Goal: Task Accomplishment & Management: Use online tool/utility

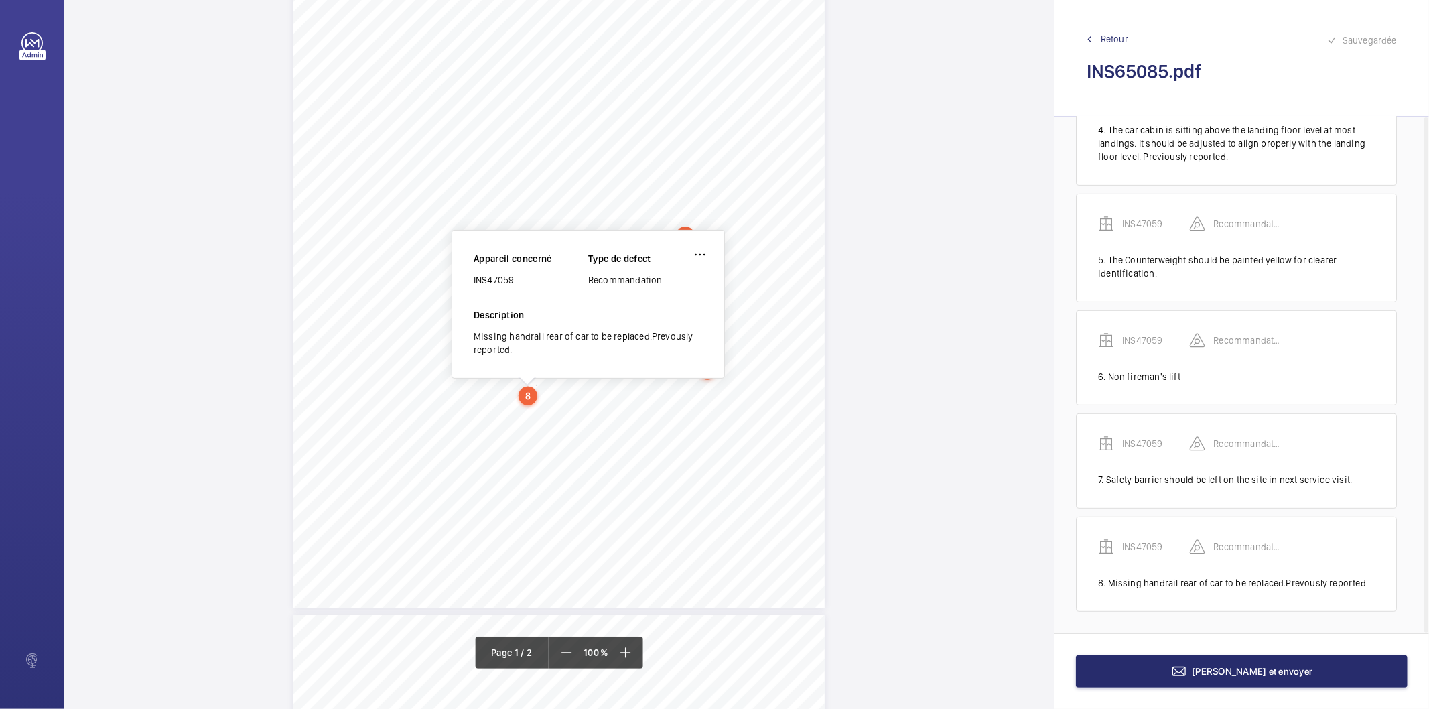
scroll to position [131, 0]
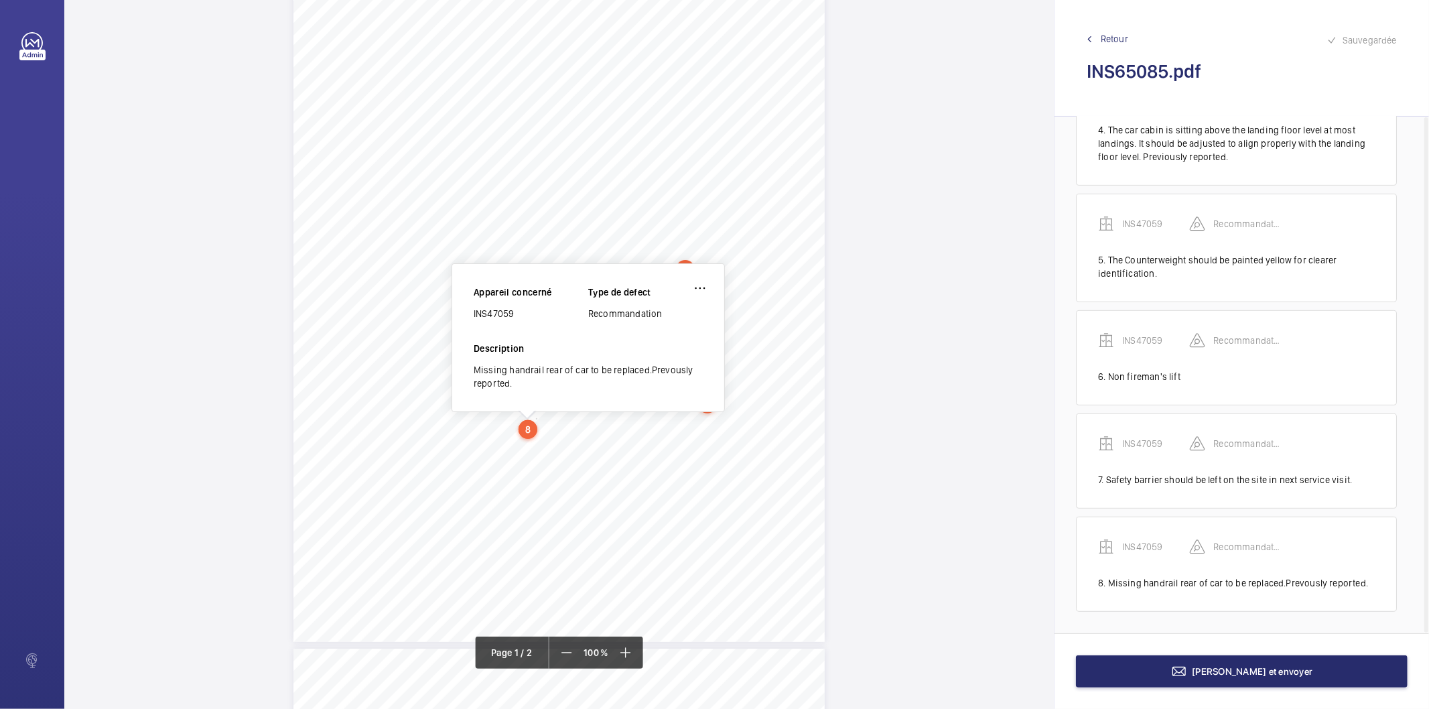
click at [507, 314] on div "INS47059" at bounding box center [531, 313] width 115 height 13
copy div "INS47059"
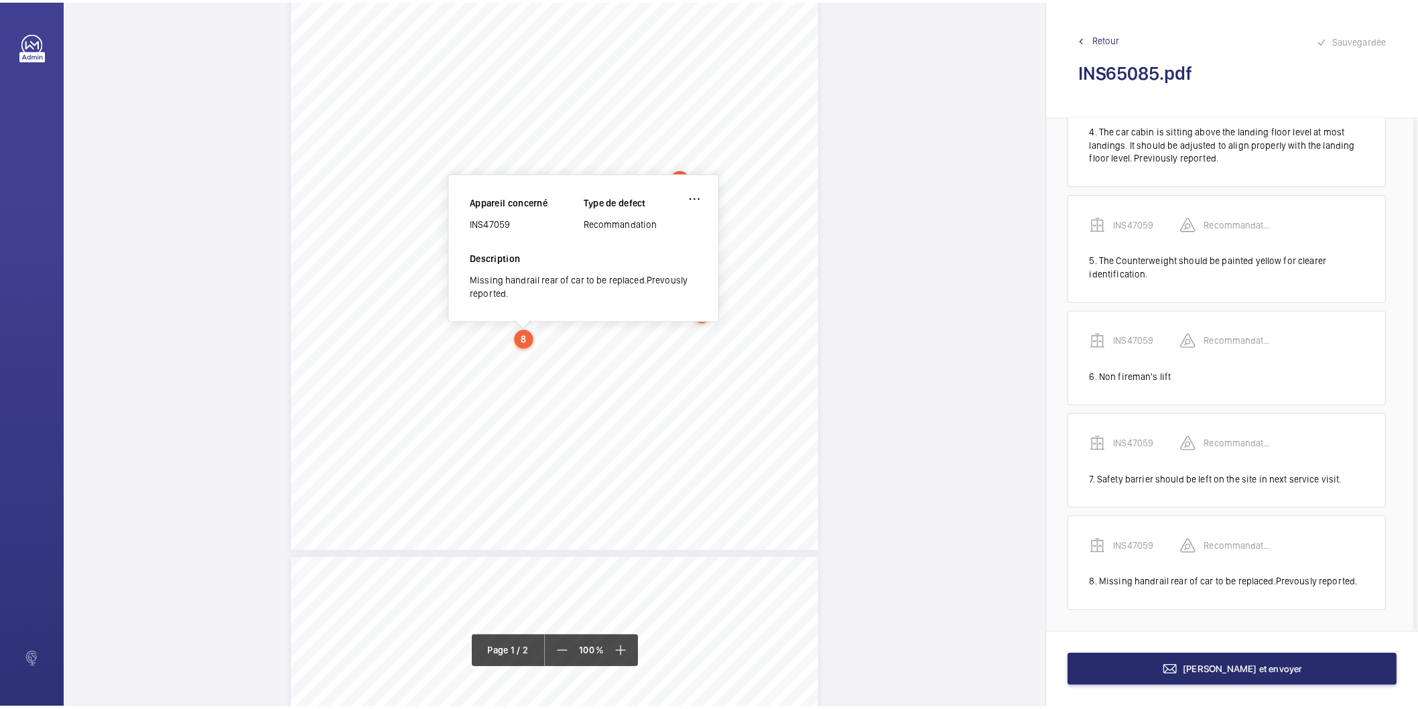
scroll to position [223, 0]
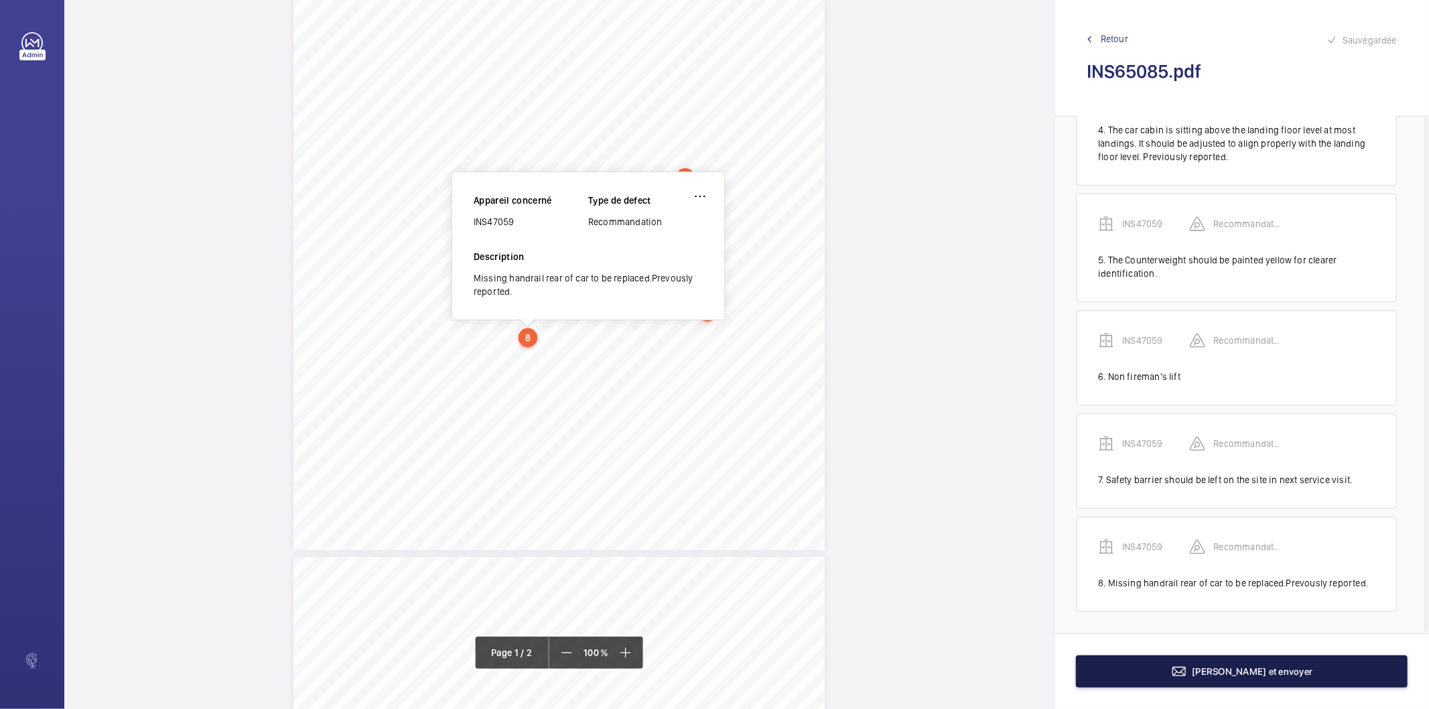
click at [1139, 661] on button "[PERSON_NAME] et envoyer" at bounding box center [1242, 671] width 332 height 32
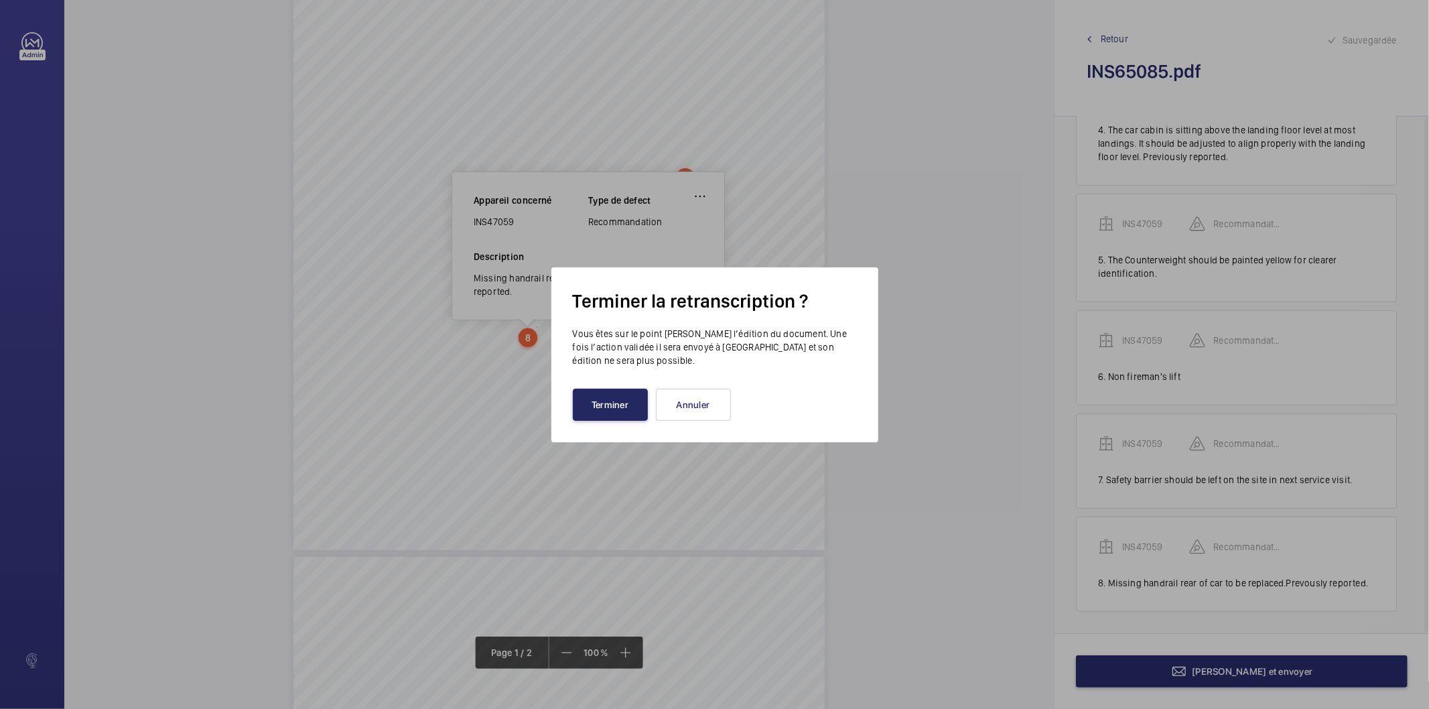
click at [583, 398] on button "Terminer" at bounding box center [610, 405] width 75 height 32
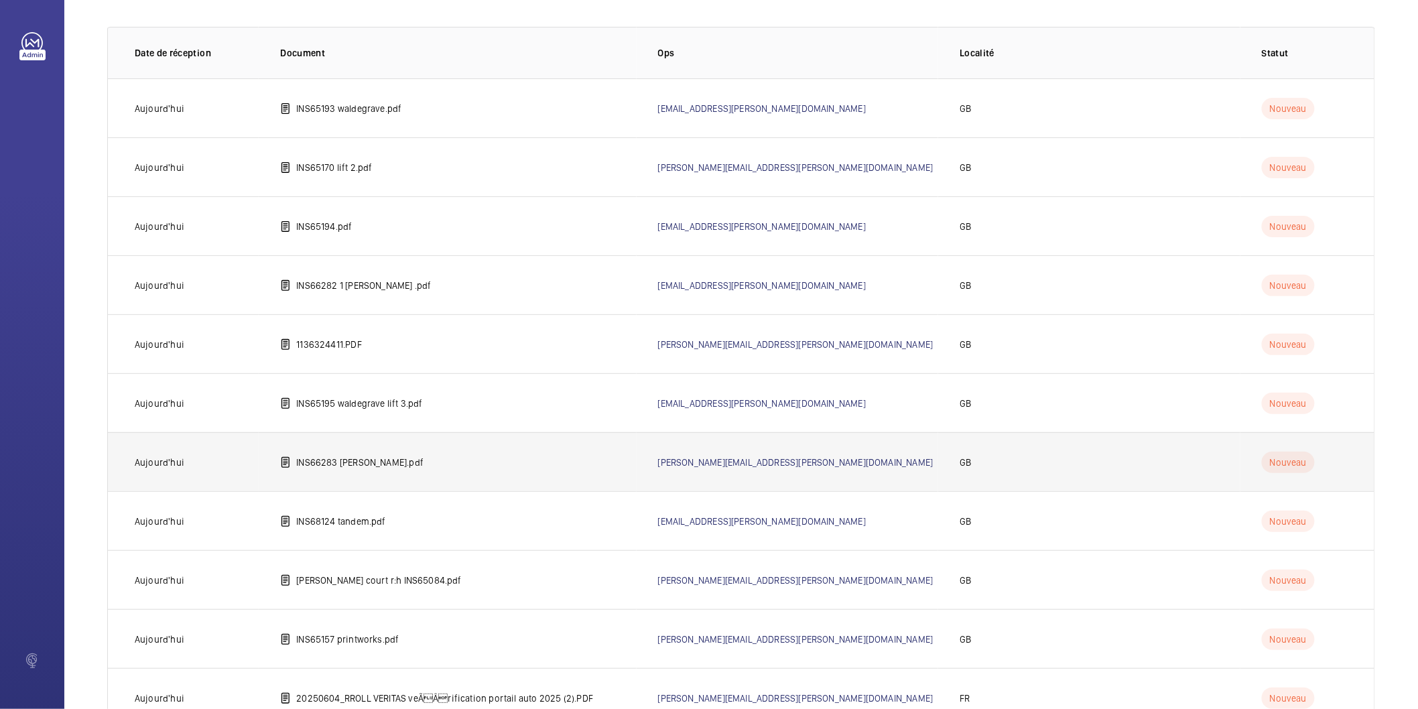
scroll to position [251, 0]
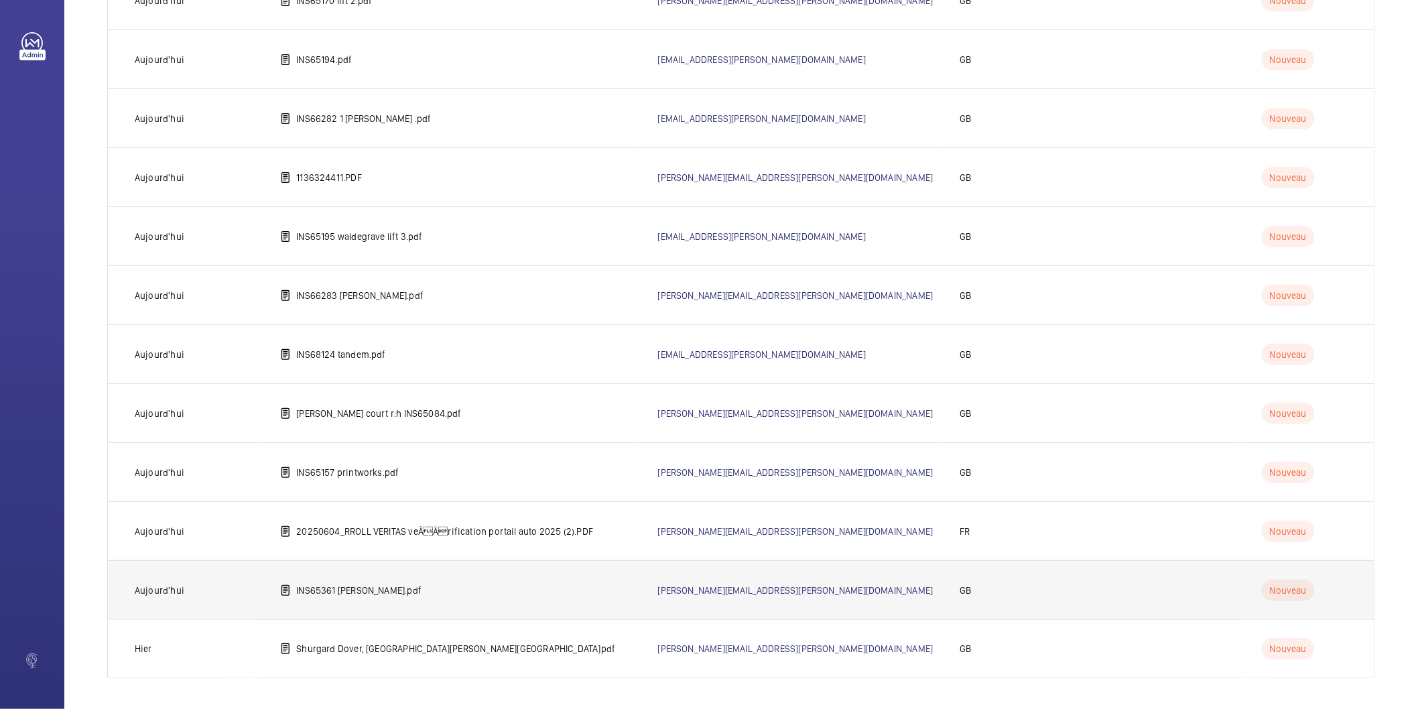
click at [372, 592] on p "INS65361 [PERSON_NAME].pdf" at bounding box center [358, 590] width 125 height 13
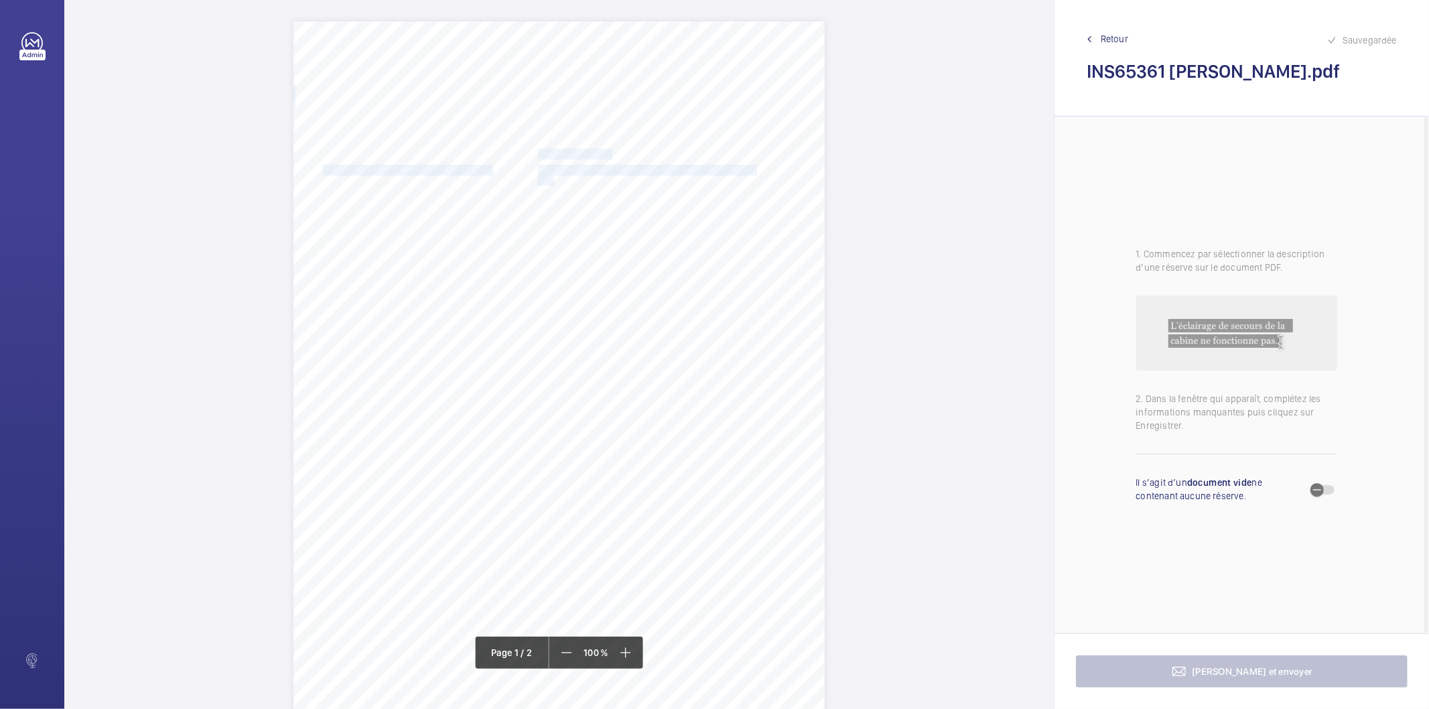
drag, startPoint x: 537, startPoint y: 153, endPoint x: 552, endPoint y: 182, distance: 32.4
click at [552, 182] on div "Lifting Operations and Lifting Equipment Regulations 1998 Report of Thorough Ex…" at bounding box center [558, 397] width 531 height 752
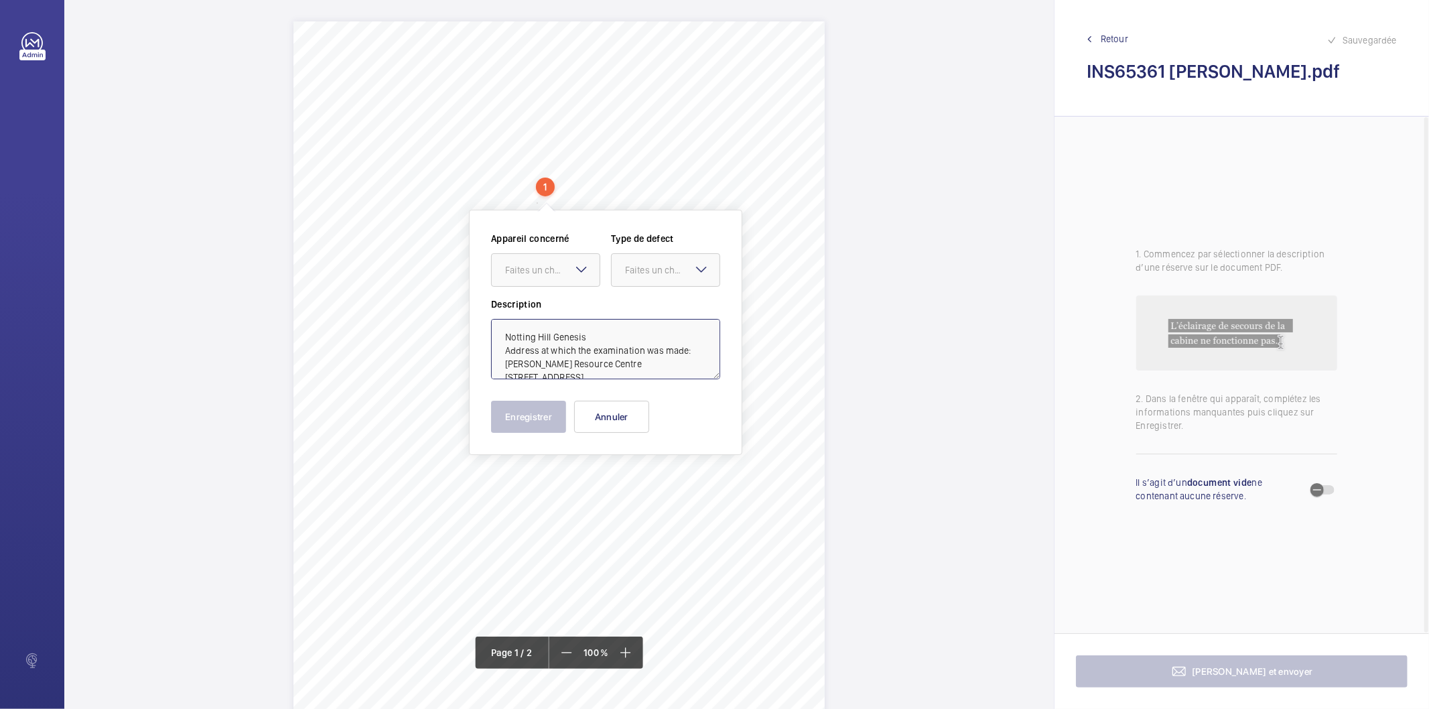
drag, startPoint x: 689, startPoint y: 349, endPoint x: 665, endPoint y: 336, distance: 26.7
click at [665, 336] on textarea "Notting Hill Genesis Address at which the examination was made: [PERSON_NAME] R…" at bounding box center [605, 349] width 229 height 60
type textarea "Notting Hill Genesis [PERSON_NAME] Resource Centre [STREET_ADDRESS]"
click at [618, 425] on button "Annuler" at bounding box center [611, 417] width 75 height 32
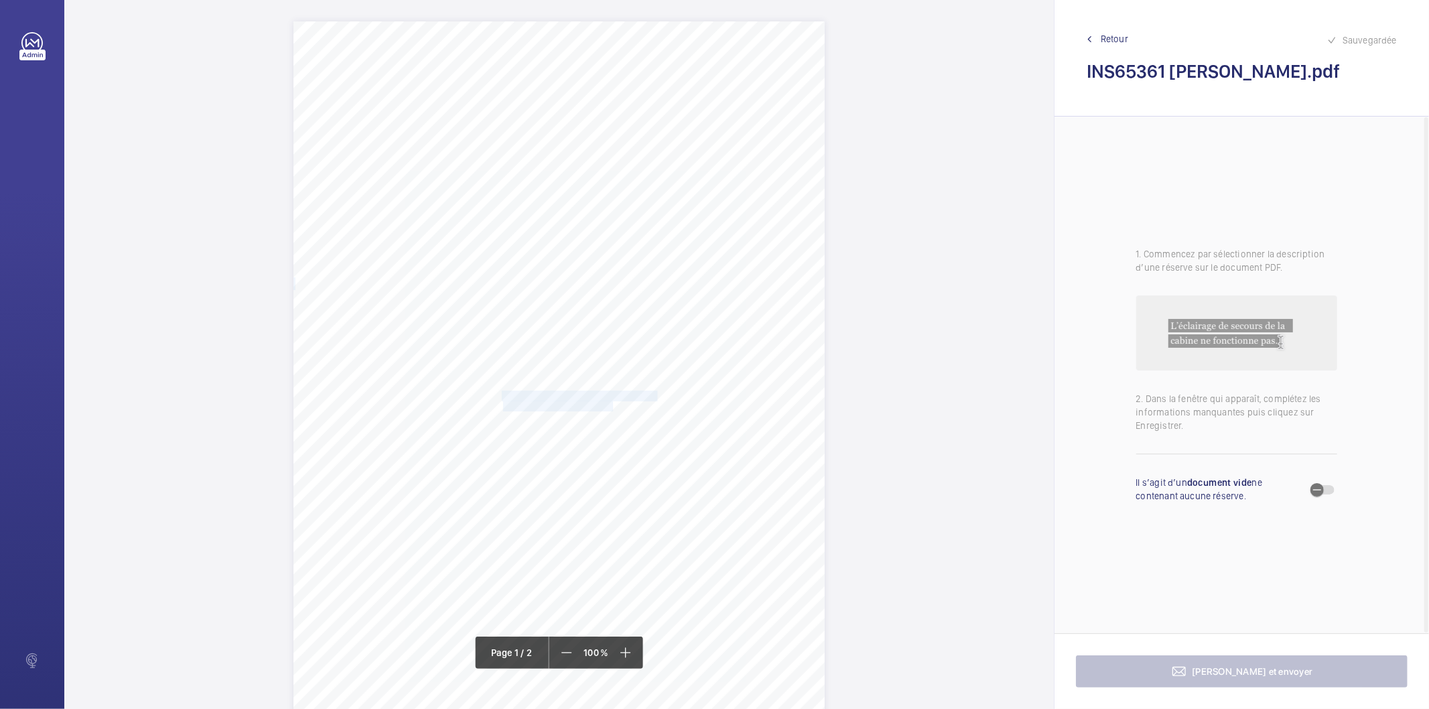
drag, startPoint x: 500, startPoint y: 394, endPoint x: 611, endPoint y: 410, distance: 112.4
click at [611, 410] on div "Lifting Operations and Lifting Equipment Regulations 1998 Report of Thorough Ex…" at bounding box center [558, 397] width 531 height 752
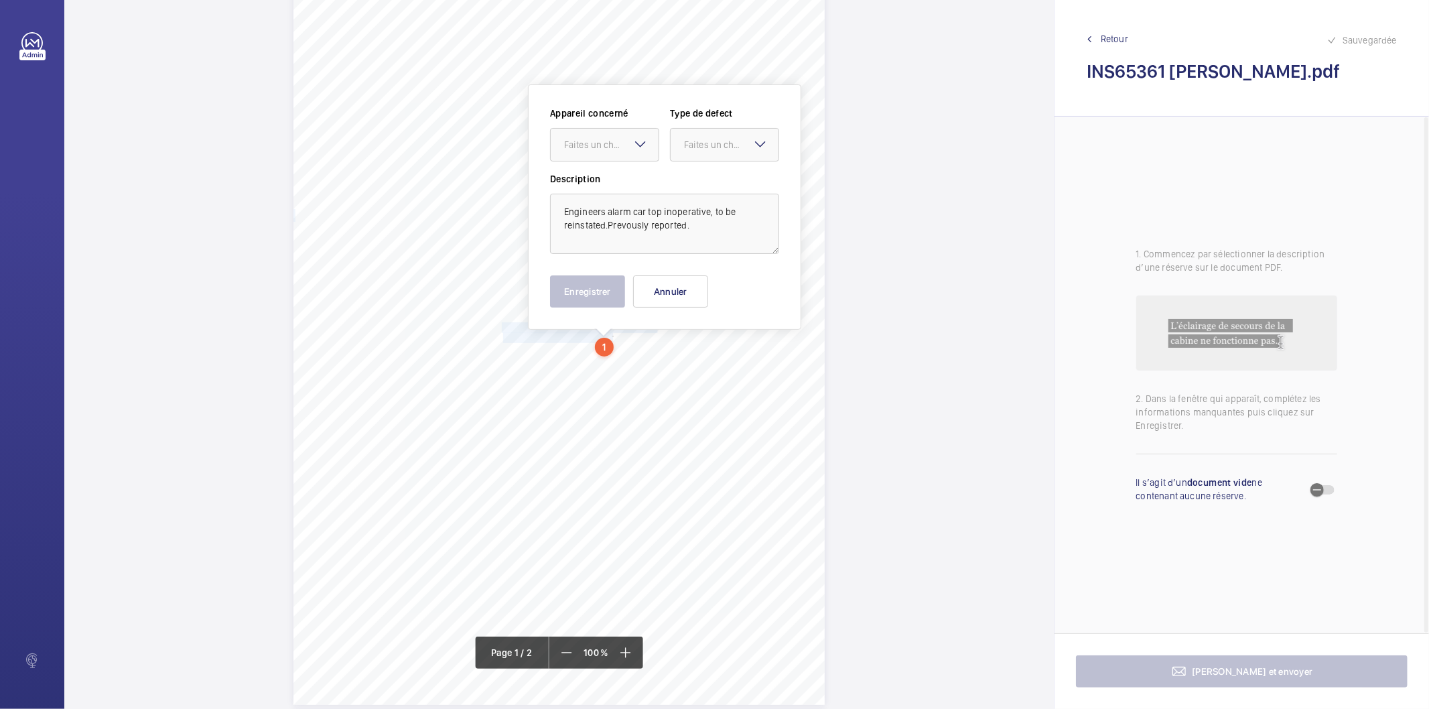
scroll to position [70, 0]
click at [604, 131] on div at bounding box center [605, 143] width 108 height 32
click at [586, 183] on span "INS65361" at bounding box center [604, 183] width 81 height 13
click at [714, 141] on div "Faites un choix" at bounding box center [731, 142] width 94 height 13
click at [710, 188] on span "Standard" at bounding box center [724, 183] width 81 height 13
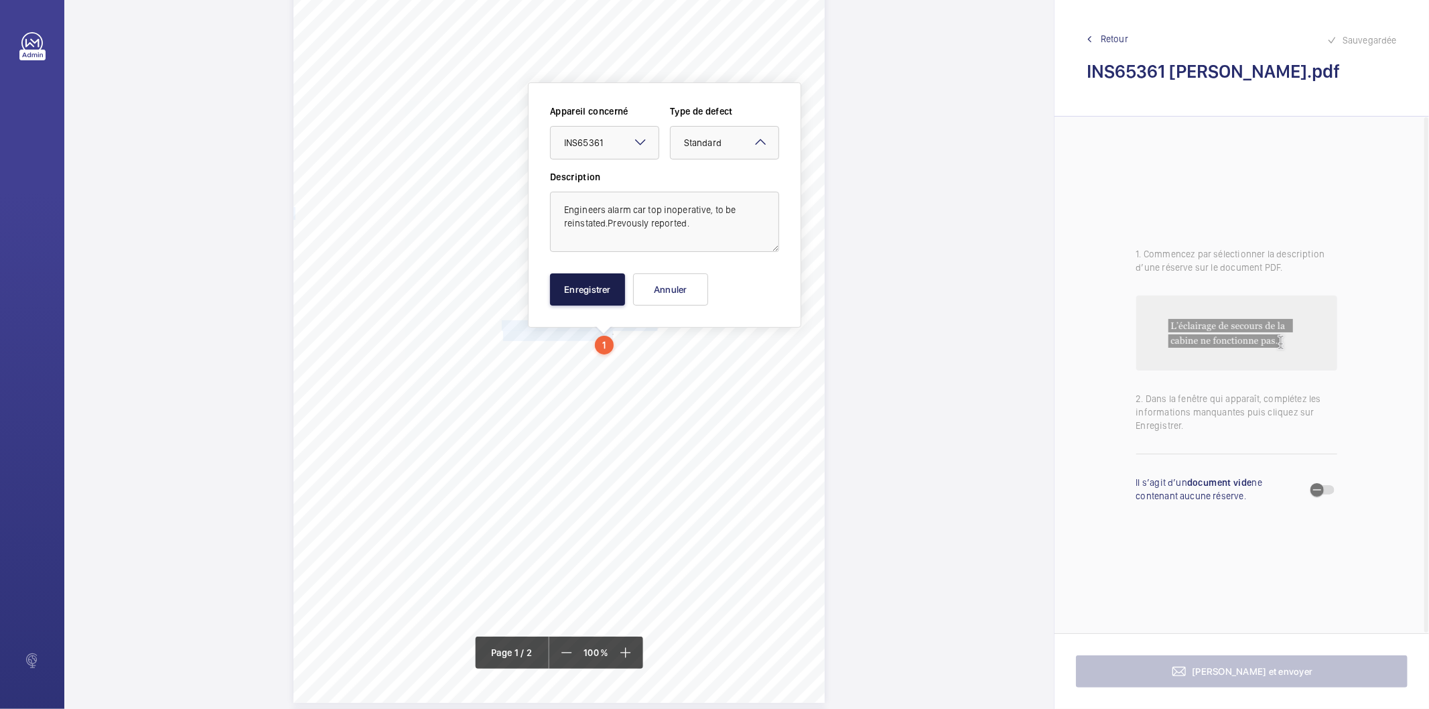
click at [614, 286] on button "Enregistrer" at bounding box center [587, 289] width 75 height 32
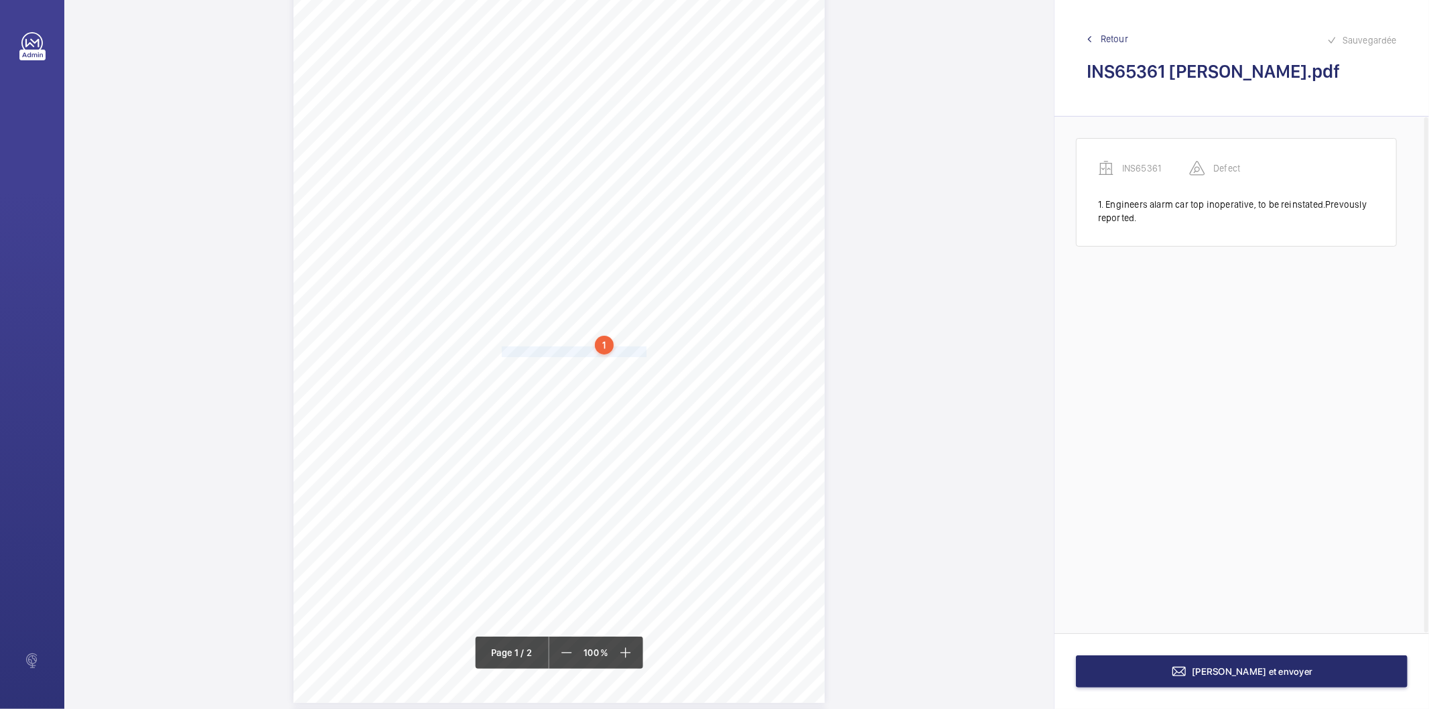
drag, startPoint x: 501, startPoint y: 350, endPoint x: 643, endPoint y: 352, distance: 142.1
click at [643, 352] on div "Lifting Operations and Lifting Equipment Regulations 1998 Report of Thorough Ex…" at bounding box center [558, 327] width 531 height 752
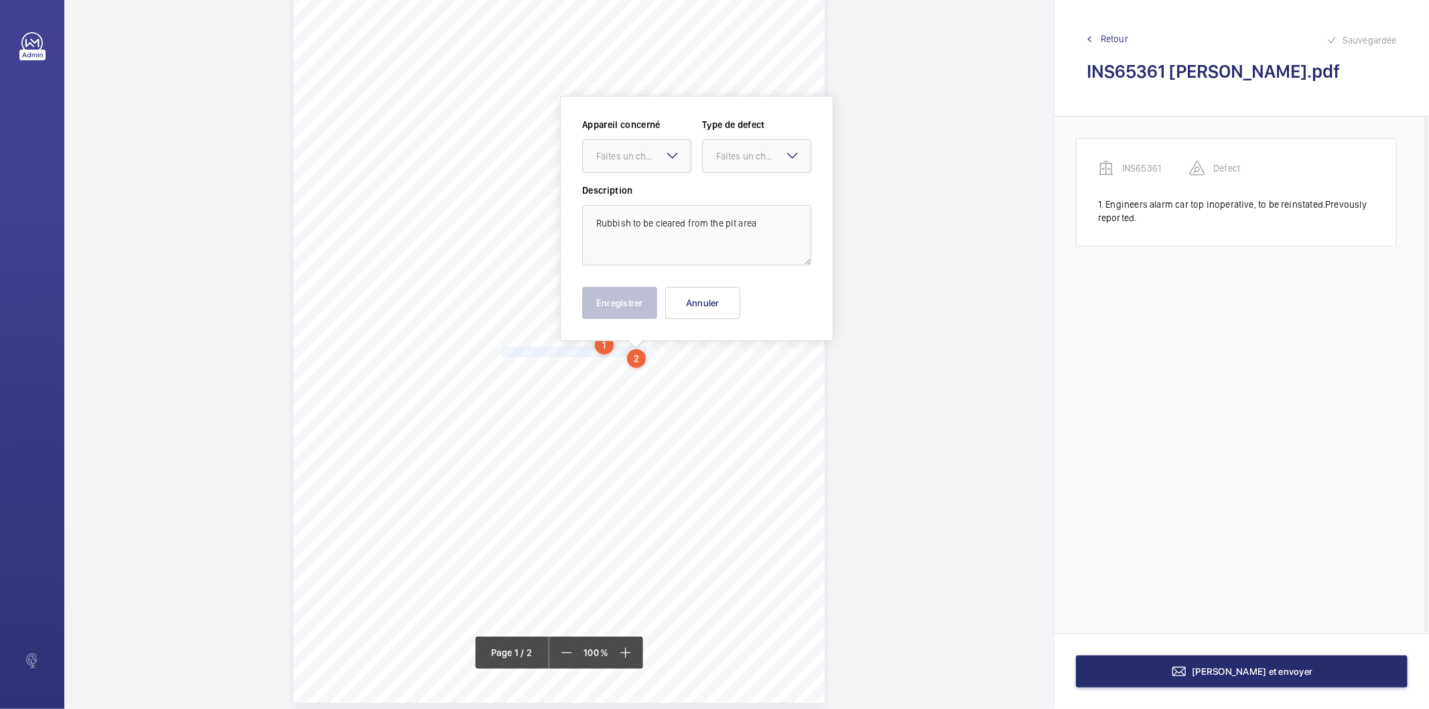
scroll to position [84, 0]
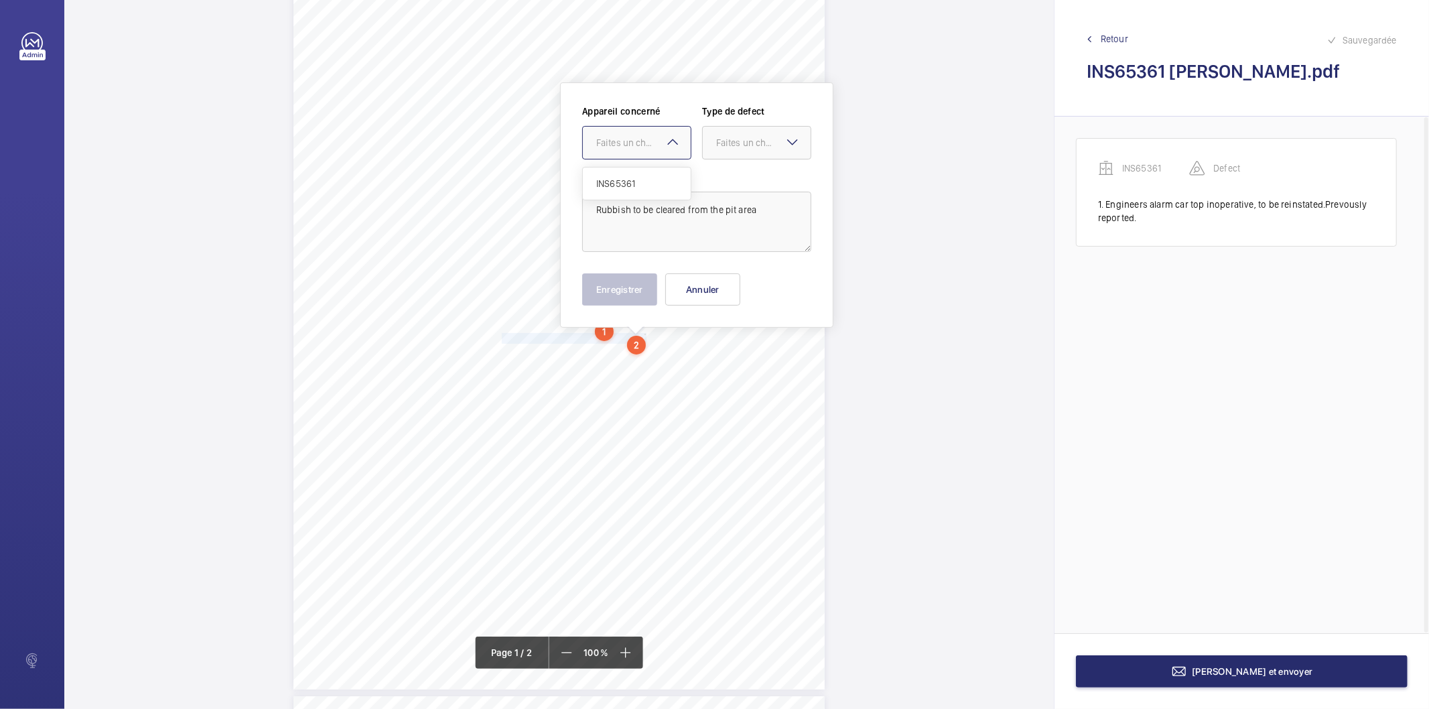
click at [638, 133] on div at bounding box center [637, 143] width 108 height 32
click at [606, 180] on span "INS65361" at bounding box center [636, 183] width 81 height 13
click at [737, 141] on div "Faites un choix" at bounding box center [763, 142] width 94 height 13
click at [731, 186] on span "Standard" at bounding box center [756, 183] width 81 height 13
click at [638, 288] on button "Enregistrer" at bounding box center [619, 289] width 75 height 32
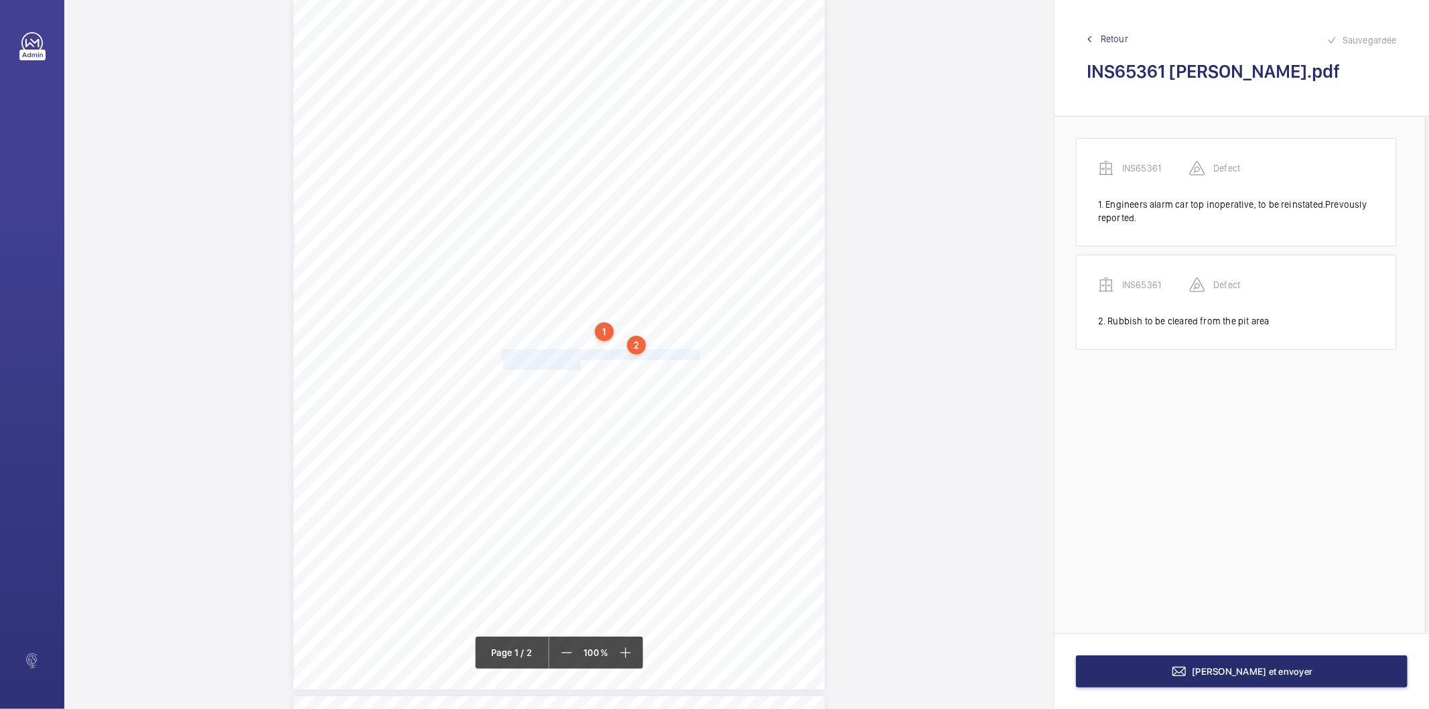
drag, startPoint x: 501, startPoint y: 355, endPoint x: 578, endPoint y: 365, distance: 77.7
click at [578, 365] on div "Lifting Operations and Lifting Equipment Regulations 1998 Report of Thorough Ex…" at bounding box center [558, 314] width 531 height 752
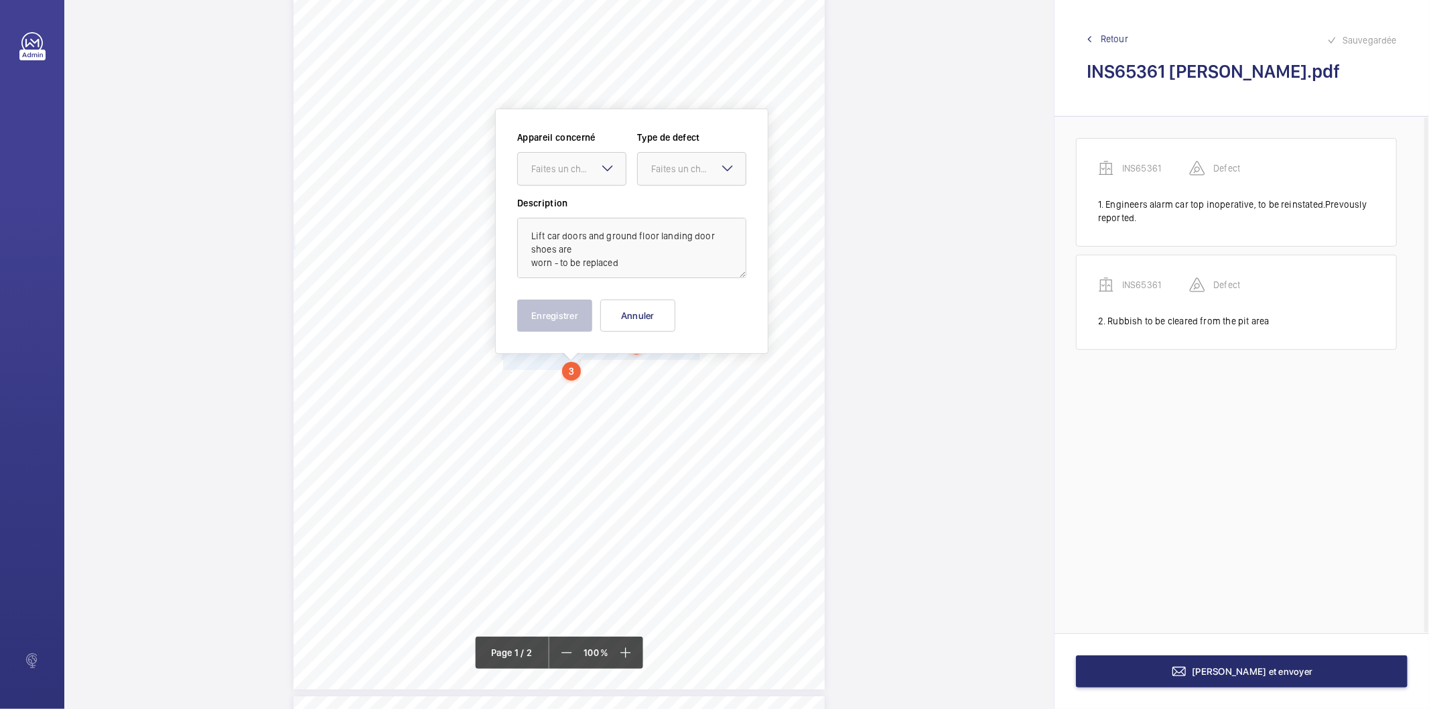
scroll to position [111, 0]
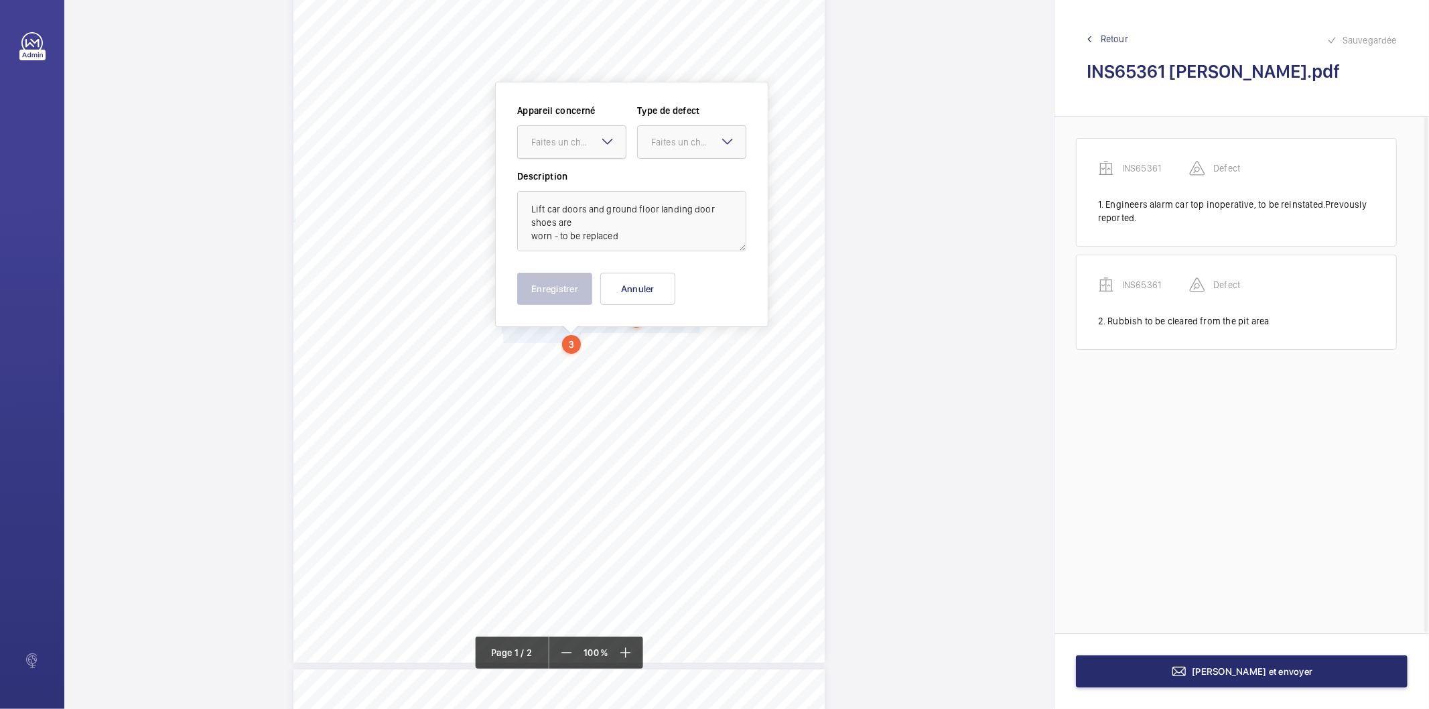
click at [566, 127] on div at bounding box center [572, 142] width 108 height 32
click at [553, 177] on span "INS65361" at bounding box center [571, 182] width 81 height 13
click at [682, 144] on div "Faites un choix" at bounding box center [698, 141] width 94 height 13
click at [665, 182] on span "Standard" at bounding box center [691, 182] width 81 height 13
click at [569, 297] on button "Enregistrer" at bounding box center [554, 289] width 75 height 32
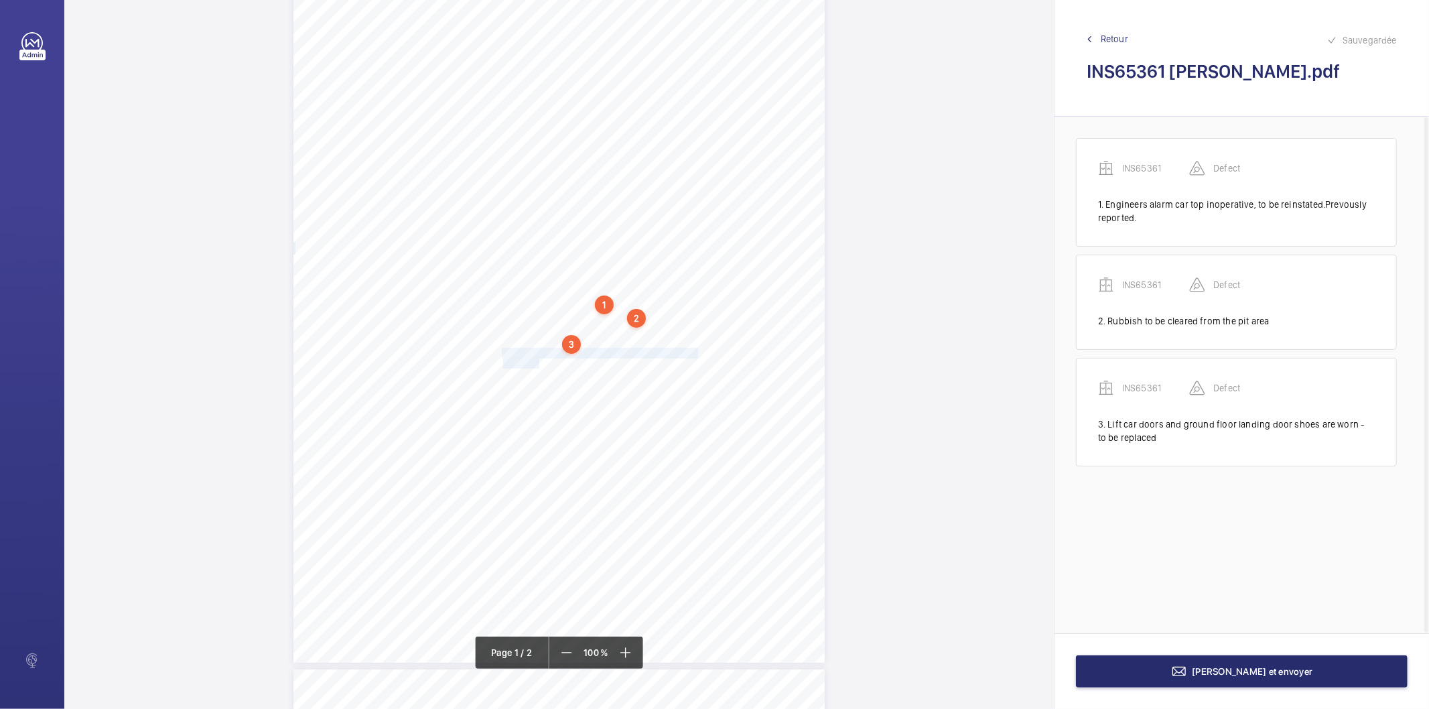
drag, startPoint x: 500, startPoint y: 353, endPoint x: 537, endPoint y: 362, distance: 37.9
click at [537, 362] on div "Lifting Operations and Lifting Equipment Regulations 1998 Report of Thorough Ex…" at bounding box center [558, 287] width 531 height 752
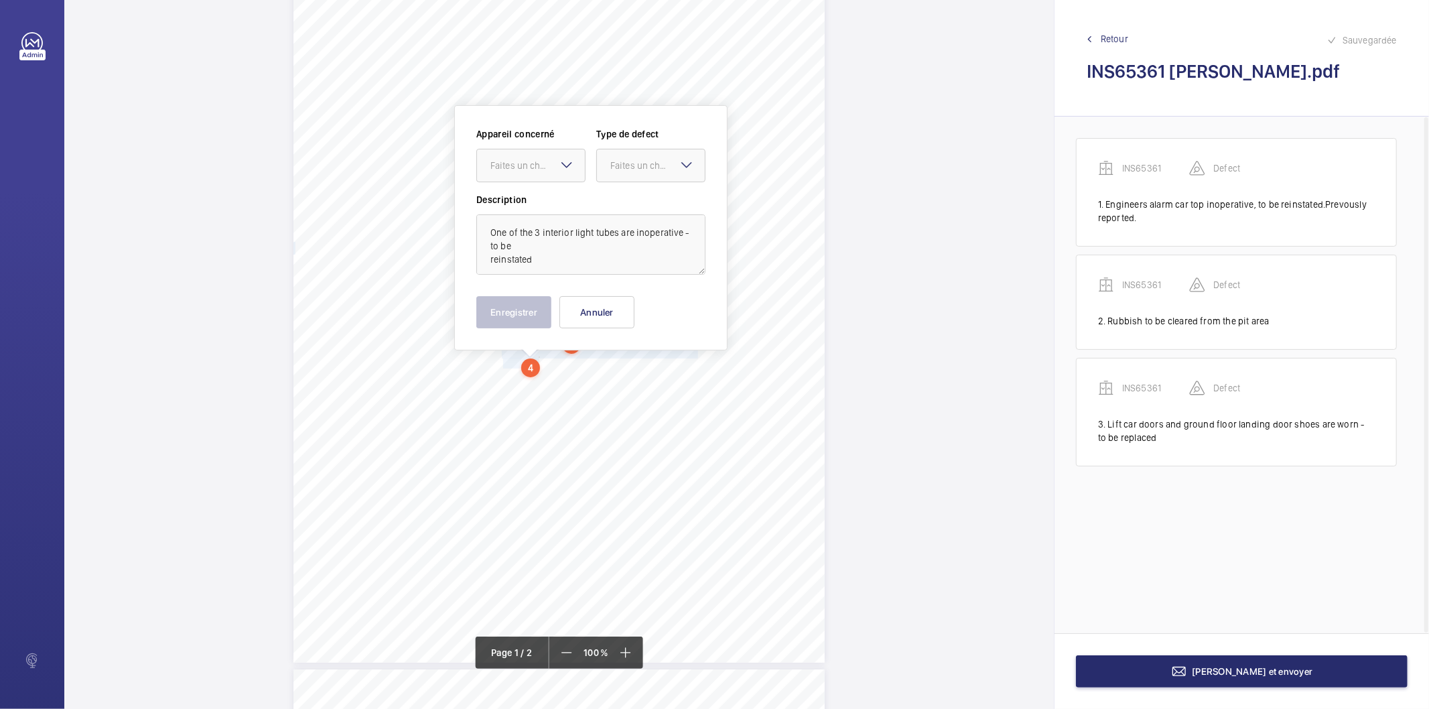
scroll to position [134, 0]
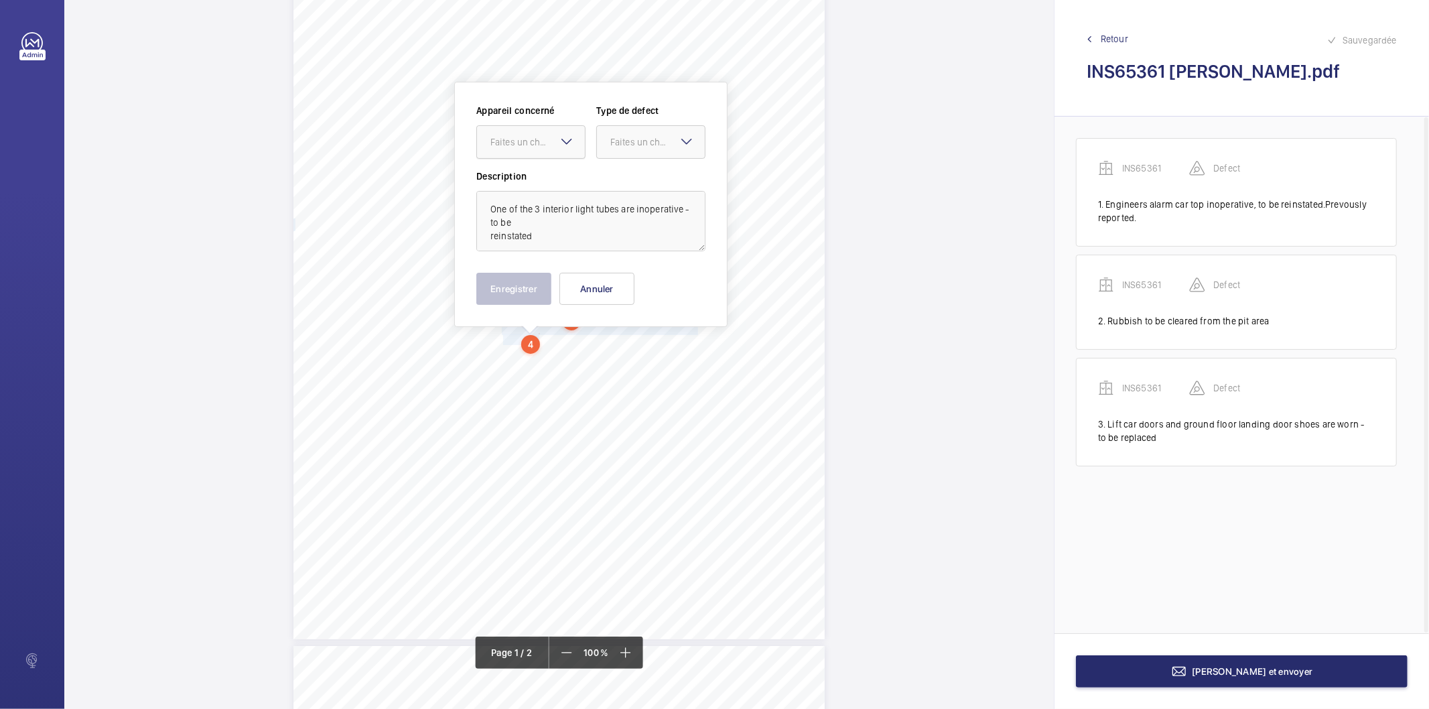
click at [520, 138] on div "Faites un choix" at bounding box center [537, 141] width 94 height 13
click at [521, 184] on span "INS65361" at bounding box center [530, 182] width 81 height 13
click at [637, 139] on div "Faites un choix" at bounding box center [657, 141] width 94 height 13
click at [630, 180] on span "Standard" at bounding box center [650, 182] width 81 height 13
click at [528, 282] on button "Enregistrer" at bounding box center [513, 289] width 75 height 32
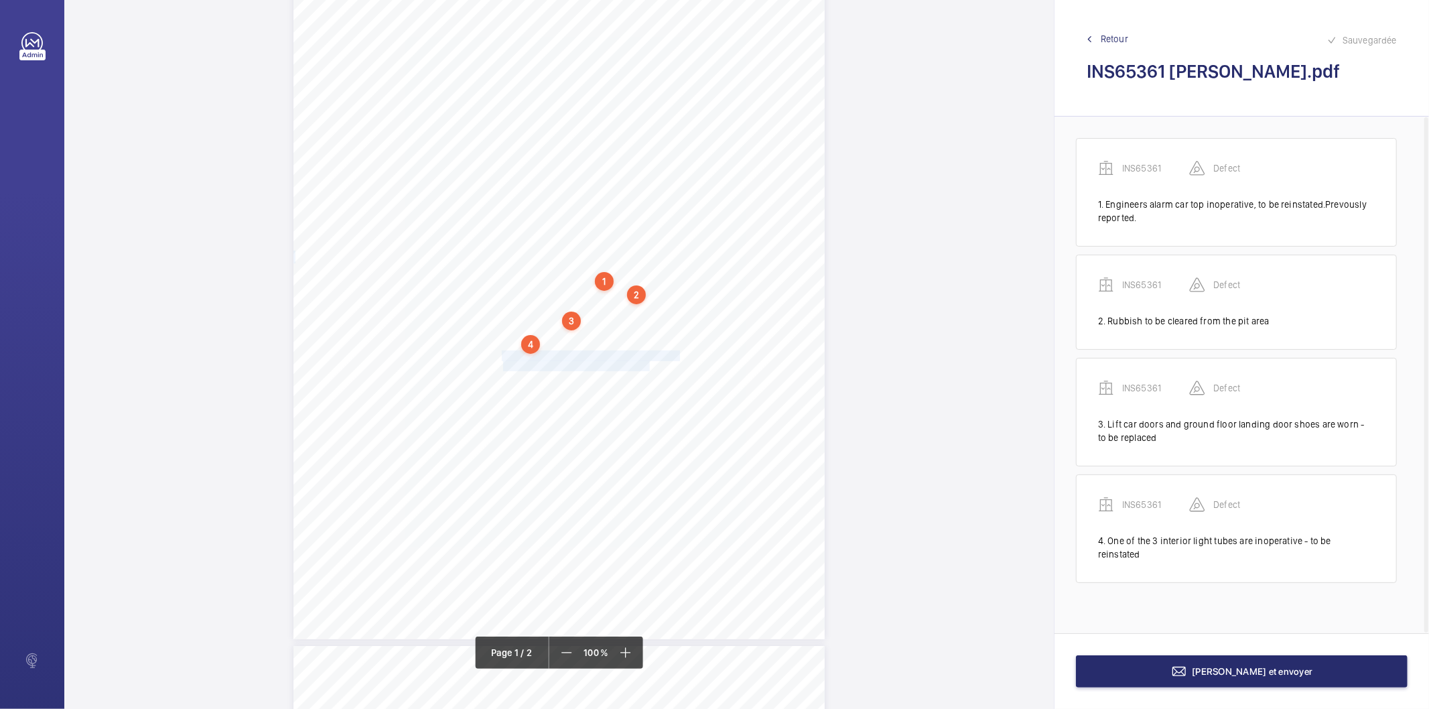
drag, startPoint x: 501, startPoint y: 354, endPoint x: 649, endPoint y: 364, distance: 147.8
click at [649, 364] on div "Lifting Operations and Lifting Equipment Regulations 1998 Report of Thorough Ex…" at bounding box center [558, 263] width 531 height 752
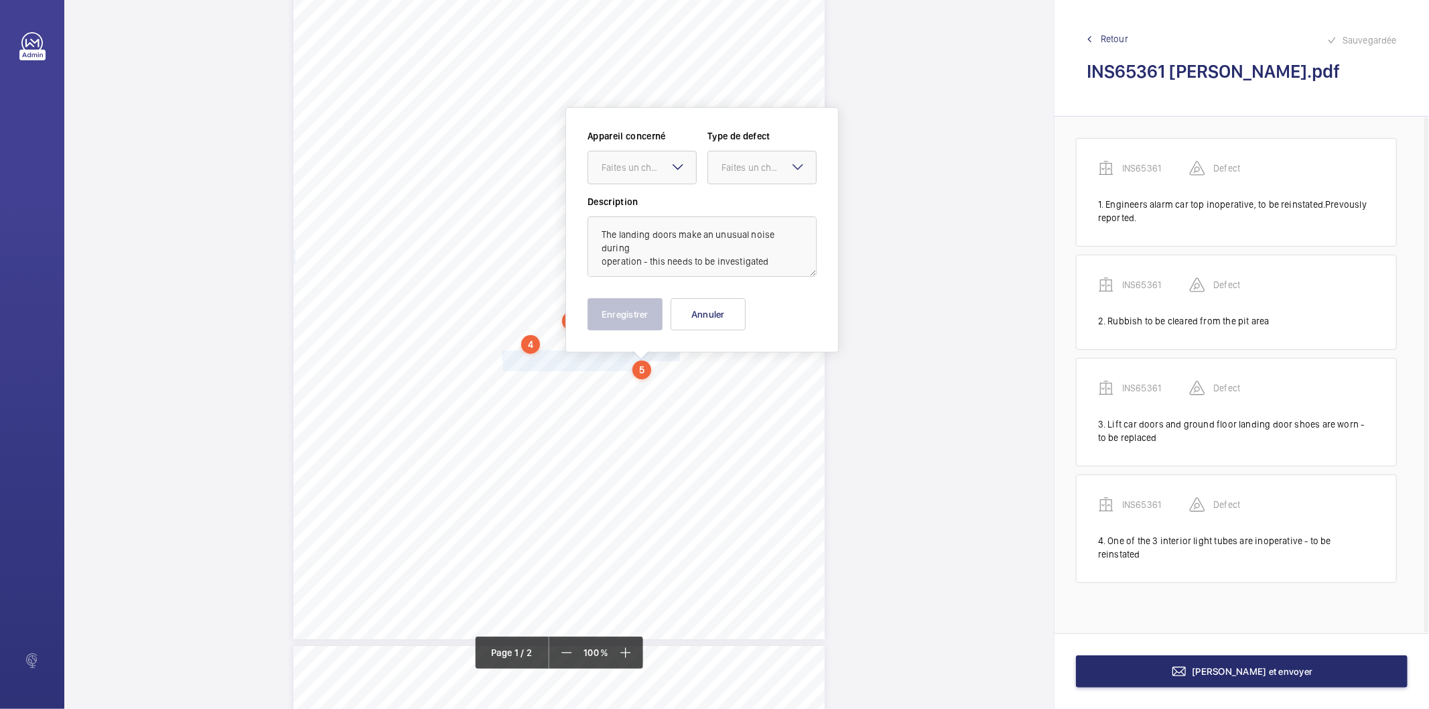
scroll to position [159, 0]
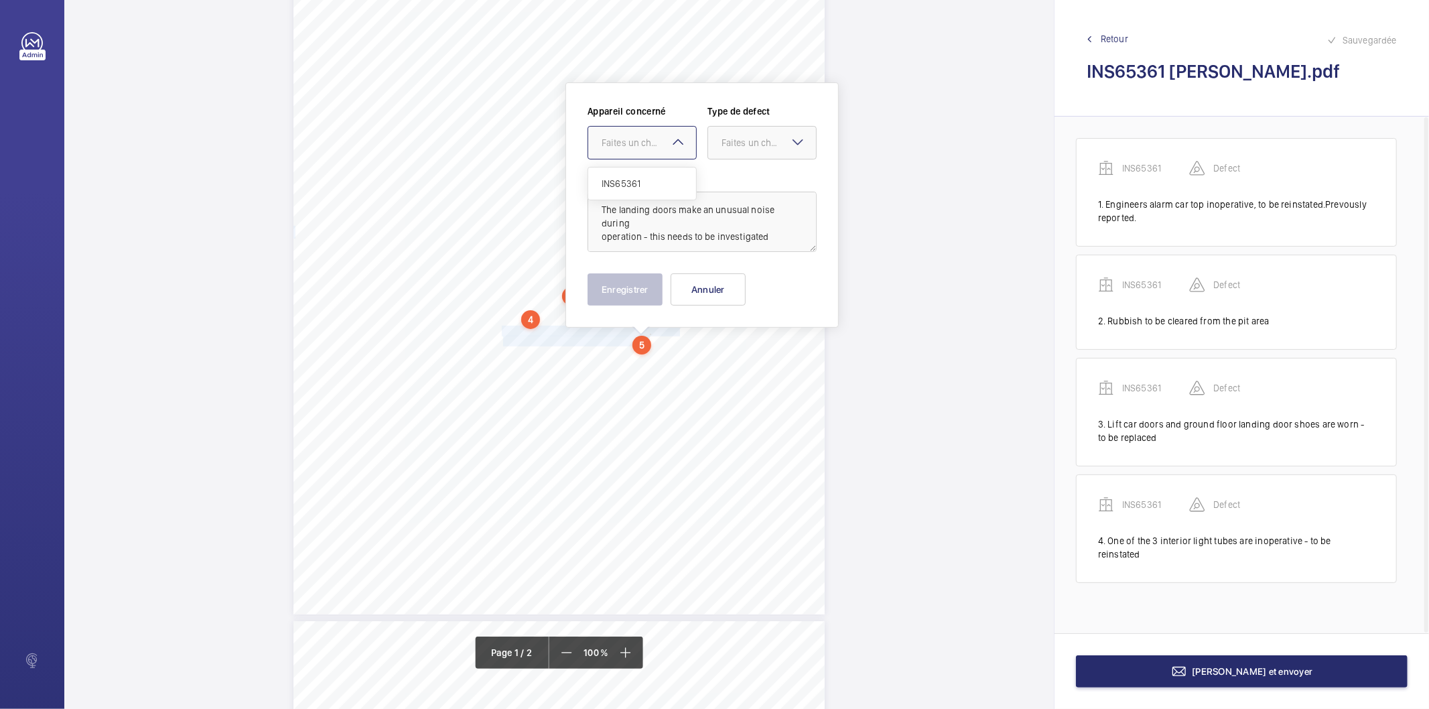
click at [653, 141] on div "Faites un choix" at bounding box center [649, 142] width 94 height 13
click at [640, 179] on span "INS65361" at bounding box center [642, 183] width 81 height 13
click at [752, 137] on div "Faites un choix" at bounding box center [769, 142] width 94 height 13
click at [733, 190] on div "Standard" at bounding box center [762, 183] width 108 height 33
click at [638, 291] on button "Enregistrer" at bounding box center [625, 289] width 75 height 32
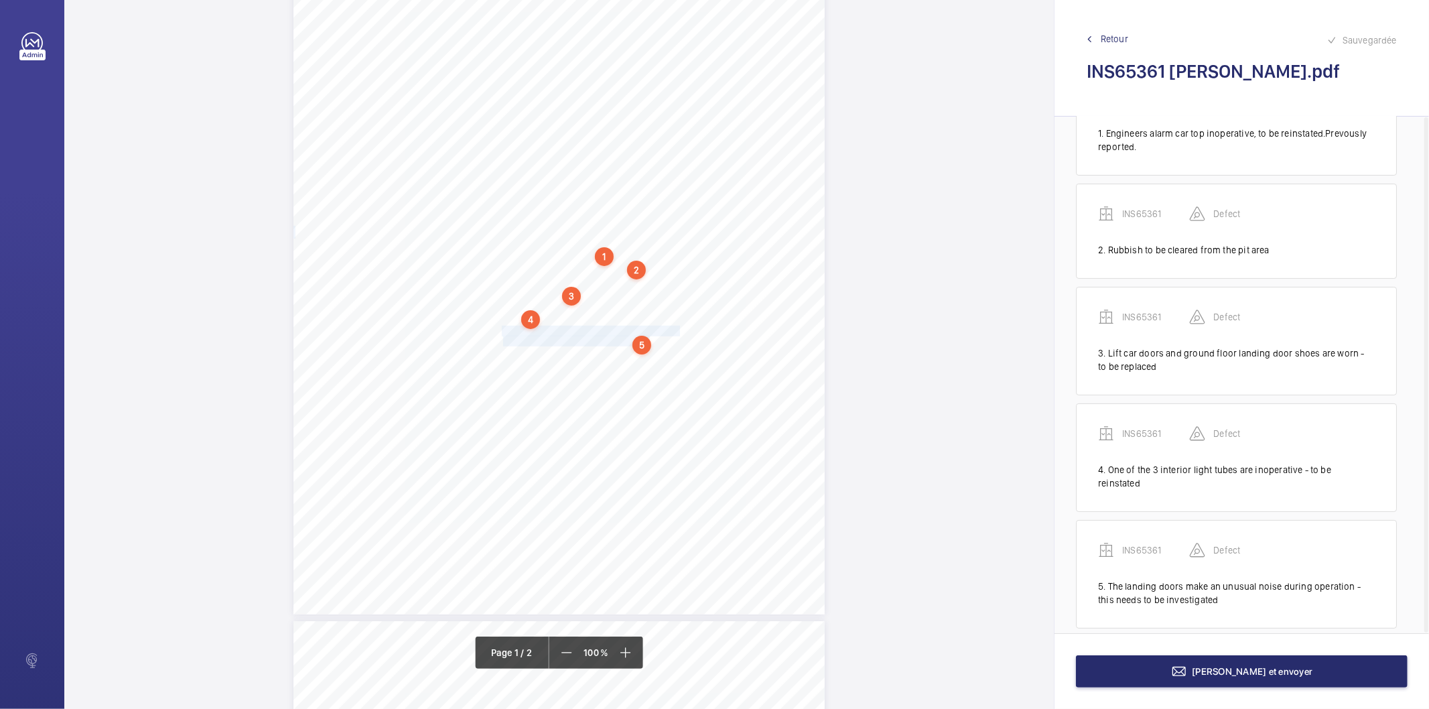
scroll to position [74, 0]
drag, startPoint x: 502, startPoint y: 356, endPoint x: 650, endPoint y: 364, distance: 147.6
click at [650, 364] on div "Lifting Operations and Lifting Equipment Regulations 1998 Report of Thorough Ex…" at bounding box center [558, 239] width 531 height 752
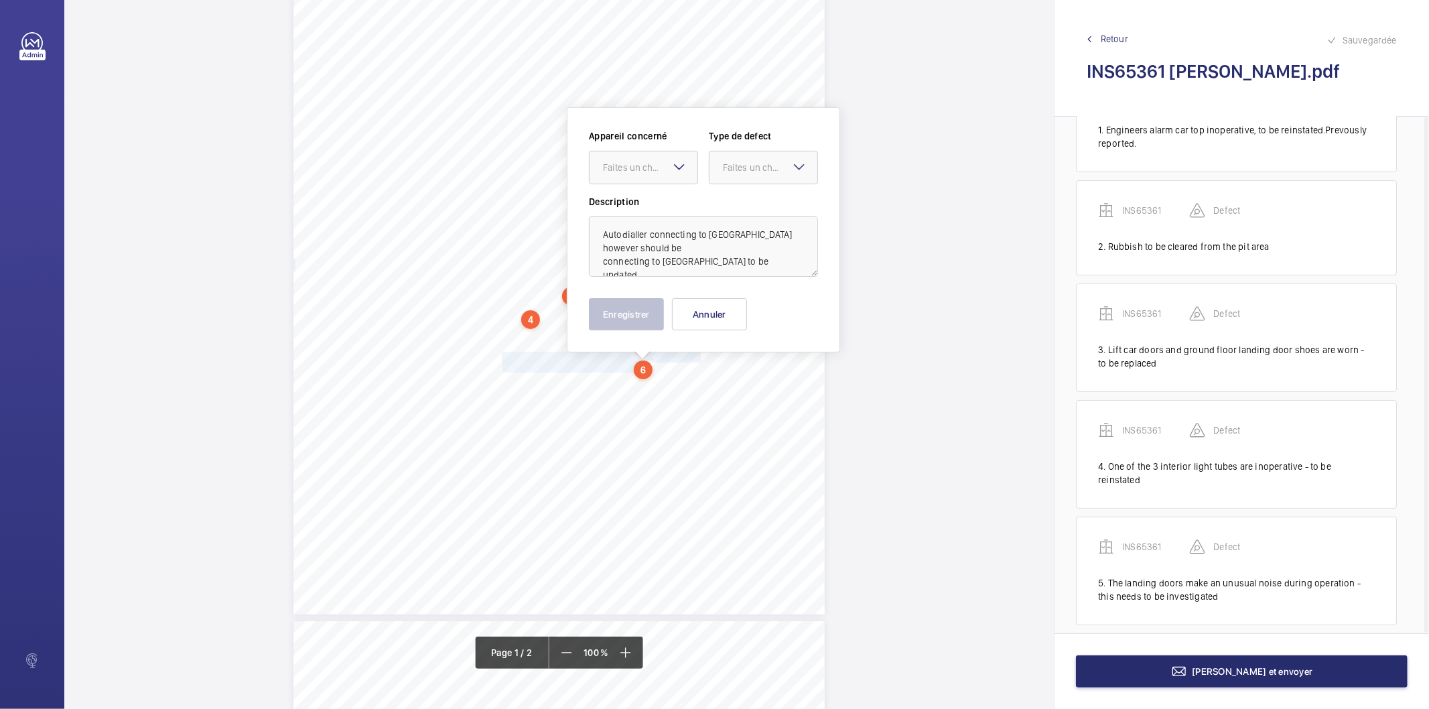
scroll to position [184, 0]
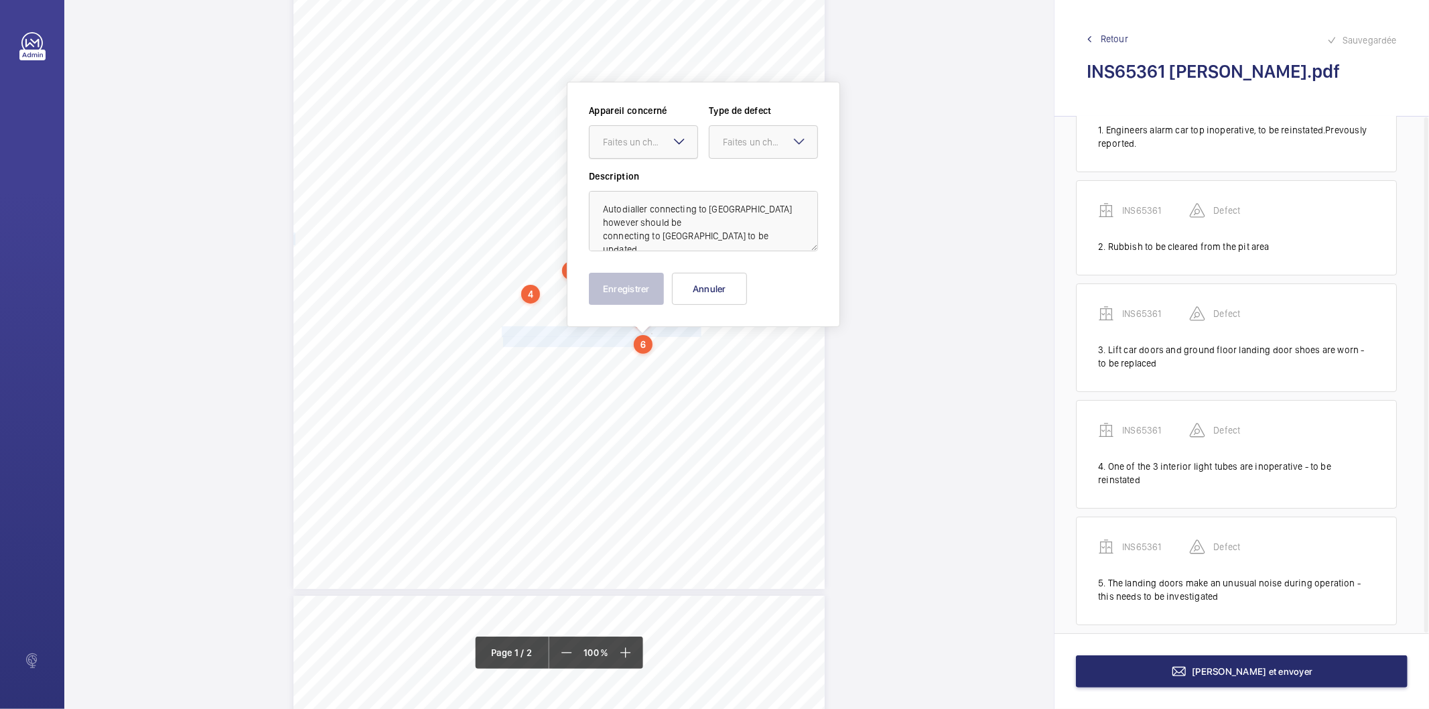
click at [647, 137] on div "Faites un choix" at bounding box center [650, 141] width 94 height 13
click at [632, 178] on span "INS65361" at bounding box center [643, 182] width 81 height 13
click at [744, 145] on div "Faites un choix" at bounding box center [770, 141] width 94 height 13
click at [752, 177] on span "Standard" at bounding box center [763, 182] width 81 height 13
click at [652, 292] on button "Enregistrer" at bounding box center [626, 289] width 75 height 32
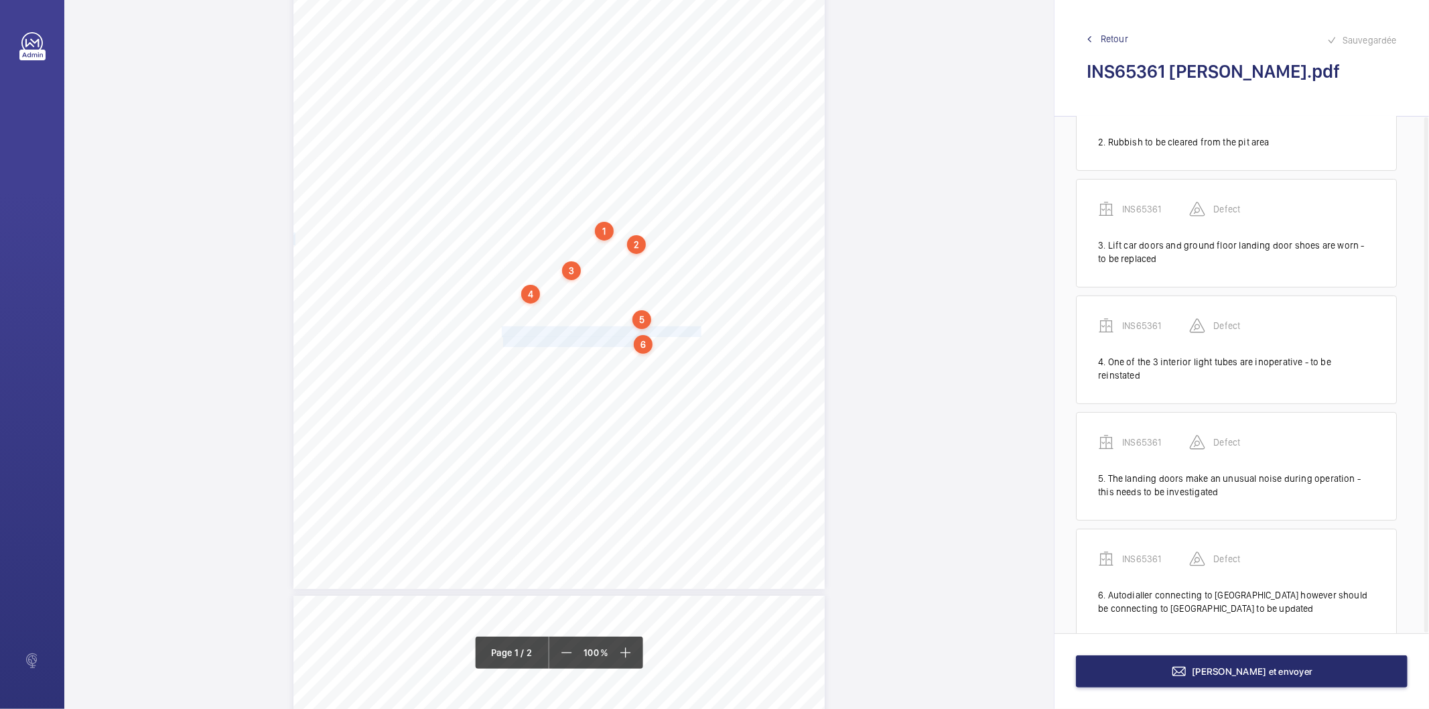
scroll to position [190, 0]
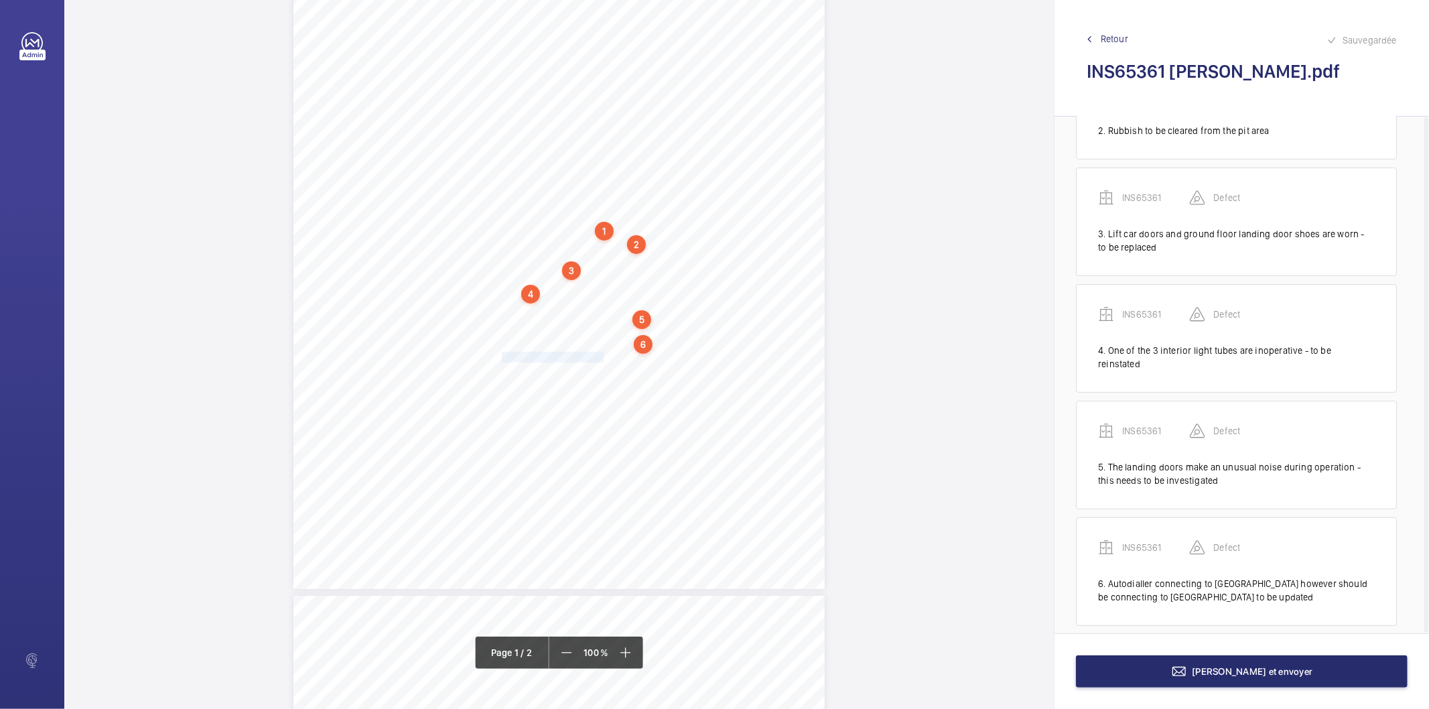
drag, startPoint x: 500, startPoint y: 358, endPoint x: 603, endPoint y: 357, distance: 103.2
click at [603, 357] on span "Up test limit to be reinstated." at bounding box center [554, 356] width 105 height 9
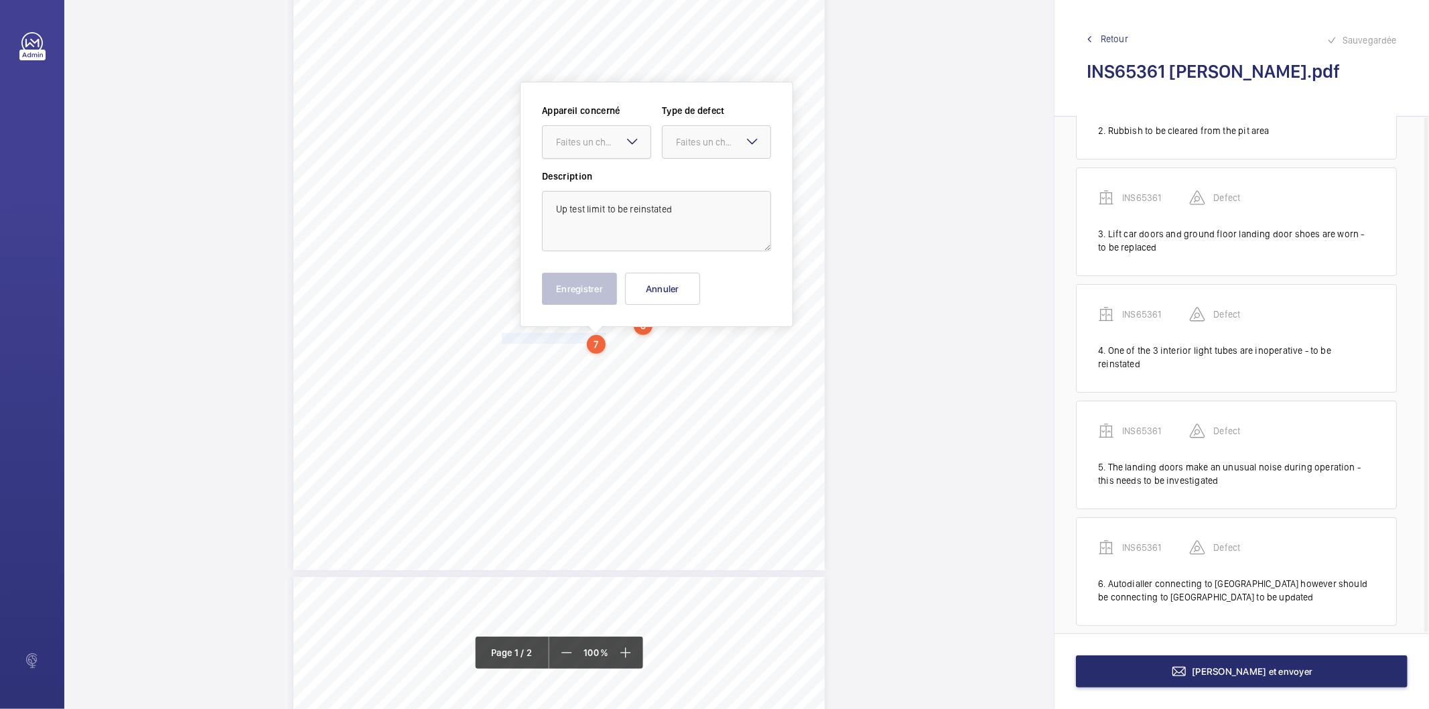
click at [603, 142] on div "Faites un choix" at bounding box center [603, 141] width 94 height 13
click at [584, 180] on span "INS65361" at bounding box center [596, 182] width 81 height 13
click at [712, 139] on div "Faites un choix" at bounding box center [723, 141] width 94 height 13
click at [697, 190] on div "Standard" at bounding box center [717, 183] width 108 height 33
click at [587, 288] on button "Enregistrer" at bounding box center [579, 289] width 75 height 32
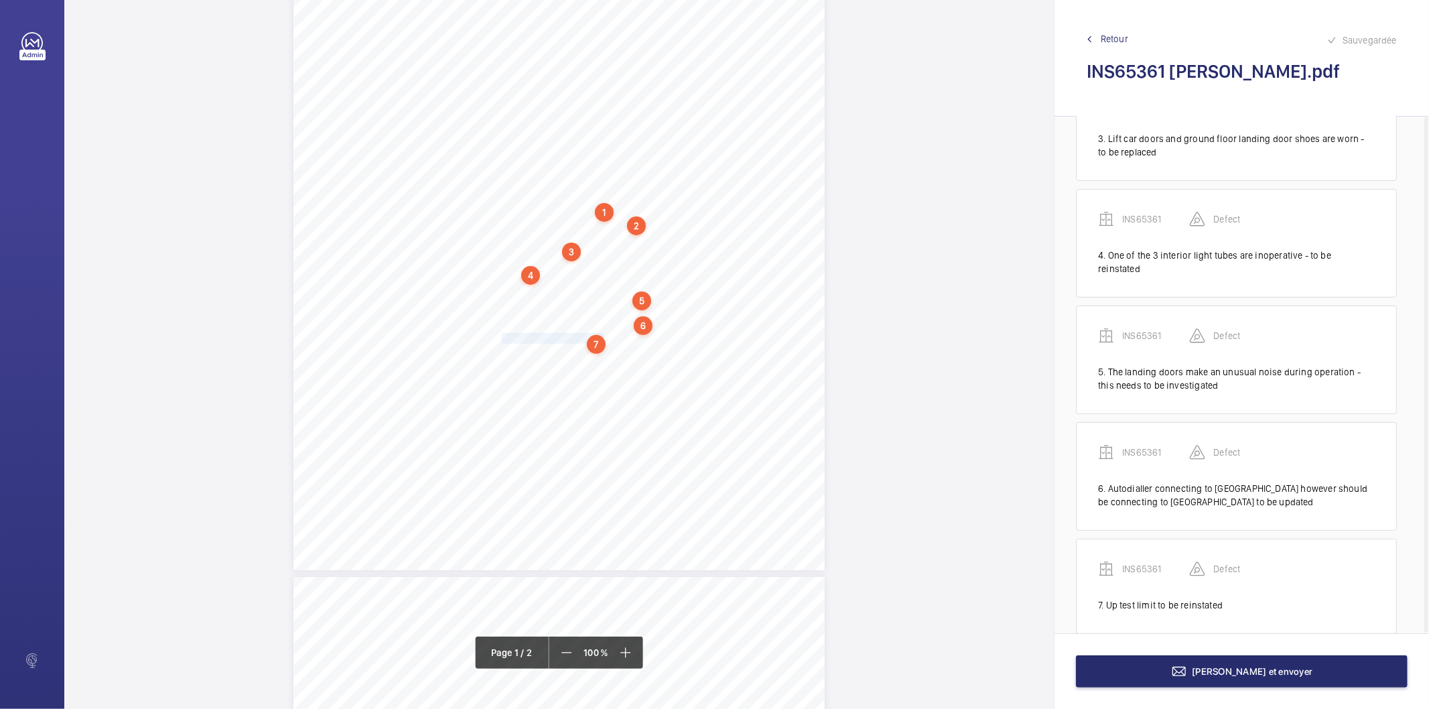
scroll to position [293, 0]
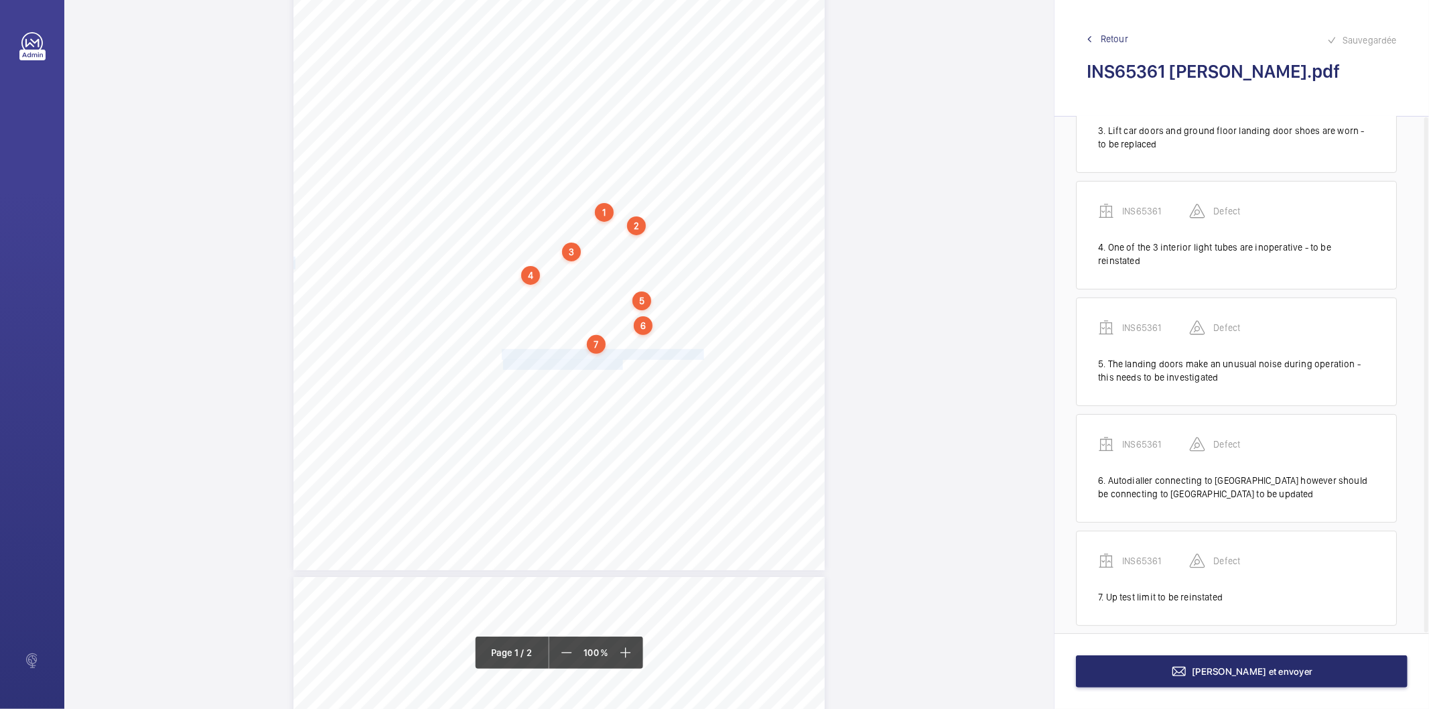
drag, startPoint x: 500, startPoint y: 356, endPoint x: 620, endPoint y: 362, distance: 120.1
click at [620, 362] on div "Lifting Operations and Lifting Equipment Regulations 1998 Report of Thorough Ex…" at bounding box center [558, 194] width 531 height 752
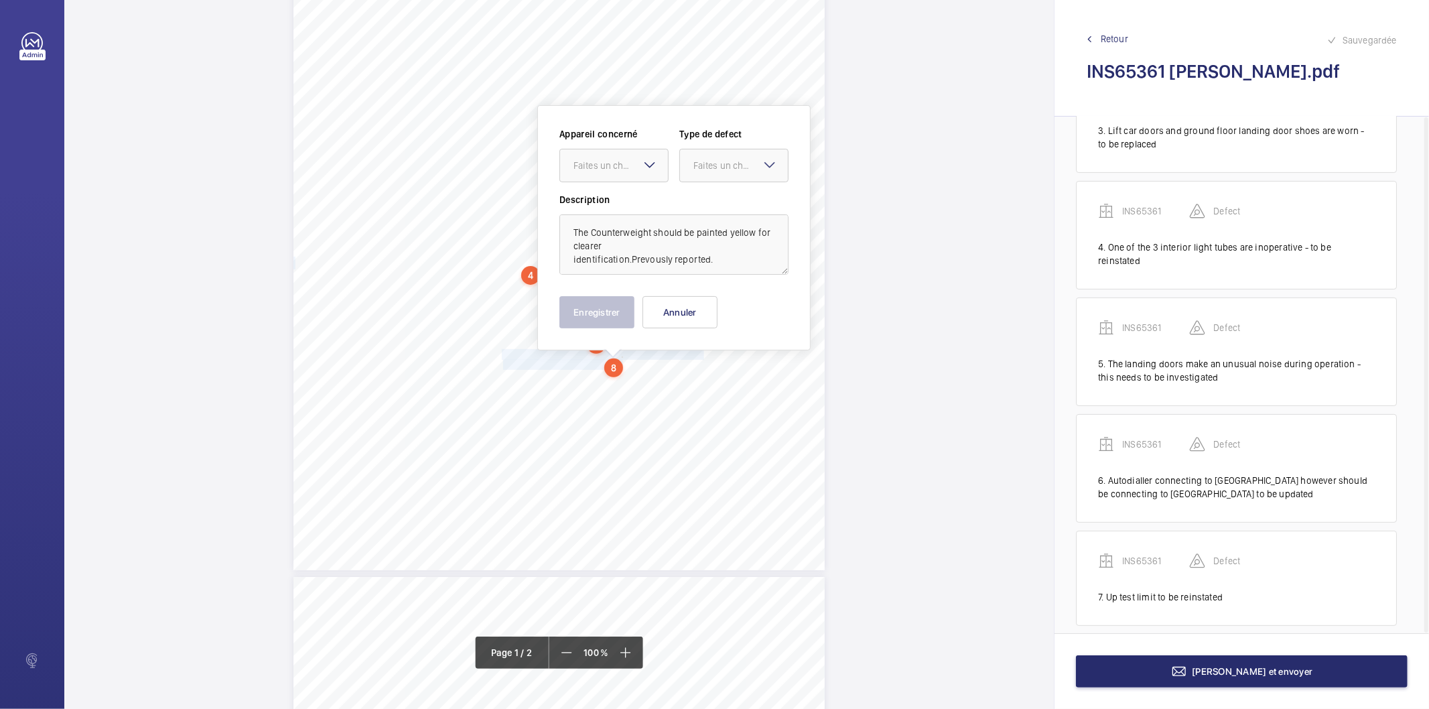
scroll to position [226, 0]
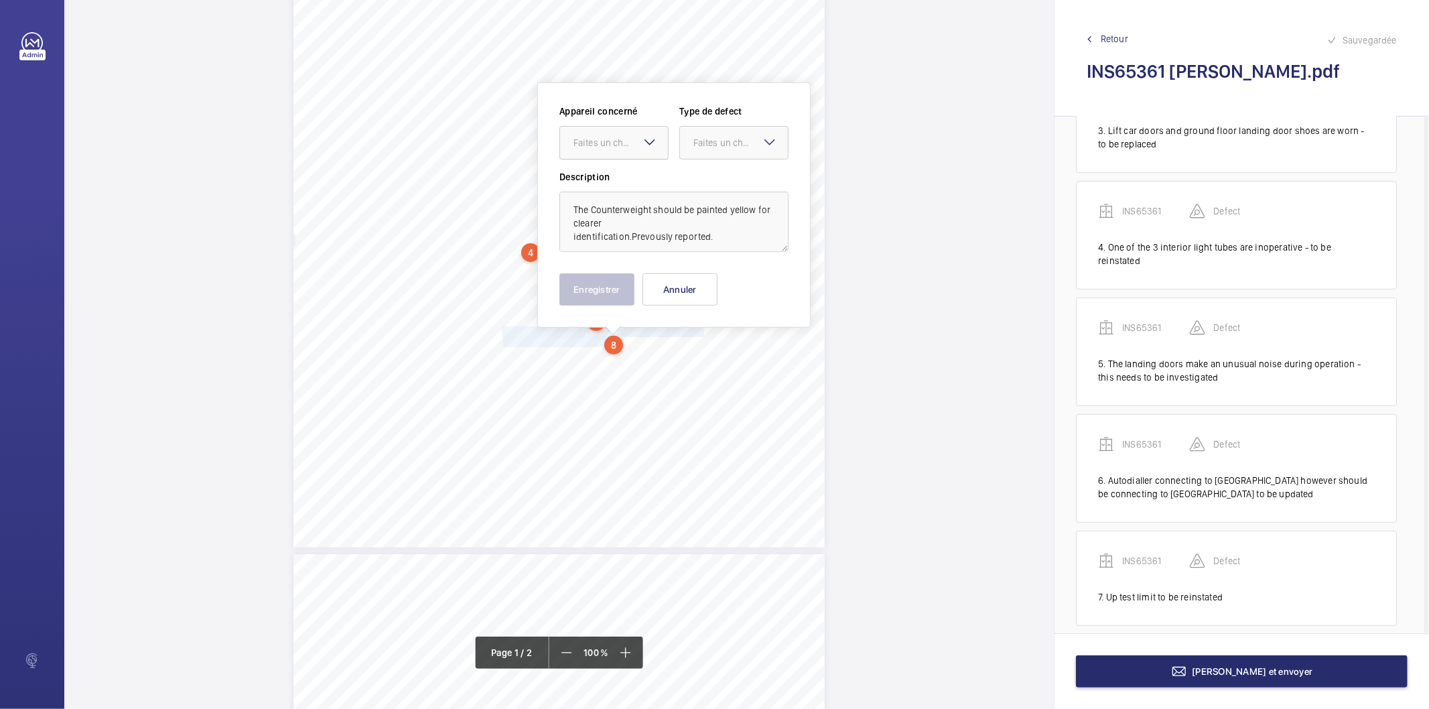
click at [616, 137] on div "Faites un choix" at bounding box center [620, 142] width 94 height 13
click at [599, 178] on span "INS65361" at bounding box center [613, 183] width 81 height 13
click at [701, 141] on div "Faites un choix" at bounding box center [740, 142] width 94 height 13
click at [711, 288] on span "Recommandation" at bounding box center [733, 281] width 81 height 13
click at [624, 286] on button "Enregistrer" at bounding box center [596, 289] width 75 height 32
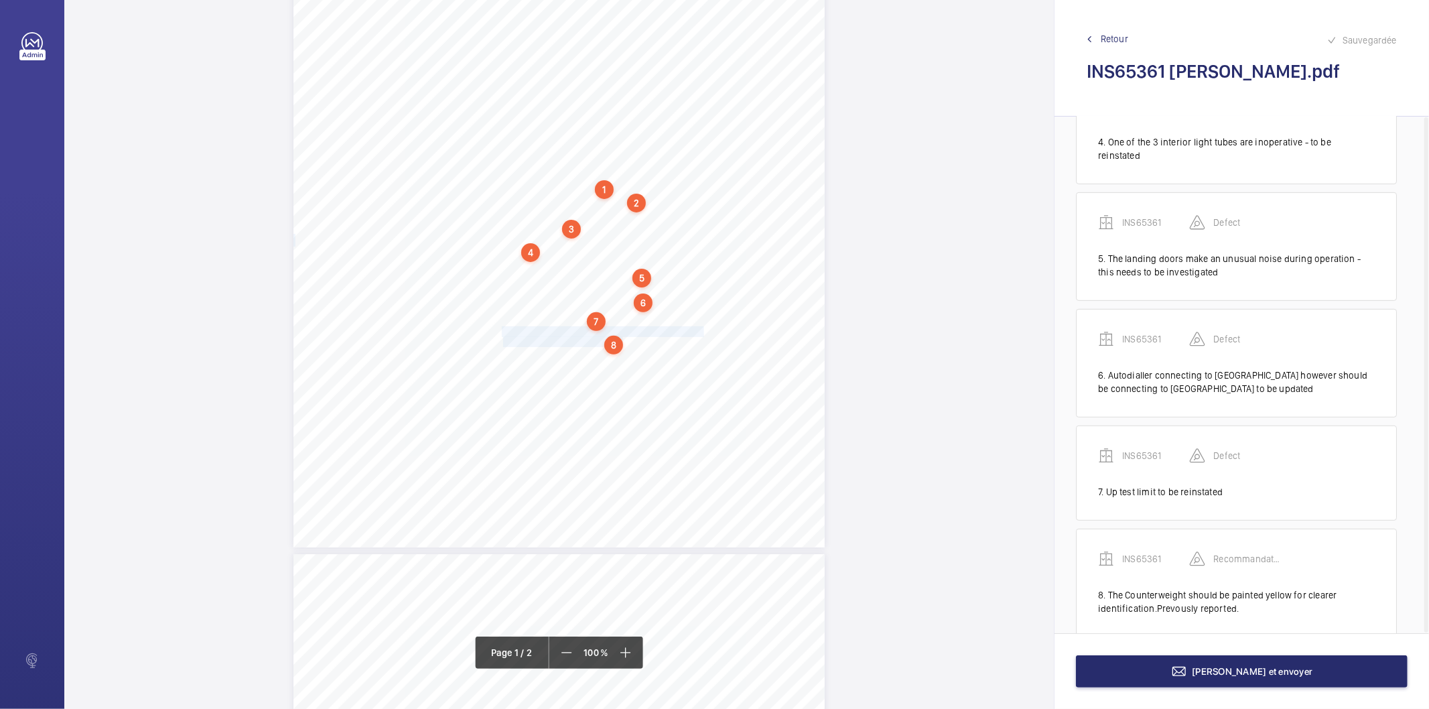
scroll to position [411, 0]
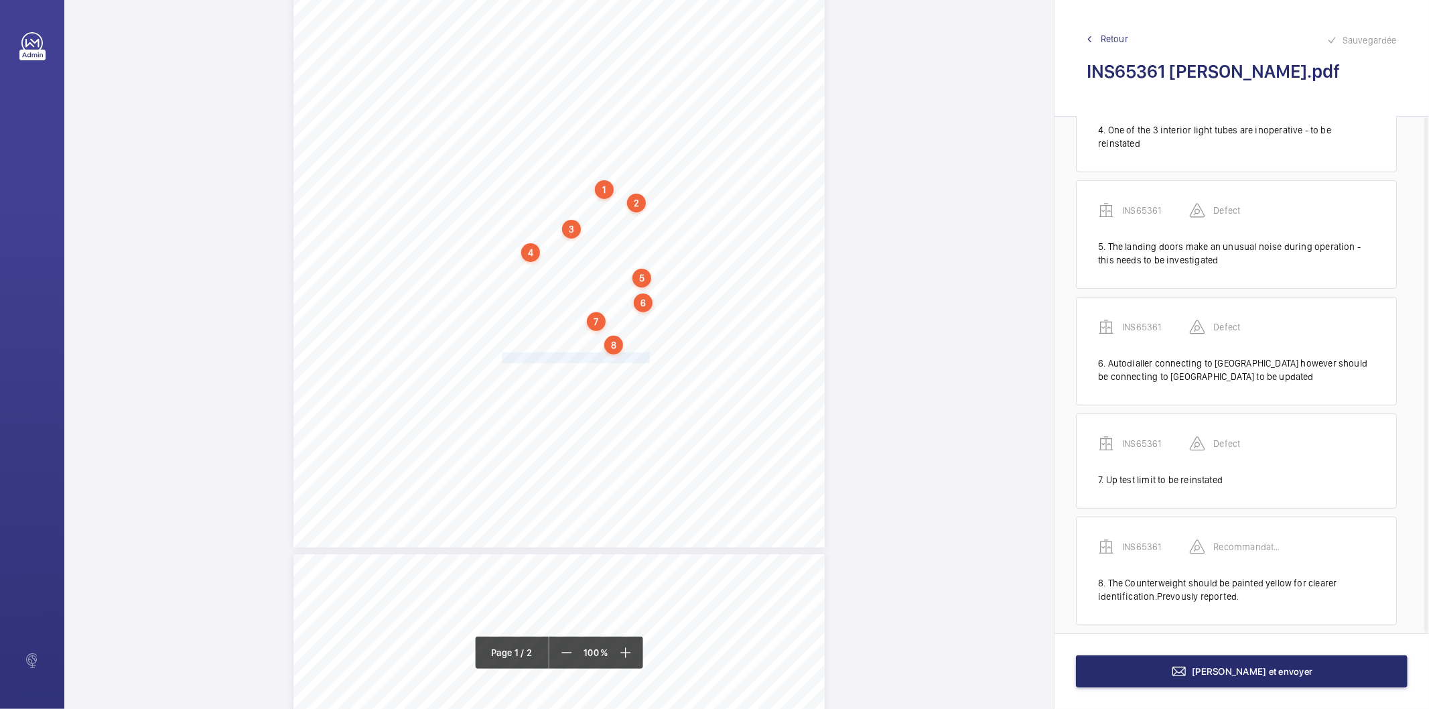
drag, startPoint x: 502, startPoint y: 357, endPoint x: 646, endPoint y: 360, distance: 143.4
click at [646, 360] on div "Lifting Operations and Lifting Equipment Regulations 1998 Report of Thorough Ex…" at bounding box center [558, 172] width 531 height 752
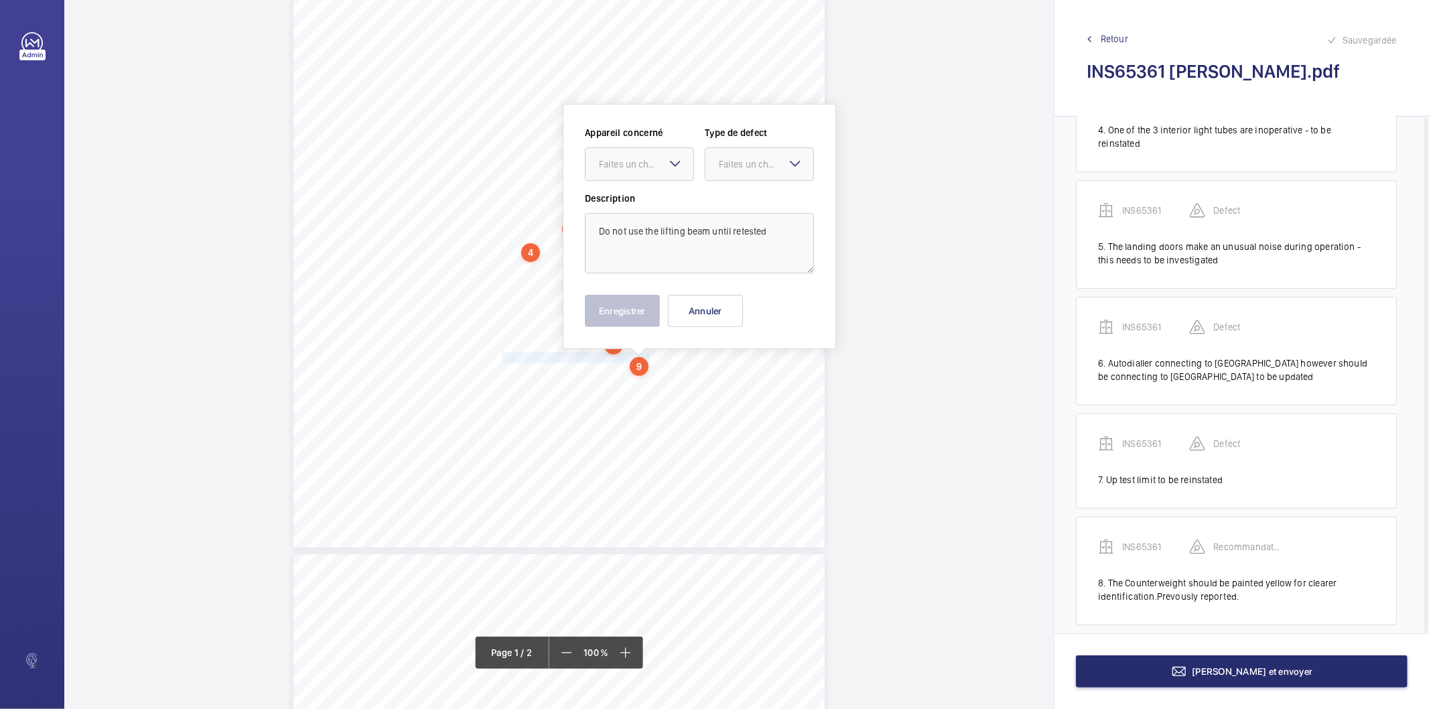
scroll to position [248, 0]
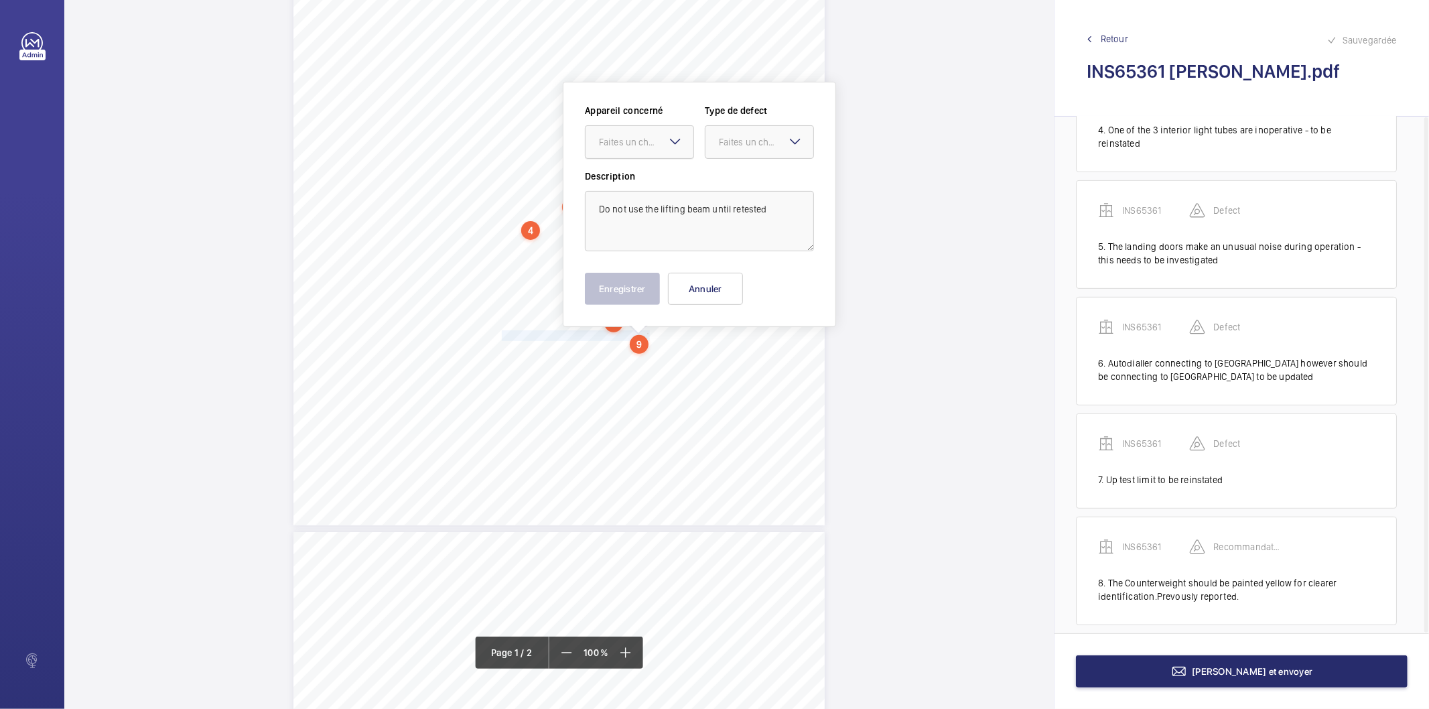
click at [645, 149] on div at bounding box center [640, 142] width 108 height 32
click at [628, 188] on span "INS65361" at bounding box center [639, 182] width 81 height 13
click at [730, 142] on div "Faites un choix" at bounding box center [766, 141] width 94 height 13
click at [722, 279] on span "Recommandation" at bounding box center [759, 281] width 81 height 13
click at [645, 282] on button "Enregistrer" at bounding box center [622, 289] width 75 height 32
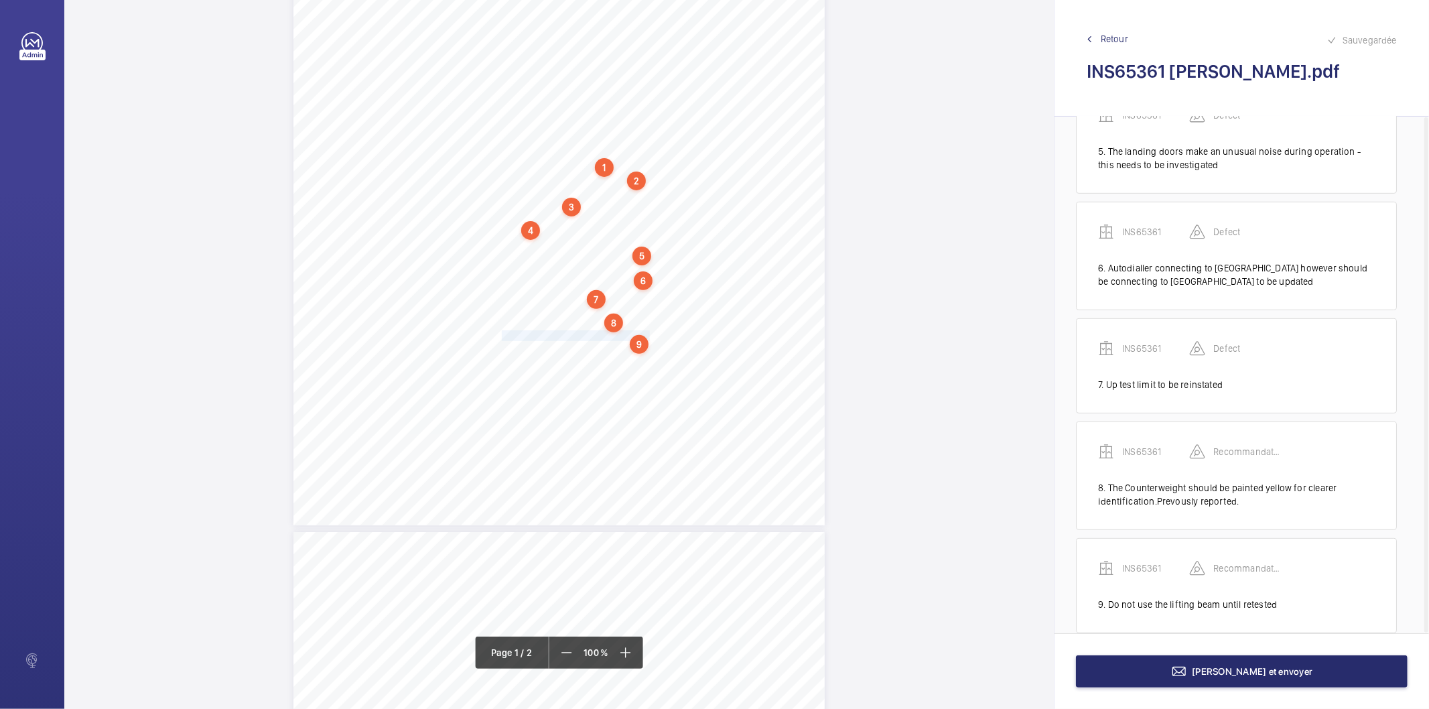
scroll to position [514, 0]
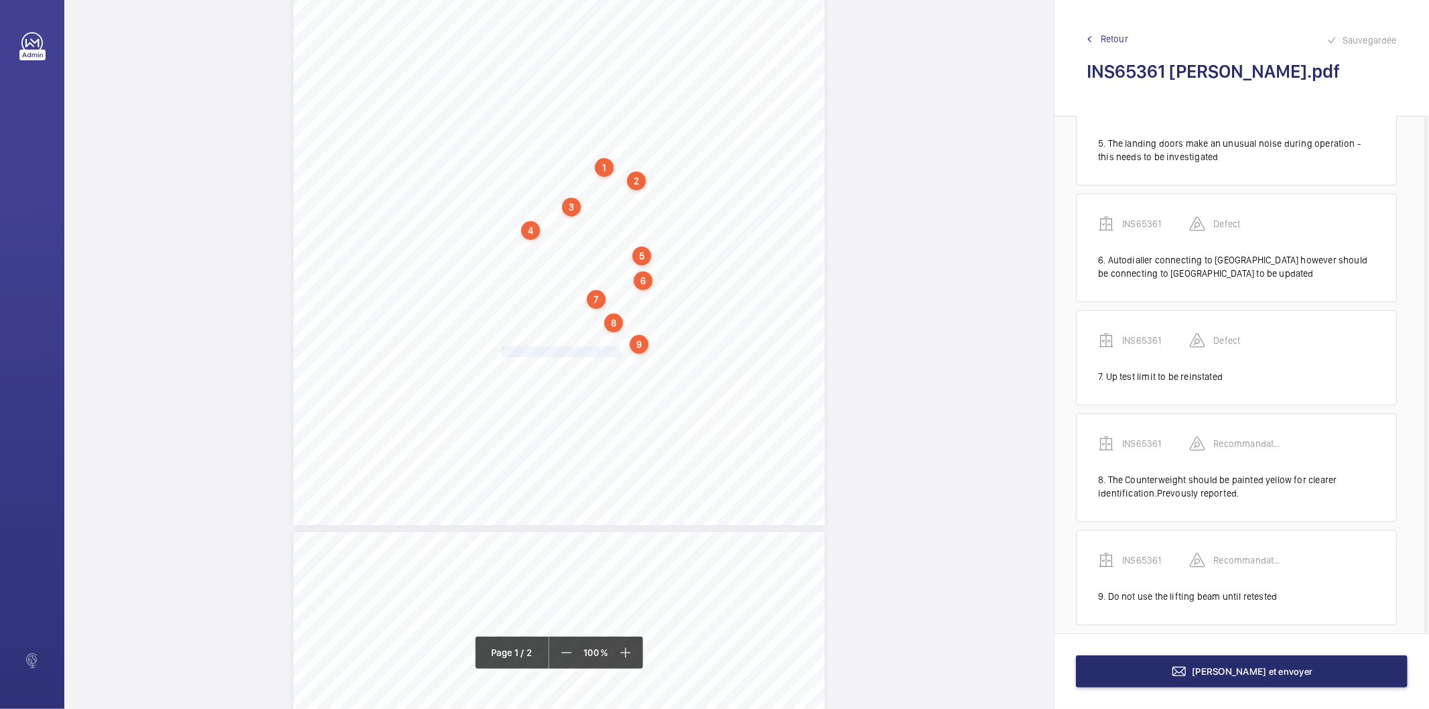
drag, startPoint x: 500, startPoint y: 352, endPoint x: 617, endPoint y: 348, distance: 116.6
click at [617, 348] on div "Lifting Operations and Lifting Equipment Regulations 1998 Report of Thorough Ex…" at bounding box center [558, 150] width 531 height 752
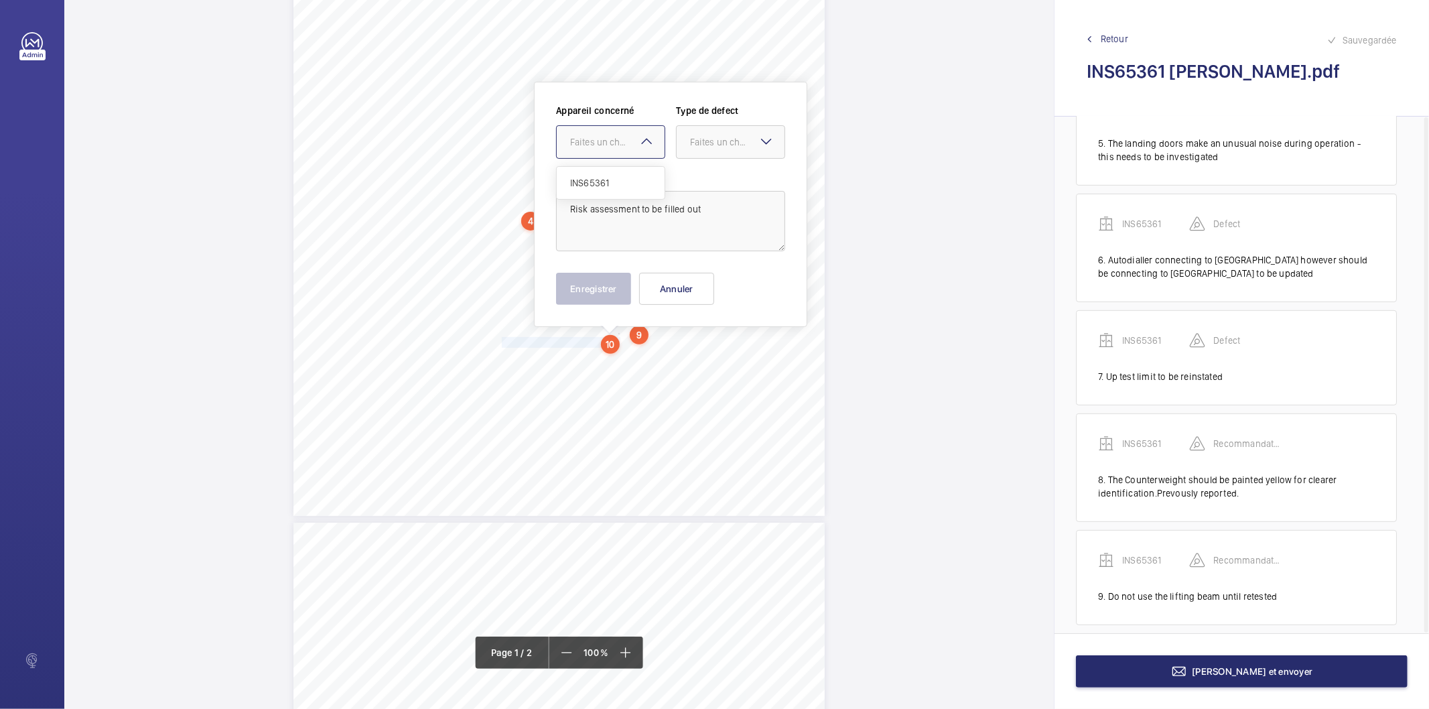
click at [603, 139] on div "Faites un choix" at bounding box center [617, 141] width 94 height 13
click at [592, 178] on span "INS65361" at bounding box center [610, 182] width 81 height 13
click at [693, 135] on div "Faites un choix" at bounding box center [731, 141] width 108 height 13
click at [714, 279] on span "Recommandation" at bounding box center [730, 281] width 81 height 13
click at [610, 291] on button "Enregistrer" at bounding box center [593, 289] width 75 height 32
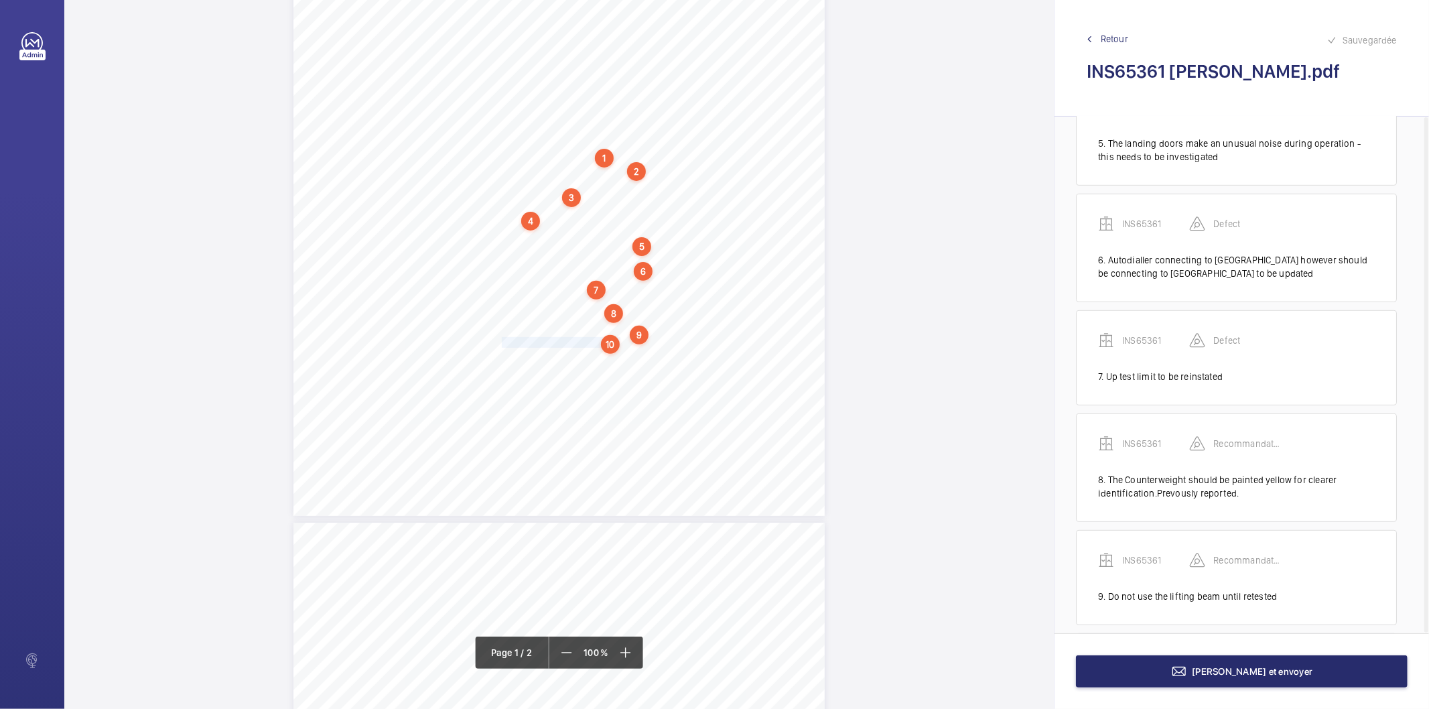
scroll to position [618, 0]
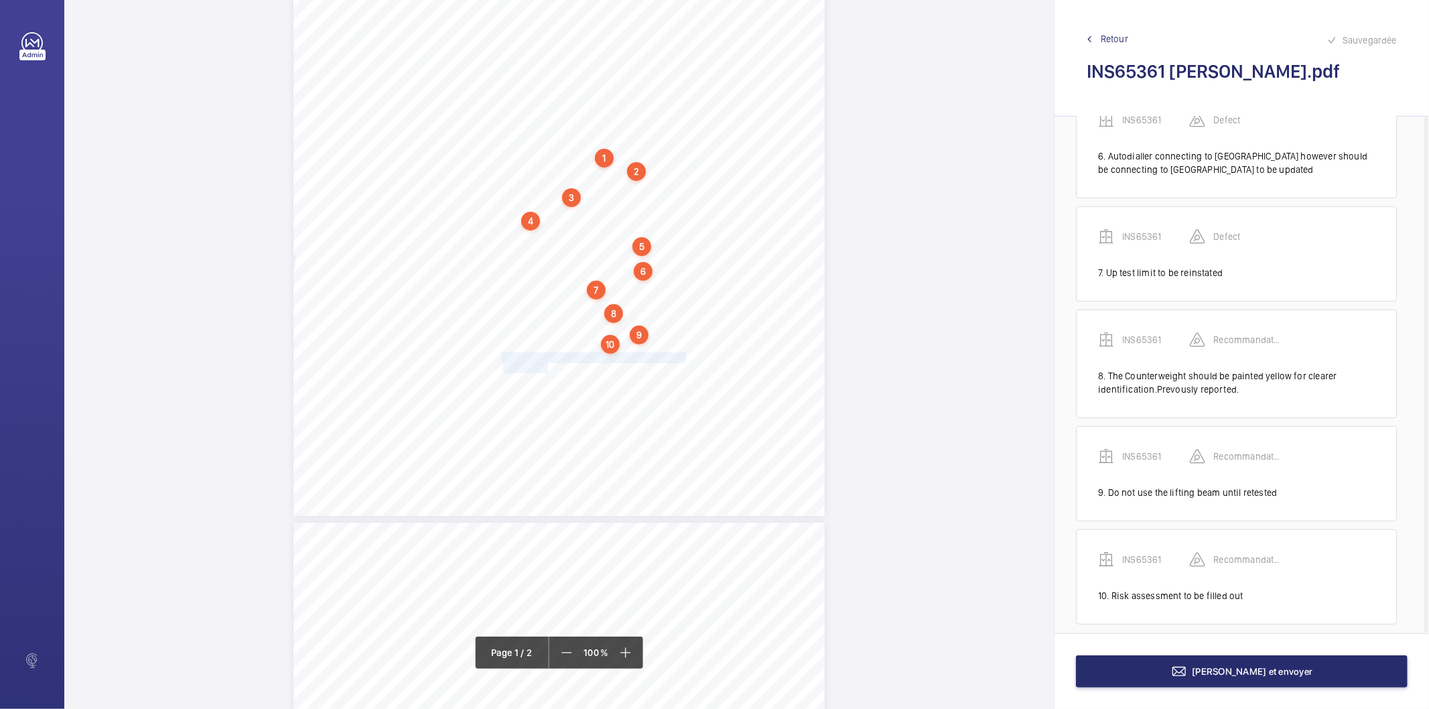
drag, startPoint x: 500, startPoint y: 357, endPoint x: 546, endPoint y: 366, distance: 47.0
click at [546, 366] on div "Lifting Operations and Lifting Equipment Regulations 1998 Report of Thorough Ex…" at bounding box center [558, 140] width 531 height 752
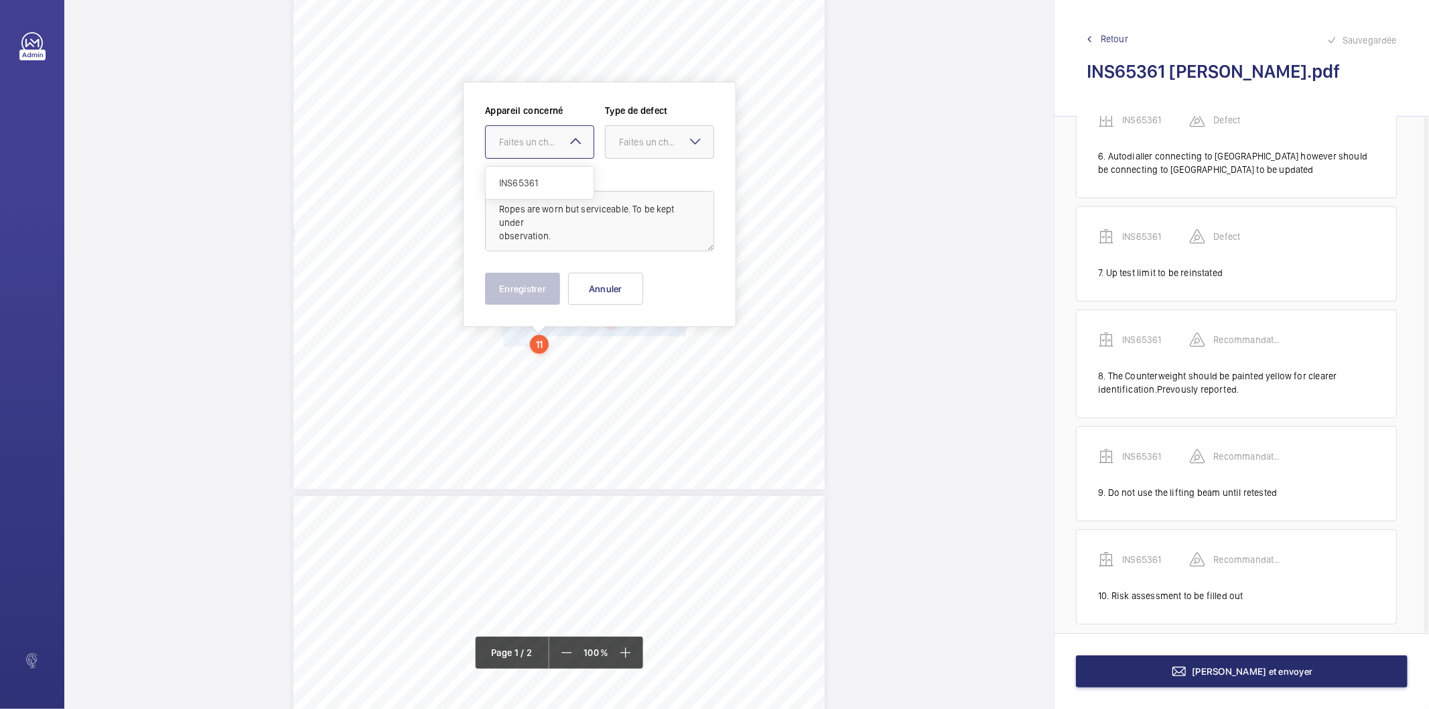
click at [516, 135] on div "Faites un choix" at bounding box center [546, 141] width 94 height 13
click at [517, 185] on span "INS65361" at bounding box center [539, 182] width 81 height 13
drag, startPoint x: 630, startPoint y: 143, endPoint x: 631, endPoint y: 152, distance: 8.8
click at [630, 146] on div "Faites un choix" at bounding box center [666, 141] width 94 height 13
click at [630, 273] on div "Recommandation" at bounding box center [660, 281] width 108 height 32
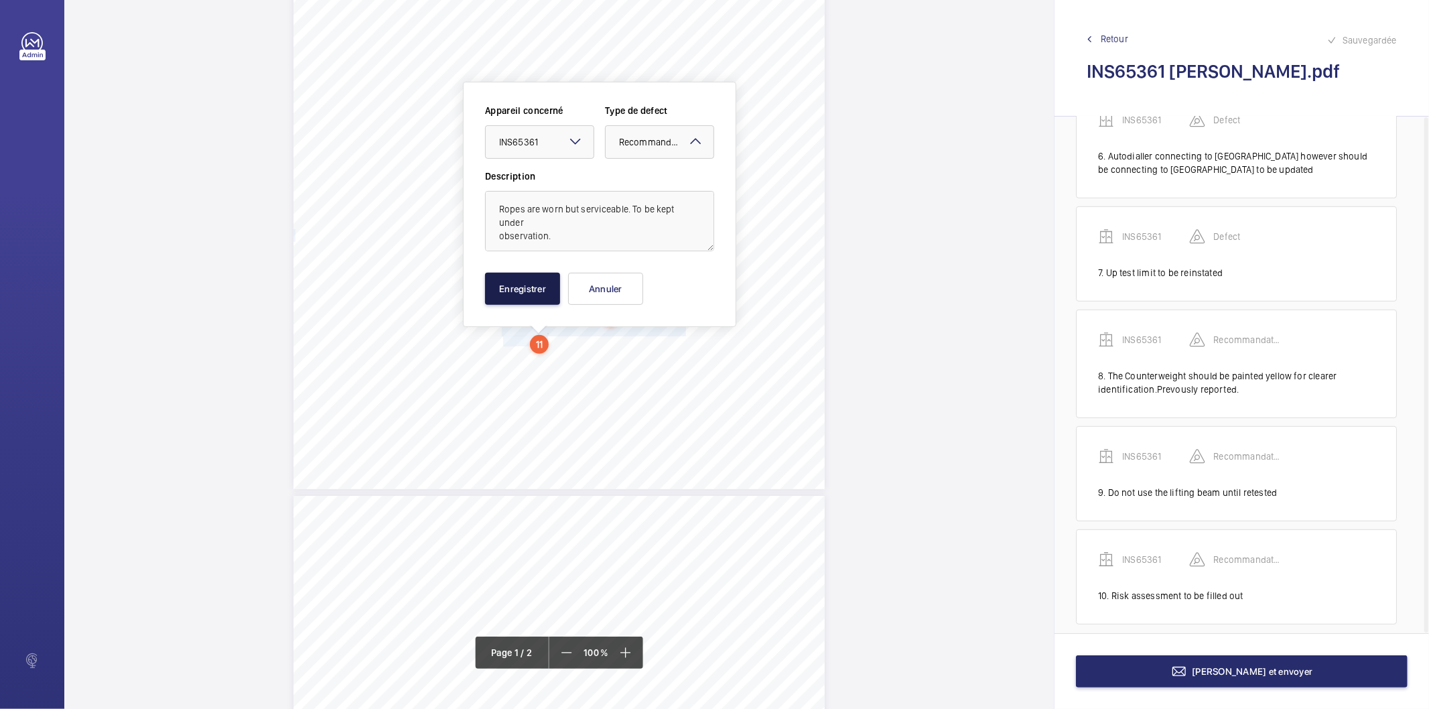
click at [535, 290] on button "Enregistrer" at bounding box center [522, 289] width 75 height 32
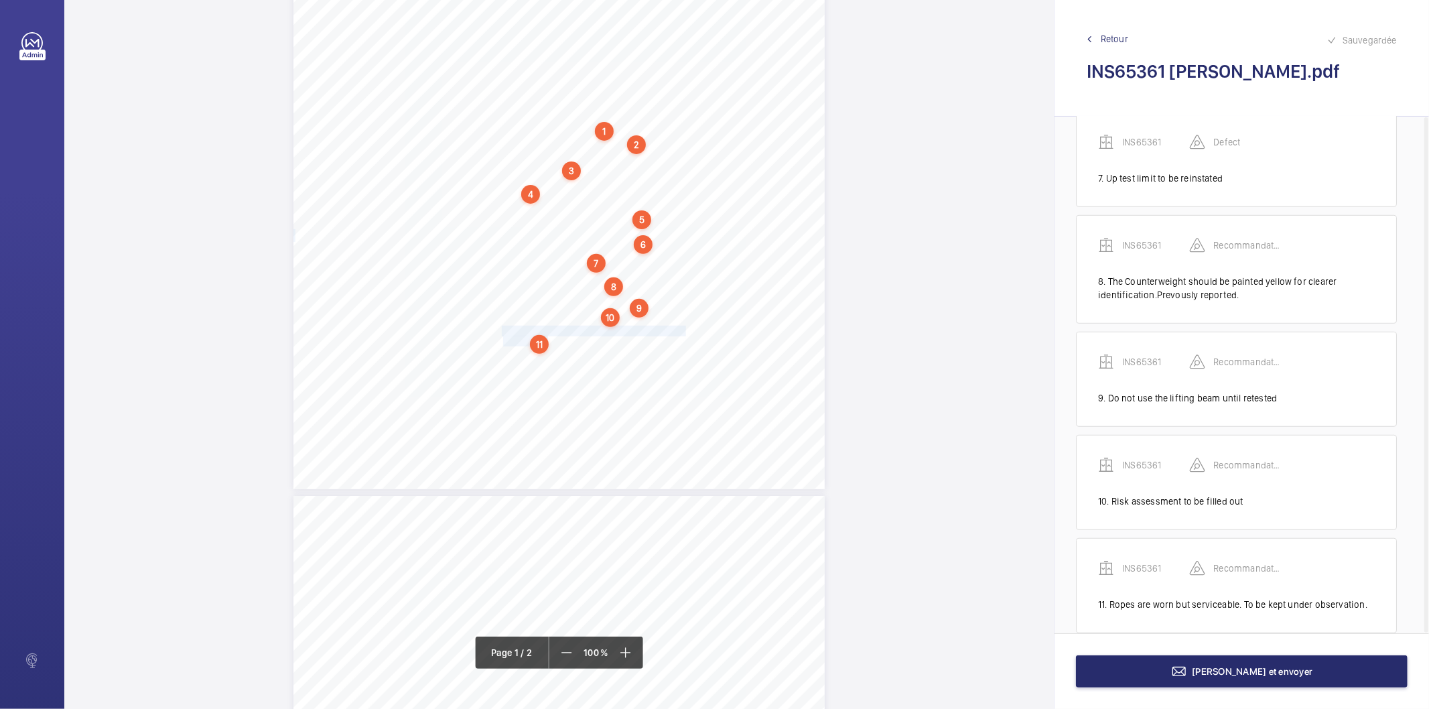
scroll to position [720, 0]
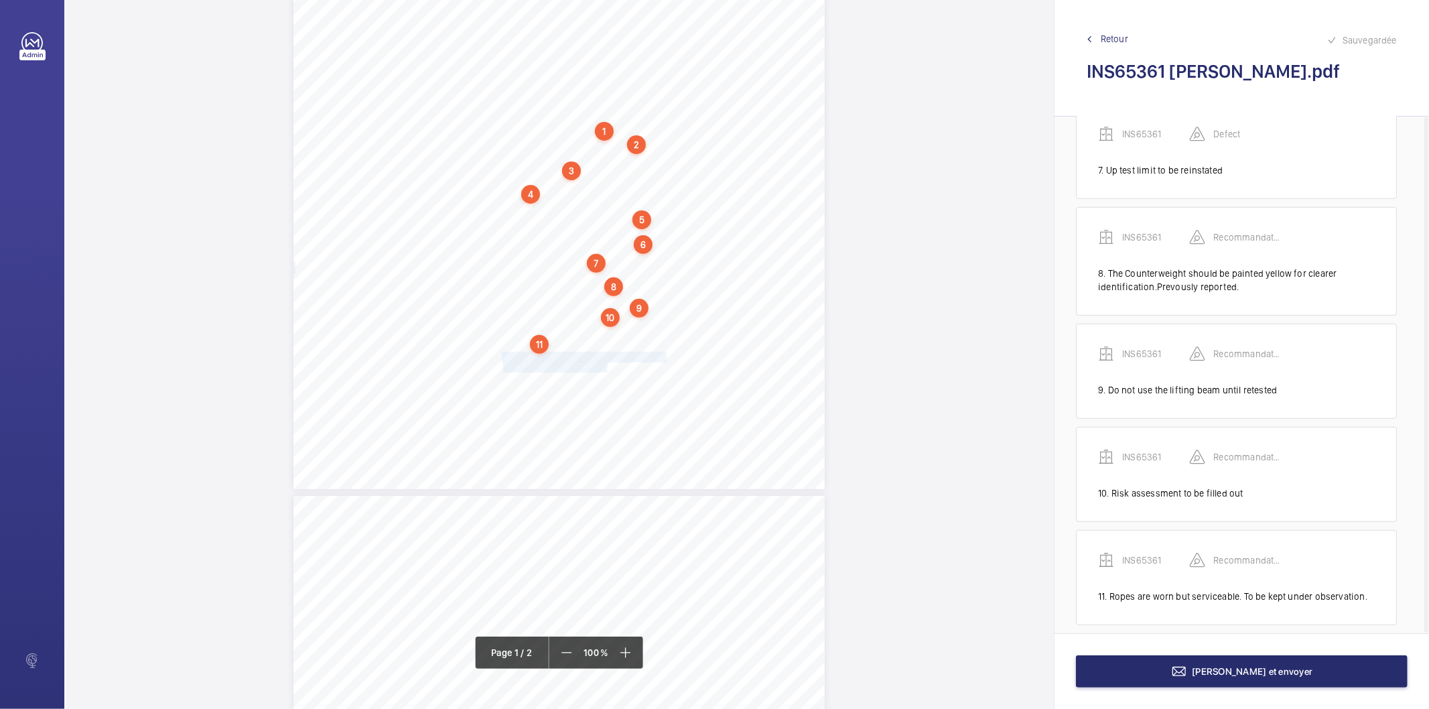
drag, startPoint x: 502, startPoint y: 358, endPoint x: 605, endPoint y: 364, distance: 102.6
click at [605, 364] on div "Lifting Operations and Lifting Equipment Regulations 1998 Report of Thorough Ex…" at bounding box center [558, 113] width 531 height 752
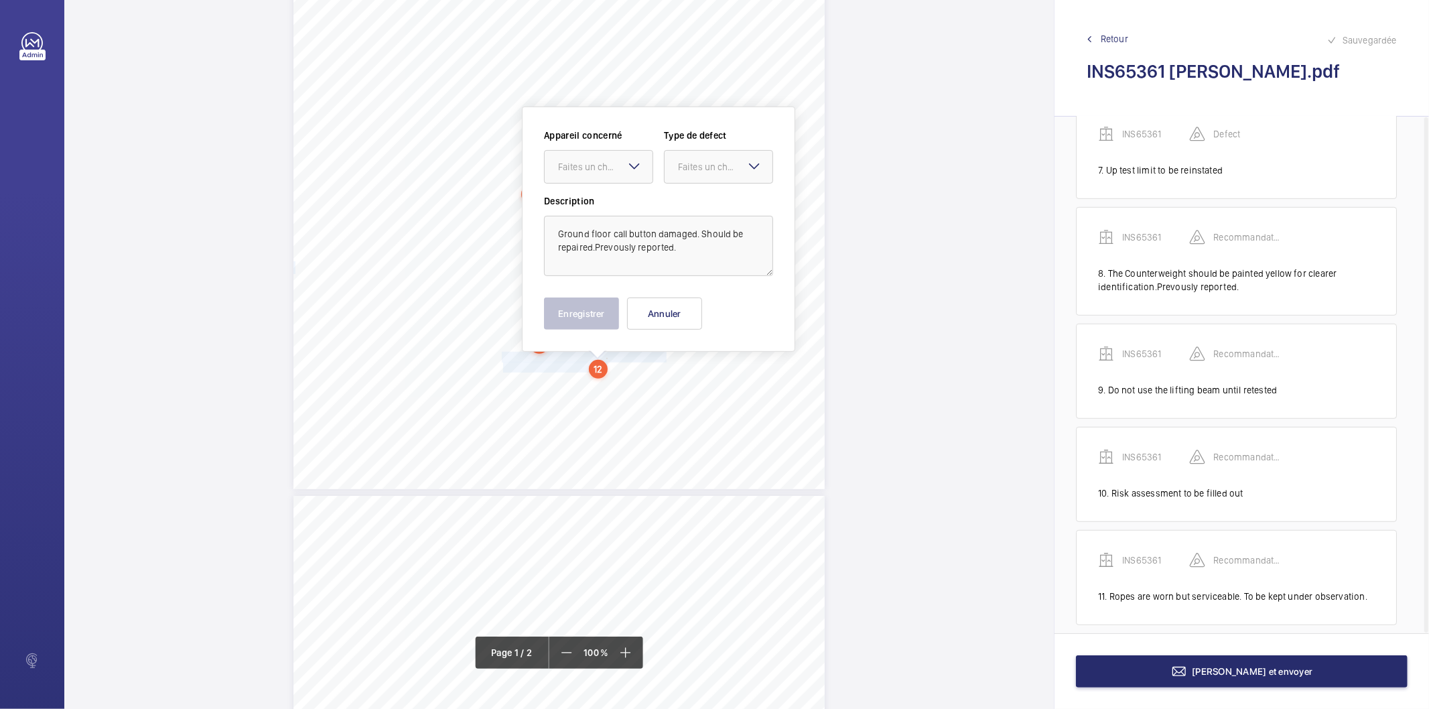
scroll to position [309, 0]
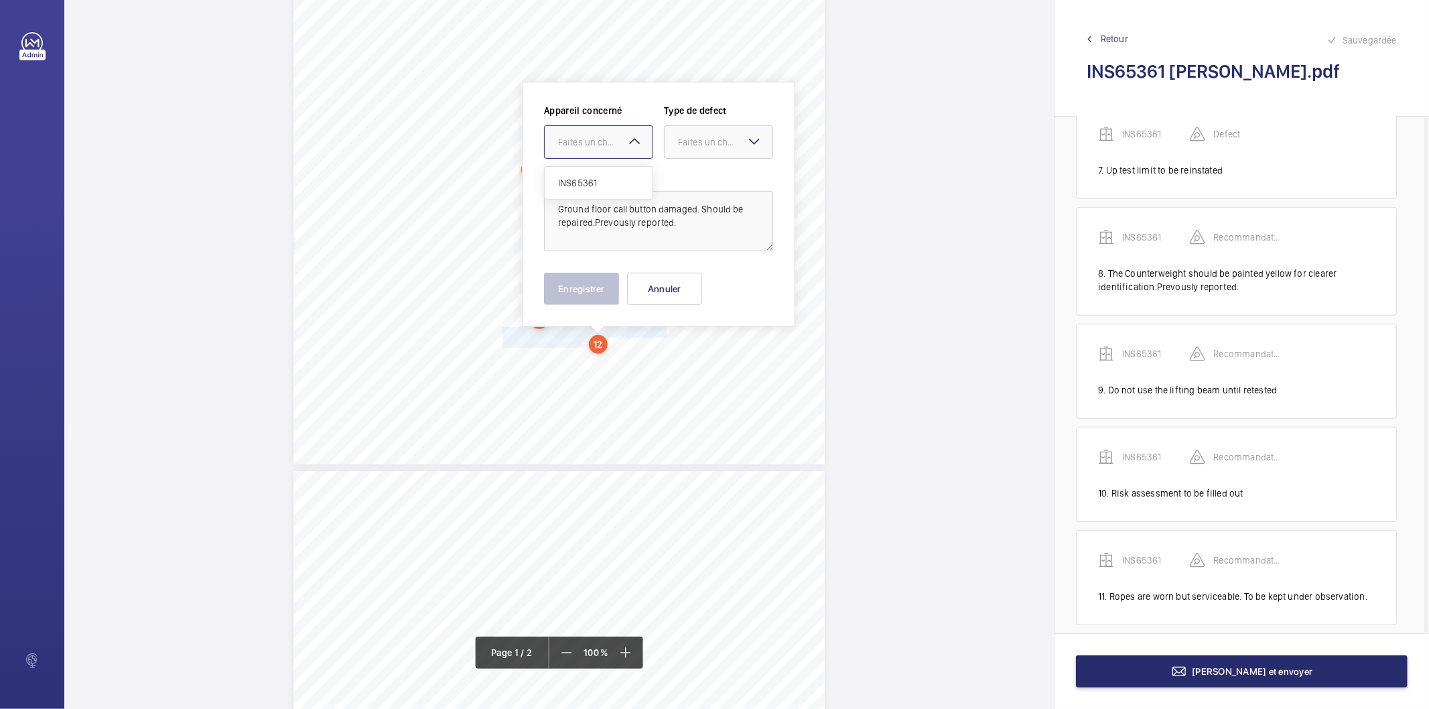
click at [614, 142] on div "Faites un choix" at bounding box center [605, 141] width 94 height 13
click at [592, 180] on span "INS65361" at bounding box center [598, 182] width 81 height 13
click at [699, 141] on div "Faites un choix" at bounding box center [725, 141] width 94 height 13
click at [681, 283] on span "Recommandation" at bounding box center [718, 281] width 81 height 13
click at [578, 299] on button "Enregistrer" at bounding box center [581, 289] width 75 height 32
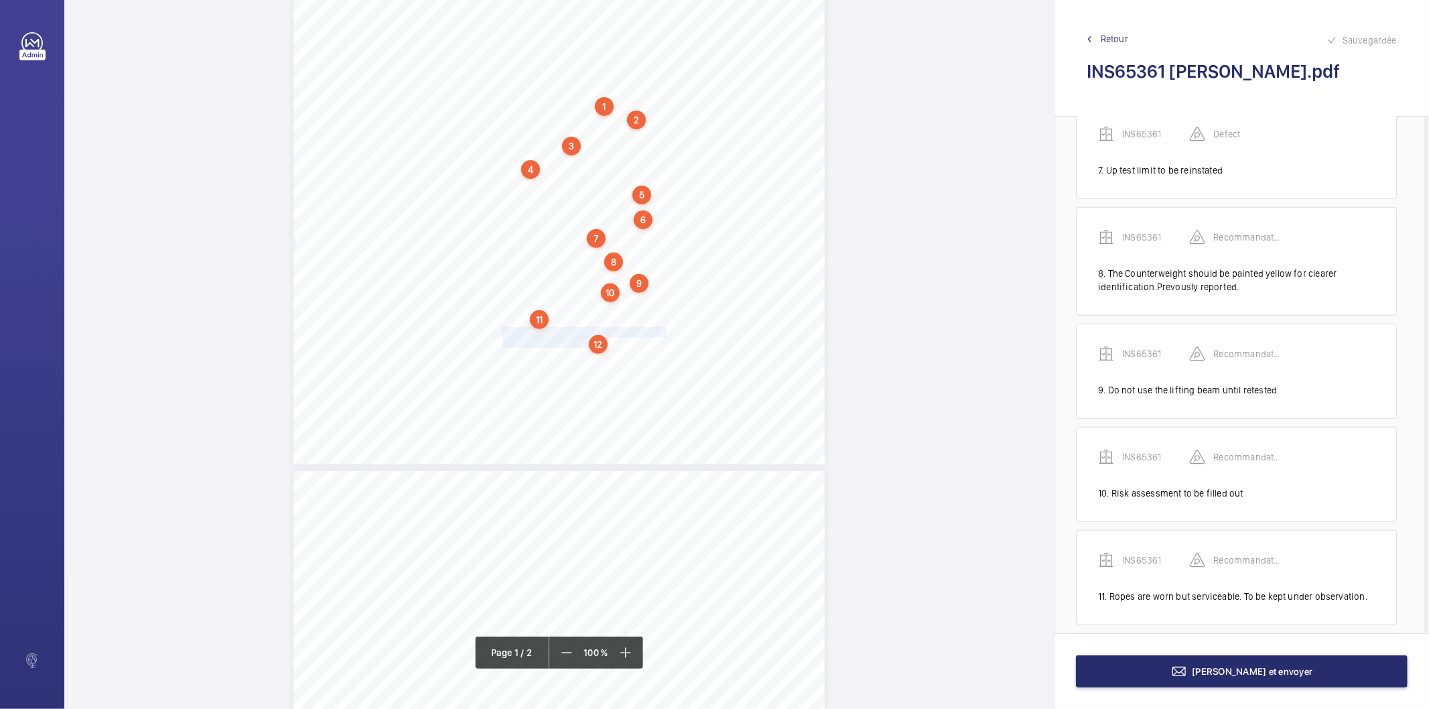
scroll to position [837, 0]
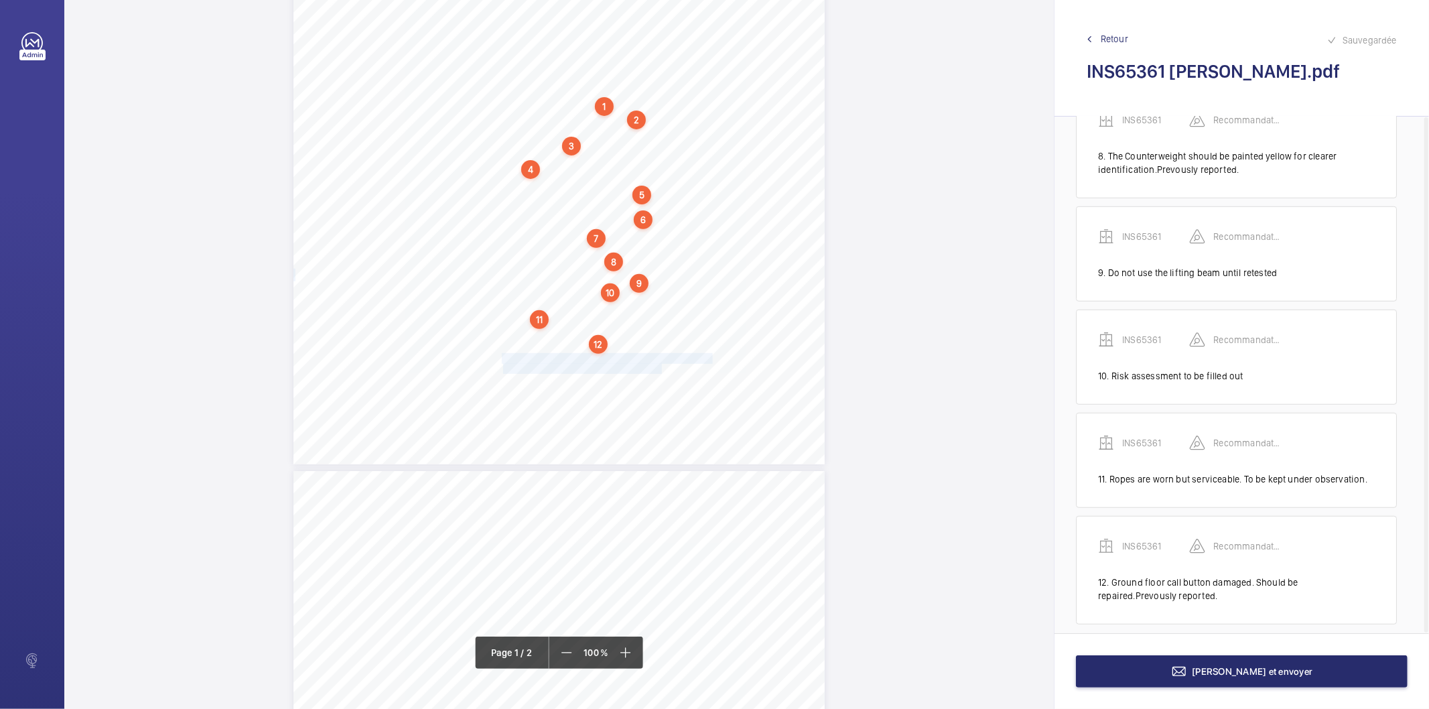
drag, startPoint x: 500, startPoint y: 357, endPoint x: 660, endPoint y: 365, distance: 159.7
click at [660, 365] on div "Lifting Operations and Lifting Equipment Regulations 1998 Report of Thorough Ex…" at bounding box center [558, 89] width 531 height 752
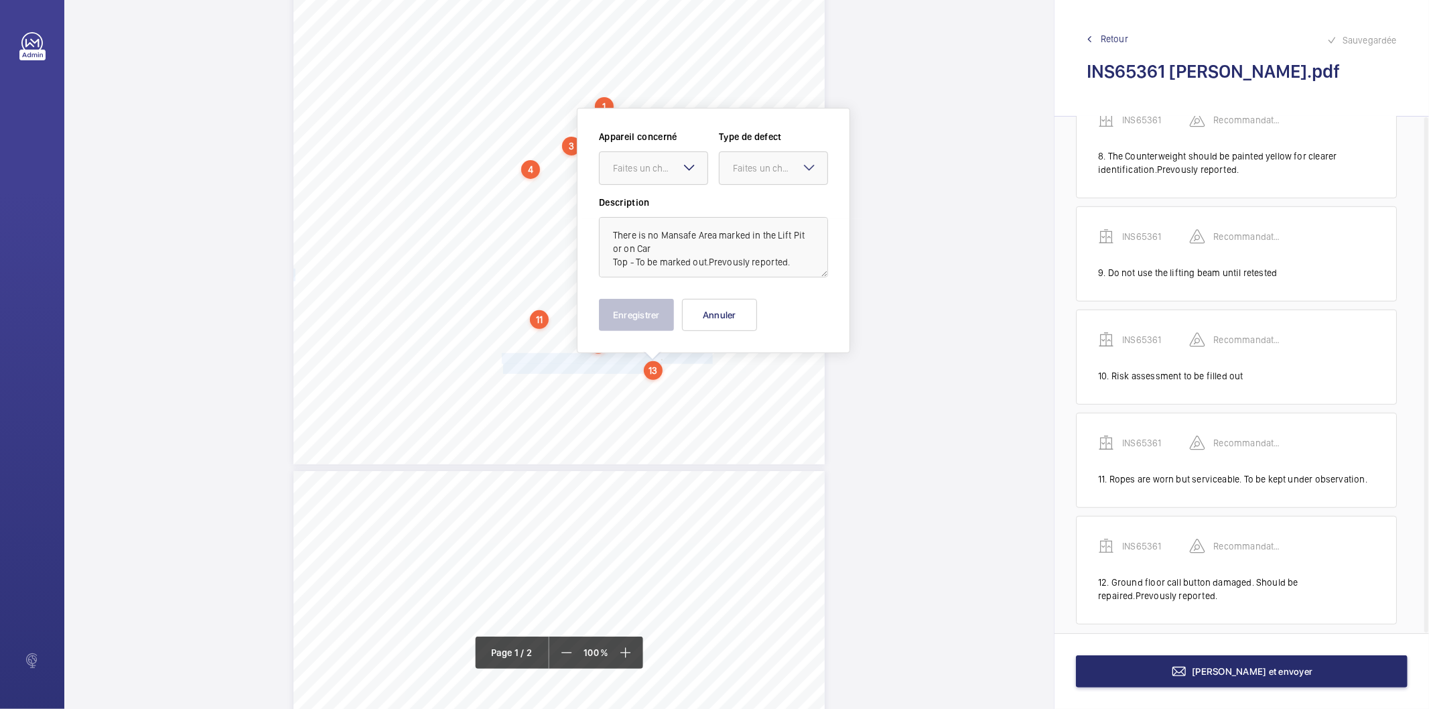
scroll to position [335, 0]
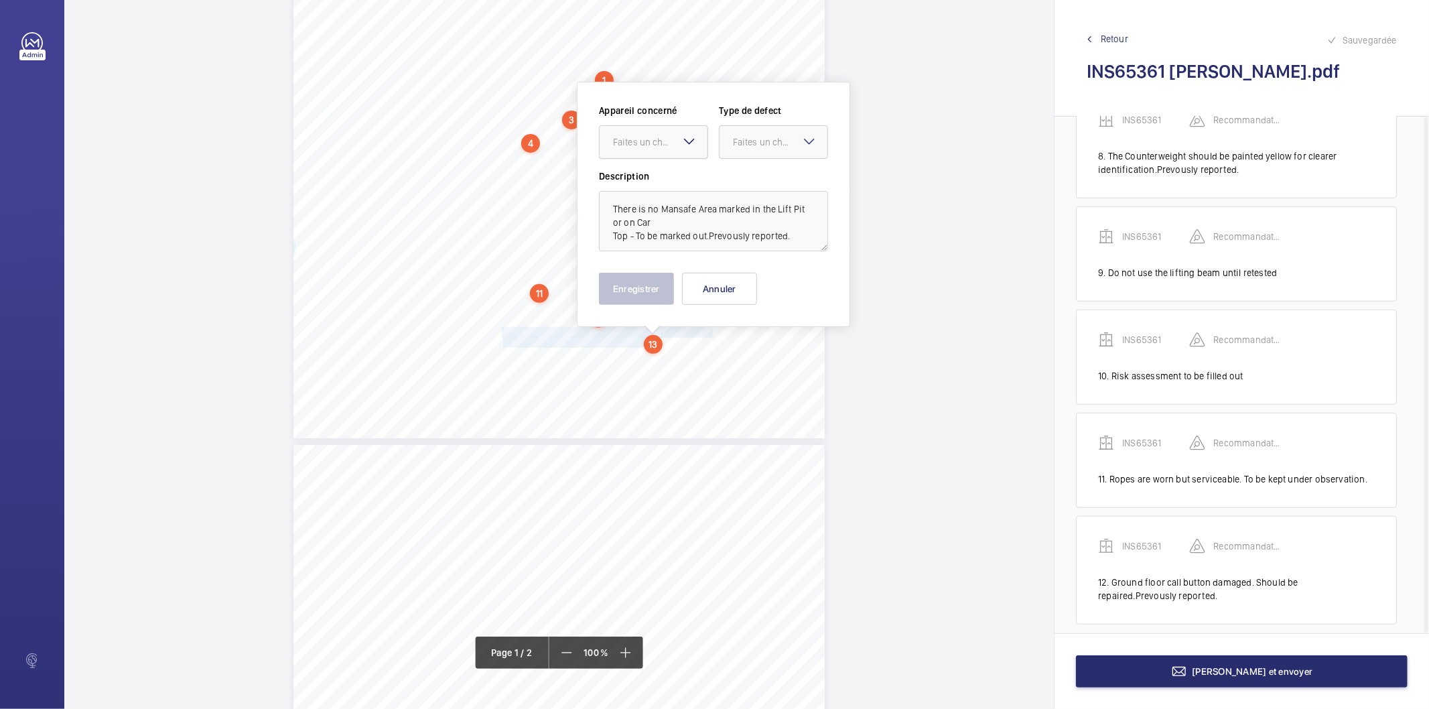
click at [649, 143] on div "Faites un choix" at bounding box center [660, 141] width 94 height 13
click at [645, 184] on span "INS65361" at bounding box center [653, 182] width 81 height 13
click at [751, 143] on div "Faites un choix" at bounding box center [780, 141] width 94 height 13
drag, startPoint x: 741, startPoint y: 276, endPoint x: 695, endPoint y: 291, distance: 48.1
click at [741, 277] on span "Recommandation" at bounding box center [773, 281] width 81 height 13
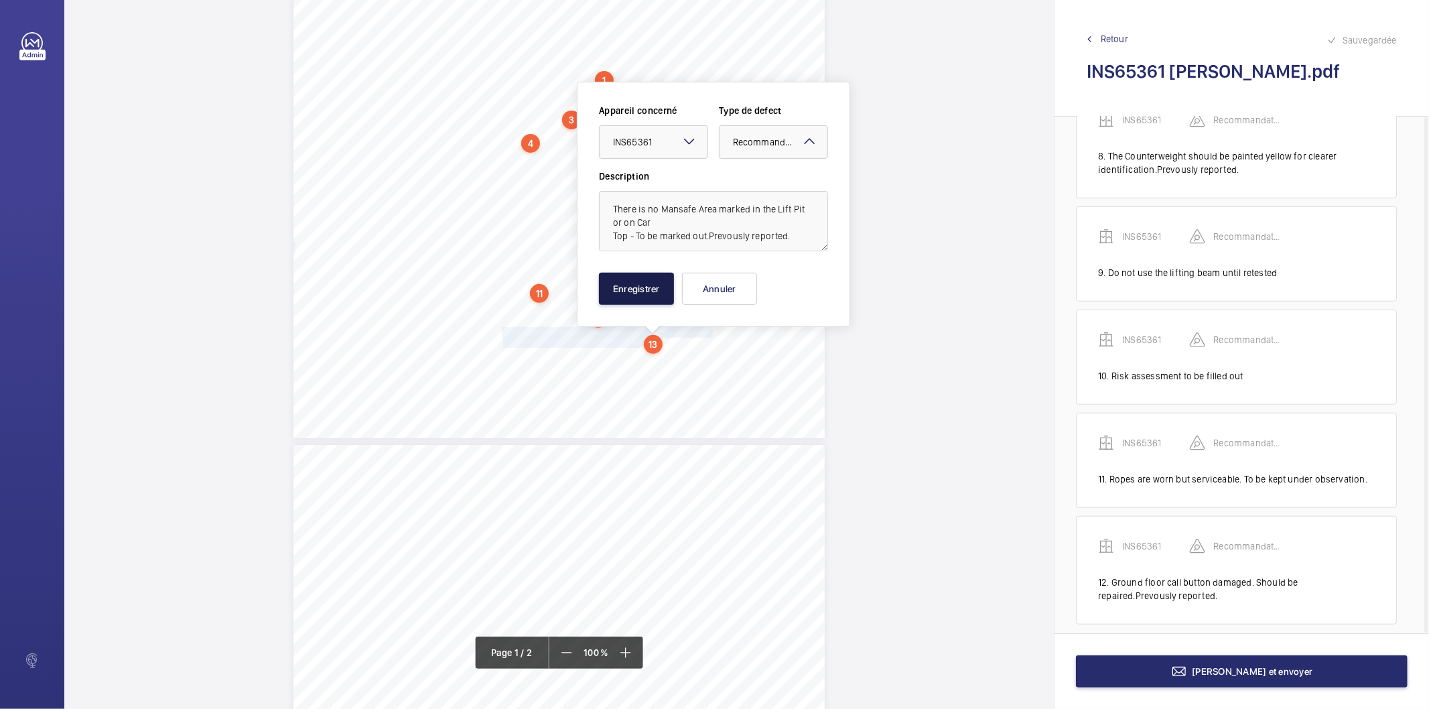
click at [642, 298] on button "Enregistrer" at bounding box center [636, 289] width 75 height 32
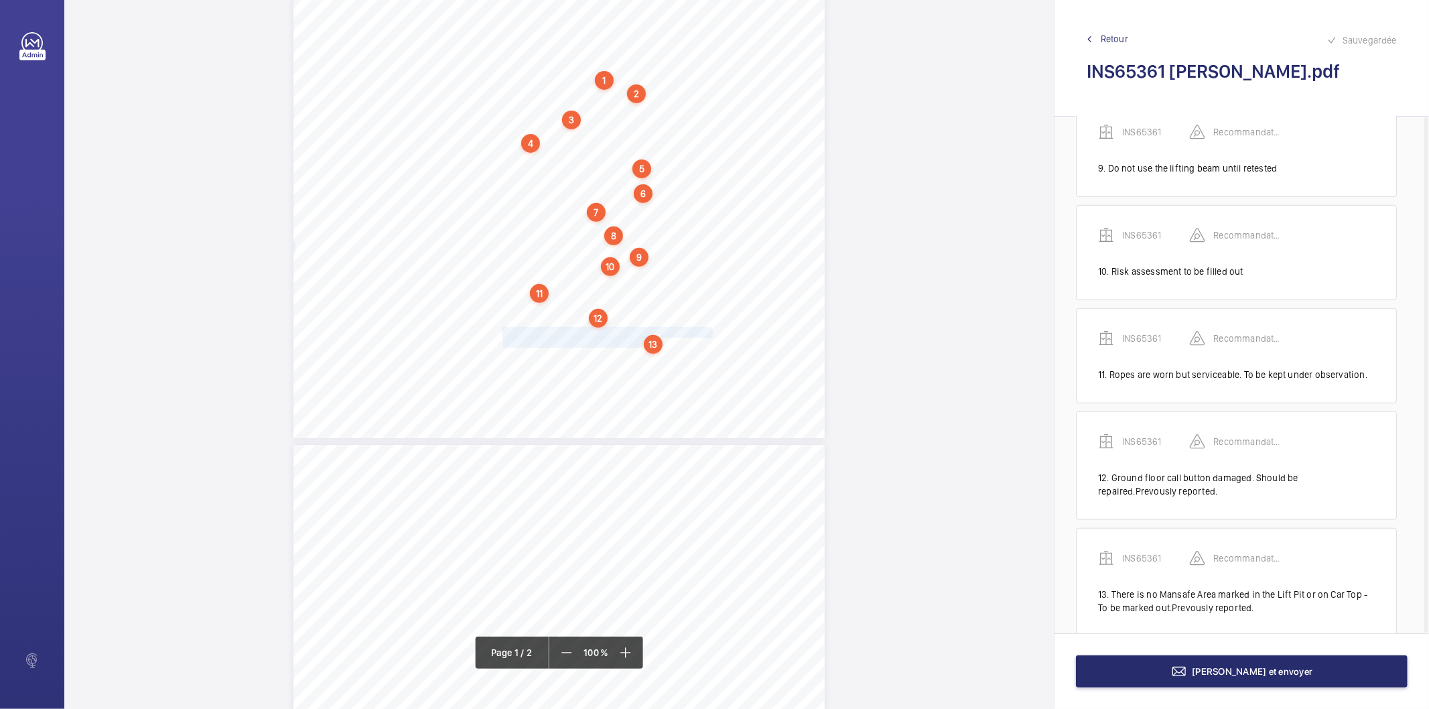
scroll to position [954, 0]
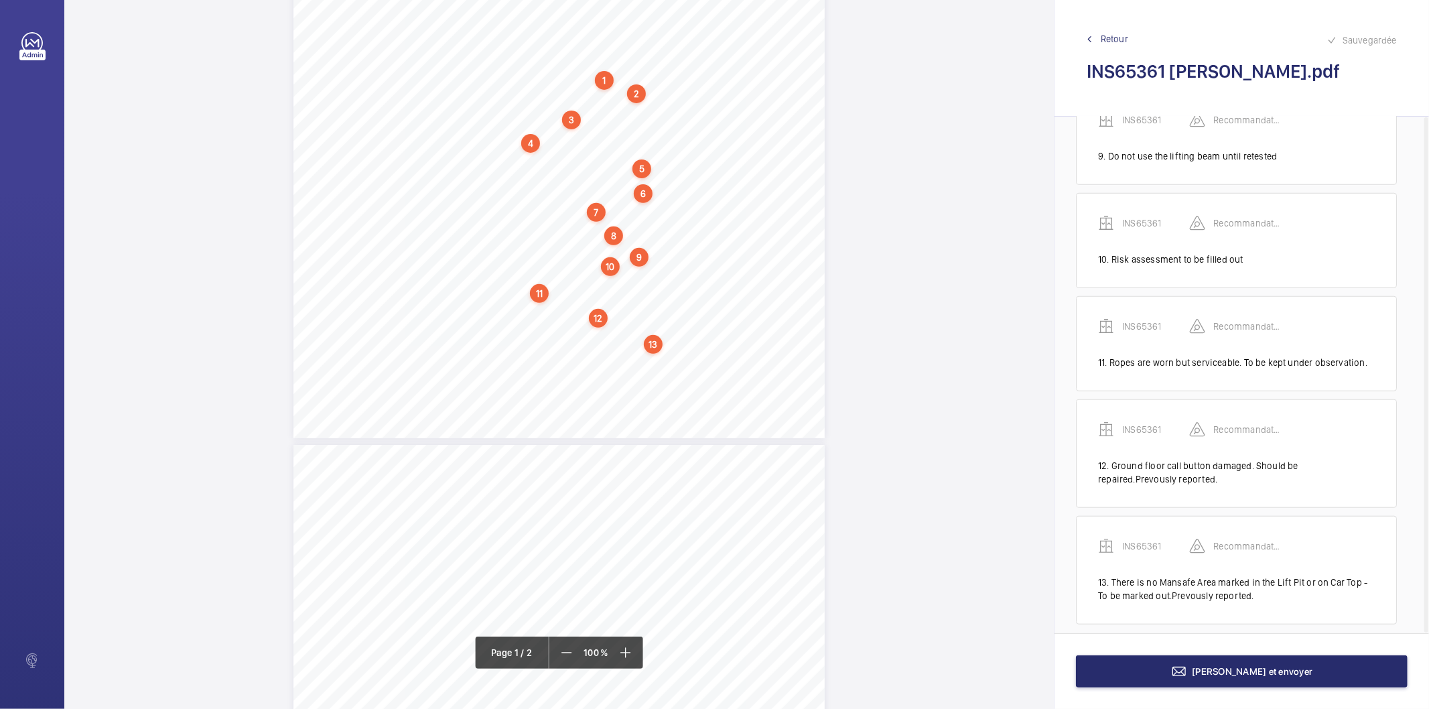
click at [655, 349] on div "13" at bounding box center [653, 344] width 19 height 19
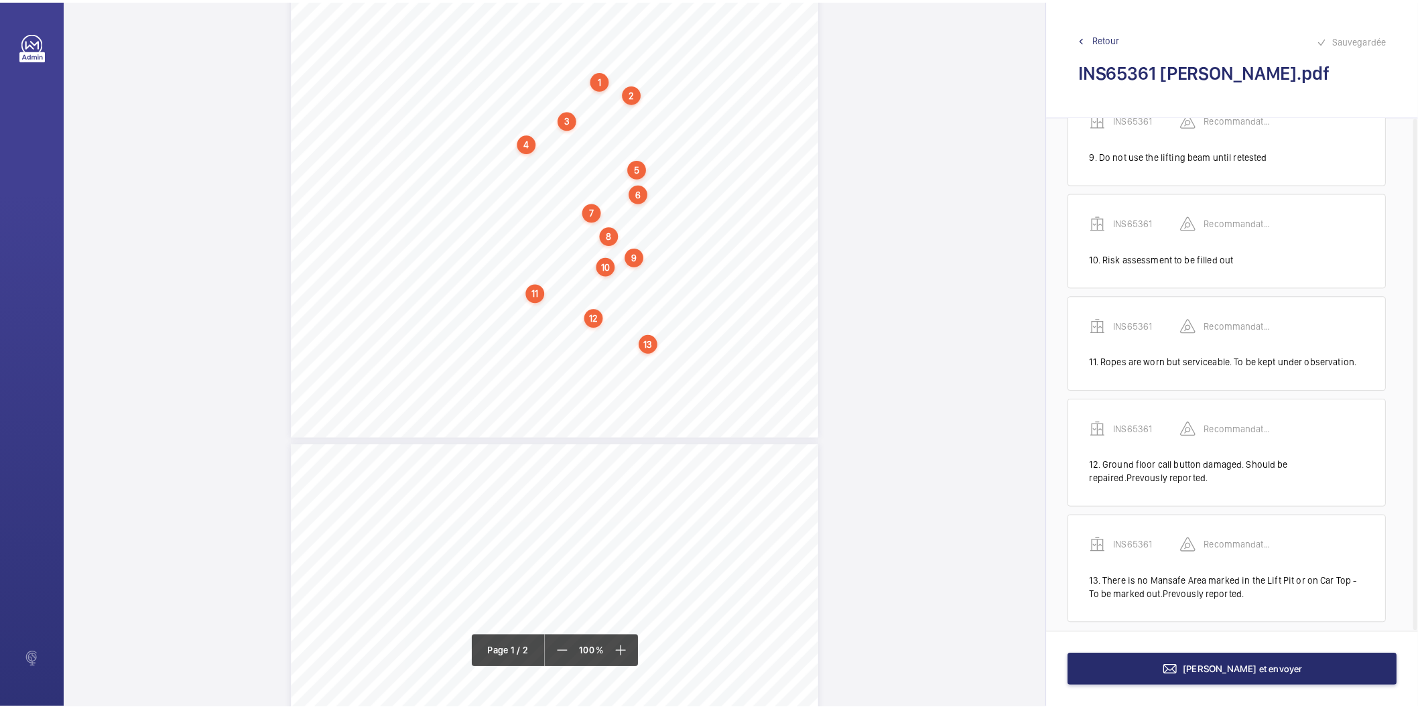
scroll to position [324, 0]
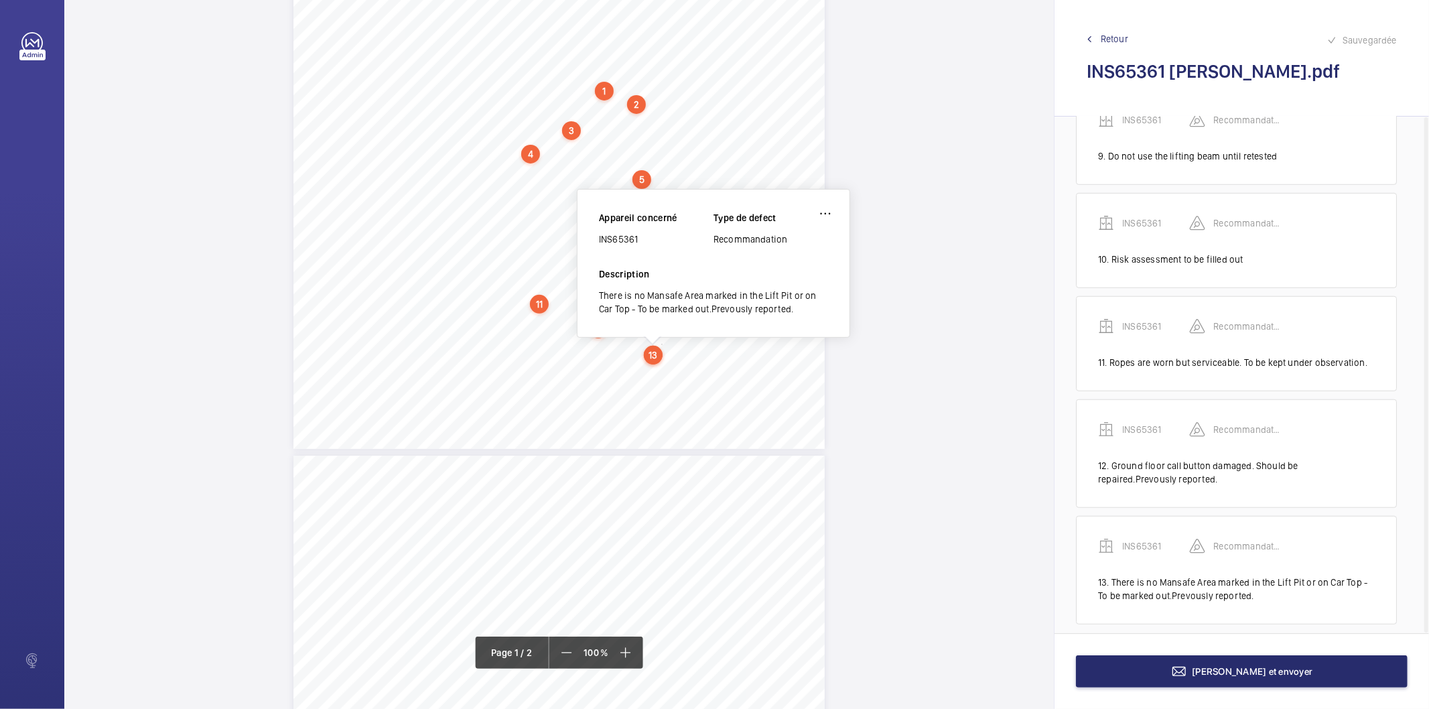
click at [624, 242] on div "INS65361" at bounding box center [656, 238] width 115 height 13
copy div "INS65361"
click at [1189, 683] on button "[PERSON_NAME] et envoyer" at bounding box center [1242, 671] width 332 height 32
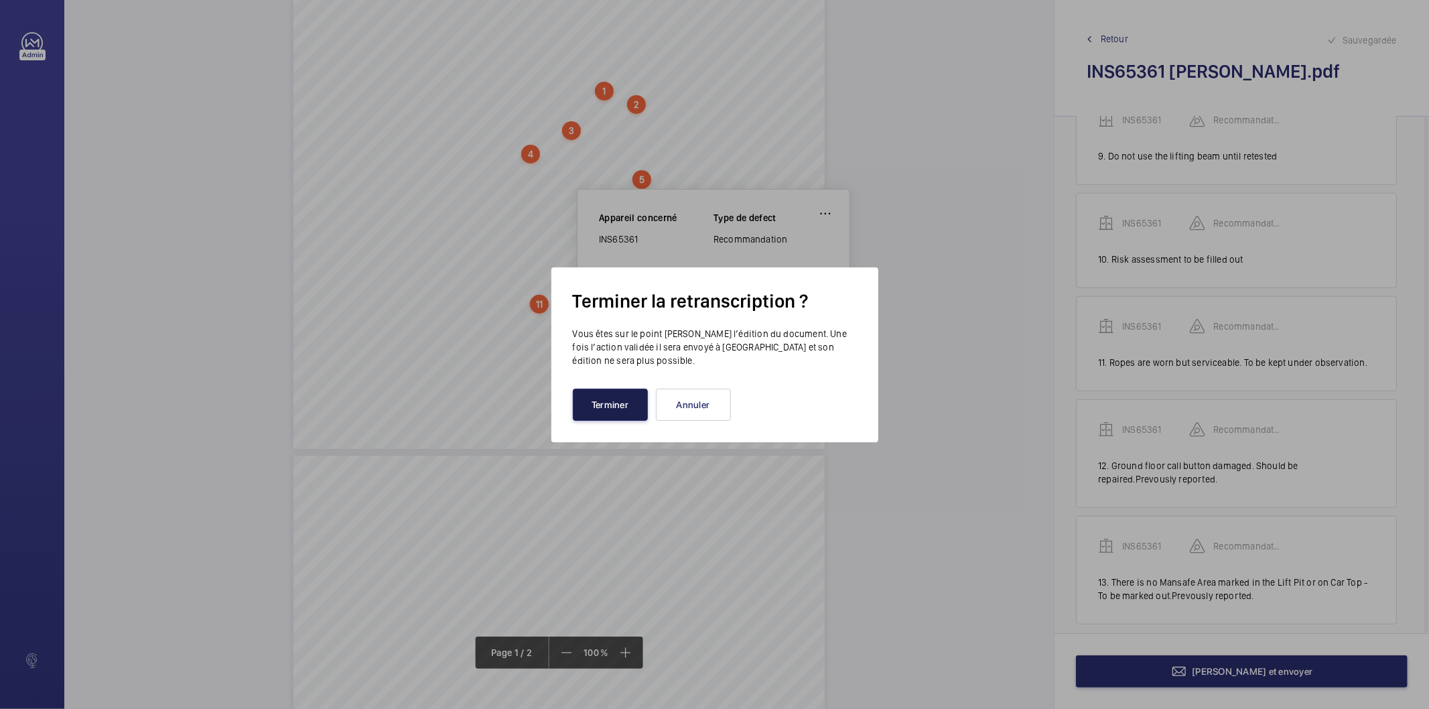
click at [619, 404] on button "Terminer" at bounding box center [610, 405] width 75 height 32
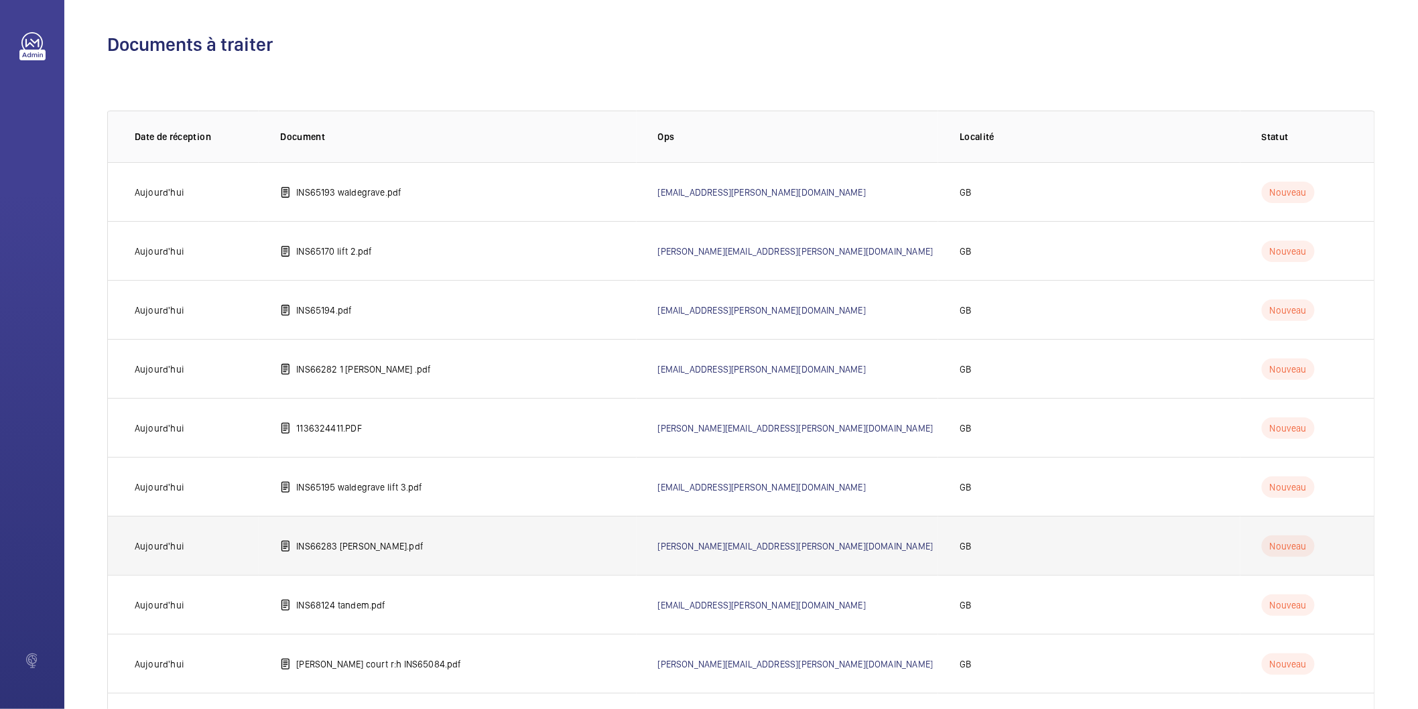
scroll to position [192, 0]
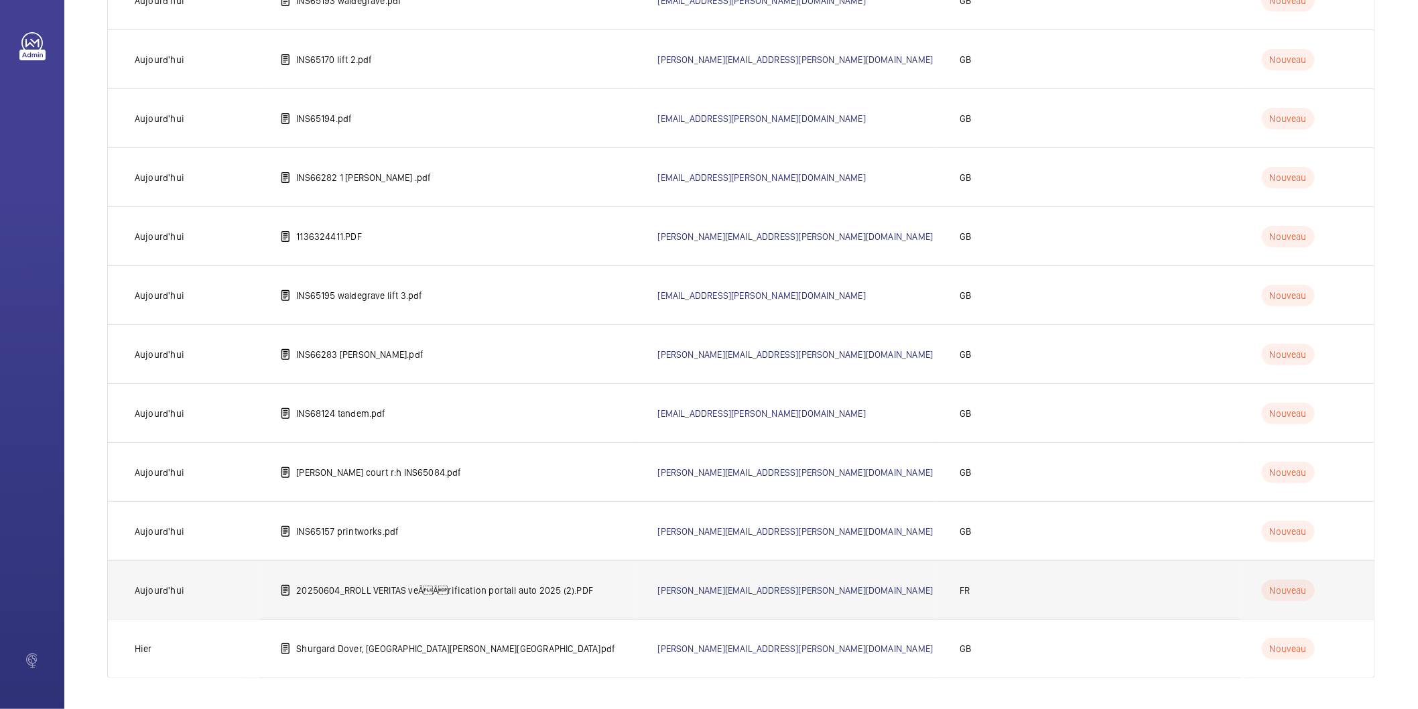
click at [509, 592] on p "20250604_RROLL VERITAS veÃÂrification portail auto 2025 (2).PDF" at bounding box center [444, 590] width 297 height 13
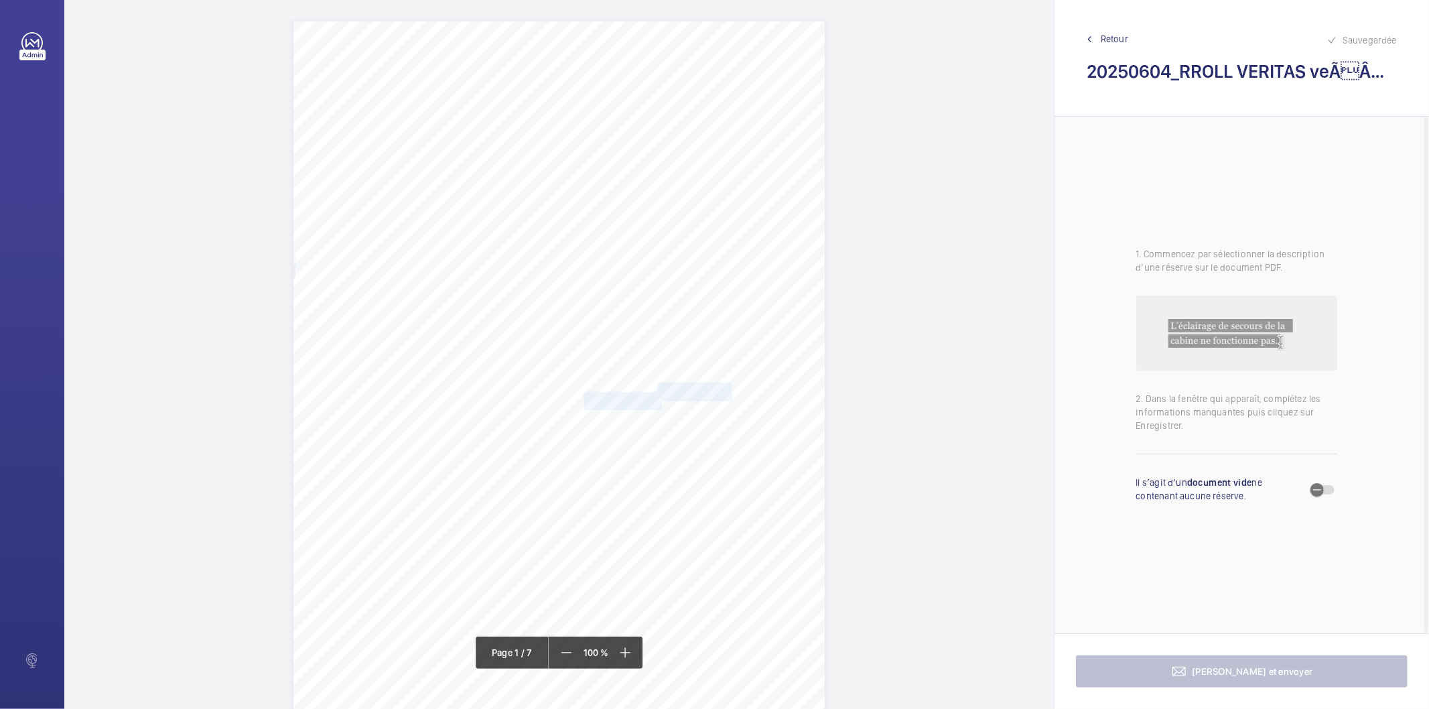
drag, startPoint x: 657, startPoint y: 387, endPoint x: 658, endPoint y: 402, distance: 14.8
click at [658, 402] on div "Bureau Veritas Exploitation SAS NANTERRE Immeuble Le GAIA [STREET_ADDRESS][PERS…" at bounding box center [558, 397] width 531 height 752
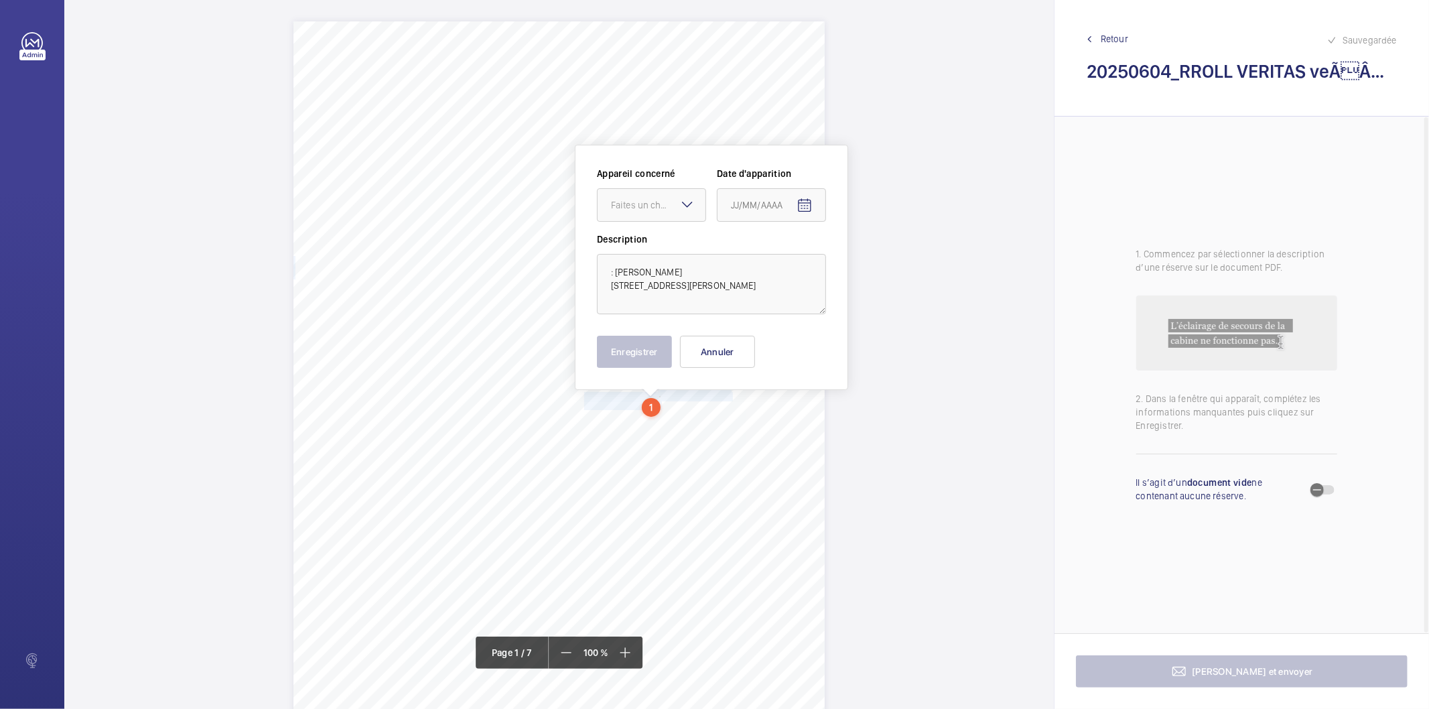
scroll to position [63, 0]
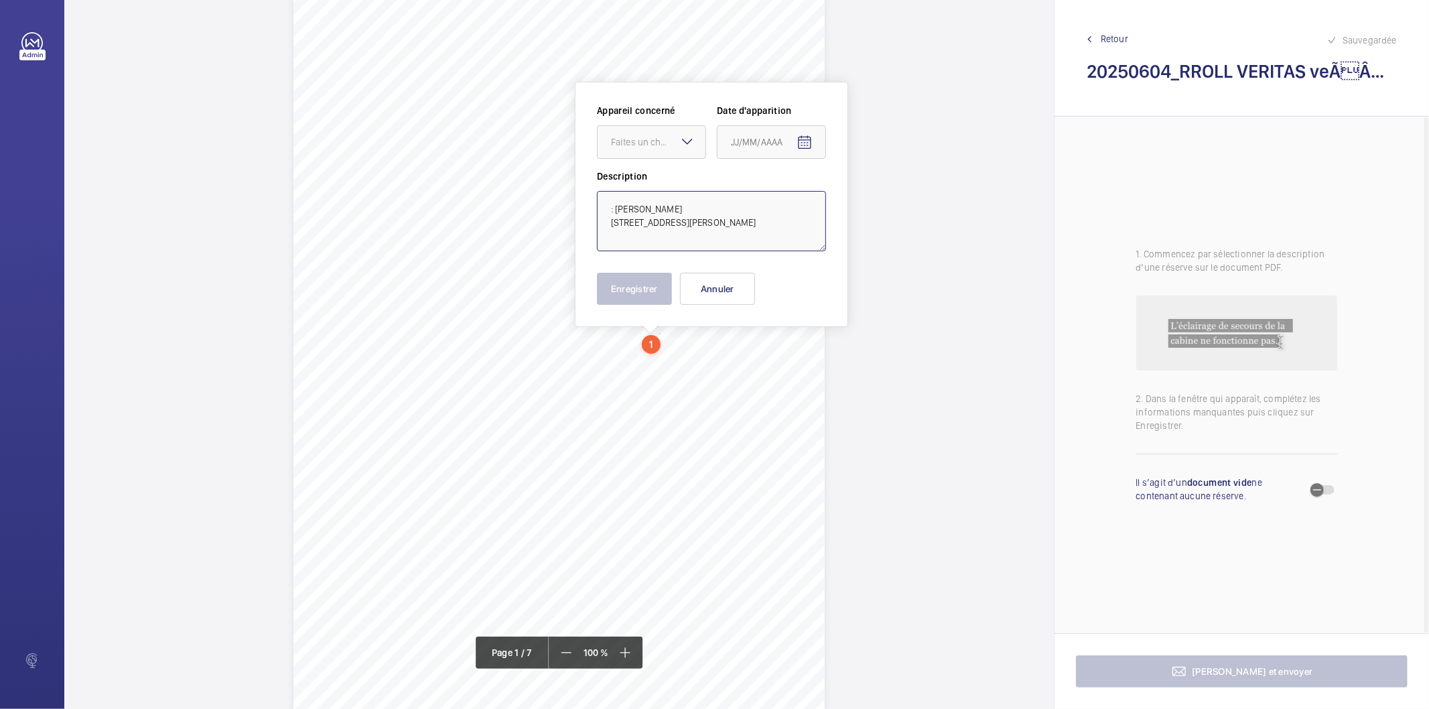
drag, startPoint x: 614, startPoint y: 206, endPoint x: 606, endPoint y: 206, distance: 8.0
click at [606, 206] on textarea ": [PERSON_NAME] [STREET_ADDRESS][PERSON_NAME]" at bounding box center [711, 221] width 229 height 60
click at [694, 203] on textarea "[PERSON_NAME] [STREET_ADDRESS][PERSON_NAME]" at bounding box center [711, 221] width 229 height 60
click at [679, 221] on textarea "[PERSON_NAME] [STREET_ADDRESS][PERSON_NAME]" at bounding box center [711, 221] width 229 height 60
drag, startPoint x: 703, startPoint y: 218, endPoint x: 598, endPoint y: 204, distance: 106.8
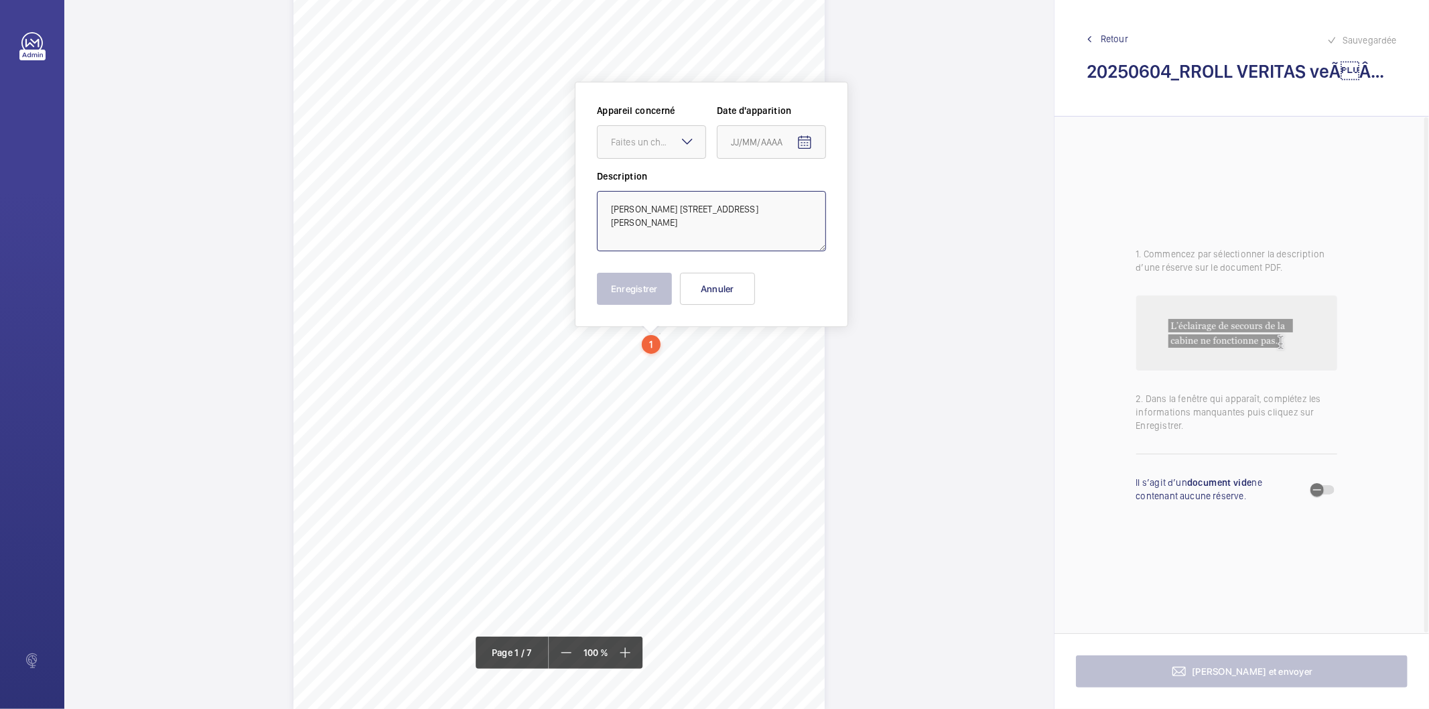
click at [598, 204] on textarea "[PERSON_NAME] [STREET_ADDRESS][PERSON_NAME]" at bounding box center [711, 221] width 229 height 60
type textarea "[PERSON_NAME] [STREET_ADDRESS][PERSON_NAME]"
click at [732, 285] on button "Annuler" at bounding box center [717, 289] width 75 height 32
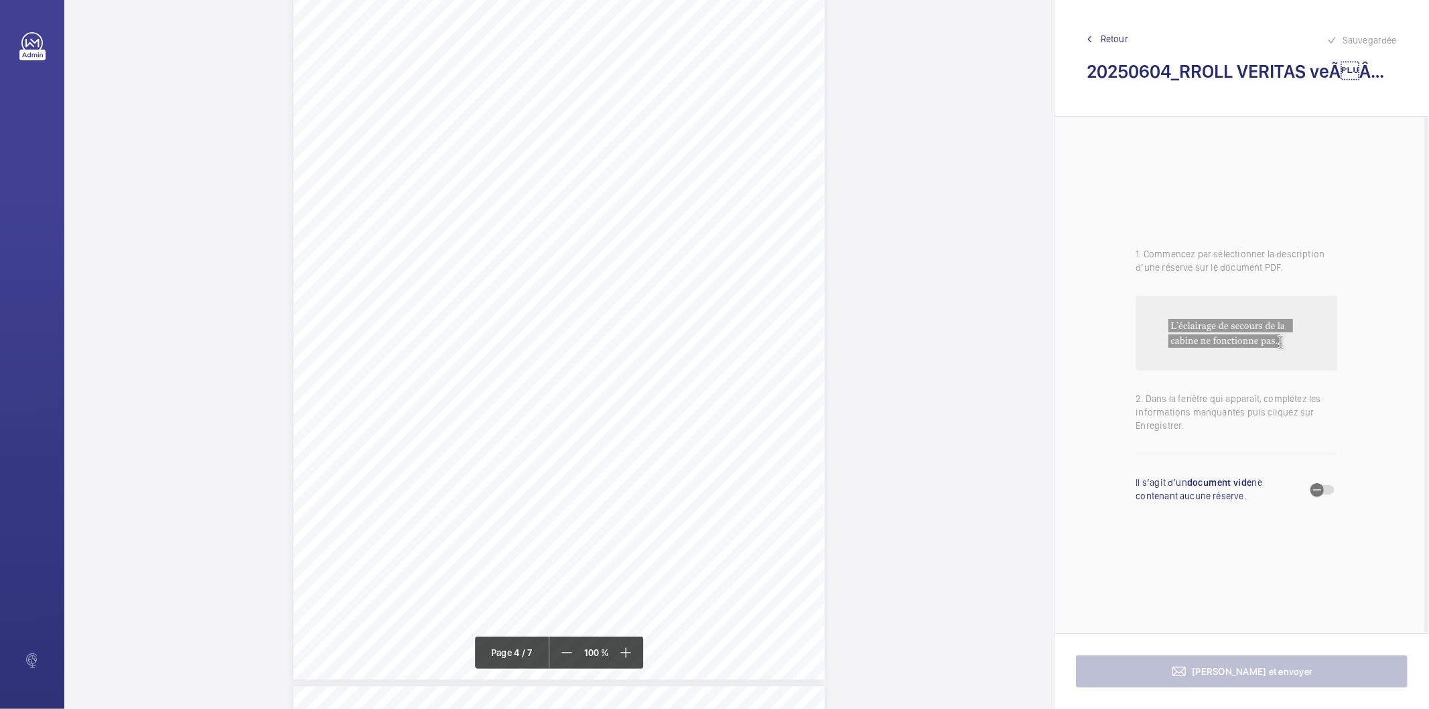
scroll to position [2370, 0]
drag, startPoint x: 436, startPoint y: 191, endPoint x: 633, endPoint y: 193, distance: 197.0
click at [633, 193] on span "Remettre en place le profilé élastique du tablier." at bounding box center [538, 192] width 203 height 9
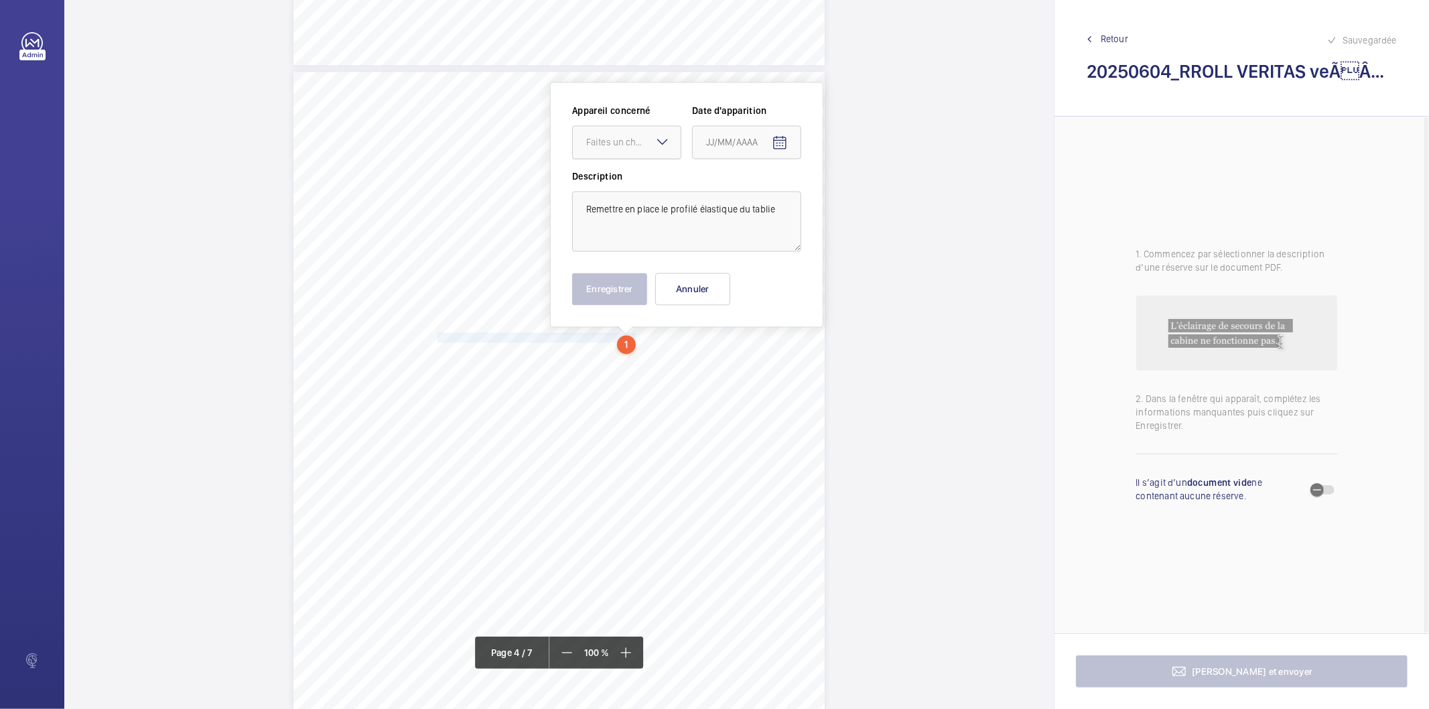
click at [634, 145] on div "Faites un choix" at bounding box center [633, 141] width 94 height 13
click at [627, 186] on span "51782554" at bounding box center [626, 182] width 81 height 13
click at [787, 143] on button "Open calendar" at bounding box center [780, 143] width 32 height 32
click at [846, 198] on span "Previous month" at bounding box center [847, 195] width 27 height 27
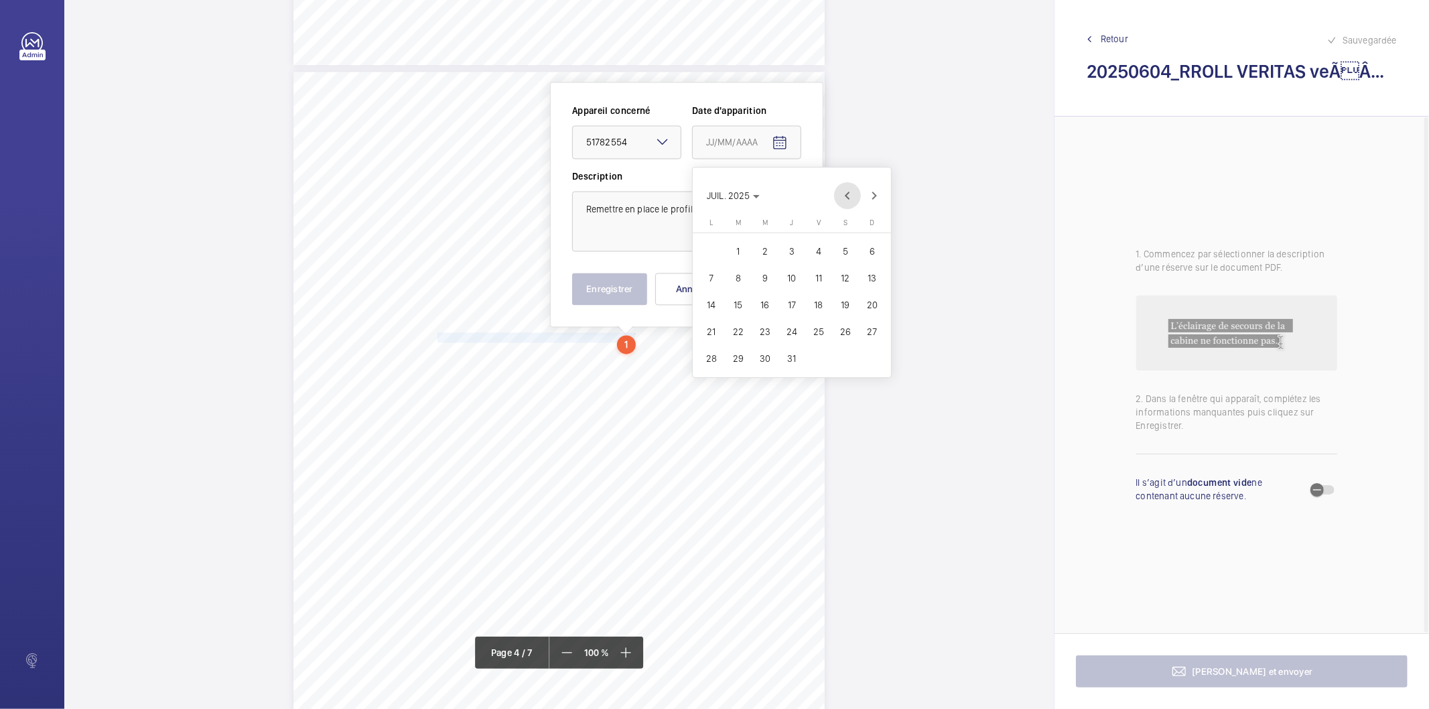
click at [846, 198] on span "Previous month" at bounding box center [847, 195] width 27 height 27
click at [760, 278] on span "4" at bounding box center [765, 278] width 24 height 24
type input "[DATE]"
click at [616, 288] on button "Enregistrer" at bounding box center [609, 289] width 75 height 32
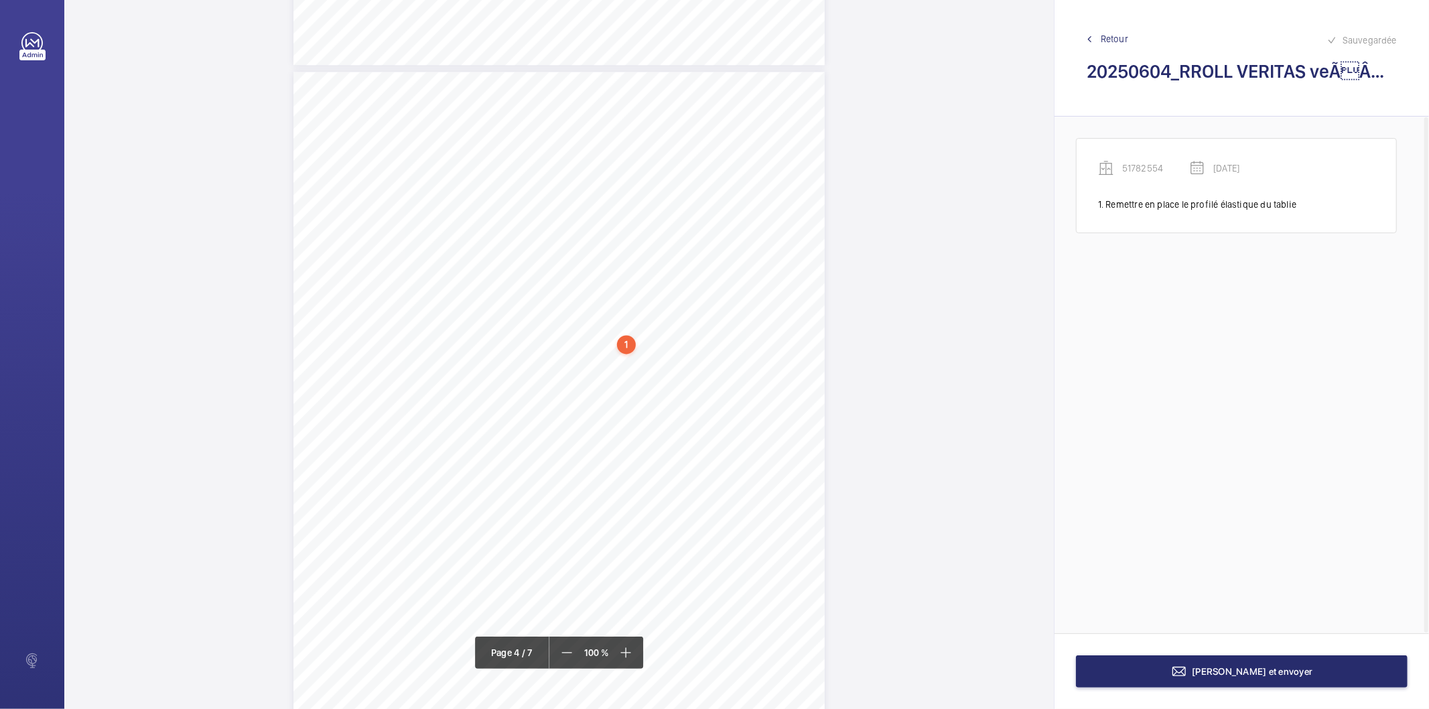
click at [630, 347] on div "1" at bounding box center [626, 344] width 19 height 19
click at [605, 248] on div "51782554" at bounding box center [629, 252] width 115 height 13
copy div "51782554"
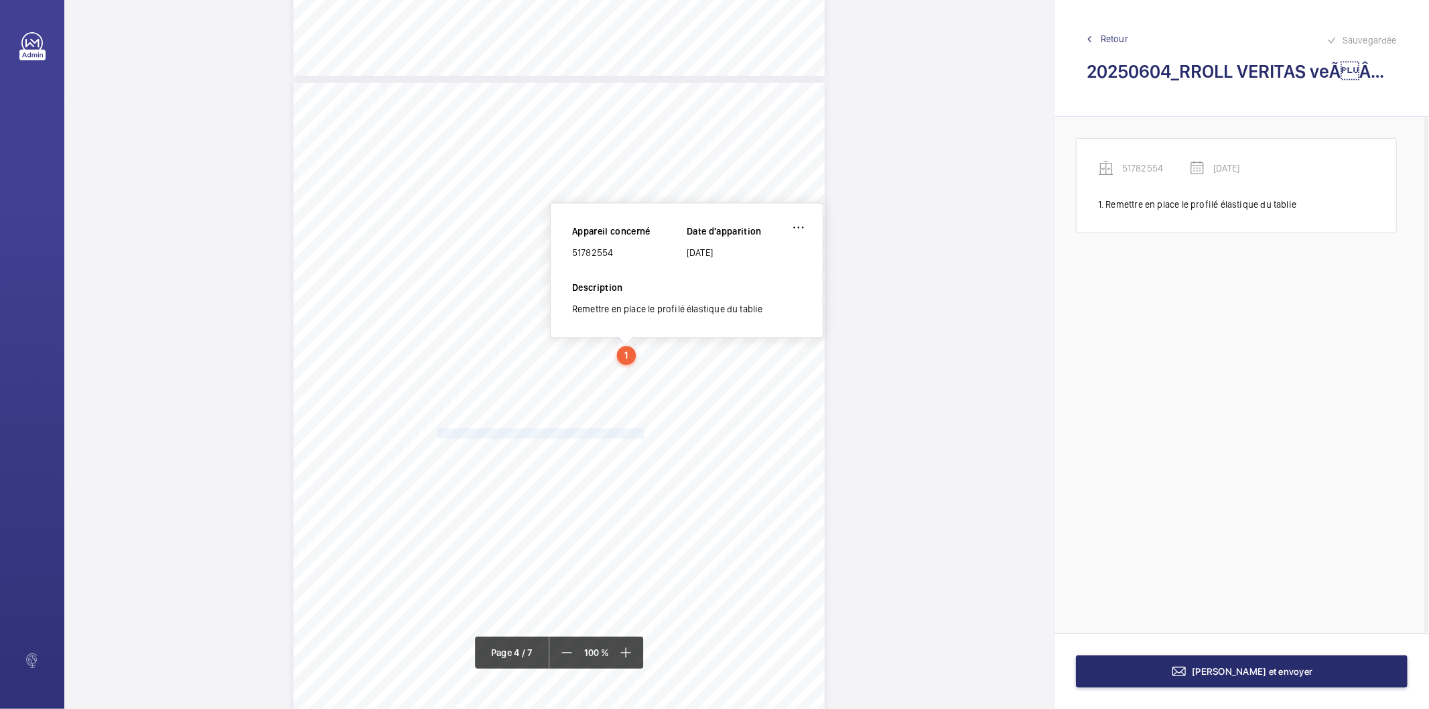
drag, startPoint x: 436, startPoint y: 433, endPoint x: 642, endPoint y: 432, distance: 205.7
click at [642, 432] on span "Assurer le fonctionnement de l'éclairage de zone." at bounding box center [542, 433] width 210 height 9
click at [640, 432] on span "Assurer le fonctionnement de l'éclairage de zone." at bounding box center [542, 433] width 210 height 9
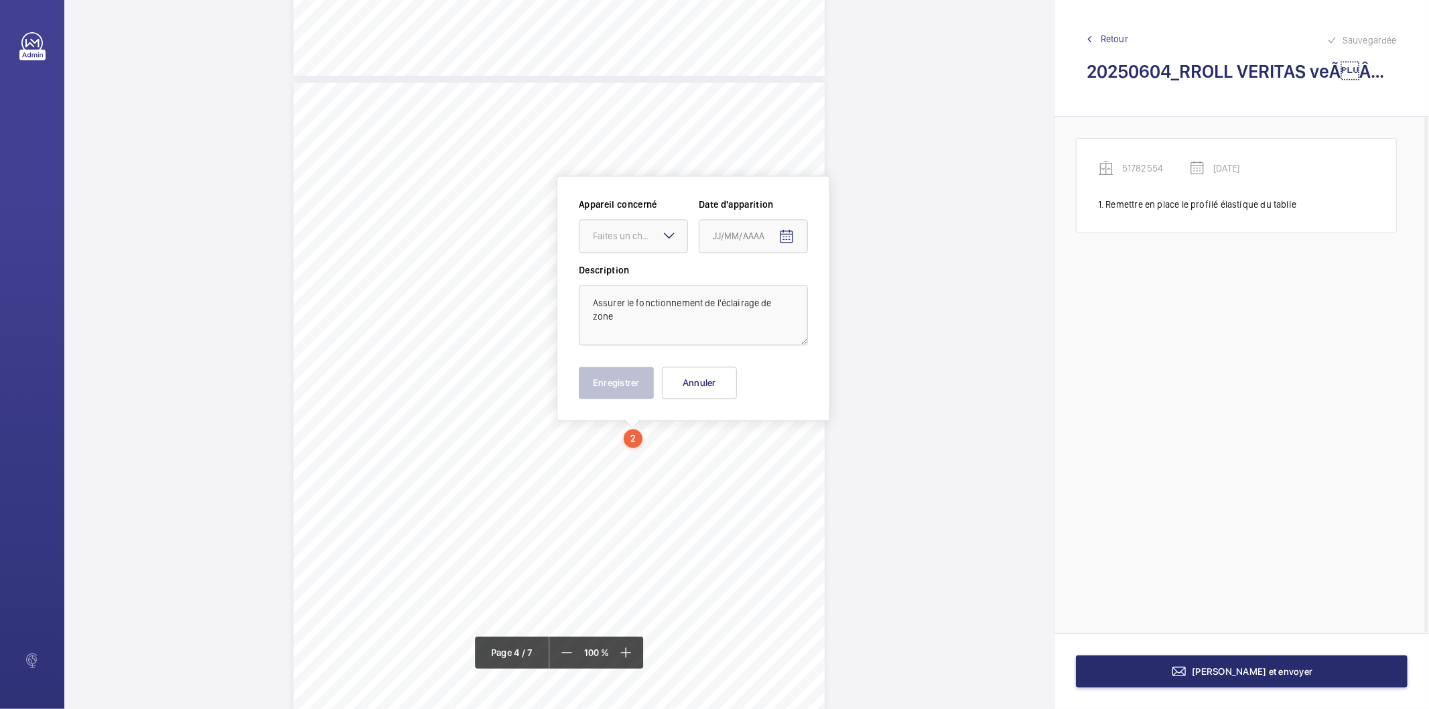
scroll to position [2308, 0]
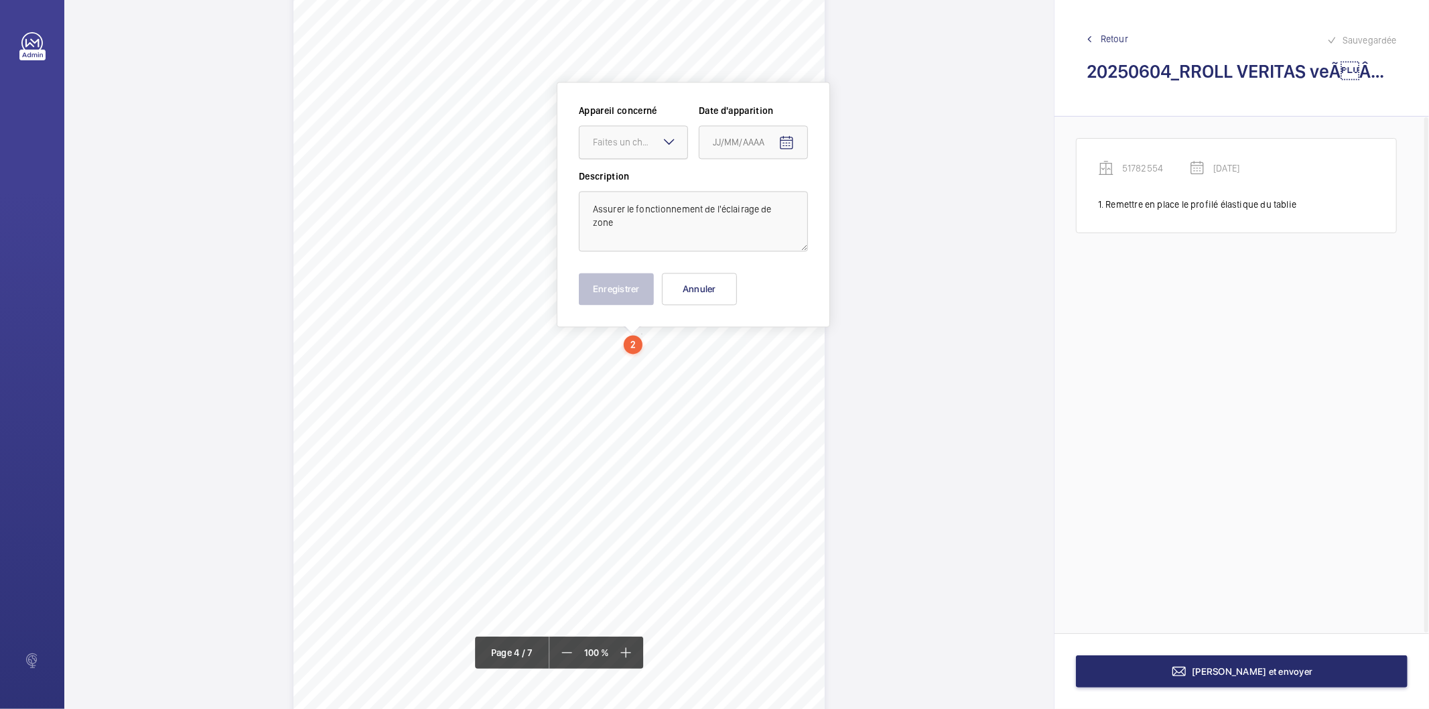
click at [645, 145] on div "Faites un choix" at bounding box center [640, 141] width 94 height 13
click at [628, 178] on span "51782554" at bounding box center [633, 182] width 81 height 13
click at [788, 143] on mat-icon "Open calendar" at bounding box center [787, 143] width 16 height 16
click at [854, 195] on span "Previous month" at bounding box center [854, 195] width 27 height 27
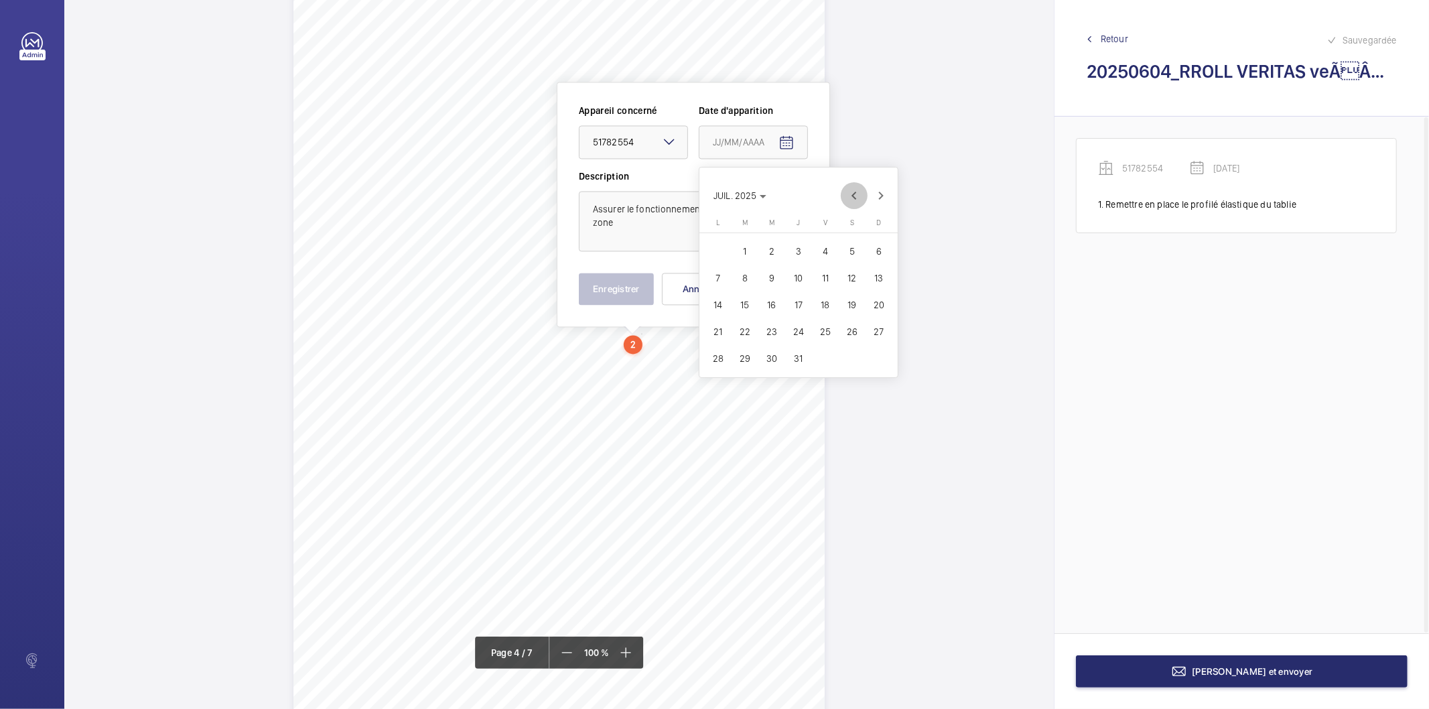
click at [854, 195] on span "Previous month" at bounding box center [854, 195] width 27 height 27
drag, startPoint x: 771, startPoint y: 277, endPoint x: 764, endPoint y: 275, distance: 7.5
click at [771, 276] on span "4" at bounding box center [772, 278] width 24 height 24
type input "[DATE]"
drag, startPoint x: 637, startPoint y: 286, endPoint x: 613, endPoint y: 322, distance: 43.5
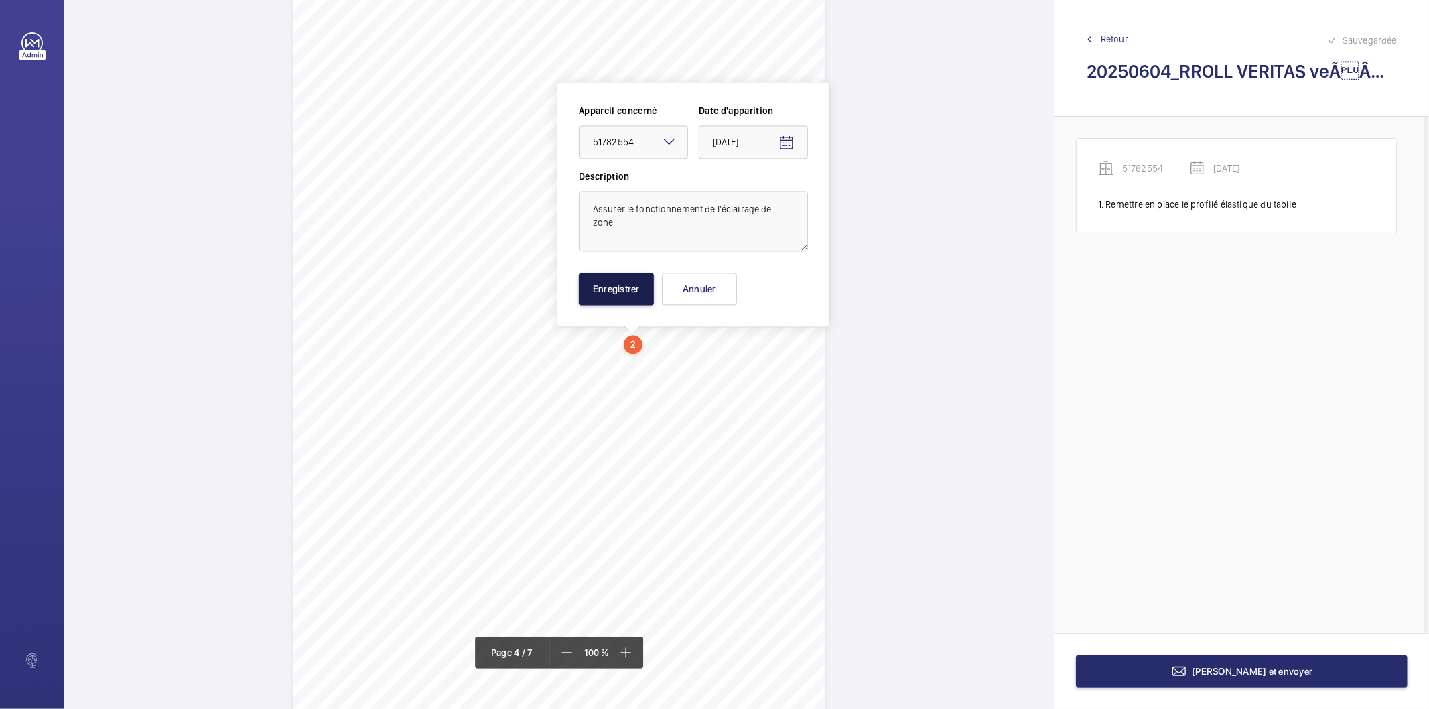
click at [637, 287] on button "Enregistrer" at bounding box center [616, 289] width 75 height 32
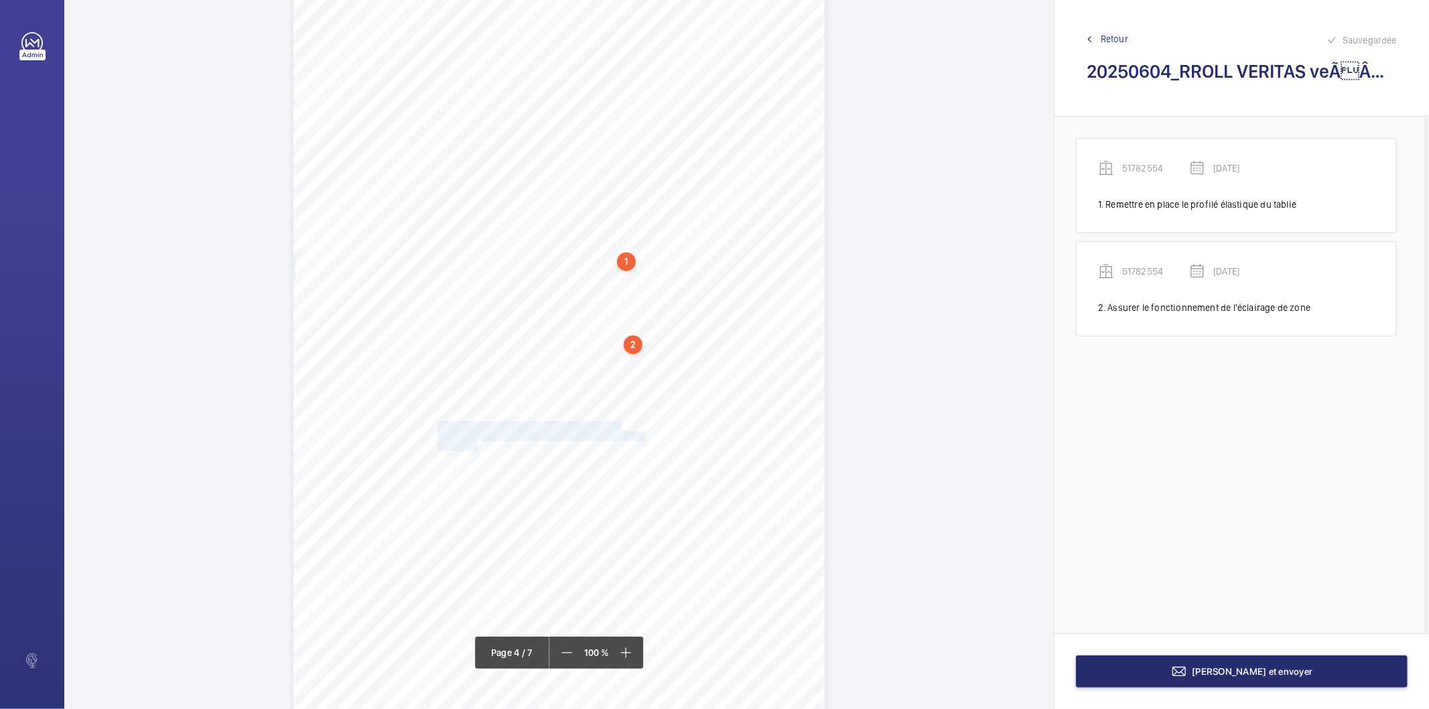
drag, startPoint x: 436, startPoint y: 427, endPoint x: 477, endPoint y: 441, distance: 43.2
click at [477, 441] on div "Périmètre vérifié dans le rapport | RROLL_ROMAIN [PERSON_NAME] ÉQUIPEMENT(S) VÉ…" at bounding box center [558, 365] width 531 height 752
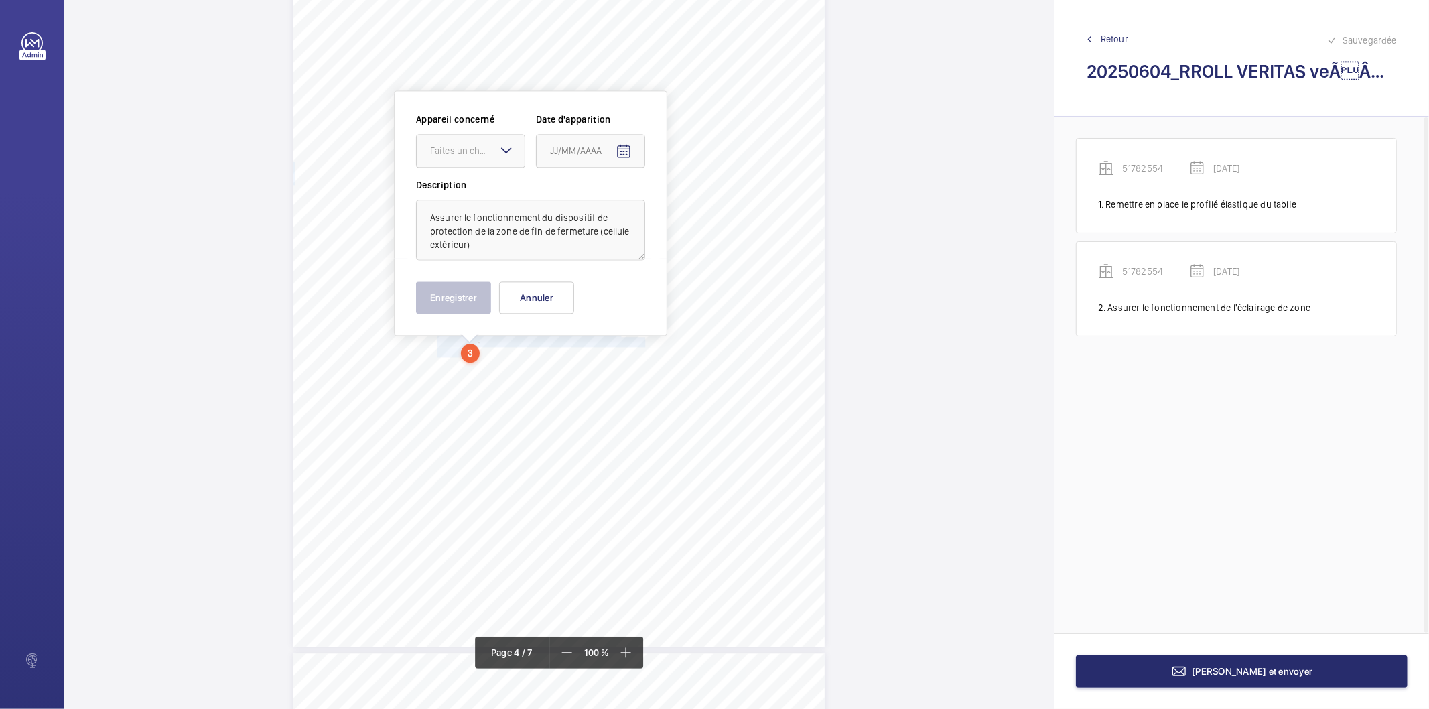
scroll to position [2410, 0]
click at [484, 139] on div "Faites un choix" at bounding box center [477, 142] width 94 height 13
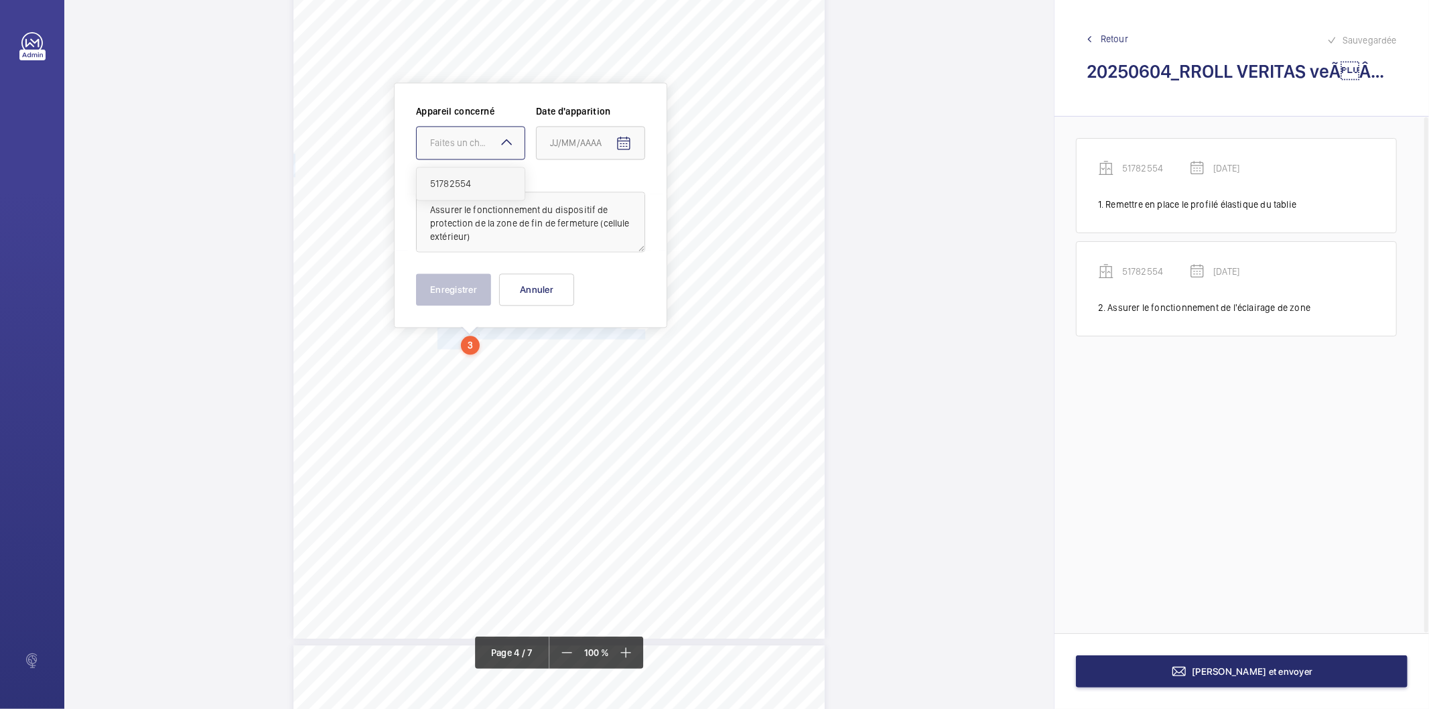
click at [472, 181] on span "51782554" at bounding box center [470, 183] width 81 height 13
click at [624, 142] on mat-icon "Open calendar" at bounding box center [624, 143] width 16 height 16
click at [693, 197] on span "Previous month" at bounding box center [691, 195] width 27 height 27
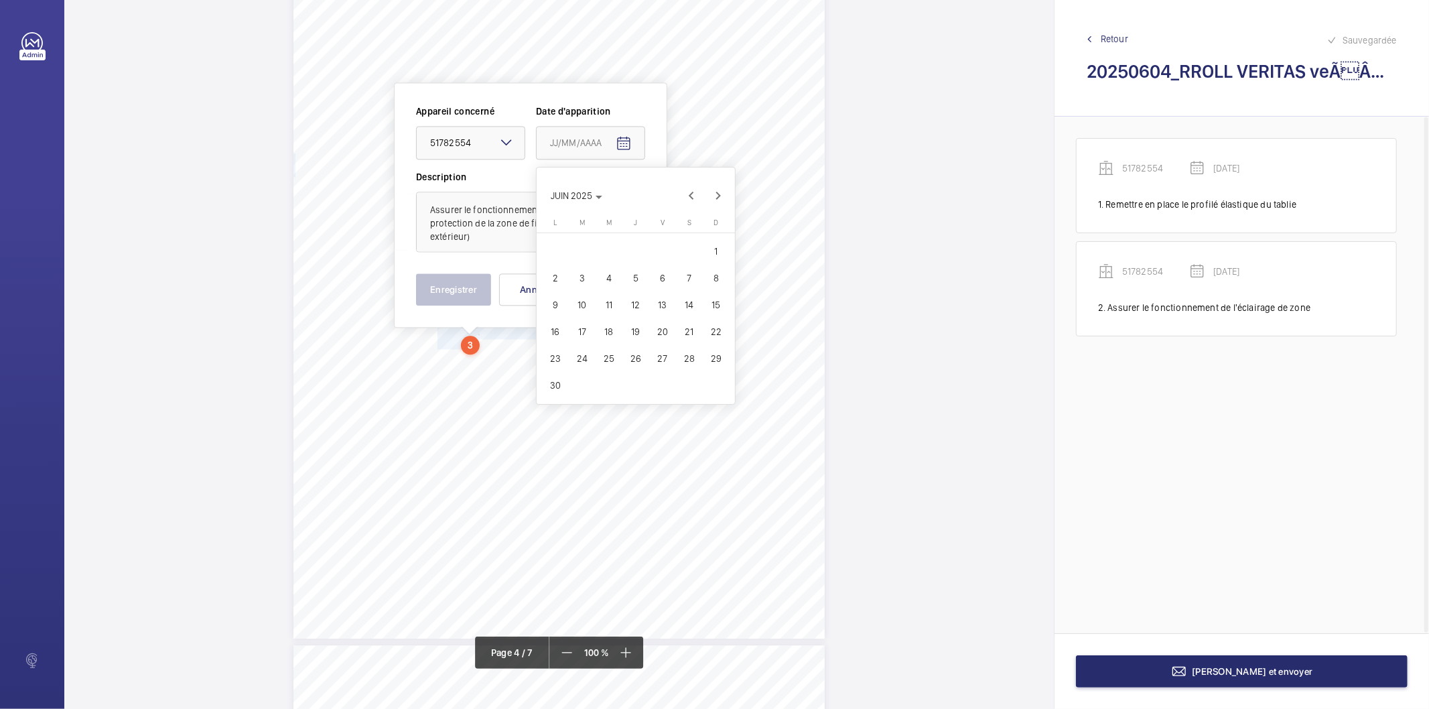
click at [604, 279] on span "4" at bounding box center [609, 278] width 24 height 24
type input "[DATE]"
click at [480, 285] on button "Enregistrer" at bounding box center [453, 289] width 75 height 32
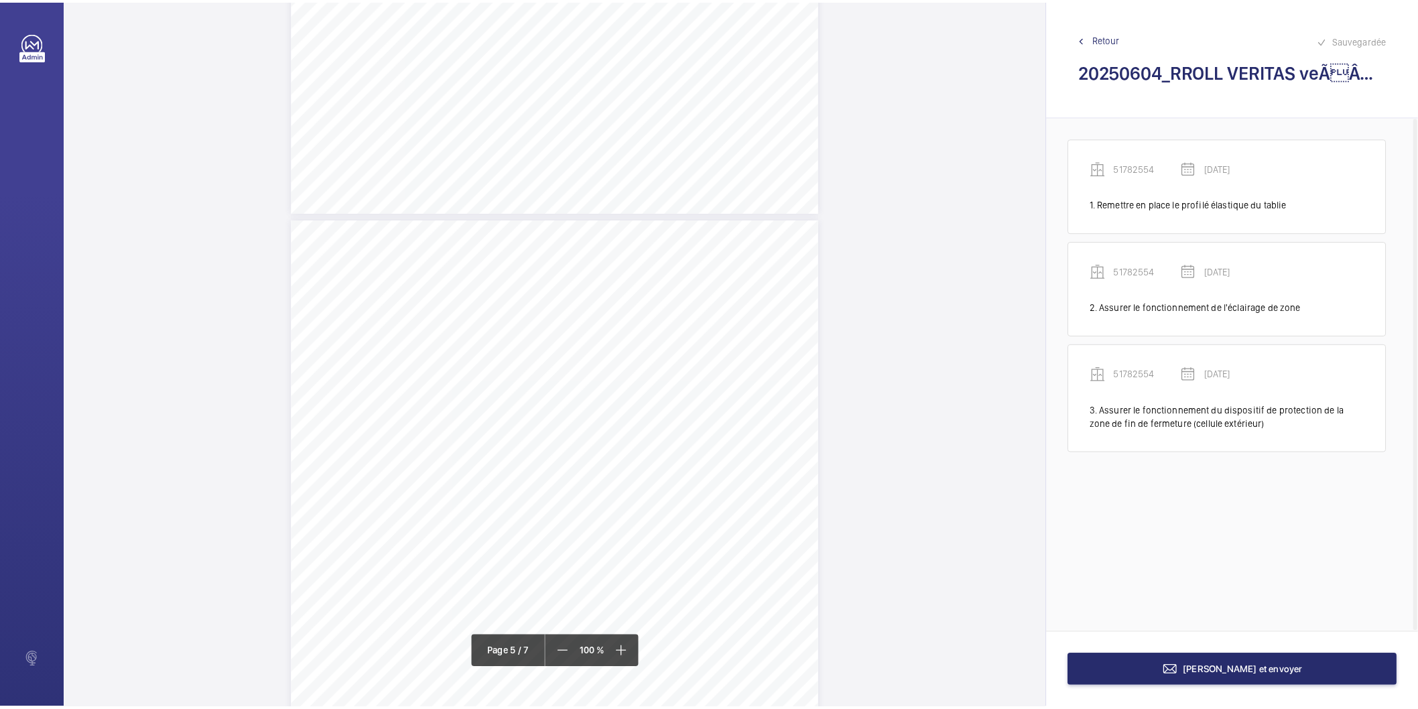
scroll to position [2857, 0]
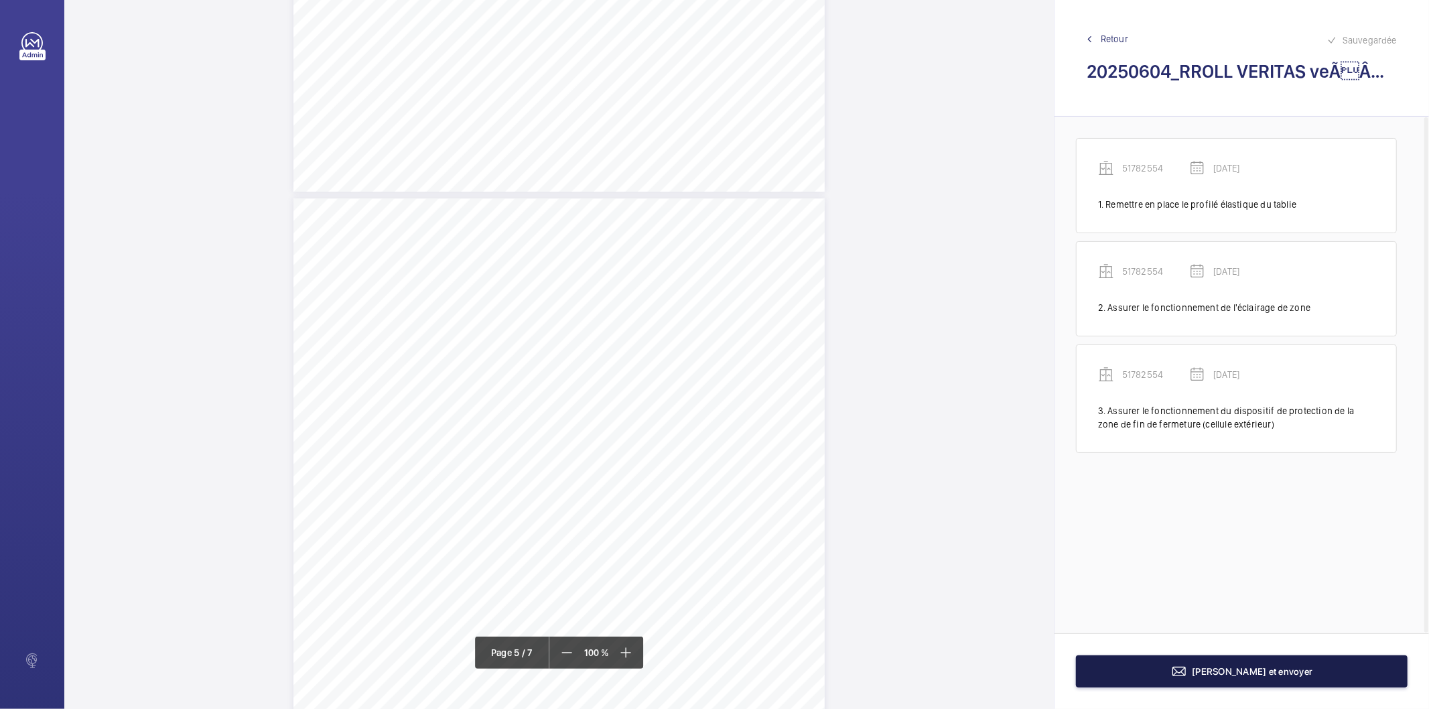
click at [1182, 674] on button "[PERSON_NAME] et envoyer" at bounding box center [1242, 671] width 332 height 32
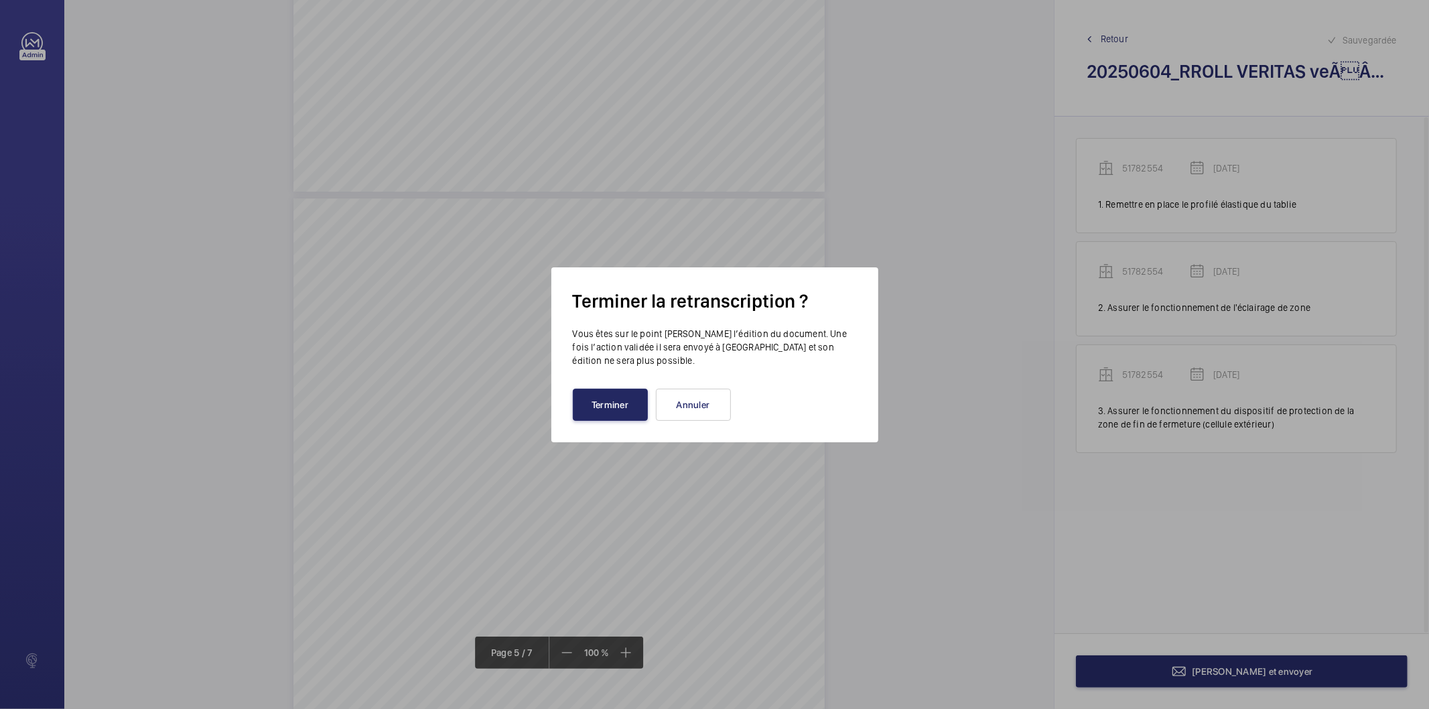
click at [615, 401] on button "Terminer" at bounding box center [610, 405] width 75 height 32
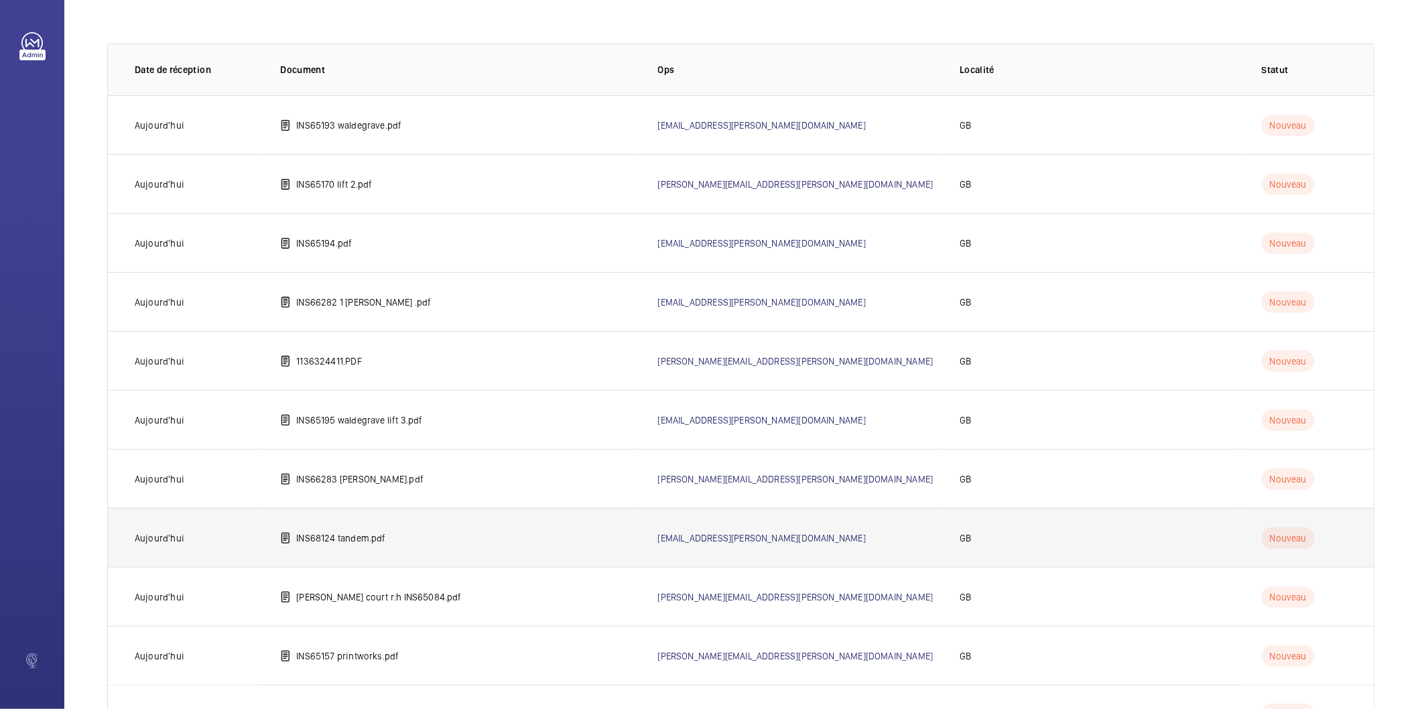
scroll to position [133, 0]
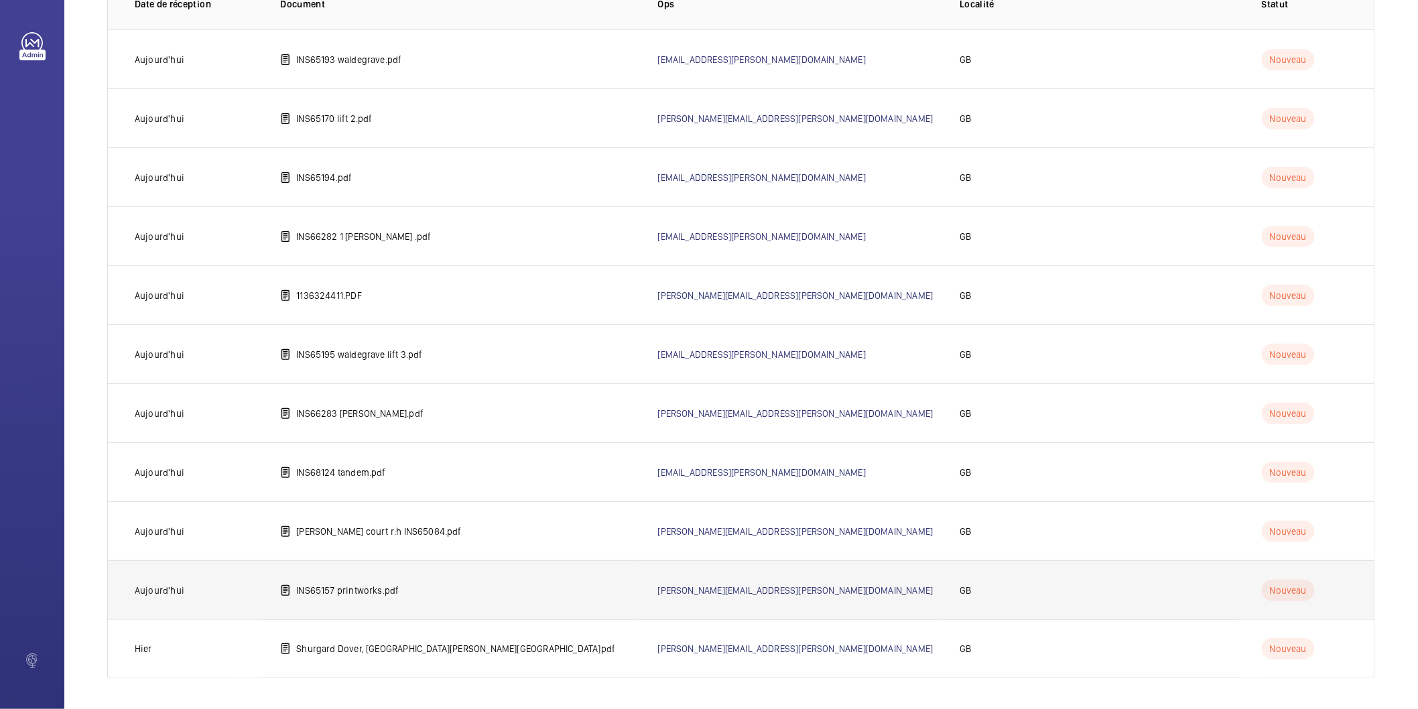
click at [411, 590] on td "INS65157 printworks.pdf" at bounding box center [447, 589] width 377 height 59
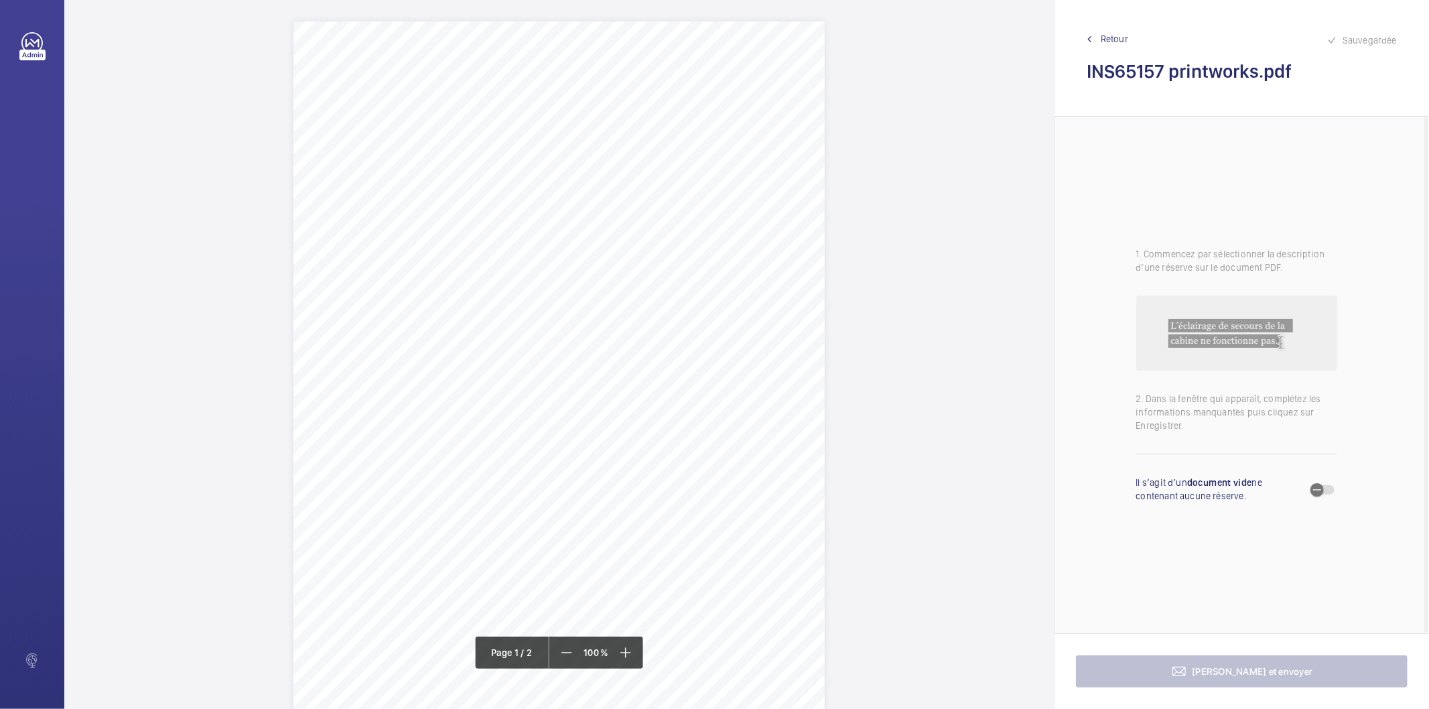
drag, startPoint x: 538, startPoint y: 171, endPoint x: 753, endPoint y: 169, distance: 215.1
click at [705, 169] on span "Printworks Apartments [STREET_ADDRESS]" at bounding box center [621, 169] width 167 height 9
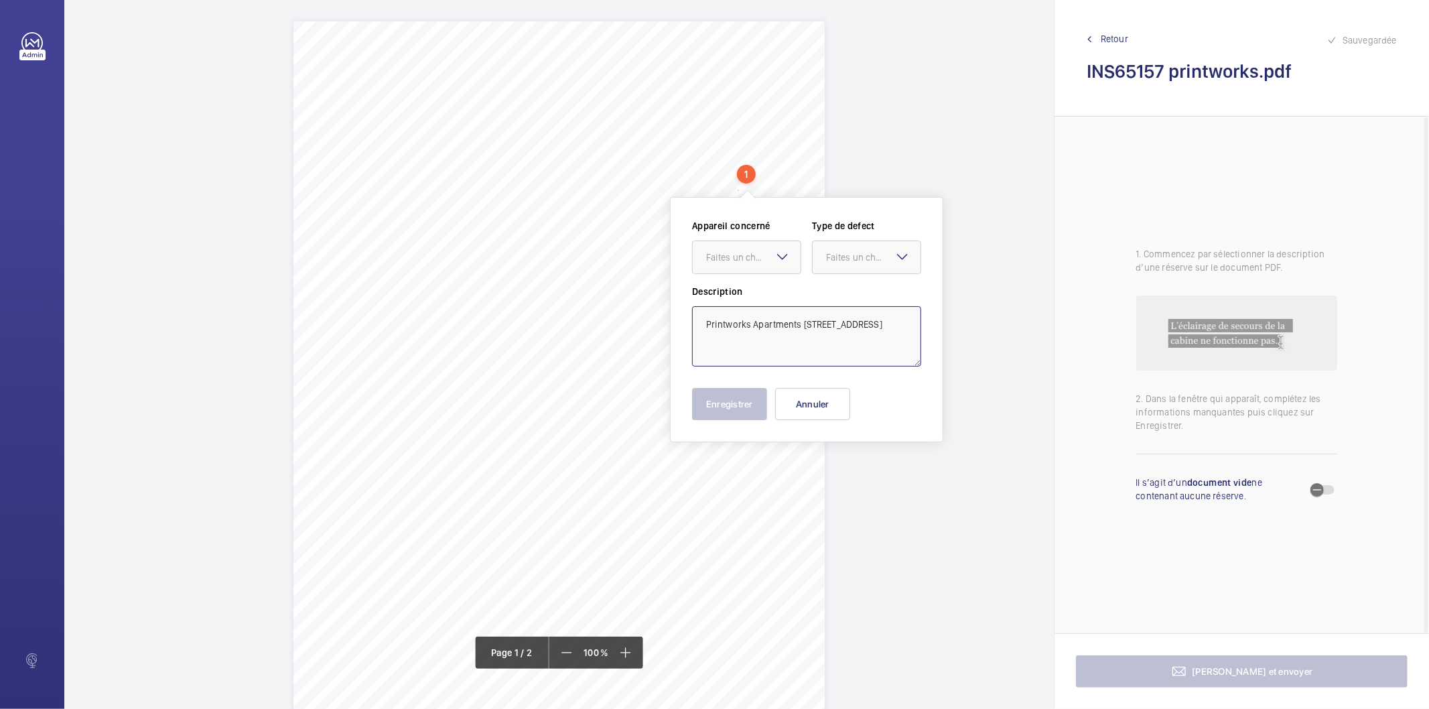
drag, startPoint x: 789, startPoint y: 344, endPoint x: 695, endPoint y: 316, distance: 97.1
click at [695, 316] on textarea "Printworks Apartments [STREET_ADDRESS]" at bounding box center [806, 336] width 229 height 60
click at [827, 394] on button "Annuler" at bounding box center [812, 404] width 75 height 32
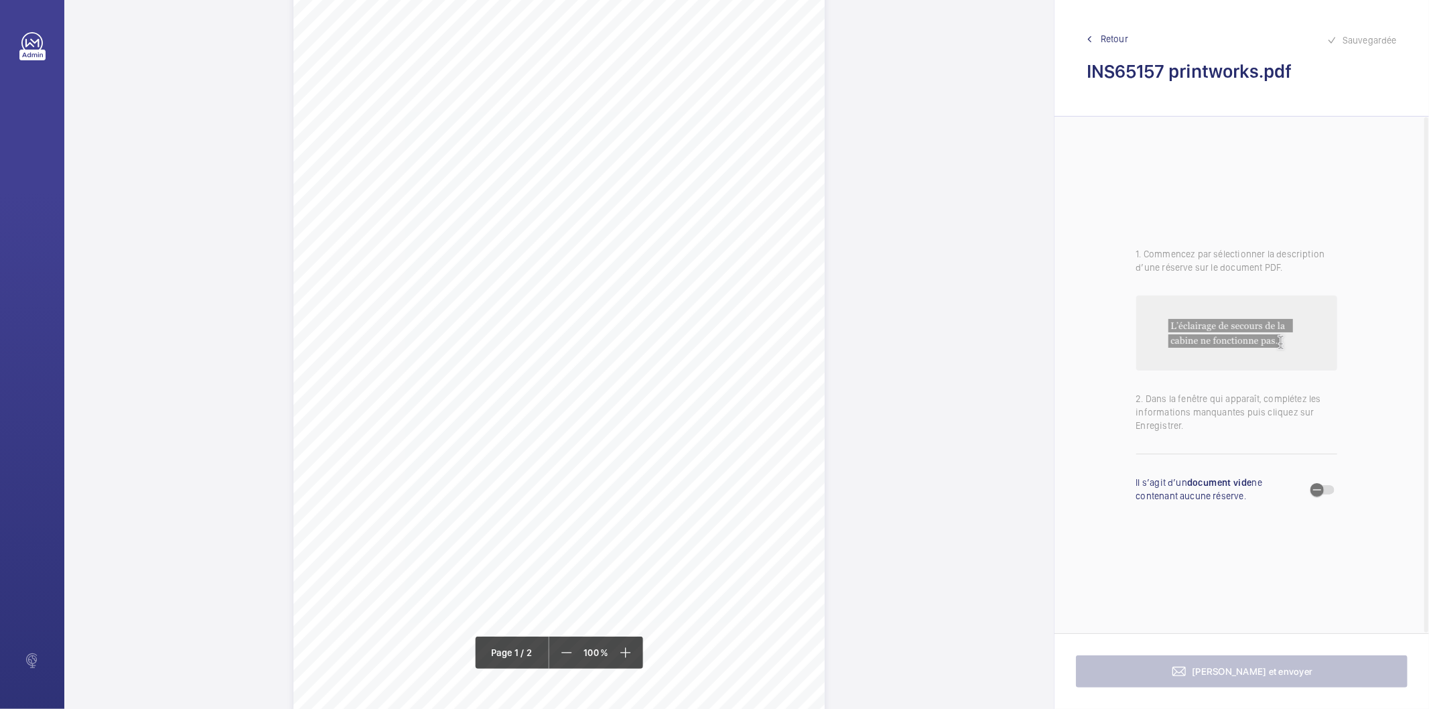
scroll to position [149, 0]
drag, startPoint x: 500, startPoint y: 239, endPoint x: 663, endPoint y: 237, distance: 163.5
click at [663, 237] on div "Lifting Operations and Lifting Equipment Regulations 1998 Report of Thorough Ex…" at bounding box center [558, 249] width 531 height 752
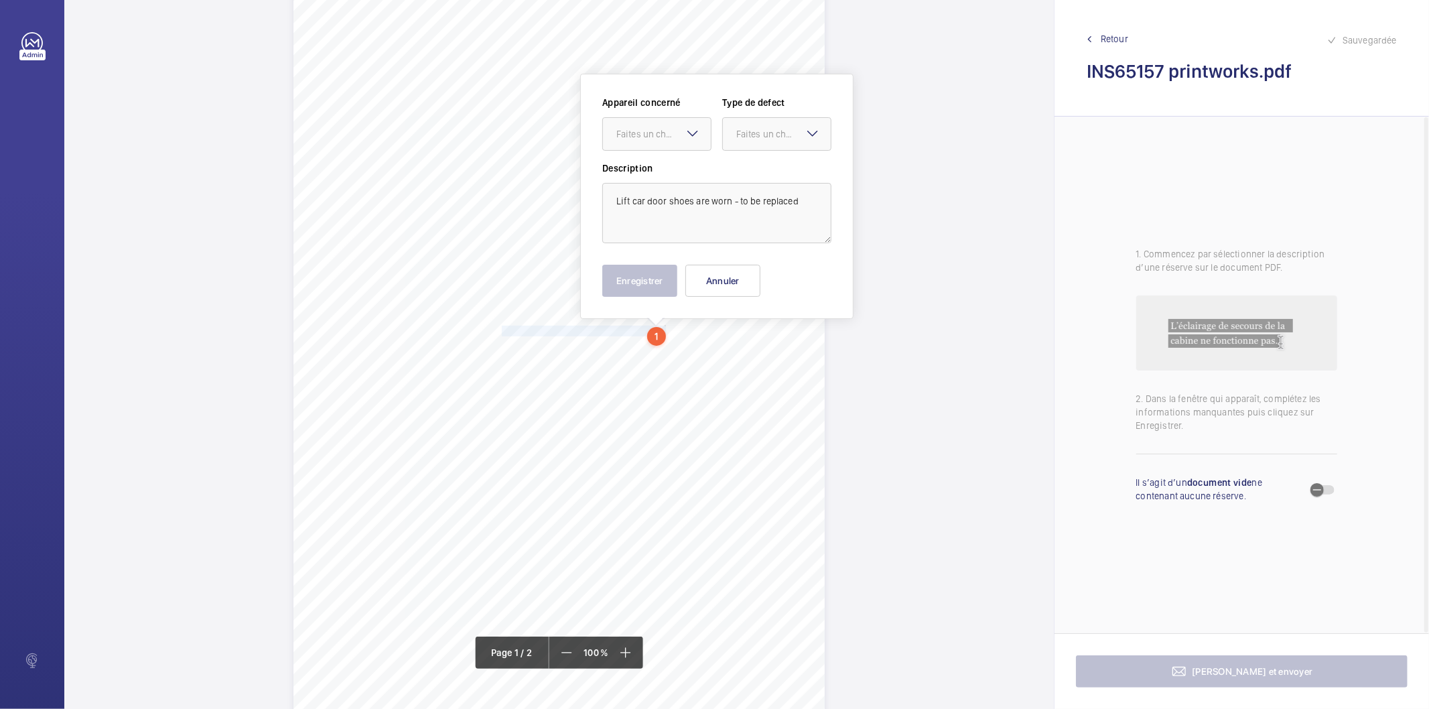
scroll to position [47, 0]
click at [661, 144] on div "Faites un choix" at bounding box center [663, 141] width 94 height 13
click at [658, 186] on span "INS65157" at bounding box center [656, 182] width 81 height 13
click at [750, 145] on div "Faites un choix" at bounding box center [783, 141] width 94 height 13
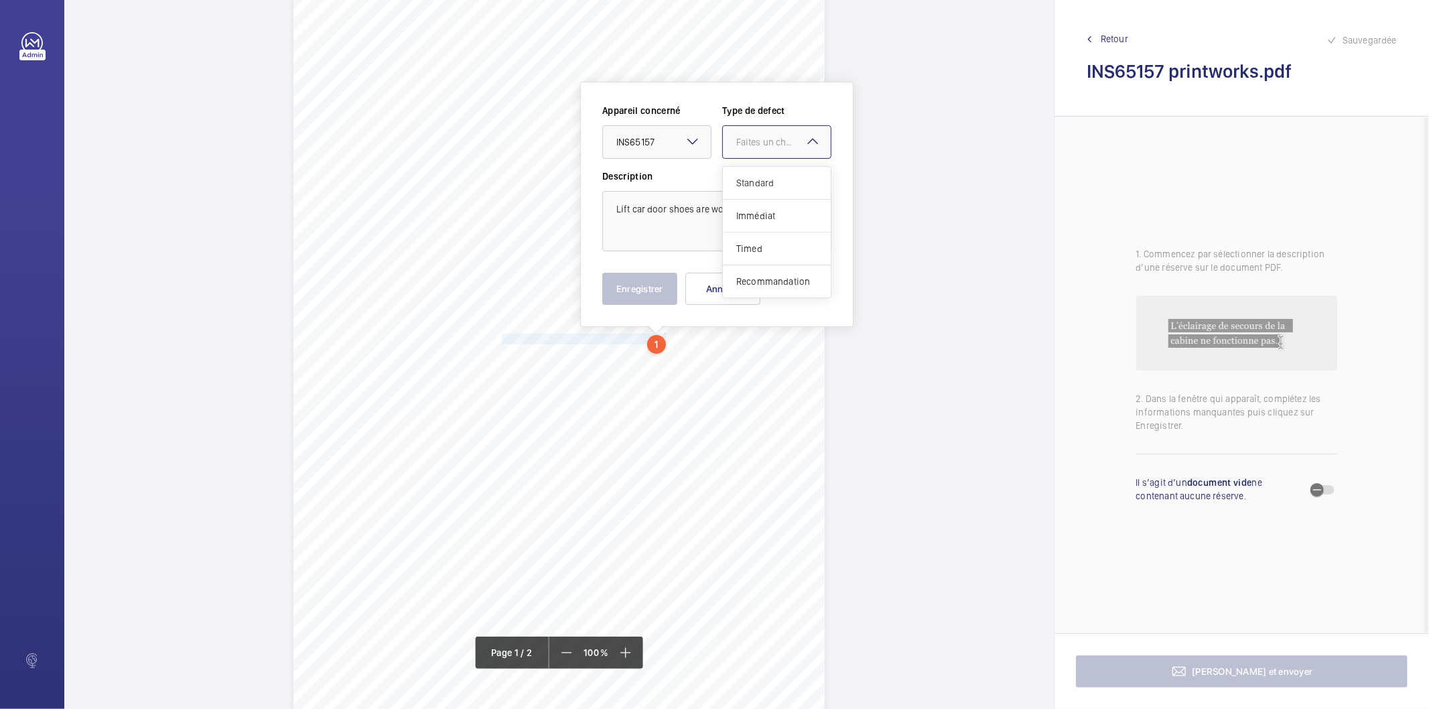
click at [762, 184] on span "Standard" at bounding box center [776, 182] width 81 height 13
click at [654, 285] on button "Enregistrer" at bounding box center [639, 289] width 75 height 32
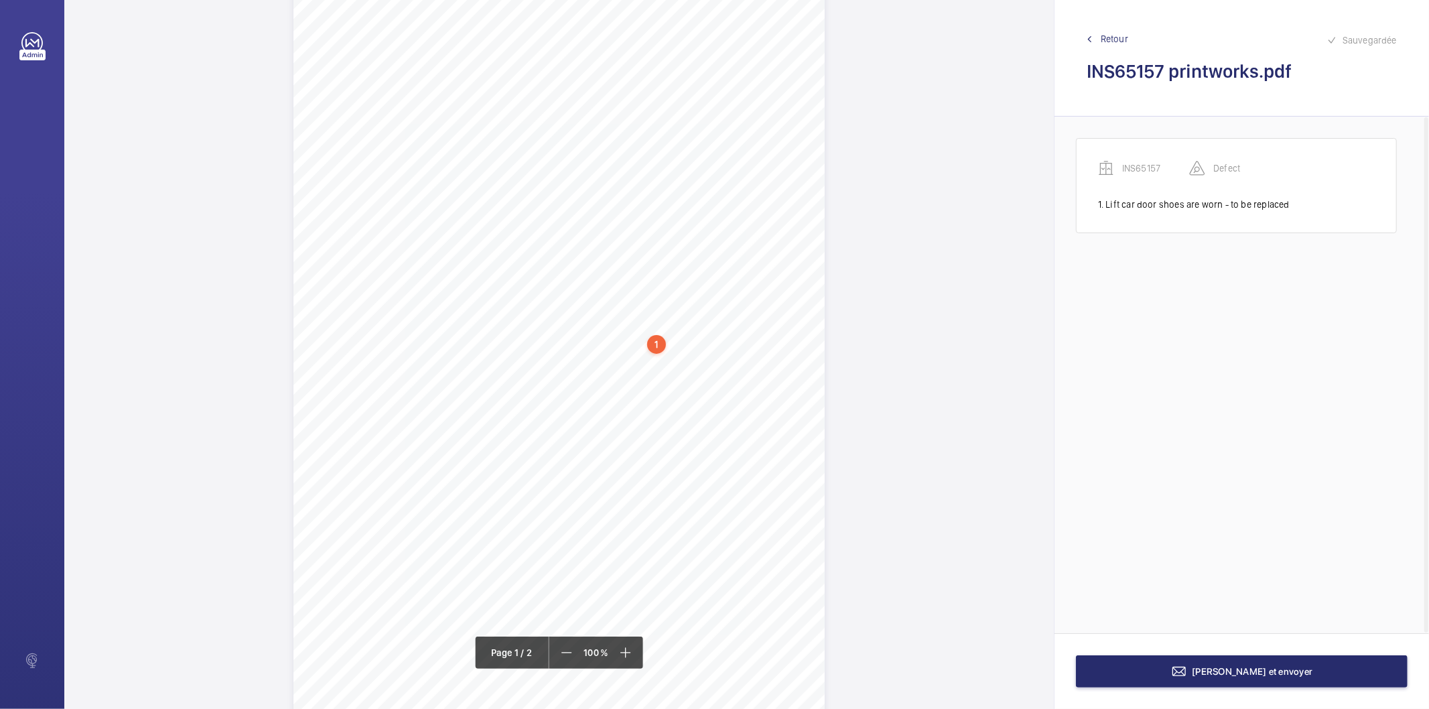
click at [663, 350] on div "1" at bounding box center [656, 344] width 19 height 19
click at [627, 248] on div "INS65157" at bounding box center [659, 252] width 115 height 13
copy div "INS65157"
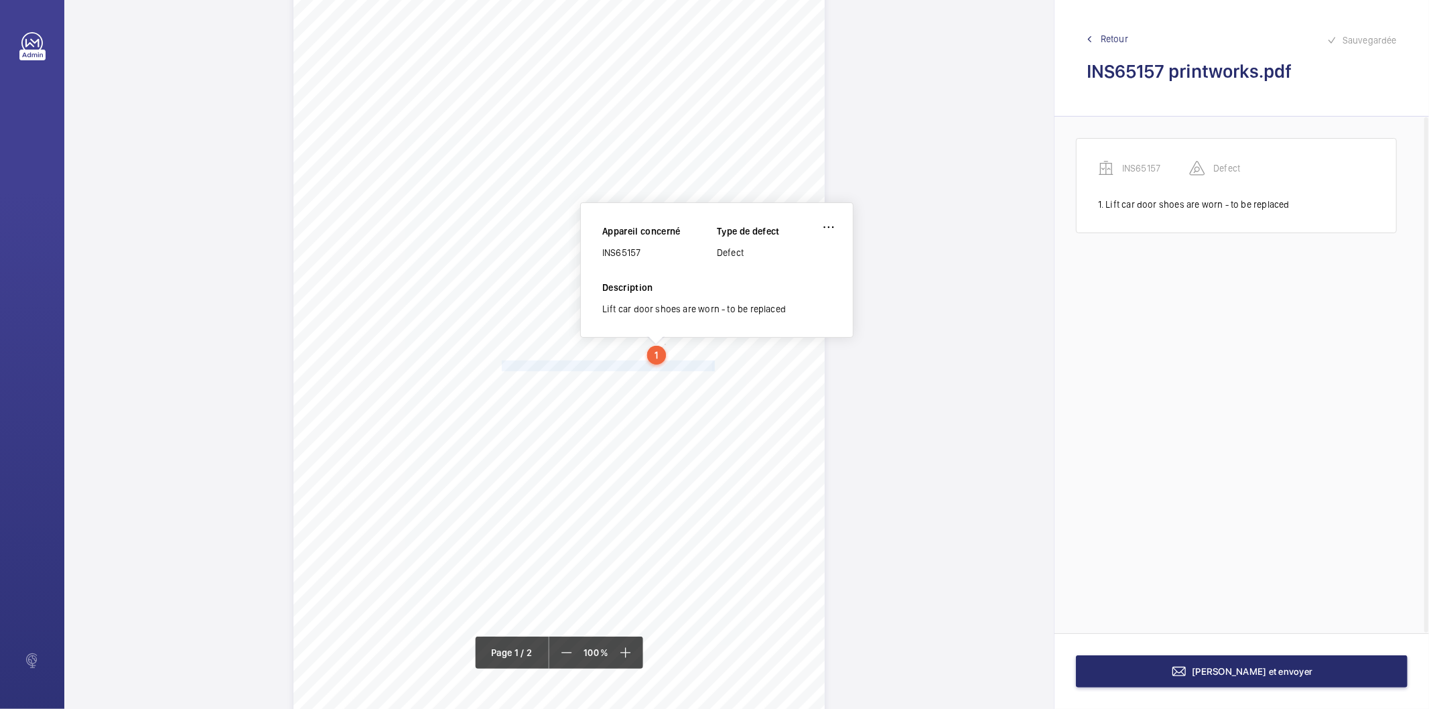
drag, startPoint x: 502, startPoint y: 362, endPoint x: 713, endPoint y: 367, distance: 210.4
click at [713, 367] on div "Lifting Operations and Lifting Equipment Regulations 1998 Report of Thorough Ex…" at bounding box center [558, 361] width 531 height 752
click at [706, 364] on span "Ground floor landing door shoes are worn - to be replaced" at bounding box center [607, 365] width 210 height 9
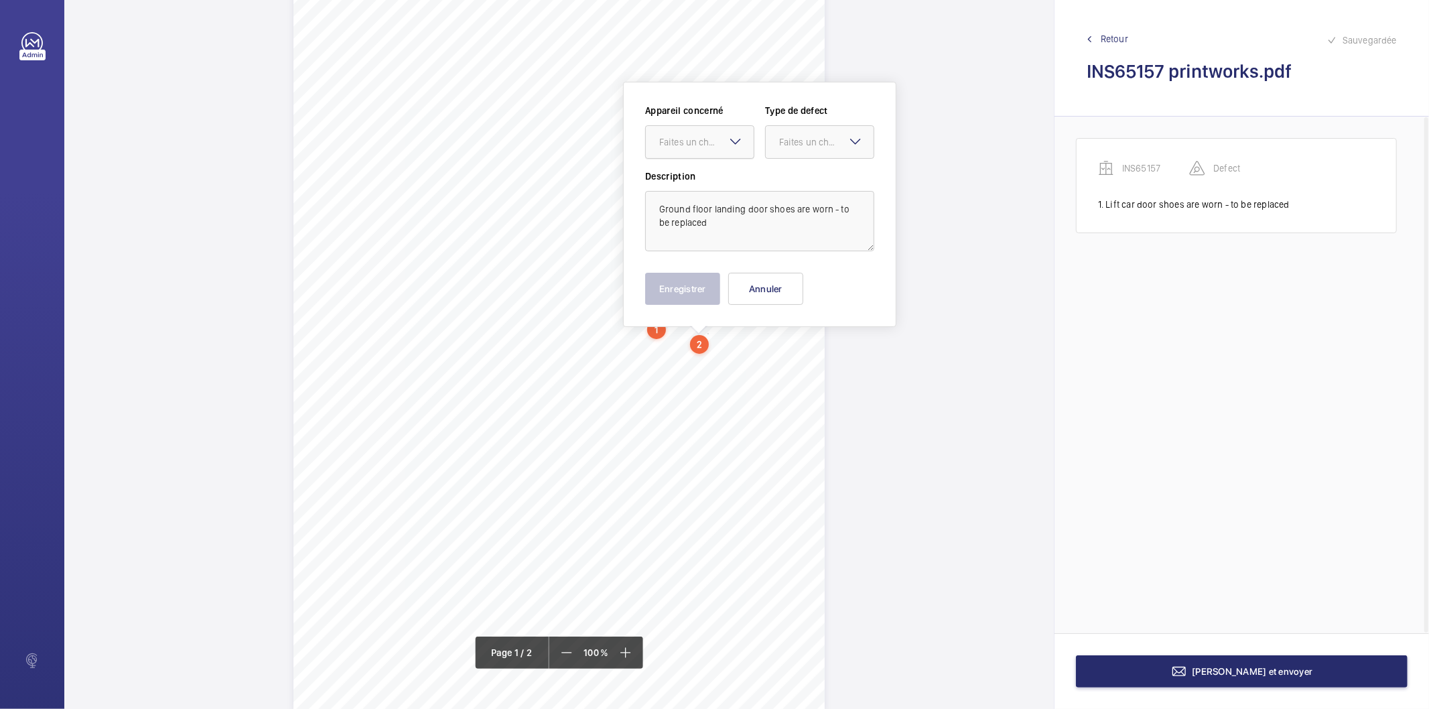
click at [699, 139] on div "Faites un choix" at bounding box center [706, 141] width 94 height 13
click at [688, 184] on span "INS65157" at bounding box center [699, 182] width 81 height 13
click at [787, 147] on div "Faites un choix" at bounding box center [826, 141] width 94 height 13
click at [792, 184] on span "Standard" at bounding box center [819, 182] width 81 height 13
click at [688, 295] on button "Enregistrer" at bounding box center [682, 289] width 75 height 32
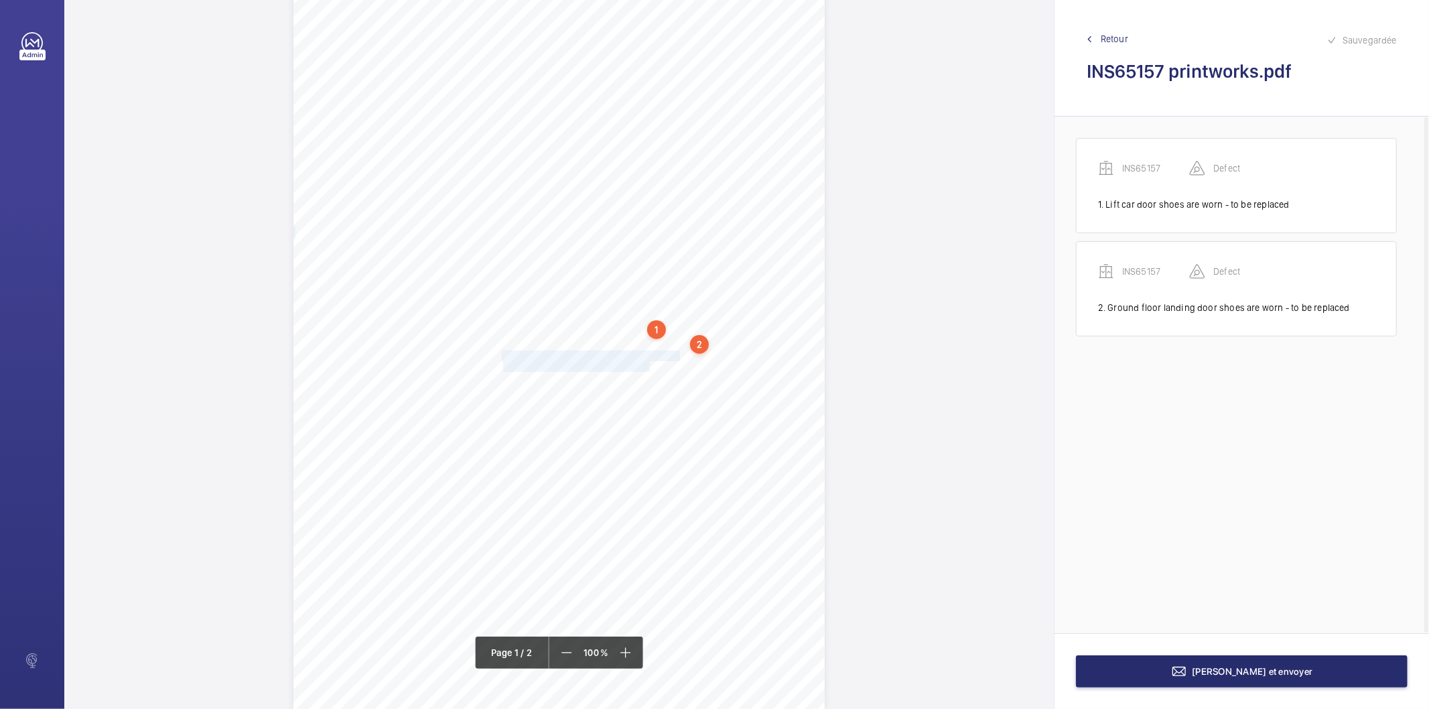
drag, startPoint x: 502, startPoint y: 356, endPoint x: 648, endPoint y: 364, distance: 145.6
click at [648, 364] on div "Lifting Operations and Lifting Equipment Regulations 1998 Report of Thorough Ex…" at bounding box center [558, 336] width 531 height 752
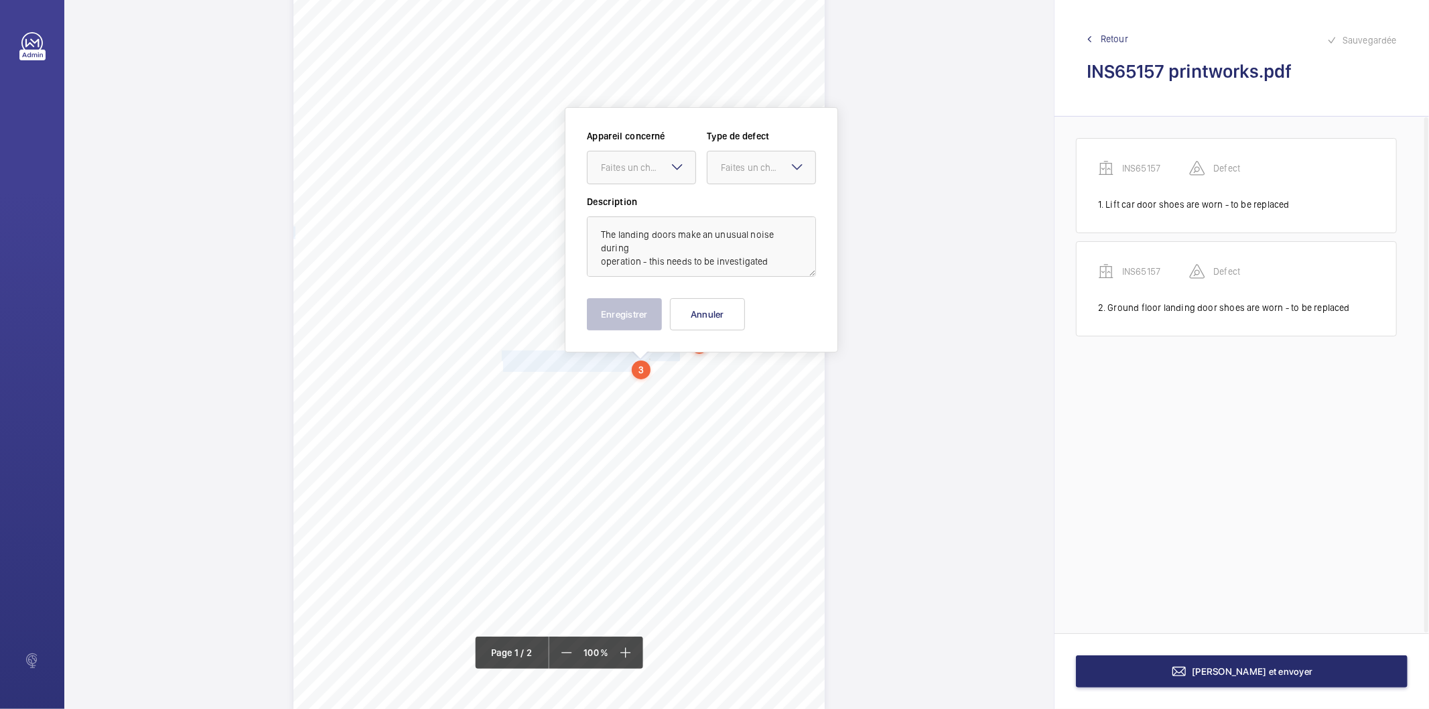
scroll to position [87, 0]
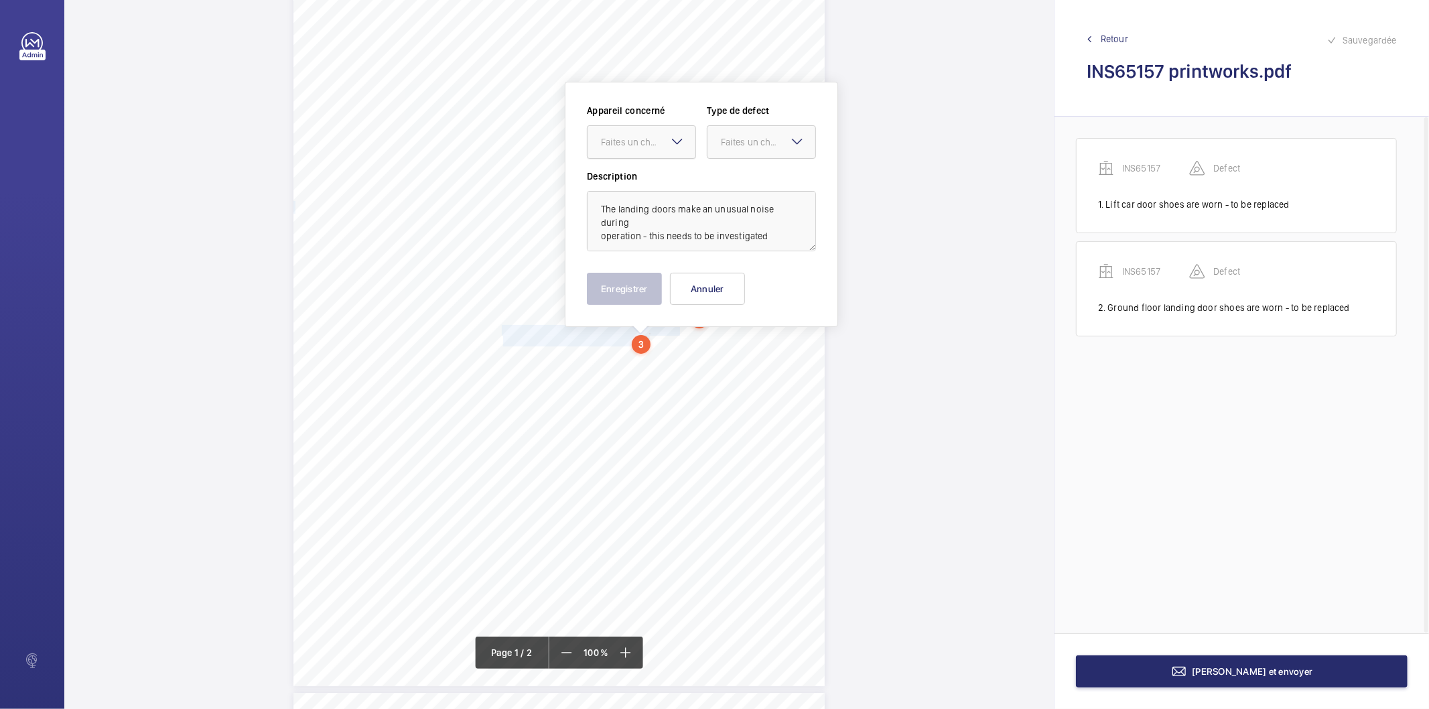
click at [631, 151] on div at bounding box center [642, 142] width 108 height 32
click at [620, 185] on span "INS65157" at bounding box center [641, 182] width 81 height 13
click at [713, 148] on div at bounding box center [761, 142] width 108 height 32
drag, startPoint x: 733, startPoint y: 182, endPoint x: 693, endPoint y: 265, distance: 92.6
click at [733, 182] on span "Standard" at bounding box center [761, 182] width 81 height 13
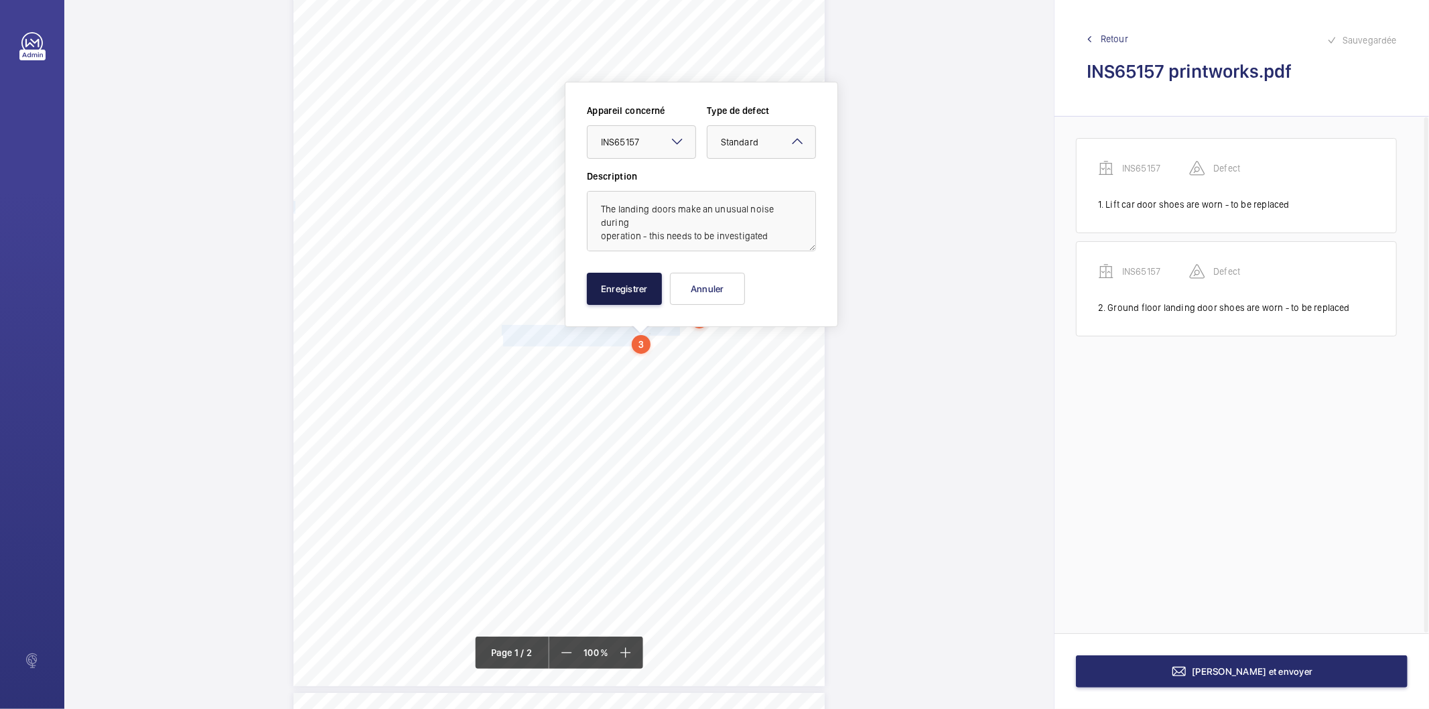
click at [648, 295] on button "Enregistrer" at bounding box center [624, 289] width 75 height 32
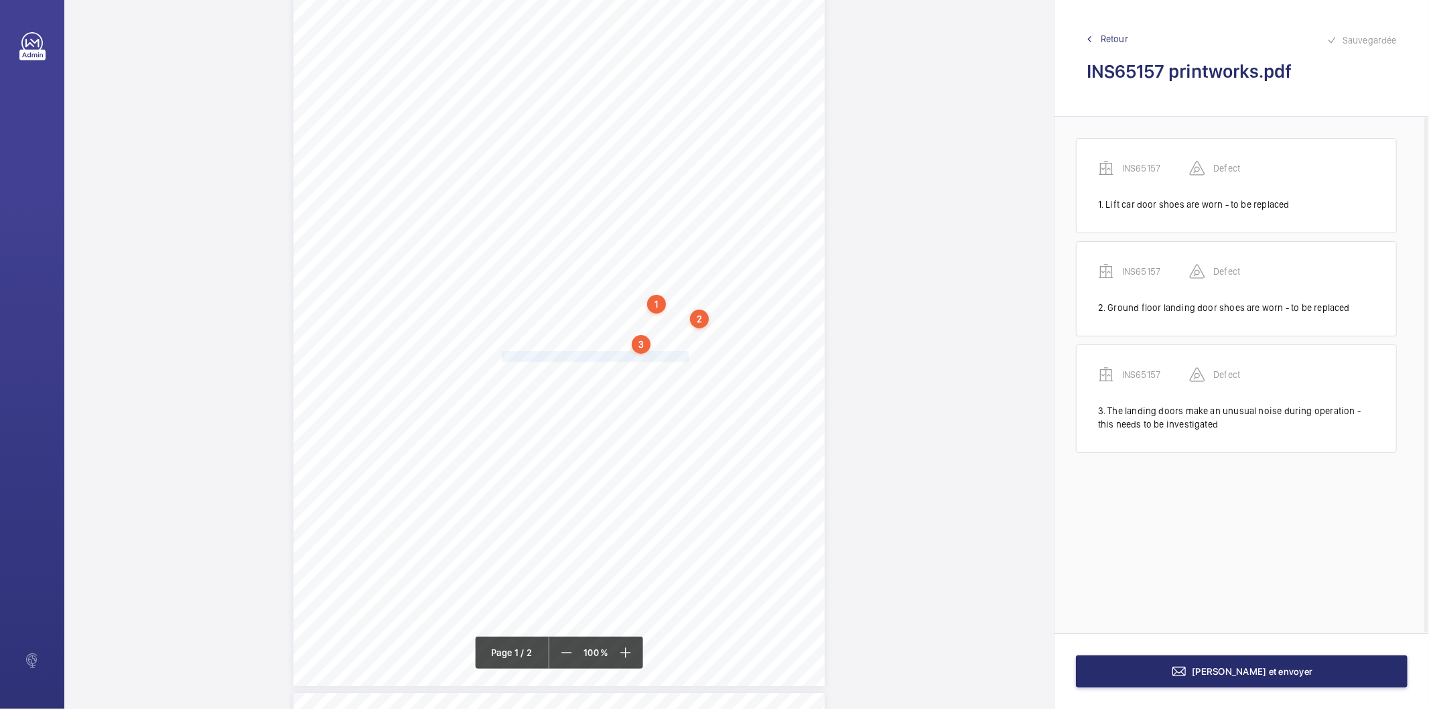
drag, startPoint x: 502, startPoint y: 356, endPoint x: 685, endPoint y: 356, distance: 182.9
click at [685, 356] on div "Lifting Operations and Lifting Equipment Regulations 1998 Report of Thorough Ex…" at bounding box center [558, 310] width 531 height 752
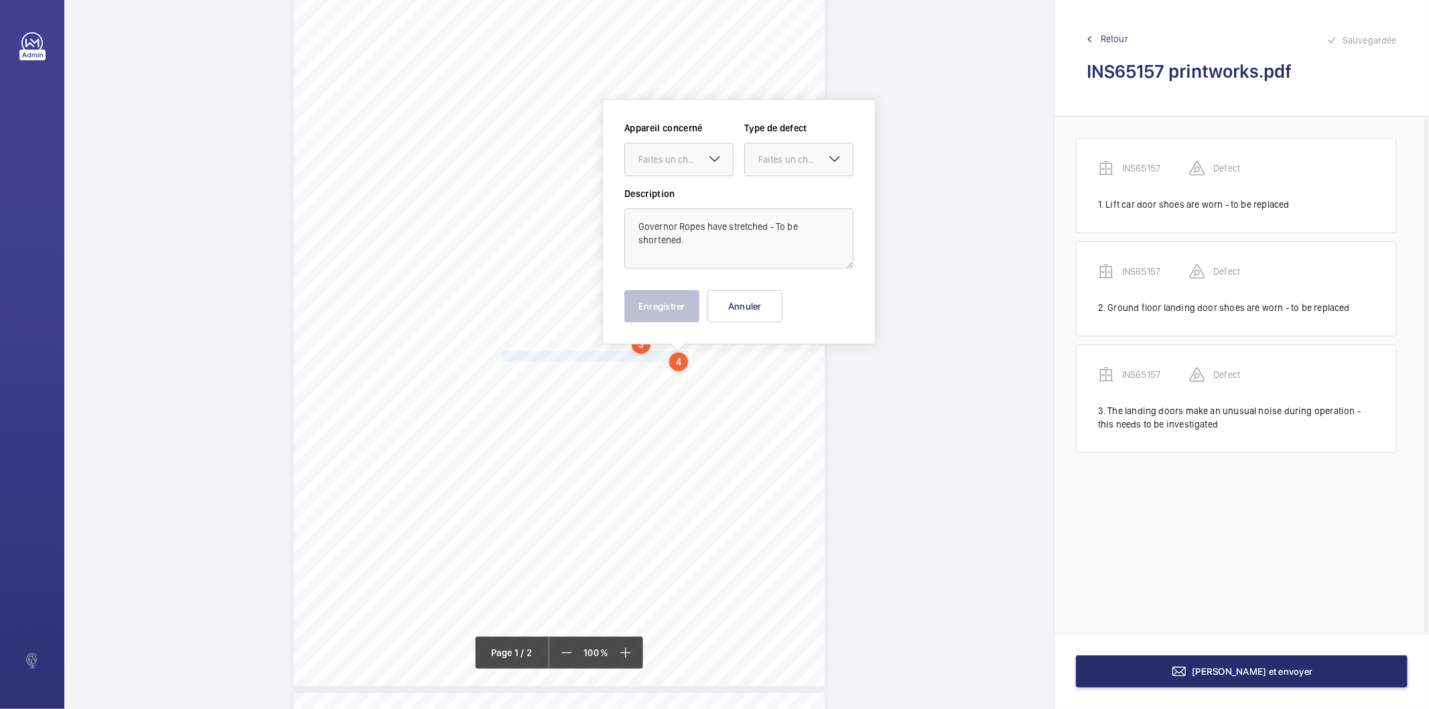
scroll to position [104, 0]
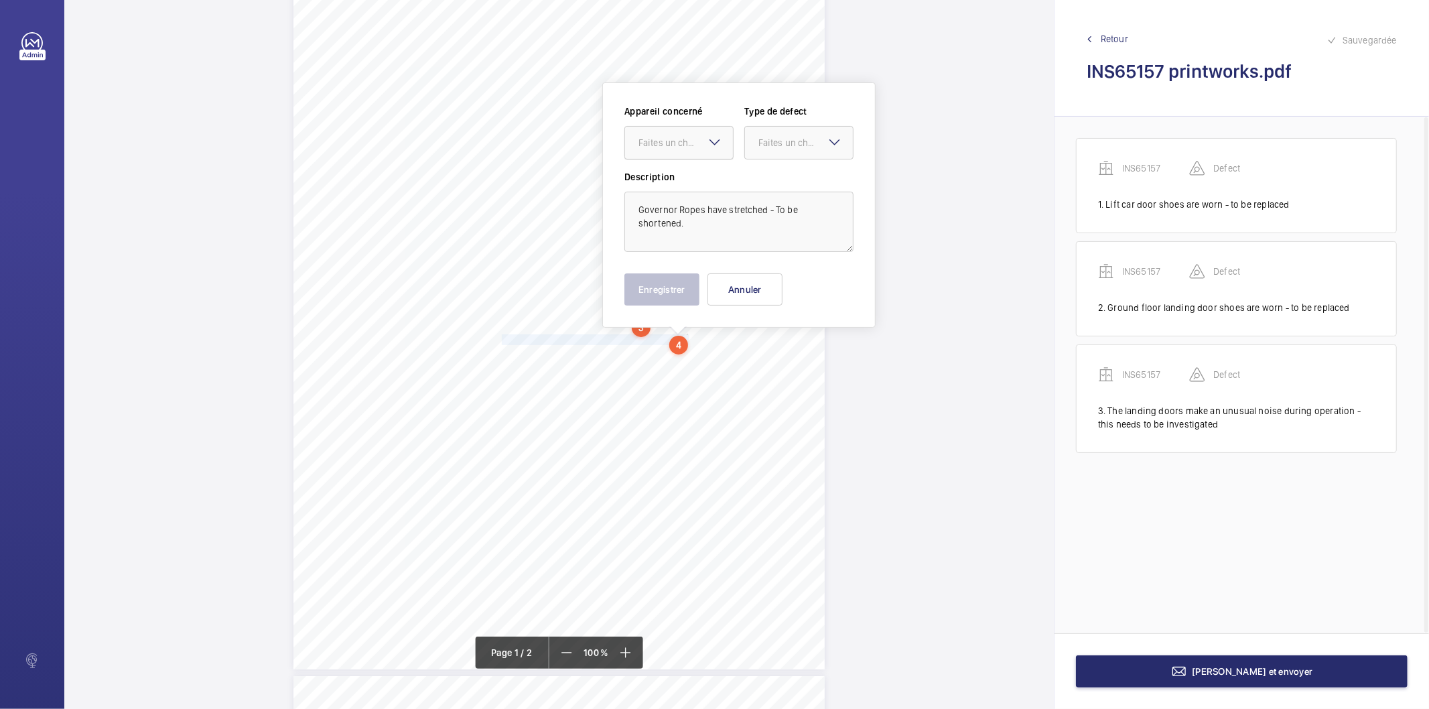
click at [684, 155] on div at bounding box center [679, 143] width 108 height 32
click at [671, 184] on span "INS65157" at bounding box center [678, 183] width 81 height 13
click at [768, 150] on div at bounding box center [799, 143] width 108 height 32
click at [766, 186] on span "Standard" at bounding box center [798, 183] width 81 height 13
click at [651, 291] on button "Enregistrer" at bounding box center [661, 289] width 75 height 32
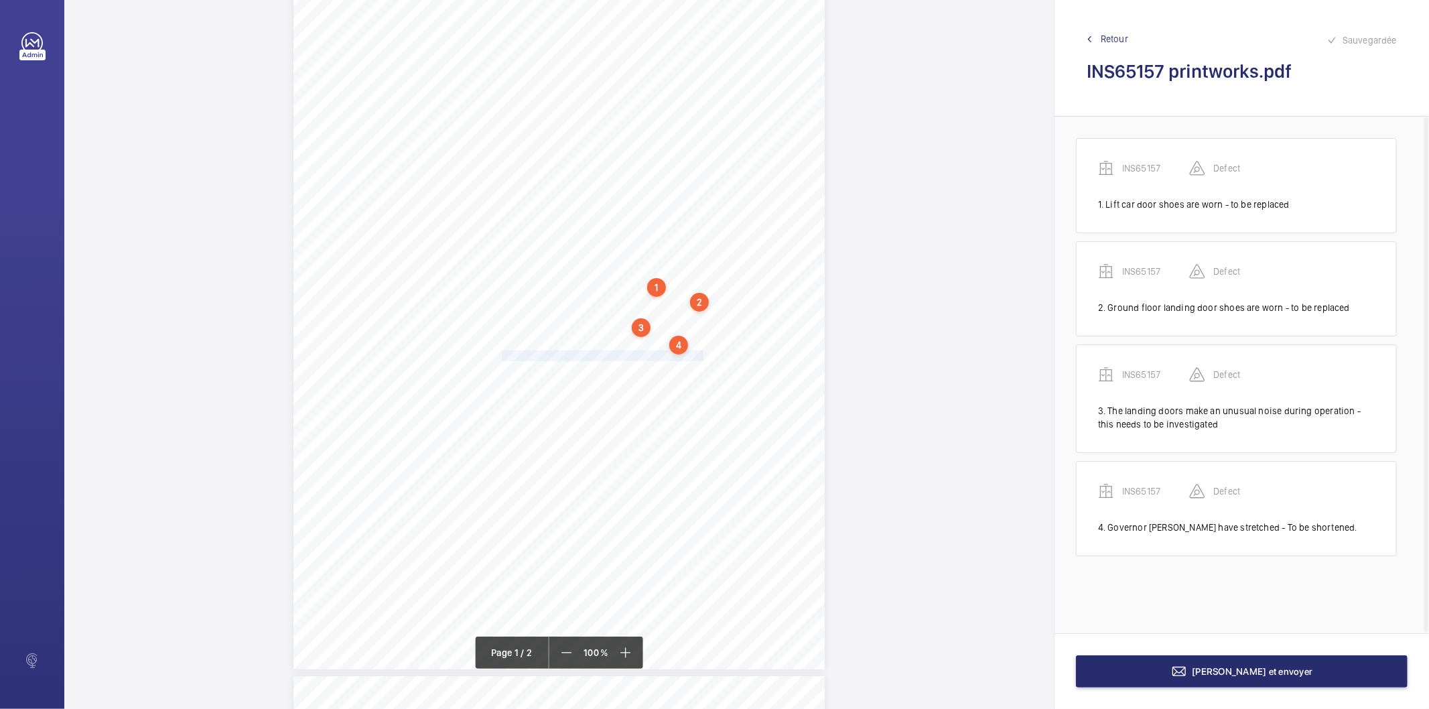
drag, startPoint x: 501, startPoint y: 352, endPoint x: 701, endPoint y: 352, distance: 199.7
click at [701, 352] on div "Lifting Operations and Lifting Equipment Regulations 1998 Report of Thorough Ex…" at bounding box center [558, 294] width 531 height 752
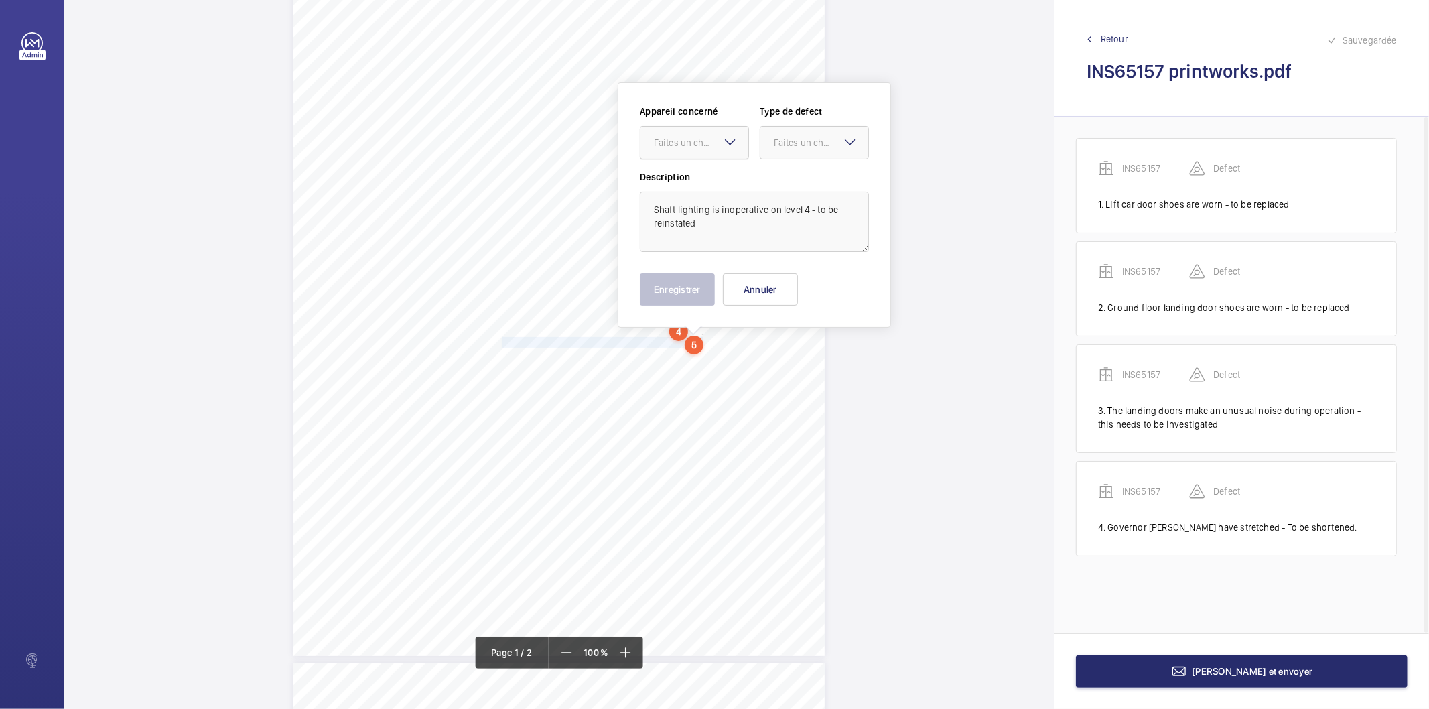
click at [675, 147] on div "Faites un choix" at bounding box center [701, 142] width 94 height 13
click at [670, 182] on span "INS65157" at bounding box center [694, 183] width 81 height 13
click at [780, 144] on div "Faites un choix" at bounding box center [821, 142] width 94 height 13
drag, startPoint x: 783, startPoint y: 184, endPoint x: 738, endPoint y: 246, distance: 76.3
click at [781, 184] on span "Standard" at bounding box center [814, 183] width 81 height 13
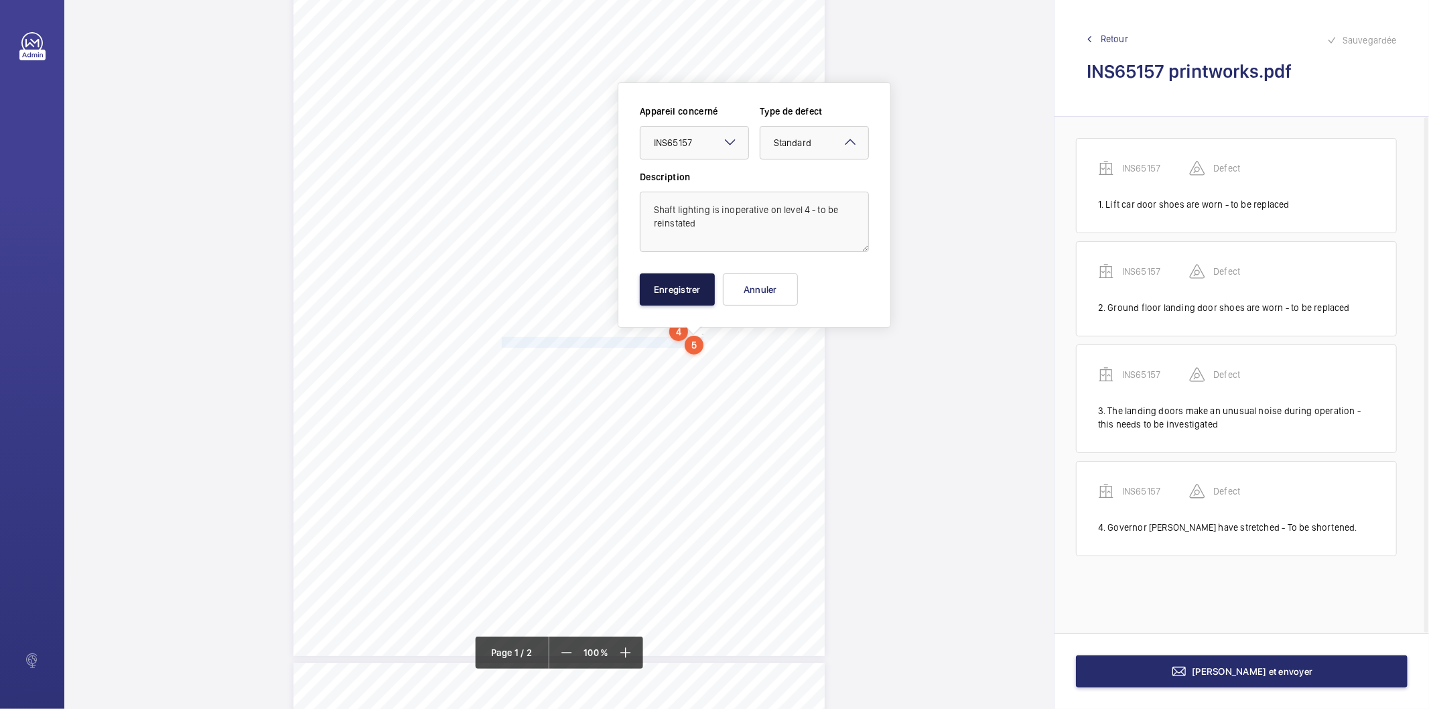
click at [691, 289] on button "Enregistrer" at bounding box center [677, 289] width 75 height 32
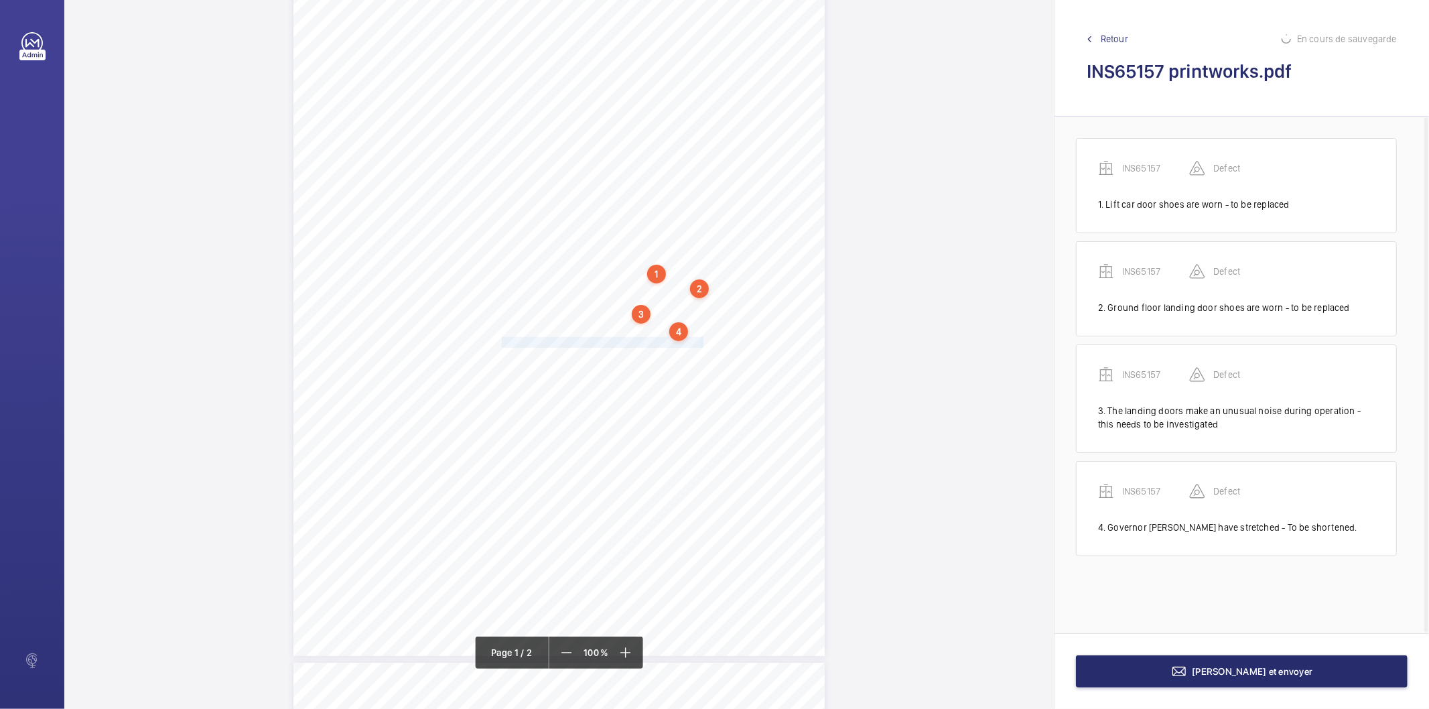
scroll to position [48, 0]
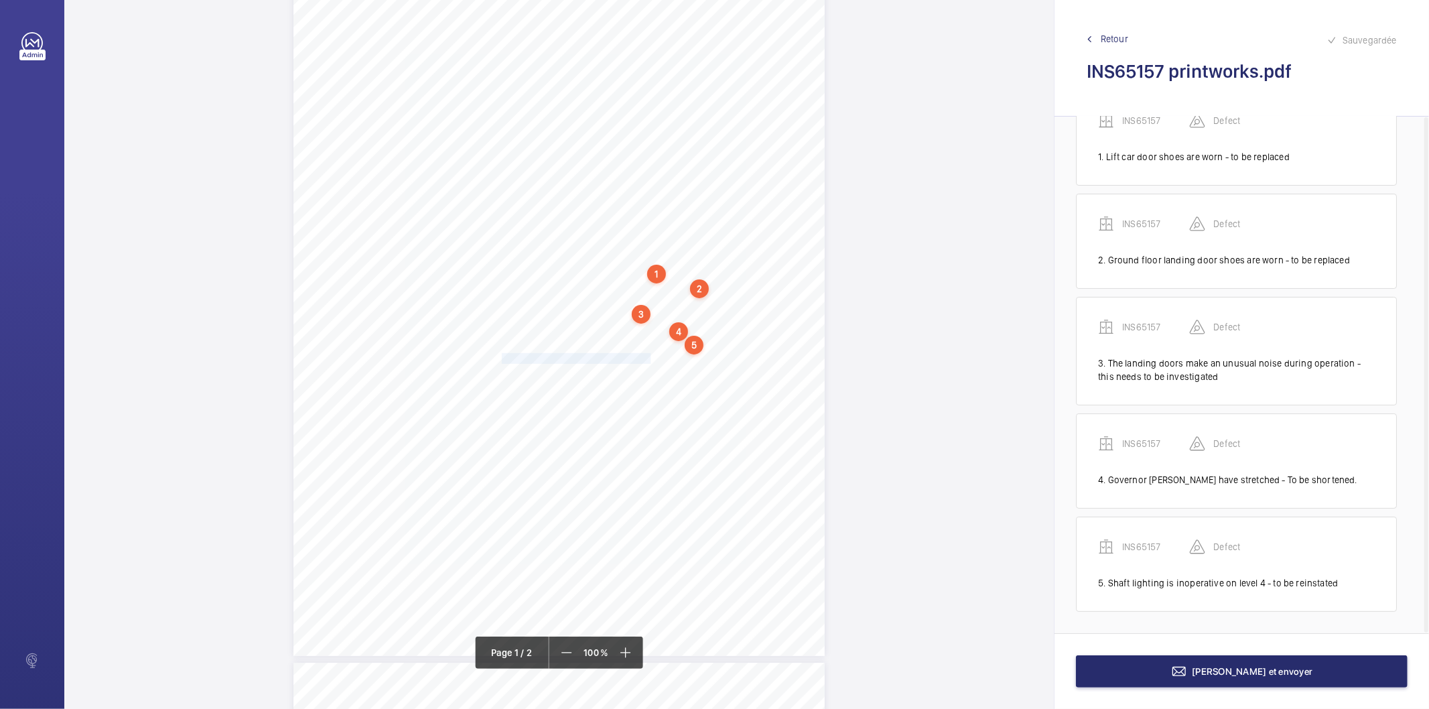
drag, startPoint x: 500, startPoint y: 357, endPoint x: 647, endPoint y: 357, distance: 146.7
click at [647, 357] on div "Lifting Operations and Lifting Equipment Regulations 1998 Report of Thorough Ex…" at bounding box center [558, 280] width 531 height 752
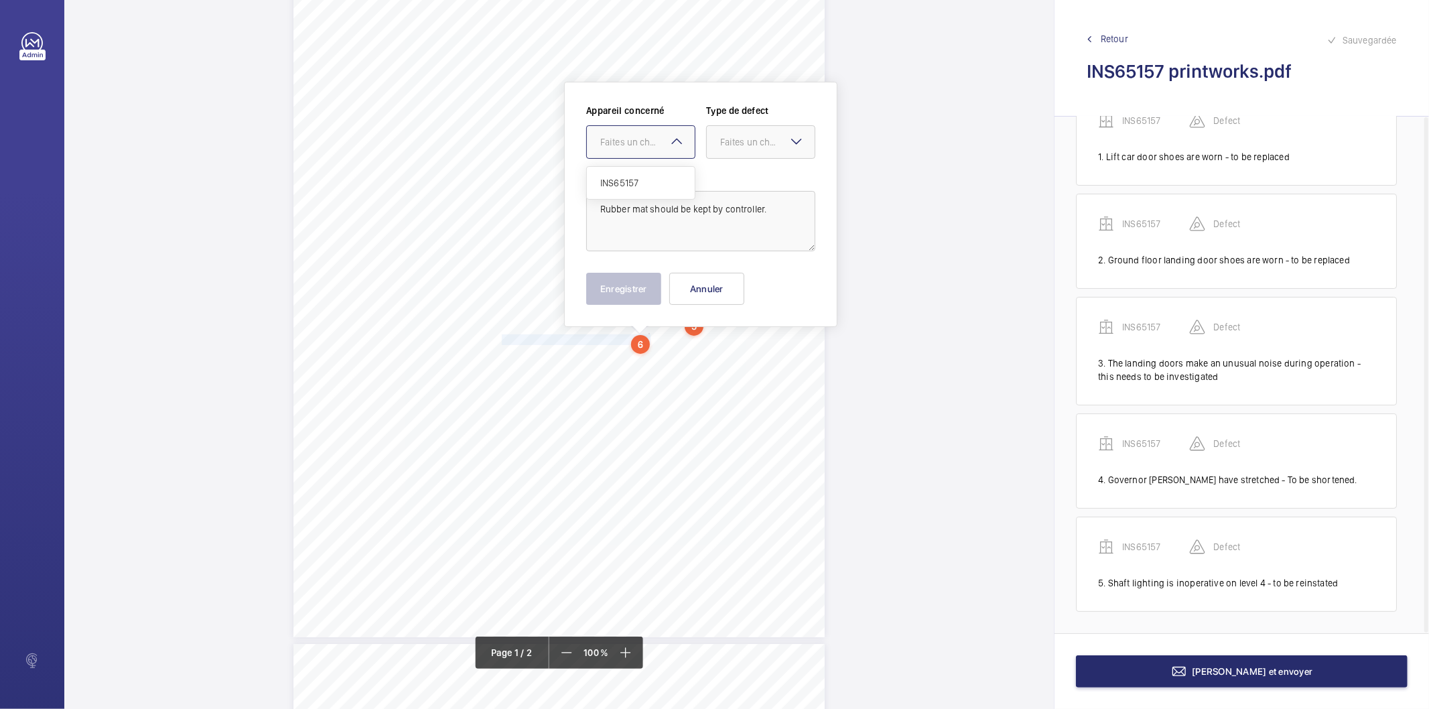
click at [630, 152] on div at bounding box center [641, 142] width 108 height 32
click at [628, 189] on span "INS65157" at bounding box center [640, 182] width 81 height 13
click at [764, 145] on div "Faites un choix" at bounding box center [767, 141] width 94 height 13
click at [746, 178] on span "Standard" at bounding box center [760, 182] width 81 height 13
click at [655, 285] on button "Enregistrer" at bounding box center [623, 289] width 75 height 32
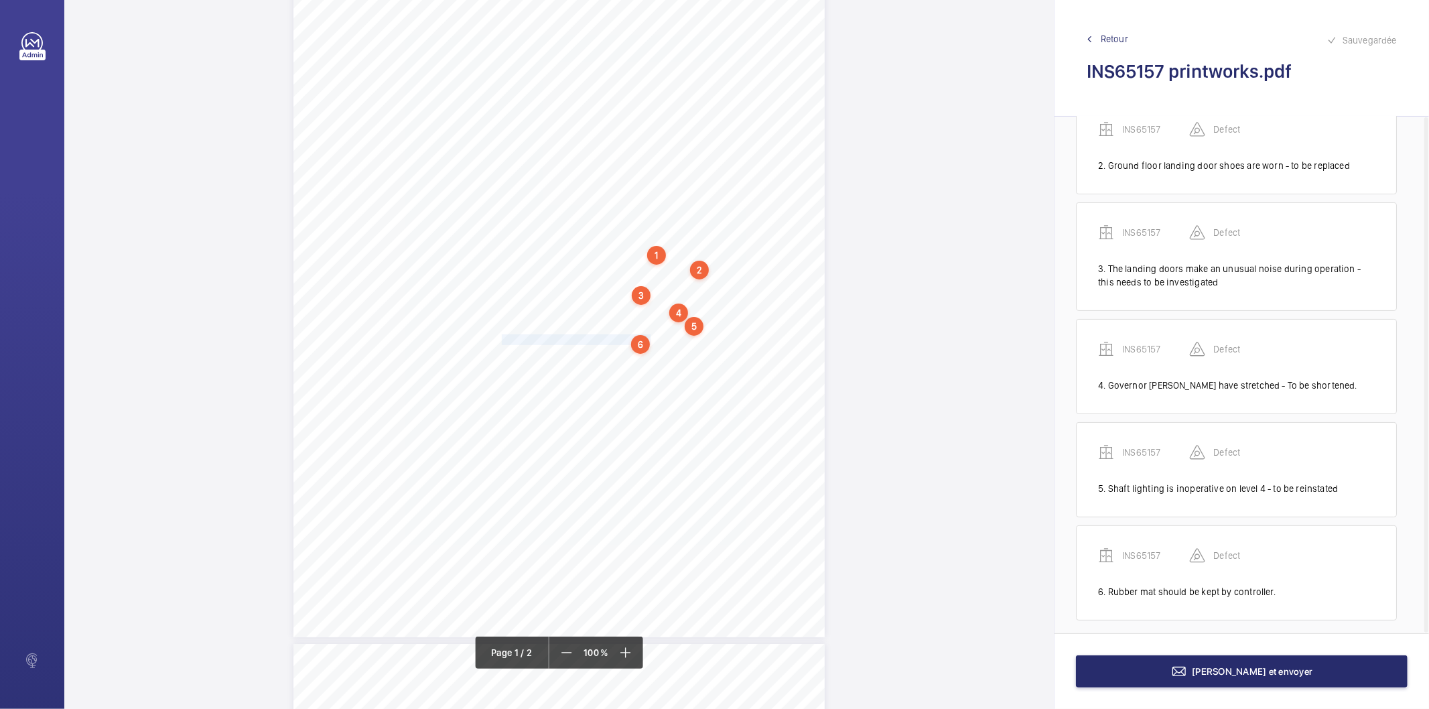
scroll to position [150, 0]
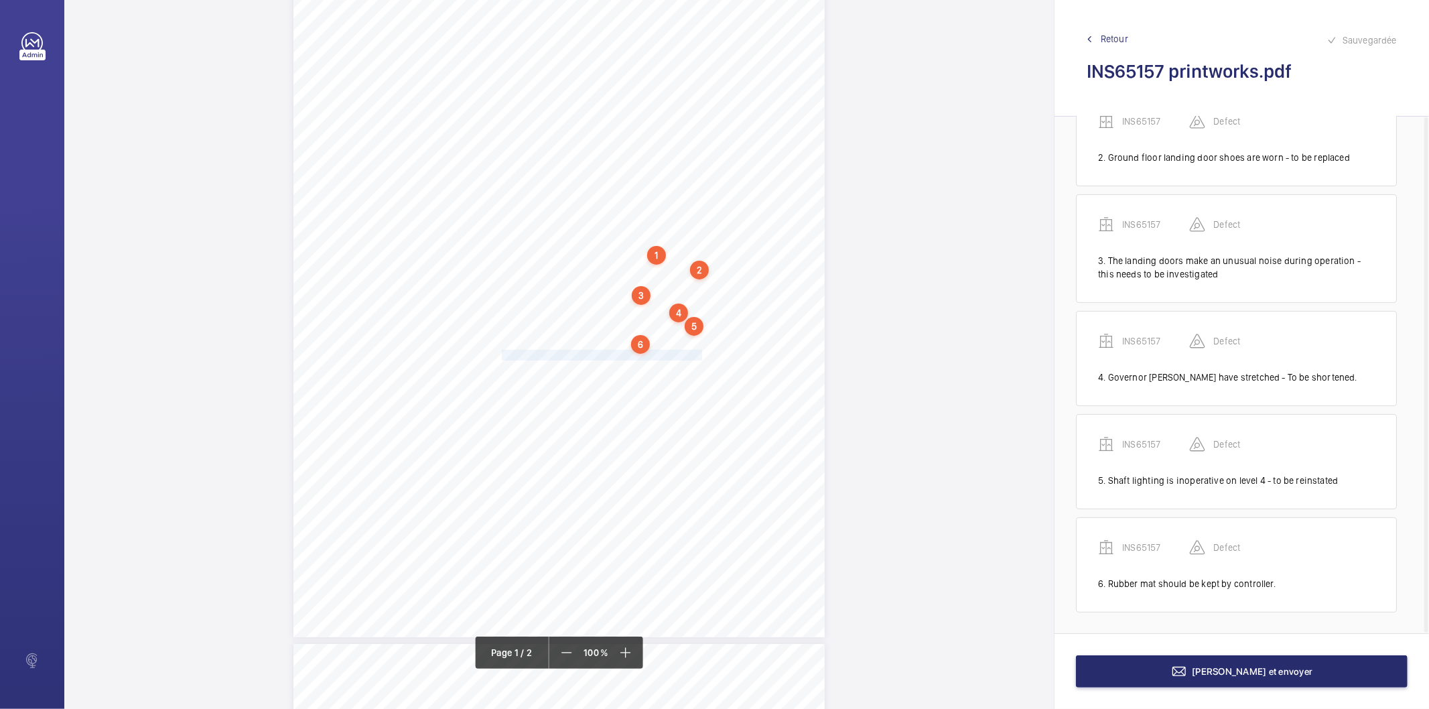
drag, startPoint x: 502, startPoint y: 356, endPoint x: 698, endPoint y: 355, distance: 195.6
click at [698, 355] on div "Lifting Operations and Lifting Equipment Regulations 1998 Report of Thorough Ex…" at bounding box center [558, 261] width 531 height 752
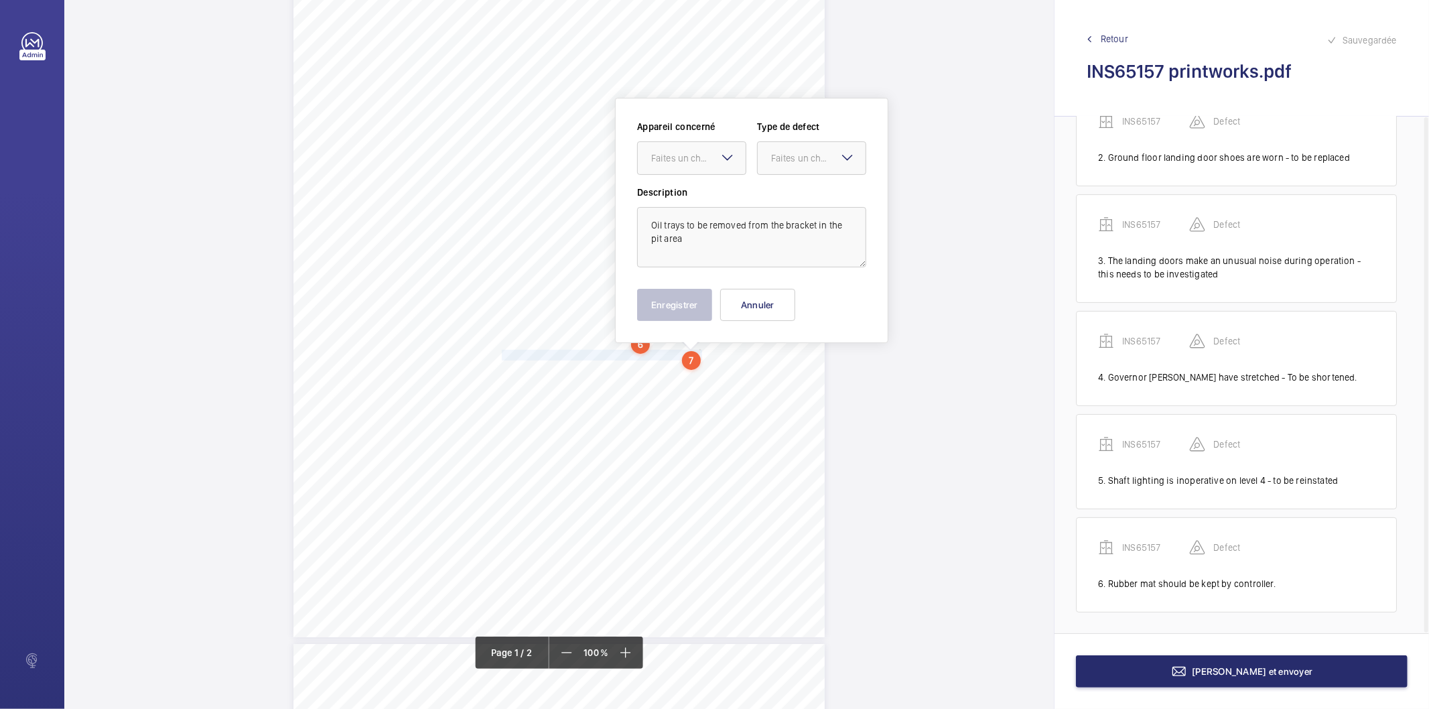
scroll to position [151, 0]
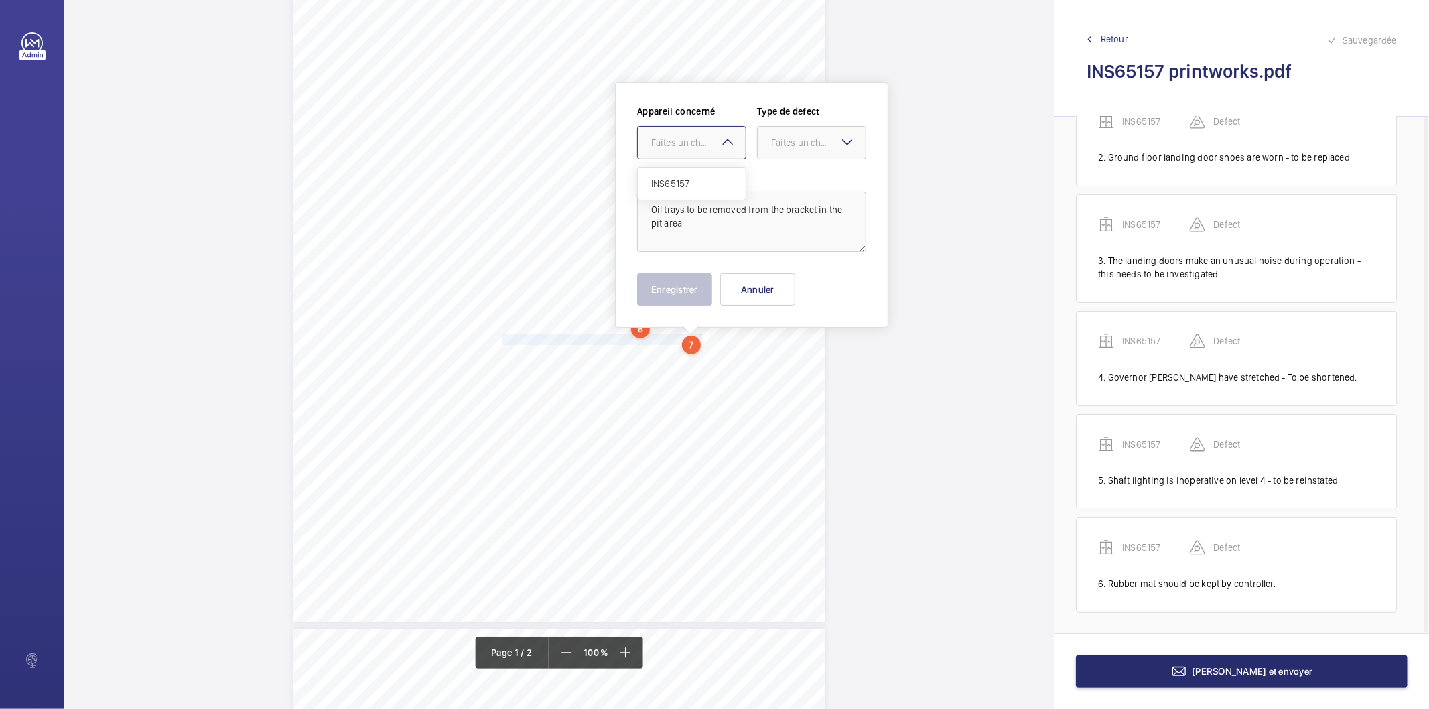
click at [667, 150] on div at bounding box center [692, 143] width 108 height 32
click at [687, 182] on span "INS65157" at bounding box center [691, 183] width 81 height 13
click at [789, 134] on div at bounding box center [812, 143] width 108 height 32
click at [776, 179] on span "Standard" at bounding box center [811, 183] width 81 height 13
click at [687, 297] on button "Enregistrer" at bounding box center [674, 289] width 75 height 32
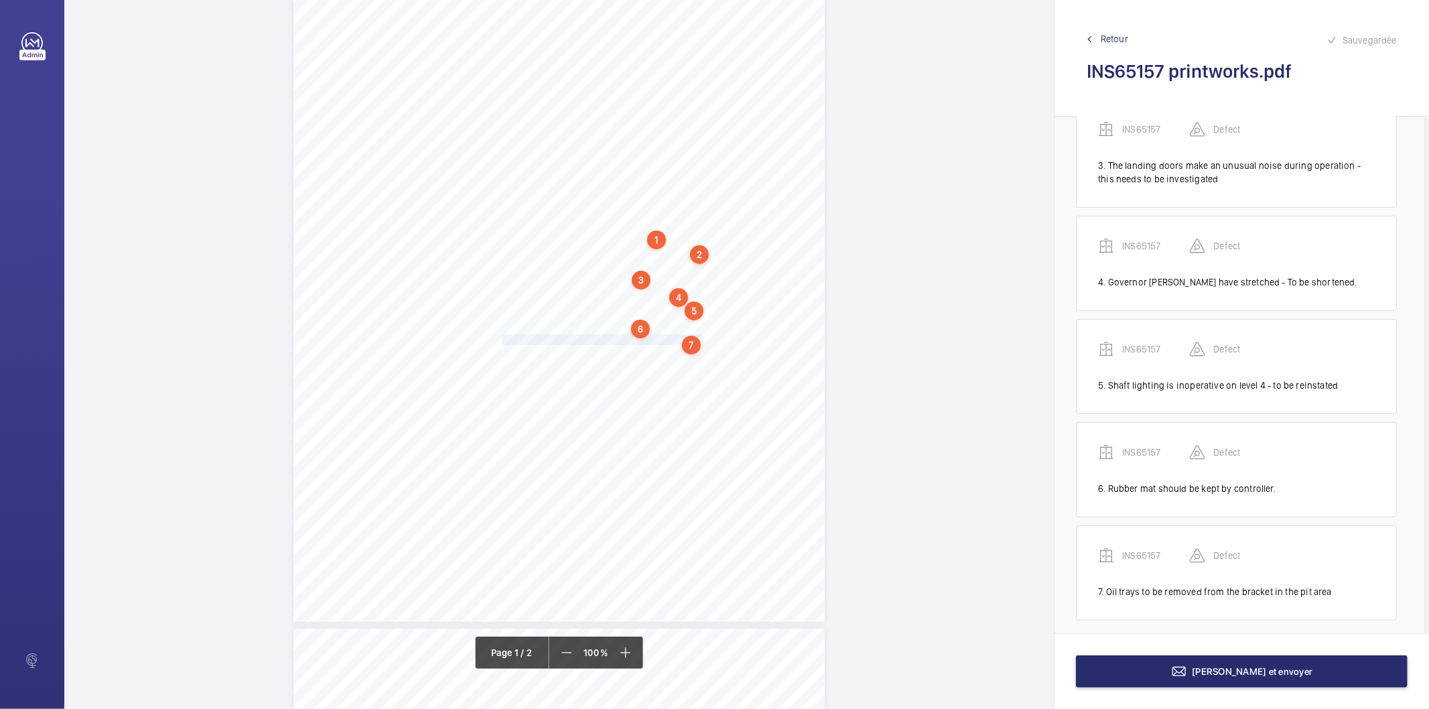
scroll to position [253, 0]
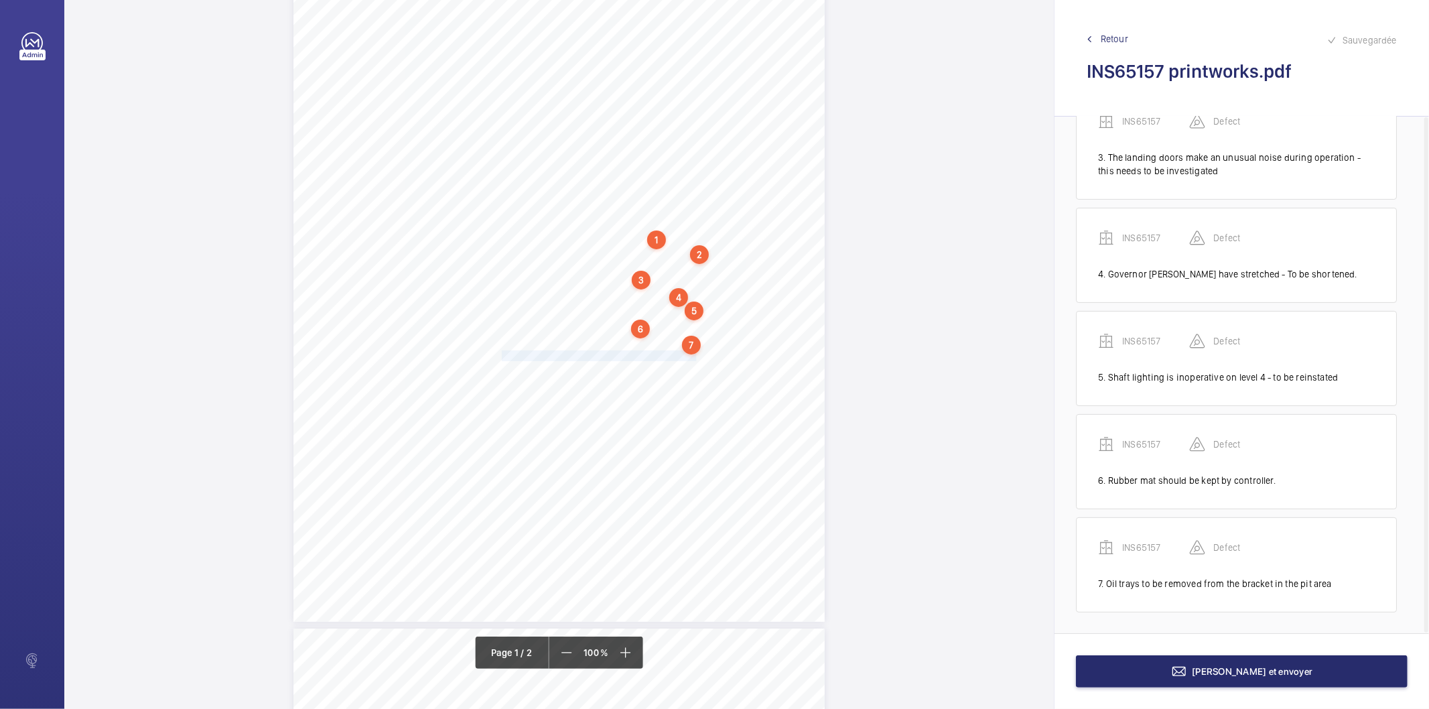
drag, startPoint x: 502, startPoint y: 357, endPoint x: 692, endPoint y: 356, distance: 189.6
click at [692, 356] on div "Lifting Operations and Lifting Equipment Regulations 1998 Report of Thorough Ex…" at bounding box center [558, 246] width 531 height 752
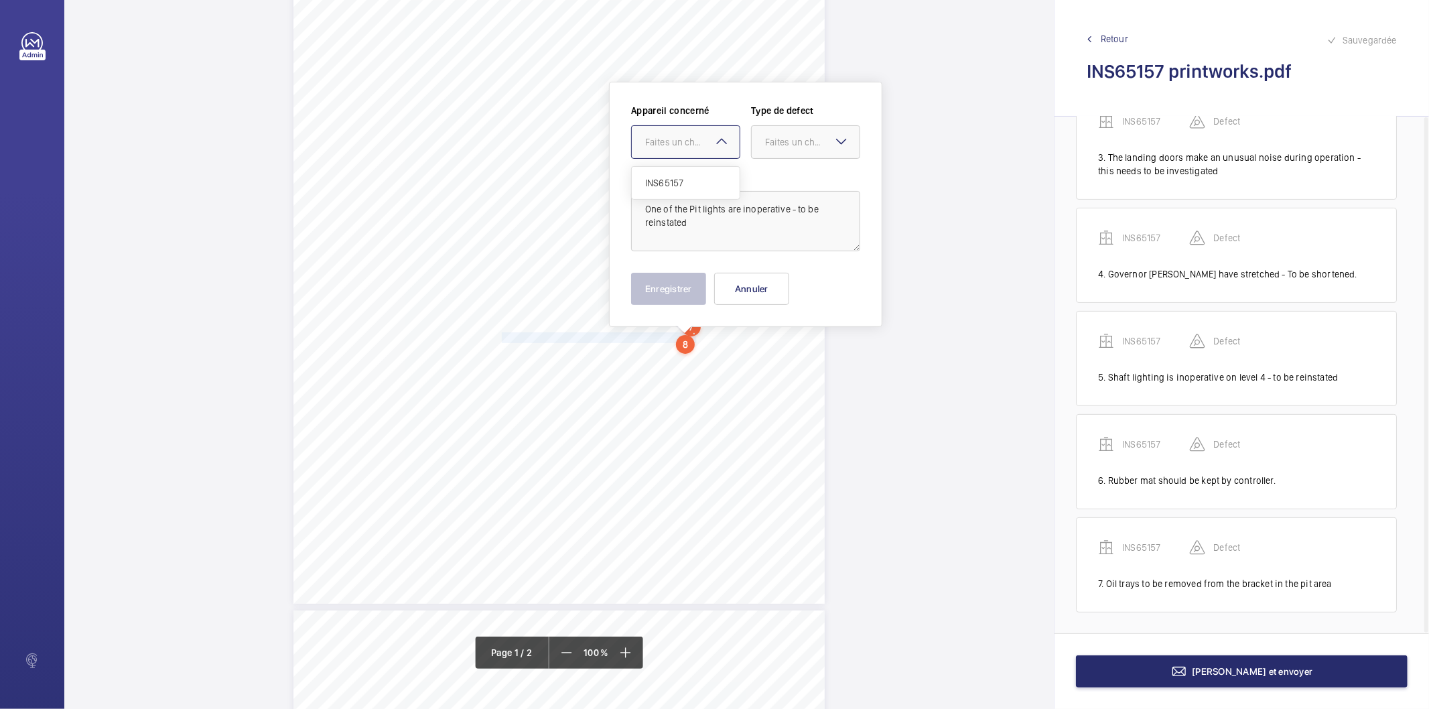
click at [639, 154] on div at bounding box center [686, 142] width 108 height 32
click at [654, 185] on span "INS65157" at bounding box center [685, 182] width 81 height 13
click at [812, 145] on div "Faites un choix" at bounding box center [812, 141] width 94 height 13
click at [785, 182] on span "Standard" at bounding box center [805, 182] width 81 height 13
click at [690, 289] on button "Enregistrer" at bounding box center [668, 289] width 75 height 32
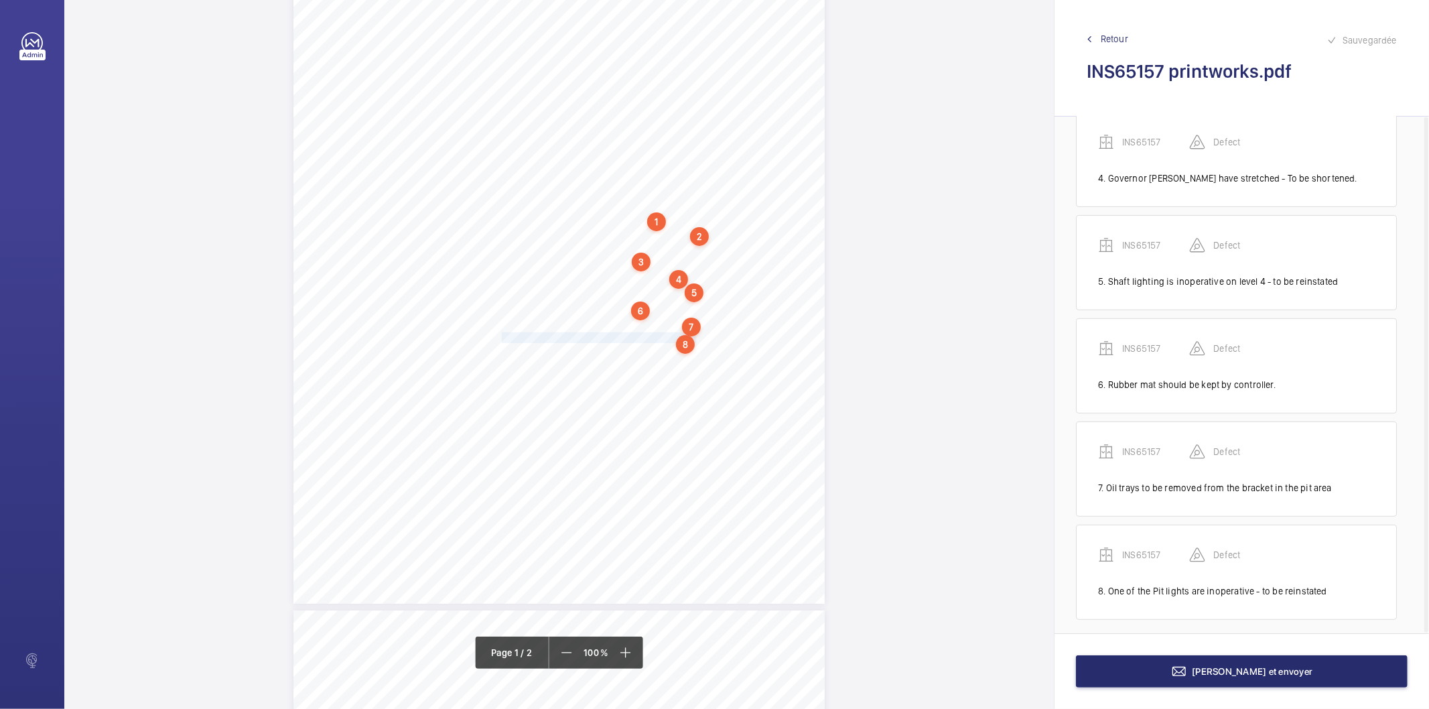
scroll to position [357, 0]
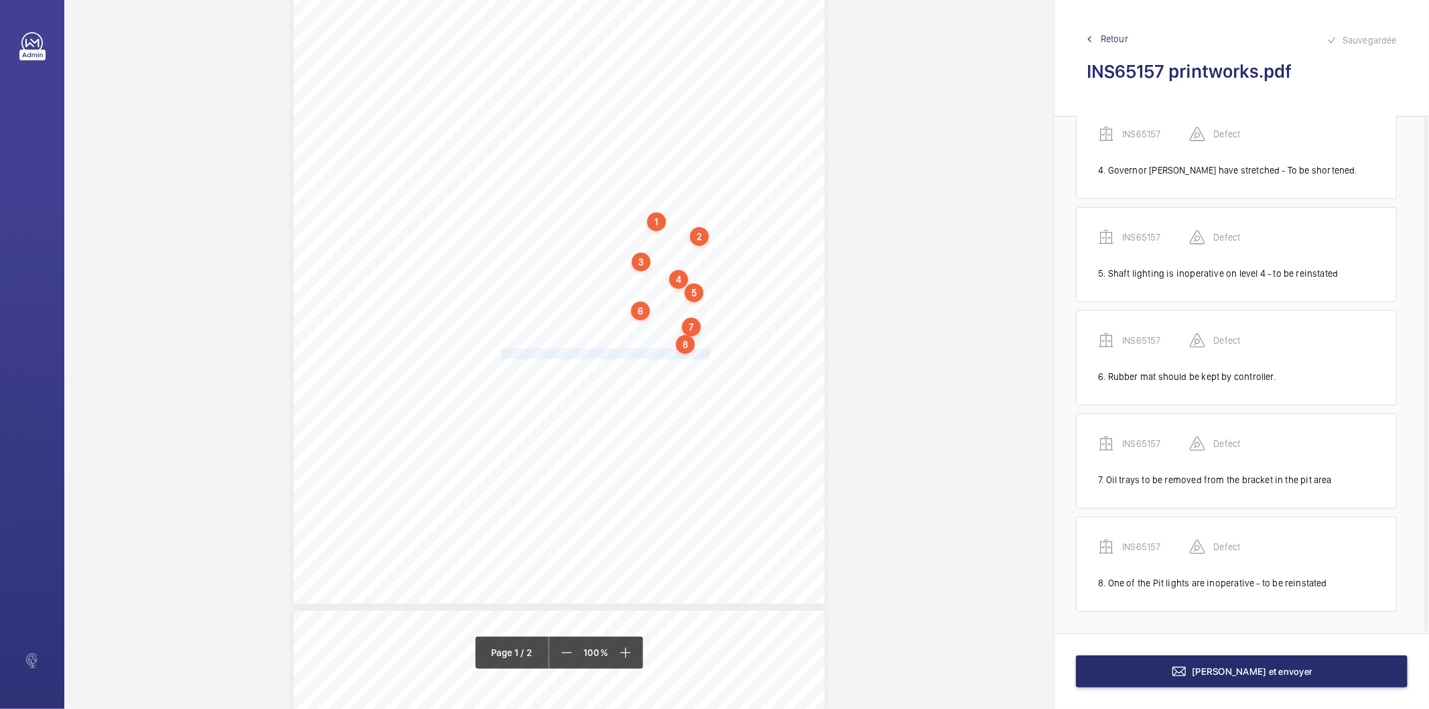
drag, startPoint x: 501, startPoint y: 351, endPoint x: 707, endPoint y: 353, distance: 205.7
click at [707, 353] on div "Lifting Operations and Lifting Equipment Regulations 1998 Report of Thorough Ex…" at bounding box center [558, 228] width 531 height 752
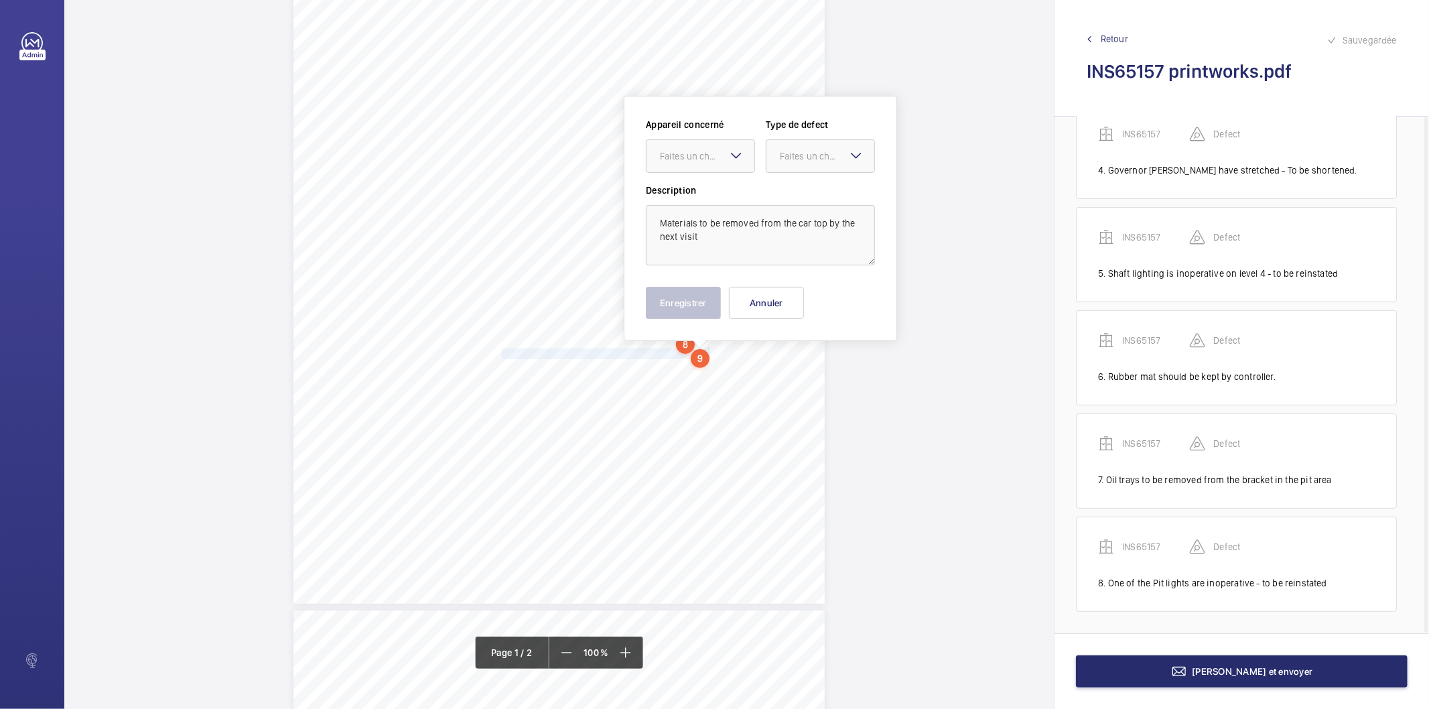
scroll to position [184, 0]
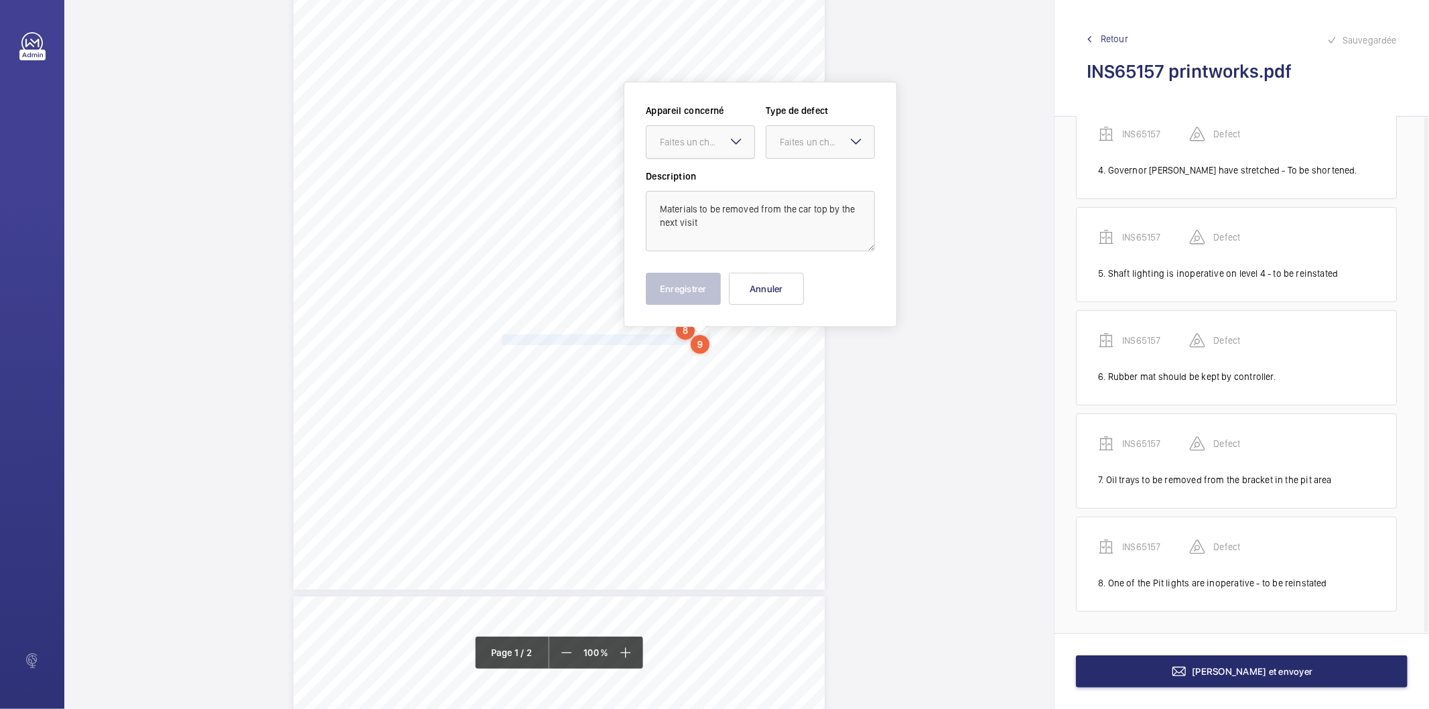
click at [674, 152] on div at bounding box center [701, 142] width 108 height 32
click at [667, 182] on span "INS65157" at bounding box center [700, 182] width 81 height 13
click at [779, 139] on div at bounding box center [820, 142] width 108 height 32
click at [780, 188] on span "Standard" at bounding box center [820, 182] width 81 height 13
click at [705, 276] on button "Enregistrer" at bounding box center [683, 289] width 75 height 32
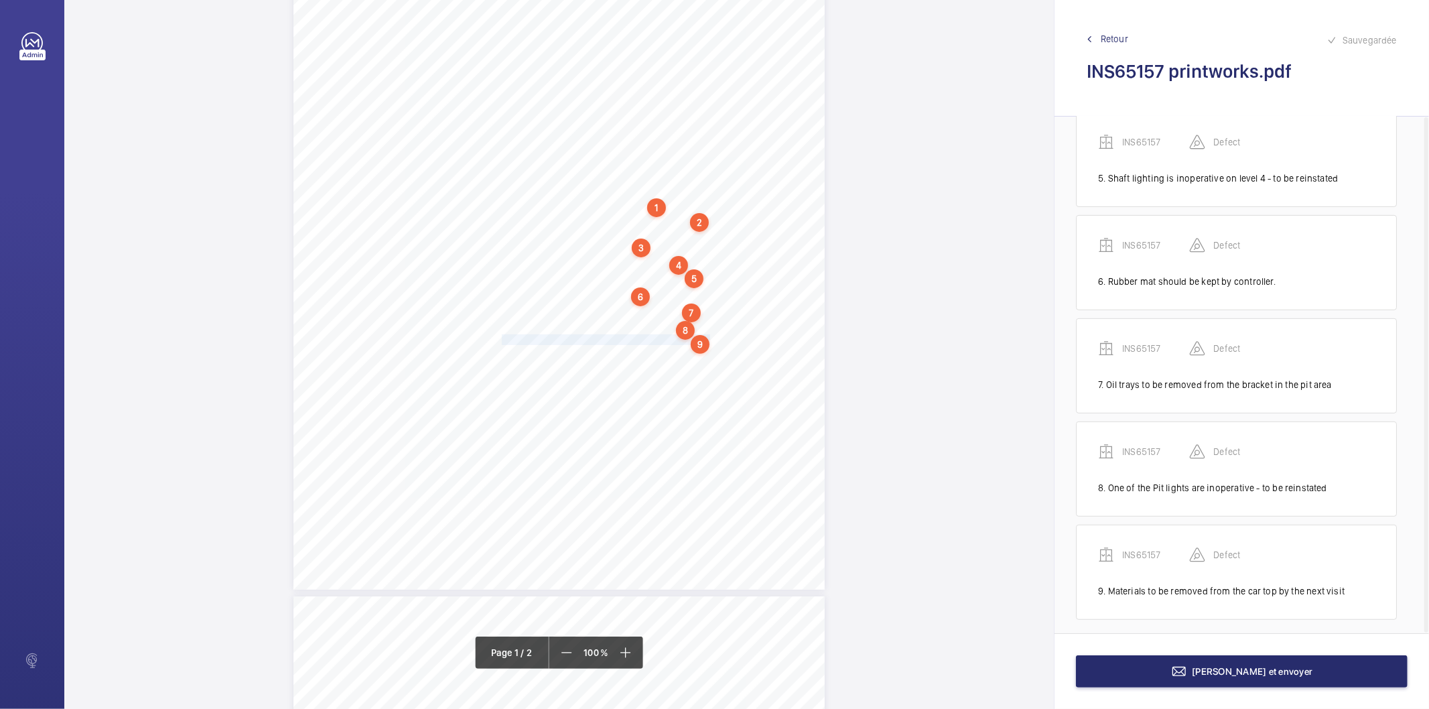
scroll to position [460, 0]
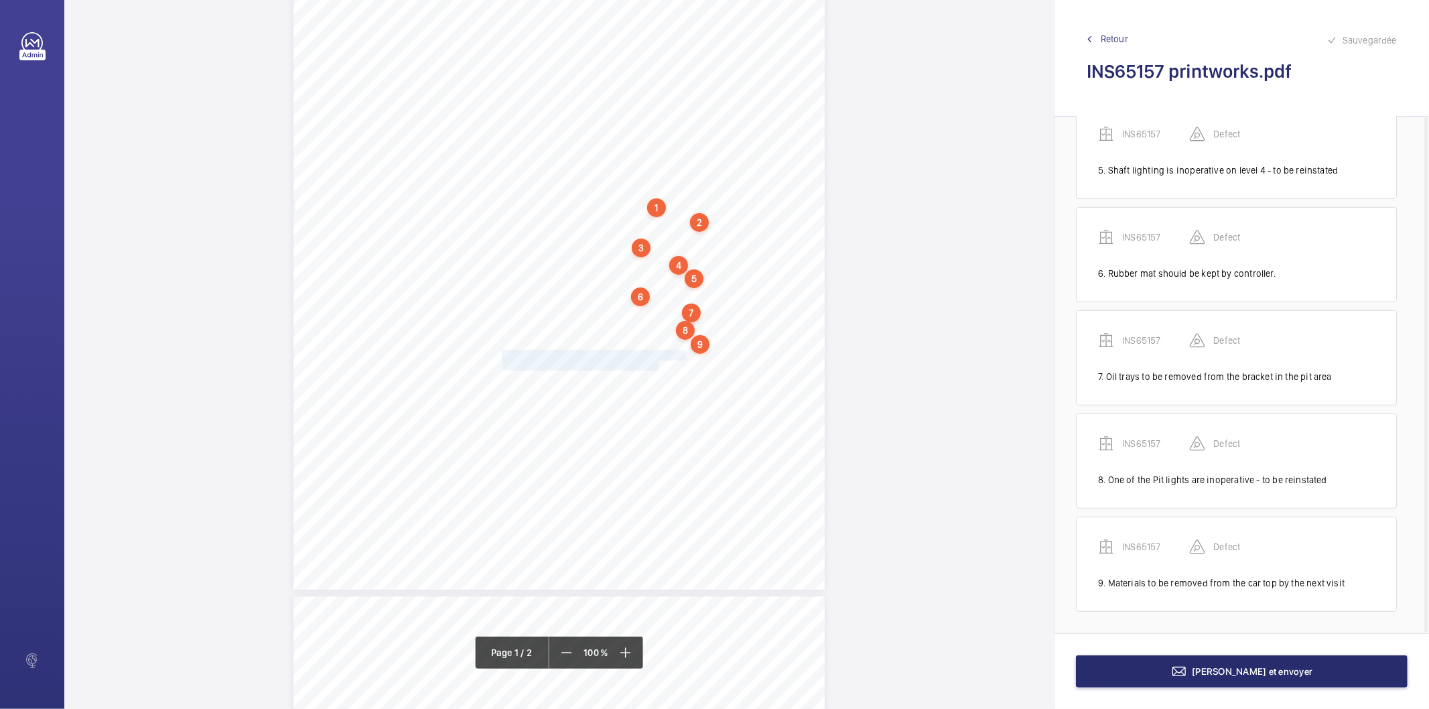
drag, startPoint x: 500, startPoint y: 353, endPoint x: 657, endPoint y: 362, distance: 156.3
click at [657, 362] on div "Lifting Operations and Lifting Equipment Regulations 1998 Report of Thorough Ex…" at bounding box center [558, 214] width 531 height 752
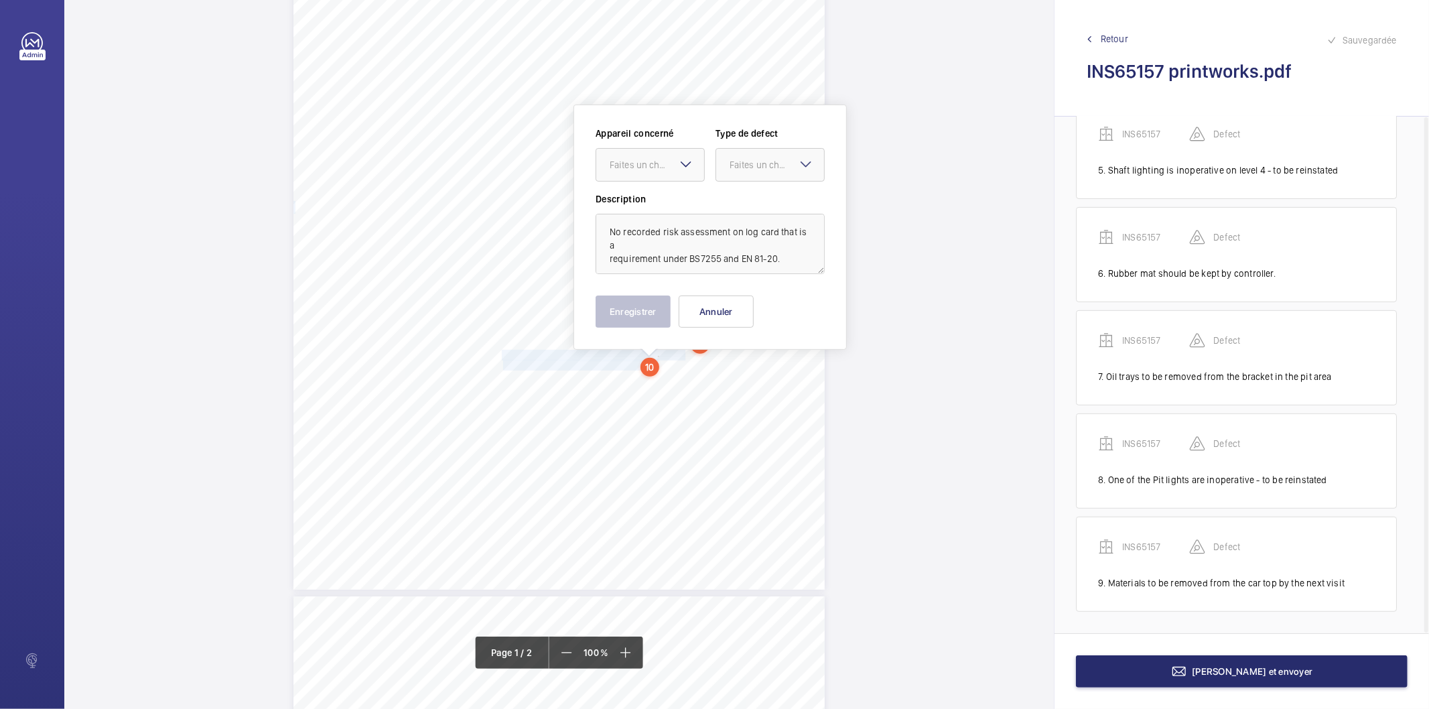
scroll to position [206, 0]
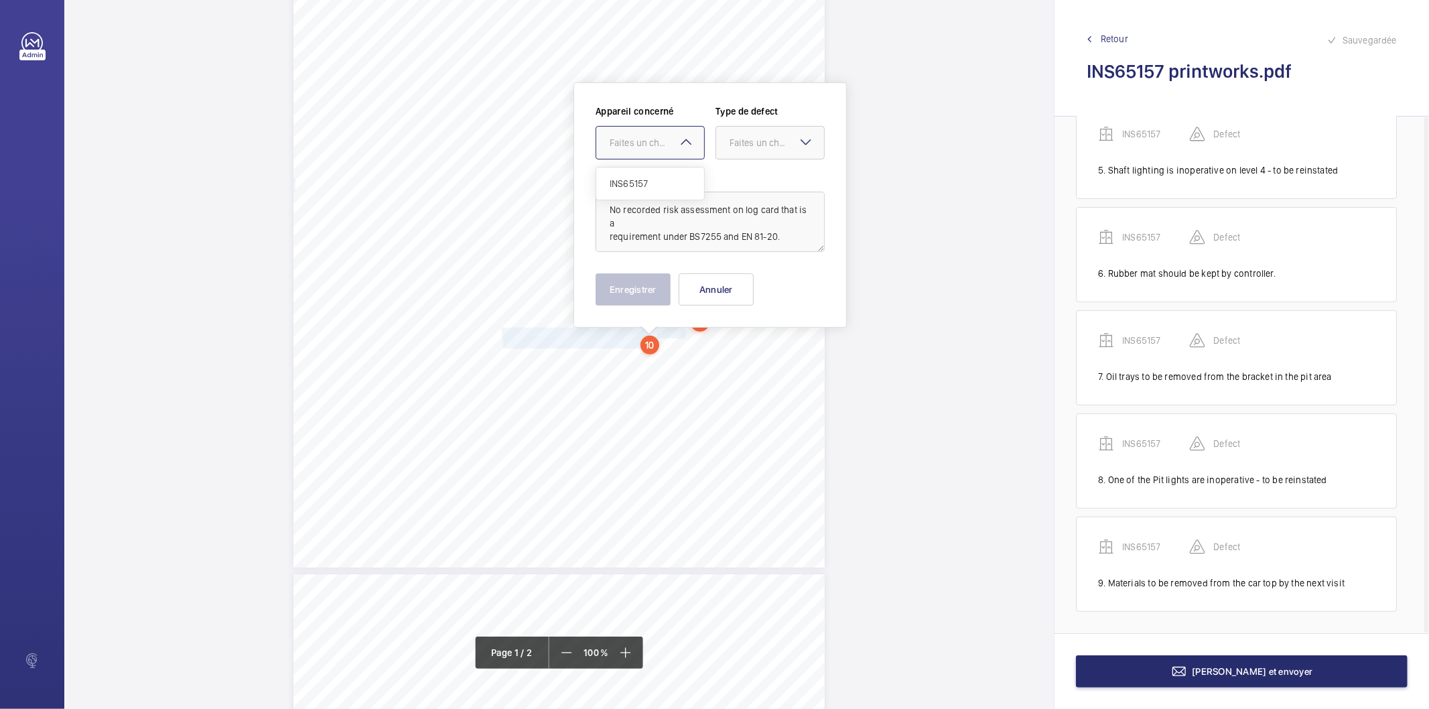
click at [655, 156] on div at bounding box center [650, 143] width 108 height 32
click at [637, 183] on span "INS65157" at bounding box center [650, 183] width 81 height 13
click at [760, 137] on div "Faites un choix" at bounding box center [777, 142] width 94 height 13
click at [746, 284] on span "Recommandation" at bounding box center [770, 281] width 81 height 13
click at [643, 293] on button "Enregistrer" at bounding box center [633, 289] width 75 height 32
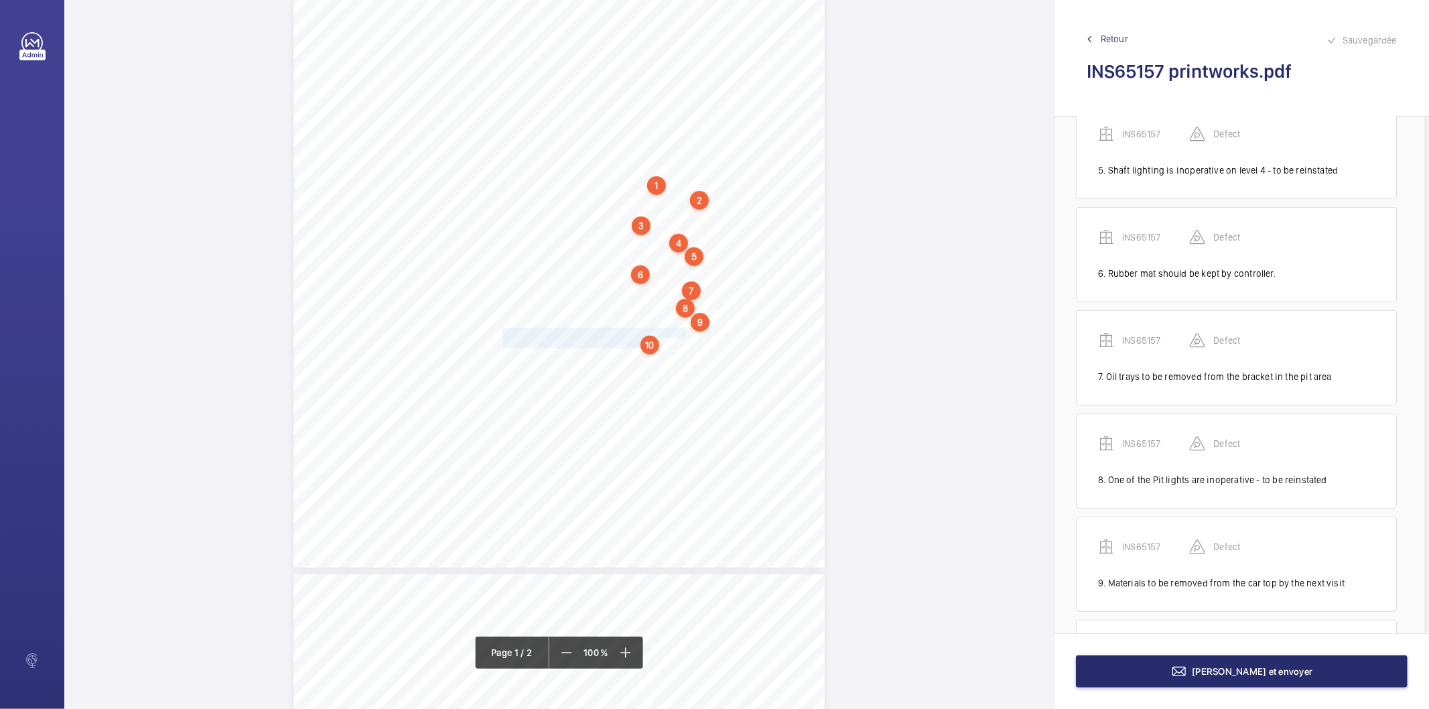
scroll to position [578, 0]
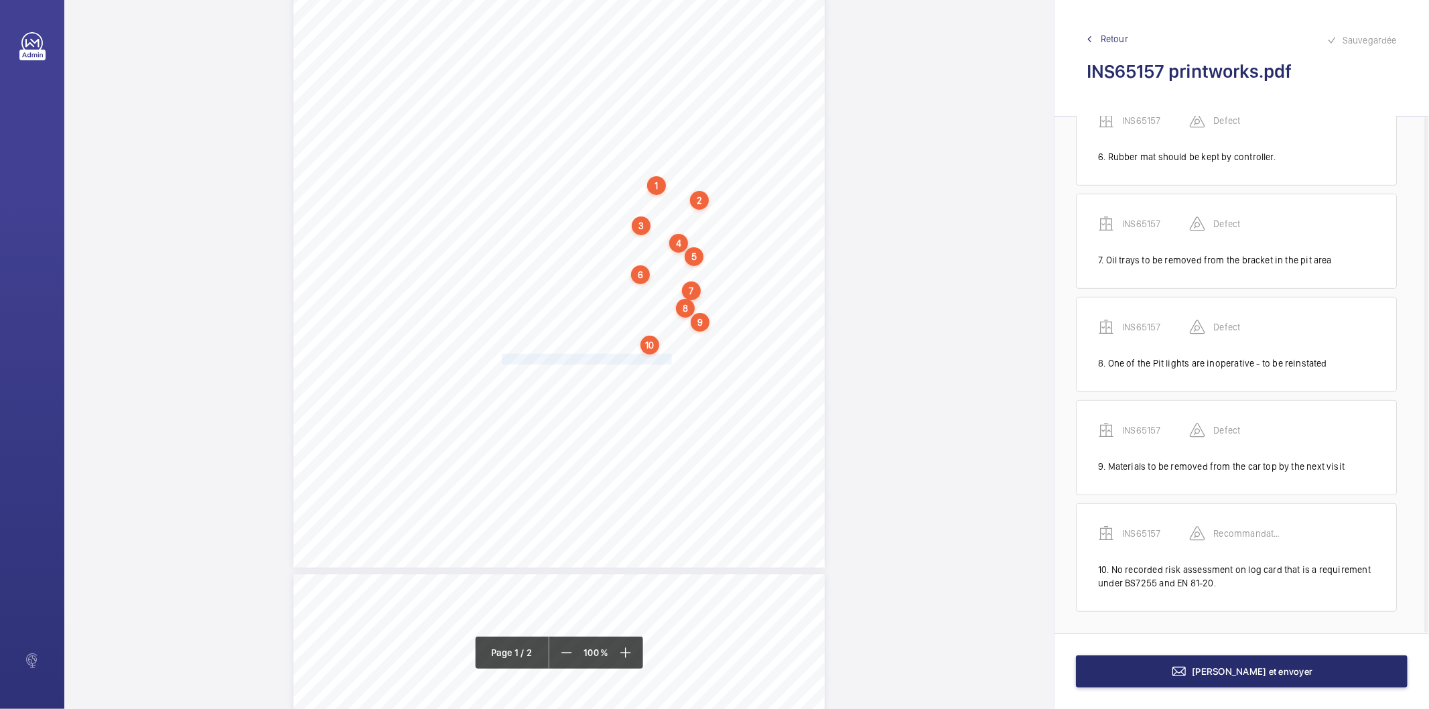
drag, startPoint x: 500, startPoint y: 360, endPoint x: 668, endPoint y: 356, distance: 167.5
click at [668, 356] on div "Lifting Operations and Lifting Equipment Regulations 1998 Report of Thorough Ex…" at bounding box center [558, 192] width 531 height 752
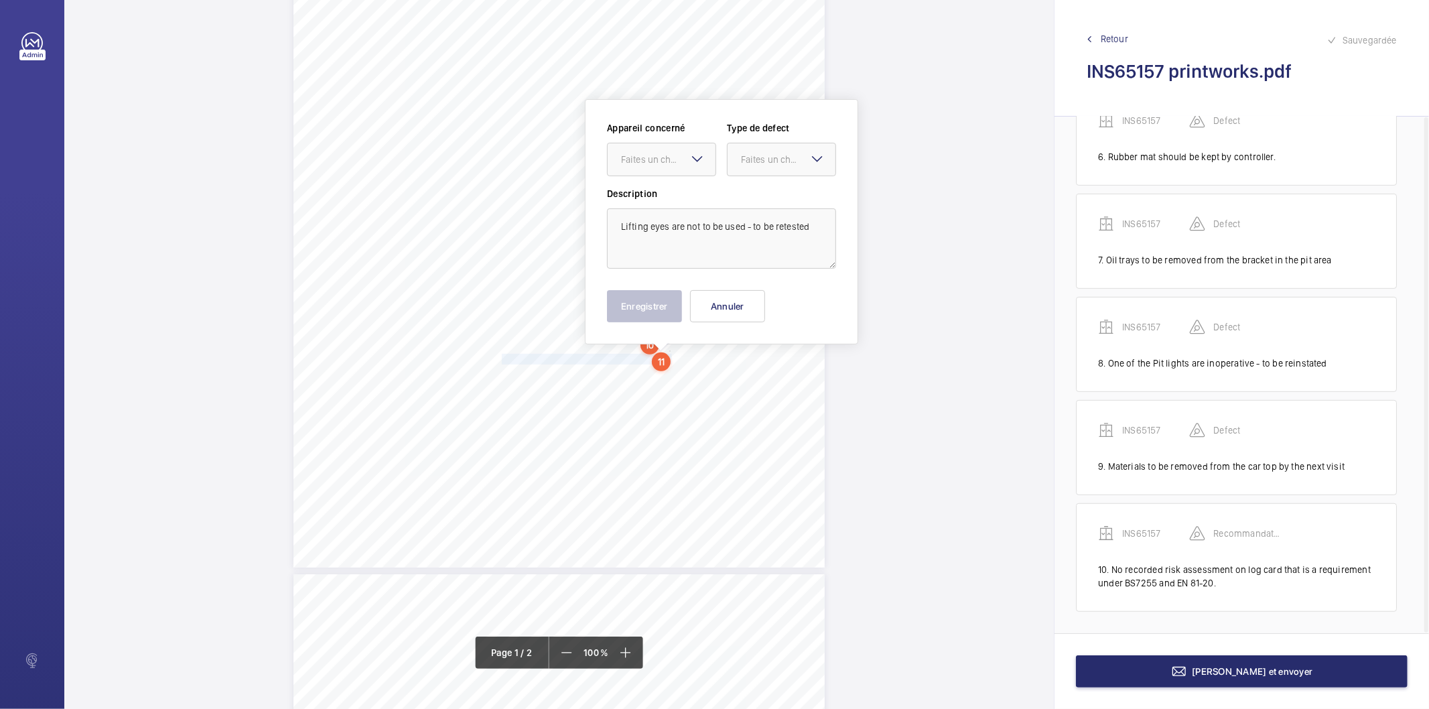
scroll to position [223, 0]
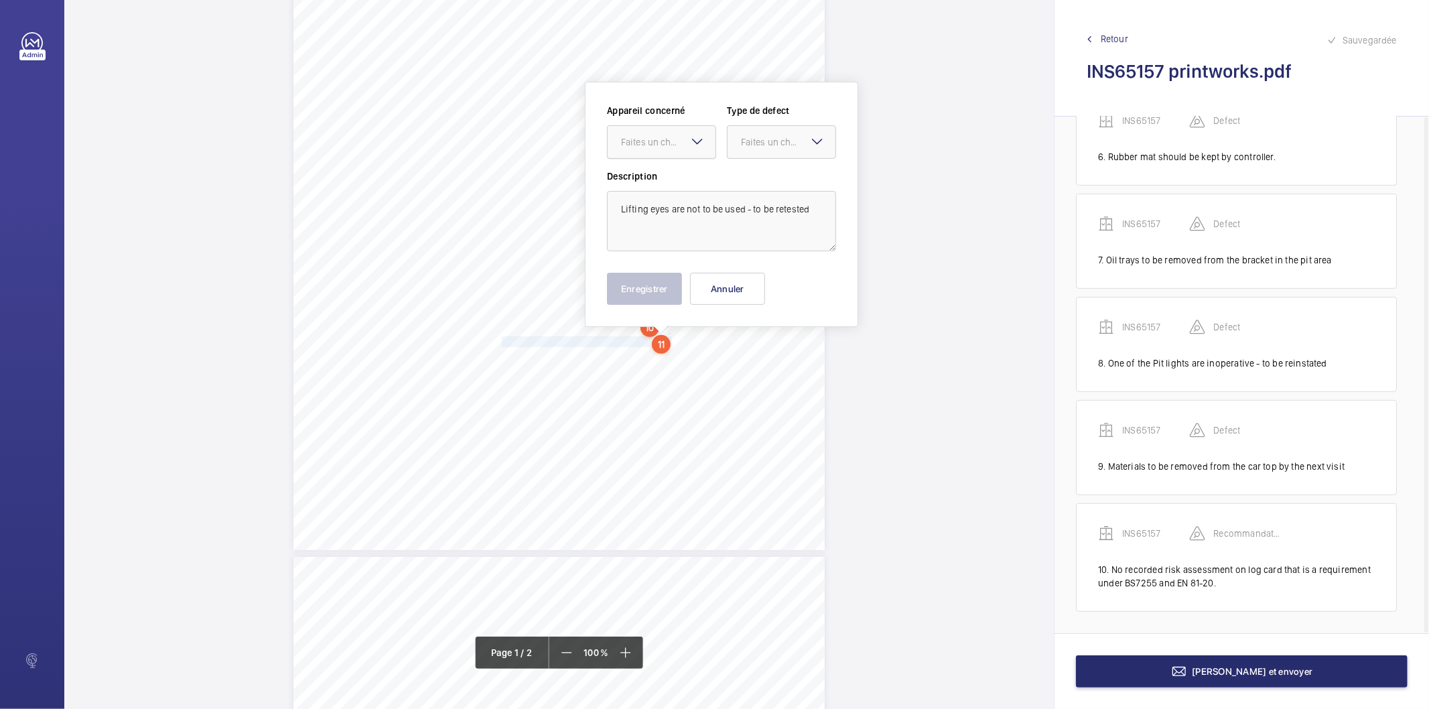
click at [624, 153] on div at bounding box center [662, 142] width 108 height 32
click at [634, 184] on span "INS65157" at bounding box center [661, 182] width 81 height 13
click at [734, 143] on div at bounding box center [782, 142] width 108 height 32
click at [749, 276] on span "Recommandation" at bounding box center [781, 281] width 81 height 13
click at [667, 299] on button "Enregistrer" at bounding box center [644, 289] width 75 height 32
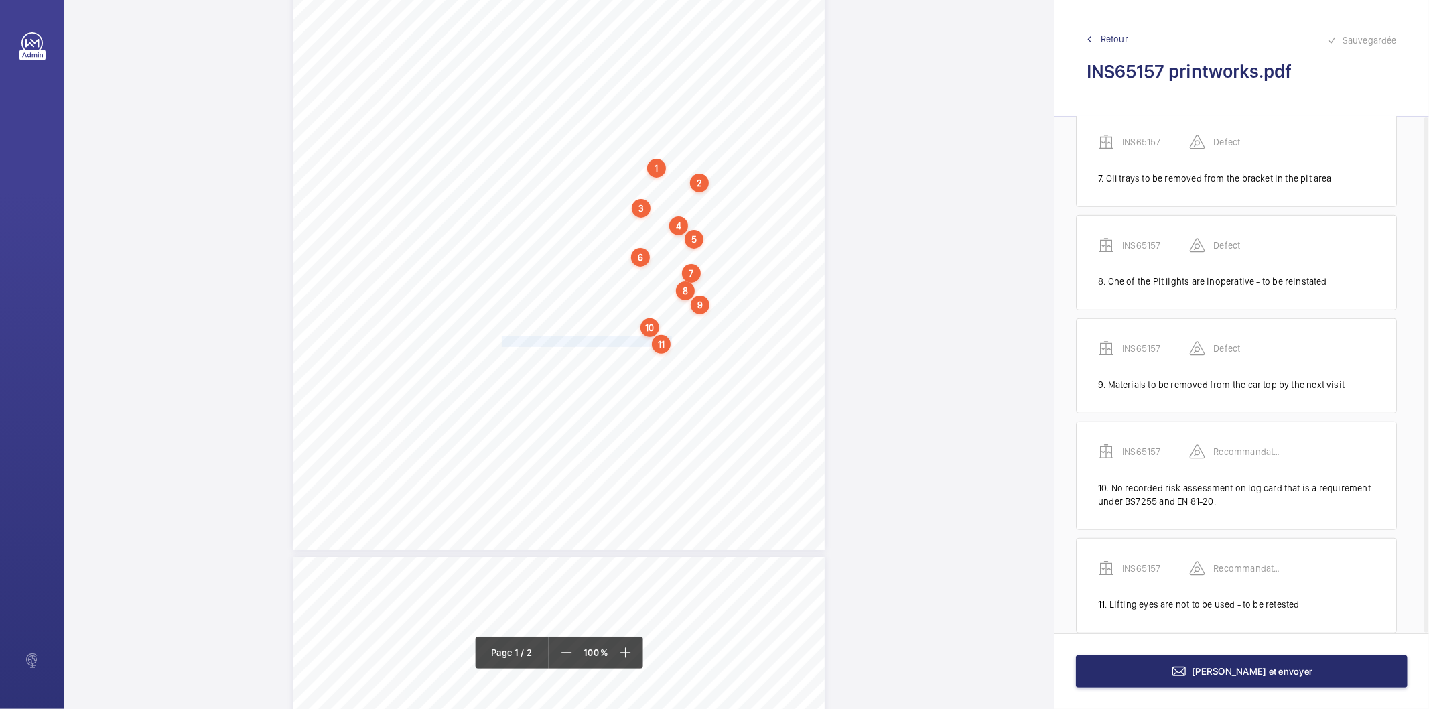
scroll to position [680, 0]
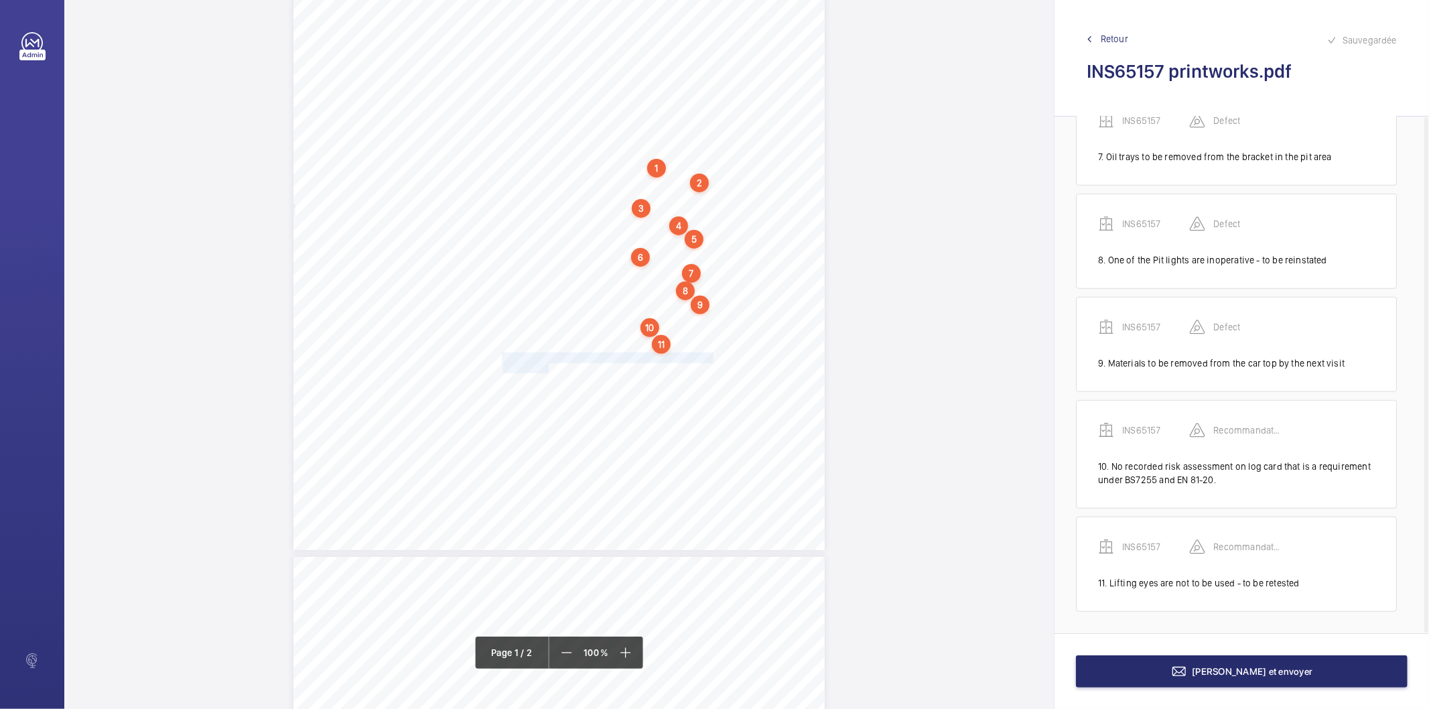
drag, startPoint x: 500, startPoint y: 357, endPoint x: 546, endPoint y: 364, distance: 46.0
click at [546, 364] on div "Lifting Operations and Lifting Equipment Regulations 1998 Report of Thorough Ex…" at bounding box center [558, 174] width 531 height 752
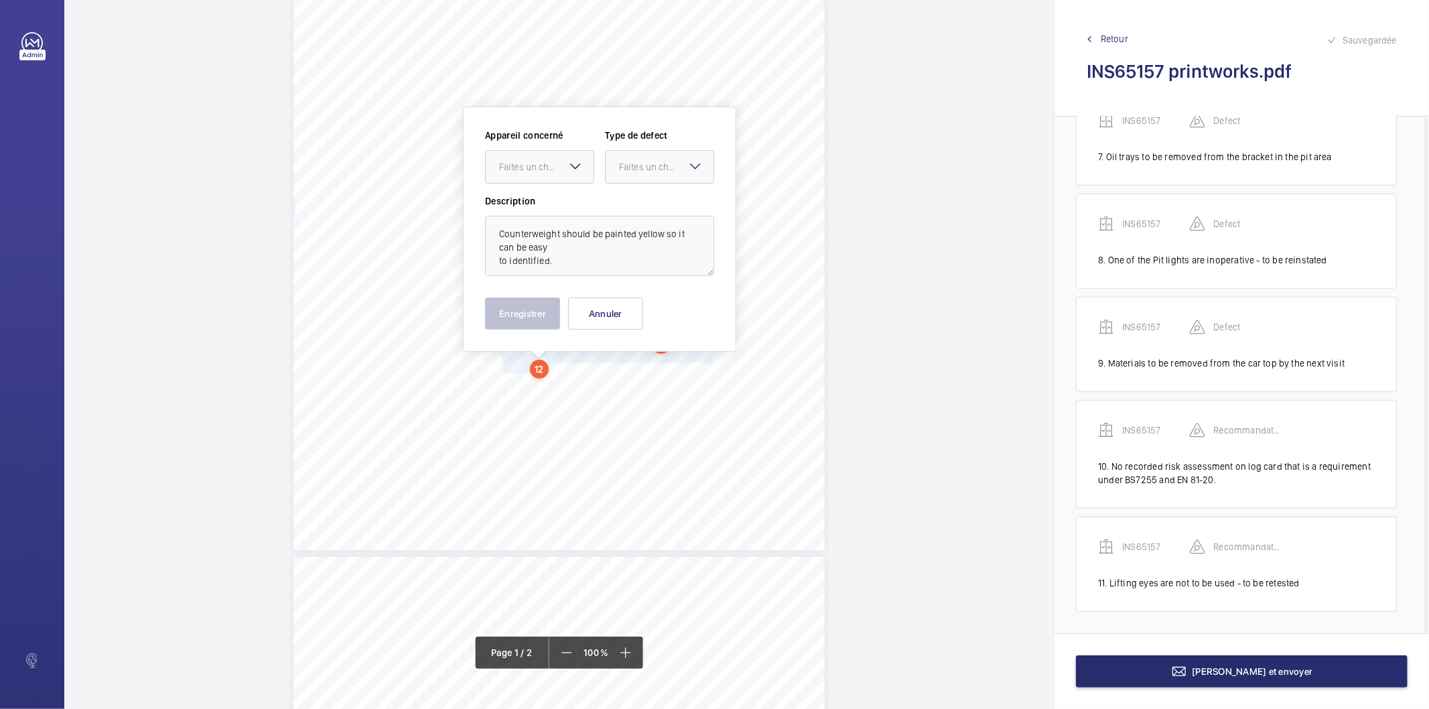
scroll to position [248, 0]
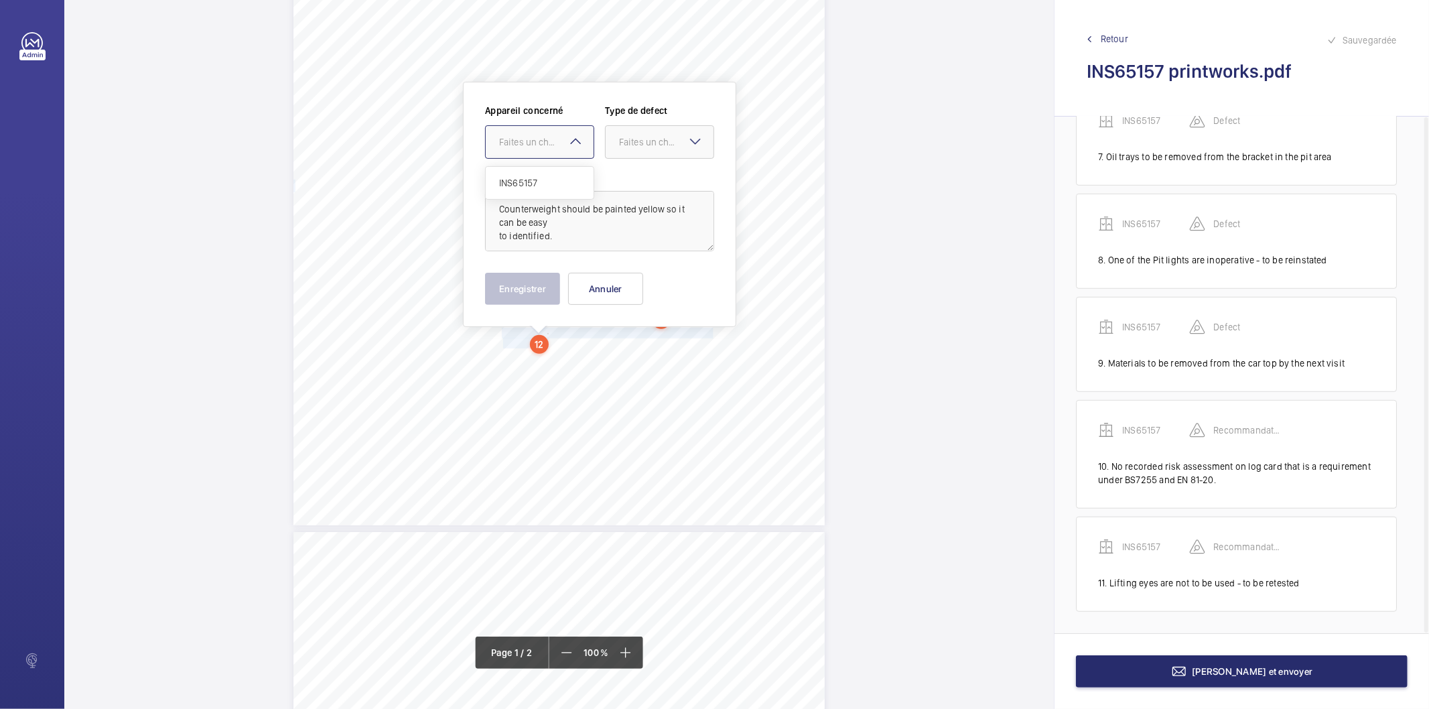
click at [517, 138] on div "Faites un choix" at bounding box center [546, 141] width 94 height 13
click at [519, 185] on span "INS65157" at bounding box center [539, 182] width 81 height 13
click at [647, 139] on div "Faites un choix" at bounding box center [666, 141] width 94 height 13
click at [647, 283] on span "Recommandation" at bounding box center [659, 281] width 81 height 13
click at [543, 295] on button "Enregistrer" at bounding box center [522, 289] width 75 height 32
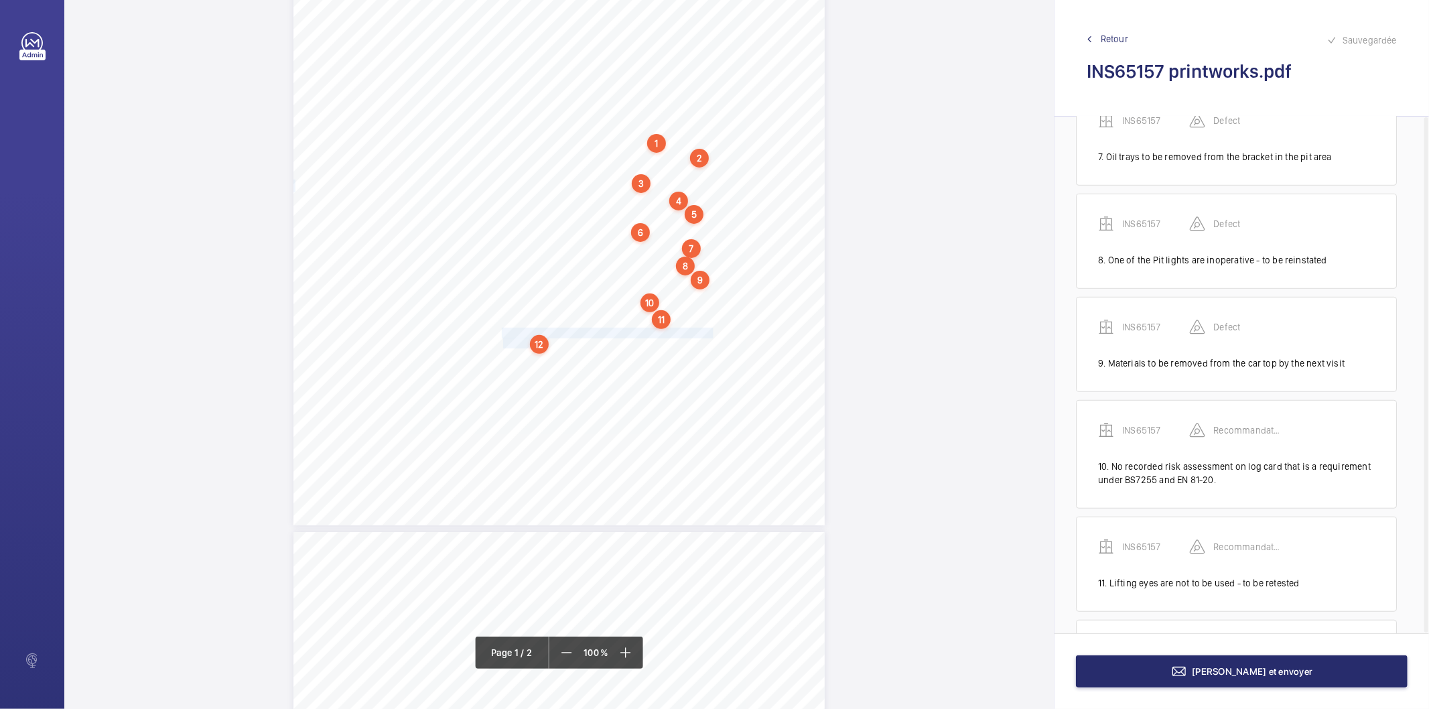
scroll to position [797, 0]
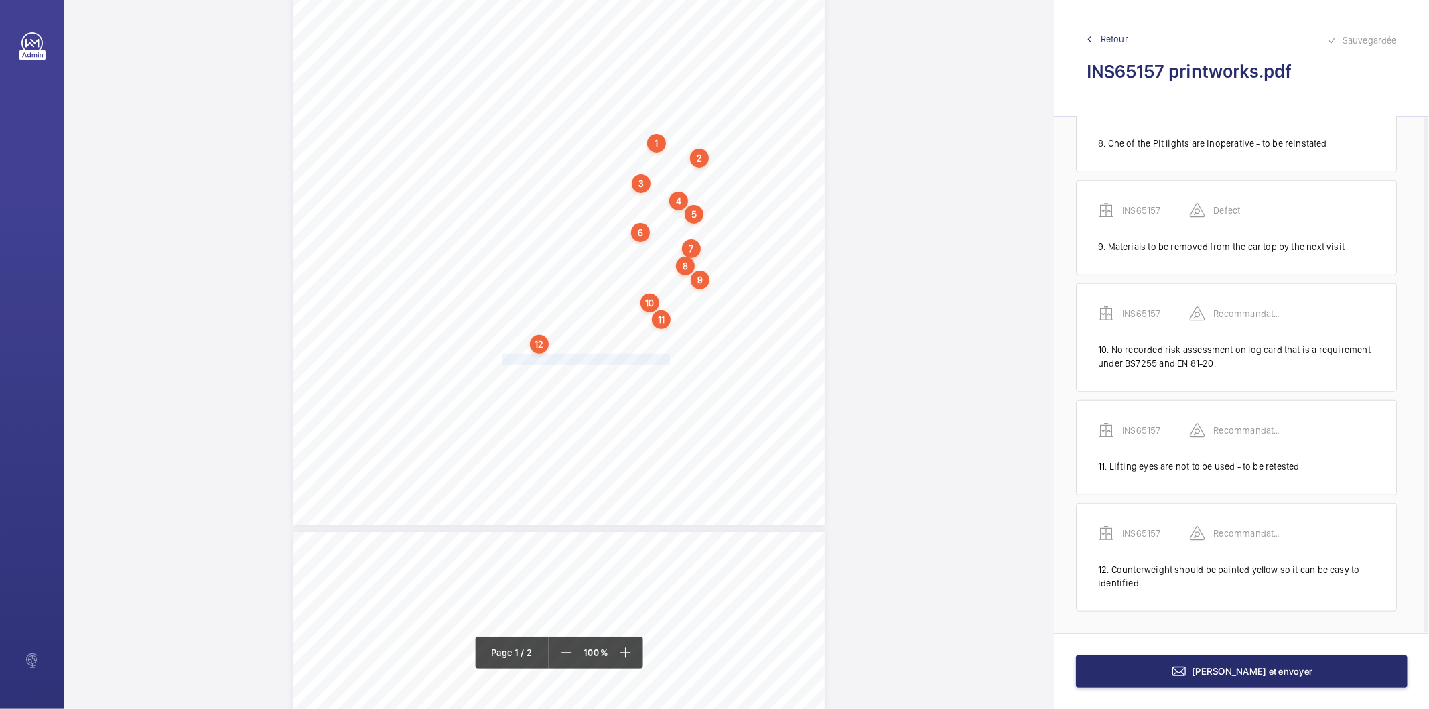
drag, startPoint x: 501, startPoint y: 358, endPoint x: 667, endPoint y: 360, distance: 165.5
click at [667, 360] on div "Lifting Operations and Lifting Equipment Regulations 1998 Report of Thorough Ex…" at bounding box center [558, 150] width 531 height 752
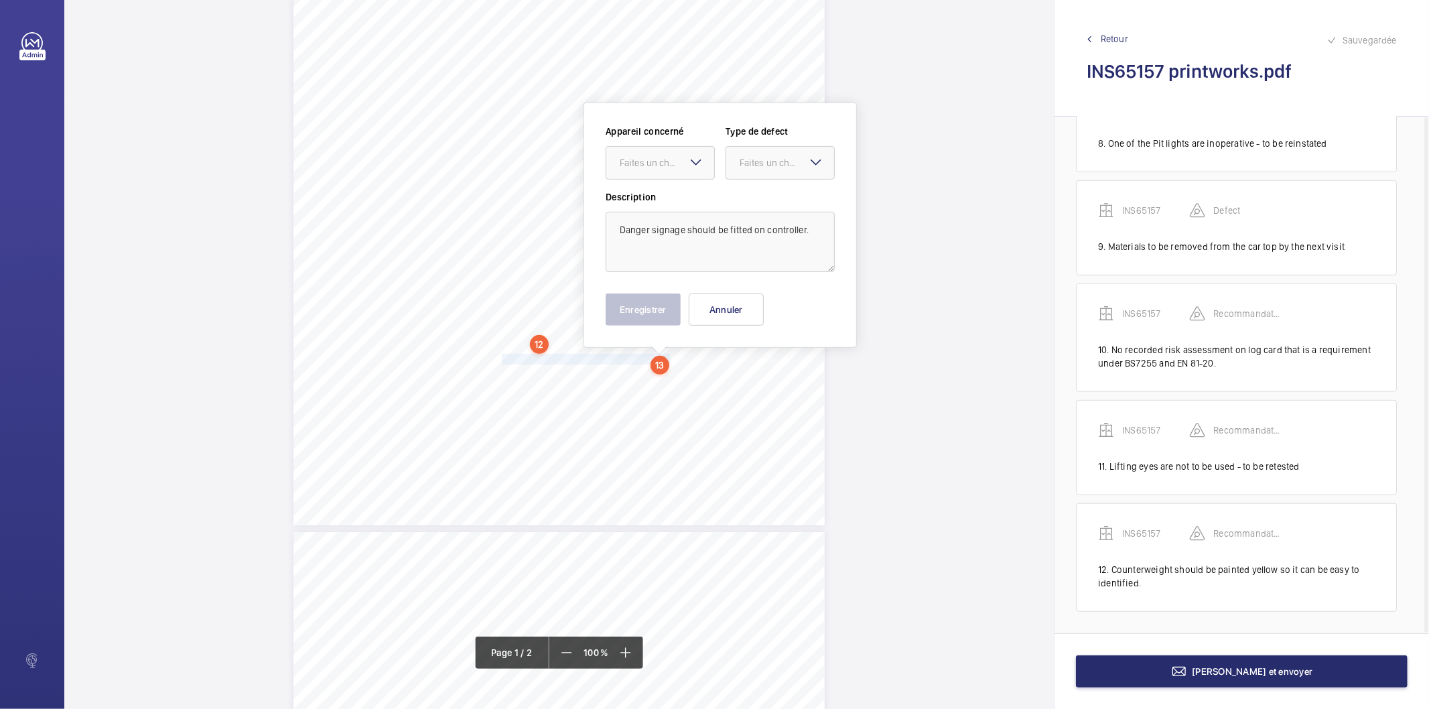
scroll to position [269, 0]
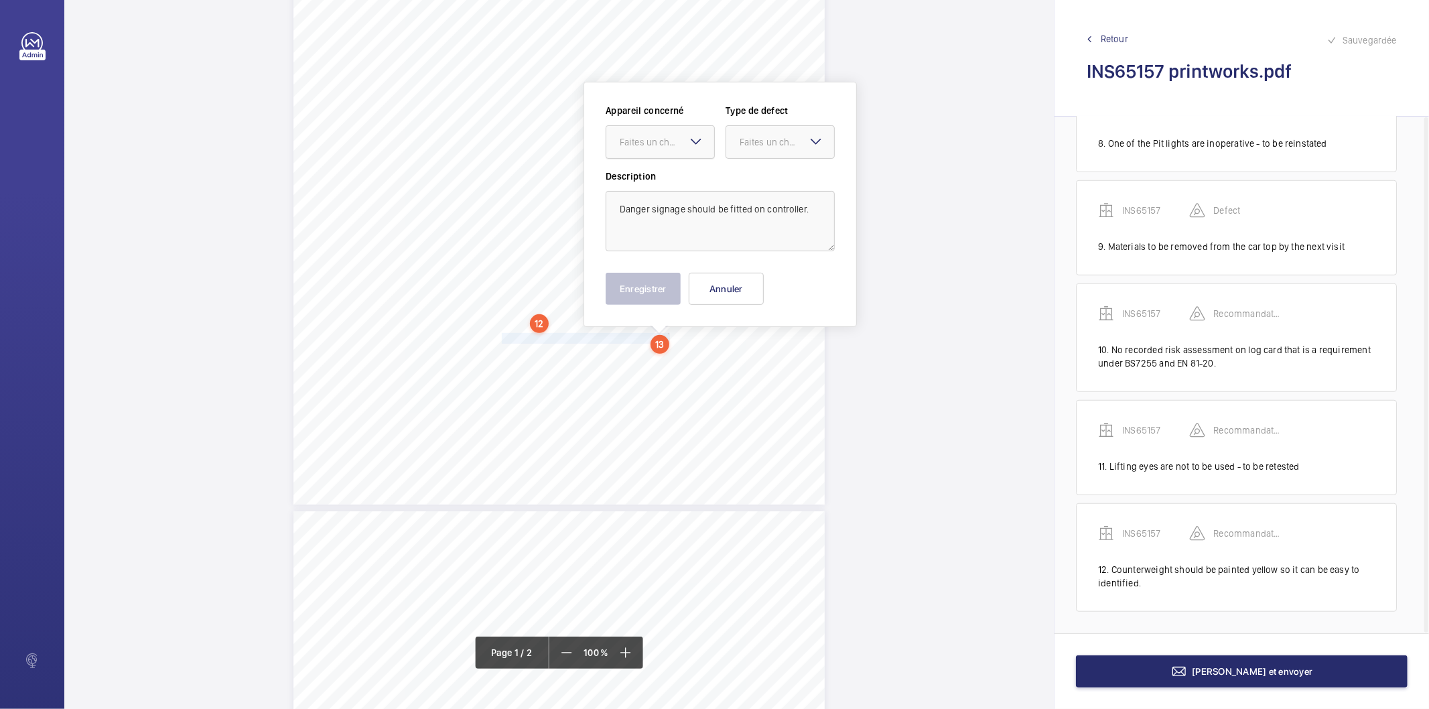
click at [641, 141] on div "Faites un choix" at bounding box center [667, 141] width 94 height 13
click at [641, 183] on span "INS65157" at bounding box center [660, 182] width 81 height 13
click at [760, 137] on div "Faites un choix" at bounding box center [787, 141] width 94 height 13
click at [754, 282] on span "Recommandation" at bounding box center [780, 281] width 81 height 13
click at [645, 289] on button "Enregistrer" at bounding box center [643, 289] width 75 height 32
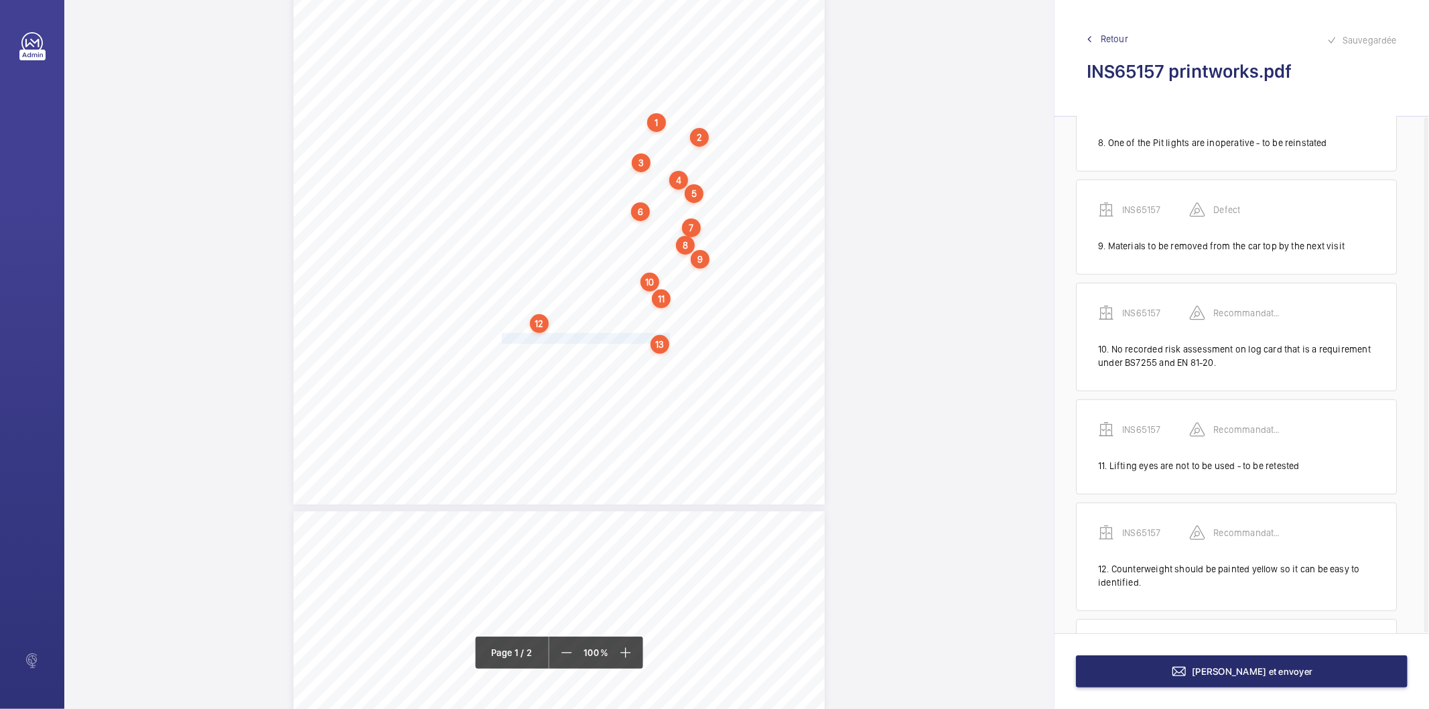
scroll to position [900, 0]
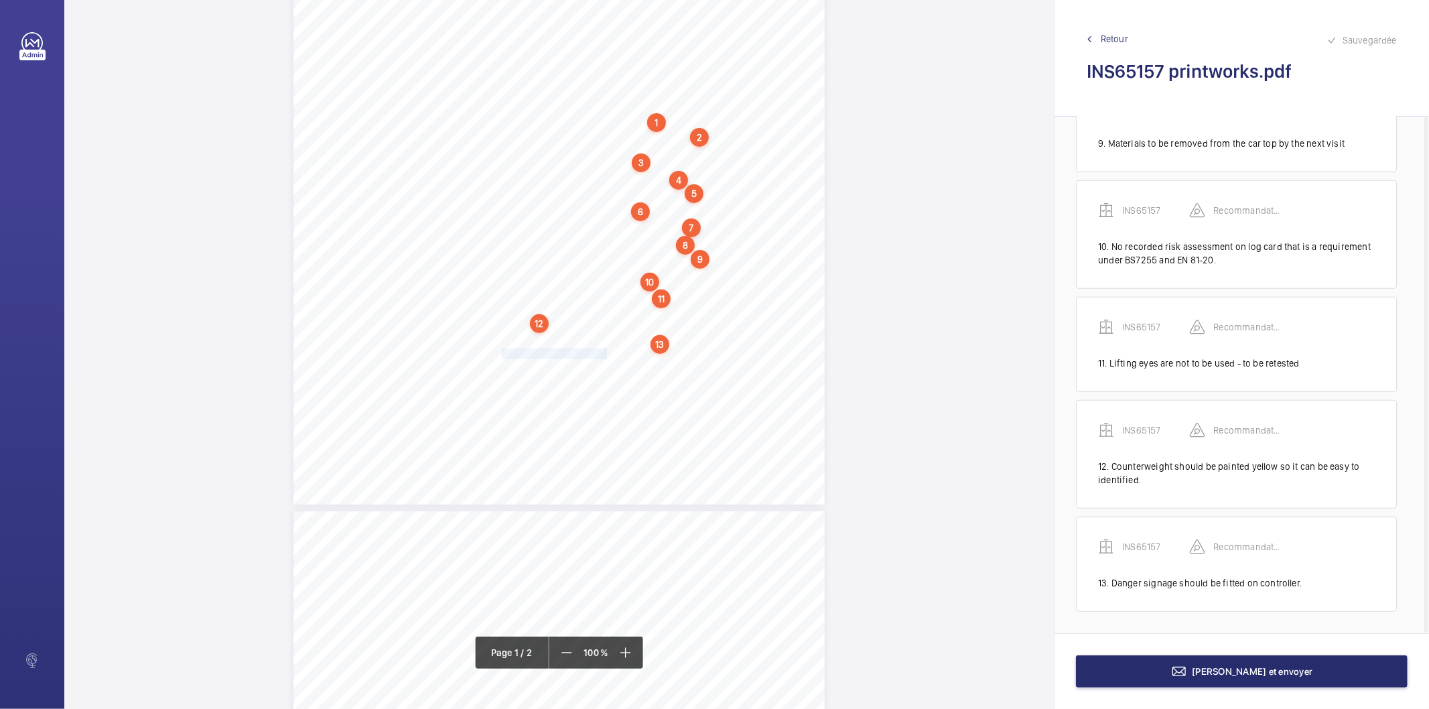
drag, startPoint x: 502, startPoint y: 352, endPoint x: 605, endPoint y: 356, distance: 102.6
click at [605, 356] on div "Lifting Operations and Lifting Equipment Regulations 1998 Report of Thorough Ex…" at bounding box center [558, 129] width 531 height 752
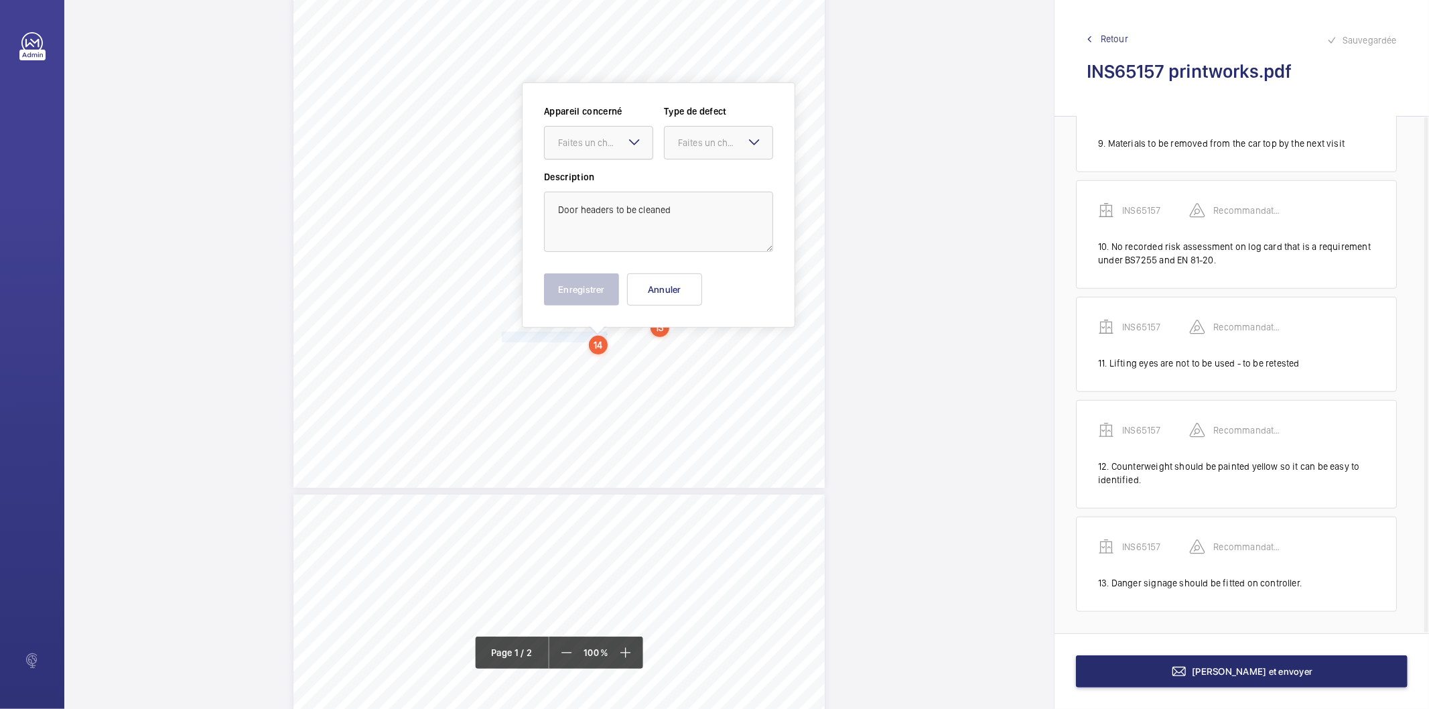
click at [573, 147] on div "Faites un choix" at bounding box center [605, 142] width 94 height 13
click at [563, 185] on span "INS65157" at bounding box center [598, 183] width 81 height 13
drag, startPoint x: 701, startPoint y: 137, endPoint x: 701, endPoint y: 159, distance: 21.4
click at [701, 138] on div "Faites un choix" at bounding box center [725, 142] width 94 height 13
click at [703, 277] on span "Recommandation" at bounding box center [718, 281] width 81 height 13
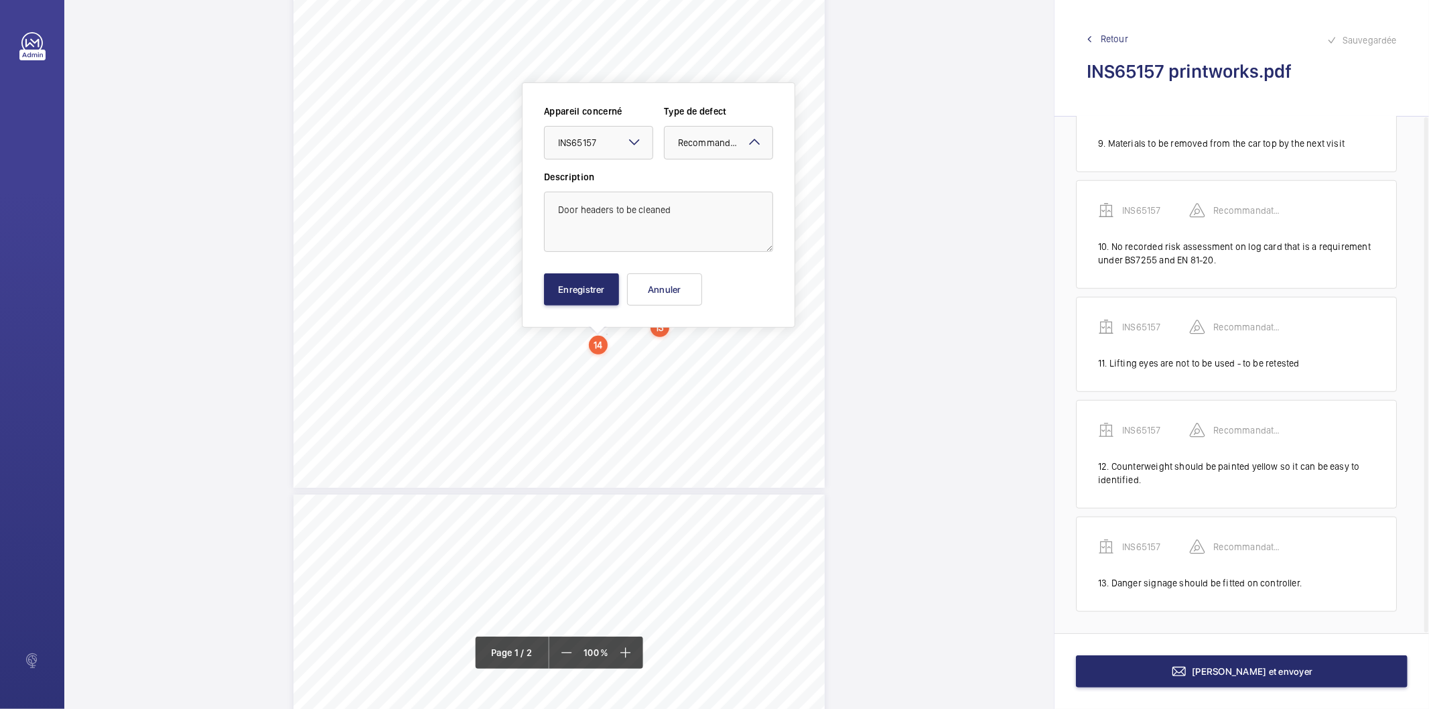
click at [567, 311] on div "Appareil concerné Faites un choix × INS65157 × Type de defect Faites un choix ×…" at bounding box center [658, 204] width 273 height 245
click at [568, 289] on button "Enregistrer" at bounding box center [581, 289] width 75 height 32
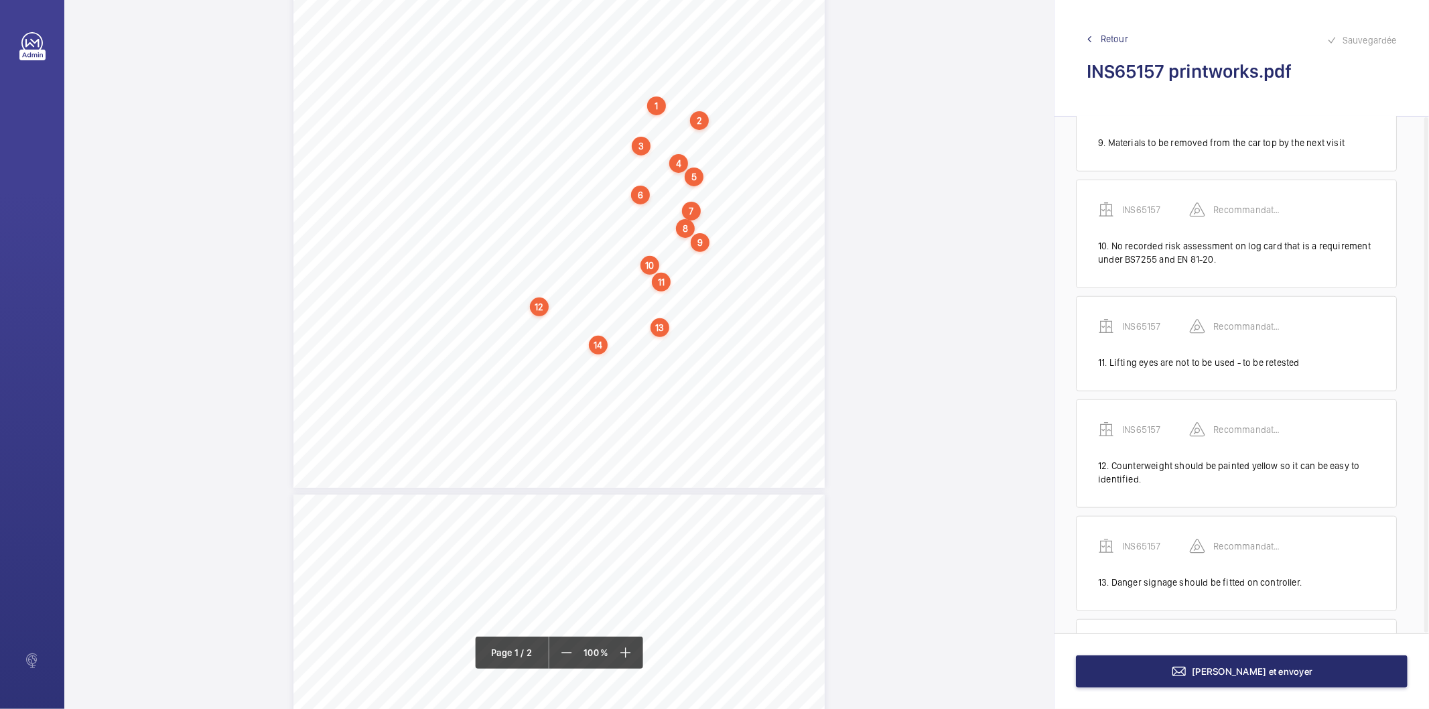
scroll to position [1004, 0]
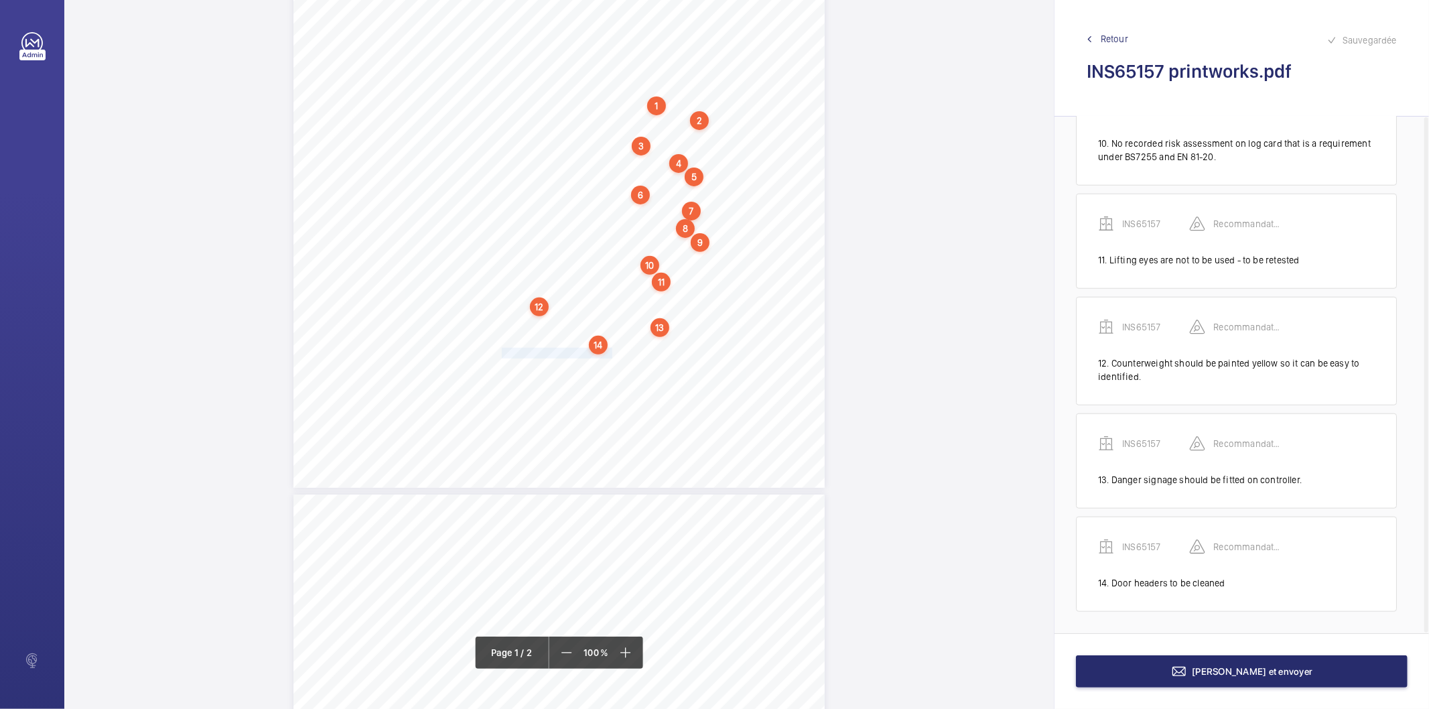
drag, startPoint x: 500, startPoint y: 354, endPoint x: 608, endPoint y: 351, distance: 108.6
click at [608, 351] on div "Lifting Operations and Lifting Equipment Regulations 1998 Report of Thorough Ex…" at bounding box center [558, 112] width 531 height 752
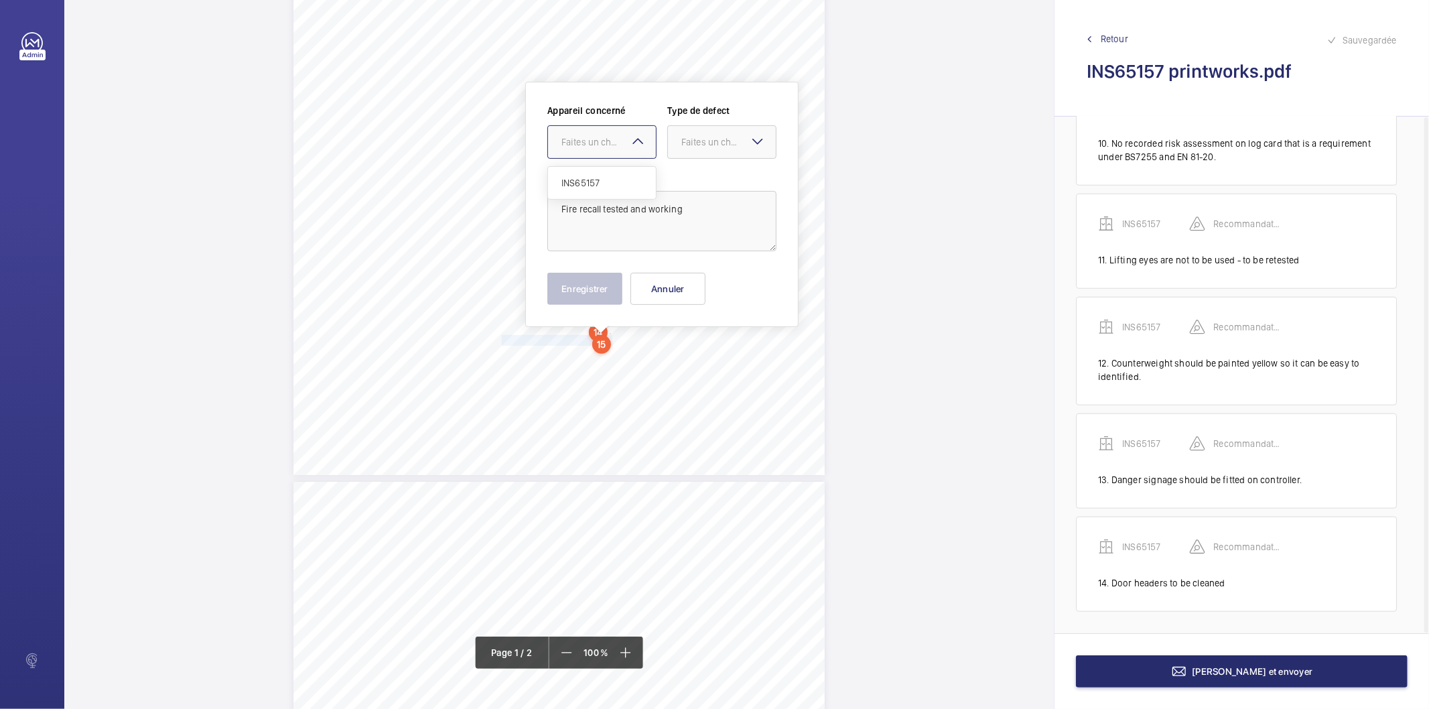
click at [590, 147] on div "Faites un choix" at bounding box center [608, 141] width 94 height 13
click at [598, 186] on span "INS65157" at bounding box center [601, 182] width 81 height 13
click at [702, 139] on div "Faites un choix" at bounding box center [728, 141] width 94 height 13
click at [701, 278] on span "Recommandation" at bounding box center [721, 281] width 81 height 13
click at [579, 289] on button "Enregistrer" at bounding box center [584, 289] width 75 height 32
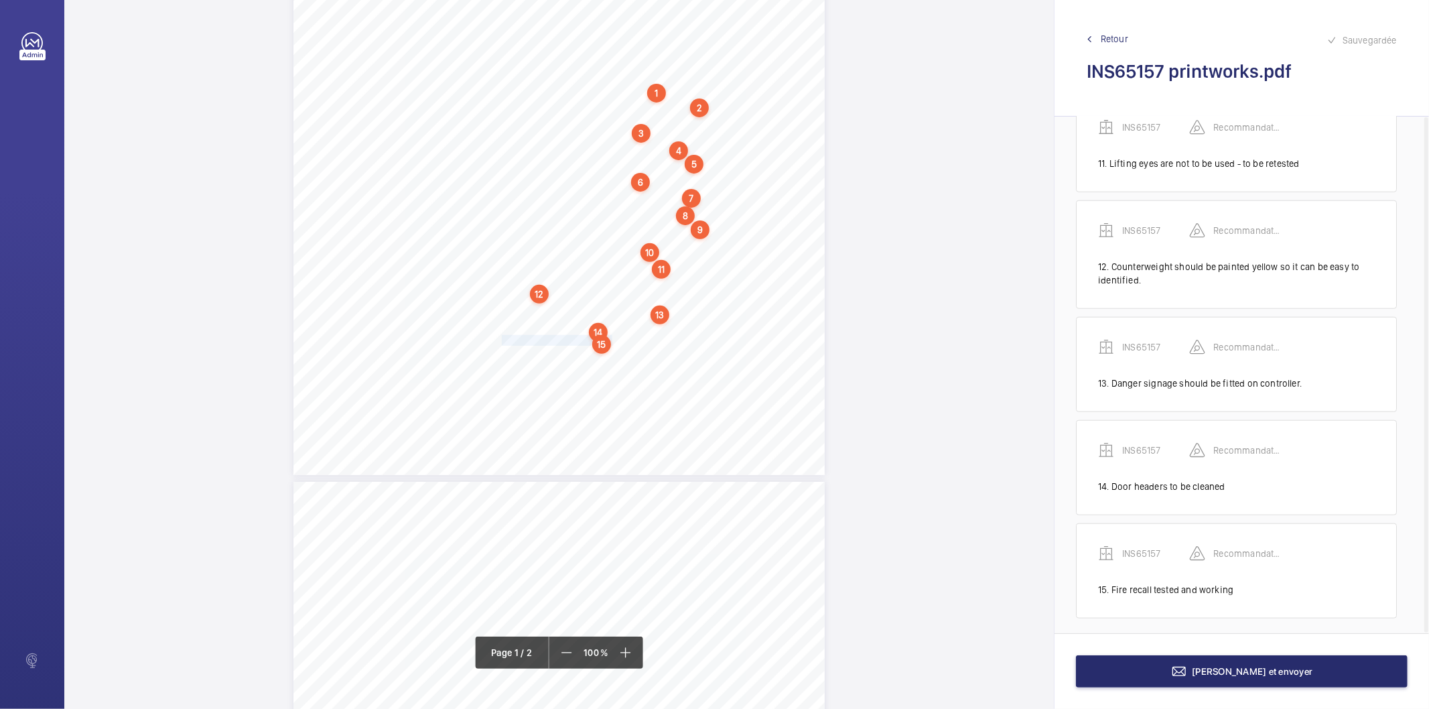
scroll to position [1107, 0]
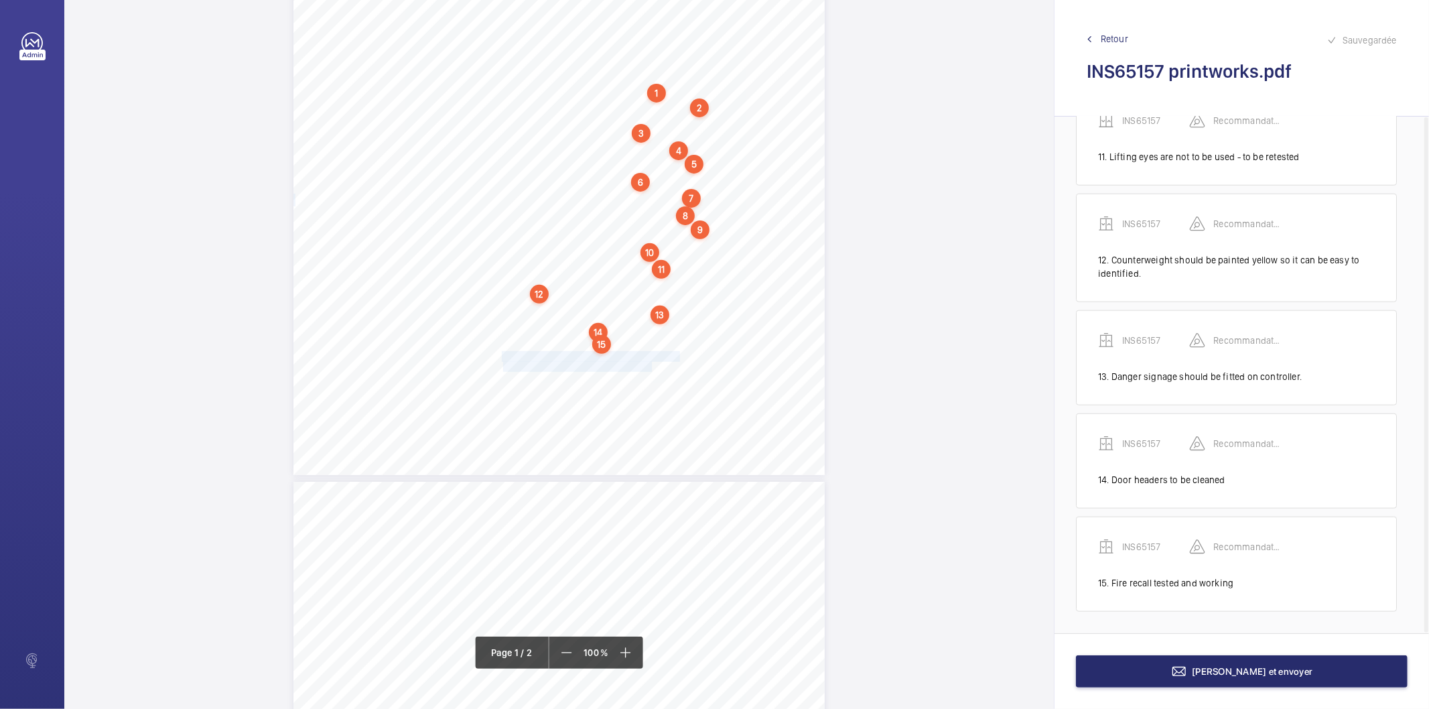
drag, startPoint x: 500, startPoint y: 355, endPoint x: 650, endPoint y: 370, distance: 150.8
click at [650, 370] on div "Lifting Operations and Lifting Equipment Regulations 1998 Report of Thorough Ex…" at bounding box center [558, 99] width 531 height 752
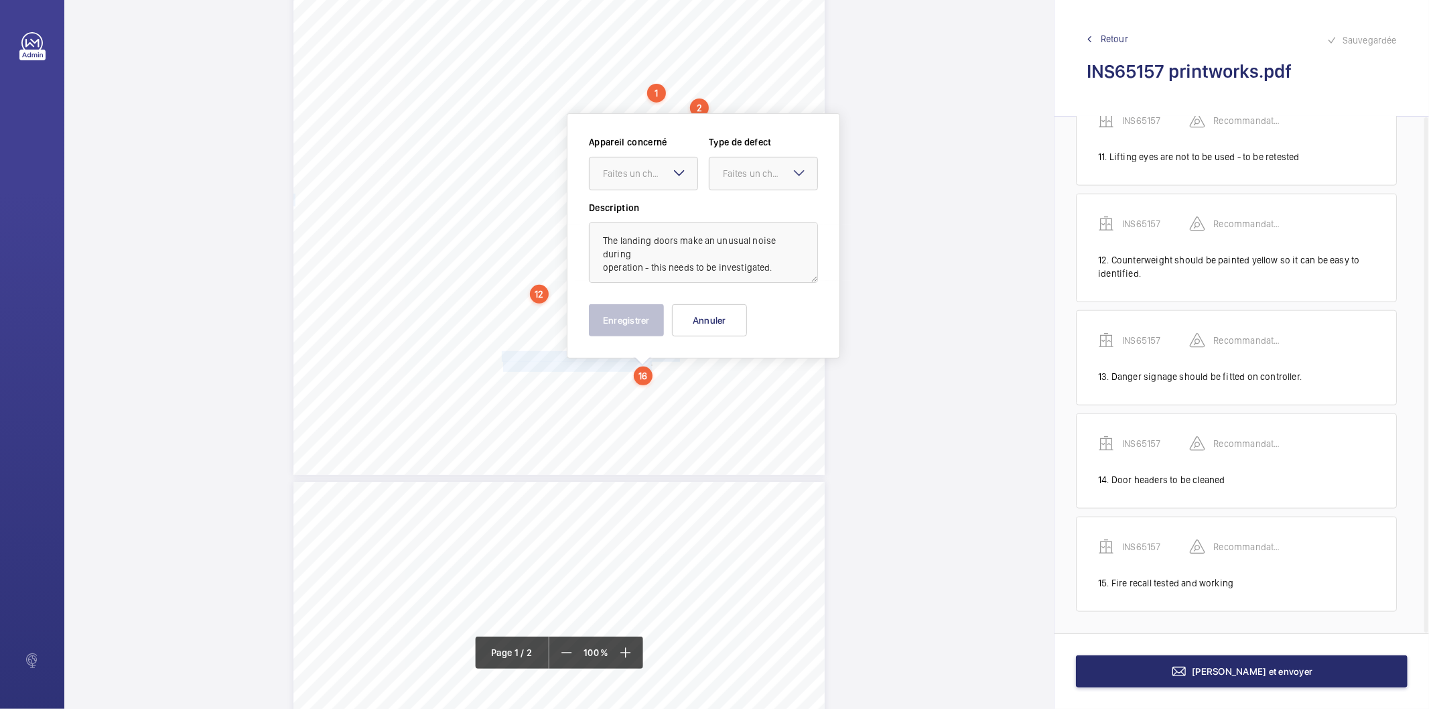
scroll to position [330, 0]
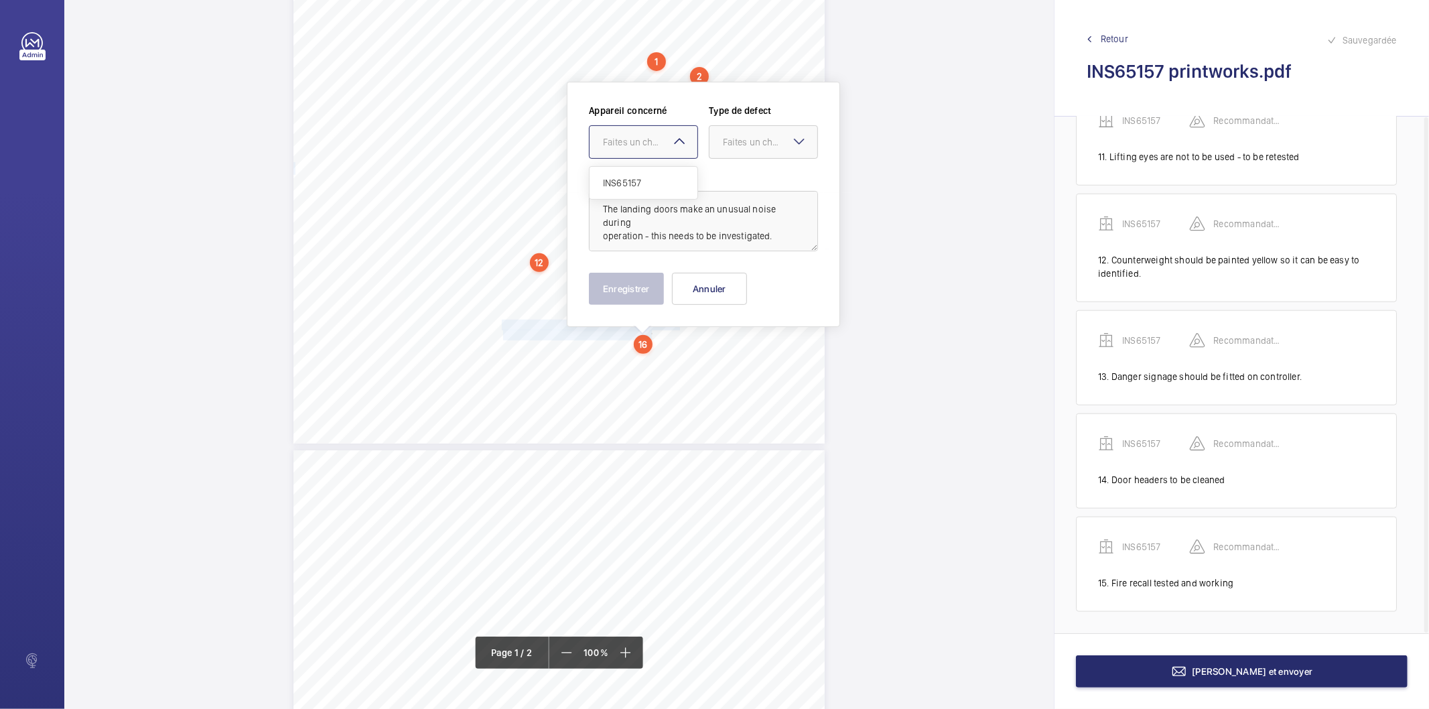
click at [630, 143] on div "Faites un choix" at bounding box center [650, 141] width 94 height 13
click at [632, 178] on span "INS65157" at bounding box center [643, 182] width 81 height 13
click at [726, 142] on div "Faites un choix" at bounding box center [770, 141] width 94 height 13
drag, startPoint x: 734, startPoint y: 277, endPoint x: 727, endPoint y: 279, distance: 7.2
click at [728, 279] on span "Recommandation" at bounding box center [763, 281] width 81 height 13
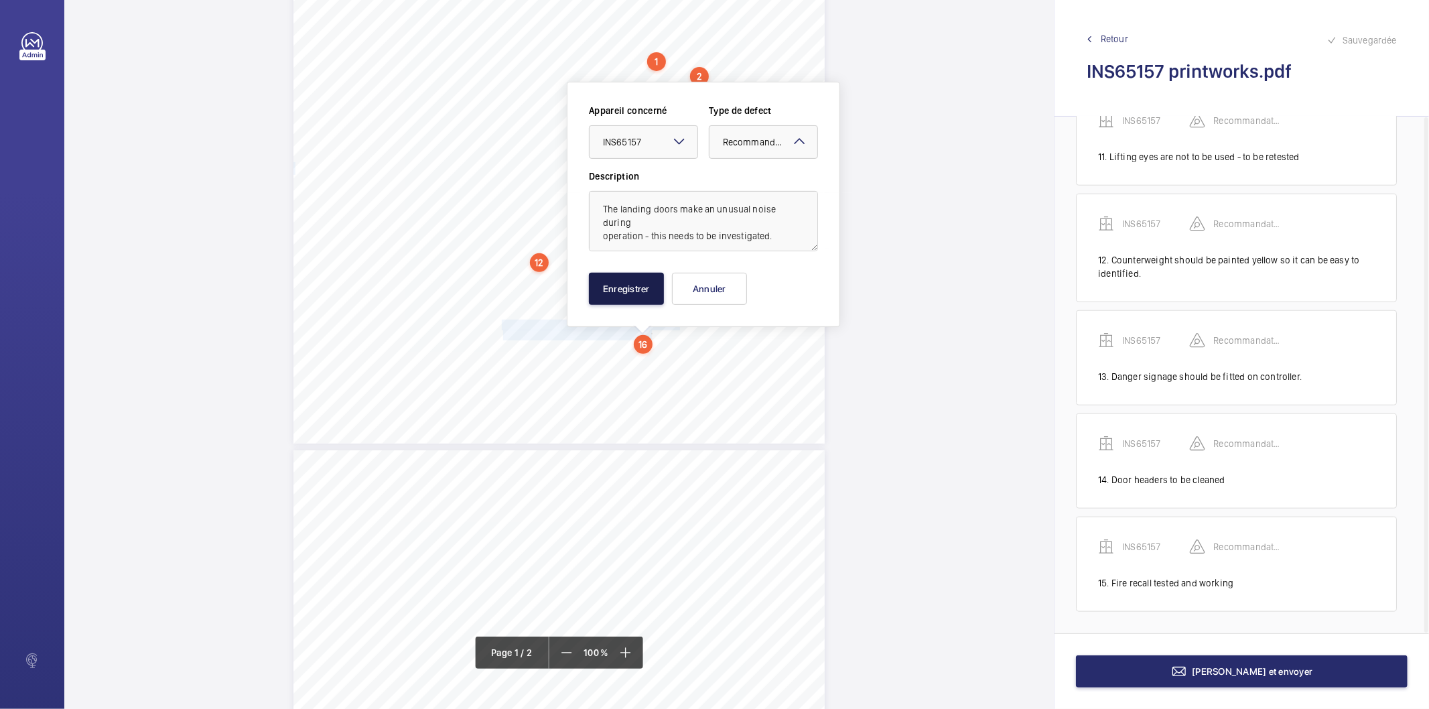
click at [653, 283] on button "Enregistrer" at bounding box center [626, 289] width 75 height 32
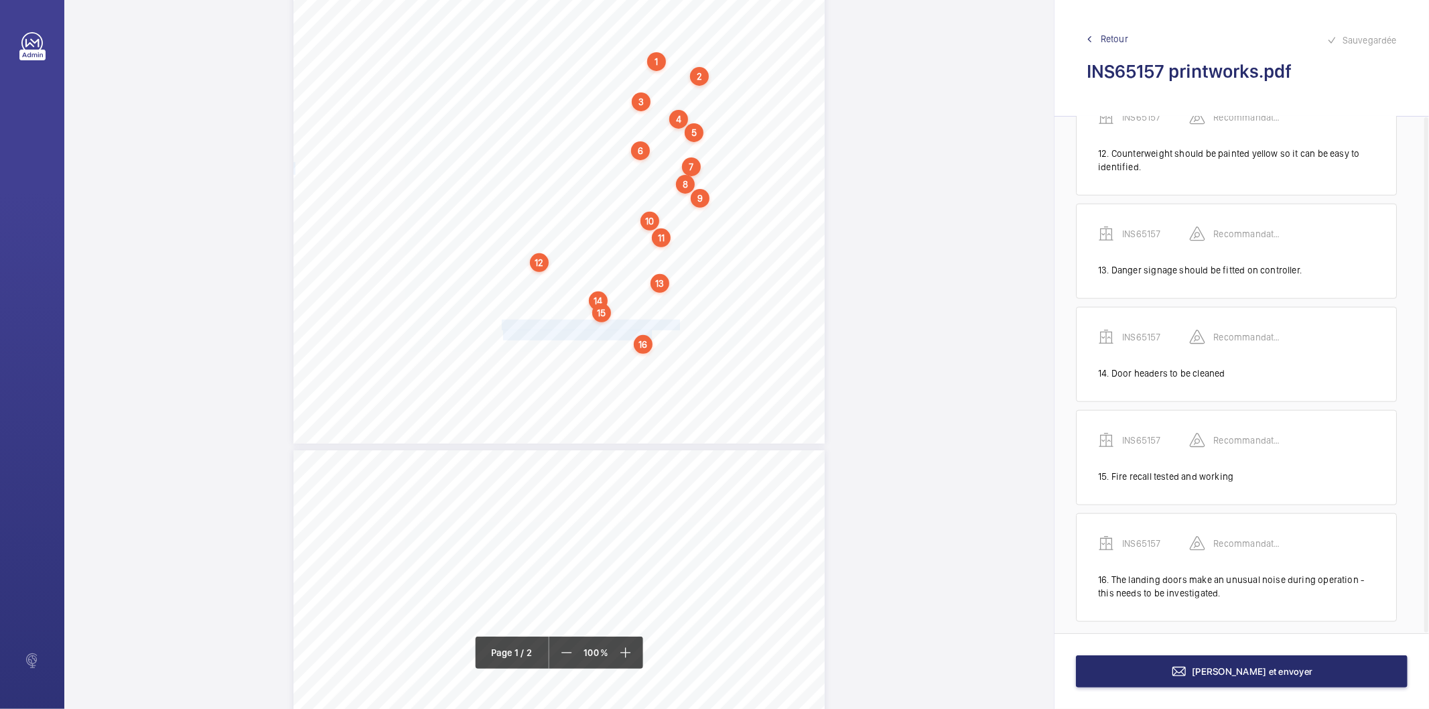
scroll to position [1223, 0]
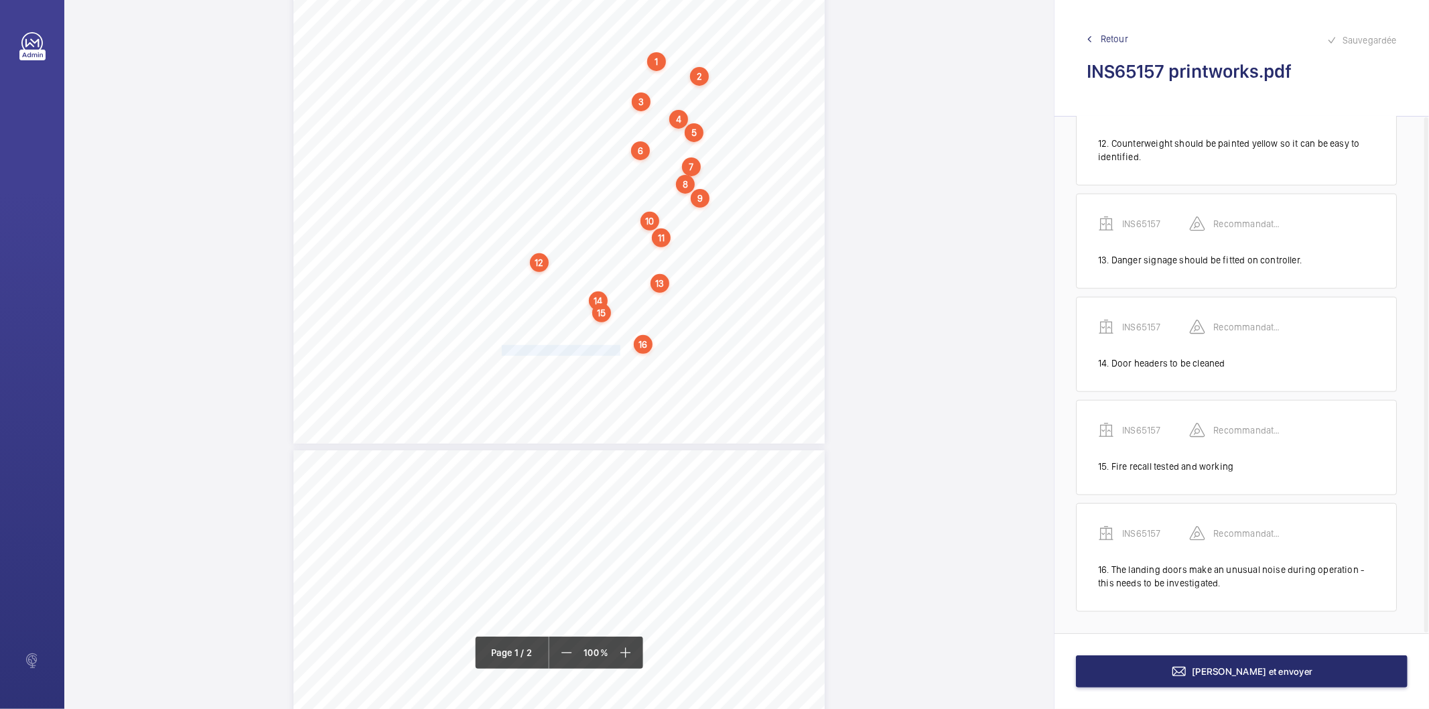
drag, startPoint x: 500, startPoint y: 351, endPoint x: 617, endPoint y: 350, distance: 116.6
click at [617, 350] on div "Lifting Operations and Lifting Equipment Regulations 1998 Report of Thorough Ex…" at bounding box center [558, 68] width 531 height 752
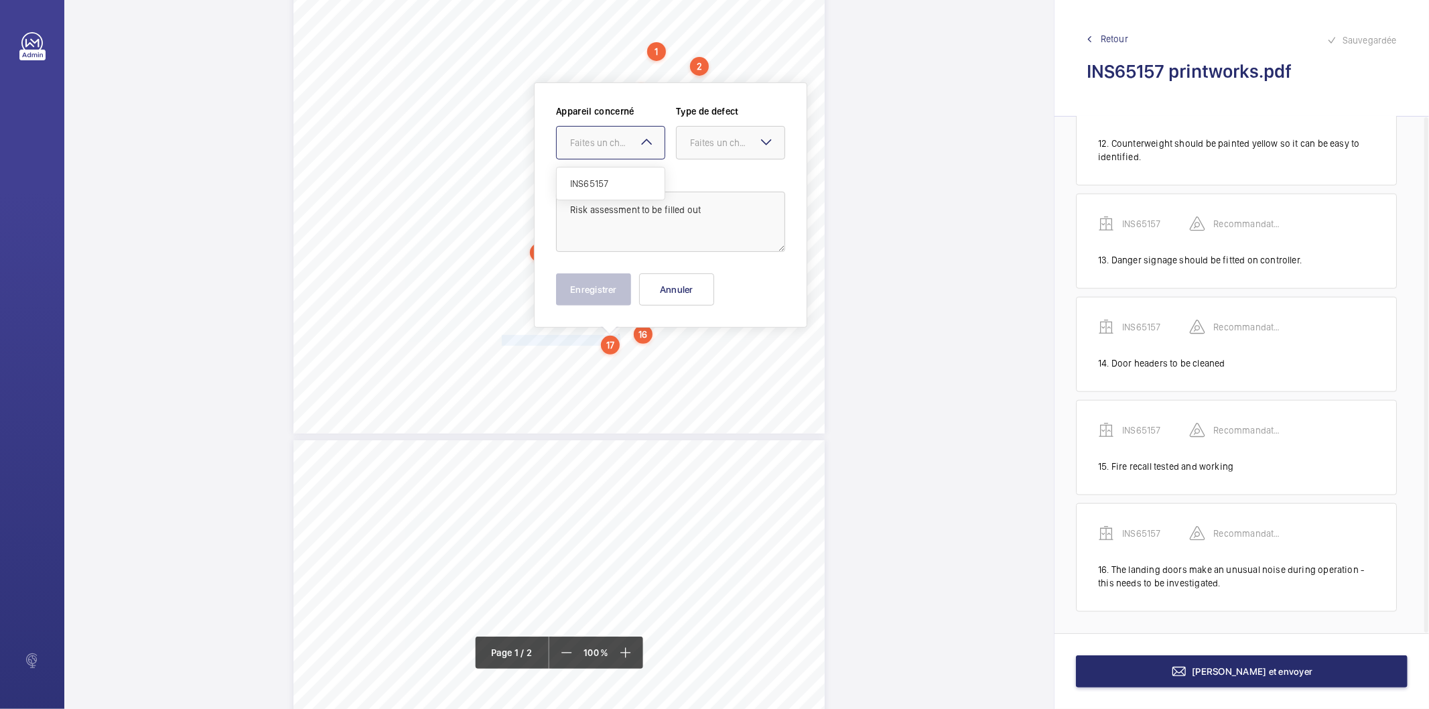
click at [594, 139] on div "Faites un choix" at bounding box center [617, 142] width 94 height 13
click at [588, 184] on span "INS65157" at bounding box center [610, 183] width 81 height 13
click at [718, 141] on div "Faites un choix" at bounding box center [737, 142] width 94 height 13
drag, startPoint x: 707, startPoint y: 276, endPoint x: 643, endPoint y: 289, distance: 65.0
click at [701, 279] on span "Recommandation" at bounding box center [730, 281] width 81 height 13
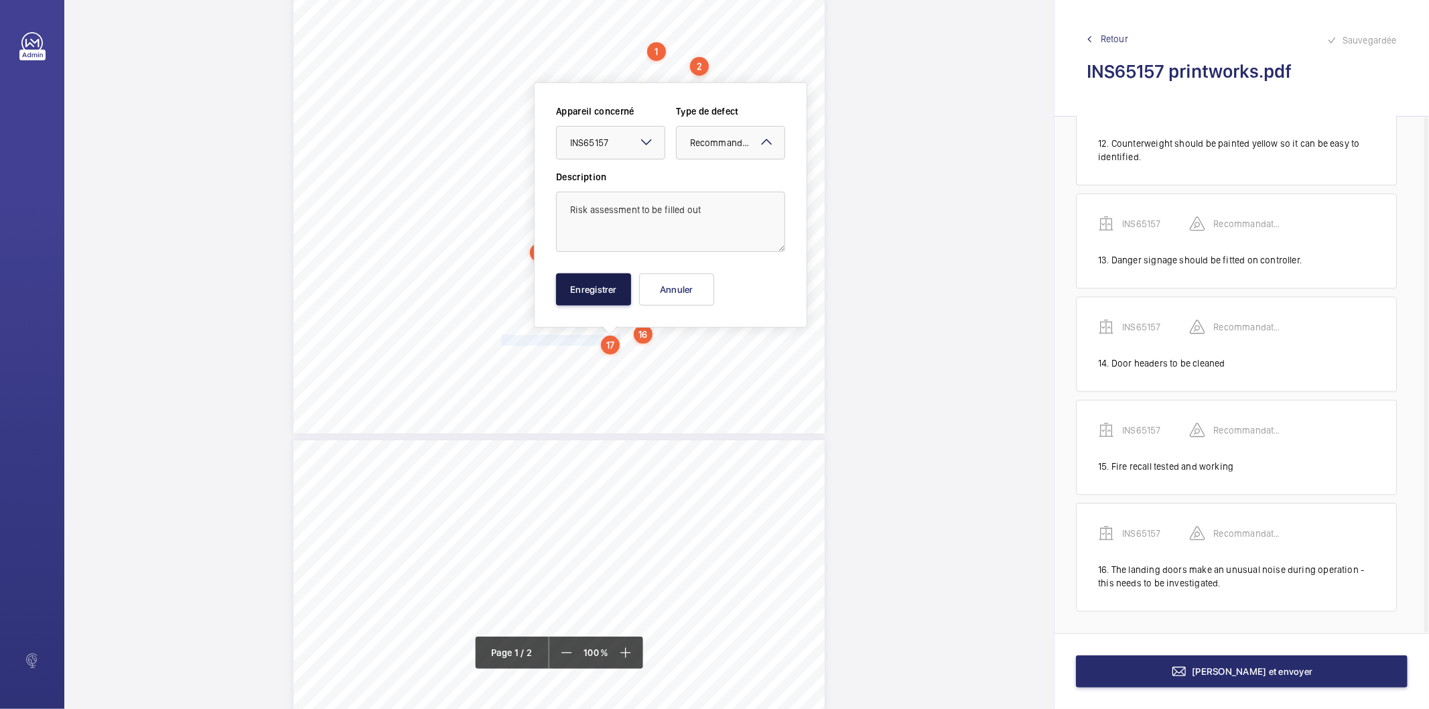
click at [619, 295] on button "Enregistrer" at bounding box center [593, 289] width 75 height 32
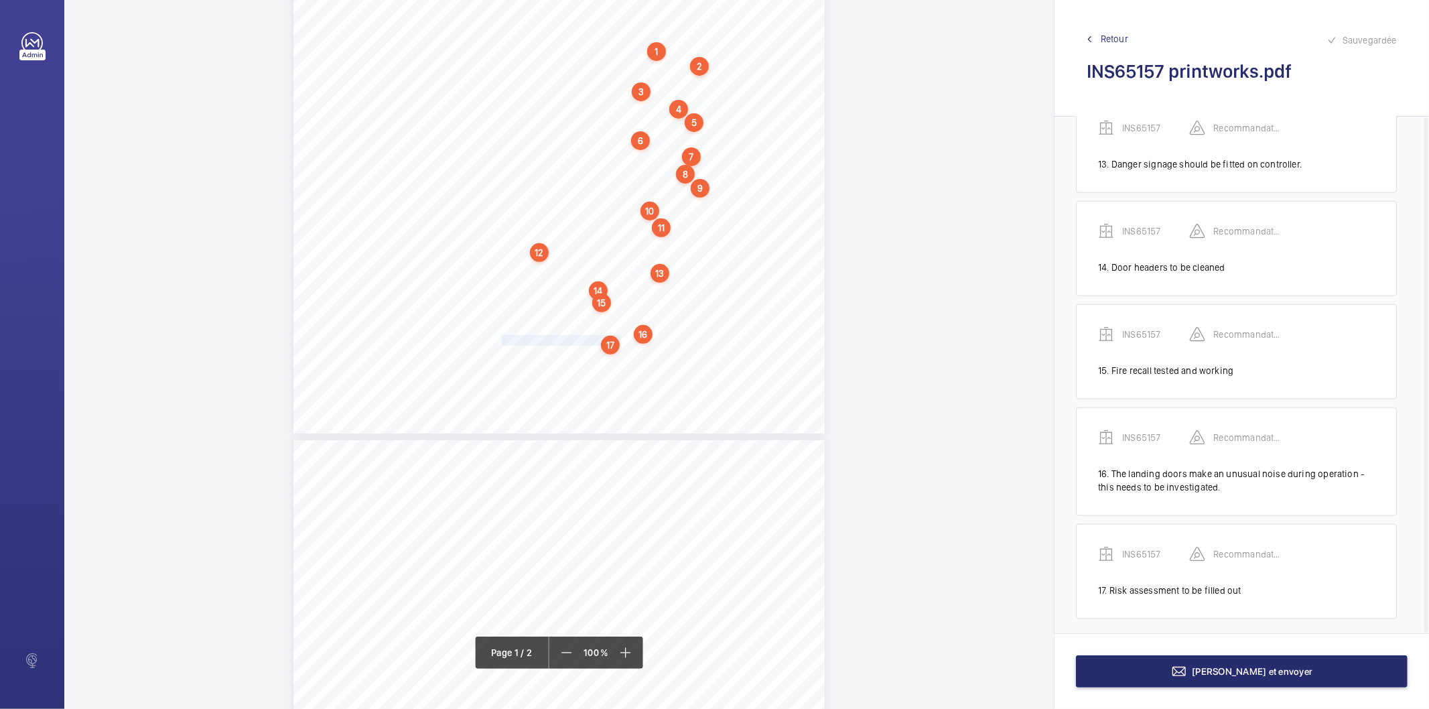
scroll to position [1327, 0]
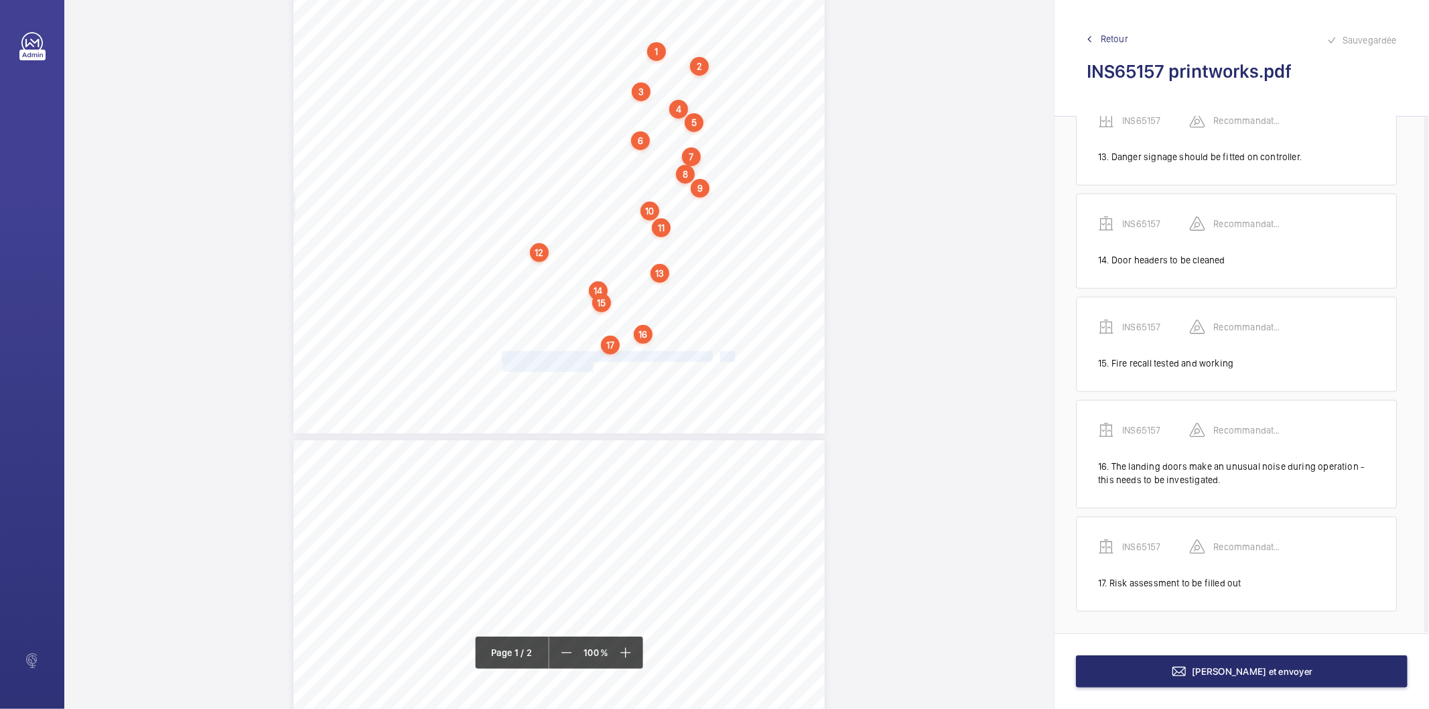
drag, startPoint x: 501, startPoint y: 356, endPoint x: 592, endPoint y: 364, distance: 90.7
click at [592, 364] on div "Lifting Operations and Lifting Equipment Regulations 1998 Report of Thorough Ex…" at bounding box center [558, 58] width 531 height 752
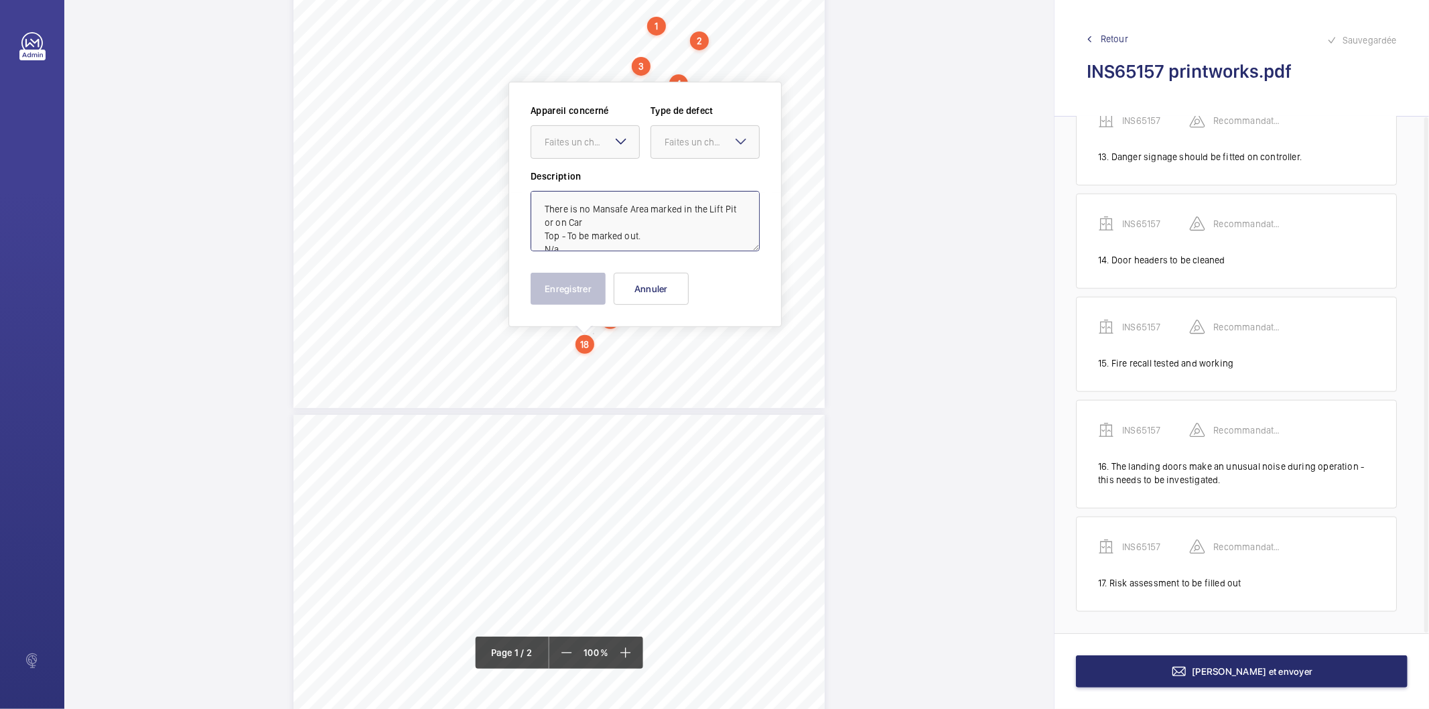
scroll to position [29, 0]
drag, startPoint x: 638, startPoint y: 229, endPoint x: 644, endPoint y: 265, distance: 35.9
click at [644, 265] on div "Appareil concerné Faites un choix Type de defect Faites un choix Description Th…" at bounding box center [645, 204] width 229 height 201
click at [588, 144] on div "Faites un choix" at bounding box center [592, 141] width 94 height 13
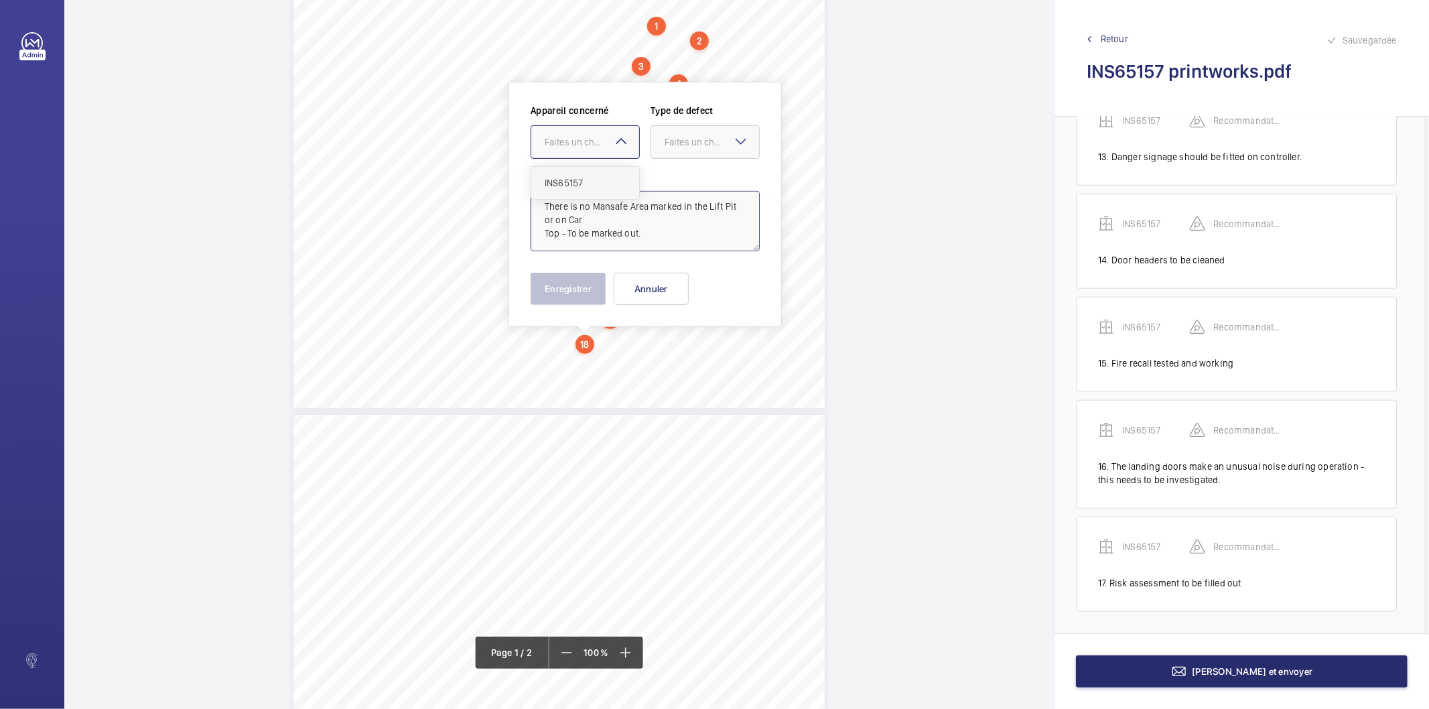
click at [580, 182] on span "INS65157" at bounding box center [585, 182] width 81 height 13
click at [689, 141] on div "Faites un choix" at bounding box center [712, 141] width 94 height 13
click at [682, 286] on span "Recommandation" at bounding box center [705, 281] width 81 height 13
type textarea "There is no Mansafe Area marked in the Lift Pit or on Car Top - To be marked ou…"
click at [601, 285] on button "Enregistrer" at bounding box center [568, 289] width 75 height 32
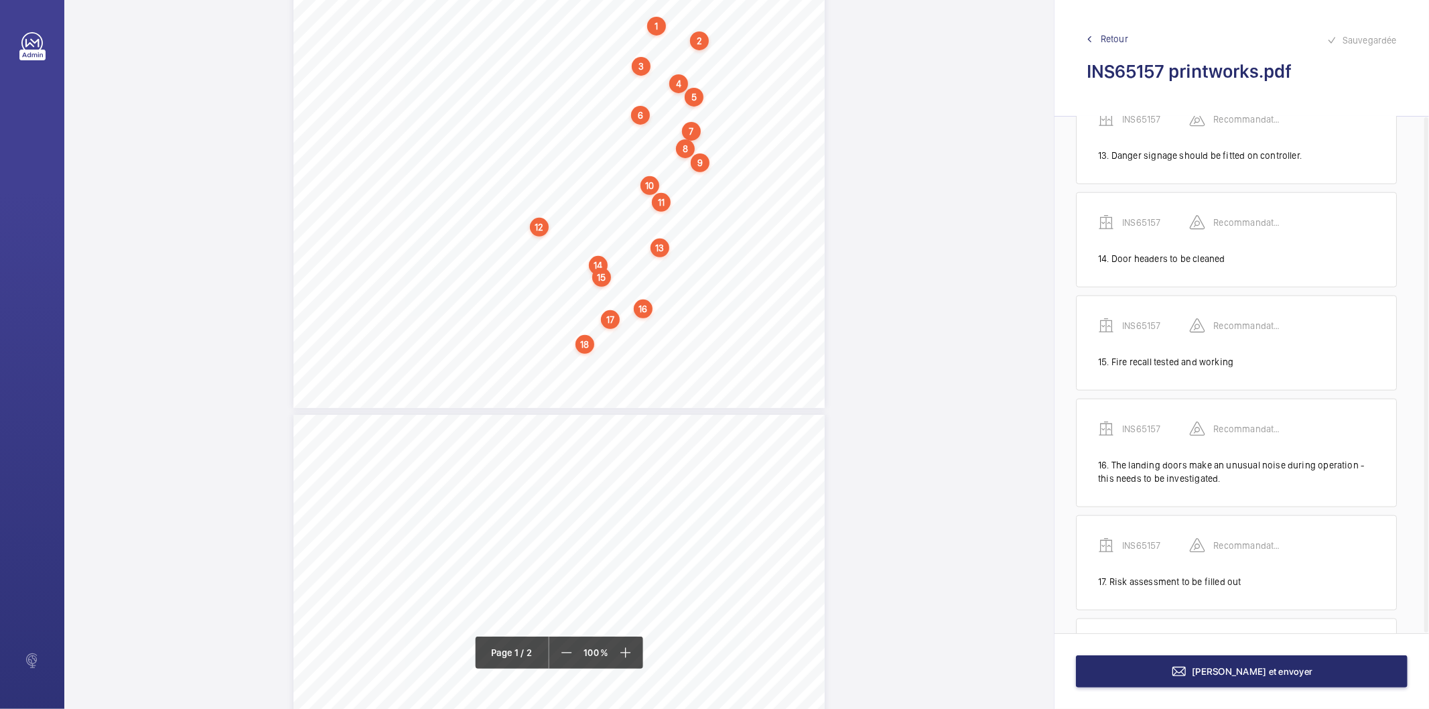
scroll to position [1444, 0]
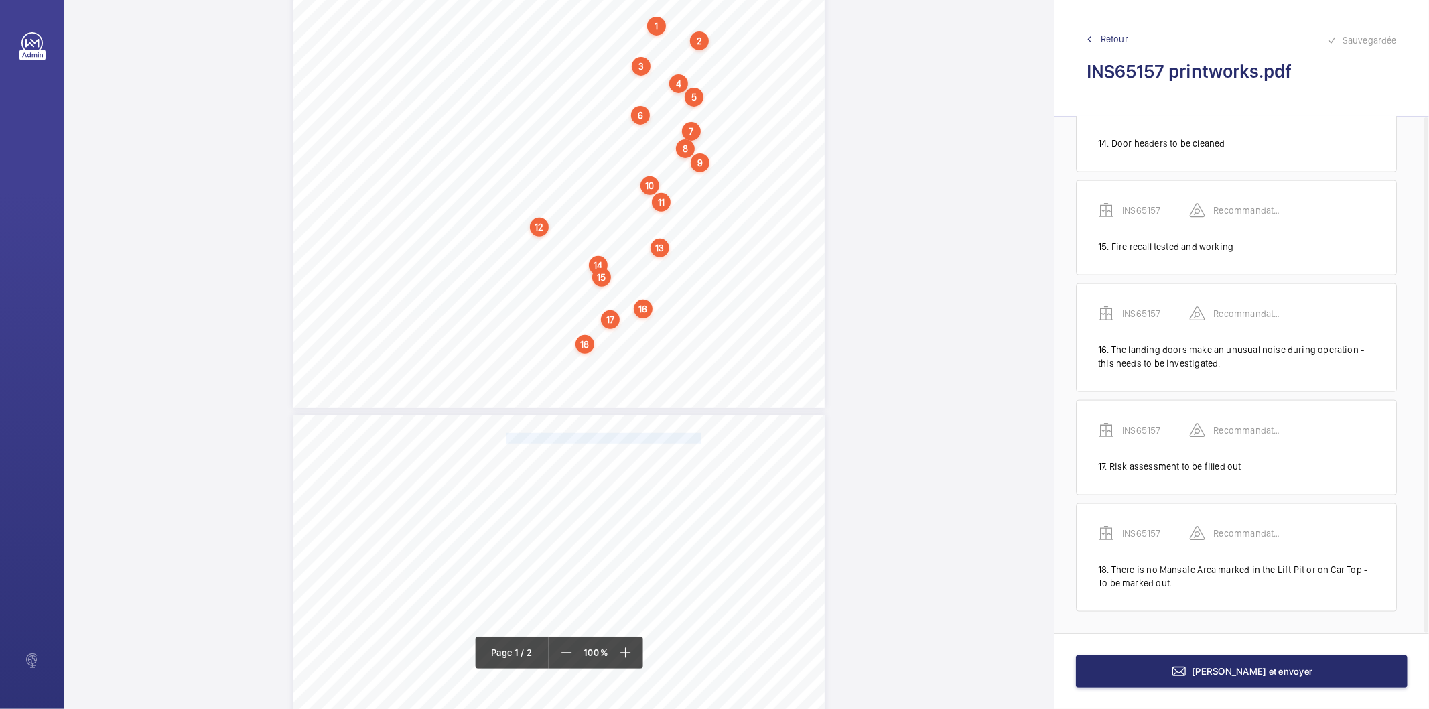
drag, startPoint x: 505, startPoint y: 438, endPoint x: 698, endPoint y: 439, distance: 193.0
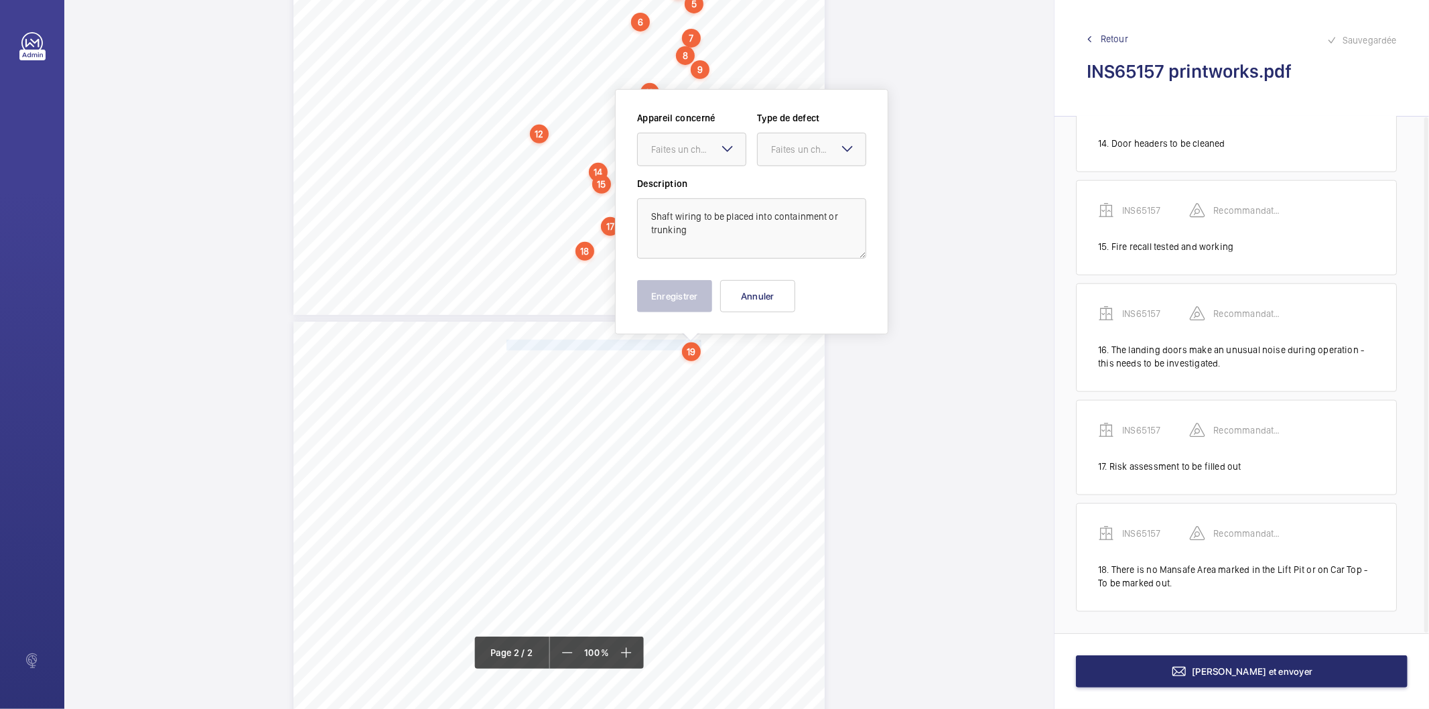
scroll to position [466, 0]
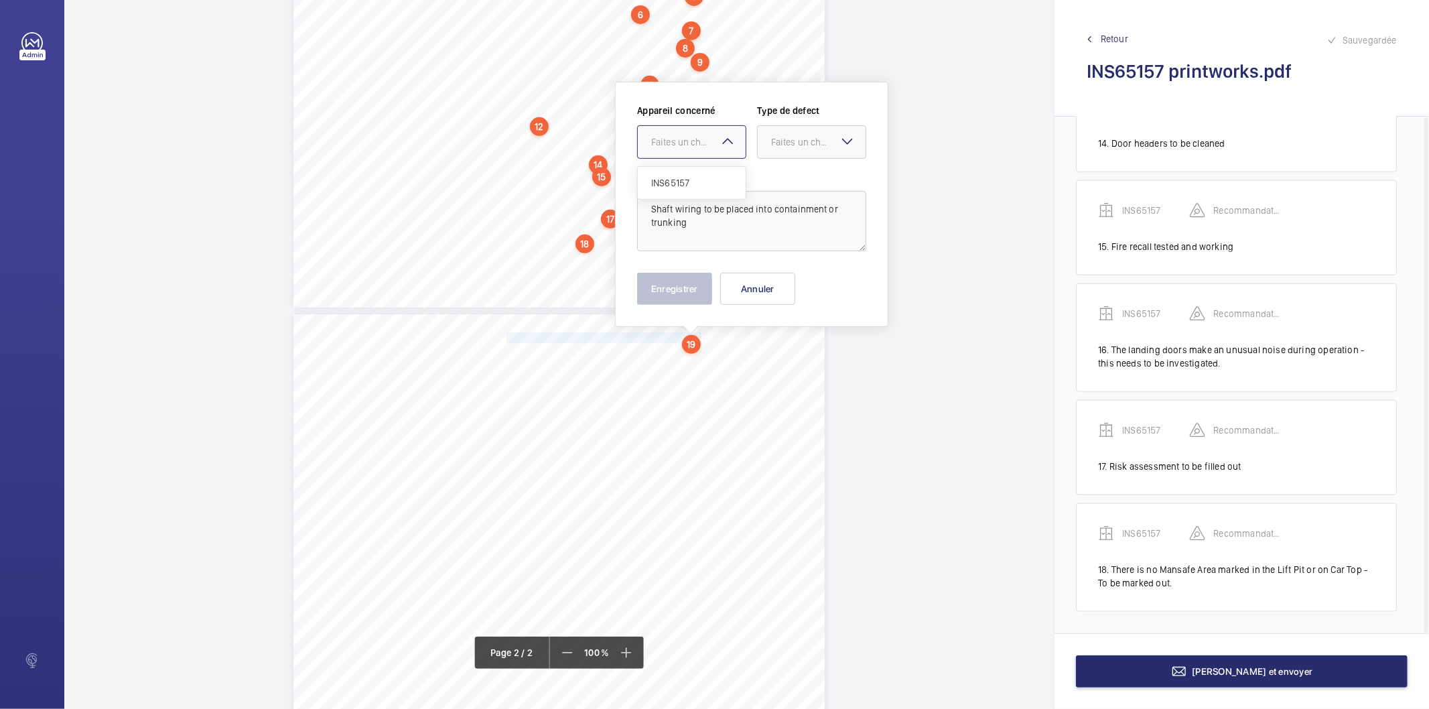
click at [666, 151] on div at bounding box center [692, 142] width 108 height 32
click at [667, 183] on span "INS65157" at bounding box center [691, 182] width 81 height 13
click at [807, 145] on div "Faites un choix" at bounding box center [818, 141] width 94 height 13
click at [774, 279] on span "Recommandation" at bounding box center [811, 281] width 81 height 13
click at [699, 283] on button "Enregistrer" at bounding box center [674, 289] width 75 height 32
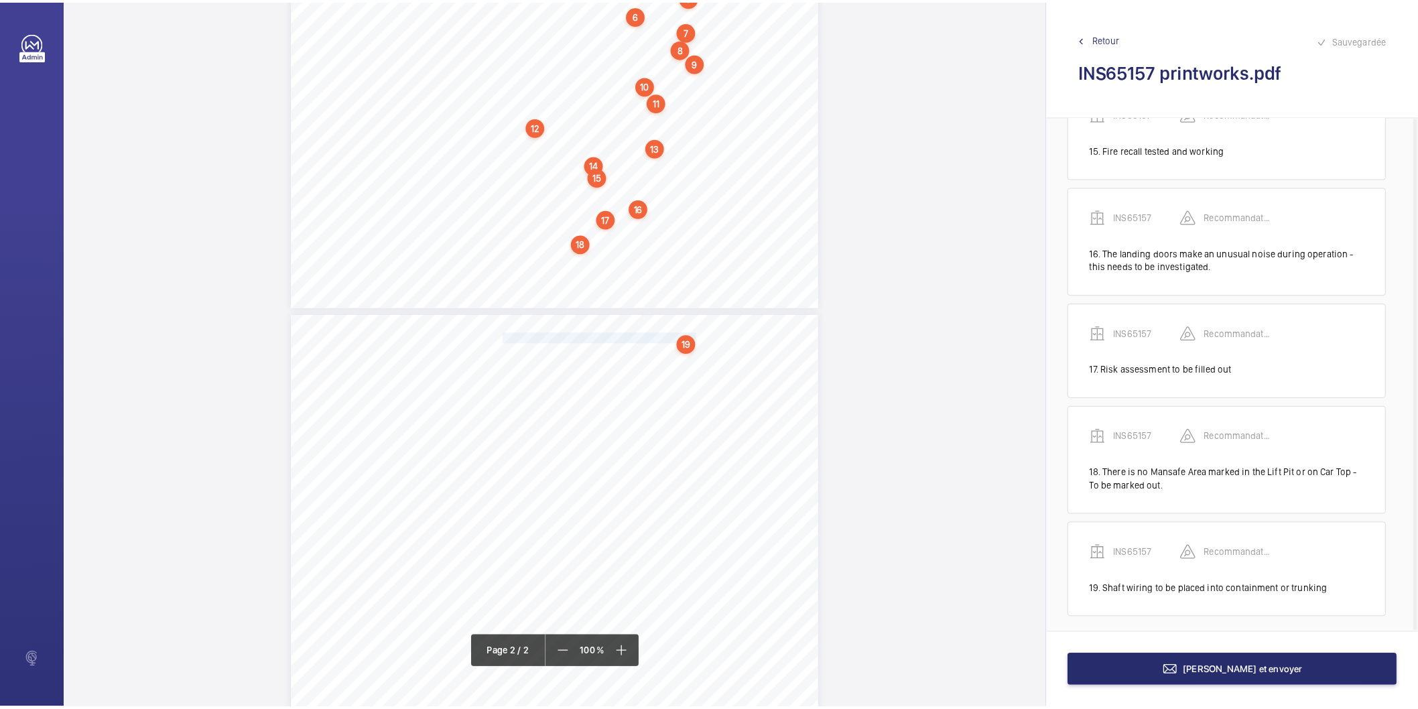
scroll to position [1548, 0]
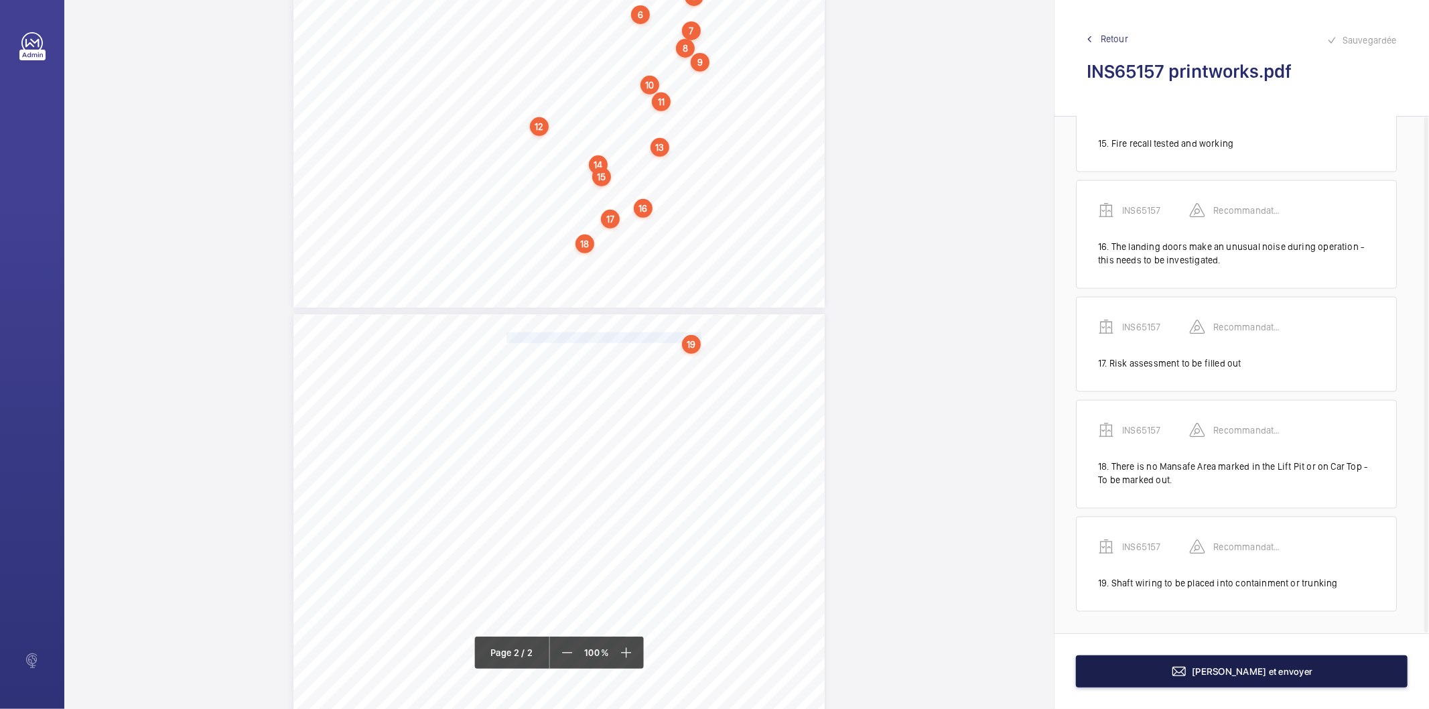
click at [1111, 663] on button "[PERSON_NAME] et envoyer" at bounding box center [1242, 671] width 332 height 32
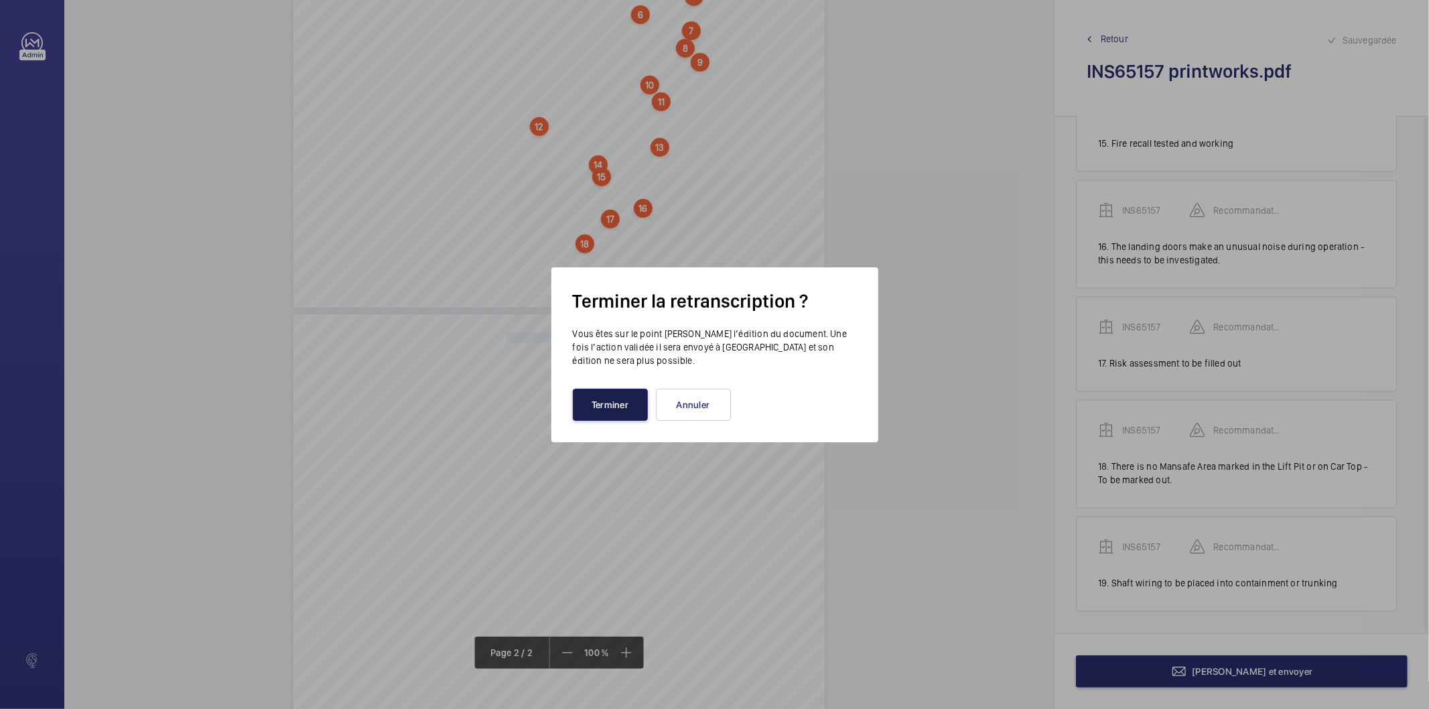
click at [612, 411] on button "Terminer" at bounding box center [610, 405] width 75 height 32
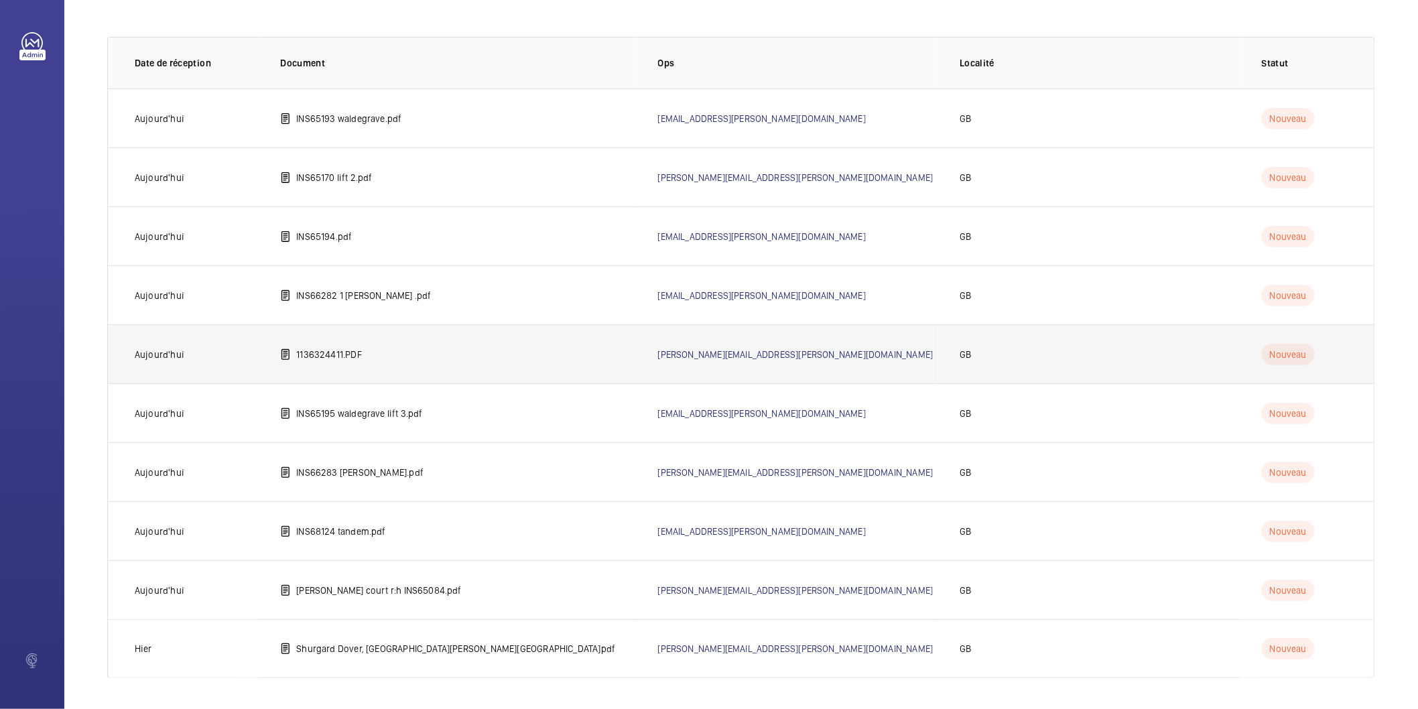
scroll to position [74, 0]
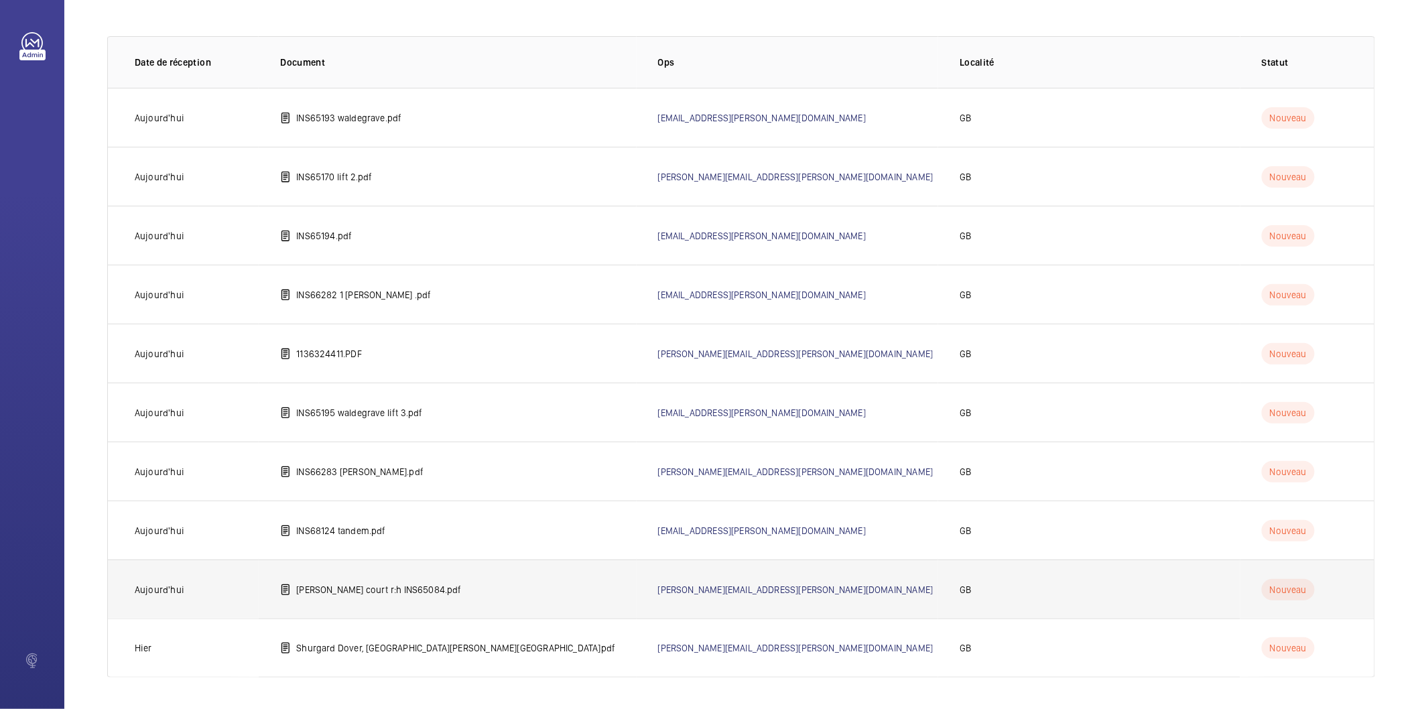
click at [359, 598] on td "[PERSON_NAME] court r:h INS65084.pdf" at bounding box center [447, 588] width 377 height 59
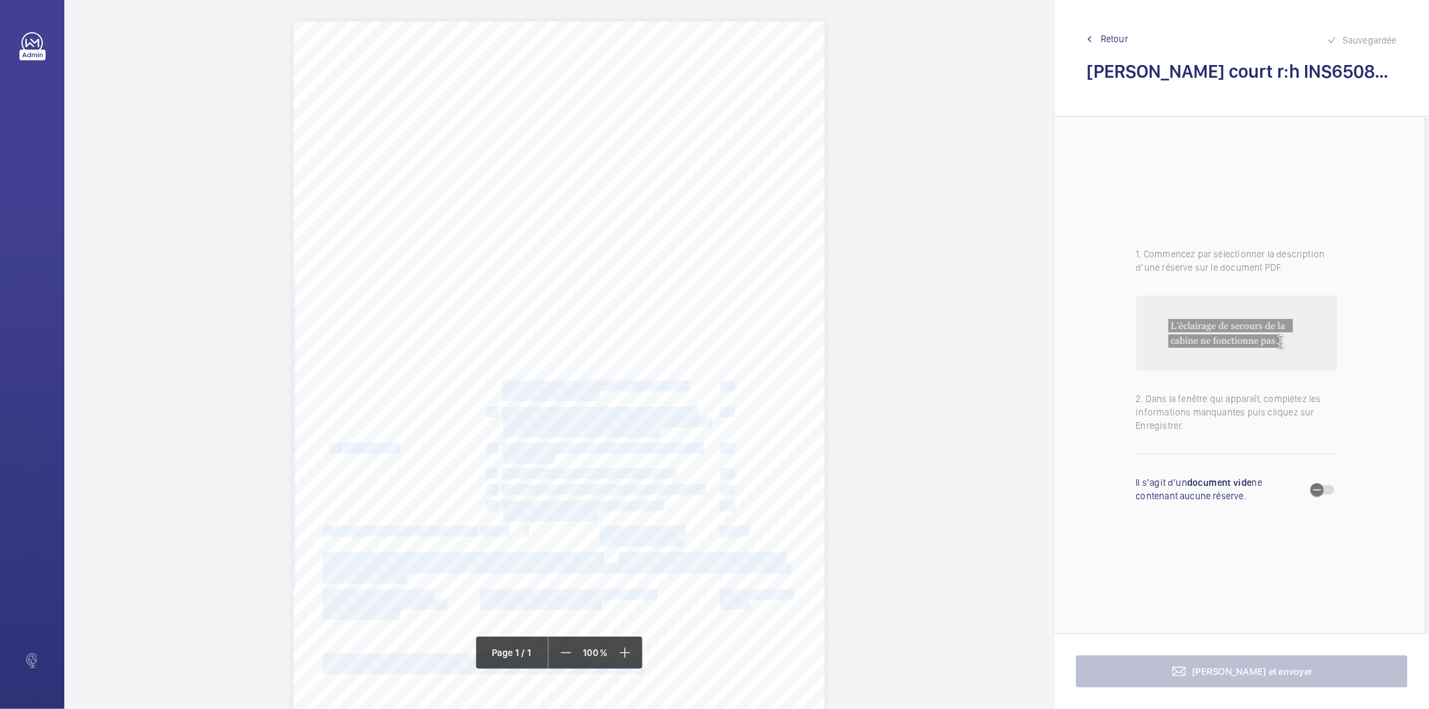
drag, startPoint x: 500, startPoint y: 387, endPoint x: 598, endPoint y: 395, distance: 98.2
click at [598, 395] on div "Signed: Lifting Operations and Lifting Equipment Regulations 1998 Report of Tho…" at bounding box center [558, 397] width 531 height 752
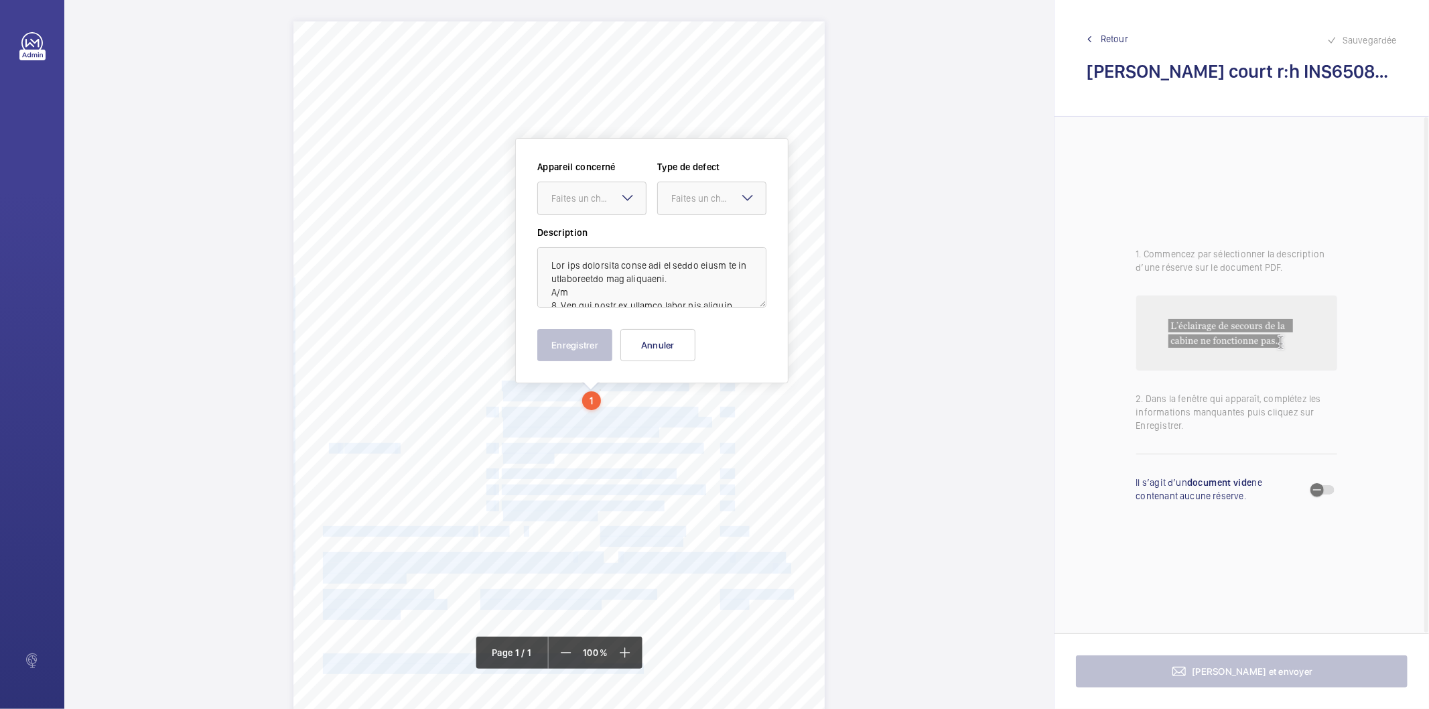
scroll to position [56, 0]
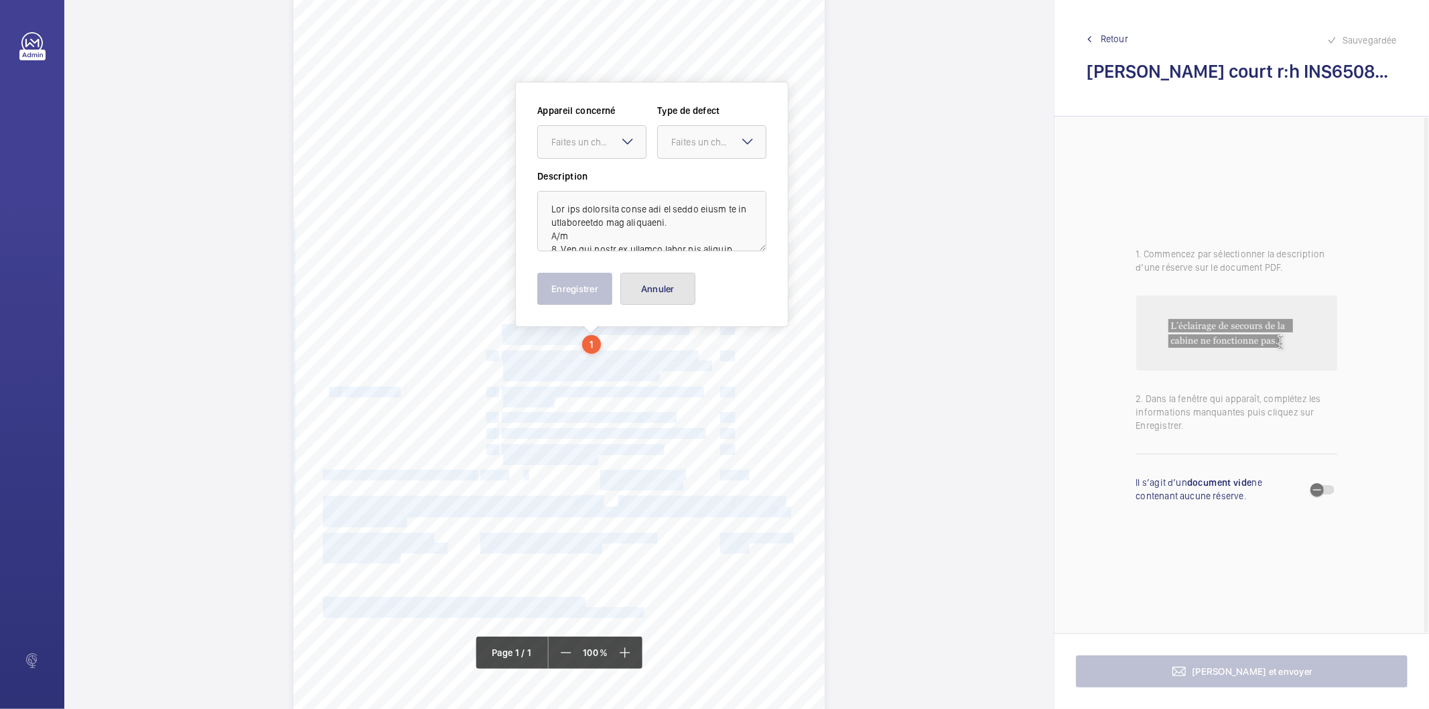
click at [677, 280] on button "Annuler" at bounding box center [657, 289] width 75 height 32
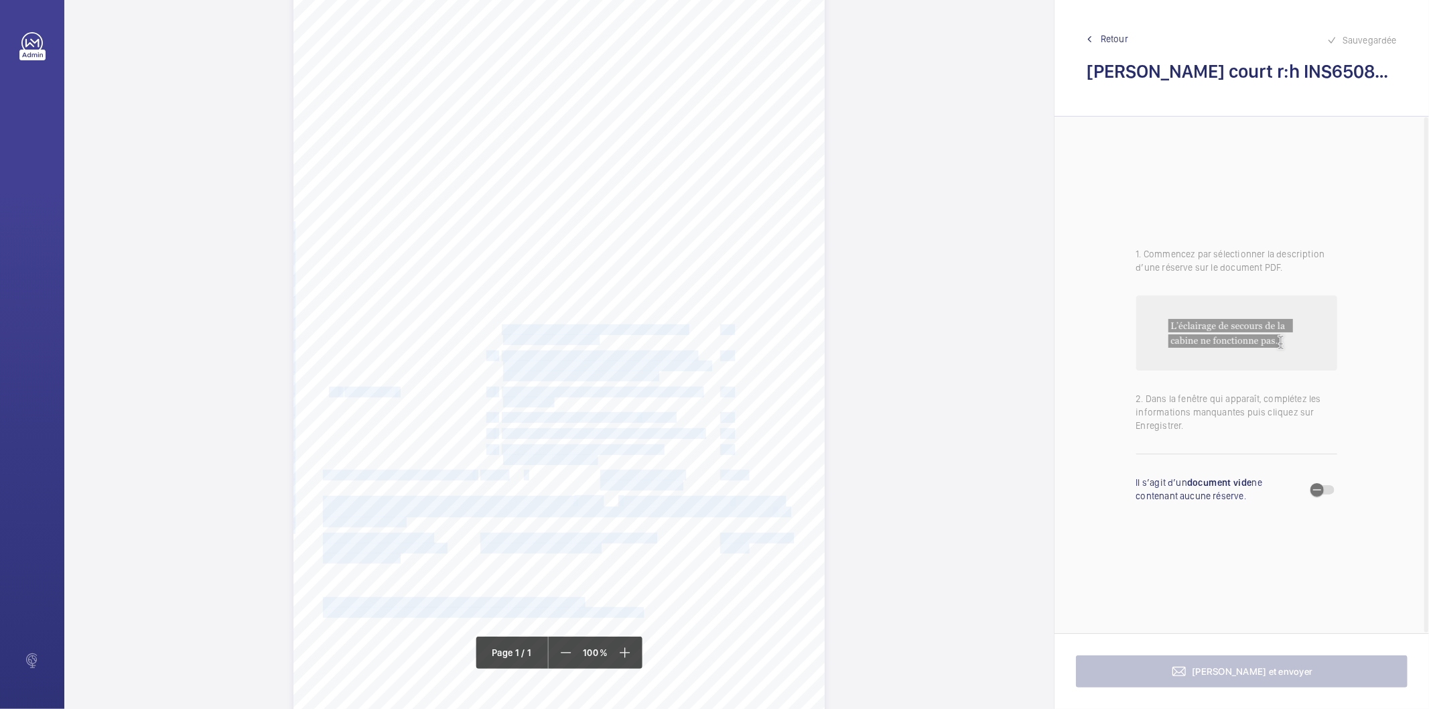
drag, startPoint x: 538, startPoint y: 113, endPoint x: 733, endPoint y: 111, distance: 195.0
click at [733, 111] on span "[PERSON_NAME][STREET_ADDRESS][PERSON_NAME]" at bounding box center [647, 113] width 218 height 9
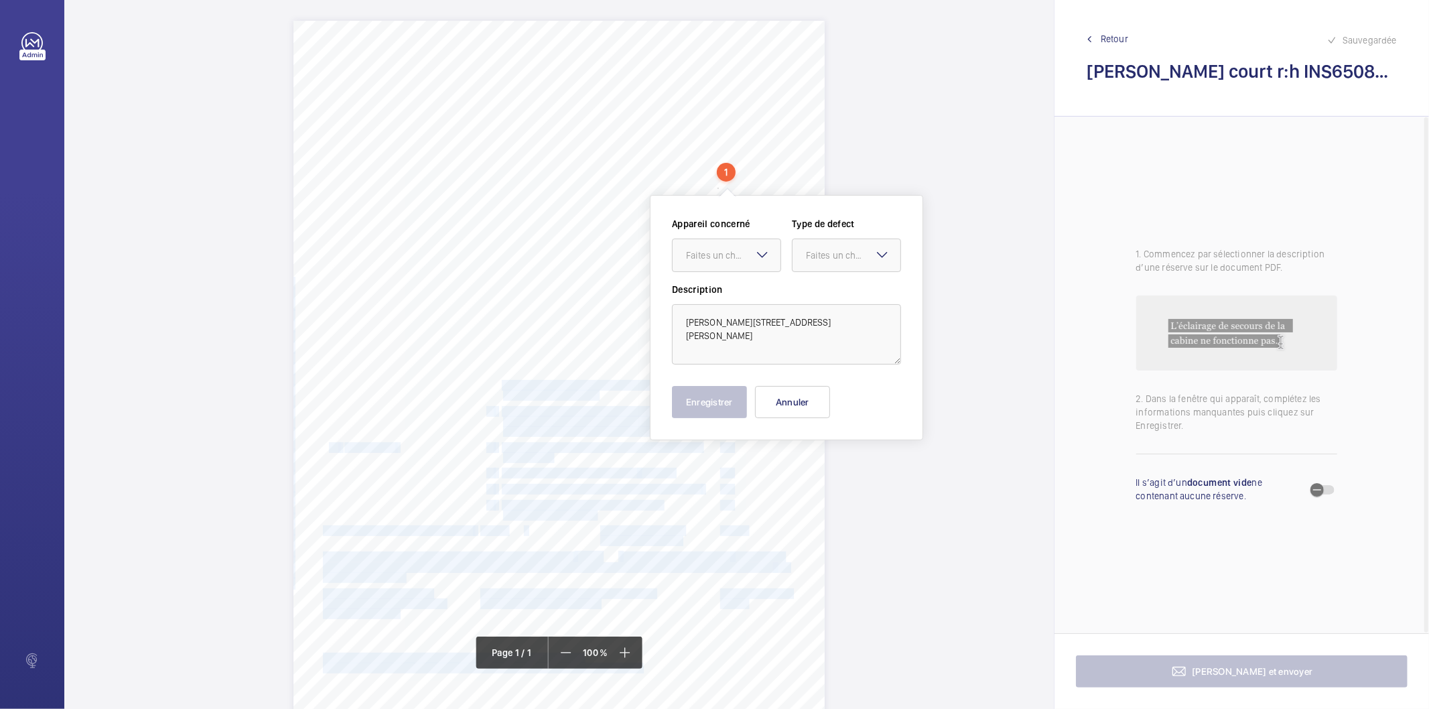
scroll to position [0, 0]
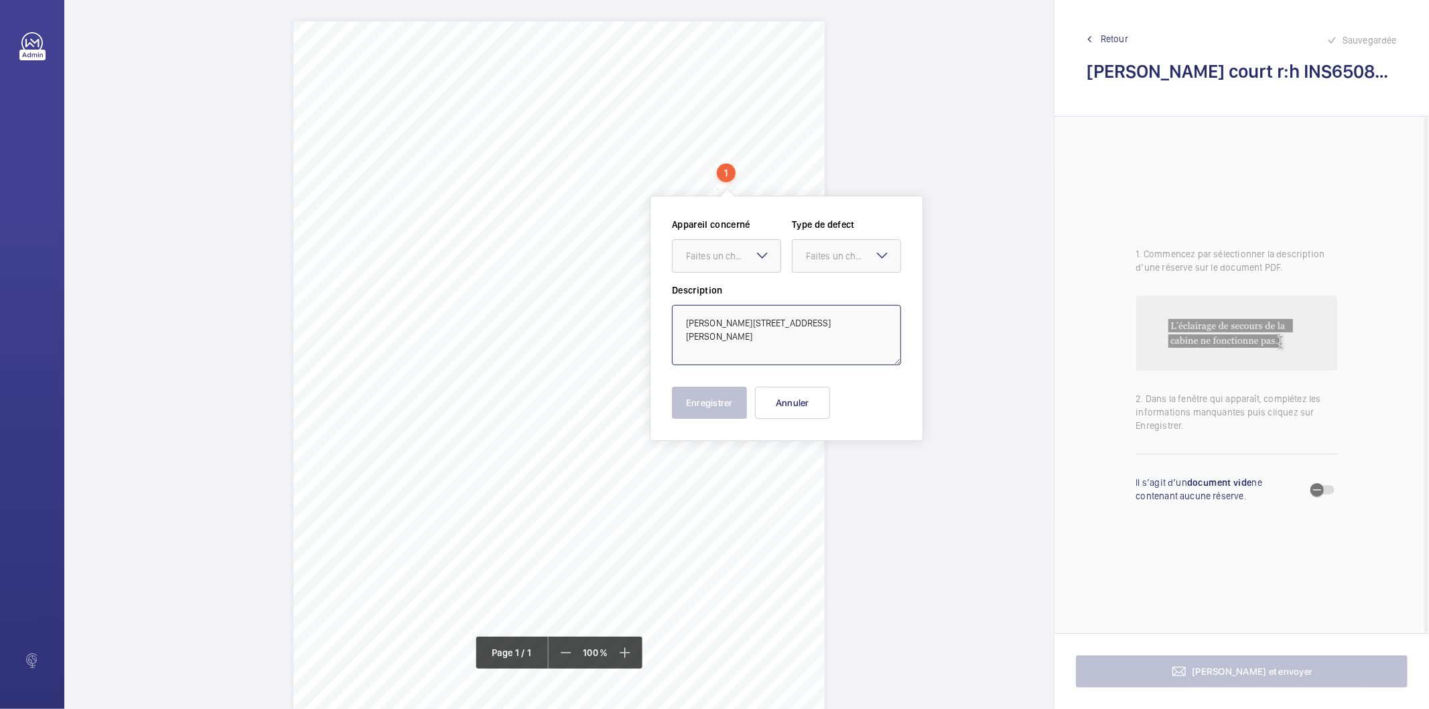
click at [724, 336] on textarea "[PERSON_NAME][STREET_ADDRESS][PERSON_NAME]" at bounding box center [786, 335] width 229 height 60
drag, startPoint x: 704, startPoint y: 342, endPoint x: 675, endPoint y: 316, distance: 38.9
click at [675, 316] on textarea "[PERSON_NAME][STREET_ADDRESS][PERSON_NAME]" at bounding box center [786, 335] width 229 height 60
click at [785, 395] on button "Annuler" at bounding box center [792, 403] width 75 height 32
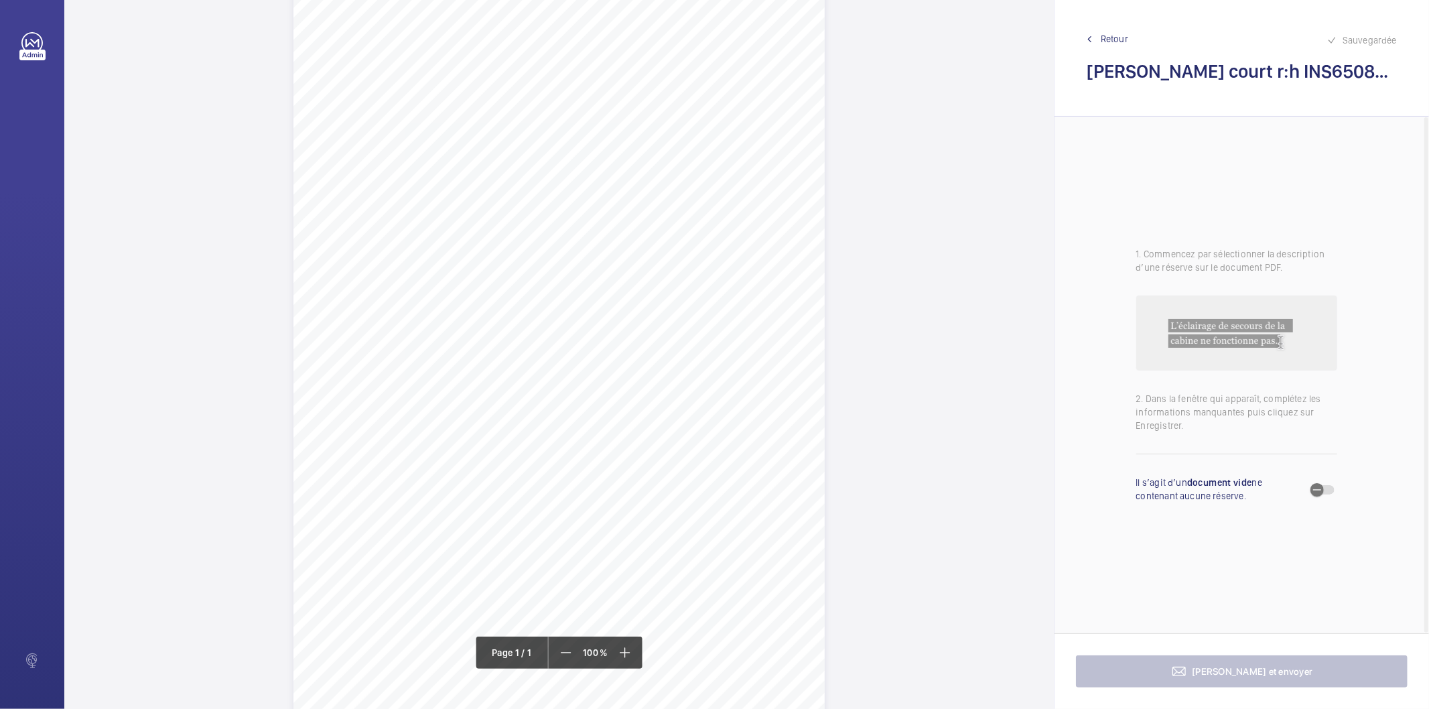
scroll to position [74, 0]
drag, startPoint x: 500, startPoint y: 310, endPoint x: 594, endPoint y: 319, distance: 94.2
click at [594, 319] on div "Signed: Lifting Operations and Lifting Equipment Regulations 1998 Report of Tho…" at bounding box center [558, 323] width 531 height 752
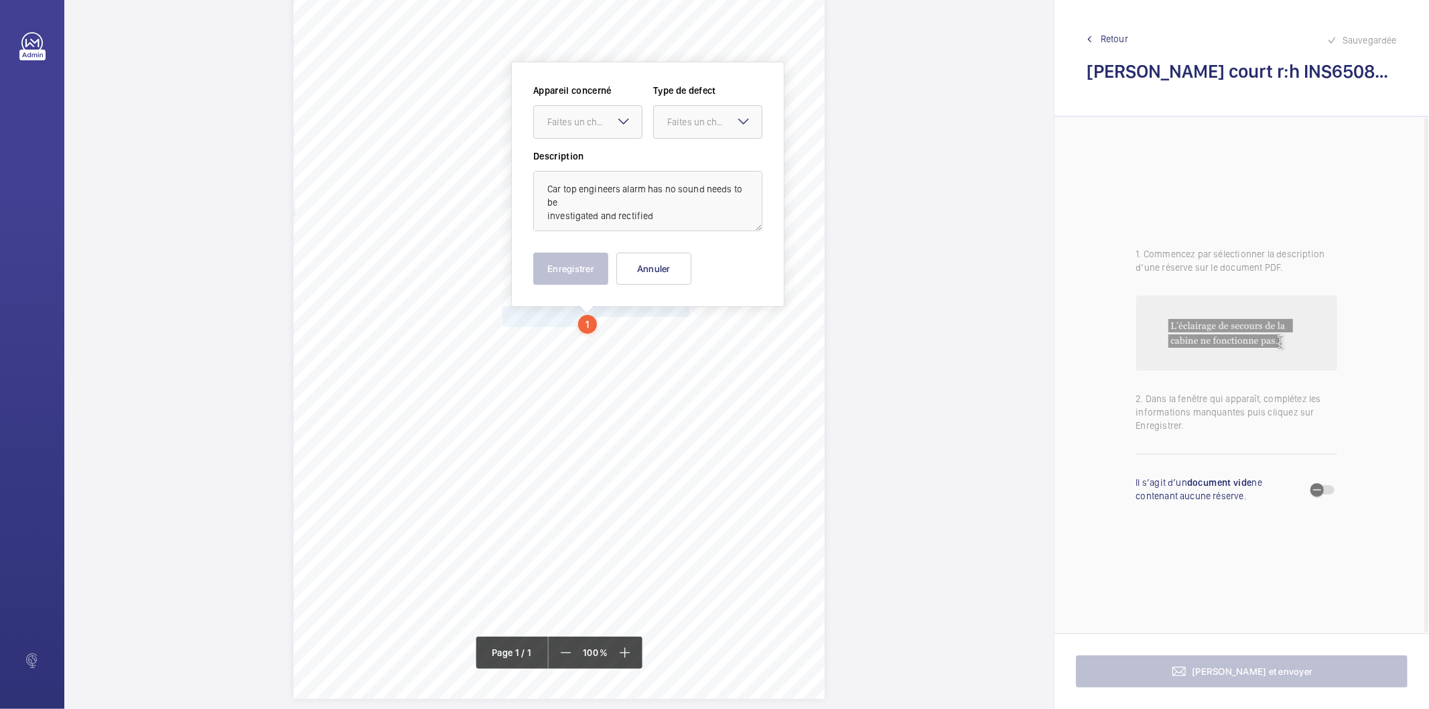
scroll to position [54, 0]
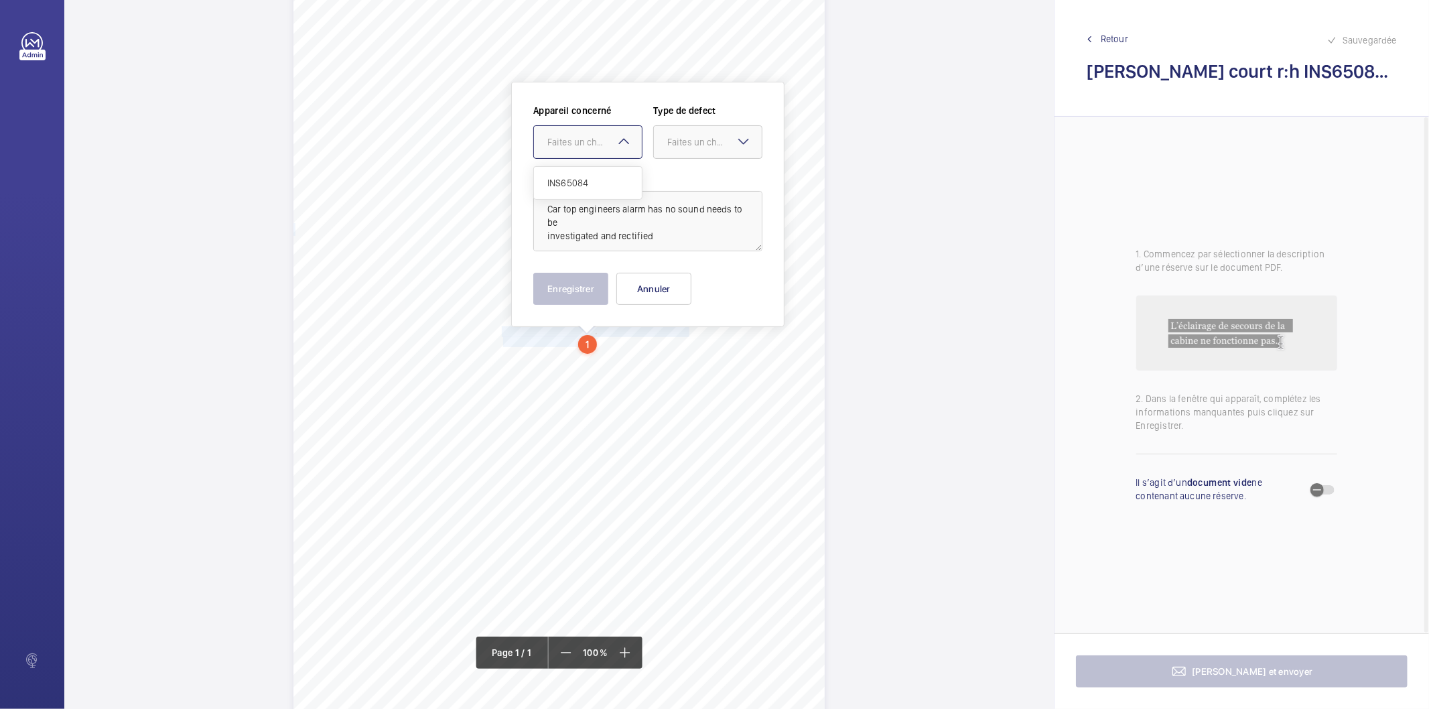
click at [581, 128] on div at bounding box center [588, 142] width 108 height 32
click at [561, 185] on span "INS65084" at bounding box center [587, 182] width 81 height 13
click at [701, 137] on div "Faites un choix" at bounding box center [714, 141] width 94 height 13
click at [685, 182] on span "Standard" at bounding box center [707, 182] width 81 height 13
click at [579, 293] on button "Enregistrer" at bounding box center [570, 289] width 75 height 32
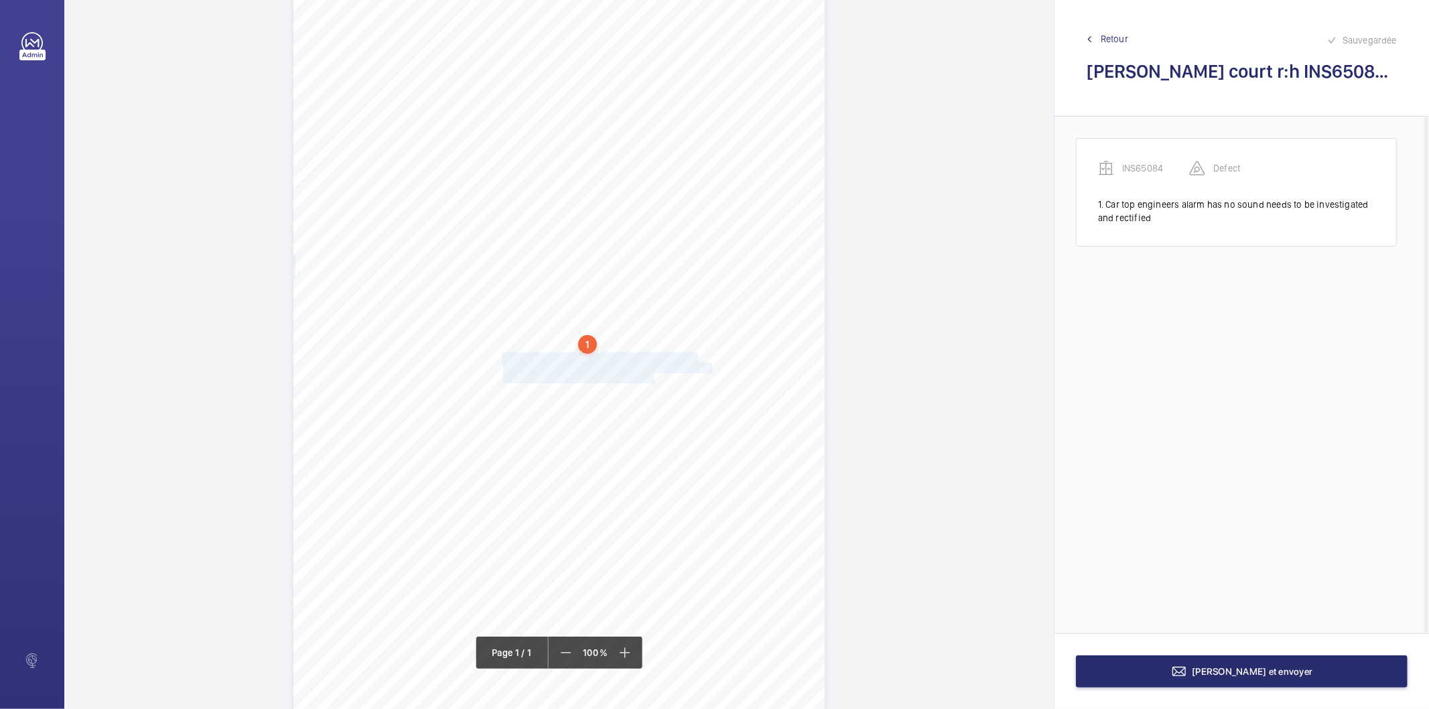
drag, startPoint x: 500, startPoint y: 360, endPoint x: 654, endPoint y: 379, distance: 154.5
click at [654, 379] on div "Signed: Lifting Operations and Lifting Equipment Regulations 1998 Report of Tho…" at bounding box center [558, 343] width 531 height 752
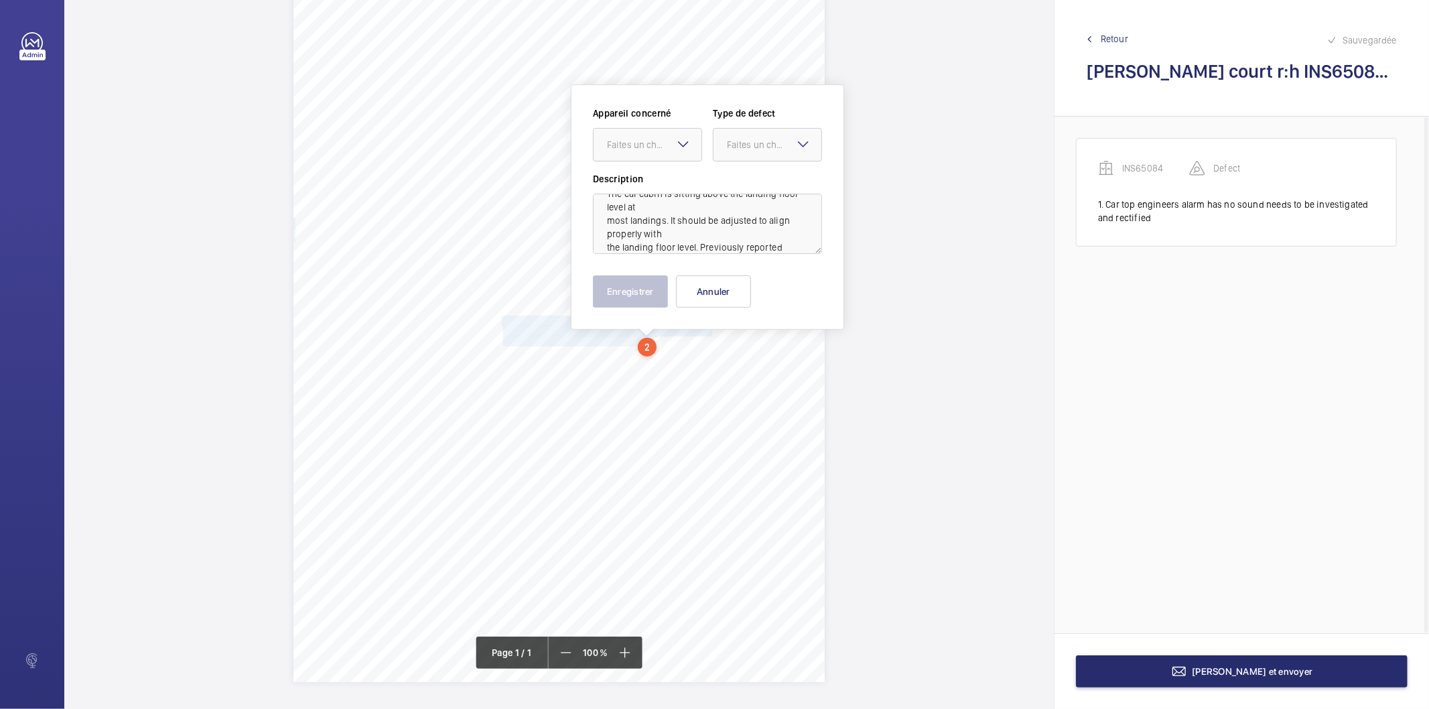
scroll to position [29, 0]
click at [635, 129] on div at bounding box center [648, 145] width 108 height 32
click at [614, 185] on span "INS65084" at bounding box center [647, 185] width 81 height 13
click at [747, 149] on div "Faites un choix" at bounding box center [774, 144] width 94 height 13
click at [741, 188] on span "Standard" at bounding box center [767, 185] width 81 height 13
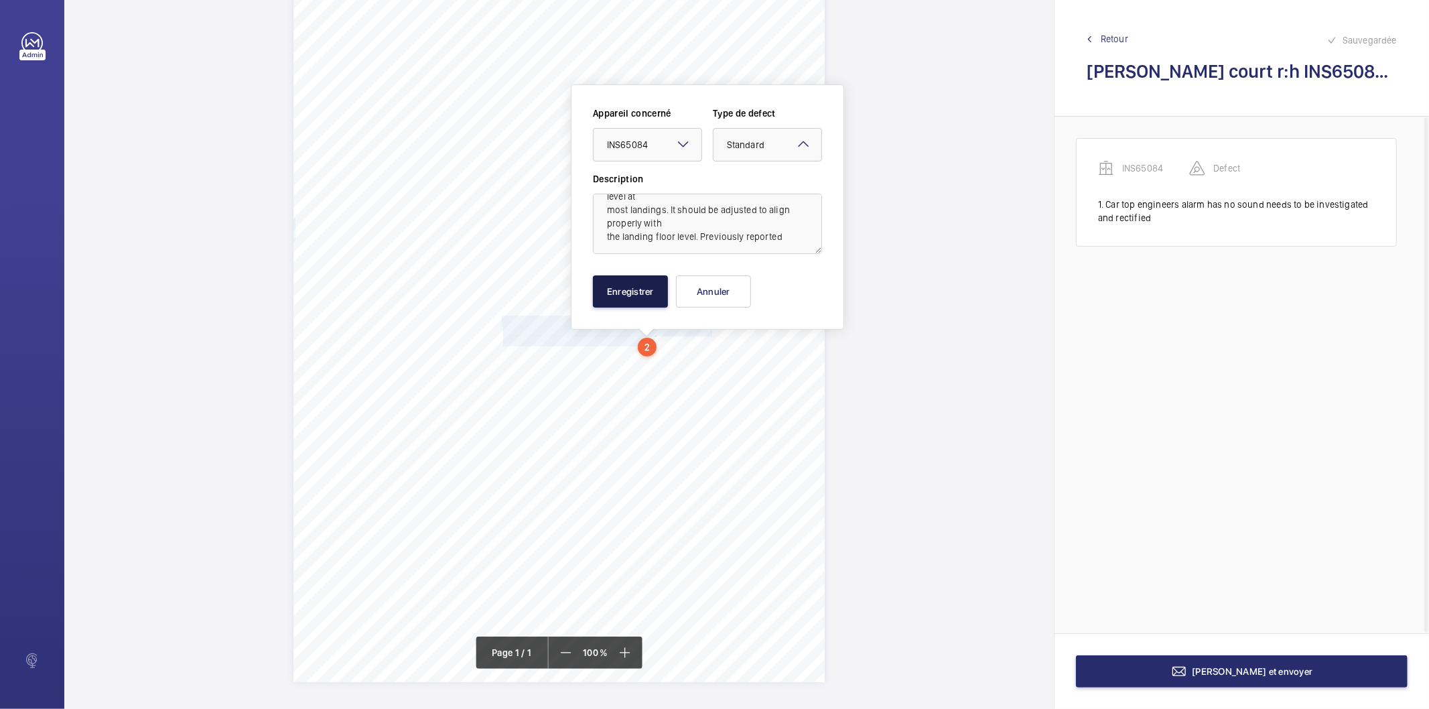
click at [614, 289] on button "Enregistrer" at bounding box center [630, 291] width 75 height 32
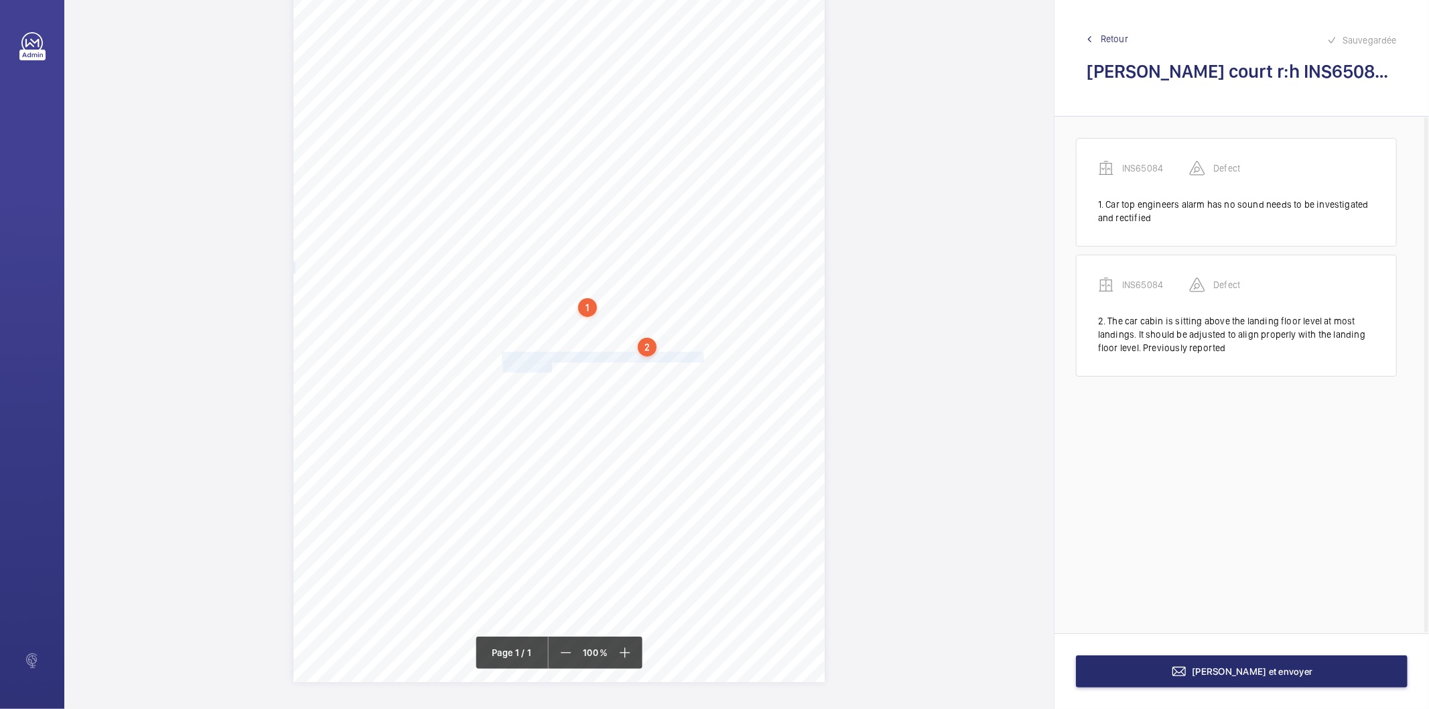
drag, startPoint x: 501, startPoint y: 356, endPoint x: 550, endPoint y: 364, distance: 49.6
click at [550, 364] on div "Signed: Lifting Operations and Lifting Equipment Regulations 1998 Report of Tho…" at bounding box center [558, 306] width 531 height 752
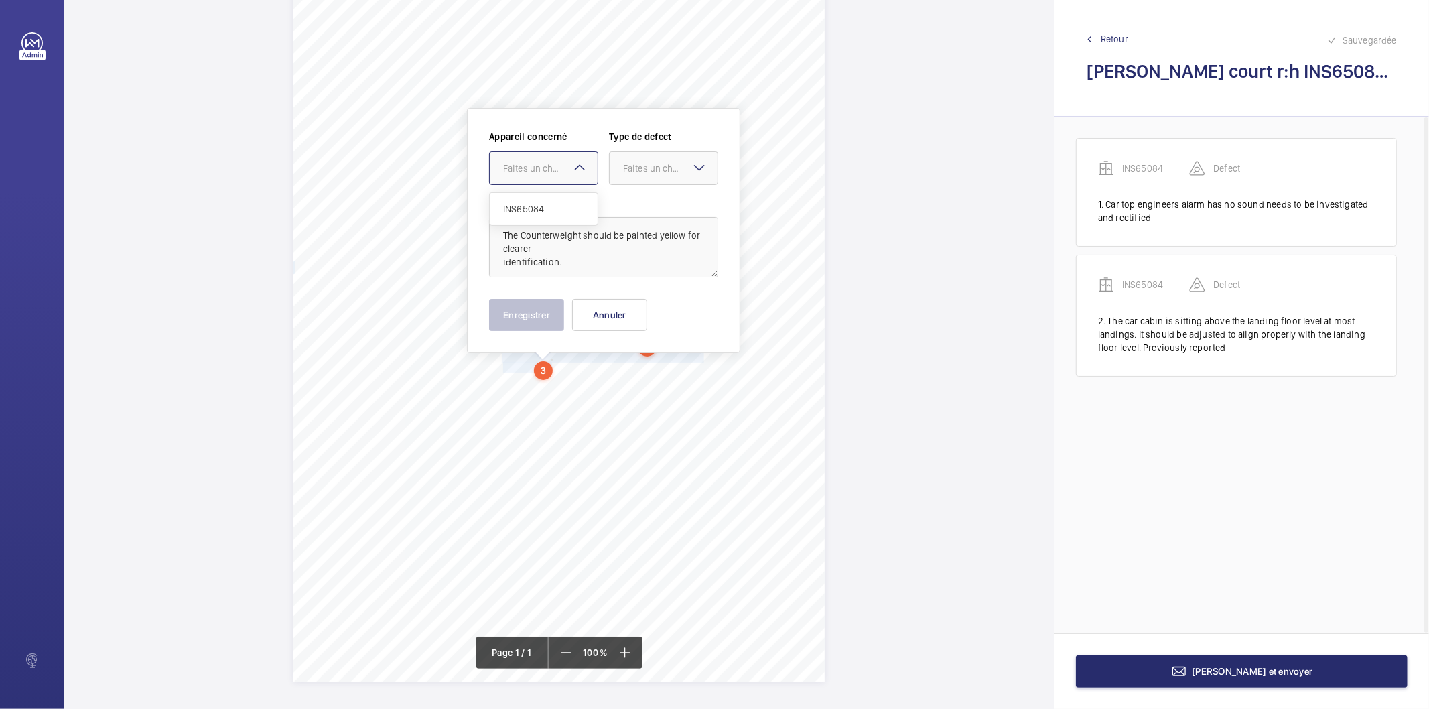
click at [561, 172] on div "Faites un choix" at bounding box center [550, 167] width 94 height 13
click at [546, 210] on span "INS65084" at bounding box center [543, 208] width 81 height 13
click at [634, 157] on div at bounding box center [664, 168] width 108 height 32
drag, startPoint x: 640, startPoint y: 300, endPoint x: 633, endPoint y: 302, distance: 7.6
click at [639, 301] on span "Recommandation" at bounding box center [663, 307] width 81 height 13
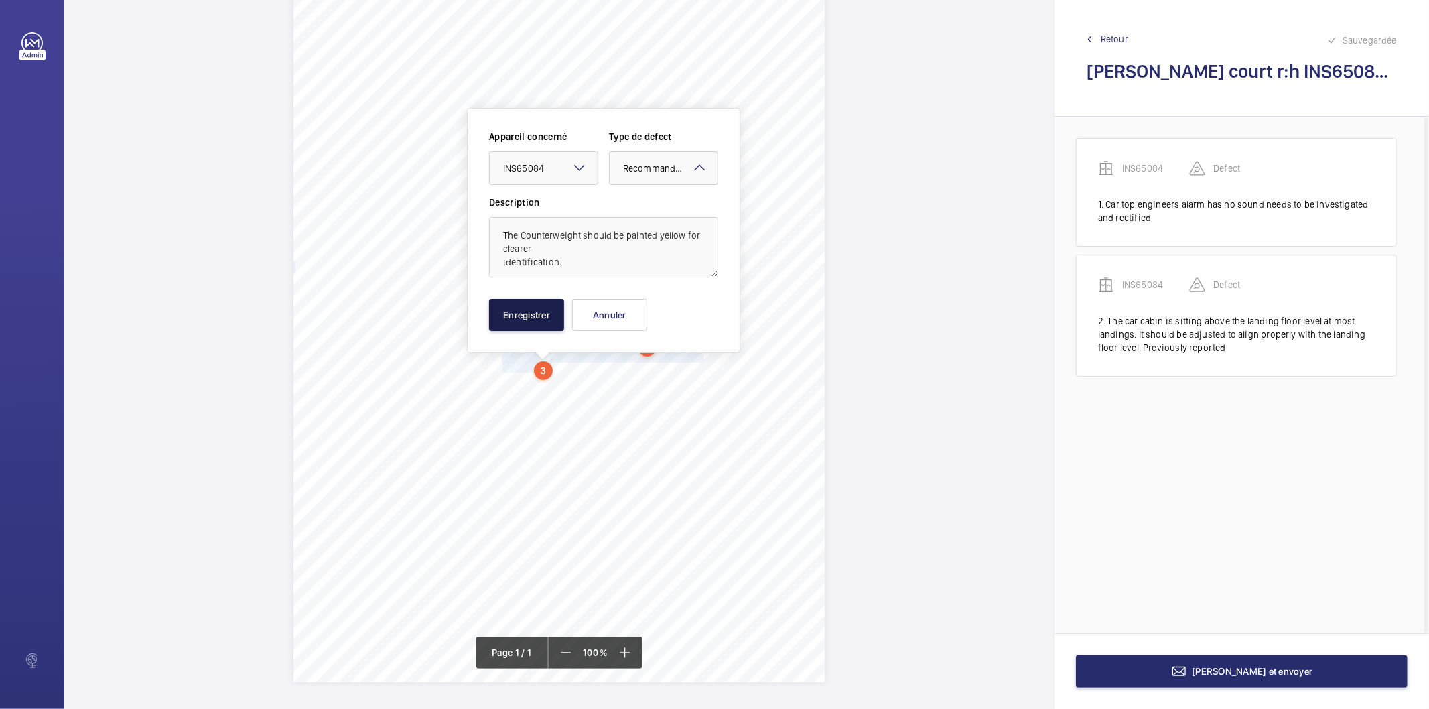
click at [507, 322] on button "Enregistrer" at bounding box center [526, 315] width 75 height 32
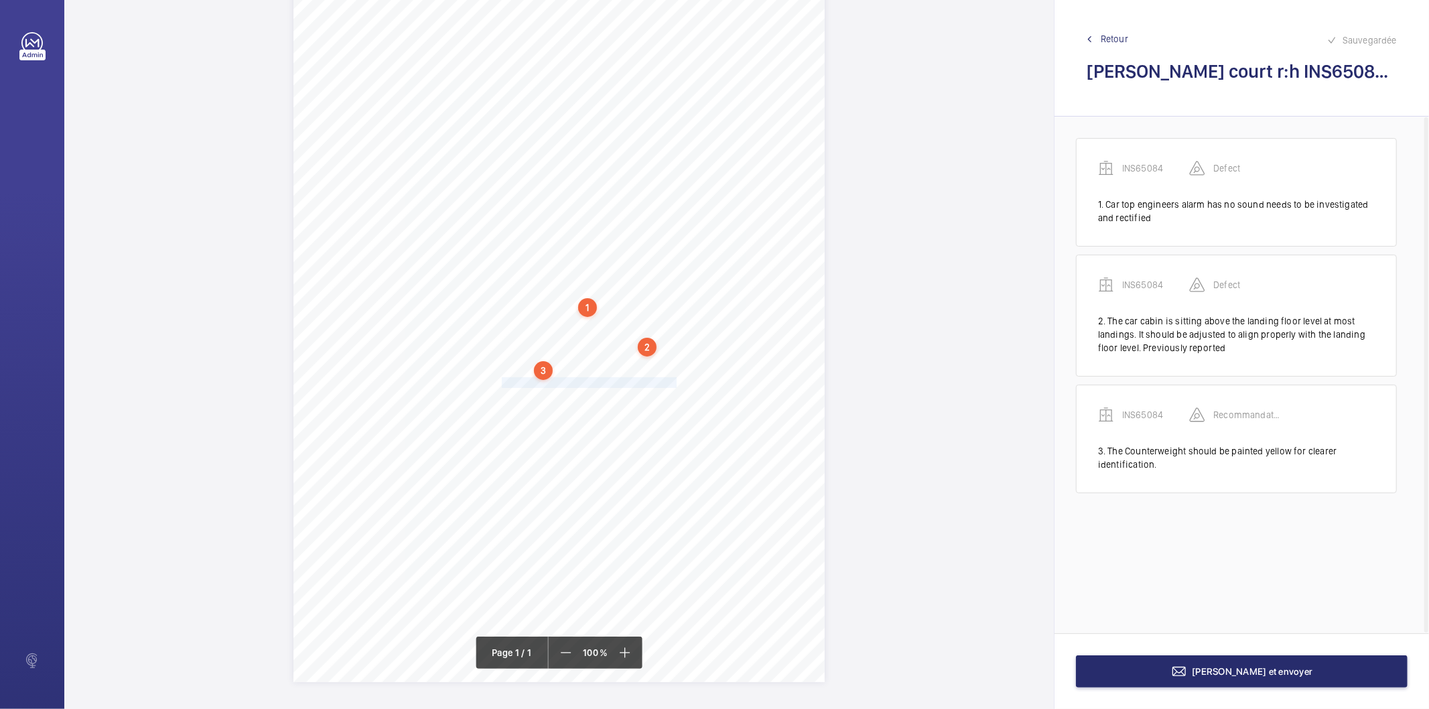
drag, startPoint x: 501, startPoint y: 383, endPoint x: 634, endPoint y: 383, distance: 133.3
click at [634, 383] on div "Signed: Lifting Operations and Lifting Equipment Regulations 1998 Report of Tho…" at bounding box center [558, 306] width 531 height 752
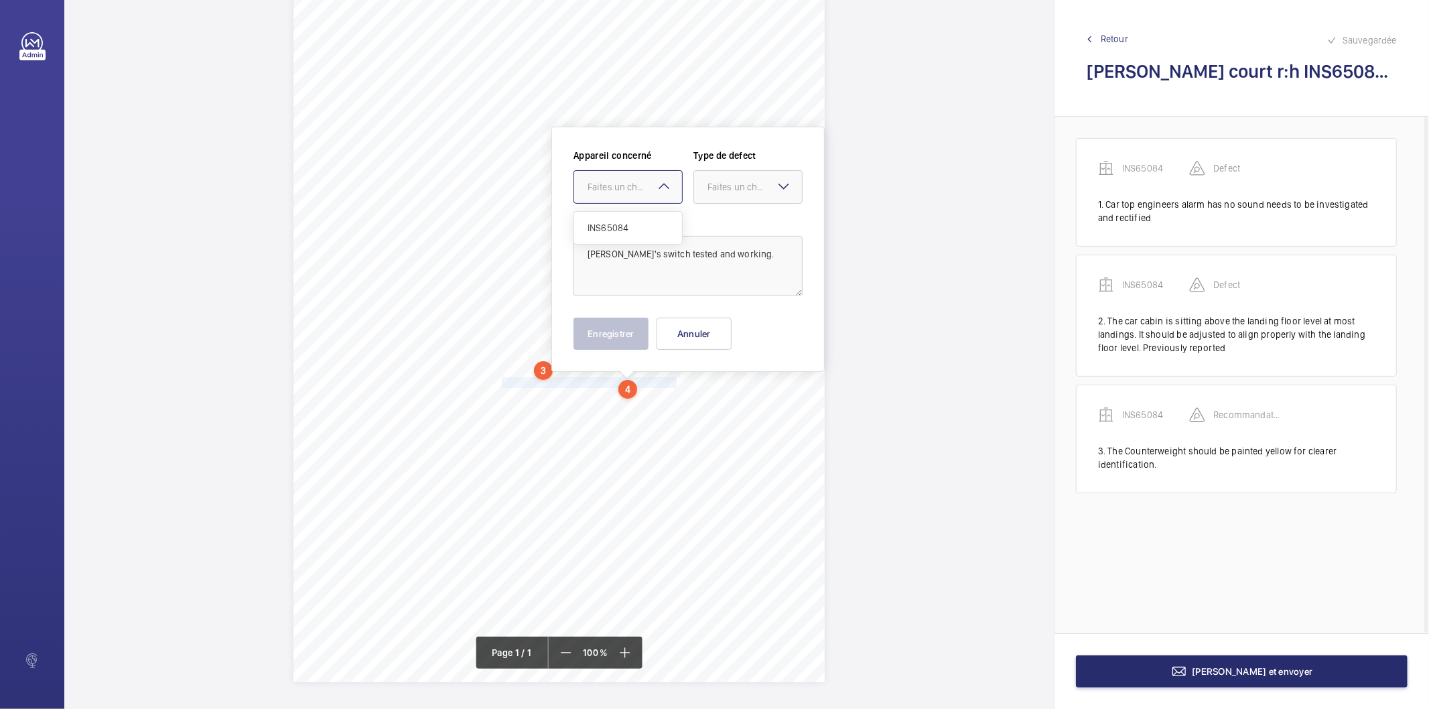
click at [623, 194] on div at bounding box center [628, 187] width 108 height 32
click at [633, 228] on span "INS65084" at bounding box center [628, 227] width 81 height 13
click at [711, 181] on div "Faites un choix" at bounding box center [754, 186] width 94 height 13
drag, startPoint x: 734, startPoint y: 320, endPoint x: 635, endPoint y: 332, distance: 99.3
click at [725, 324] on span "Recommandation" at bounding box center [747, 326] width 81 height 13
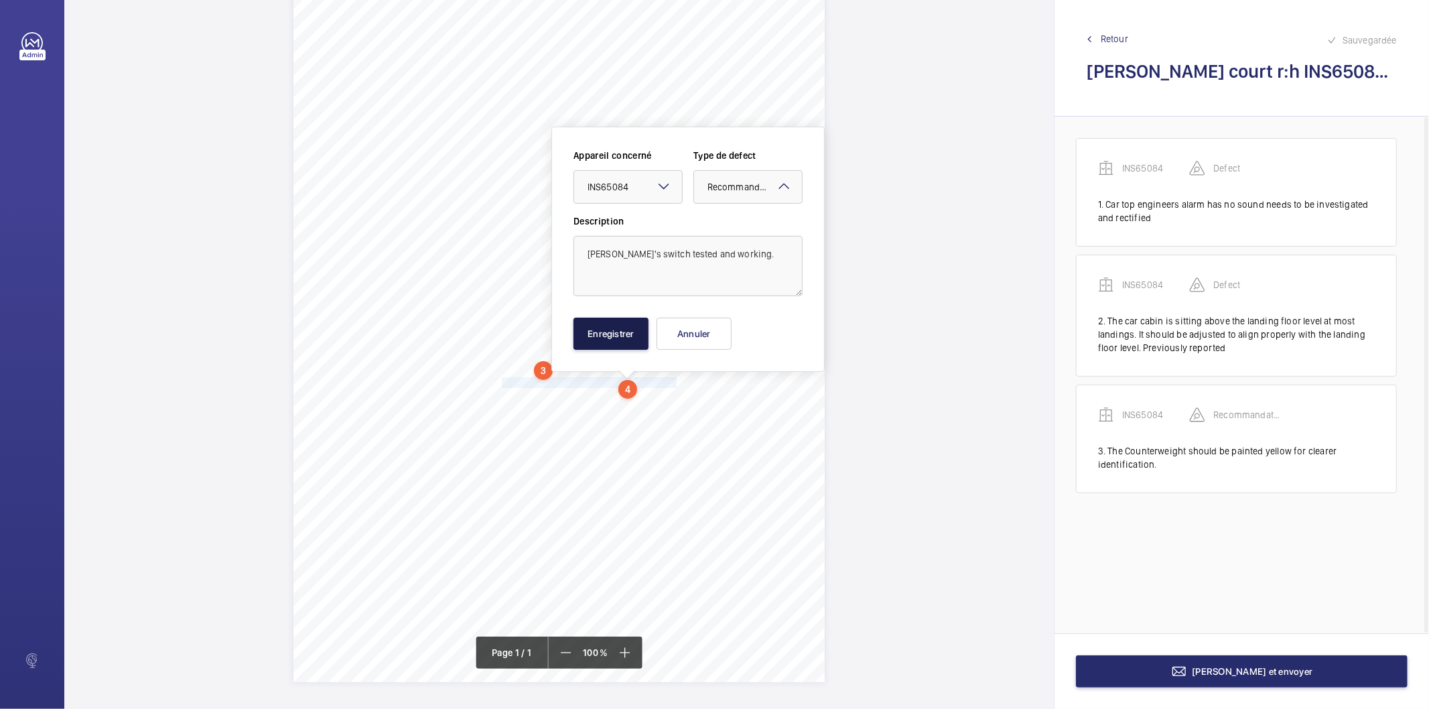
click at [618, 332] on button "Enregistrer" at bounding box center [610, 334] width 75 height 32
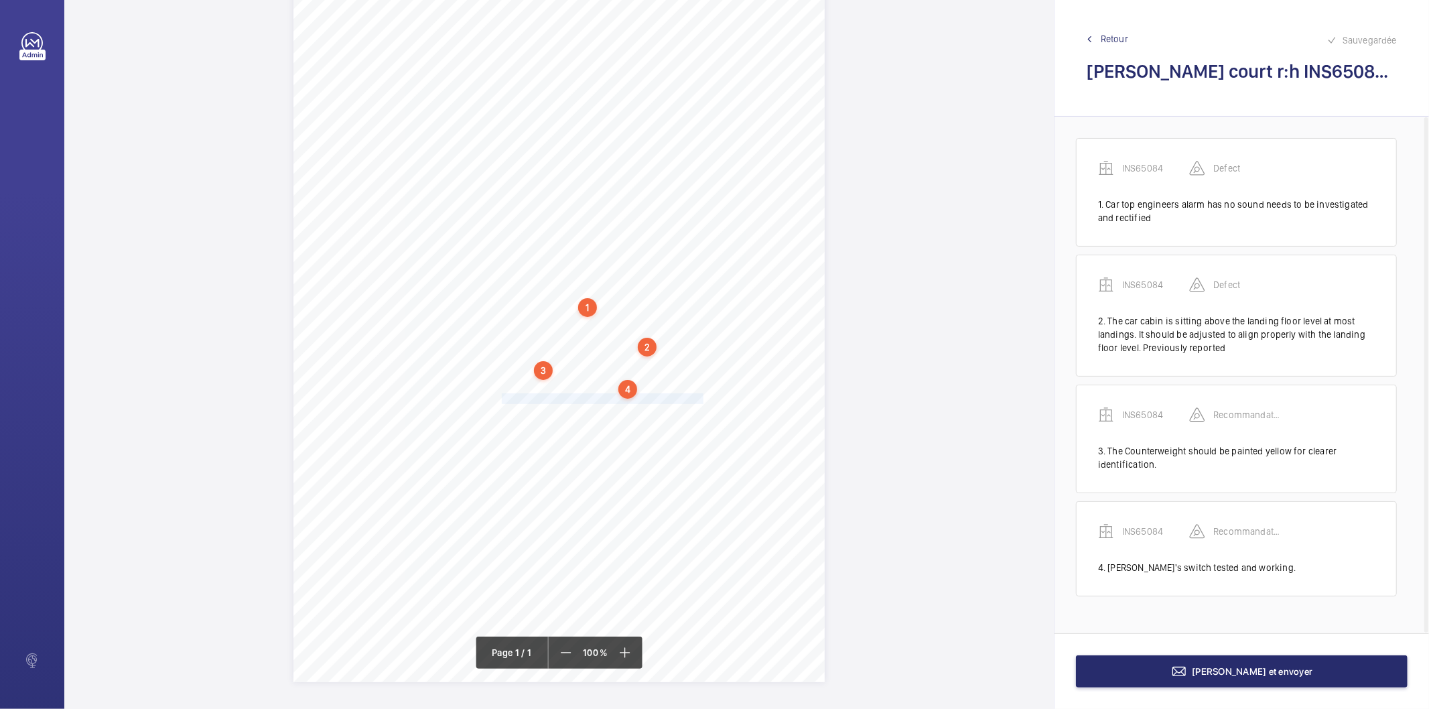
drag, startPoint x: 507, startPoint y: 396, endPoint x: 699, endPoint y: 396, distance: 193.0
click at [699, 396] on div "Signed: Lifting Operations and Lifting Equipment Regulations 1998 Report of Tho…" at bounding box center [558, 306] width 531 height 752
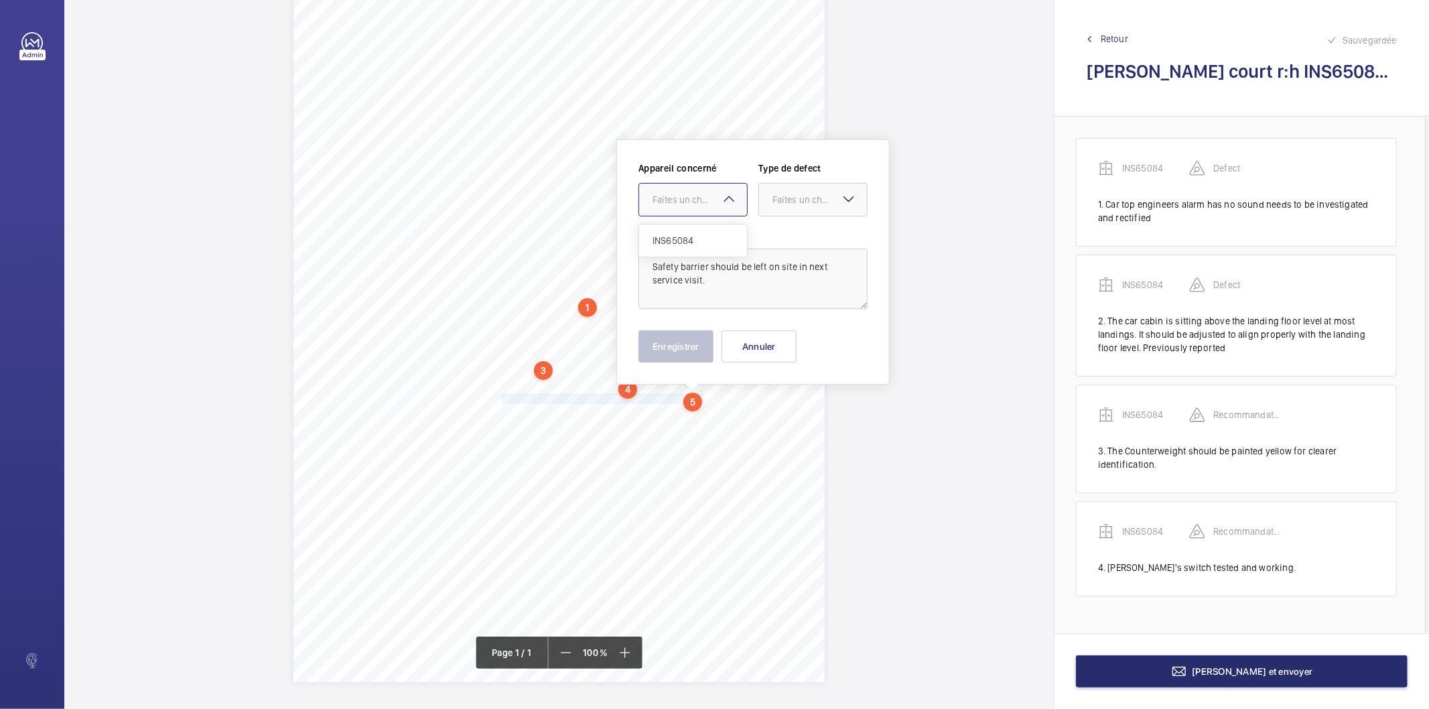
click at [693, 184] on div at bounding box center [693, 200] width 108 height 32
click at [688, 237] on span "INS65084" at bounding box center [693, 240] width 81 height 13
click at [788, 208] on div at bounding box center [813, 200] width 108 height 32
click at [784, 338] on span "Recommandation" at bounding box center [812, 338] width 81 height 13
click at [679, 355] on button "Enregistrer" at bounding box center [675, 346] width 75 height 32
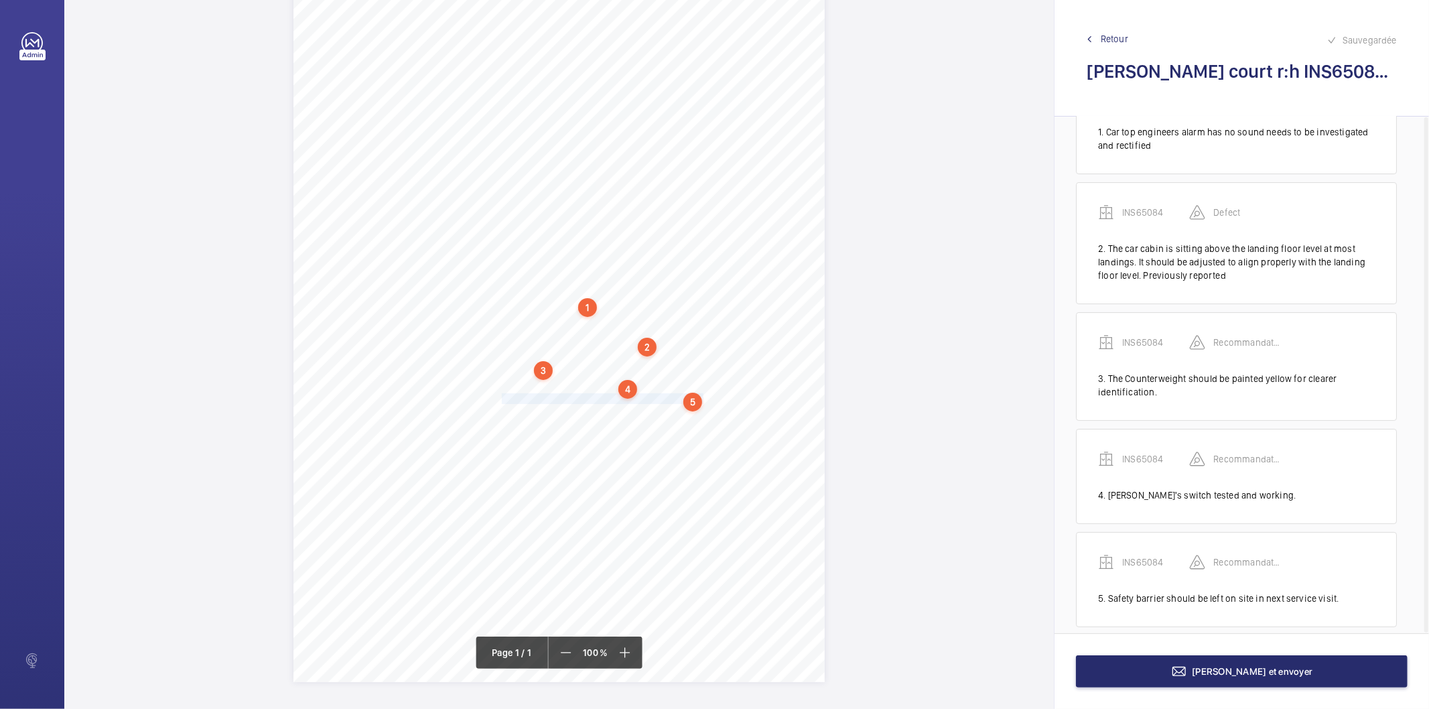
scroll to position [88, 0]
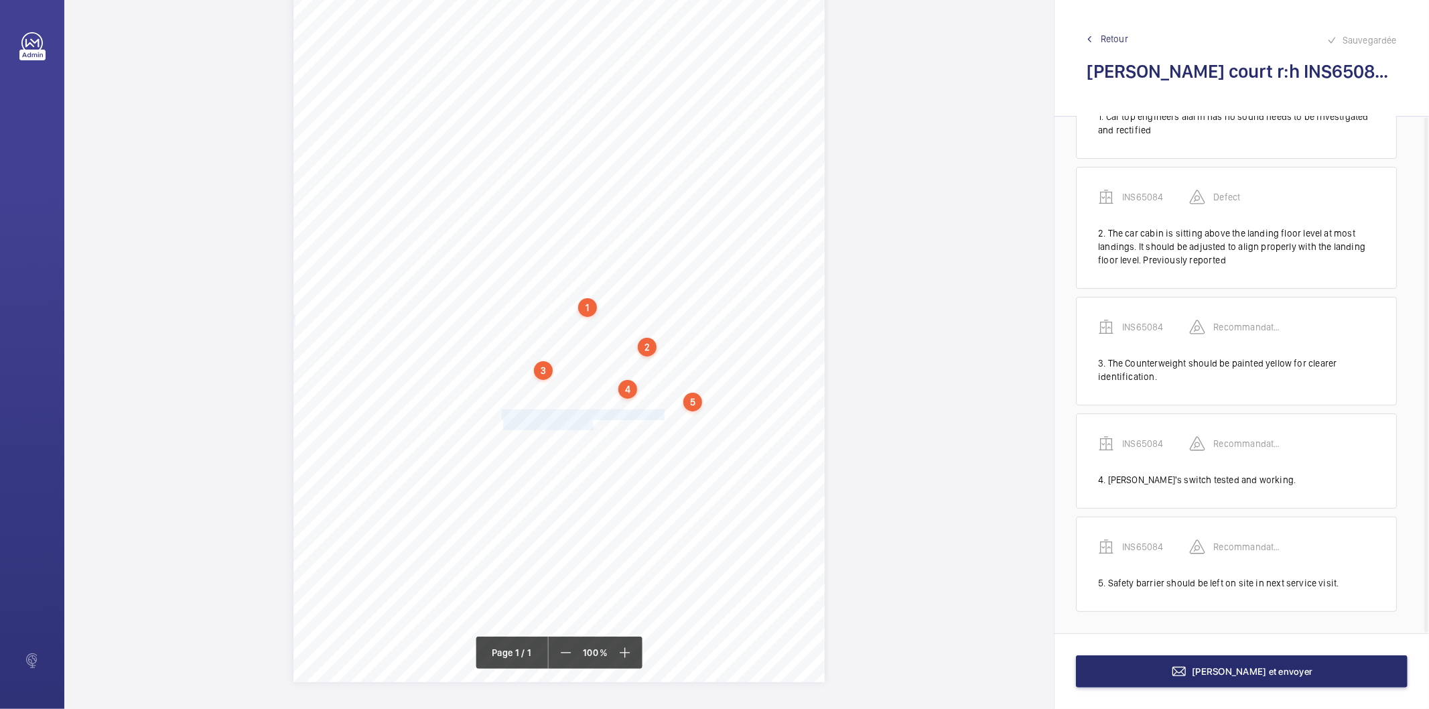
drag, startPoint x: 500, startPoint y: 414, endPoint x: 592, endPoint y: 423, distance: 92.3
click at [592, 423] on div "Signed: Lifting Operations and Lifting Equipment Regulations 1998 Report of Tho…" at bounding box center [558, 306] width 531 height 752
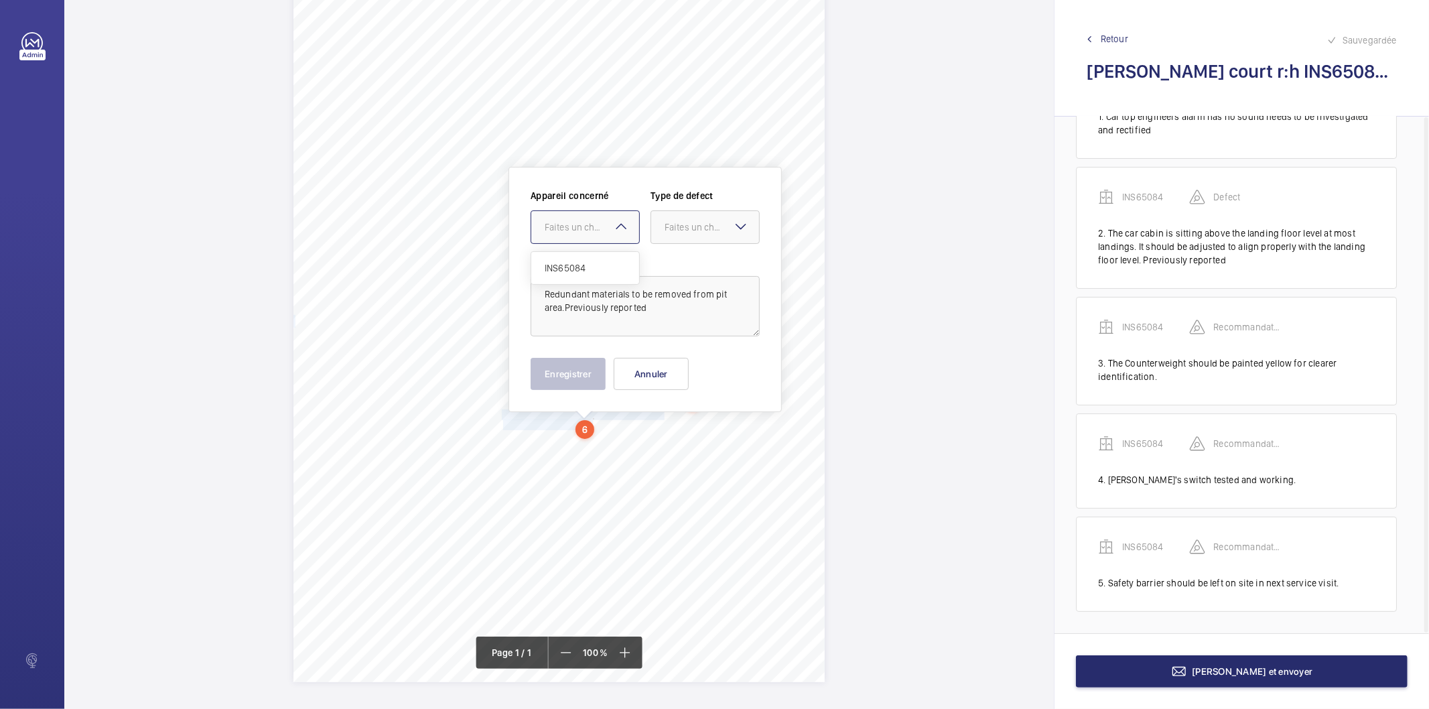
click at [574, 232] on div "Faites un choix" at bounding box center [592, 226] width 94 height 13
click at [561, 266] on span "INS65084" at bounding box center [585, 267] width 81 height 13
drag, startPoint x: 685, startPoint y: 230, endPoint x: 685, endPoint y: 237, distance: 7.4
click at [685, 231] on div "Faites un choix" at bounding box center [712, 226] width 94 height 13
drag, startPoint x: 708, startPoint y: 366, endPoint x: 605, endPoint y: 382, distance: 104.3
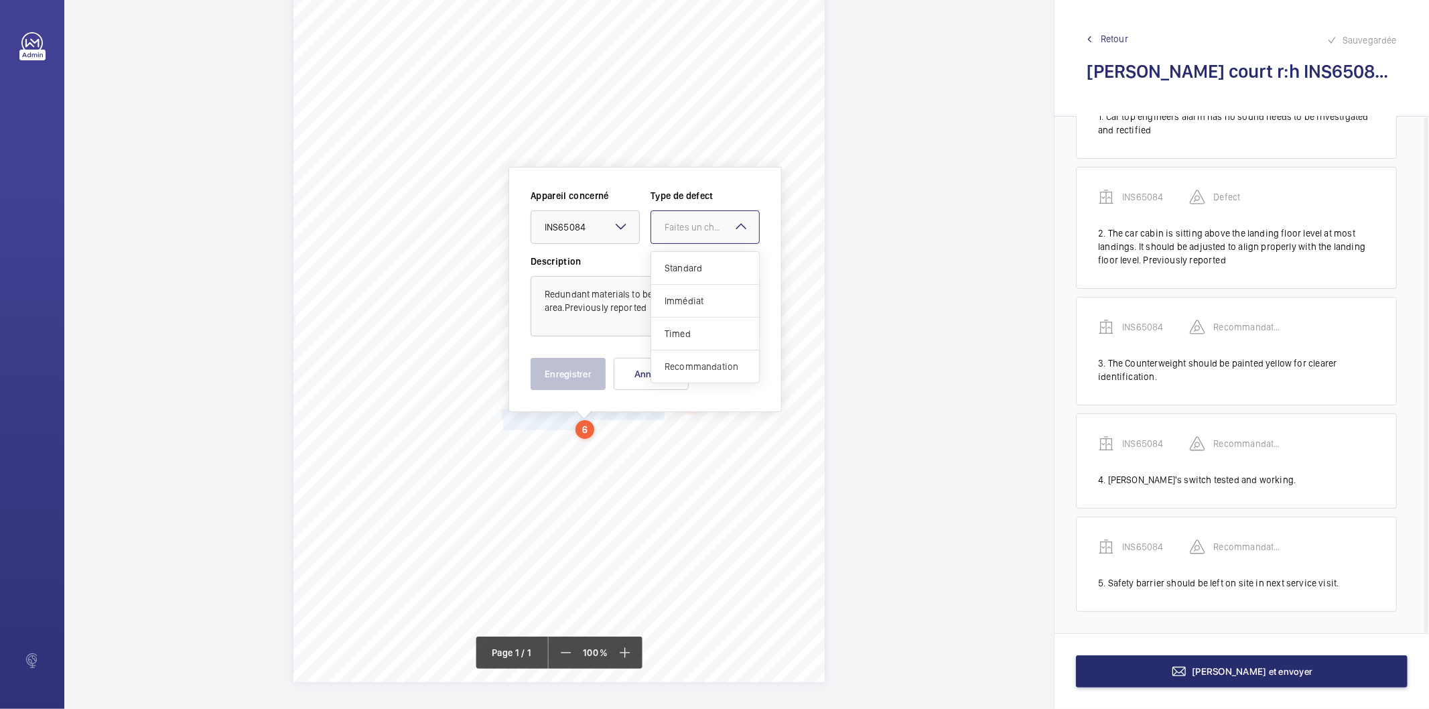
click at [705, 369] on span "Recommandation" at bounding box center [705, 366] width 81 height 13
click at [585, 379] on button "Enregistrer" at bounding box center [568, 374] width 75 height 32
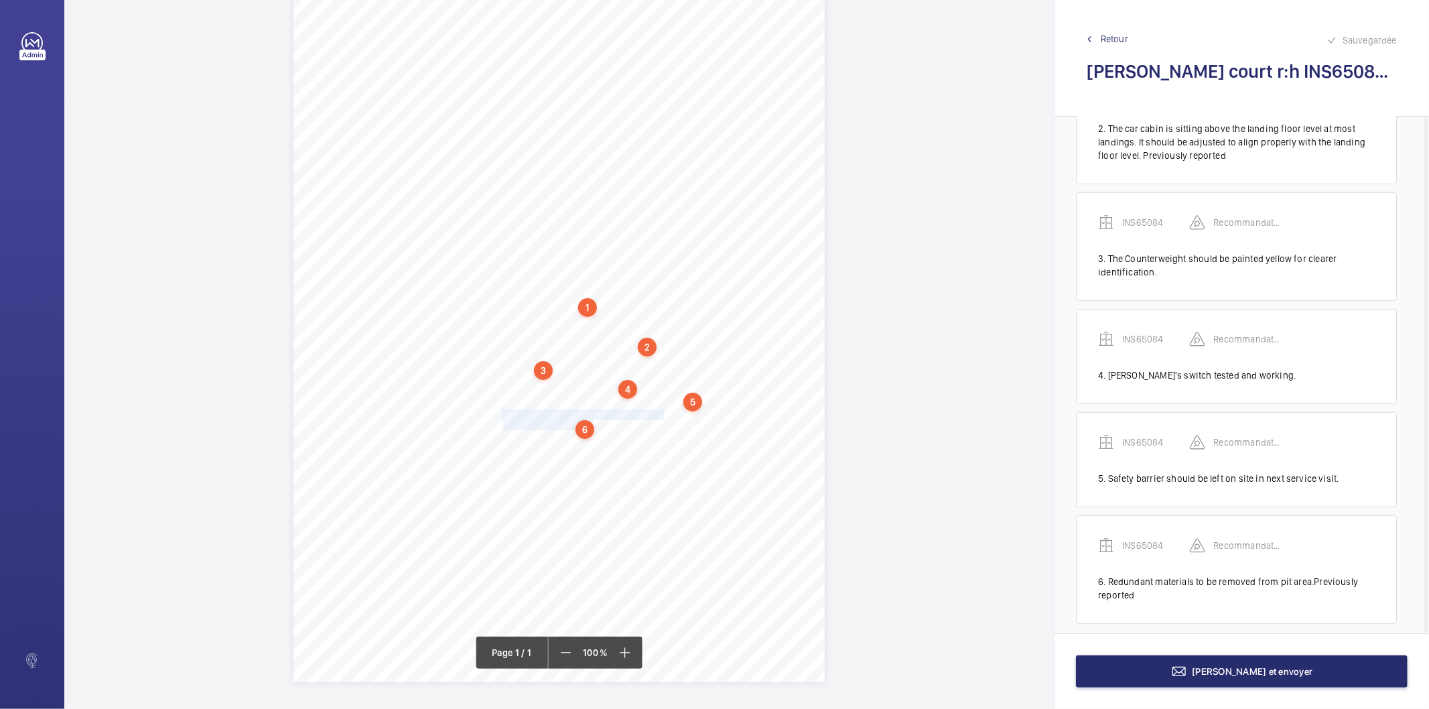
scroll to position [204, 0]
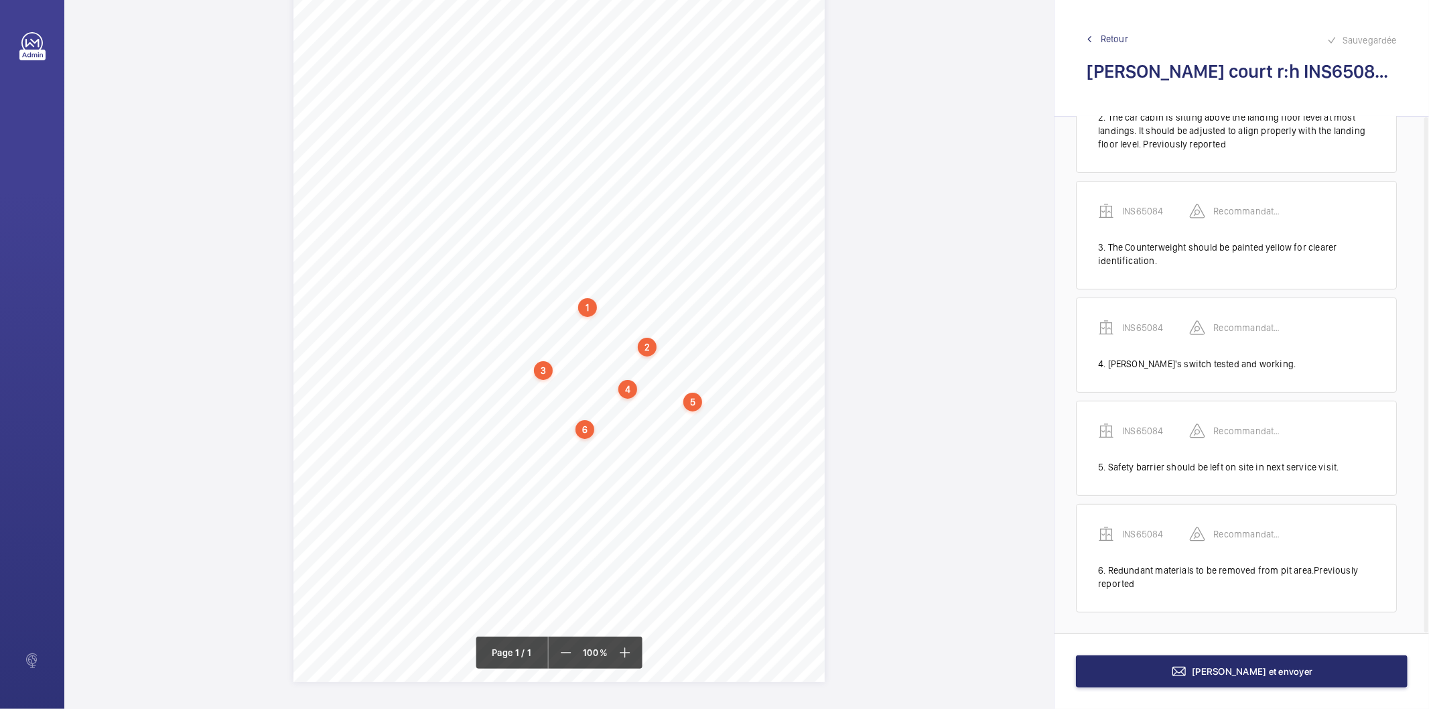
click at [582, 425] on div "6" at bounding box center [585, 429] width 19 height 19
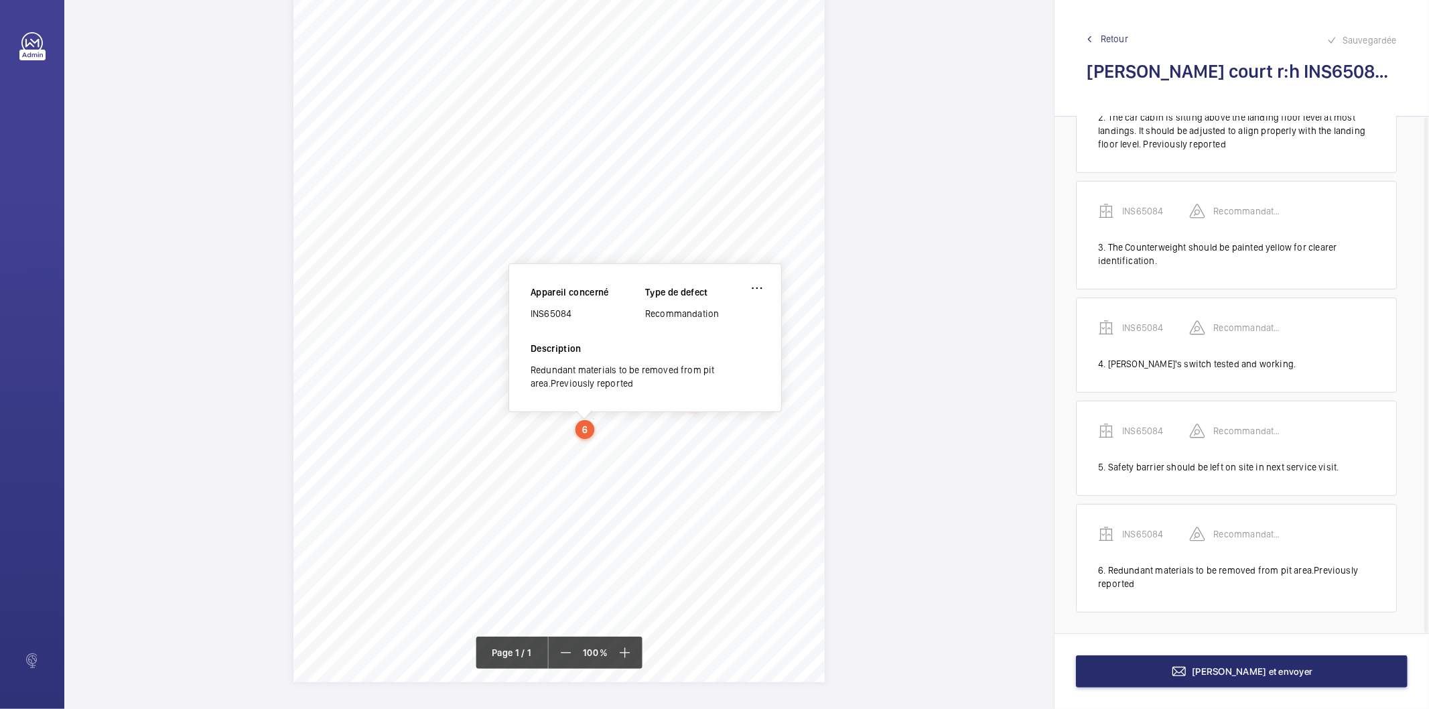
click at [551, 314] on div "INS65084" at bounding box center [588, 313] width 115 height 13
copy div "INS65084"
click at [1140, 663] on button "[PERSON_NAME] et envoyer" at bounding box center [1242, 671] width 332 height 32
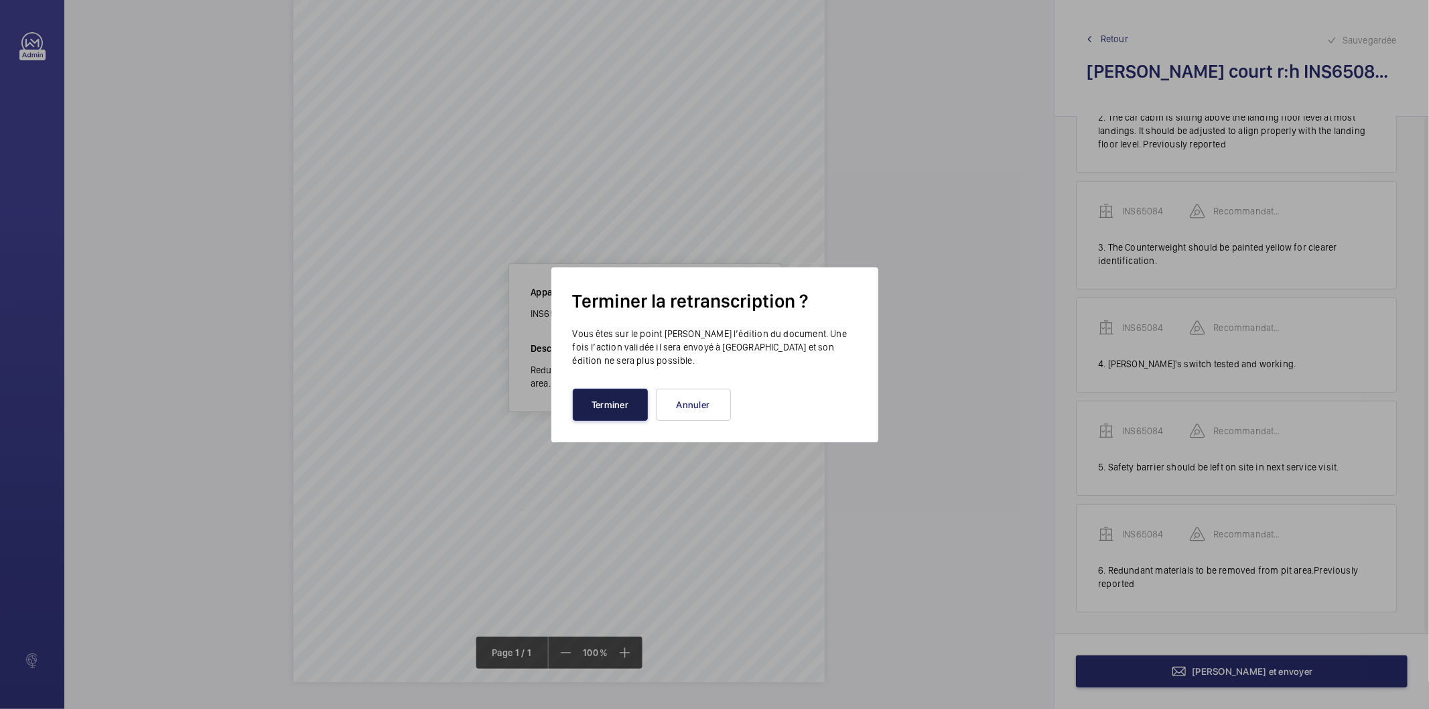
click at [586, 409] on button "Terminer" at bounding box center [610, 405] width 75 height 32
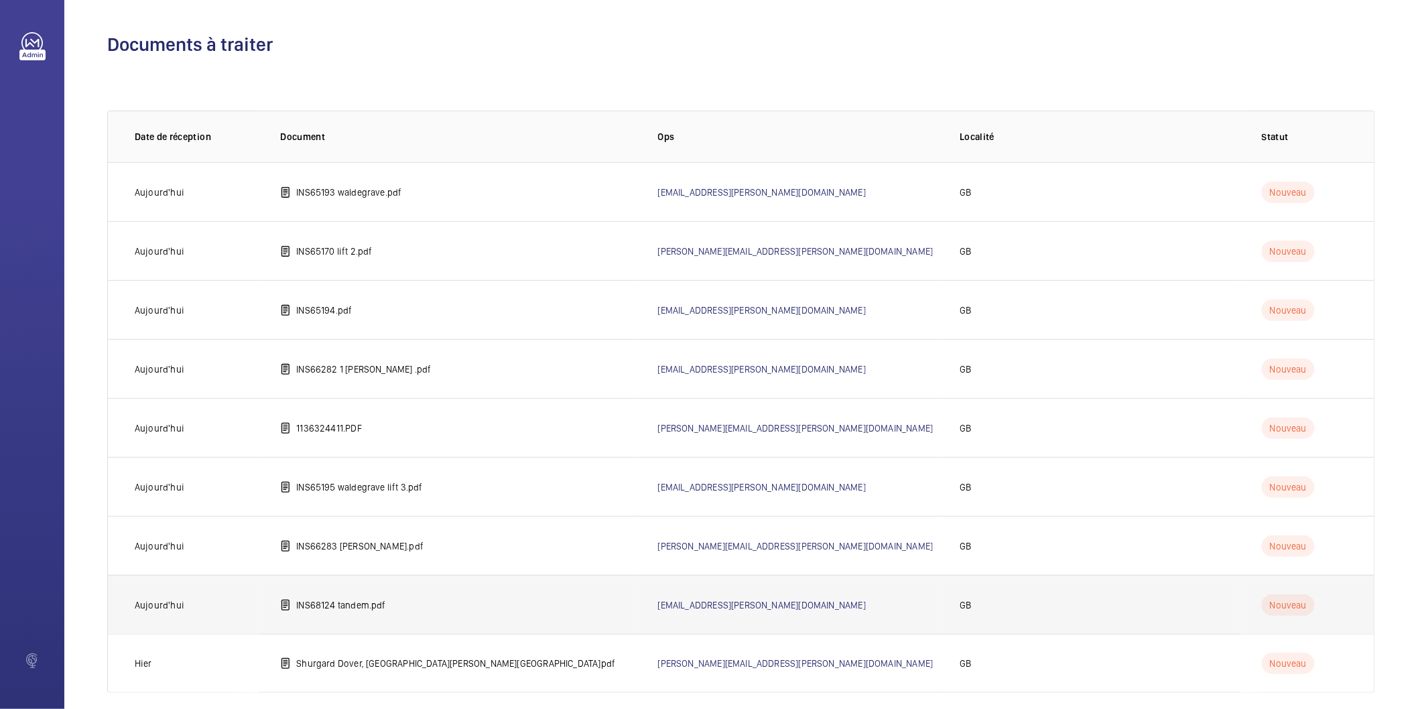
click at [377, 606] on p "INS68124 tandem.pdf" at bounding box center [340, 604] width 89 height 13
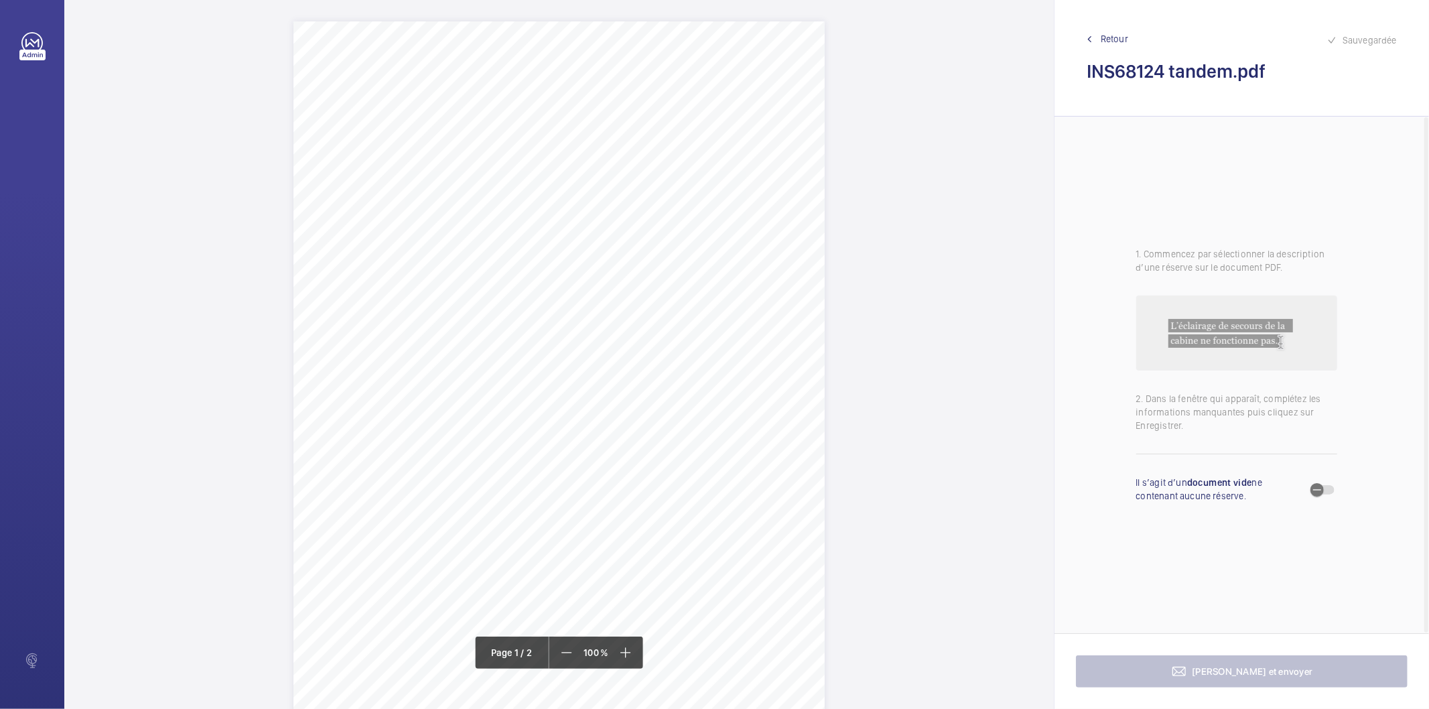
drag, startPoint x: 538, startPoint y: 169, endPoint x: 747, endPoint y: 169, distance: 209.0
click at [712, 169] on span "1-12 Tandem Apartment [STREET_ADDRESS]" at bounding box center [625, 169] width 174 height 9
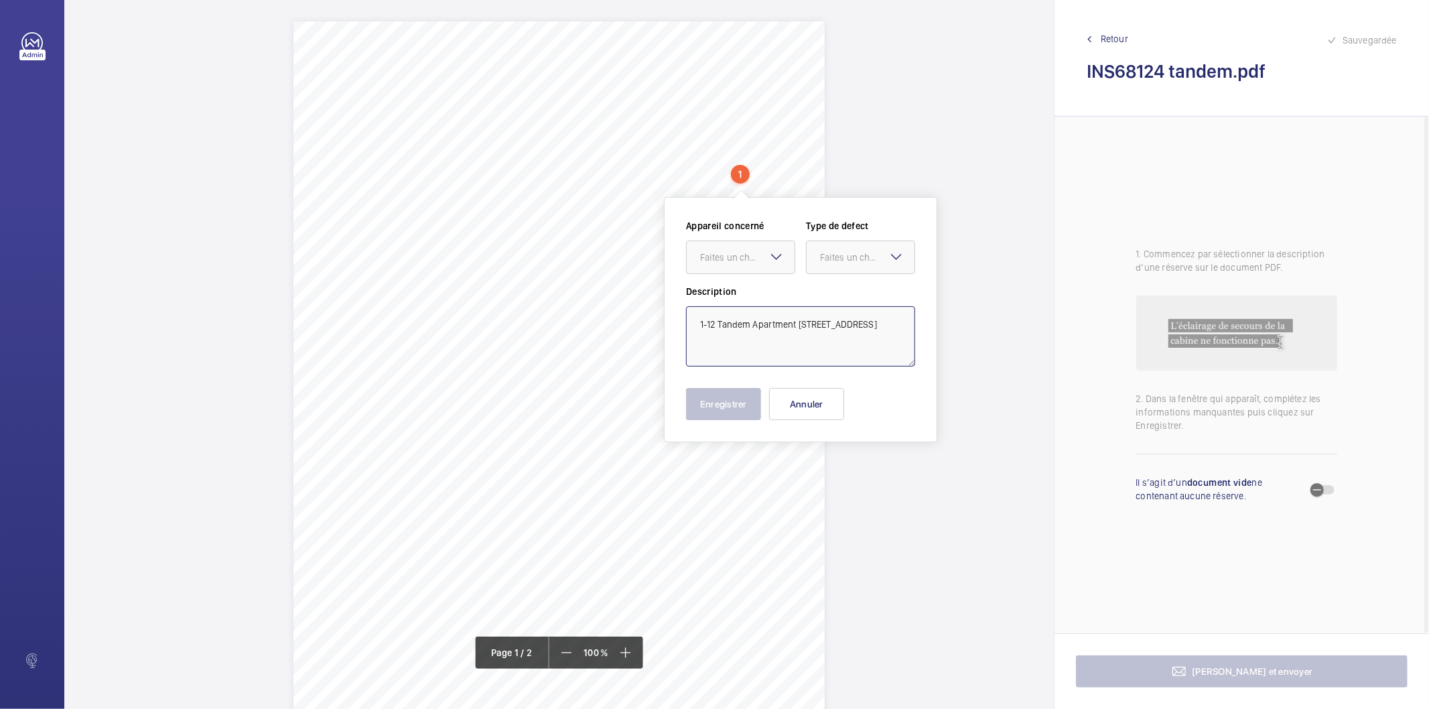
drag, startPoint x: 745, startPoint y: 339, endPoint x: 681, endPoint y: 323, distance: 65.6
click at [681, 323] on div "Appareil concerné Faites un choix Type de defect Faites un choix Description 1-…" at bounding box center [800, 319] width 273 height 245
click at [813, 409] on button "Annuler" at bounding box center [806, 404] width 75 height 32
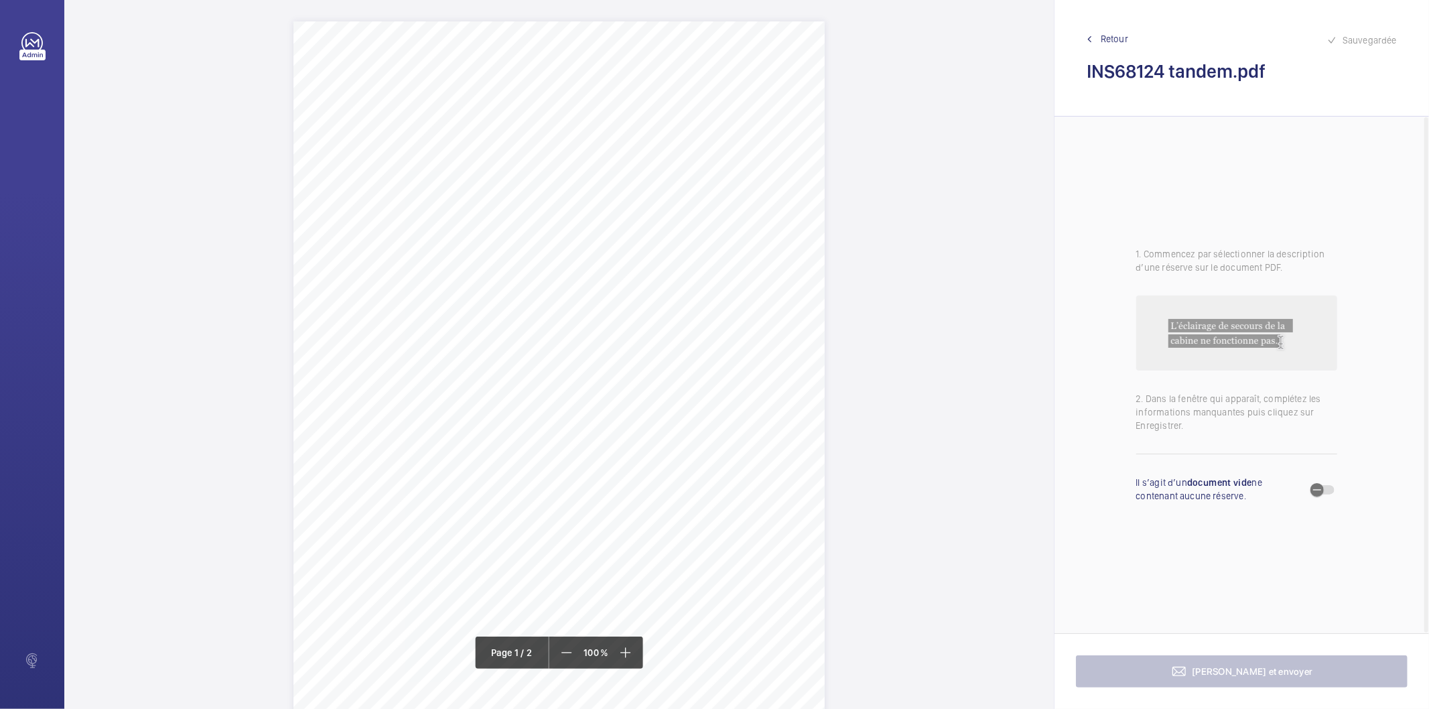
click at [499, 386] on div "Signed: Lifting Operations and Lifting Equipment Regulations 1998 Report of Tho…" at bounding box center [558, 397] width 531 height 752
click at [561, 293] on button "Annuler" at bounding box center [558, 289] width 75 height 32
drag, startPoint x: 501, startPoint y: 338, endPoint x: 531, endPoint y: 348, distance: 31.1
click at [531, 348] on div "Signed: Lifting Operations and Lifting Equipment Regulations 1998 Report of Tho…" at bounding box center [558, 351] width 531 height 752
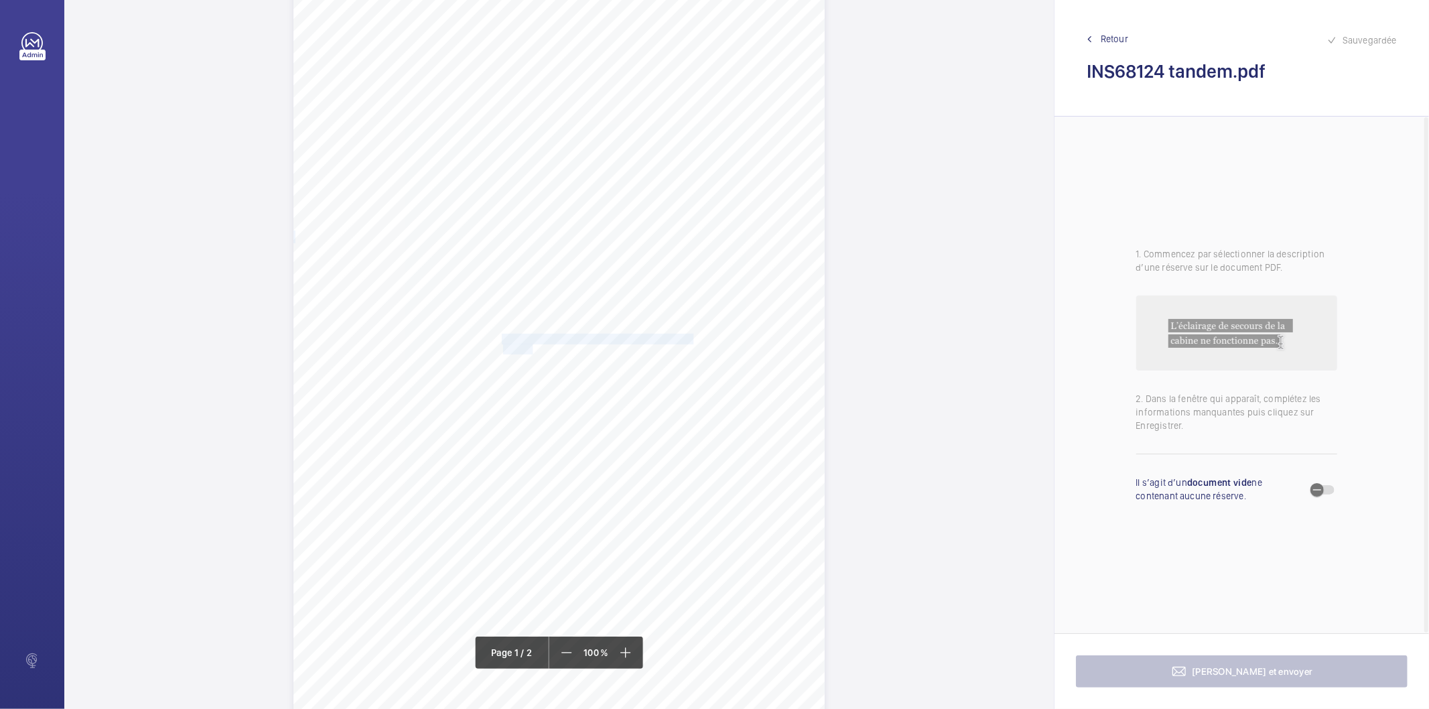
scroll to position [56, 0]
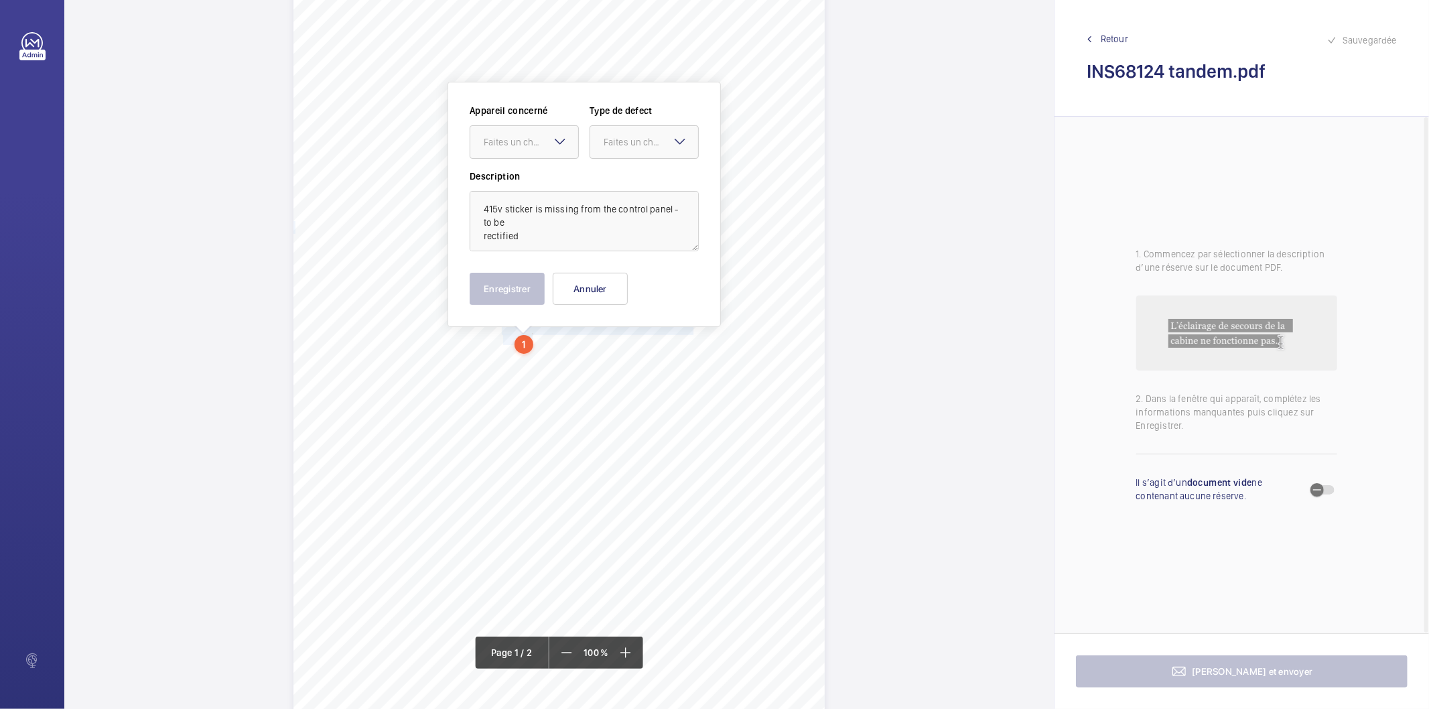
click at [559, 138] on mat-icon at bounding box center [560, 141] width 16 height 16
click at [534, 188] on span "INS68124" at bounding box center [524, 182] width 81 height 13
click at [653, 132] on div at bounding box center [644, 142] width 108 height 32
click at [651, 178] on span "Standard" at bounding box center [644, 182] width 81 height 13
click at [520, 283] on button "Enregistrer" at bounding box center [507, 289] width 75 height 32
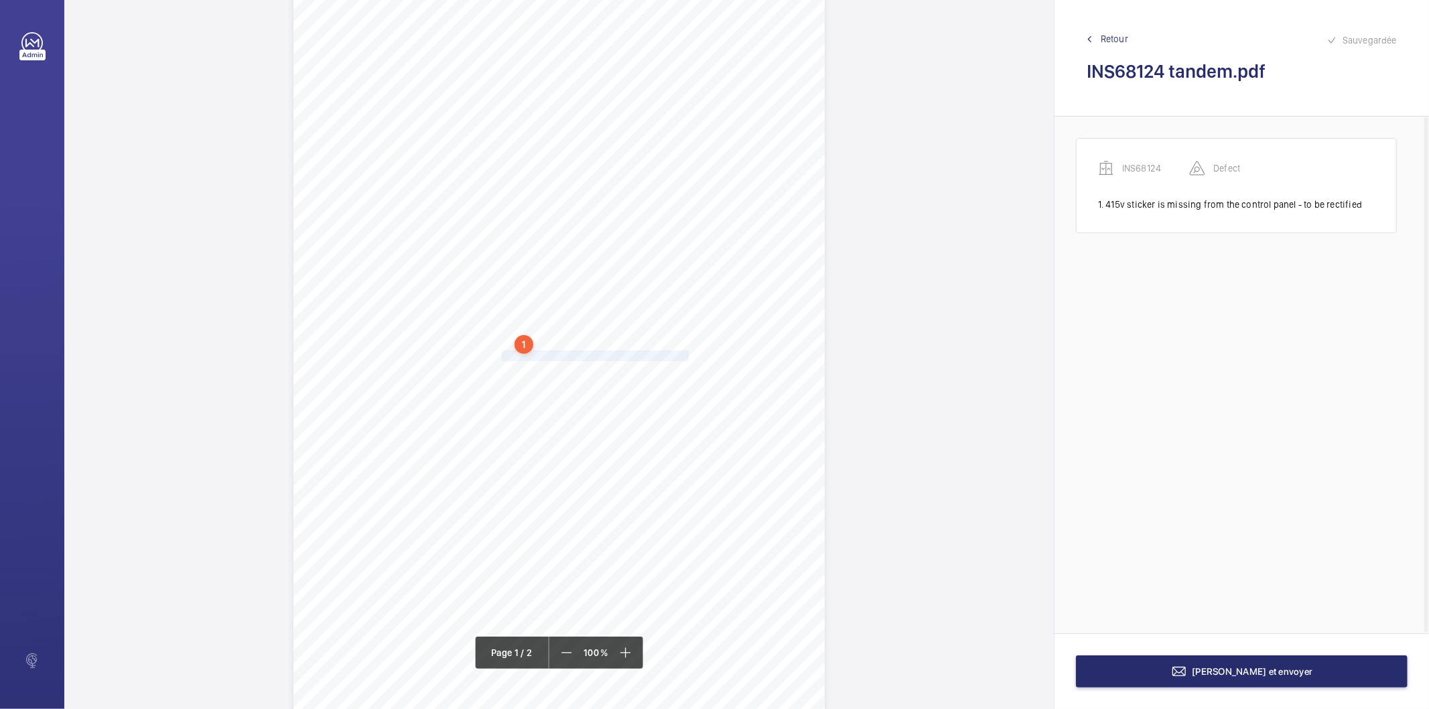
drag, startPoint x: 500, startPoint y: 354, endPoint x: 685, endPoint y: 350, distance: 184.9
click at [685, 350] on div "Signed: Lifting Operations and Lifting Equipment Regulations 1998 Report of Tho…" at bounding box center [558, 341] width 531 height 752
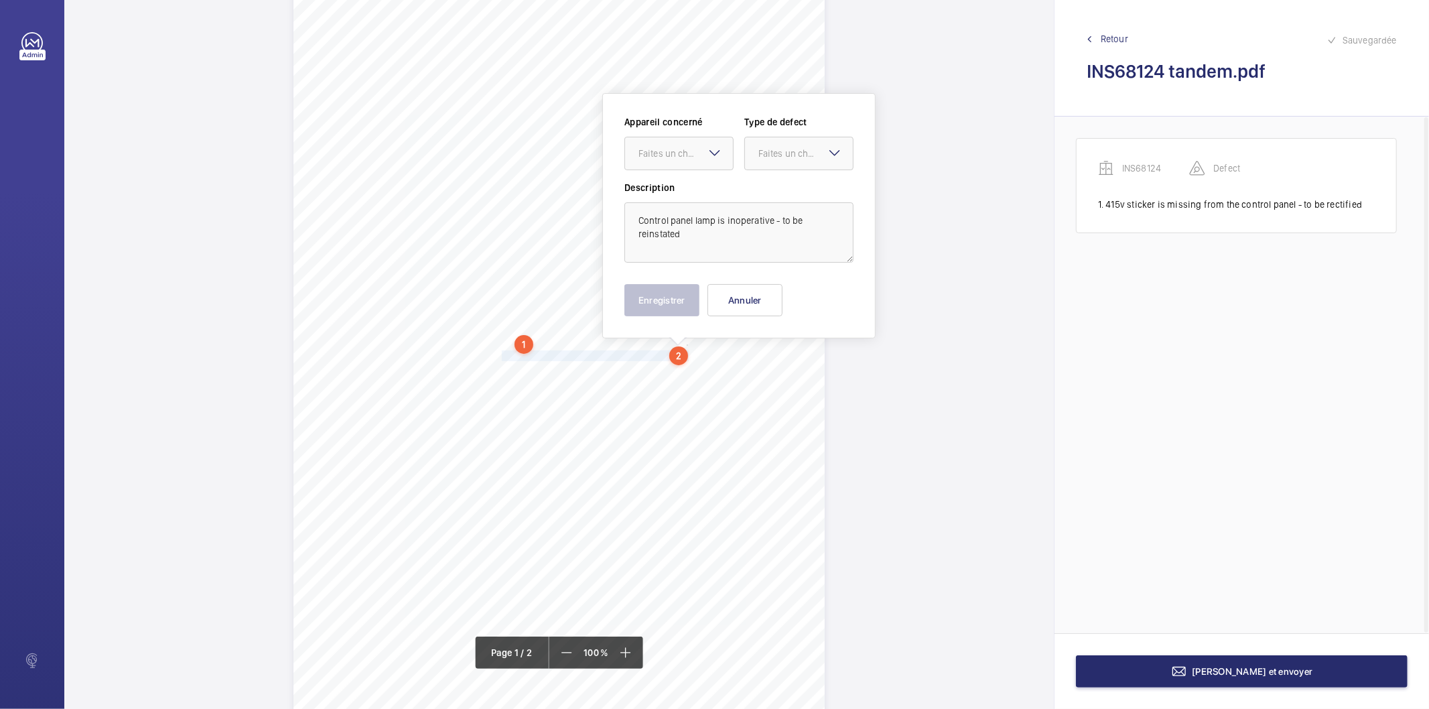
scroll to position [68, 0]
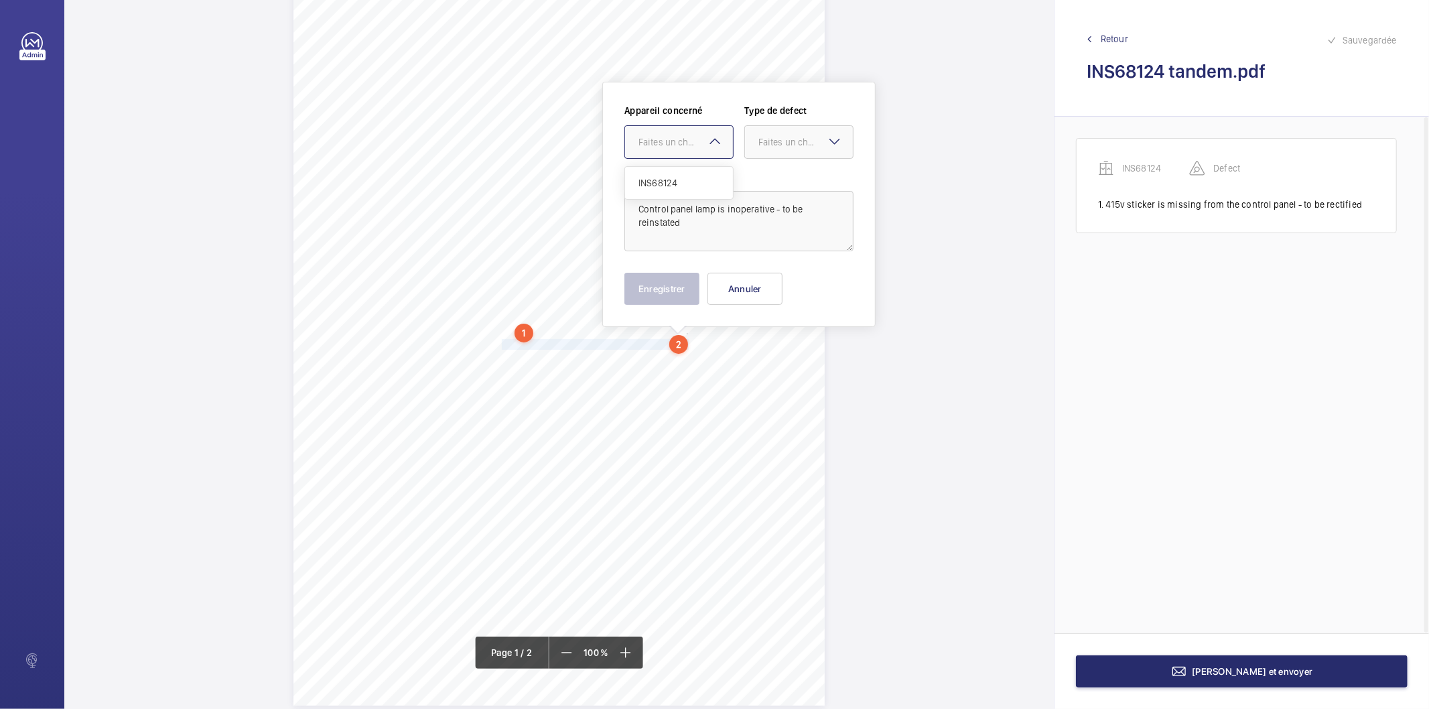
click at [697, 126] on div at bounding box center [679, 142] width 108 height 32
click at [680, 188] on span "INS68124" at bounding box center [678, 182] width 81 height 13
click at [770, 139] on div "Faites un choix" at bounding box center [805, 141] width 94 height 13
click at [785, 182] on span "Standard" at bounding box center [798, 182] width 81 height 13
click at [650, 295] on button "Enregistrer" at bounding box center [661, 289] width 75 height 32
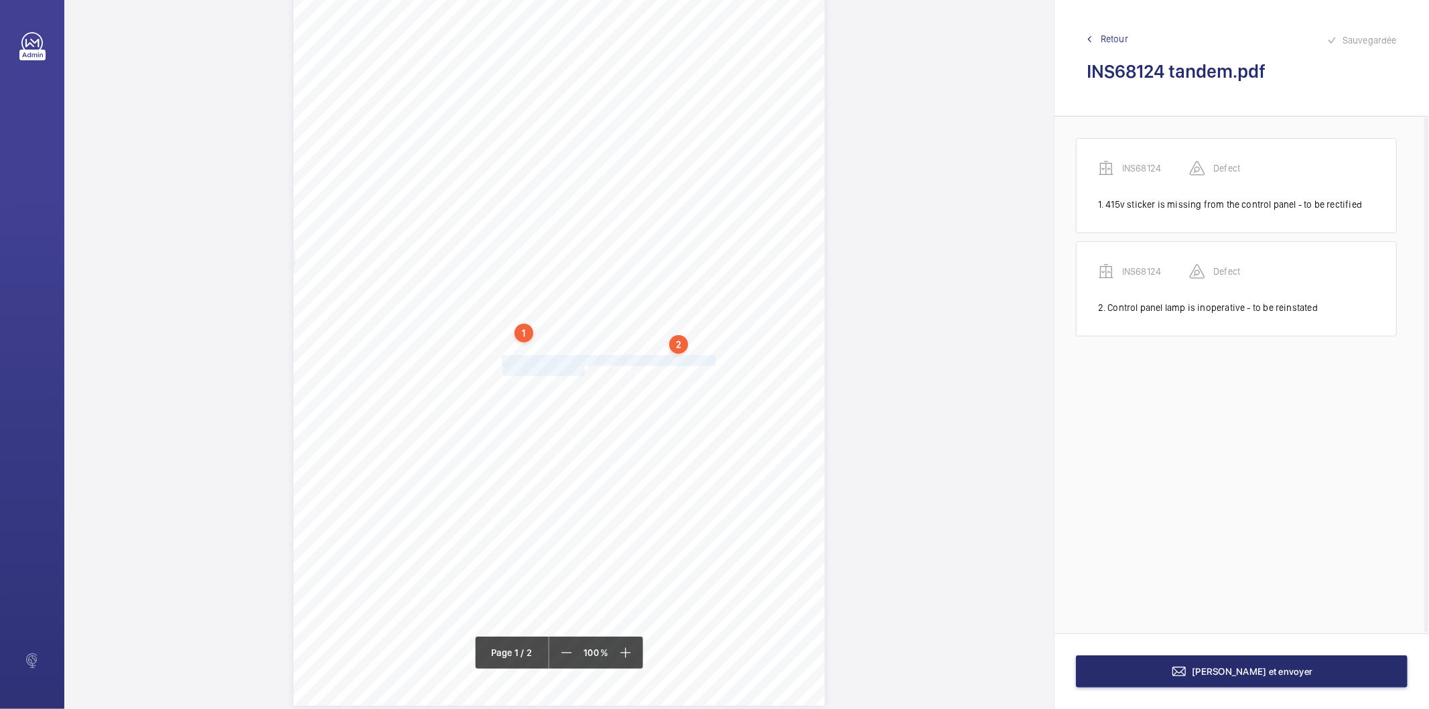
drag, startPoint x: 500, startPoint y: 358, endPoint x: 583, endPoint y: 368, distance: 83.8
click at [583, 368] on div "Signed: Lifting Operations and Lifting Equipment Regulations 1998 Report of Tho…" at bounding box center [558, 330] width 531 height 752
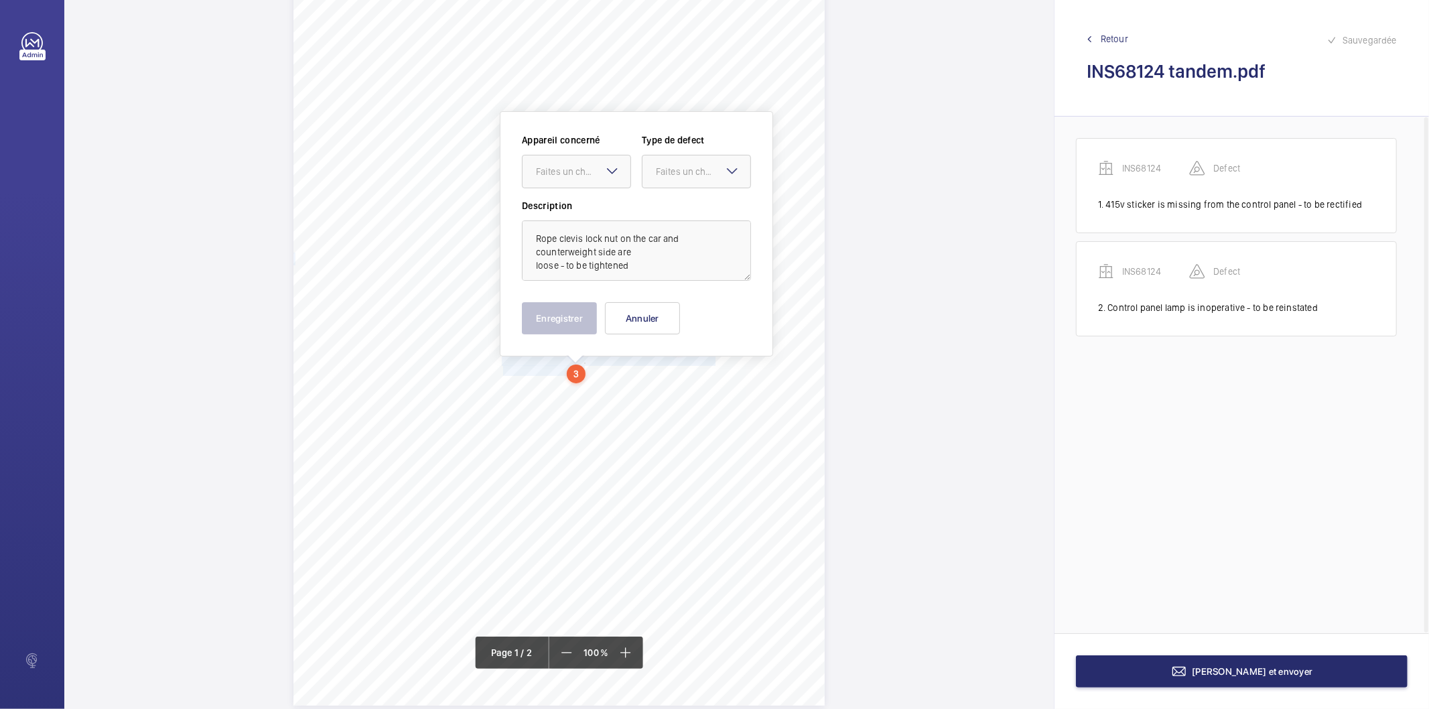
scroll to position [97, 0]
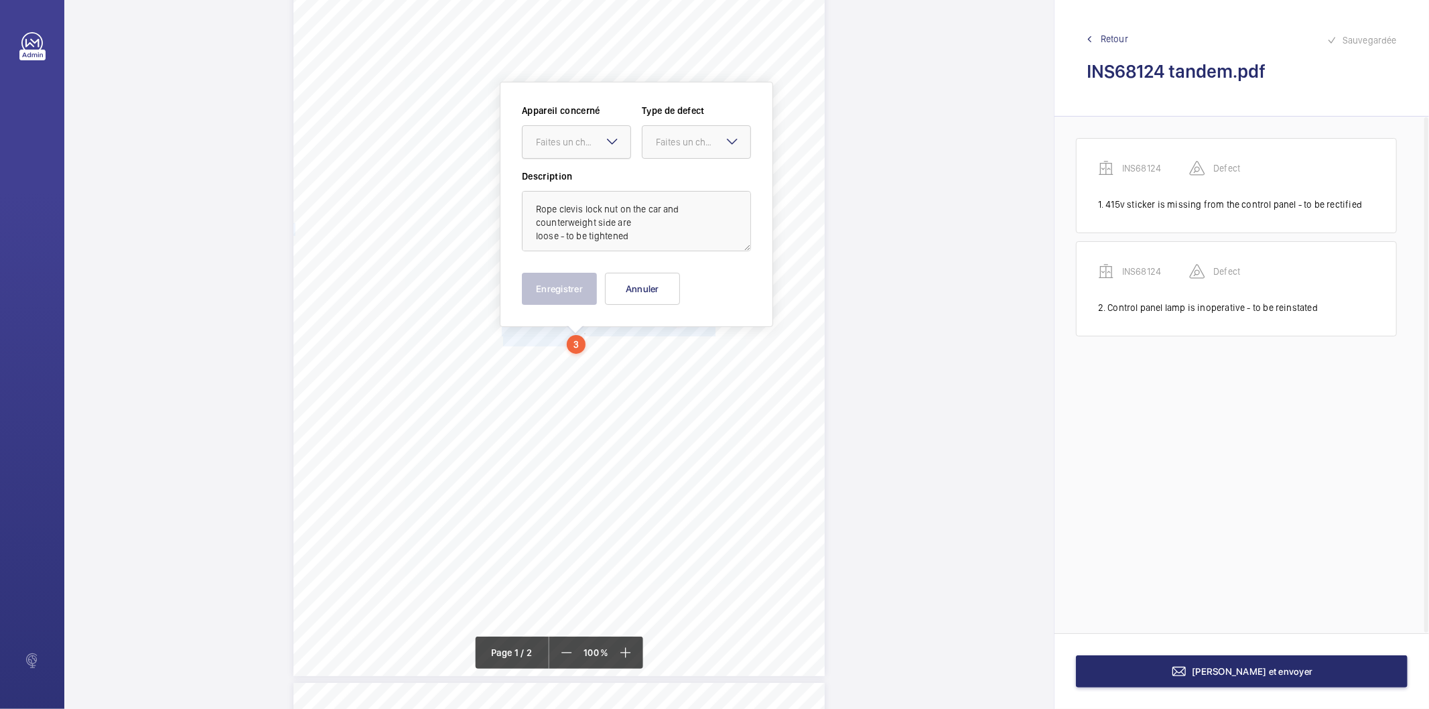
click at [573, 126] on div at bounding box center [577, 142] width 108 height 32
click at [573, 172] on div "INS68124" at bounding box center [577, 183] width 108 height 32
click at [684, 151] on div at bounding box center [697, 142] width 108 height 32
click at [680, 192] on div "Standard" at bounding box center [697, 183] width 108 height 33
click at [592, 289] on button "Enregistrer" at bounding box center [559, 289] width 75 height 32
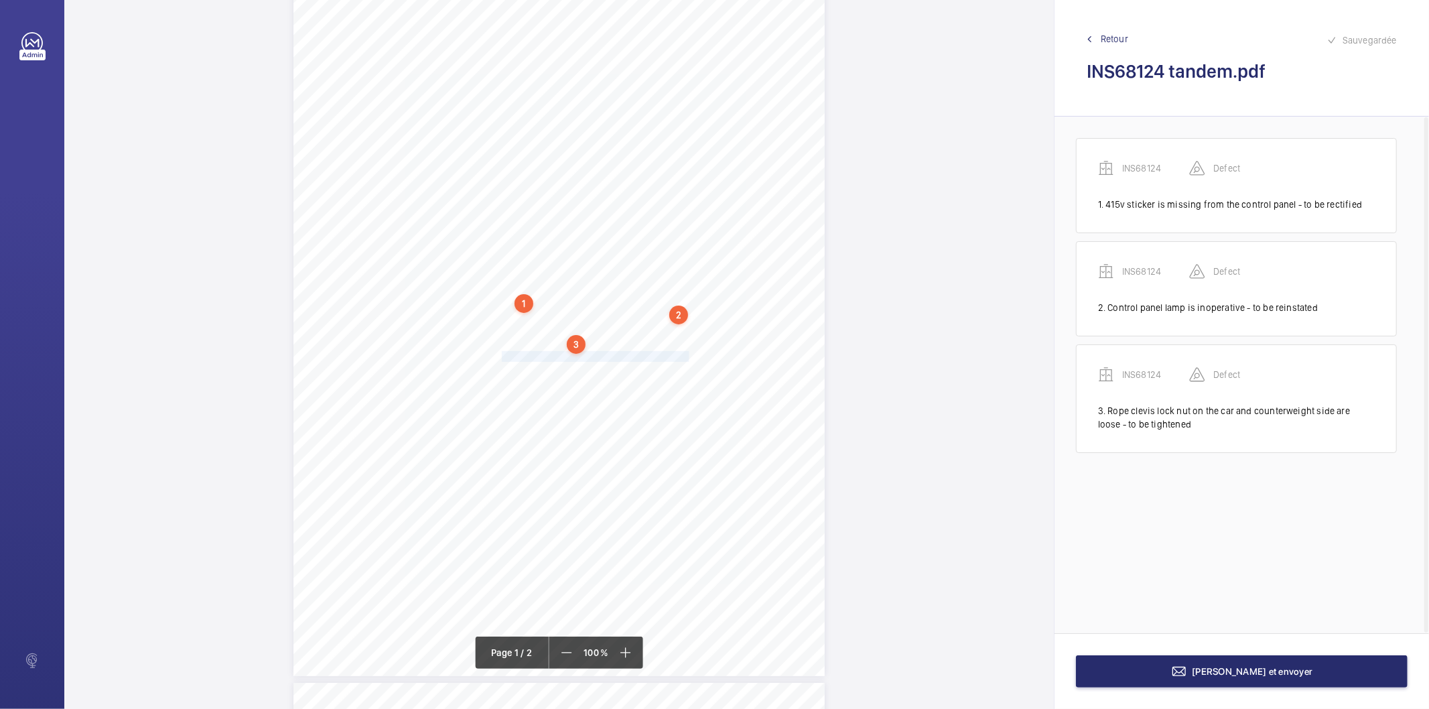
drag, startPoint x: 501, startPoint y: 358, endPoint x: 685, endPoint y: 357, distance: 183.6
click at [685, 357] on div "Signed: Lifting Operations and Lifting Equipment Regulations 1998 Report of Tho…" at bounding box center [558, 300] width 531 height 752
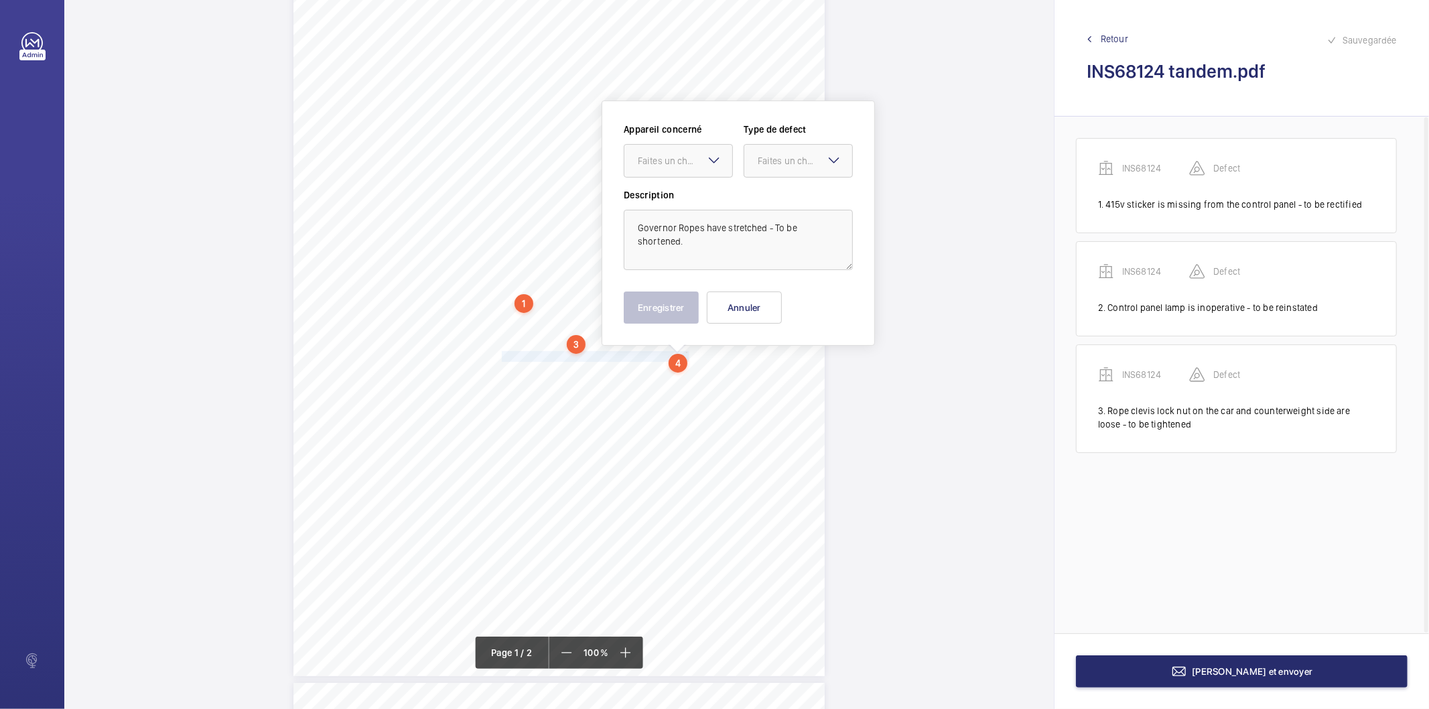
scroll to position [116, 0]
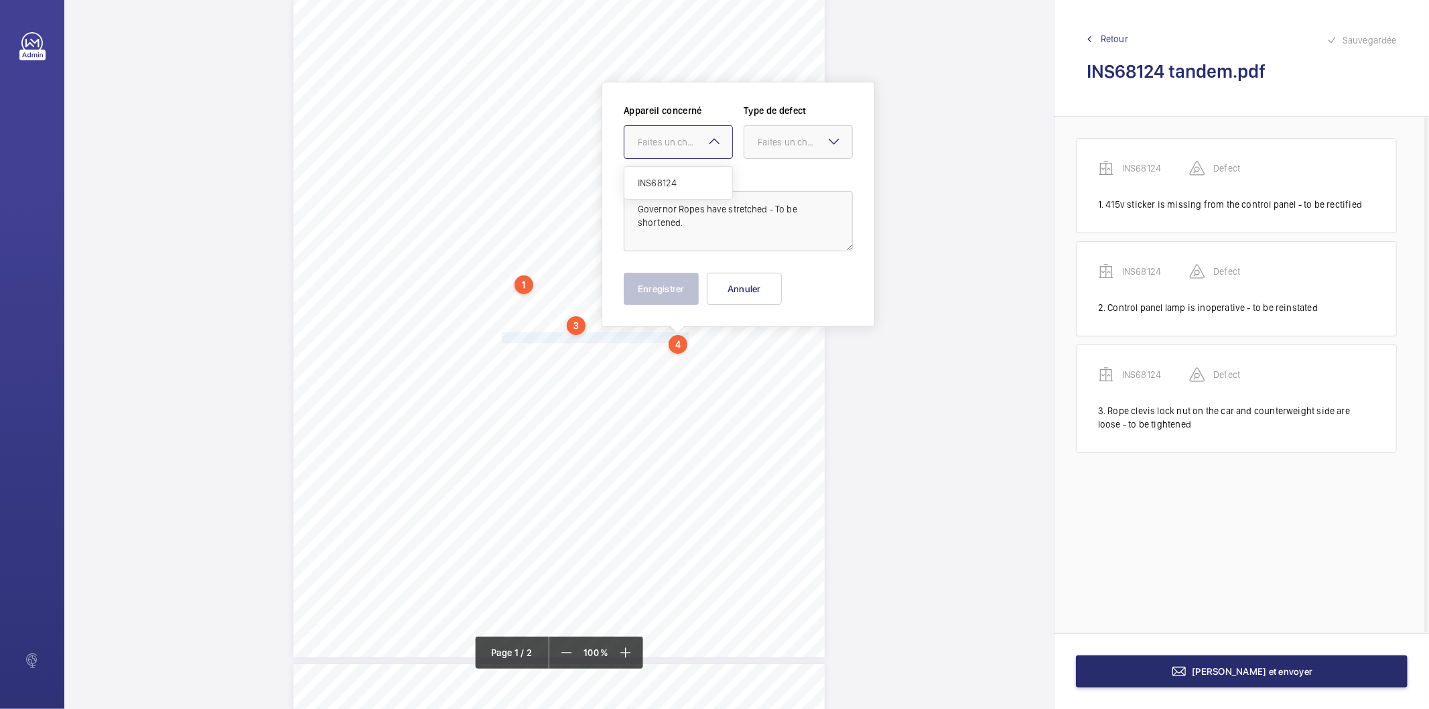
click at [678, 139] on div "Faites un choix" at bounding box center [685, 141] width 94 height 13
click at [669, 186] on span "INS68124" at bounding box center [678, 182] width 81 height 13
click at [791, 145] on div "Faites un choix" at bounding box center [805, 141] width 94 height 13
click at [781, 186] on span "Standard" at bounding box center [798, 182] width 81 height 13
click at [677, 295] on button "Enregistrer" at bounding box center [661, 289] width 75 height 32
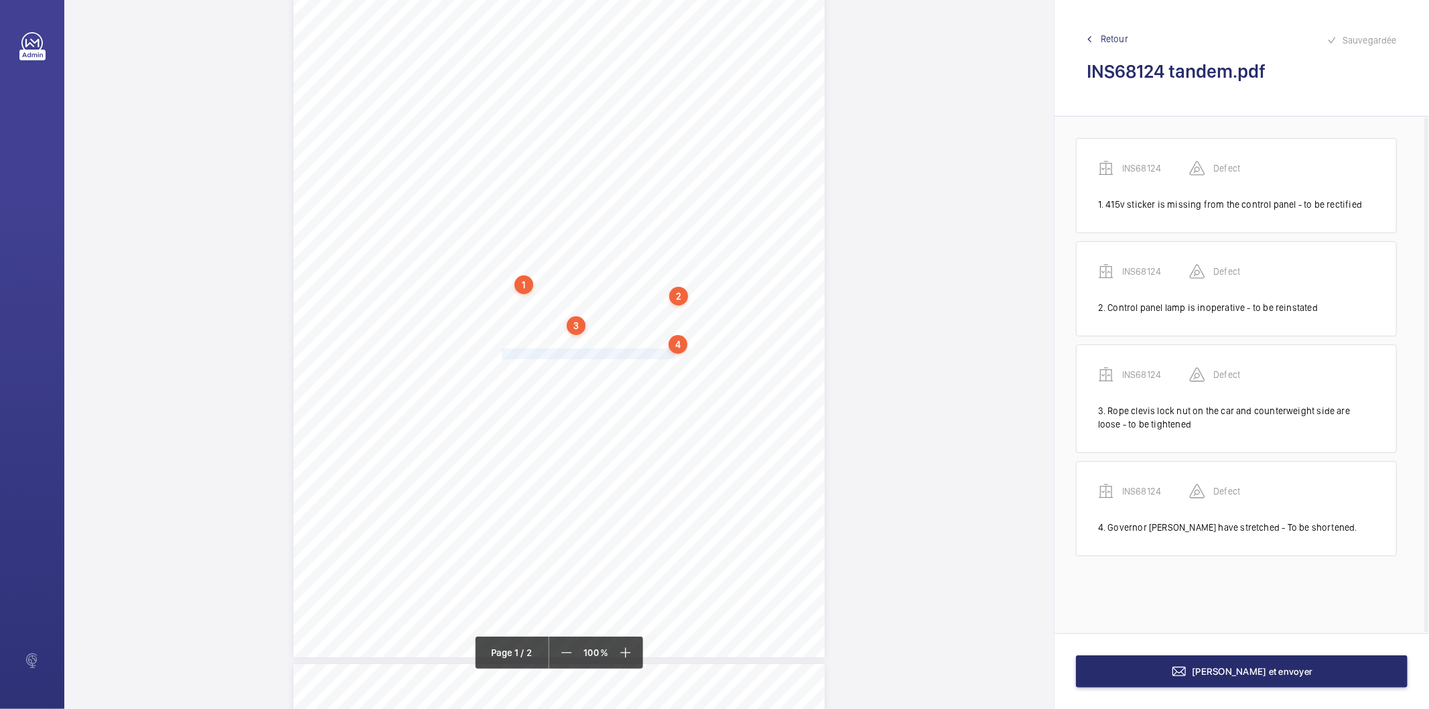
drag, startPoint x: 500, startPoint y: 354, endPoint x: 675, endPoint y: 356, distance: 174.2
click at [675, 356] on span "R/H counterweight oil pot is loose - to be rectified" at bounding box center [591, 353] width 179 height 9
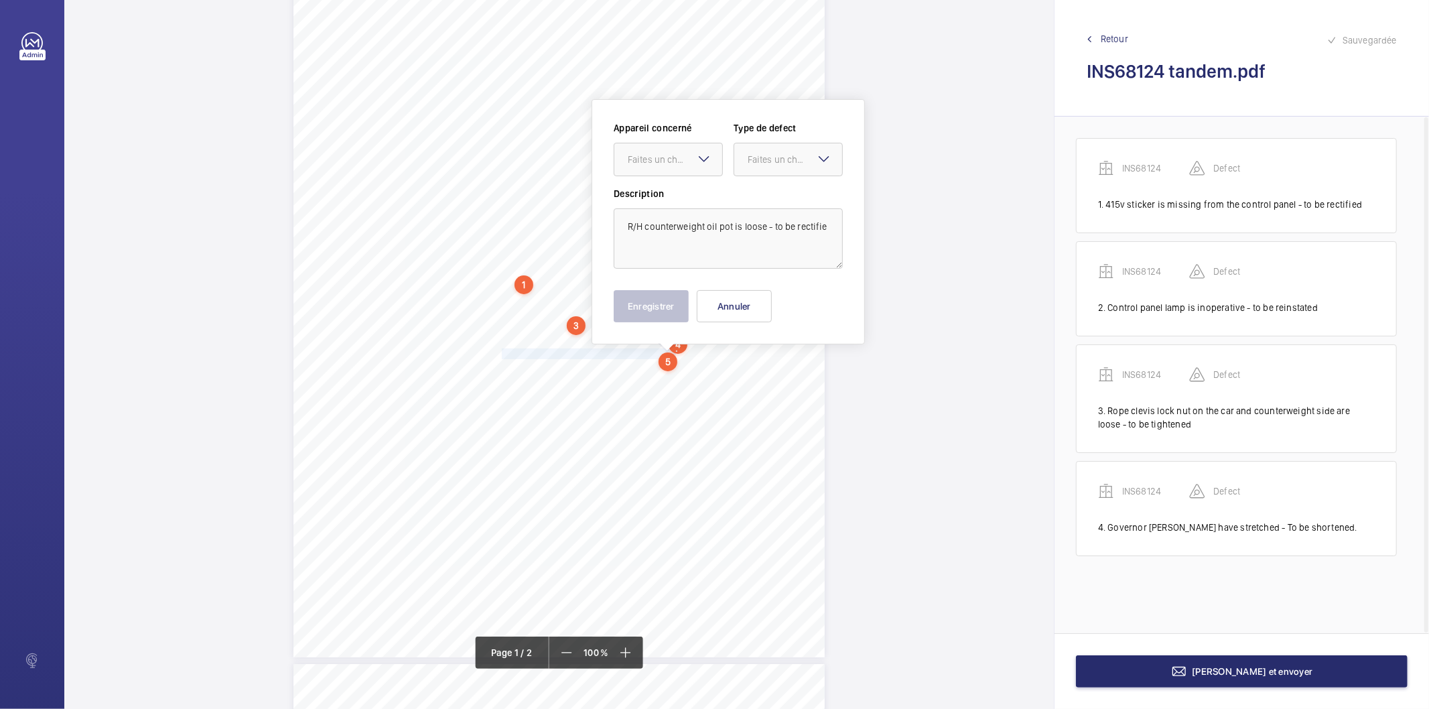
scroll to position [133, 0]
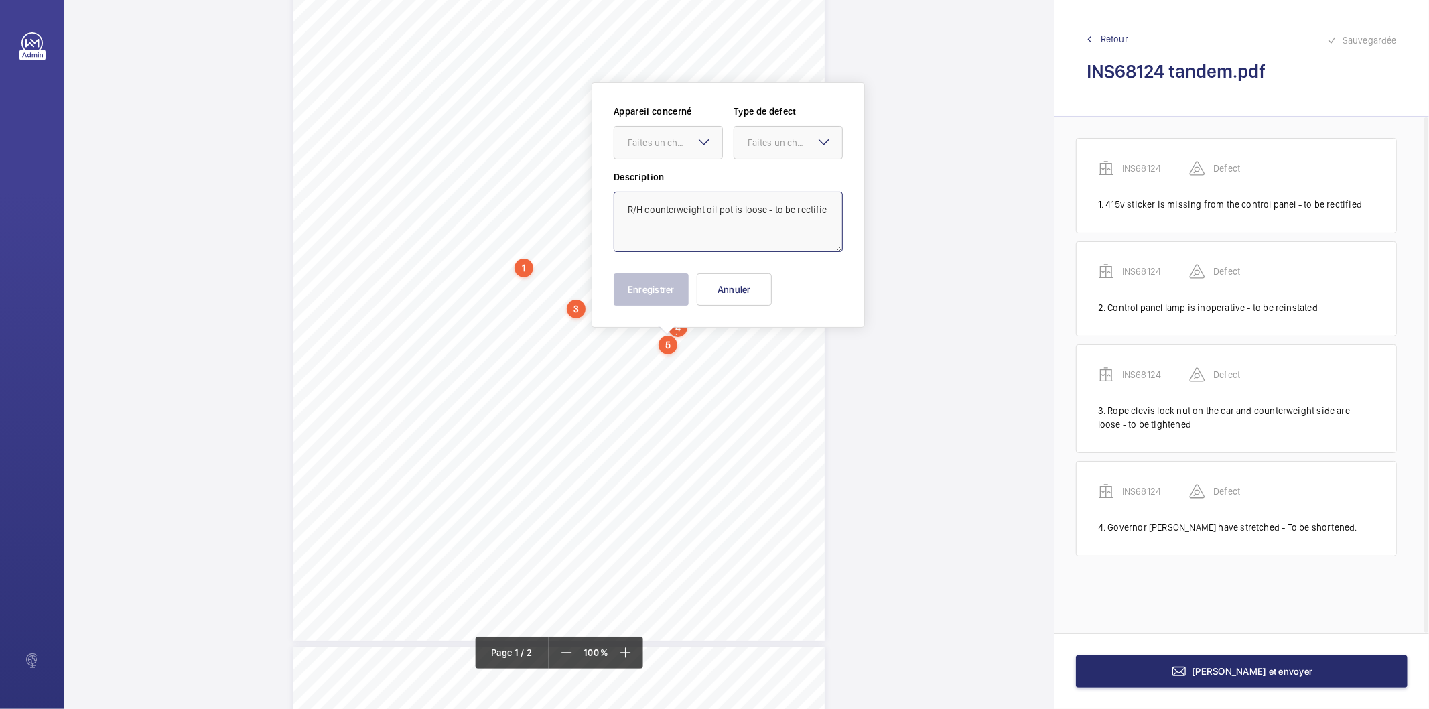
click at [831, 205] on textarea "R/H counterweight oil pot is loose - to be rectifie" at bounding box center [728, 222] width 229 height 60
click at [659, 138] on div "Faites un choix" at bounding box center [675, 142] width 94 height 13
click at [640, 182] on span "INS68124" at bounding box center [668, 183] width 81 height 13
click at [762, 145] on div "Faites un choix" at bounding box center [795, 142] width 94 height 13
click at [770, 188] on span "Standard" at bounding box center [788, 183] width 81 height 13
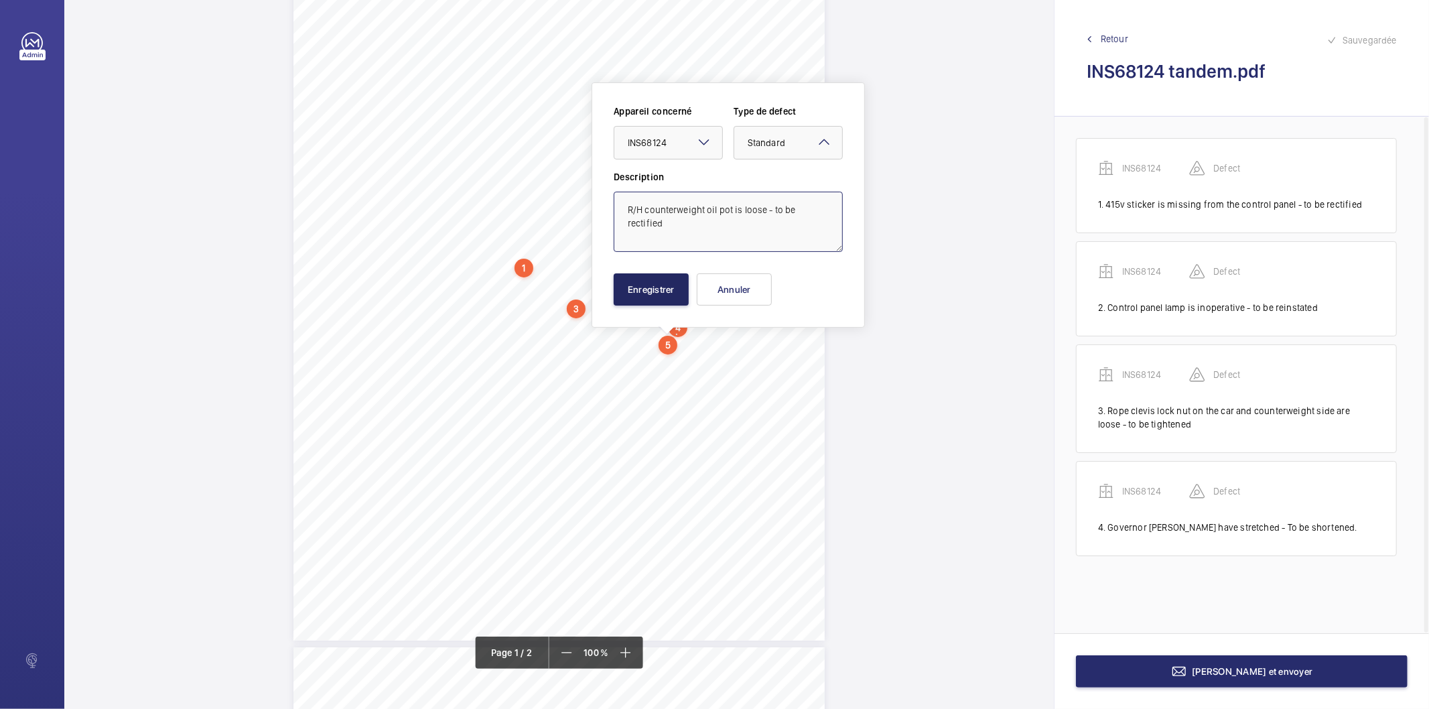
type textarea "R/H counterweight oil pot is loose - to be rectified"
click at [660, 291] on button "Enregistrer" at bounding box center [651, 289] width 75 height 32
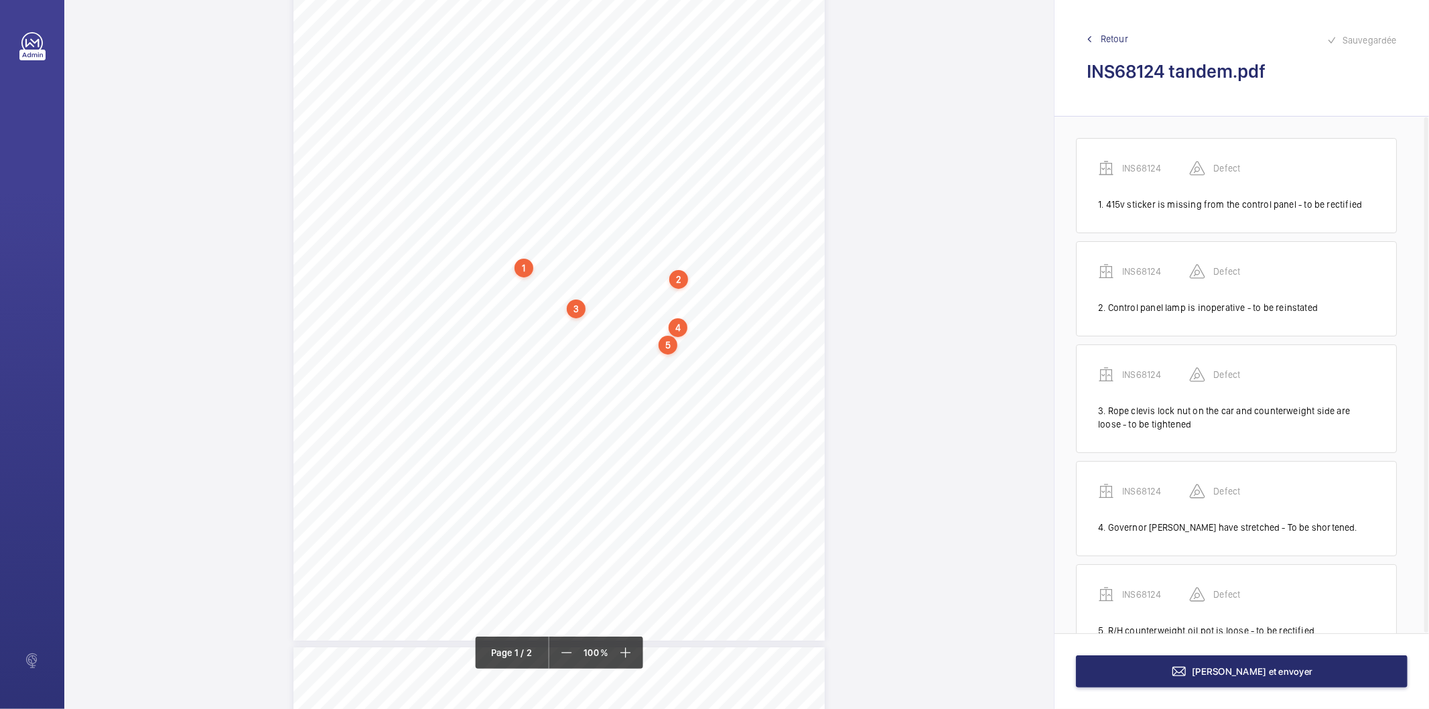
scroll to position [48, 0]
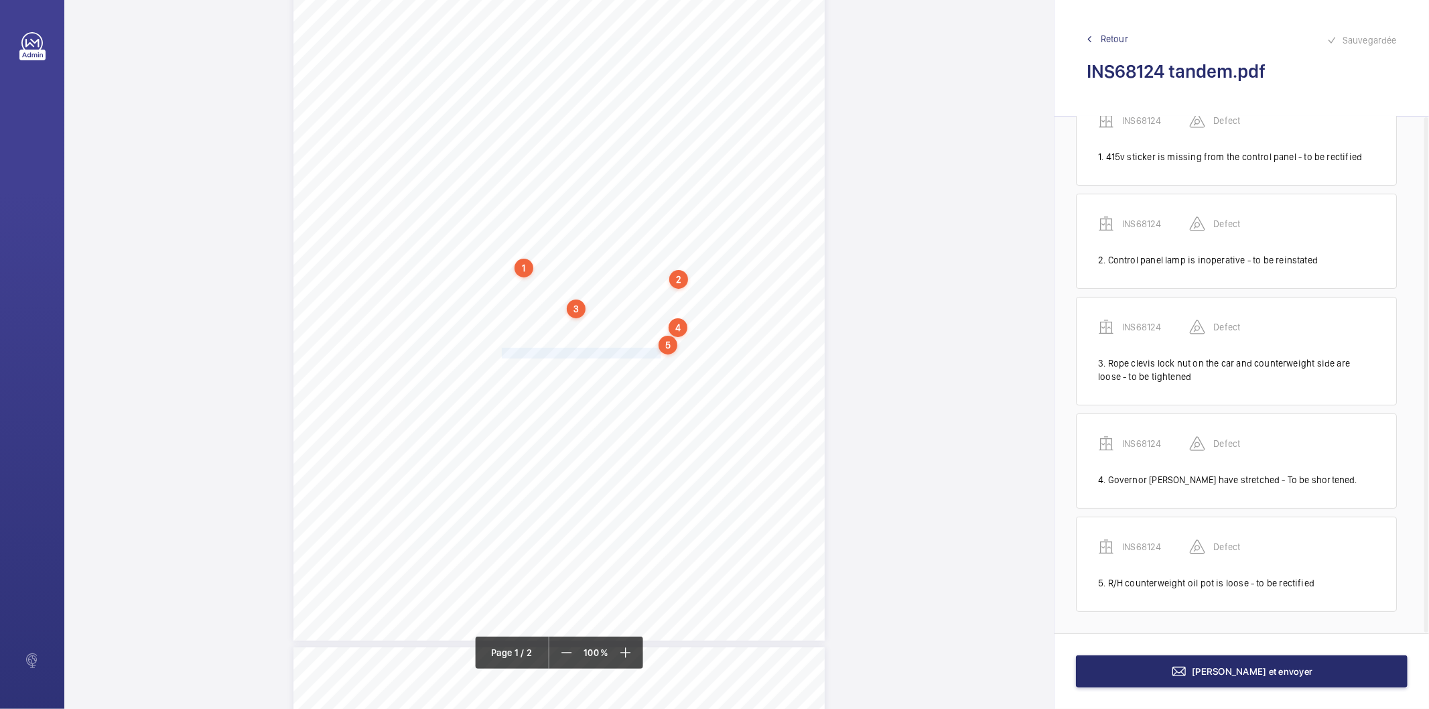
drag, startPoint x: 500, startPoint y: 353, endPoint x: 661, endPoint y: 353, distance: 161.5
click at [661, 353] on span "Lifting beams are not to be used - to retested" at bounding box center [584, 352] width 164 height 9
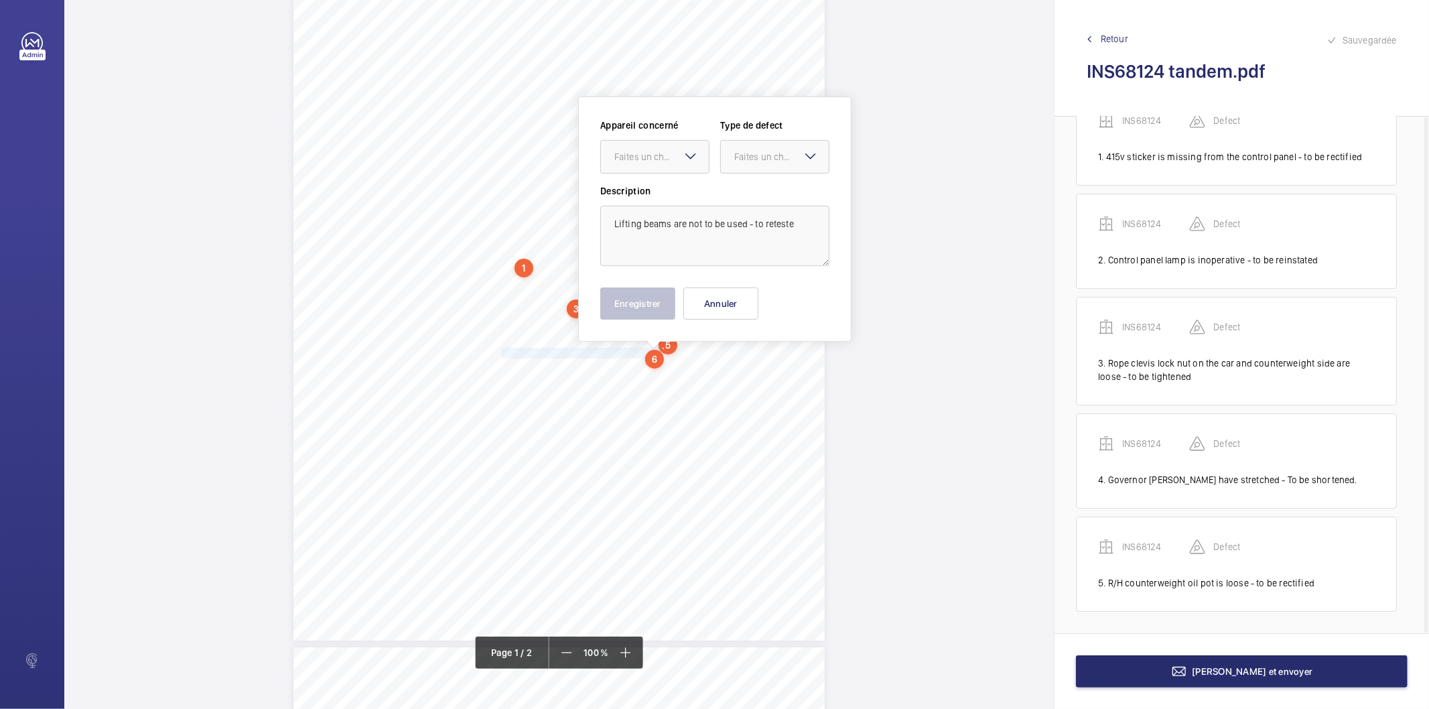
scroll to position [147, 0]
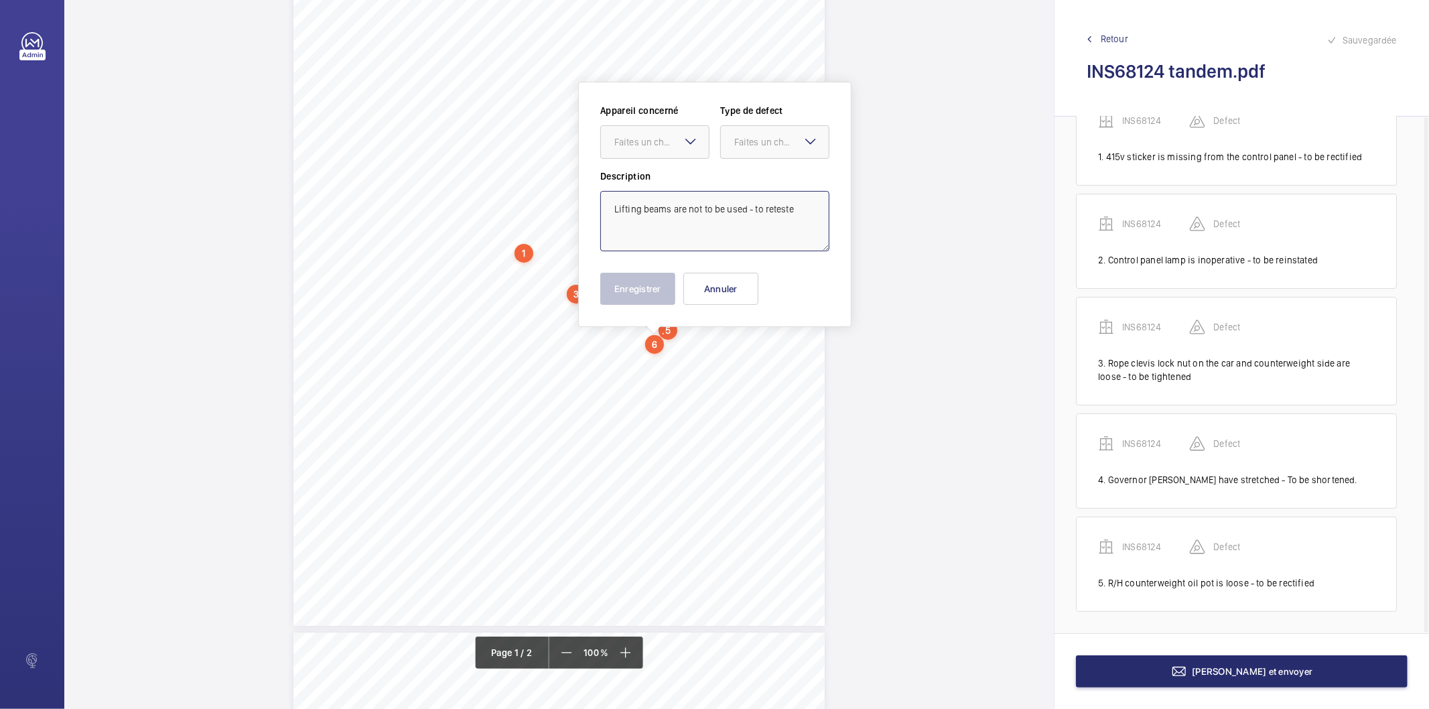
click at [813, 212] on textarea "Lifting beams are not to be used - to reteste" at bounding box center [714, 221] width 229 height 60
click at [666, 138] on div "Faites un choix" at bounding box center [661, 141] width 94 height 13
click at [649, 186] on span "INS68124" at bounding box center [654, 182] width 81 height 13
click at [746, 141] on div "Faites un choix" at bounding box center [781, 141] width 94 height 13
click at [747, 282] on span "Recommandation" at bounding box center [774, 281] width 81 height 13
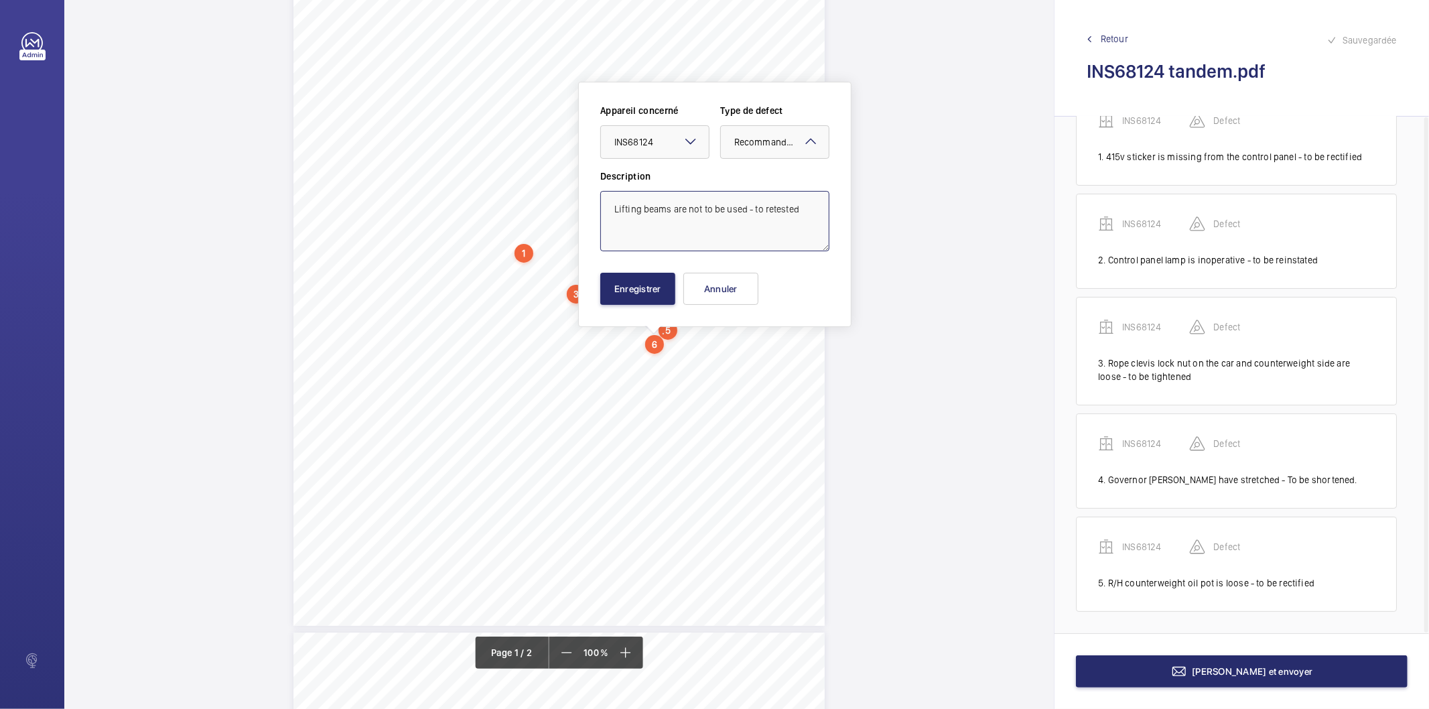
type textarea "Lifting beams are not to be used - to retested"
click at [653, 298] on button "Enregistrer" at bounding box center [637, 289] width 75 height 32
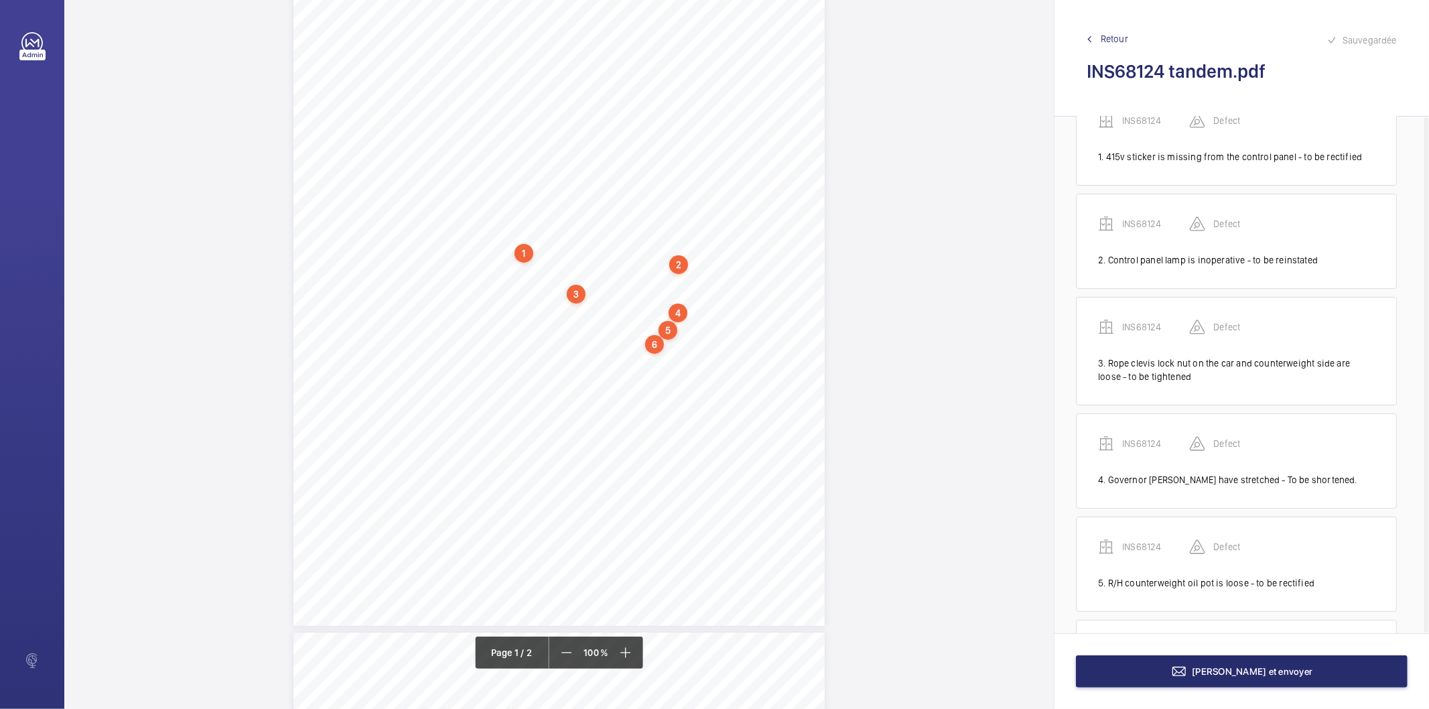
scroll to position [150, 0]
drag, startPoint x: 500, startPoint y: 353, endPoint x: 588, endPoint y: 364, distance: 87.8
click at [588, 364] on div "Signed: Lifting Operations and Lifting Equipment Regulations 1998 Report of Tho…" at bounding box center [558, 250] width 531 height 752
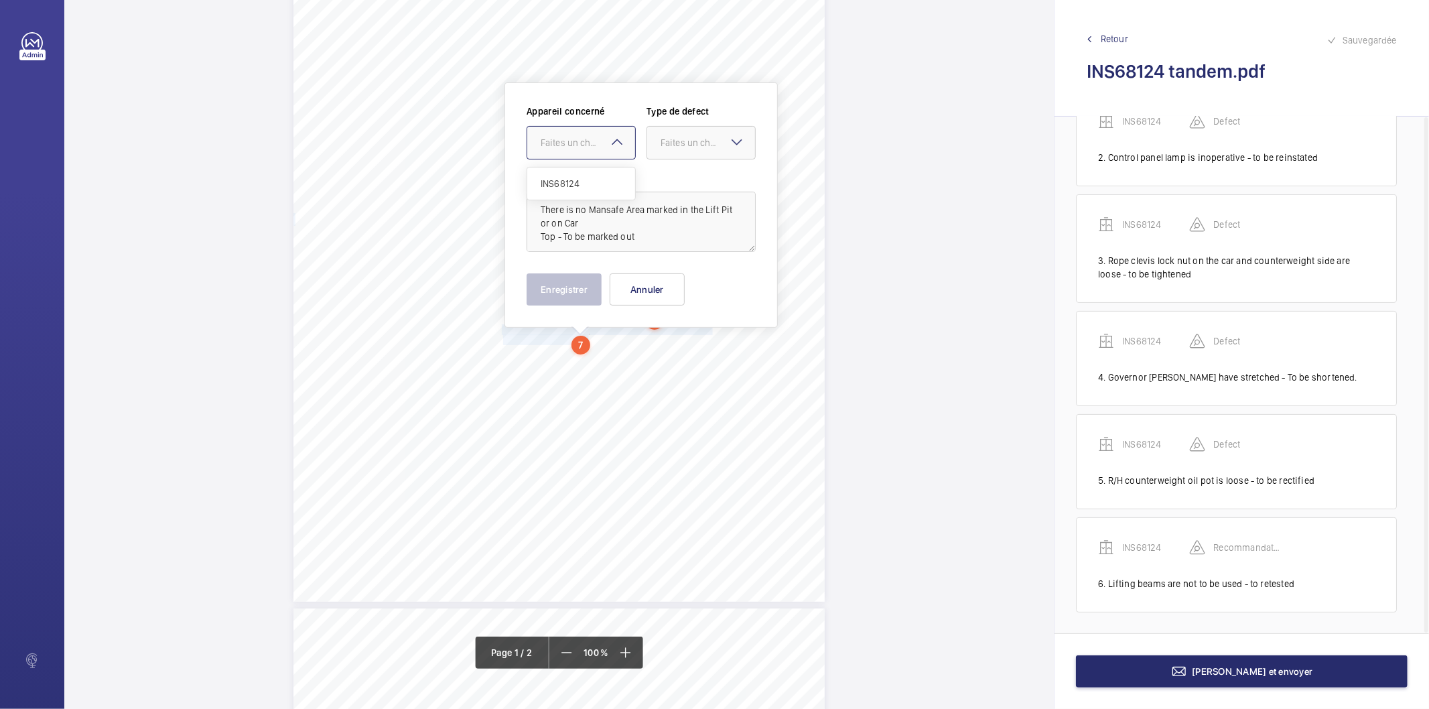
click at [587, 139] on div "Faites un choix" at bounding box center [588, 142] width 94 height 13
click at [567, 181] on span "INS68124" at bounding box center [581, 183] width 81 height 13
click at [695, 148] on div "Faites un choix" at bounding box center [708, 142] width 94 height 13
click at [685, 284] on span "Recommandation" at bounding box center [701, 281] width 81 height 13
click at [586, 293] on button "Enregistrer" at bounding box center [564, 289] width 75 height 32
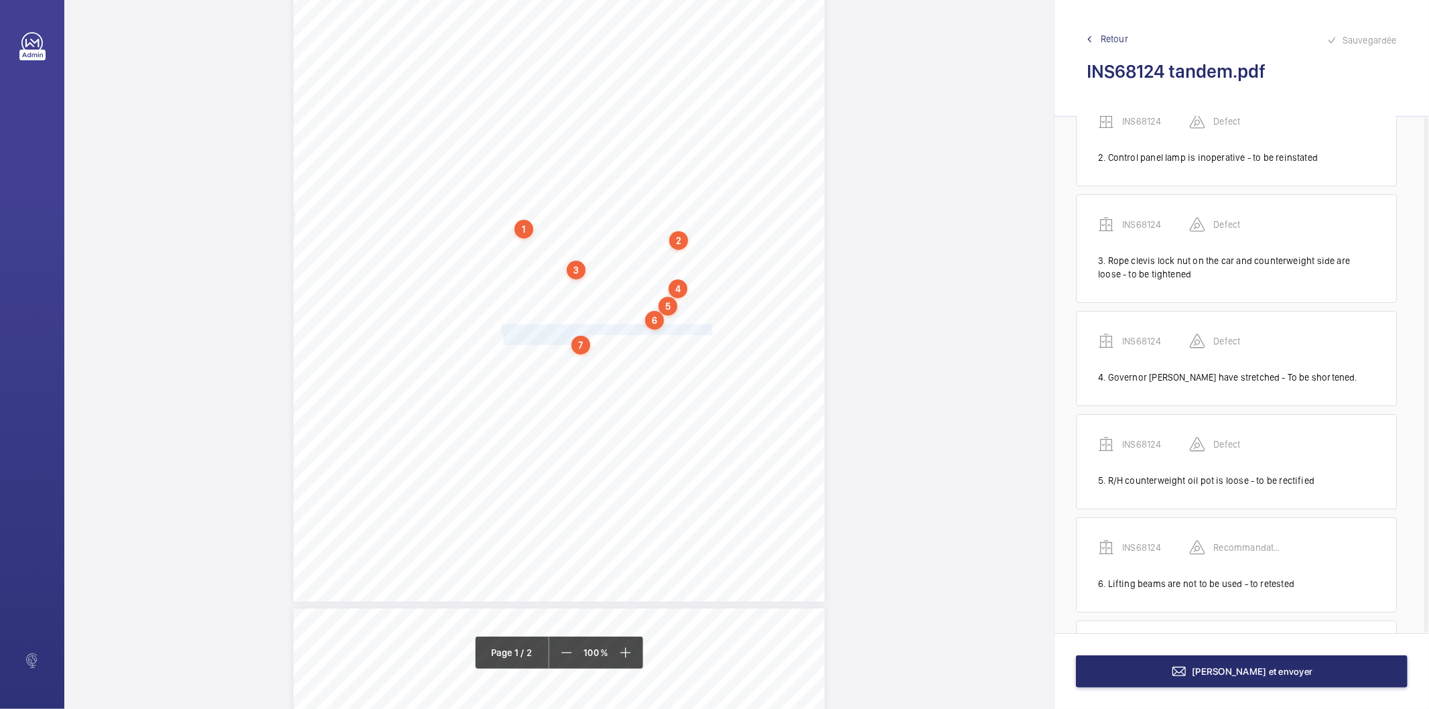
scroll to position [267, 0]
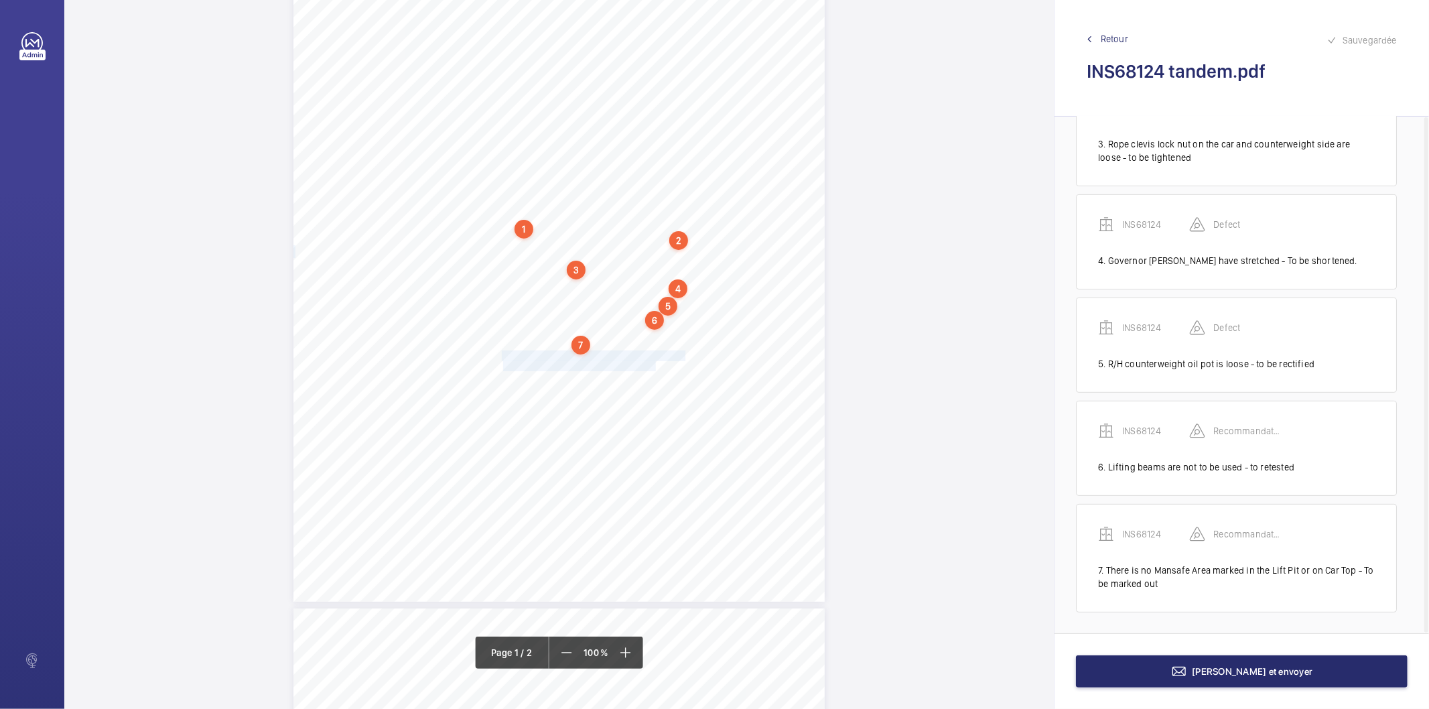
drag, startPoint x: 500, startPoint y: 355, endPoint x: 654, endPoint y: 366, distance: 154.5
click at [654, 366] on div "Signed: Lifting Operations and Lifting Equipment Regulations 1998 Report of Tho…" at bounding box center [558, 226] width 531 height 752
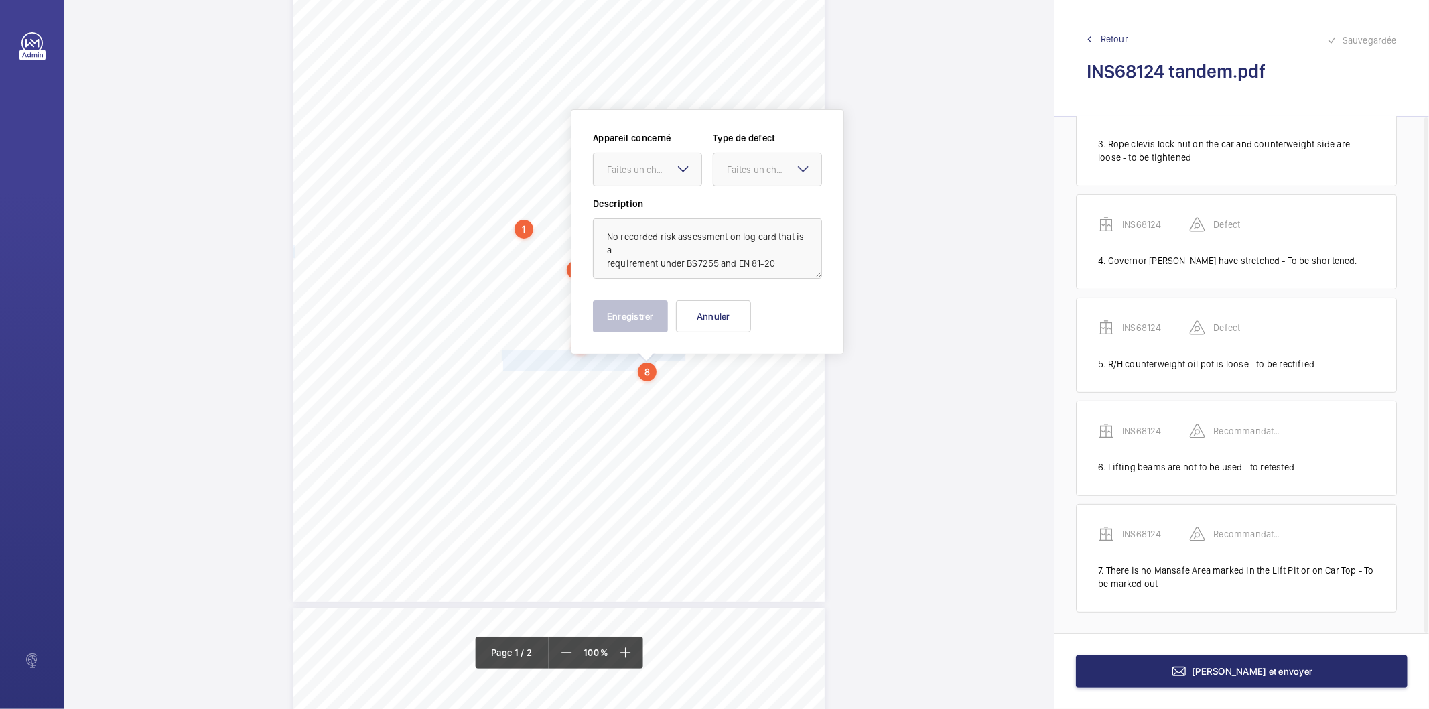
scroll to position [198, 0]
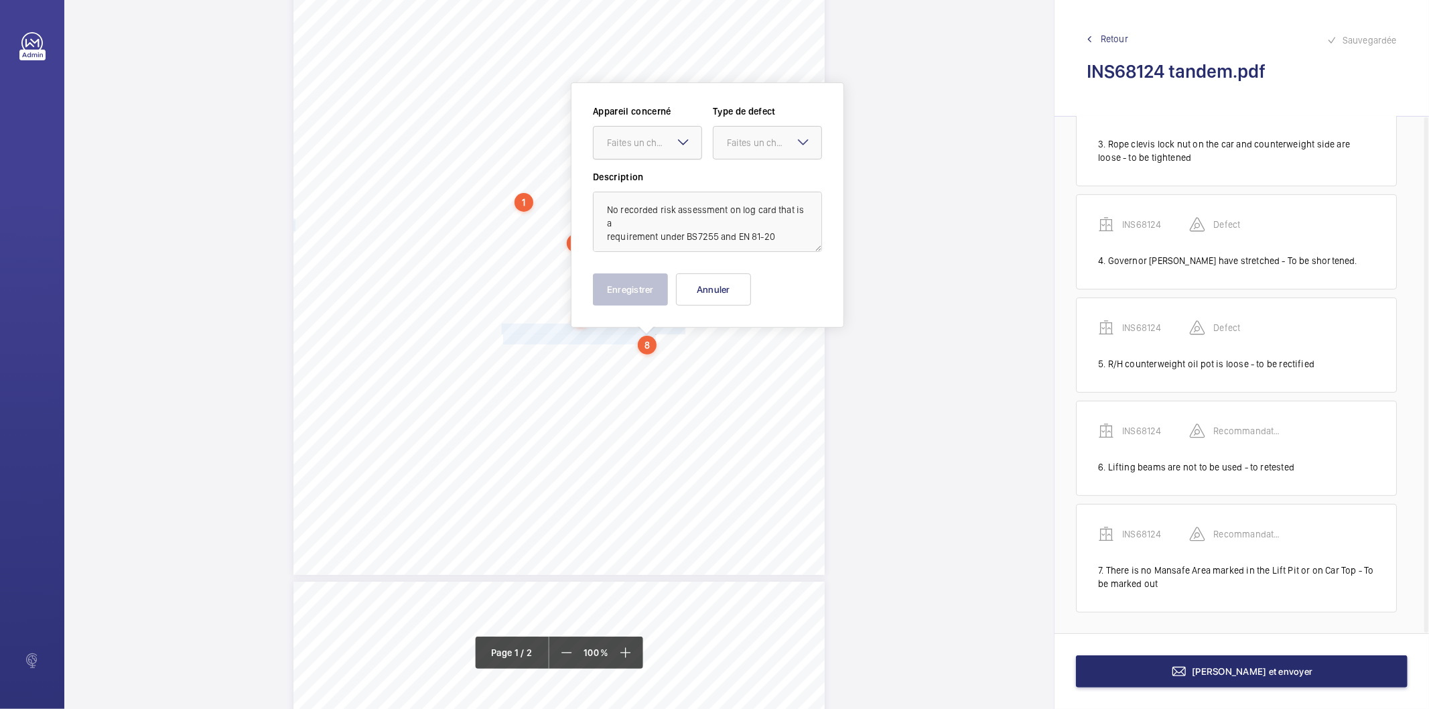
drag, startPoint x: 661, startPoint y: 143, endPoint x: 653, endPoint y: 164, distance: 22.0
click at [662, 145] on div "Faites un choix" at bounding box center [654, 142] width 94 height 13
click at [645, 186] on span "INS68124" at bounding box center [647, 183] width 81 height 13
click at [766, 137] on div "Faites un choix" at bounding box center [774, 142] width 94 height 13
drag, startPoint x: 746, startPoint y: 275, endPoint x: 638, endPoint y: 299, distance: 109.9
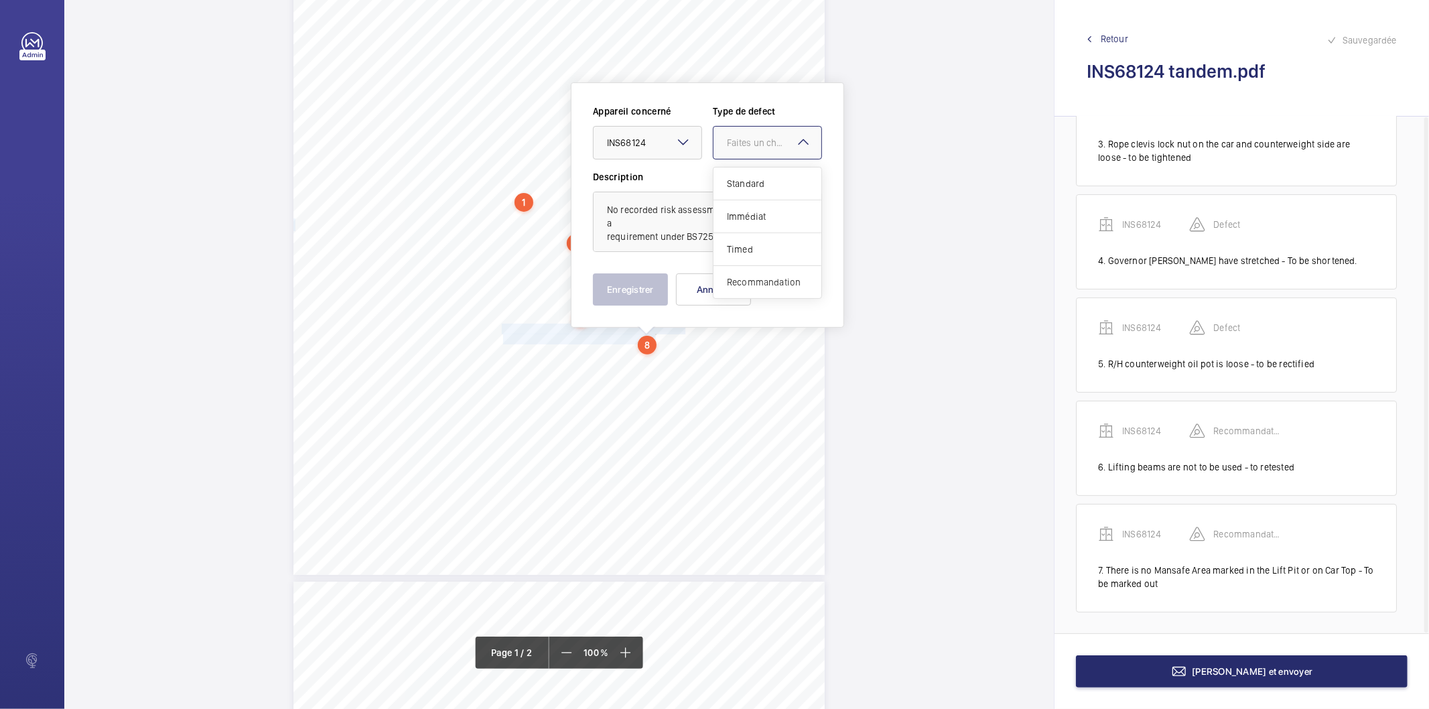
click at [744, 275] on span "Recommandation" at bounding box center [767, 281] width 81 height 13
click at [638, 299] on button "Enregistrer" at bounding box center [630, 289] width 75 height 32
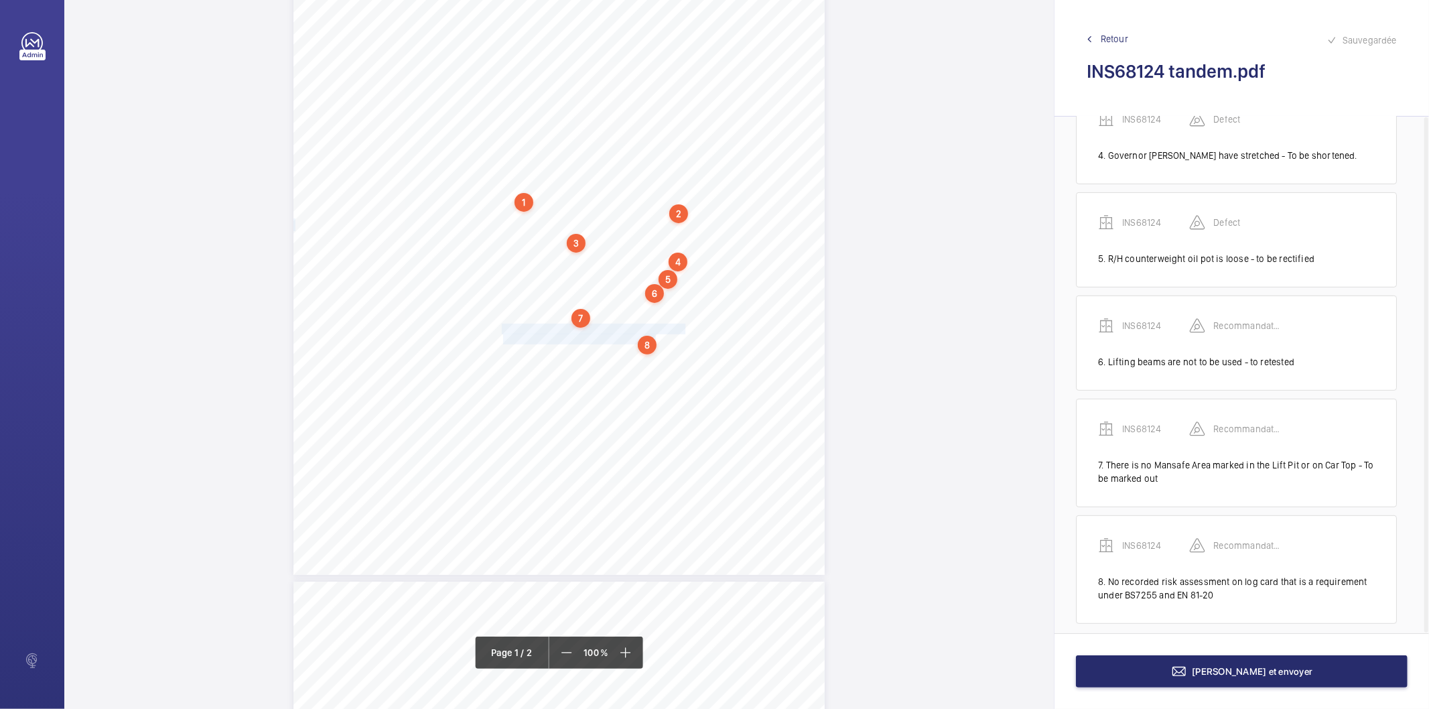
scroll to position [384, 0]
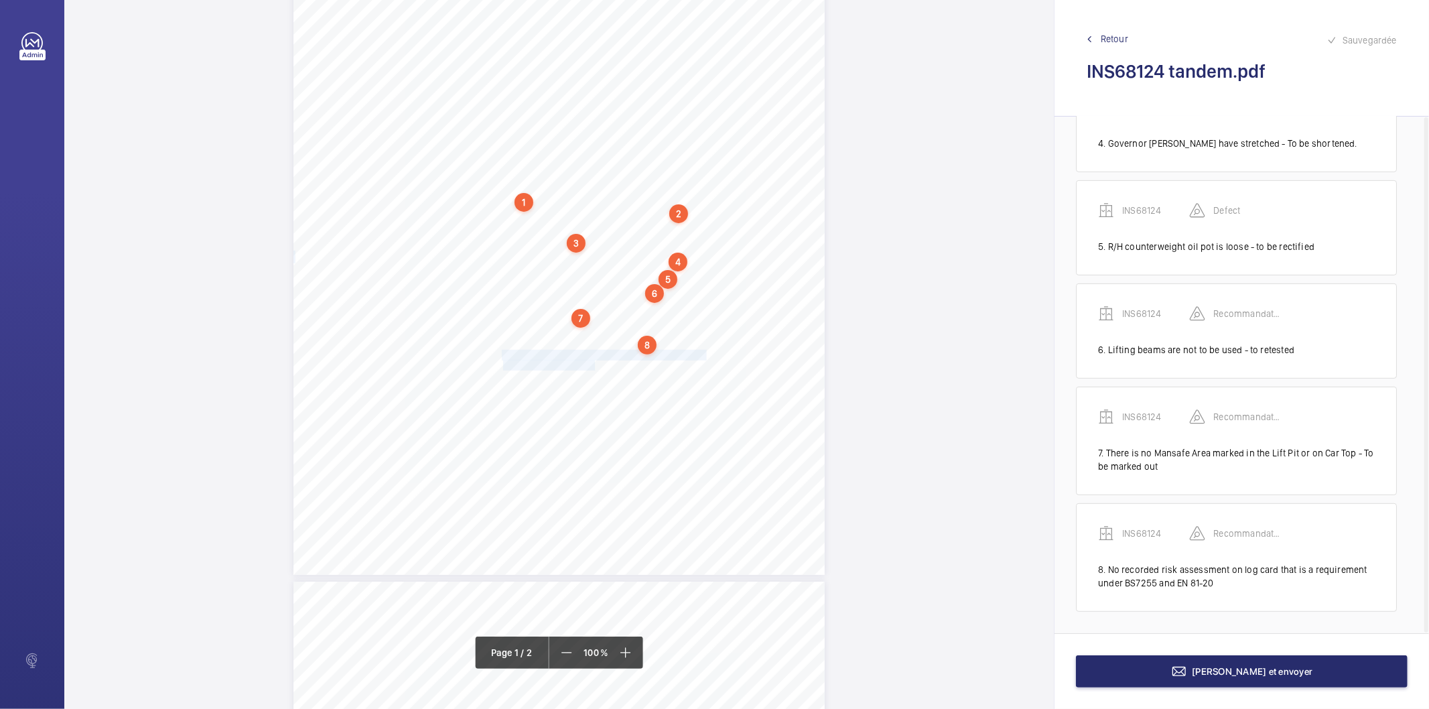
drag, startPoint x: 500, startPoint y: 357, endPoint x: 592, endPoint y: 363, distance: 92.7
click at [592, 363] on div "Signed: Lifting Operations and Lifting Equipment Regulations 1998 Report of Tho…" at bounding box center [558, 199] width 531 height 752
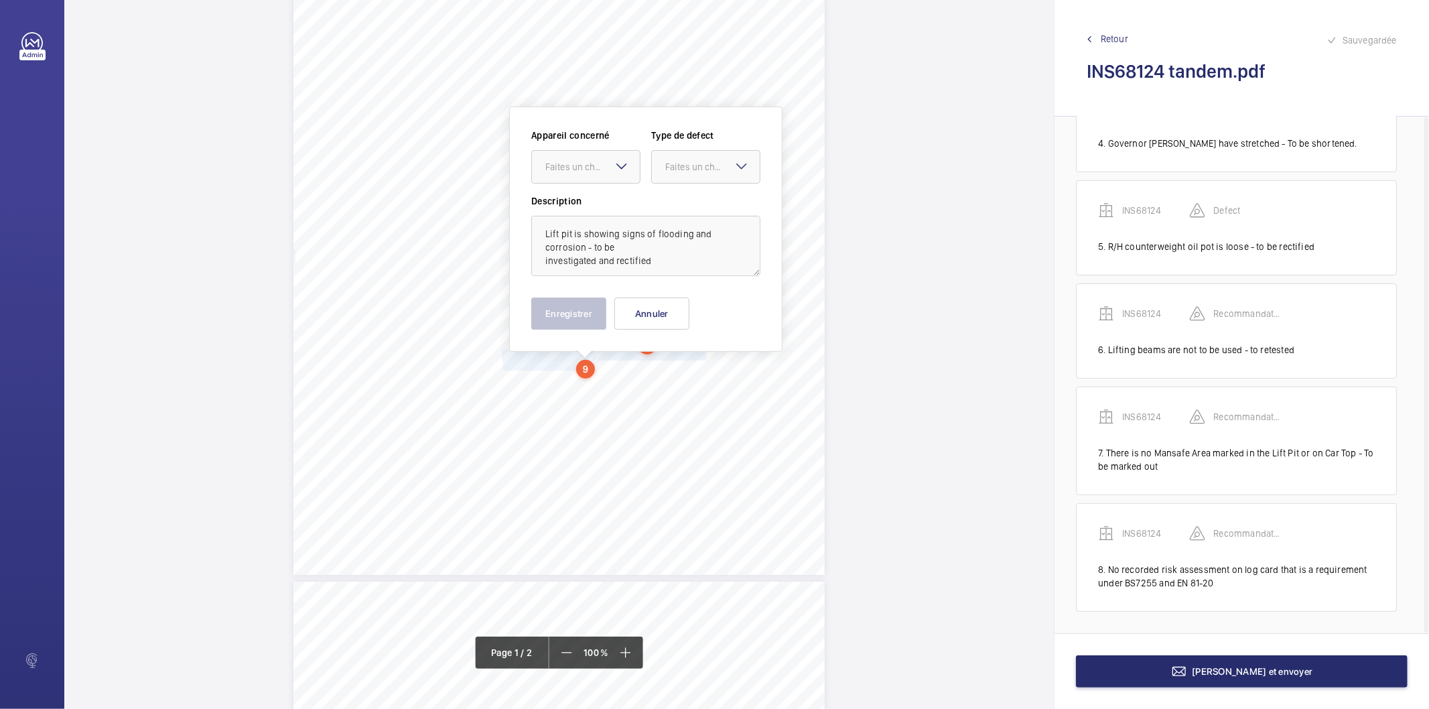
scroll to position [223, 0]
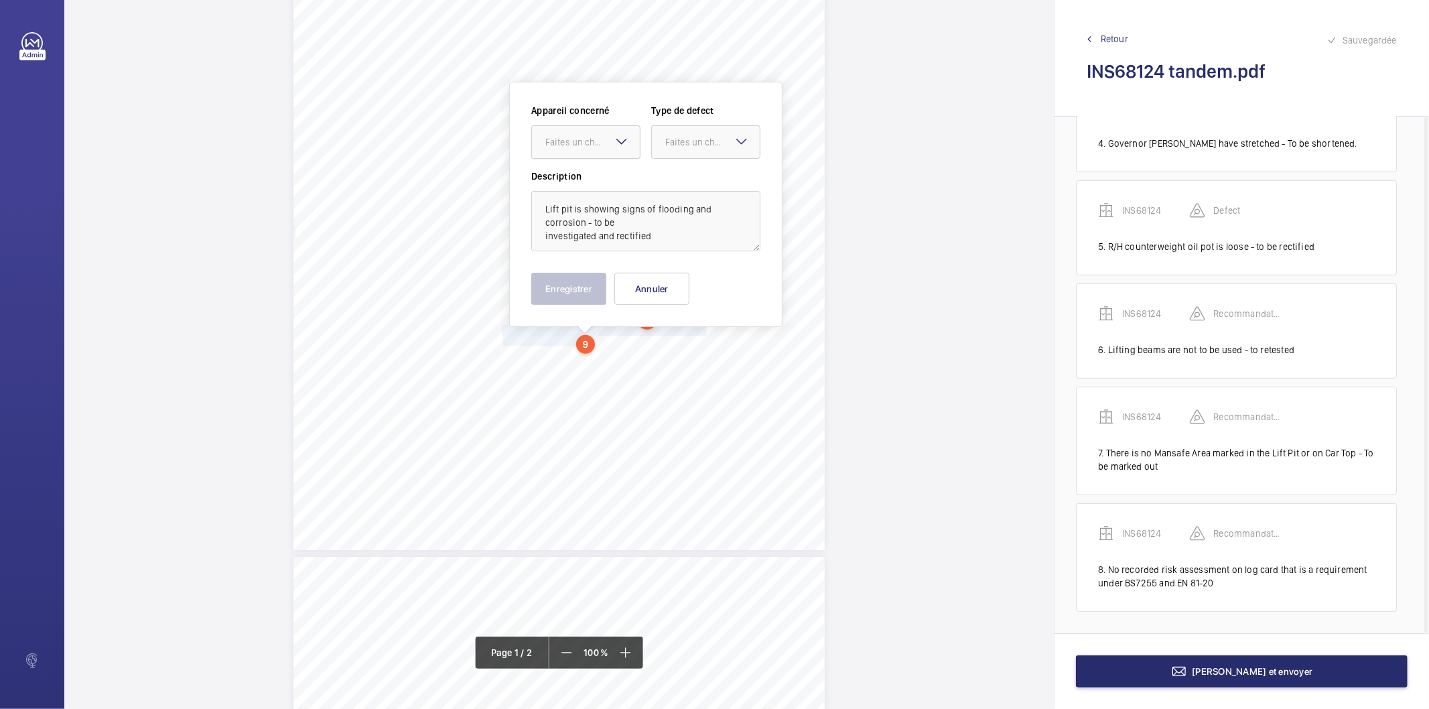
click at [576, 131] on div at bounding box center [586, 142] width 108 height 32
drag, startPoint x: 565, startPoint y: 178, endPoint x: 636, endPoint y: 159, distance: 73.9
click at [565, 178] on span "INS68124" at bounding box center [585, 182] width 81 height 13
drag, startPoint x: 669, startPoint y: 141, endPoint x: 727, endPoint y: 258, distance: 130.3
click at [670, 141] on div "Faites un choix" at bounding box center [712, 141] width 94 height 13
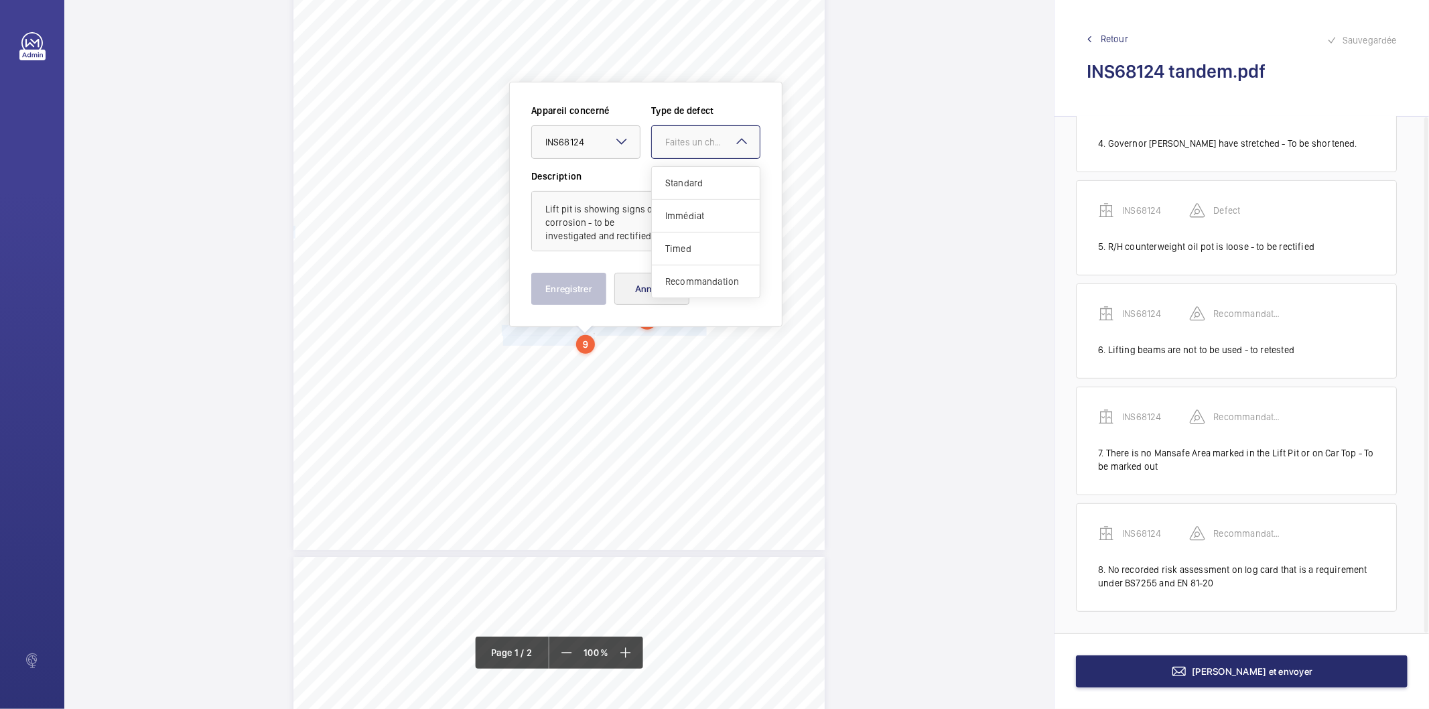
drag, startPoint x: 730, startPoint y: 277, endPoint x: 640, endPoint y: 285, distance: 90.8
click at [728, 277] on span "Recommandation" at bounding box center [705, 281] width 81 height 13
click at [566, 283] on button "Enregistrer" at bounding box center [568, 289] width 75 height 32
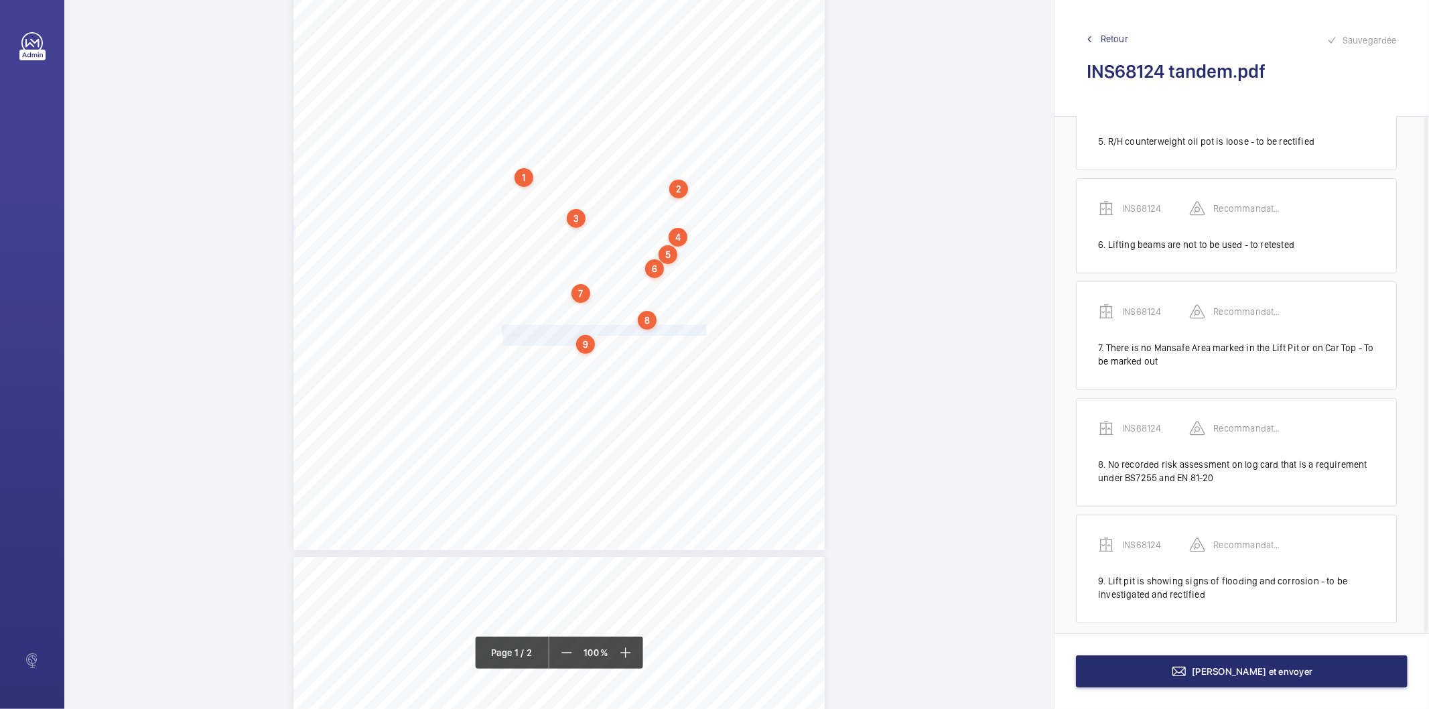
scroll to position [500, 0]
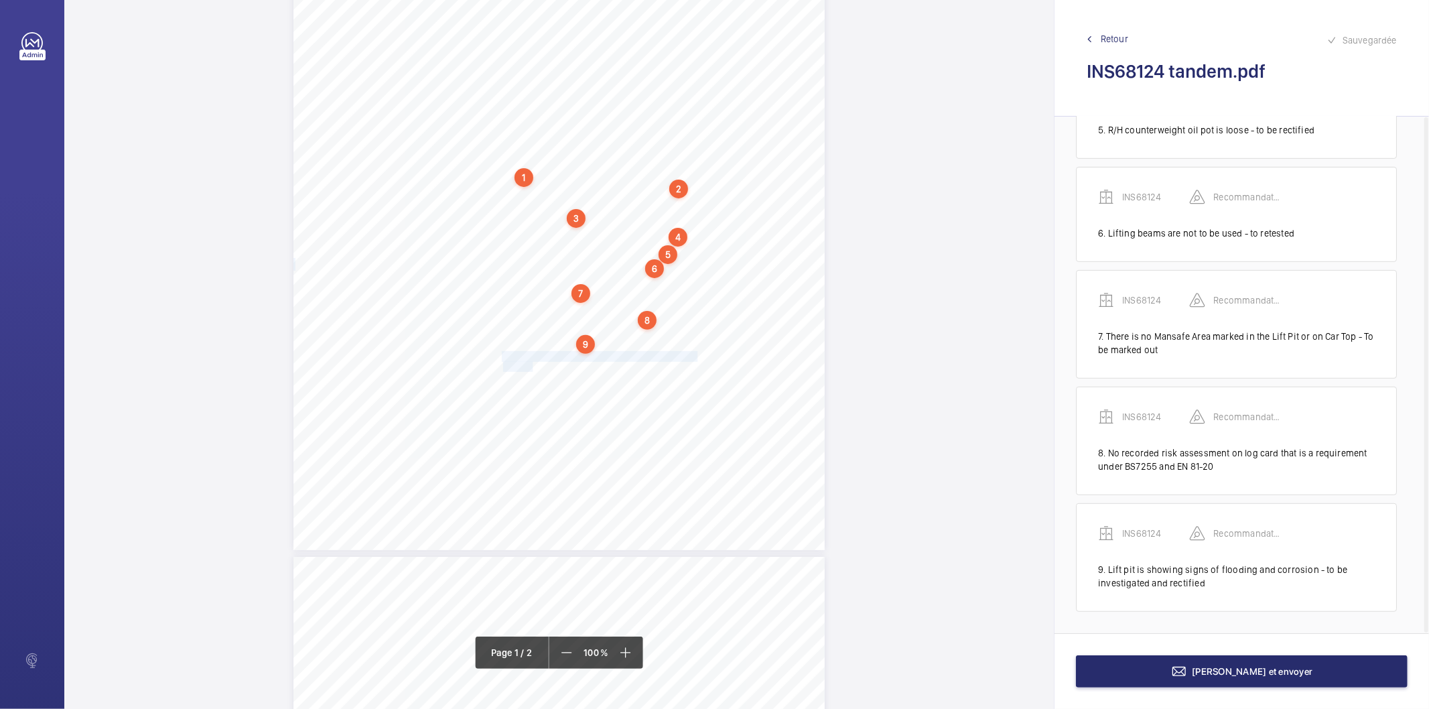
drag, startPoint x: 502, startPoint y: 355, endPoint x: 530, endPoint y: 364, distance: 29.0
click at [530, 364] on div "Signed: Lifting Operations and Lifting Equipment Regulations 1998 Report of Tho…" at bounding box center [558, 174] width 531 height 752
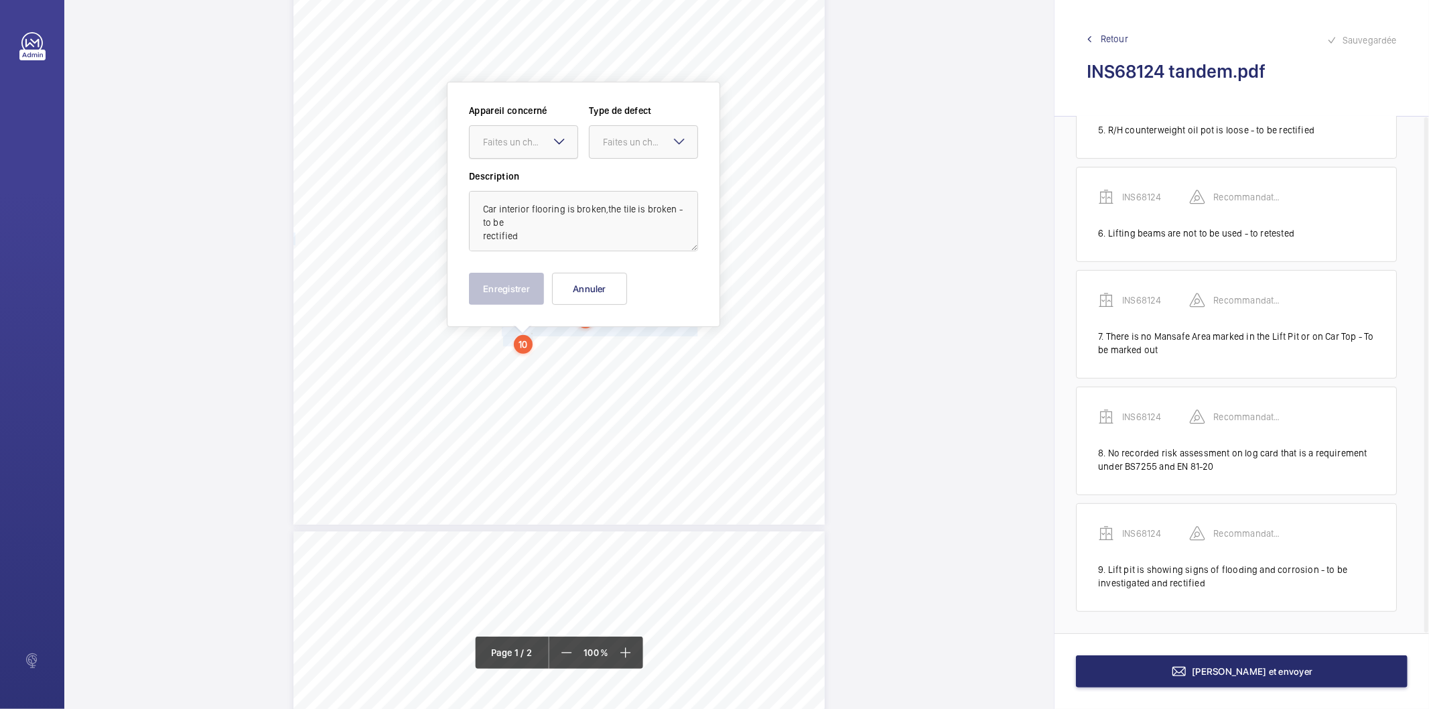
click at [535, 135] on div "Faites un choix" at bounding box center [530, 141] width 94 height 13
click at [531, 184] on span "INS68124" at bounding box center [523, 182] width 81 height 13
click at [620, 144] on div "Faites un choix" at bounding box center [650, 141] width 94 height 13
drag, startPoint x: 651, startPoint y: 279, endPoint x: 504, endPoint y: 295, distance: 148.3
click at [651, 279] on span "Recommandation" at bounding box center [643, 281] width 81 height 13
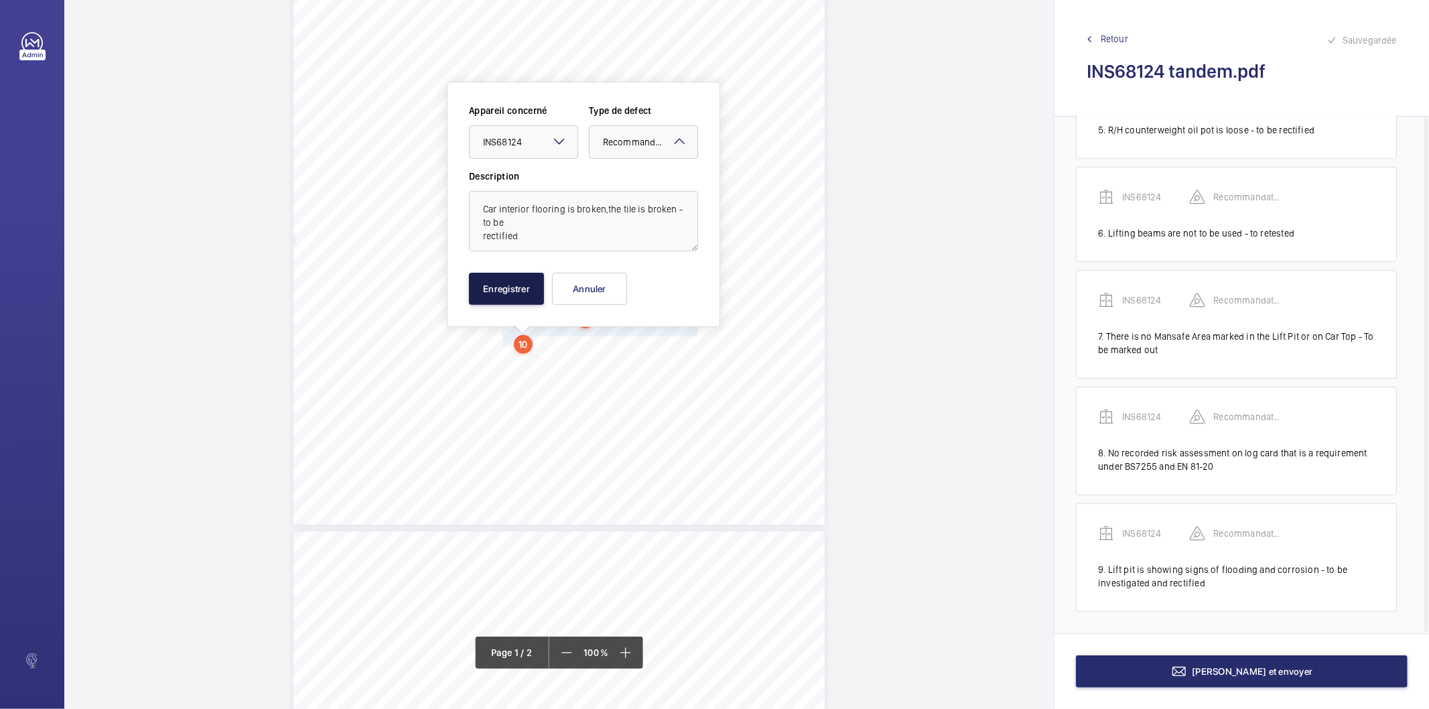
click at [503, 296] on button "Enregistrer" at bounding box center [506, 289] width 75 height 32
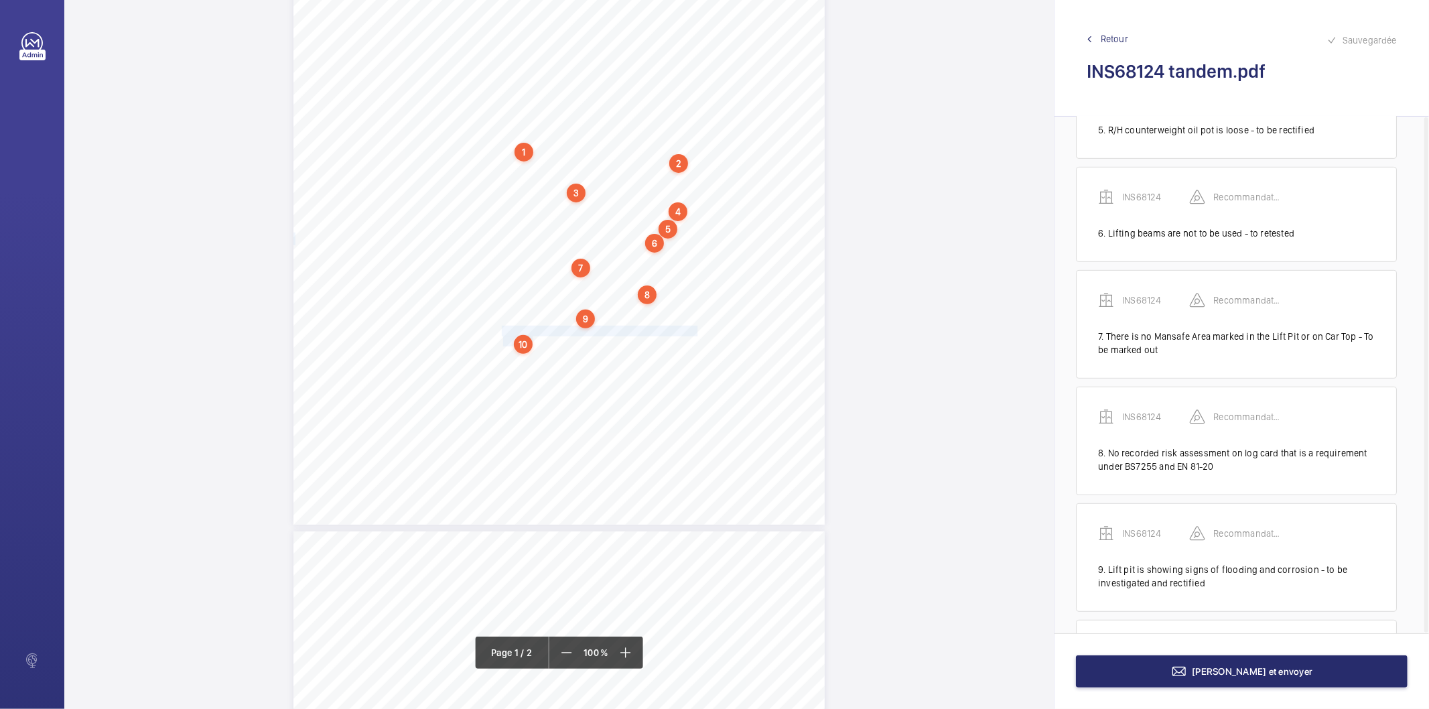
scroll to position [604, 0]
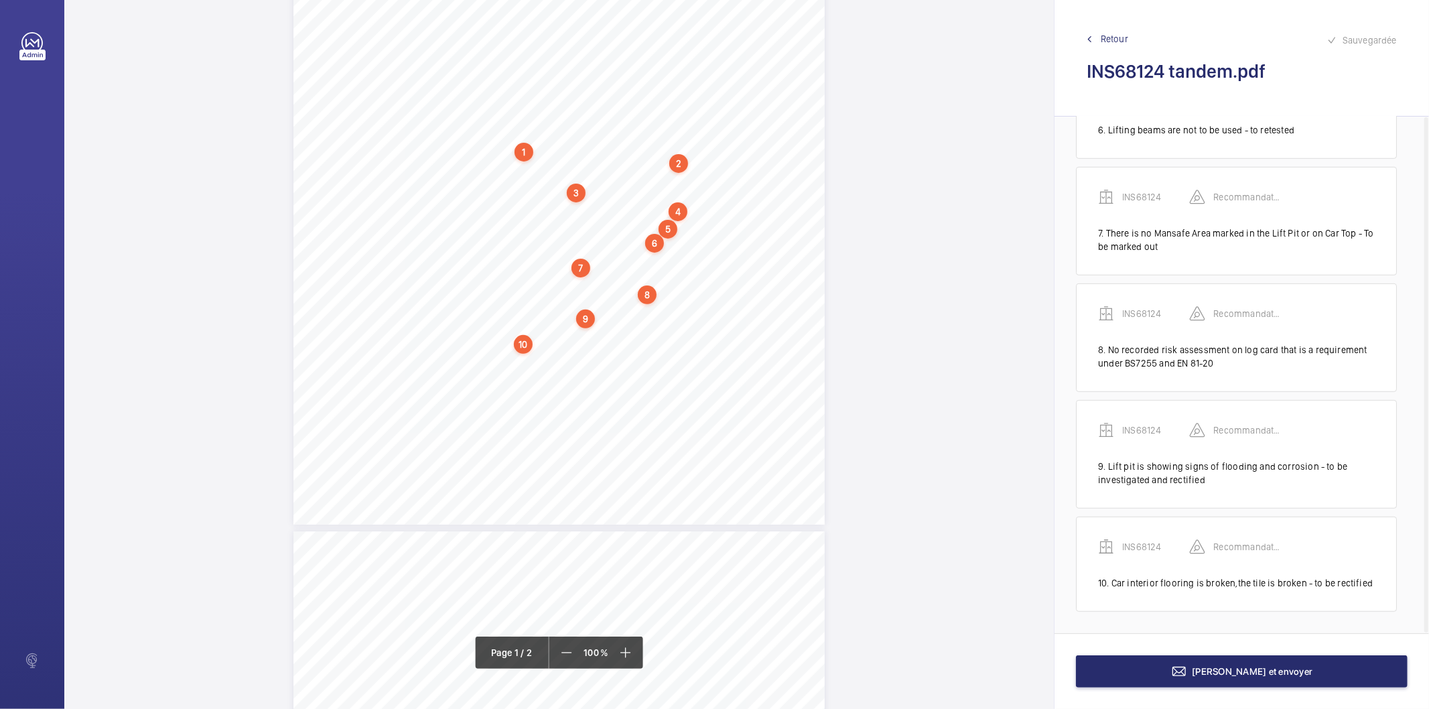
click at [527, 343] on div "10" at bounding box center [523, 344] width 19 height 19
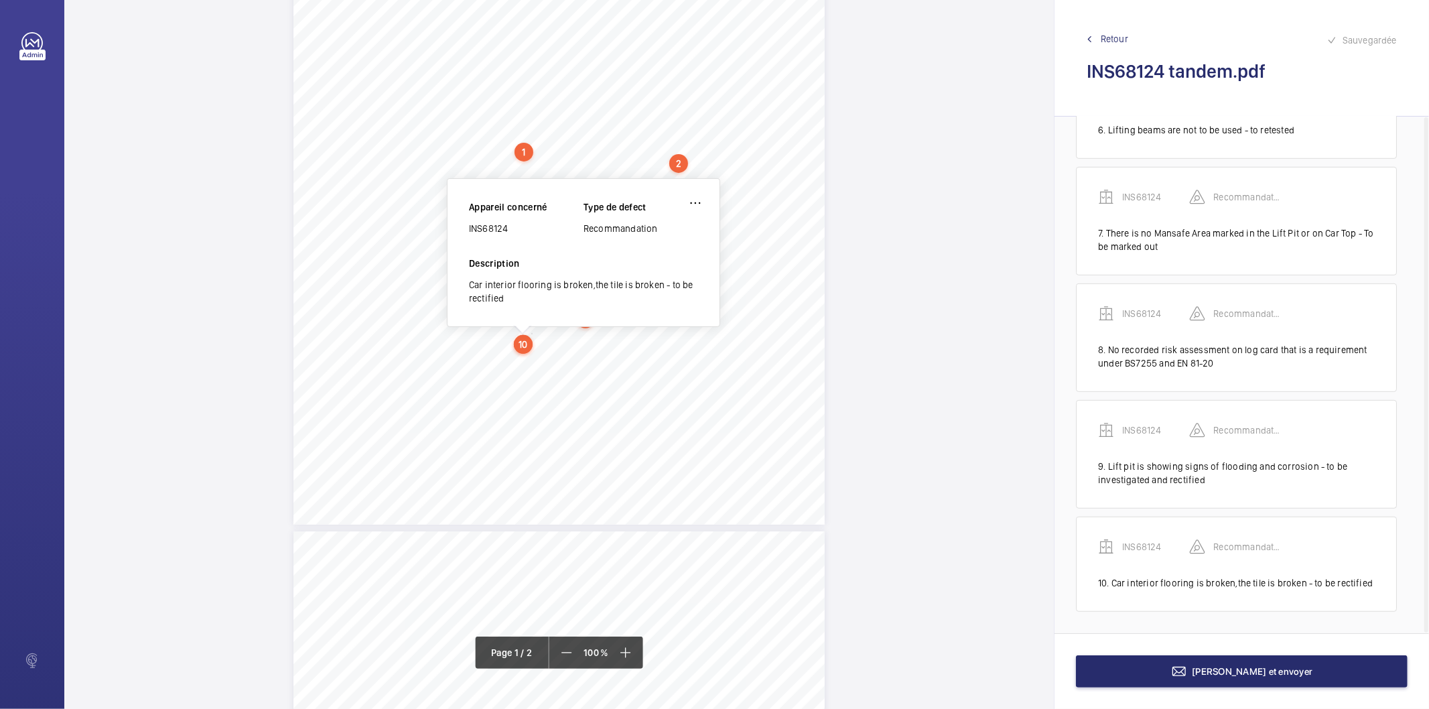
scroll to position [238, 0]
click at [494, 238] on div "INS68124" at bounding box center [526, 238] width 115 height 13
copy div "INS68124"
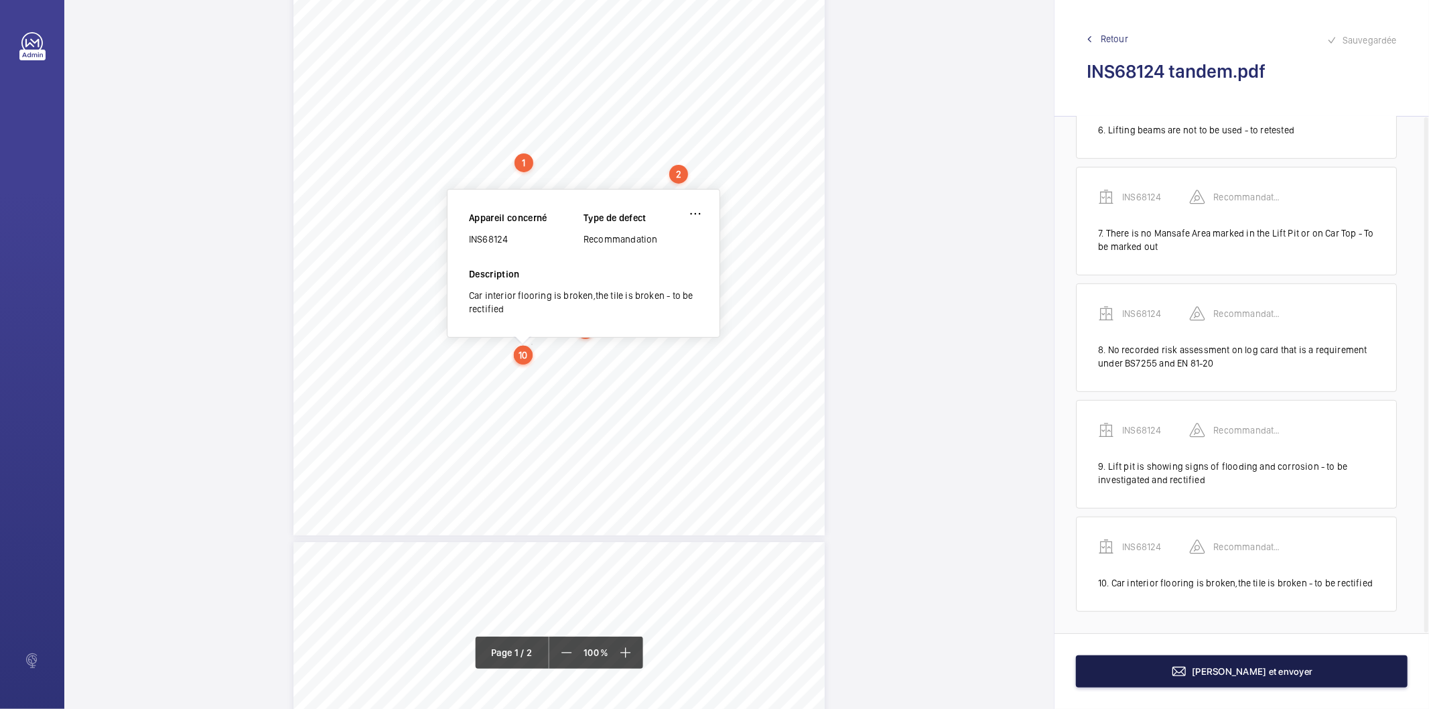
click at [1182, 671] on button "[PERSON_NAME] et envoyer" at bounding box center [1242, 671] width 332 height 32
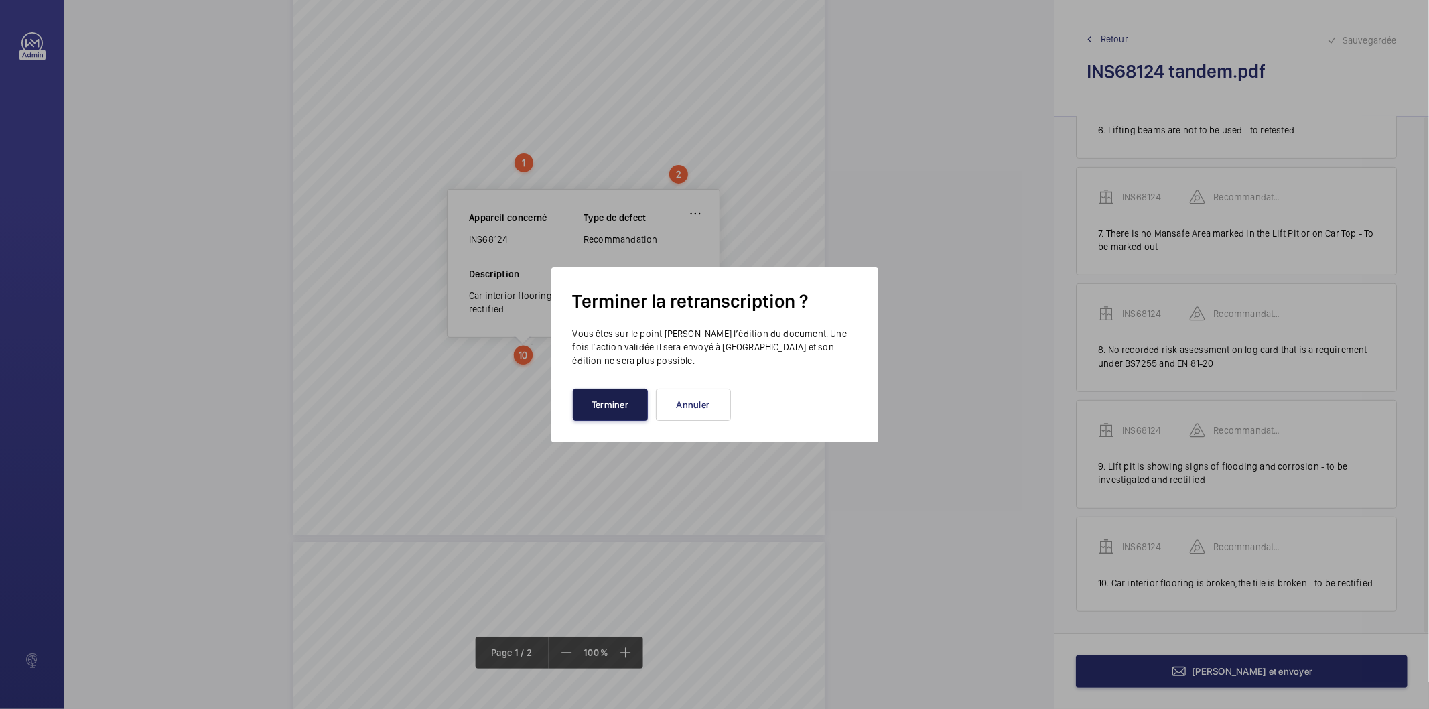
click at [594, 405] on button "Terminer" at bounding box center [610, 405] width 75 height 32
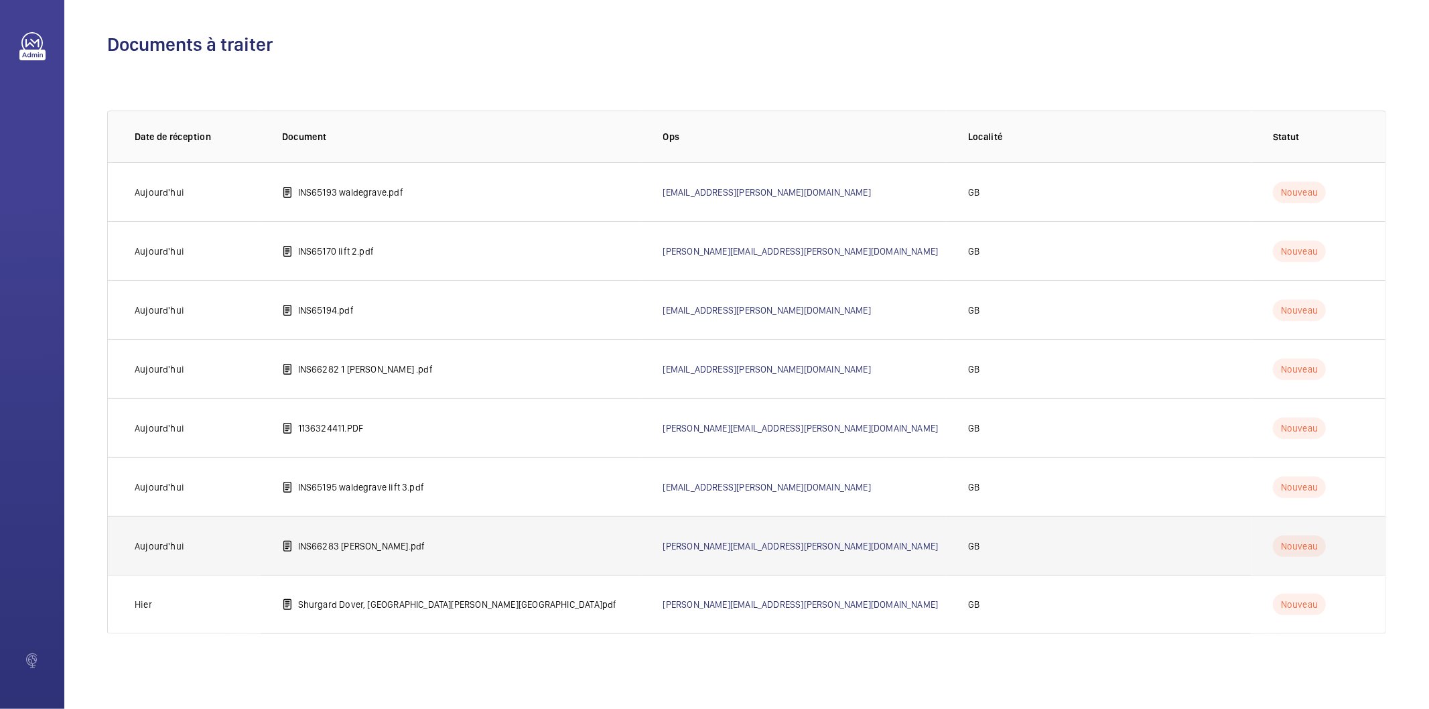
click at [389, 539] on p "INS66283 [PERSON_NAME].pdf" at bounding box center [361, 545] width 127 height 13
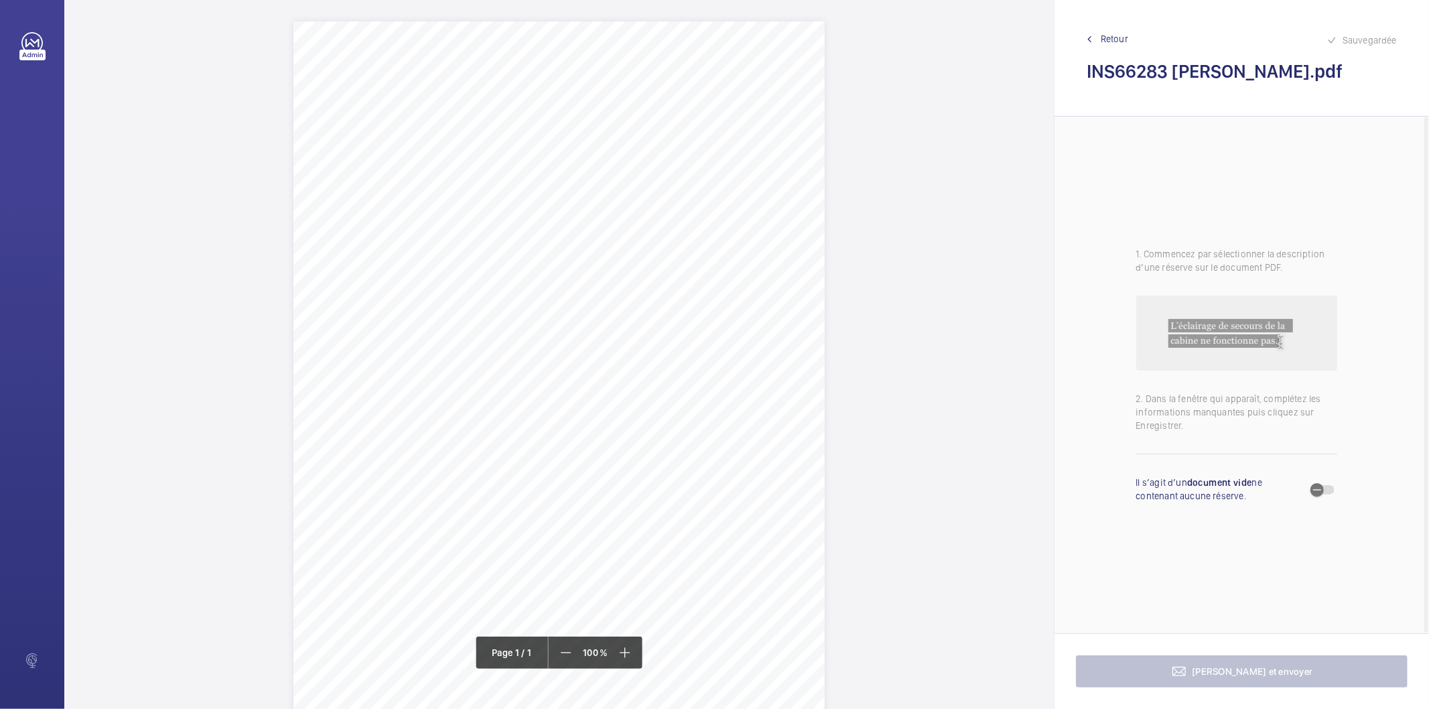
drag, startPoint x: 537, startPoint y: 170, endPoint x: 748, endPoint y: 171, distance: 211.0
click at [639, 171] on span "Flats [STREET_ADDRESS]" at bounding box center [588, 169] width 101 height 9
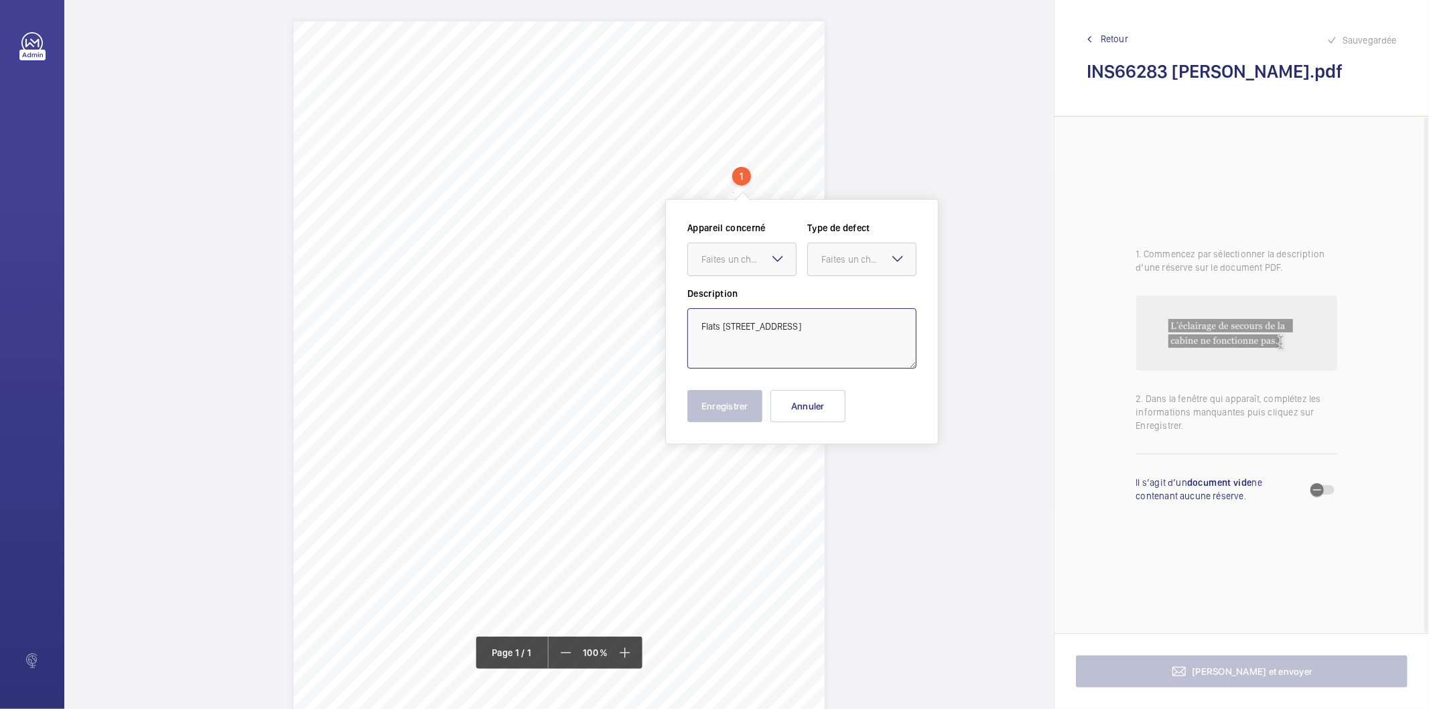
drag, startPoint x: 752, startPoint y: 340, endPoint x: 695, endPoint y: 326, distance: 58.5
click at [697, 327] on textarea "Flats [STREET_ADDRESS]" at bounding box center [801, 338] width 229 height 60
click at [807, 402] on button "Annuler" at bounding box center [807, 406] width 75 height 32
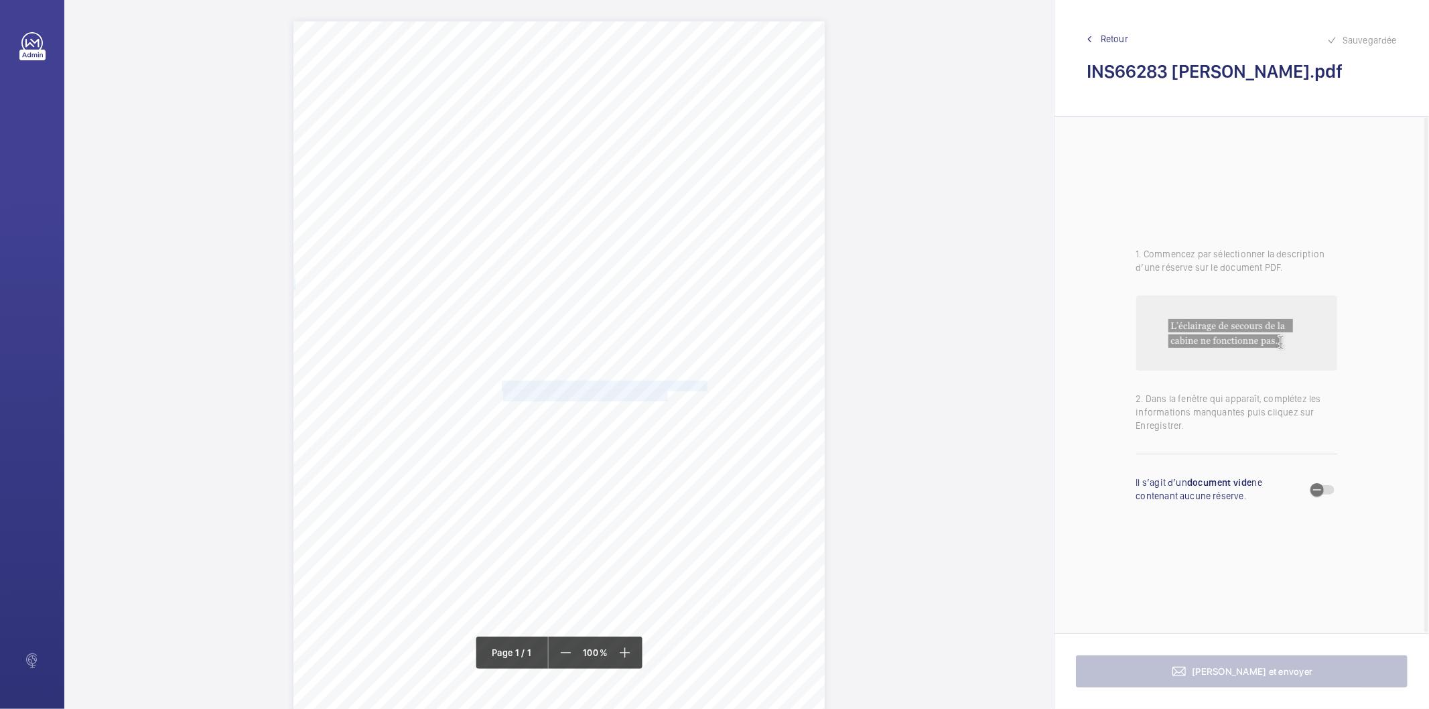
drag, startPoint x: 500, startPoint y: 385, endPoint x: 666, endPoint y: 394, distance: 165.7
click at [666, 394] on div "Signed: Lifting Operations and Lifting Equipment Regulations 1998 Report of Tho…" at bounding box center [558, 397] width 531 height 752
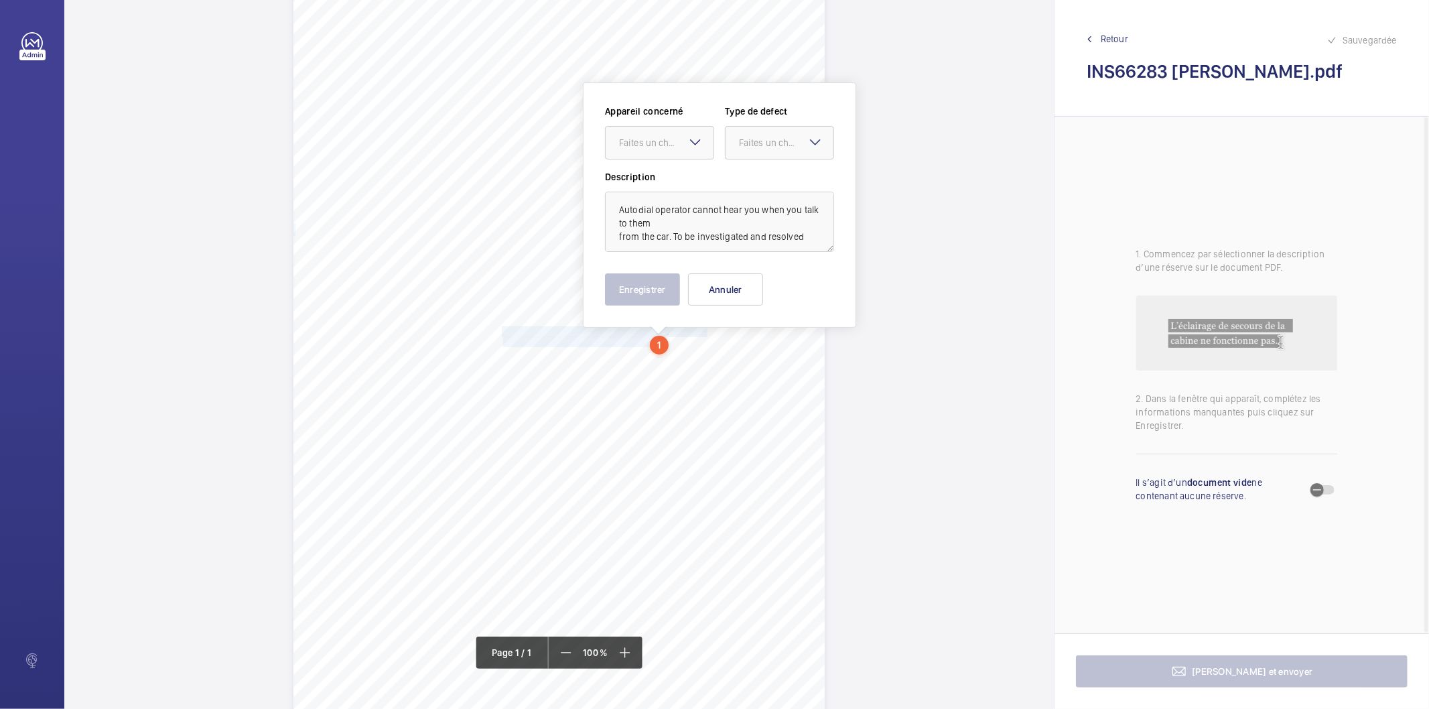
scroll to position [55, 0]
click at [684, 135] on div "Faites un choix" at bounding box center [666, 141] width 94 height 13
click at [679, 181] on span "INS66283" at bounding box center [659, 182] width 81 height 13
click at [757, 136] on div "Faites un choix" at bounding box center [786, 141] width 94 height 13
drag, startPoint x: 748, startPoint y: 178, endPoint x: 699, endPoint y: 246, distance: 83.1
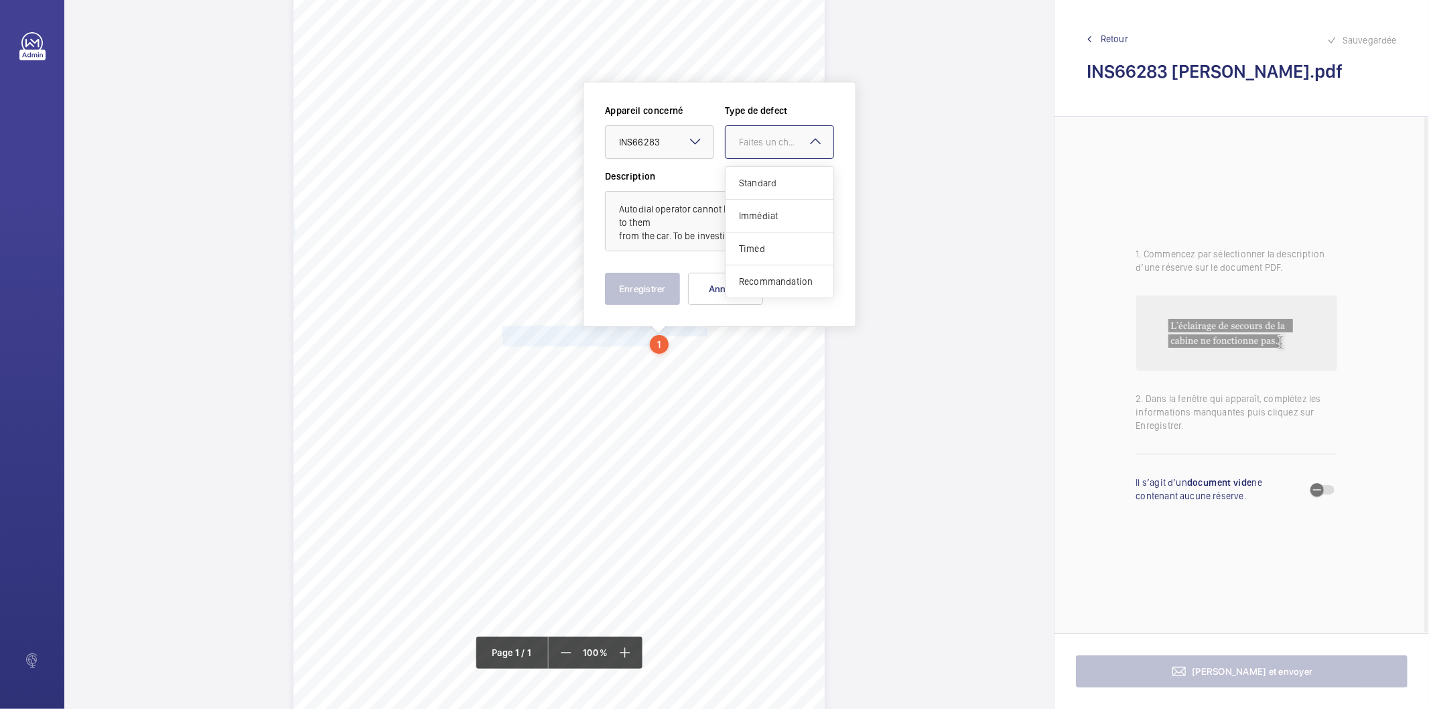
click at [746, 181] on span "Standard" at bounding box center [779, 182] width 81 height 13
click at [657, 282] on button "Enregistrer" at bounding box center [642, 289] width 75 height 32
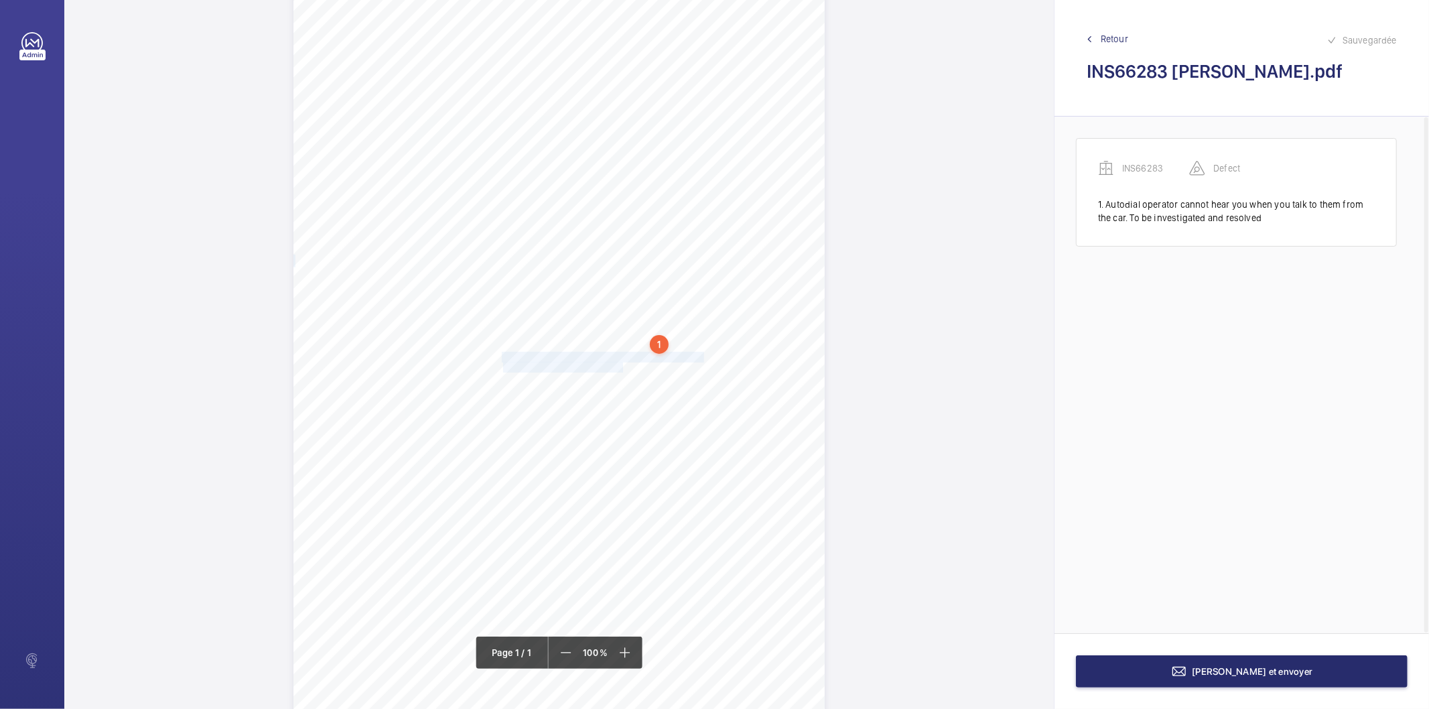
drag, startPoint x: 500, startPoint y: 358, endPoint x: 622, endPoint y: 366, distance: 121.5
click at [622, 366] on div "Signed: Lifting Operations and Lifting Equipment Regulations 1998 Report of Tho…" at bounding box center [558, 343] width 531 height 752
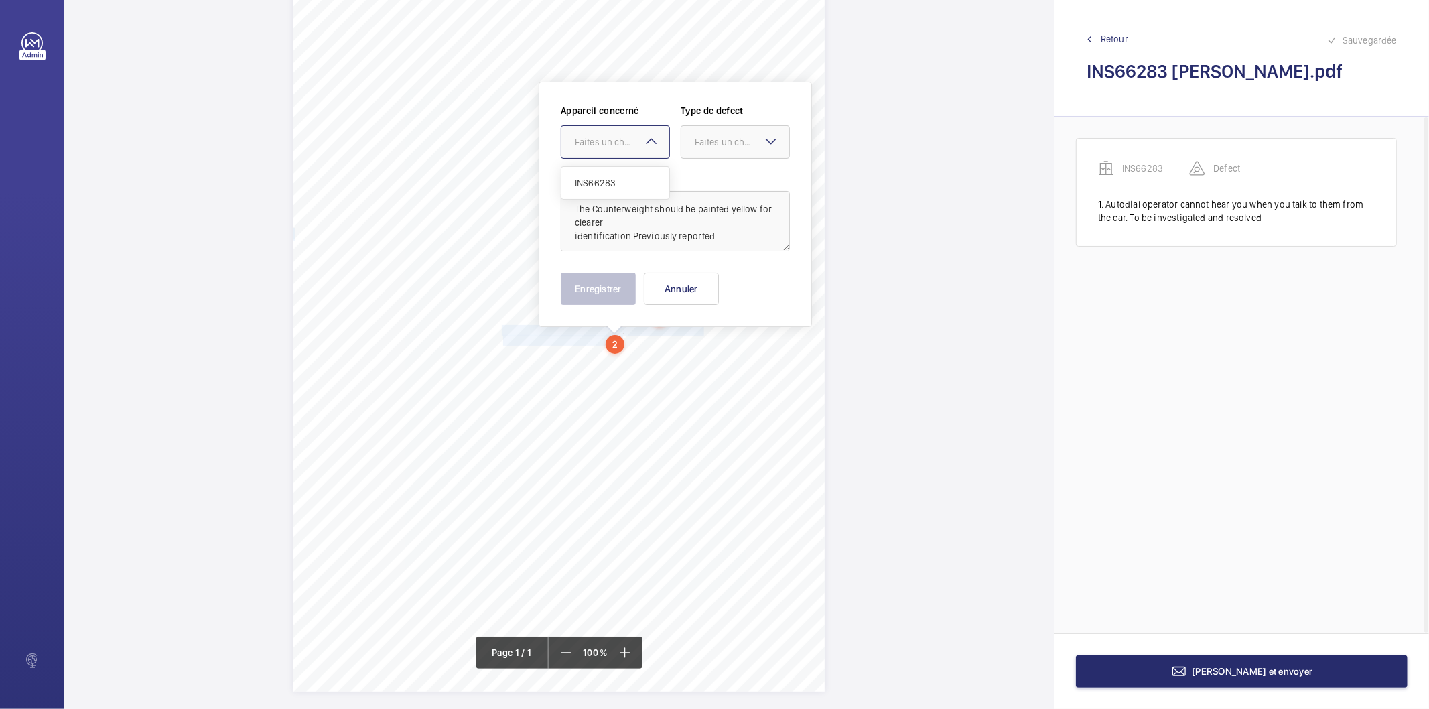
click at [621, 141] on div "Faites un choix" at bounding box center [622, 141] width 94 height 13
click at [608, 186] on span "INS66283" at bounding box center [615, 182] width 81 height 13
click at [695, 135] on div "Faites un choix" at bounding box center [742, 141] width 94 height 13
click at [726, 280] on span "Recommandation" at bounding box center [735, 281] width 81 height 13
click at [614, 289] on button "Enregistrer" at bounding box center [598, 289] width 75 height 32
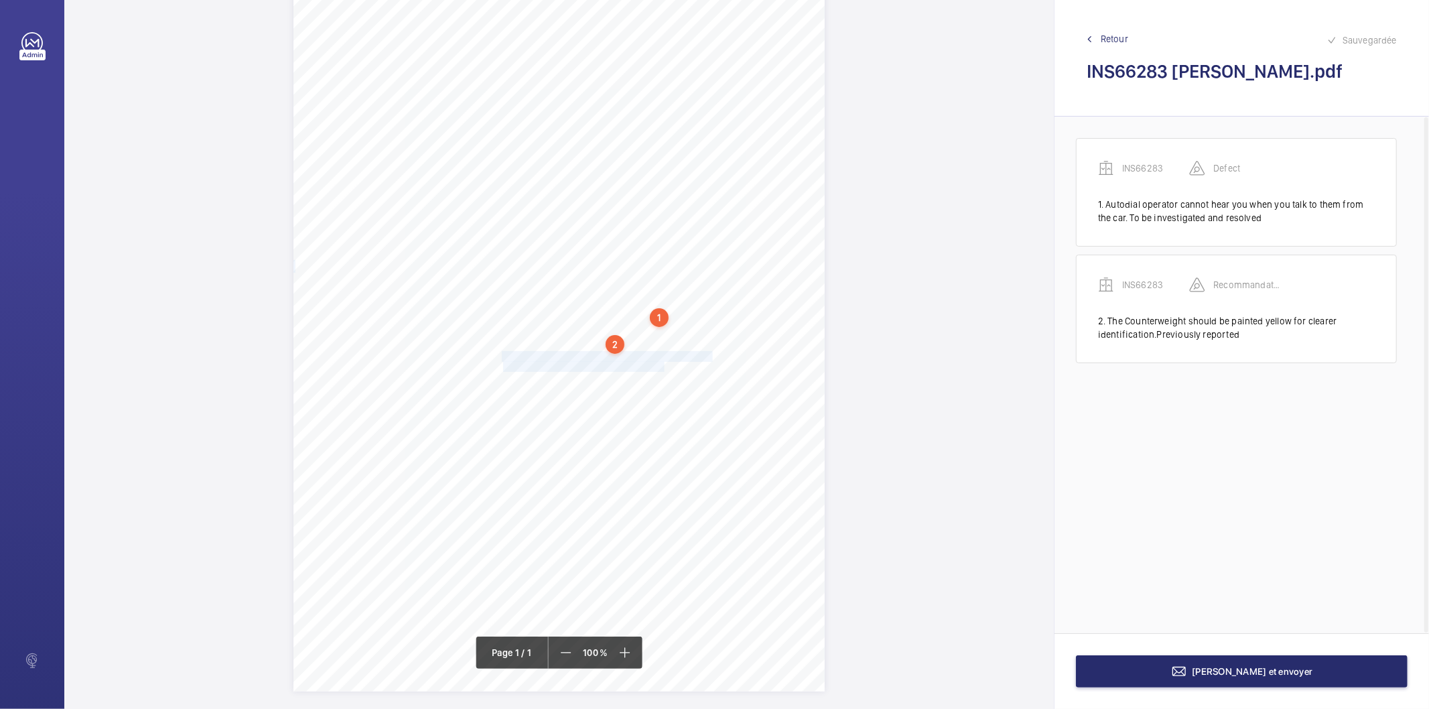
drag, startPoint x: 500, startPoint y: 357, endPoint x: 662, endPoint y: 365, distance: 162.3
click at [662, 365] on div "Signed: Lifting Operations and Lifting Equipment Regulations 1998 Report of Tho…" at bounding box center [558, 316] width 531 height 752
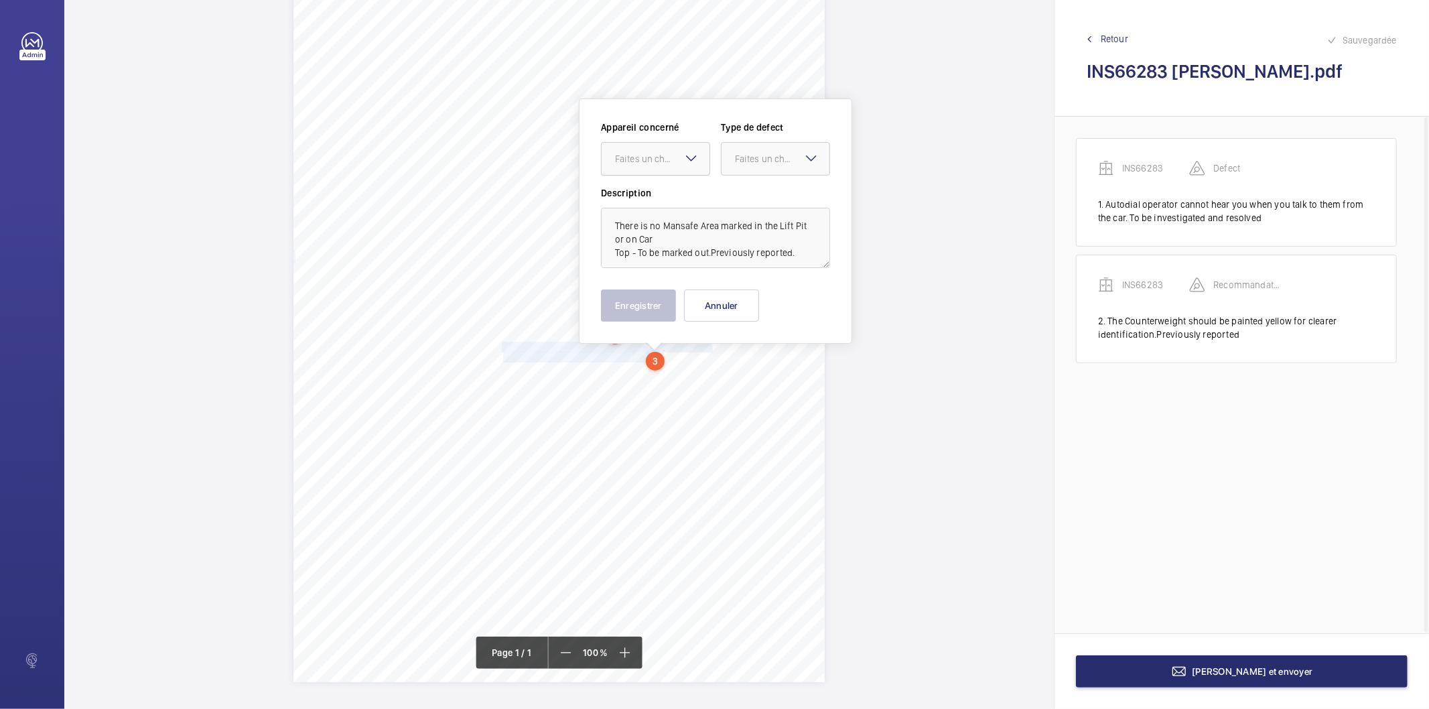
click at [659, 155] on div "Faites un choix" at bounding box center [662, 158] width 94 height 13
click at [632, 200] on span "INS66283" at bounding box center [655, 199] width 81 height 13
click at [754, 158] on div "Faites un choix" at bounding box center [782, 158] width 94 height 13
drag, startPoint x: 761, startPoint y: 292, endPoint x: 691, endPoint y: 306, distance: 71.0
click at [760, 293] on span "Recommandation" at bounding box center [775, 297] width 81 height 13
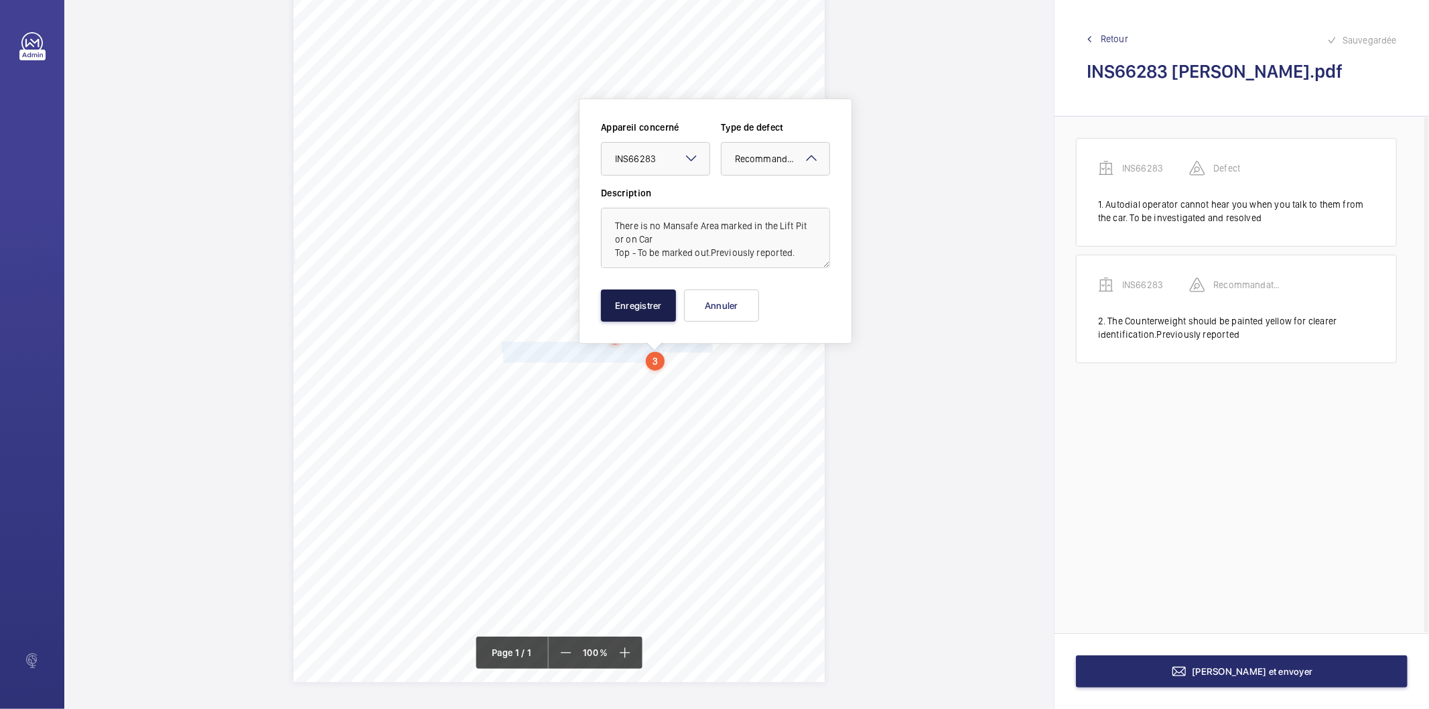
click at [640, 305] on button "Enregistrer" at bounding box center [638, 305] width 75 height 32
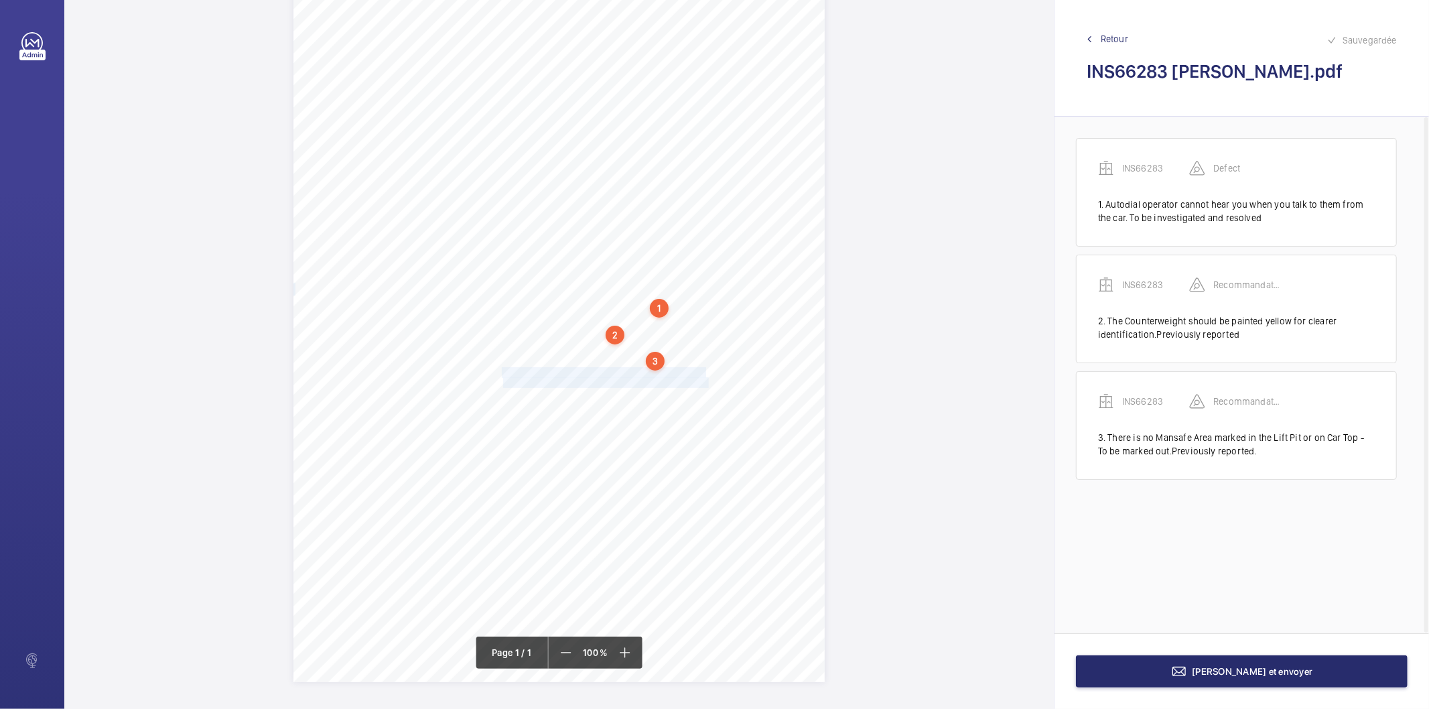
drag, startPoint x: 501, startPoint y: 373, endPoint x: 706, endPoint y: 381, distance: 205.2
click at [706, 381] on div "Signed: Lifting Operations and Lifting Equipment Regulations 1998 Report of Tho…" at bounding box center [558, 306] width 531 height 752
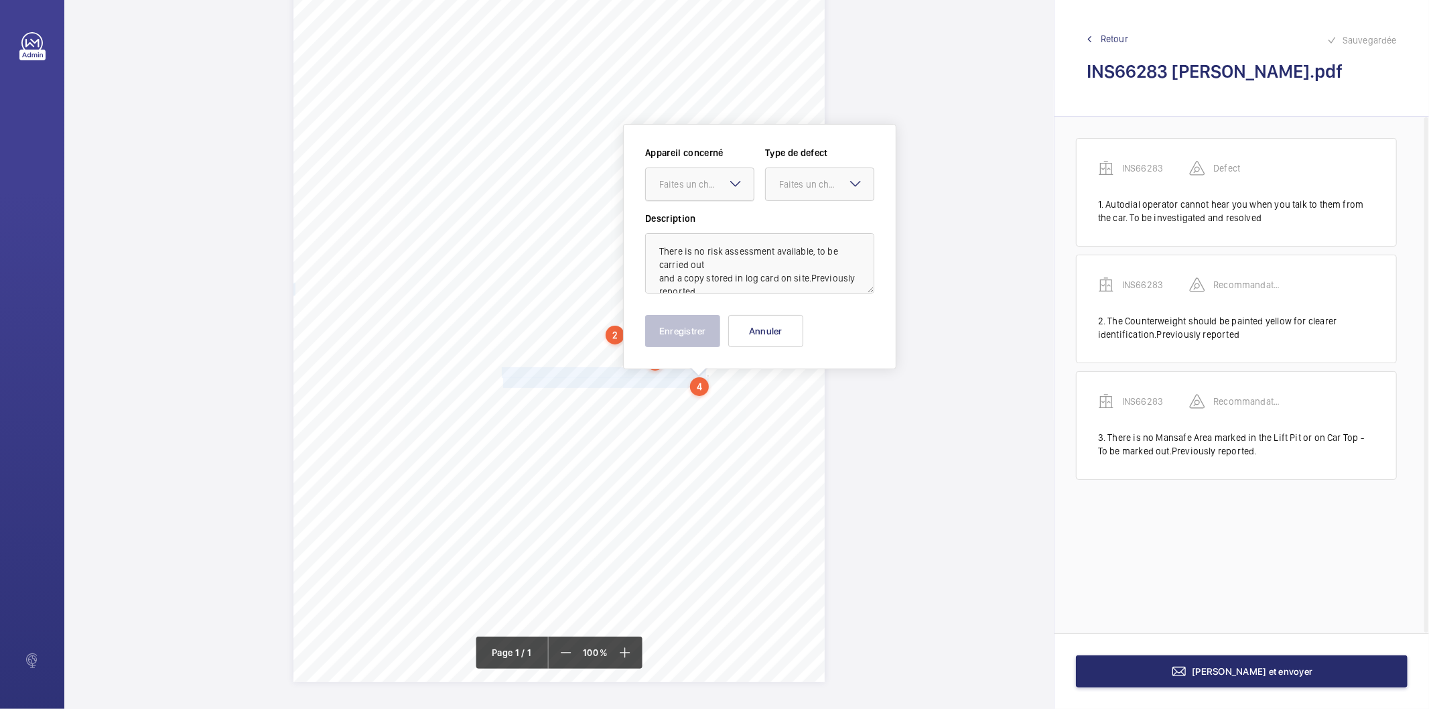
click at [697, 178] on div "Faites un choix" at bounding box center [706, 184] width 94 height 13
click at [679, 218] on span "INS66283" at bounding box center [699, 224] width 81 height 13
drag, startPoint x: 795, startPoint y: 189, endPoint x: 797, endPoint y: 234, distance: 45.6
click at [796, 189] on div "Faites un choix" at bounding box center [826, 184] width 94 height 13
click at [813, 326] on span "Recommandation" at bounding box center [819, 323] width 81 height 13
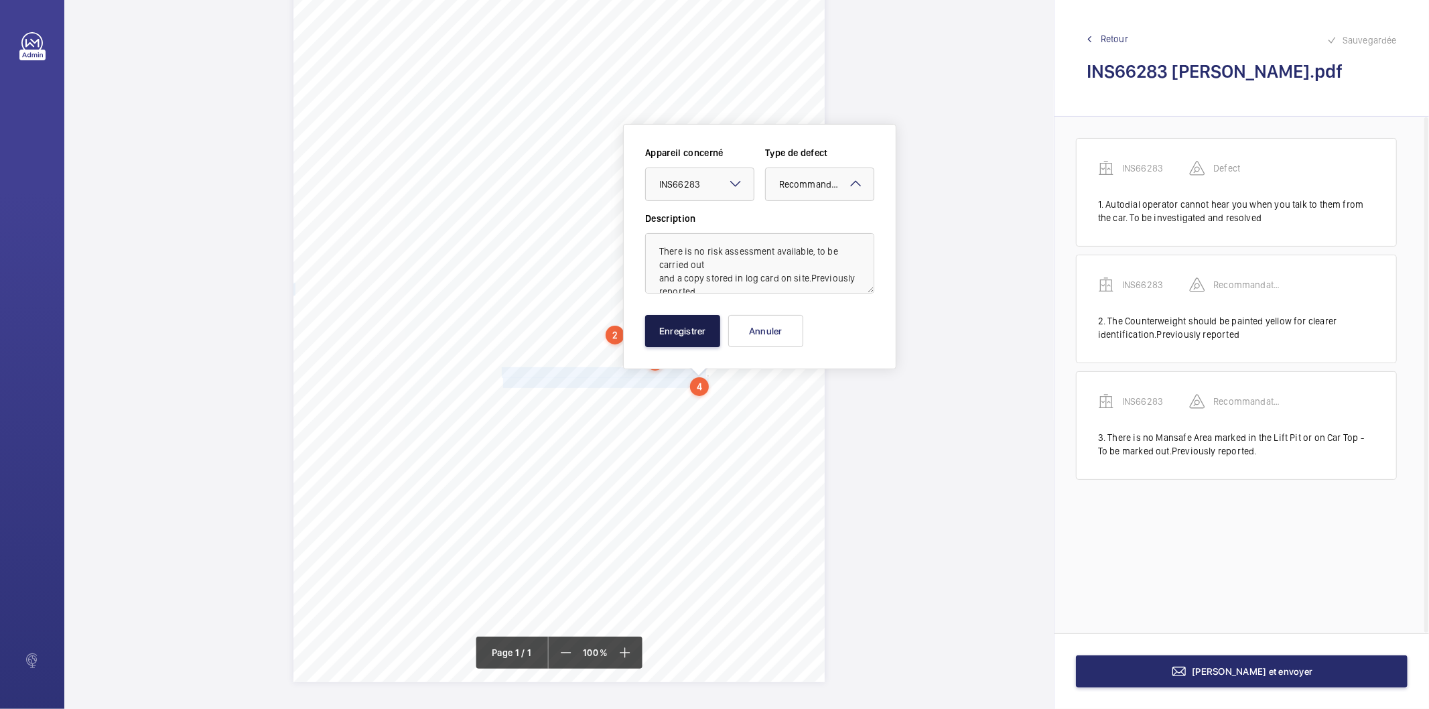
click at [691, 337] on button "Enregistrer" at bounding box center [682, 331] width 75 height 32
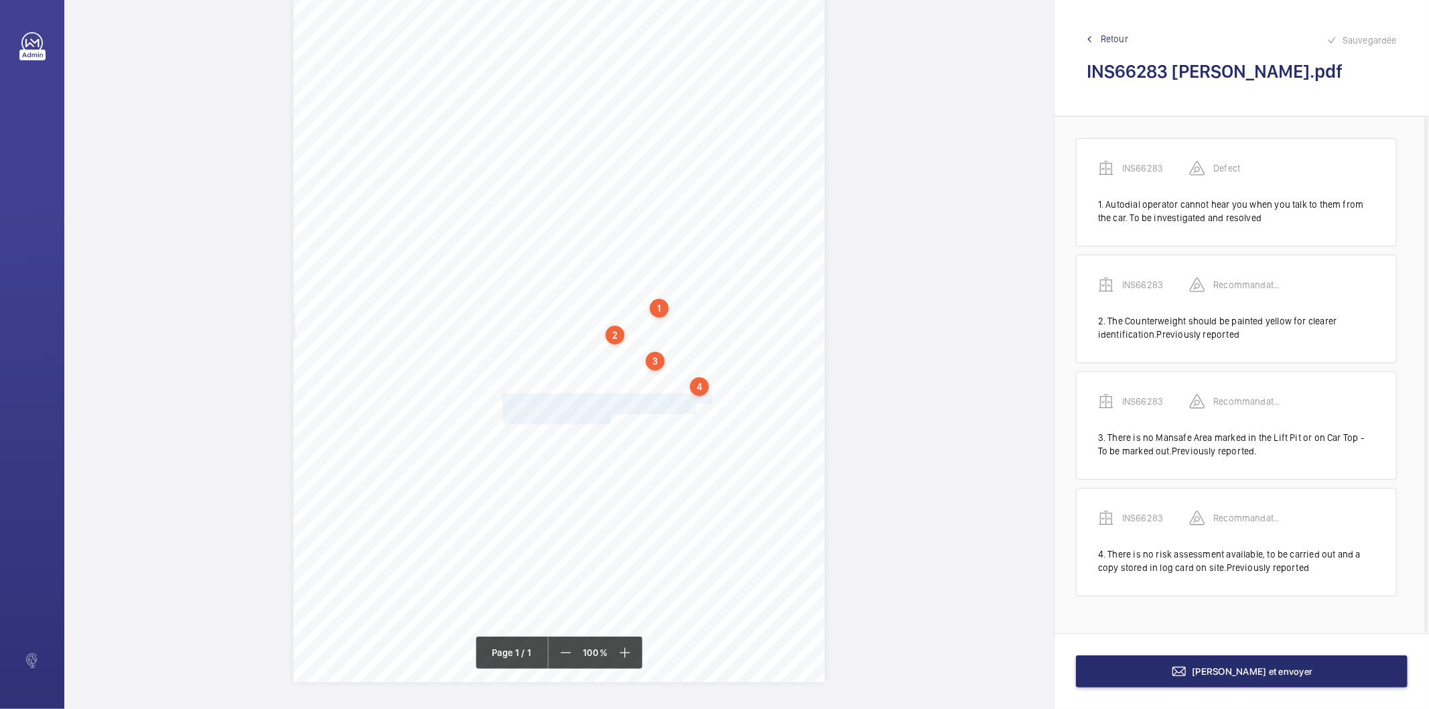
drag, startPoint x: 500, startPoint y: 397, endPoint x: 608, endPoint y: 419, distance: 110.6
click at [608, 419] on div "Signed: Lifting Operations and Lifting Equipment Regulations 1998 Report of Tho…" at bounding box center [558, 306] width 531 height 752
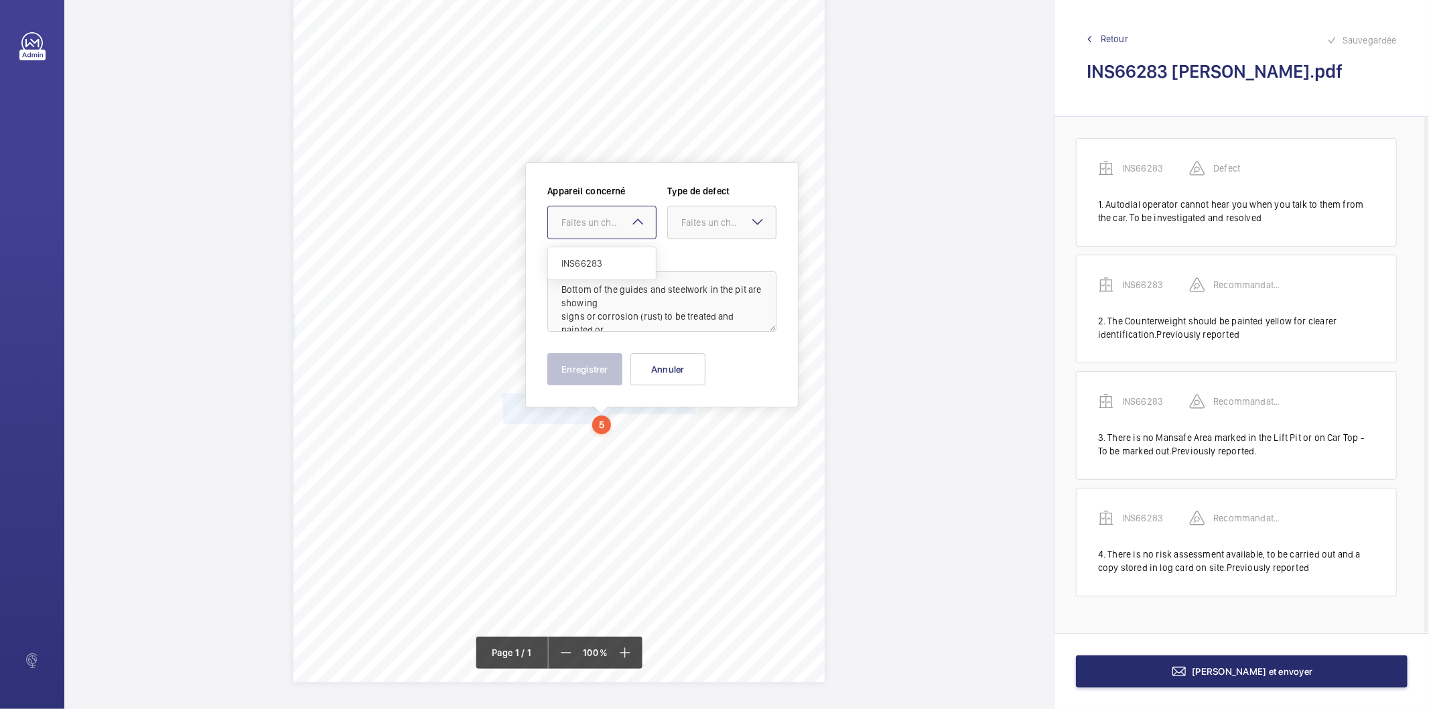
drag, startPoint x: 614, startPoint y: 223, endPoint x: 608, endPoint y: 234, distance: 12.9
click at [615, 222] on div "Faites un choix" at bounding box center [608, 222] width 94 height 13
click at [593, 257] on span "INS66283" at bounding box center [601, 263] width 81 height 13
click at [684, 228] on div "Faites un choix" at bounding box center [728, 222] width 94 height 13
click at [703, 366] on span "Recommandation" at bounding box center [721, 361] width 81 height 13
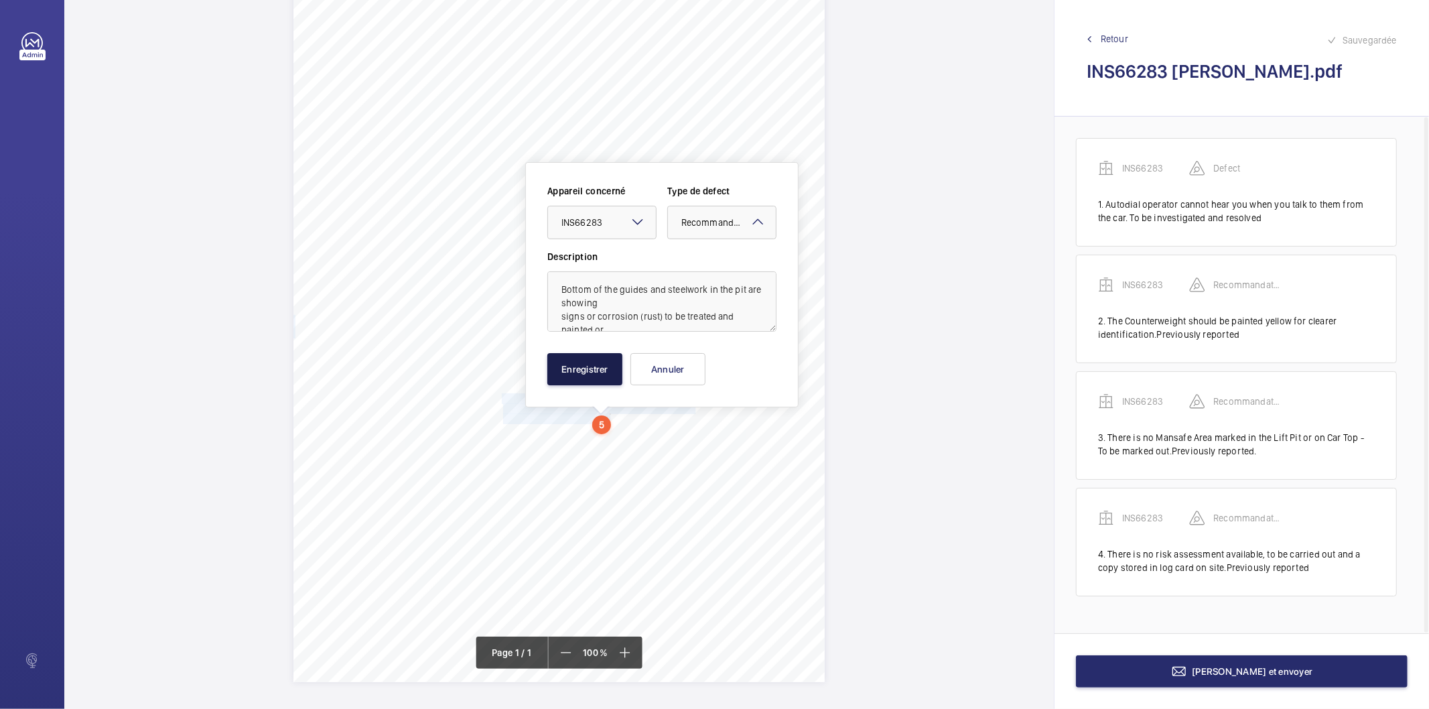
click at [595, 366] on button "Enregistrer" at bounding box center [584, 369] width 75 height 32
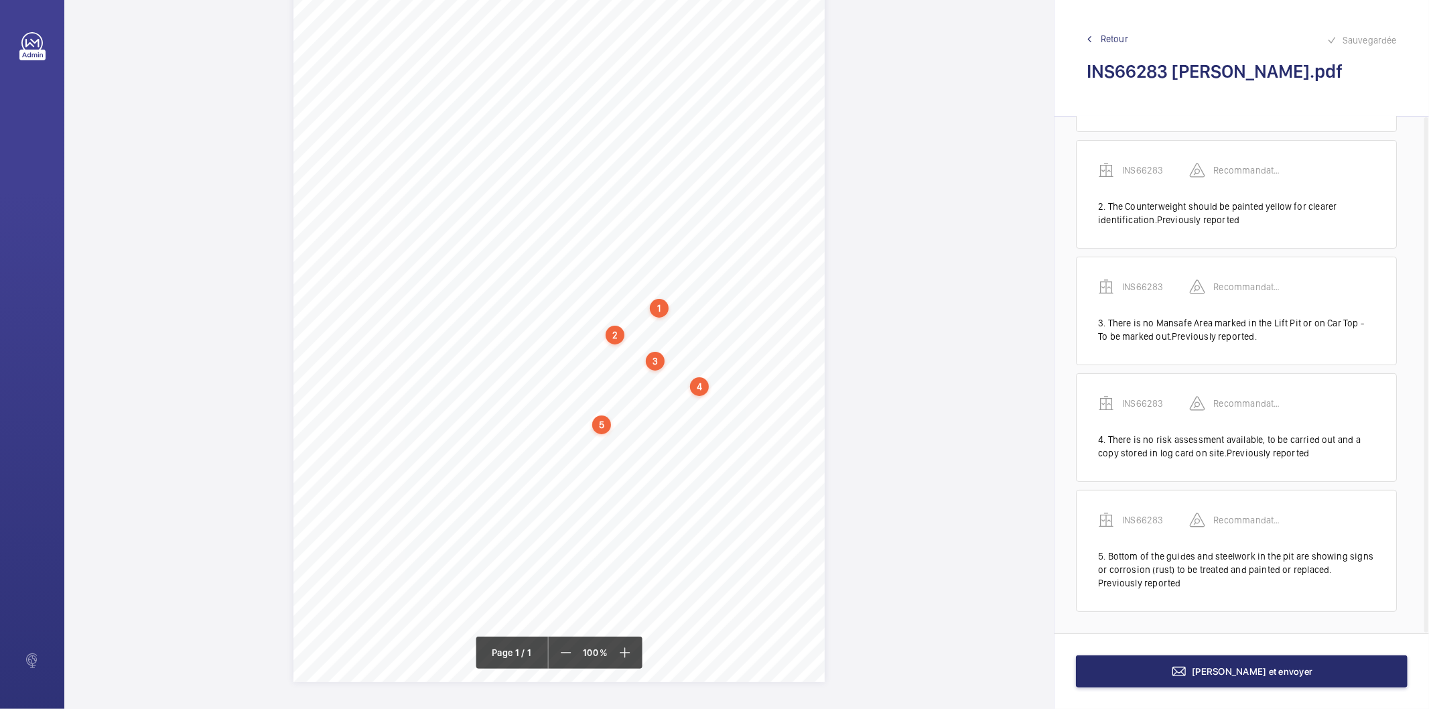
click at [604, 425] on div "5" at bounding box center [601, 424] width 19 height 19
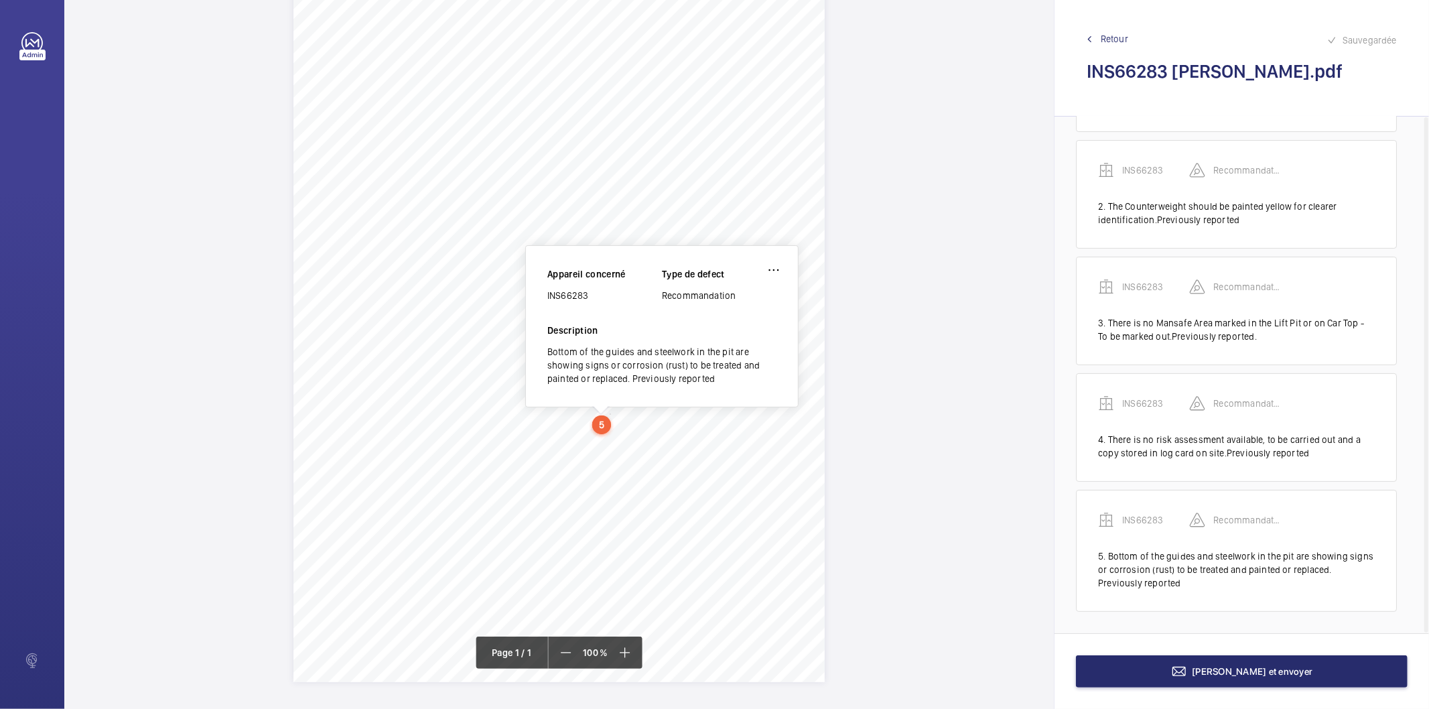
click at [577, 296] on div "INS66283" at bounding box center [604, 295] width 115 height 13
click at [1103, 683] on button "[PERSON_NAME] et envoyer" at bounding box center [1242, 671] width 332 height 32
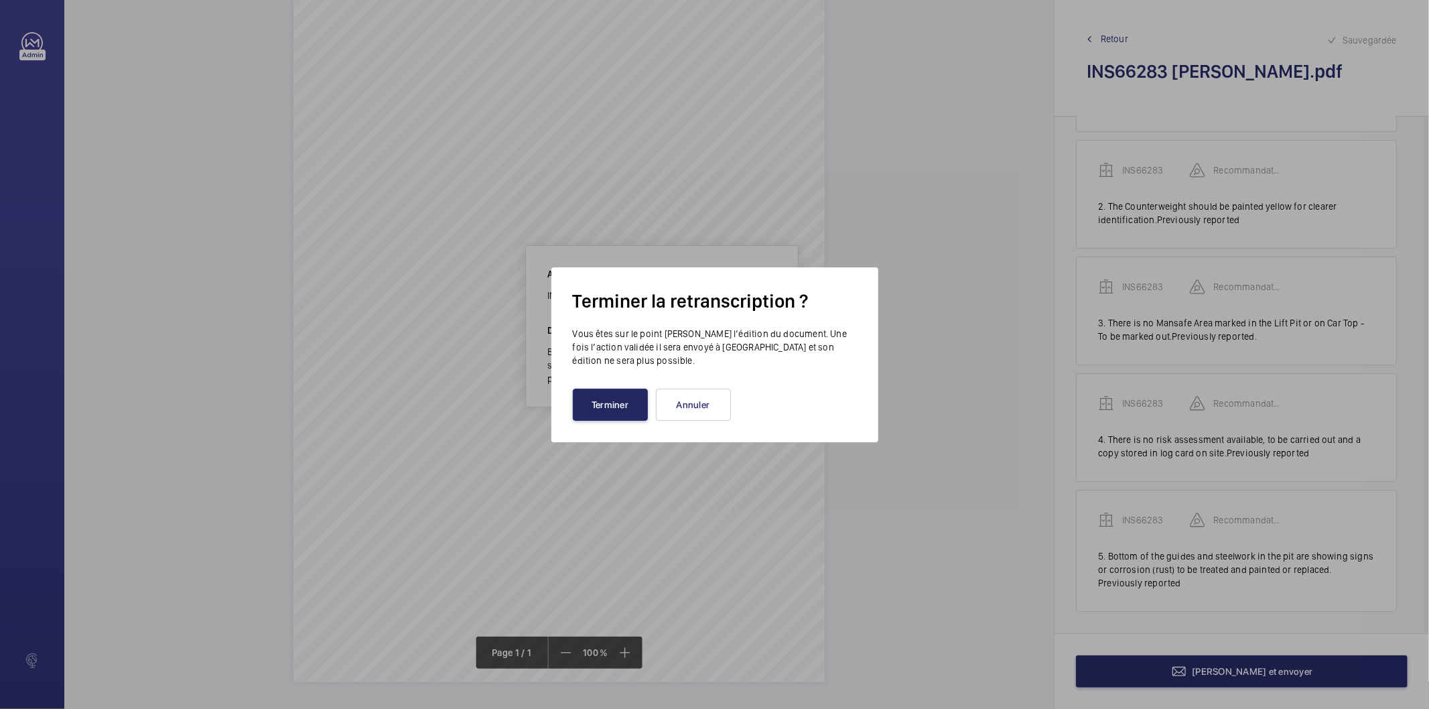
click at [619, 410] on button "Terminer" at bounding box center [610, 405] width 75 height 32
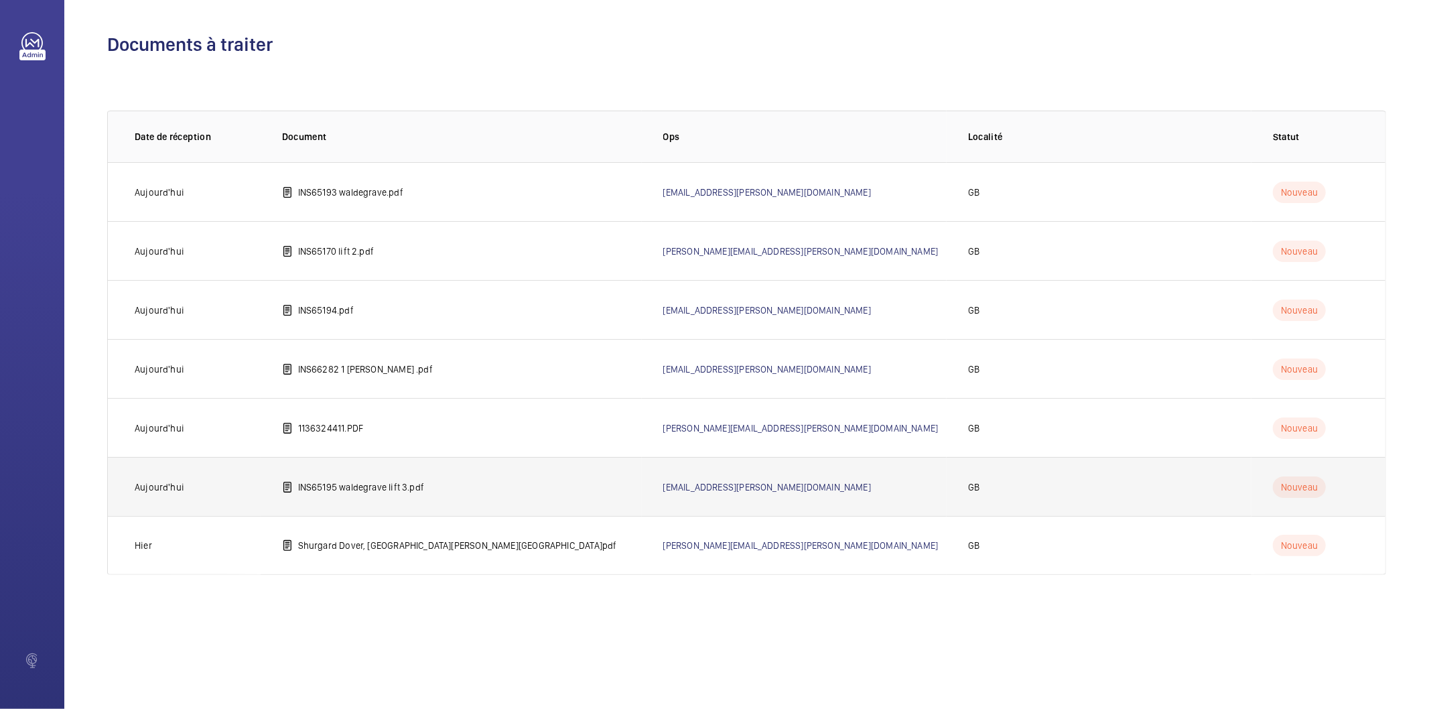
click at [426, 482] on td "INS65195 waldegrave lift 3.pdf" at bounding box center [451, 486] width 381 height 59
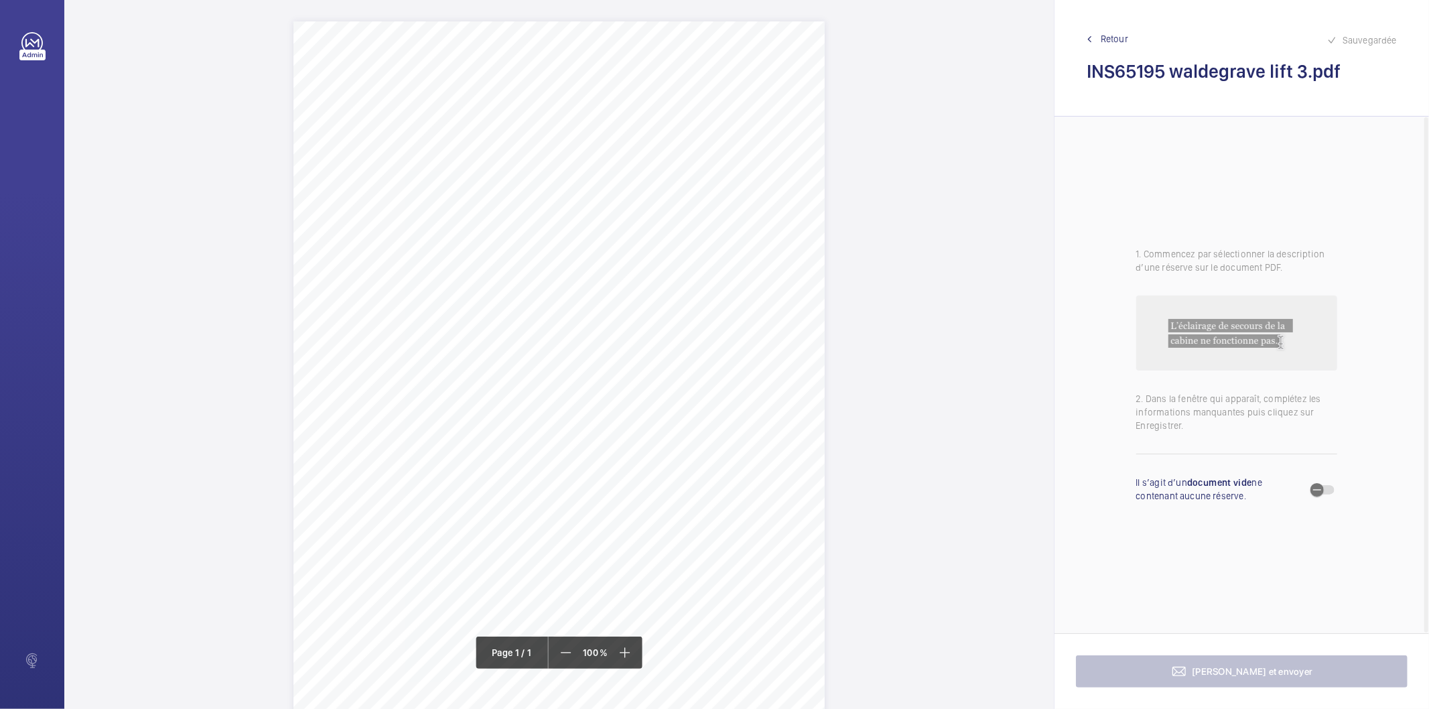
drag, startPoint x: 538, startPoint y: 172, endPoint x: 714, endPoint y: 171, distance: 176.2
click at [707, 171] on span "[GEOGRAPHIC_DATA][STREET_ADDRESS]" at bounding box center [622, 169] width 169 height 9
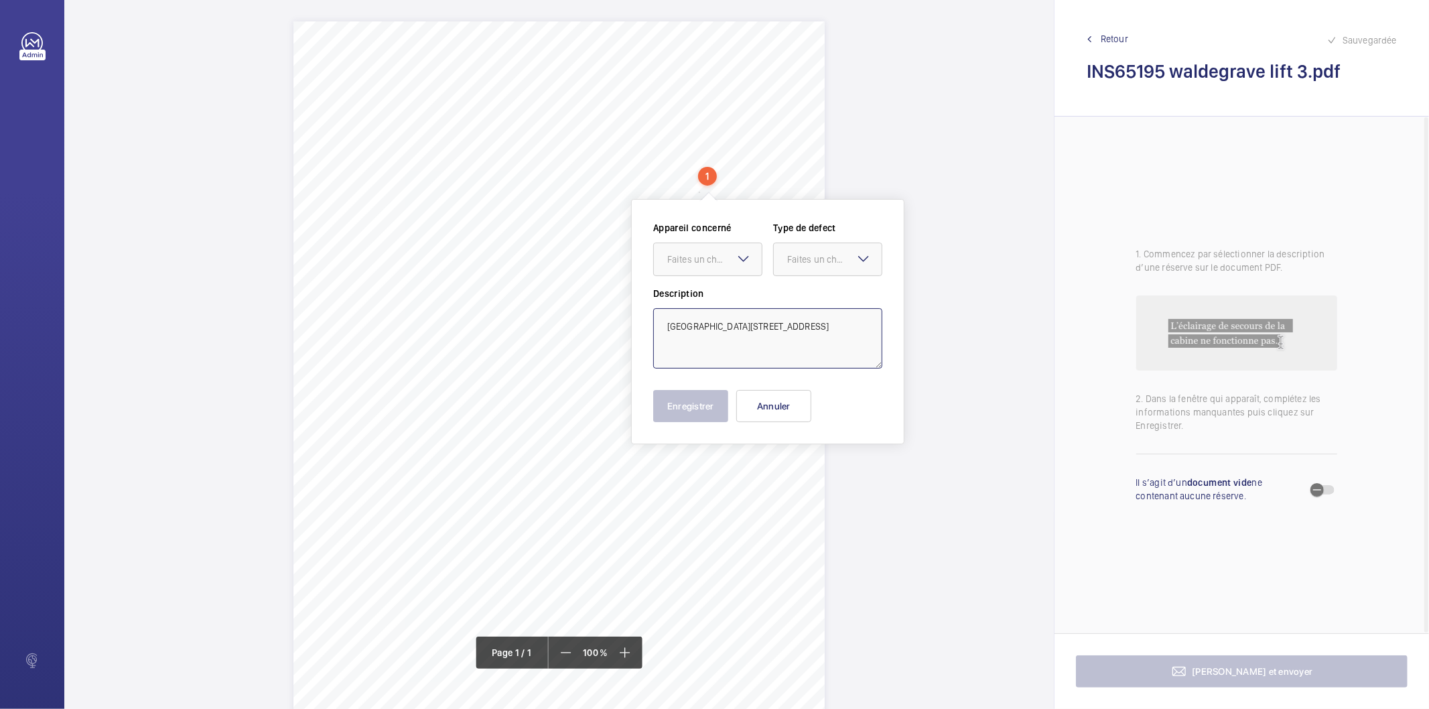
click at [815, 323] on textarea "[GEOGRAPHIC_DATA][STREET_ADDRESS]" at bounding box center [767, 338] width 229 height 60
click at [766, 406] on button "Annuler" at bounding box center [773, 406] width 75 height 32
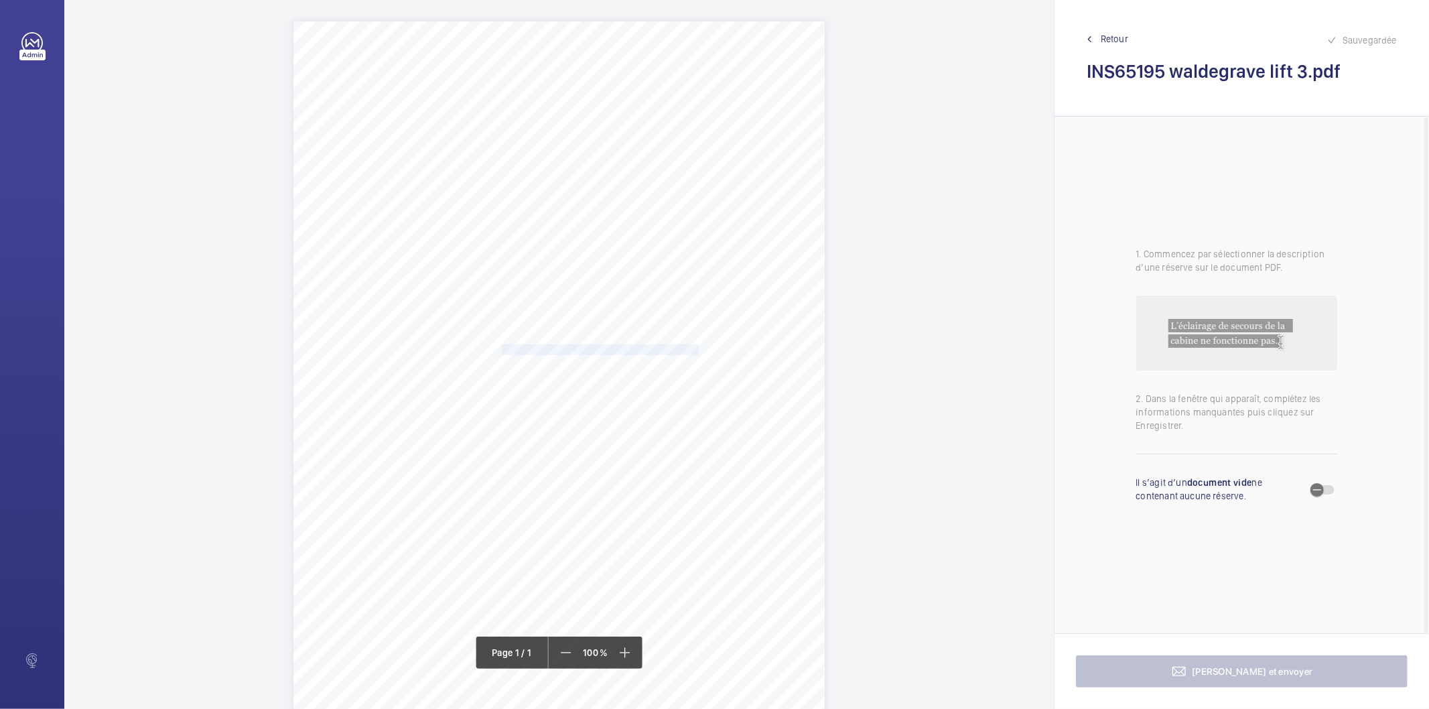
drag, startPoint x: 500, startPoint y: 347, endPoint x: 694, endPoint y: 350, distance: 194.3
click at [694, 350] on div "Signed: Lifting Operations and Lifting Equipment Regulations 1998 Report of Tho…" at bounding box center [558, 397] width 531 height 752
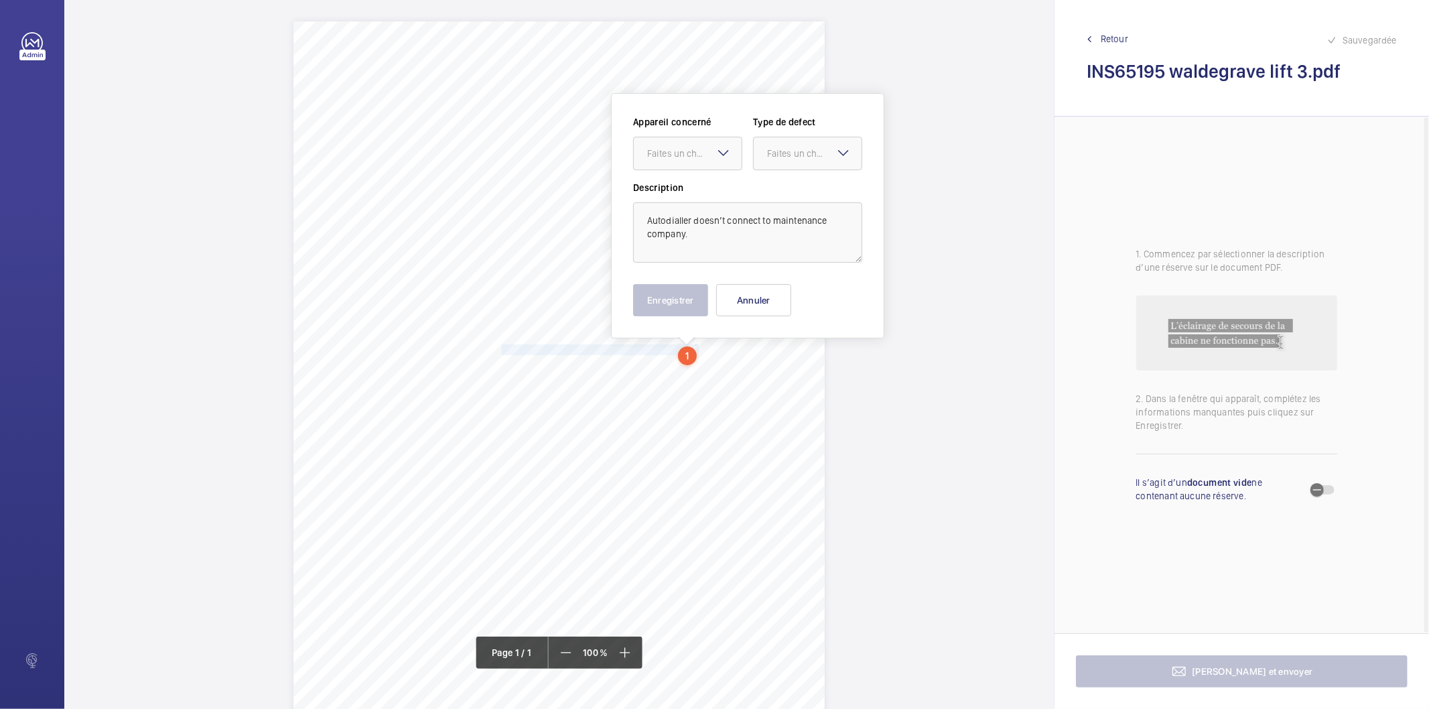
scroll to position [11, 0]
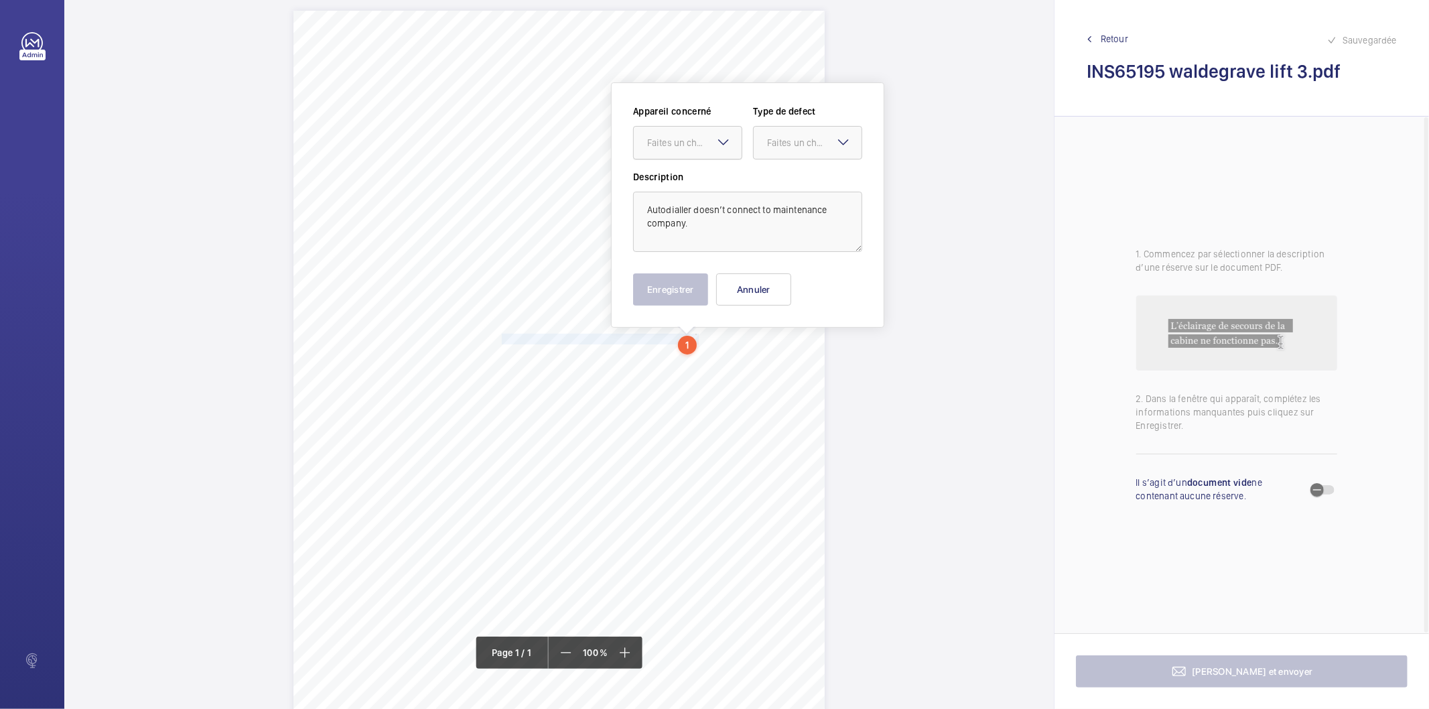
click at [682, 146] on div "Faites un choix" at bounding box center [694, 142] width 94 height 13
click at [675, 183] on span "INS65195" at bounding box center [687, 183] width 81 height 13
click at [791, 135] on div at bounding box center [808, 143] width 108 height 32
click at [799, 182] on span "Standard" at bounding box center [807, 183] width 81 height 13
click at [698, 285] on button "Enregistrer" at bounding box center [670, 289] width 75 height 32
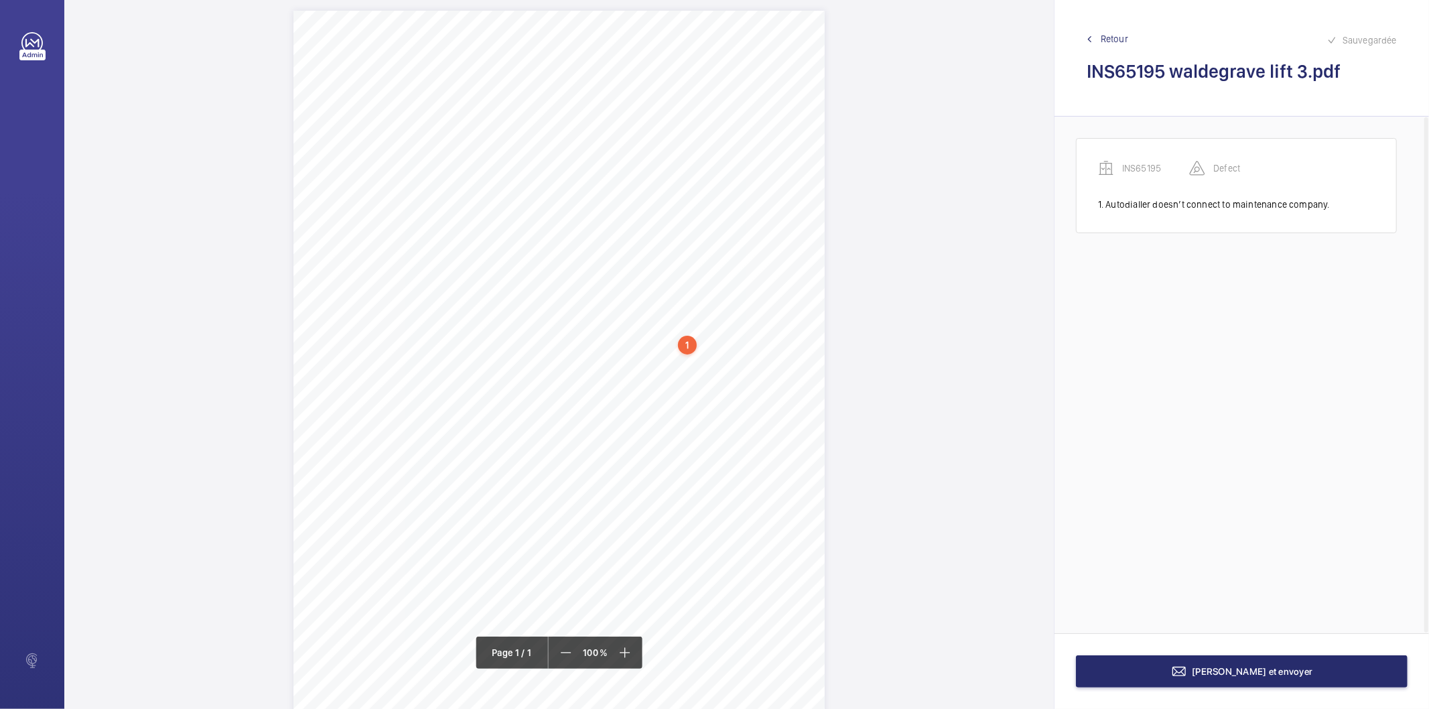
click at [687, 339] on div "1" at bounding box center [687, 345] width 19 height 19
click at [858, 229] on wm-front-icon-button at bounding box center [859, 227] width 32 height 32
click at [831, 264] on div "Modifier" at bounding box center [822, 267] width 106 height 24
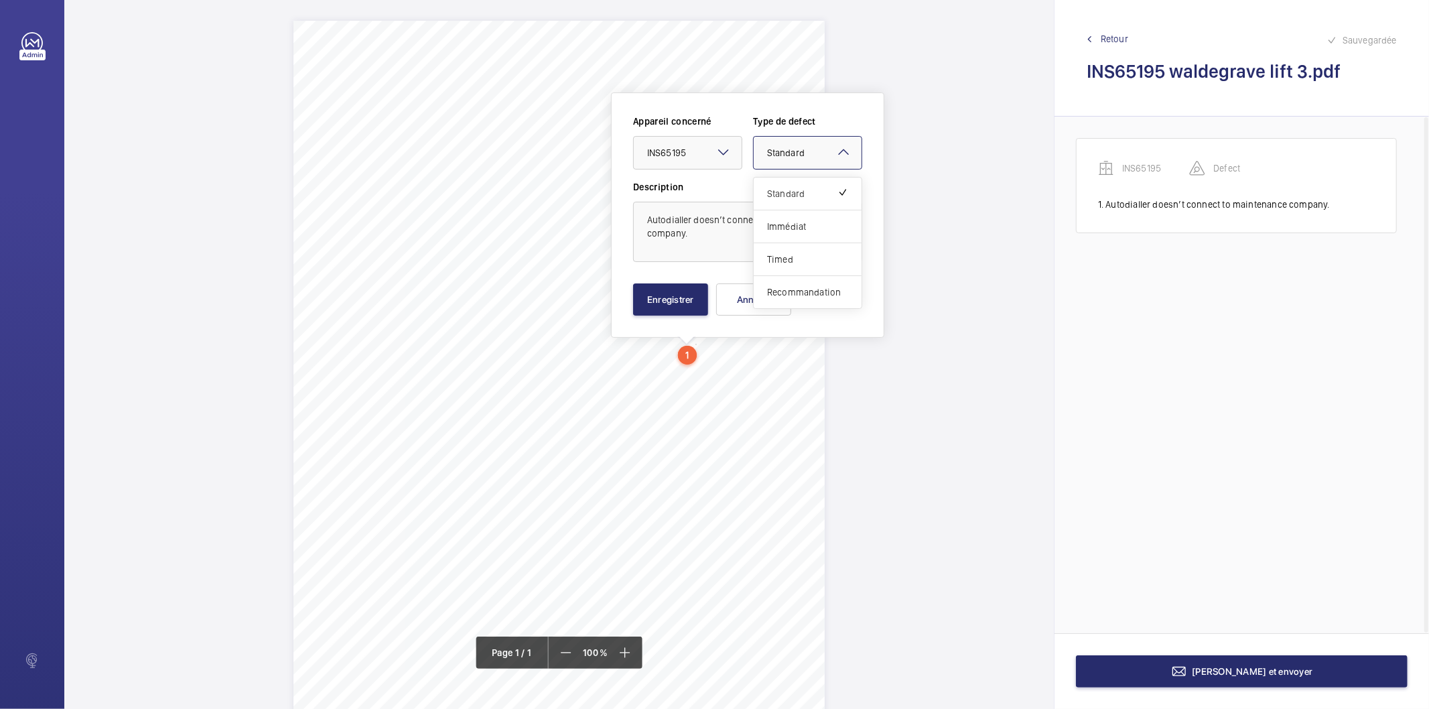
click at [837, 155] on mat-icon at bounding box center [843, 152] width 16 height 16
click at [786, 255] on span "Timed" at bounding box center [807, 259] width 81 height 13
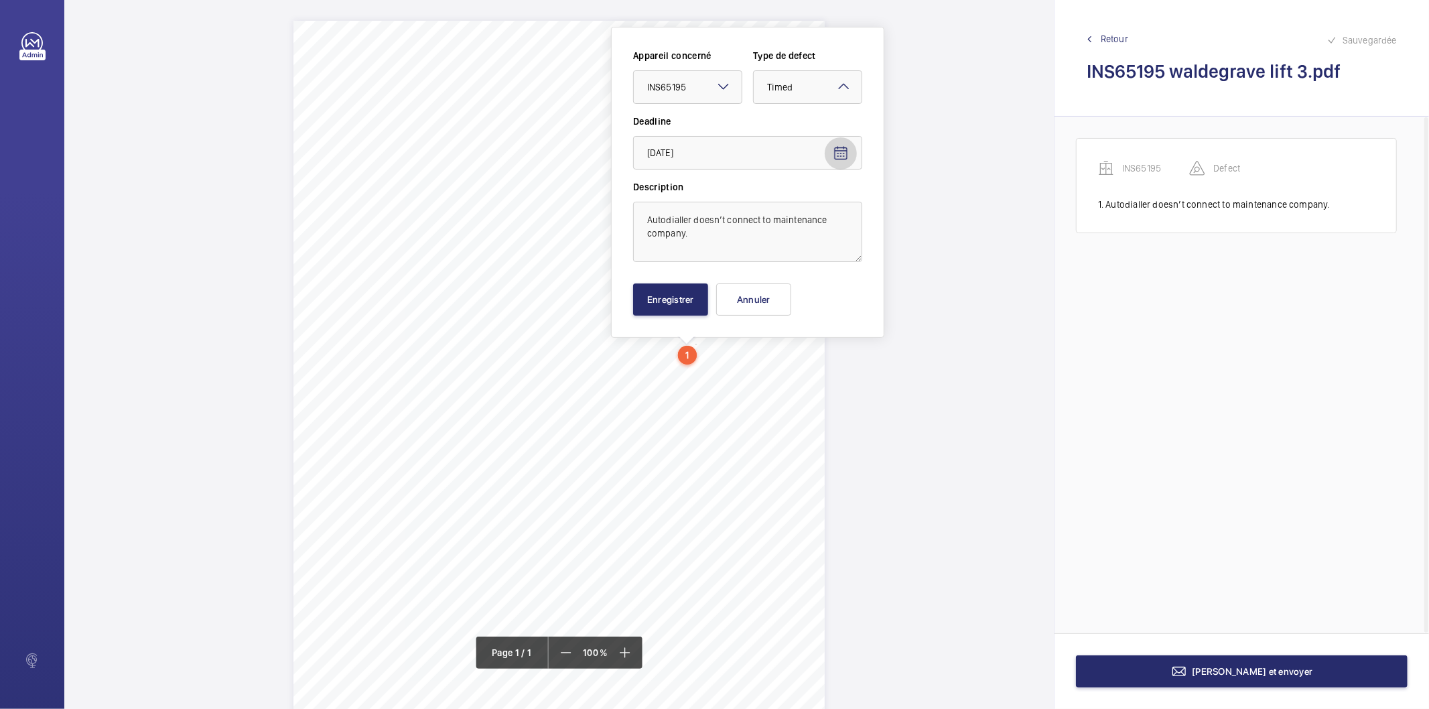
click at [845, 161] on mat-icon "Open calendar" at bounding box center [841, 153] width 16 height 16
click at [700, 210] on span "MARS 2026" at bounding box center [676, 206] width 57 height 11
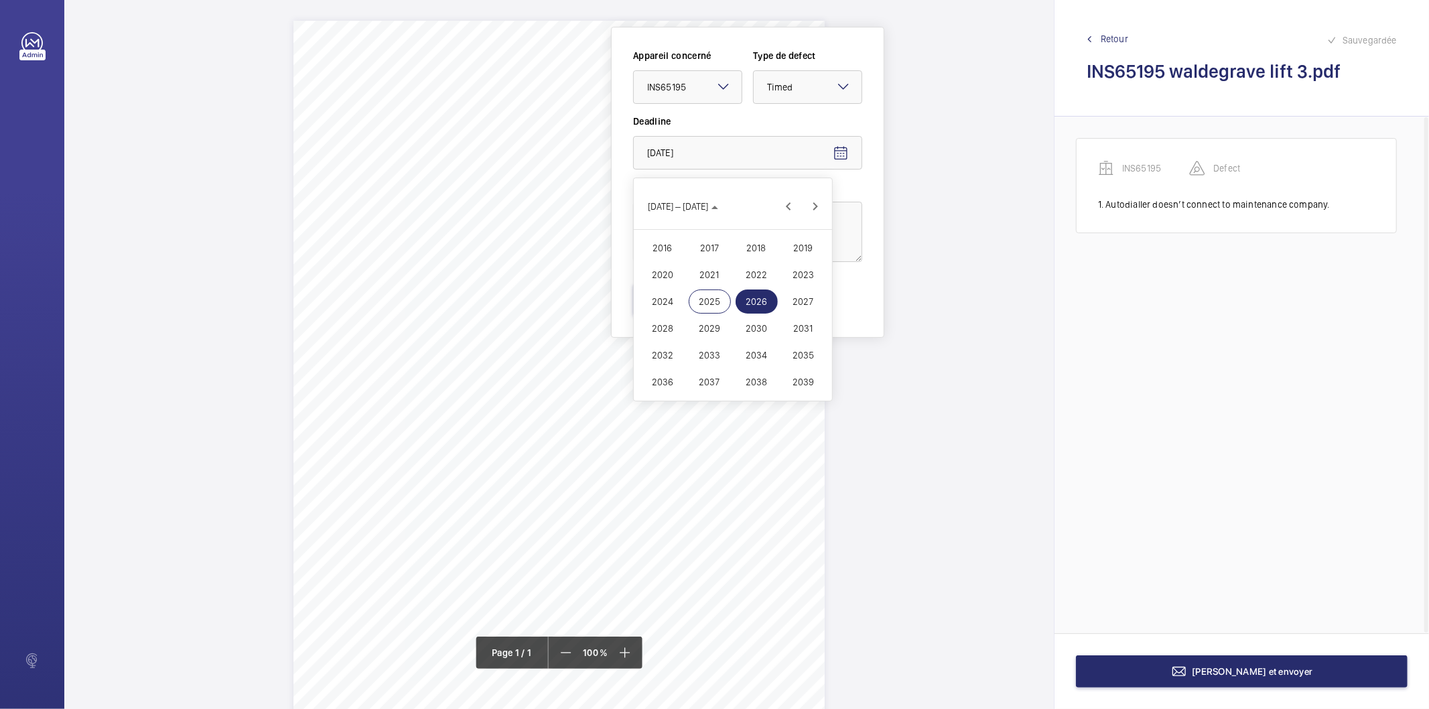
click at [720, 300] on span "2025" at bounding box center [710, 301] width 42 height 24
click at [678, 300] on span "SEPT." at bounding box center [663, 301] width 42 height 24
click at [815, 204] on span "Next month" at bounding box center [815, 206] width 27 height 27
click at [734, 285] on span "9" at bounding box center [733, 289] width 24 height 24
type input "[DATE]"
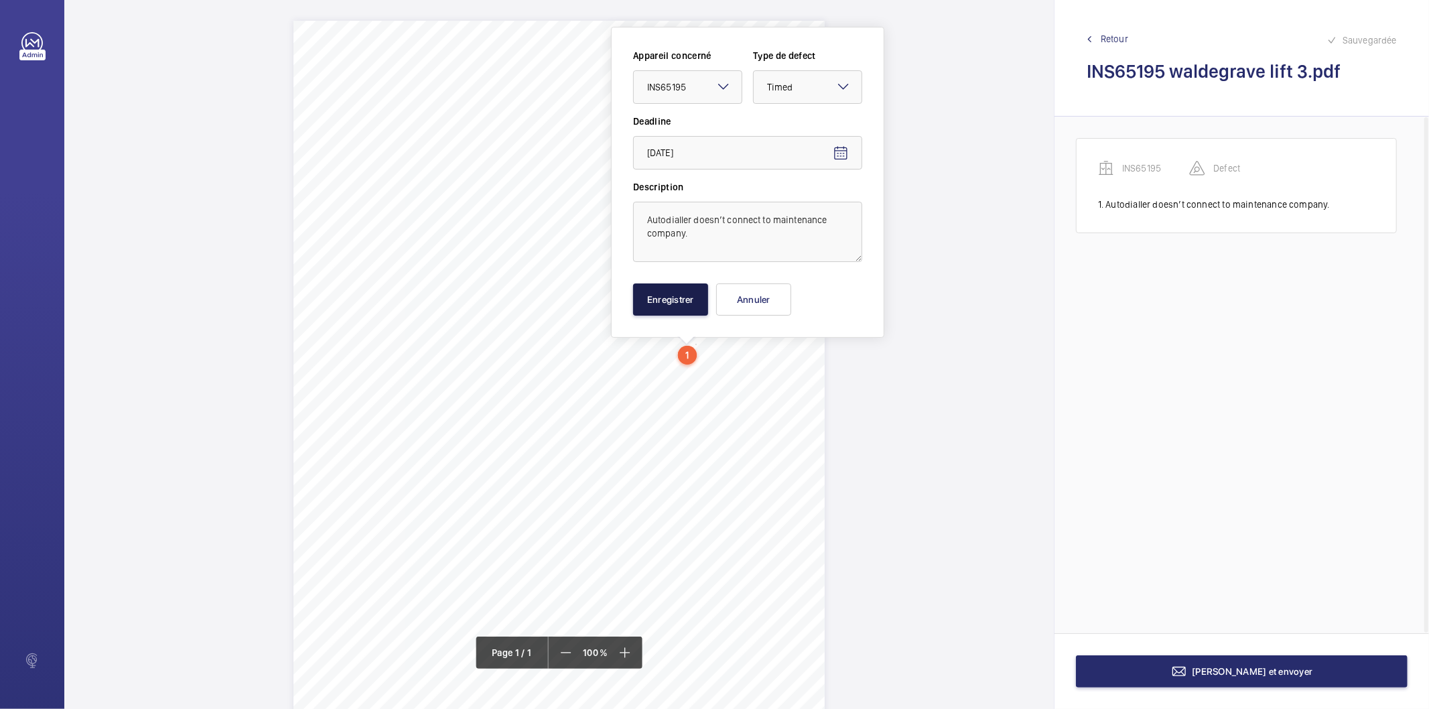
click at [658, 309] on button "Enregistrer" at bounding box center [670, 299] width 75 height 32
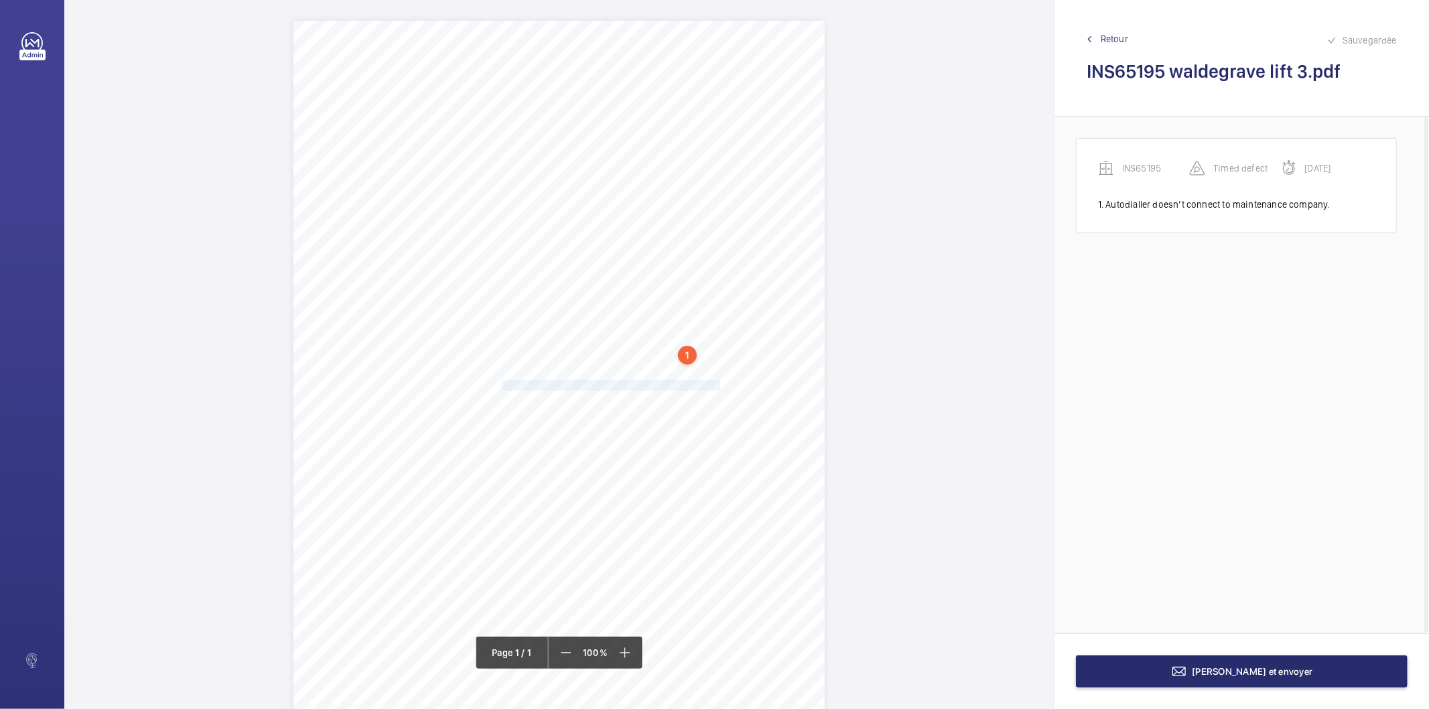
drag, startPoint x: 501, startPoint y: 389, endPoint x: 662, endPoint y: 385, distance: 160.8
click at [662, 385] on div "Signed: Lifting Operations and Lifting Equipment Regulations 1998 Report of Tho…" at bounding box center [558, 397] width 531 height 752
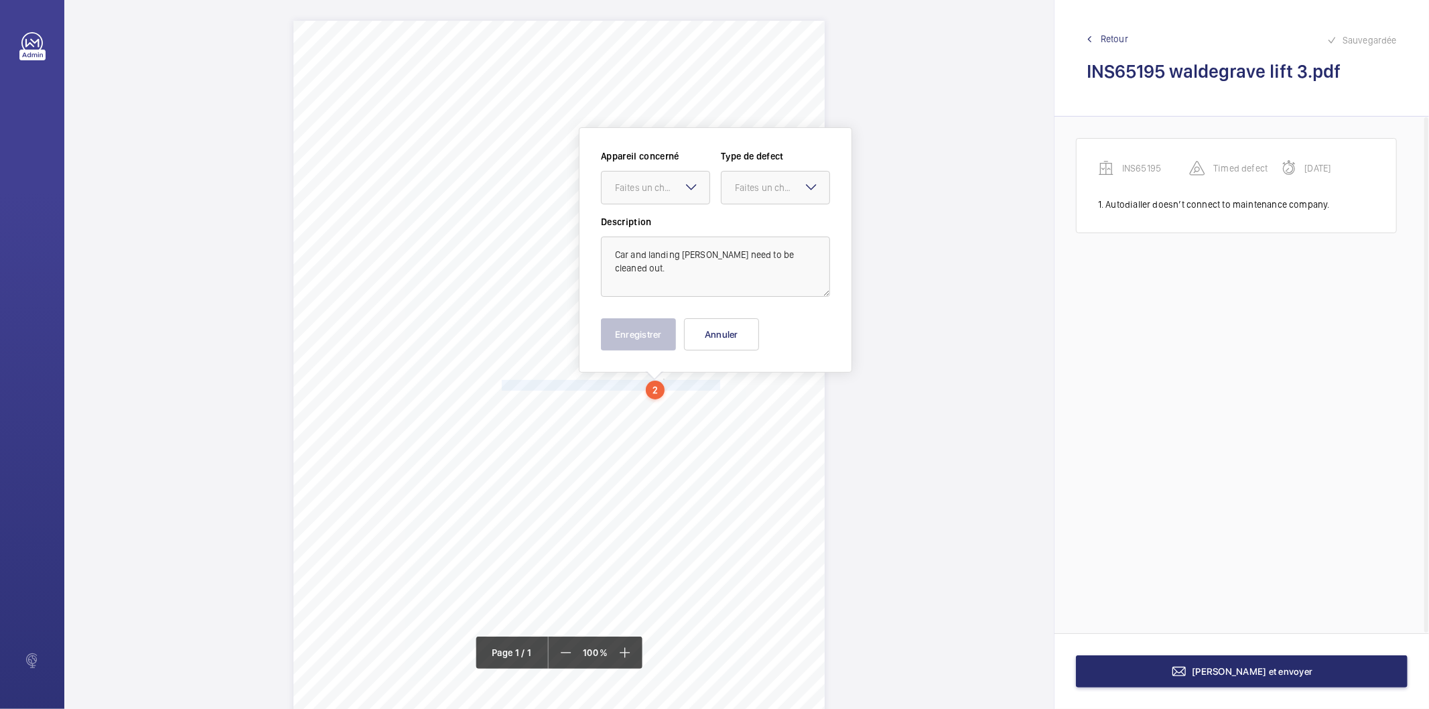
scroll to position [46, 0]
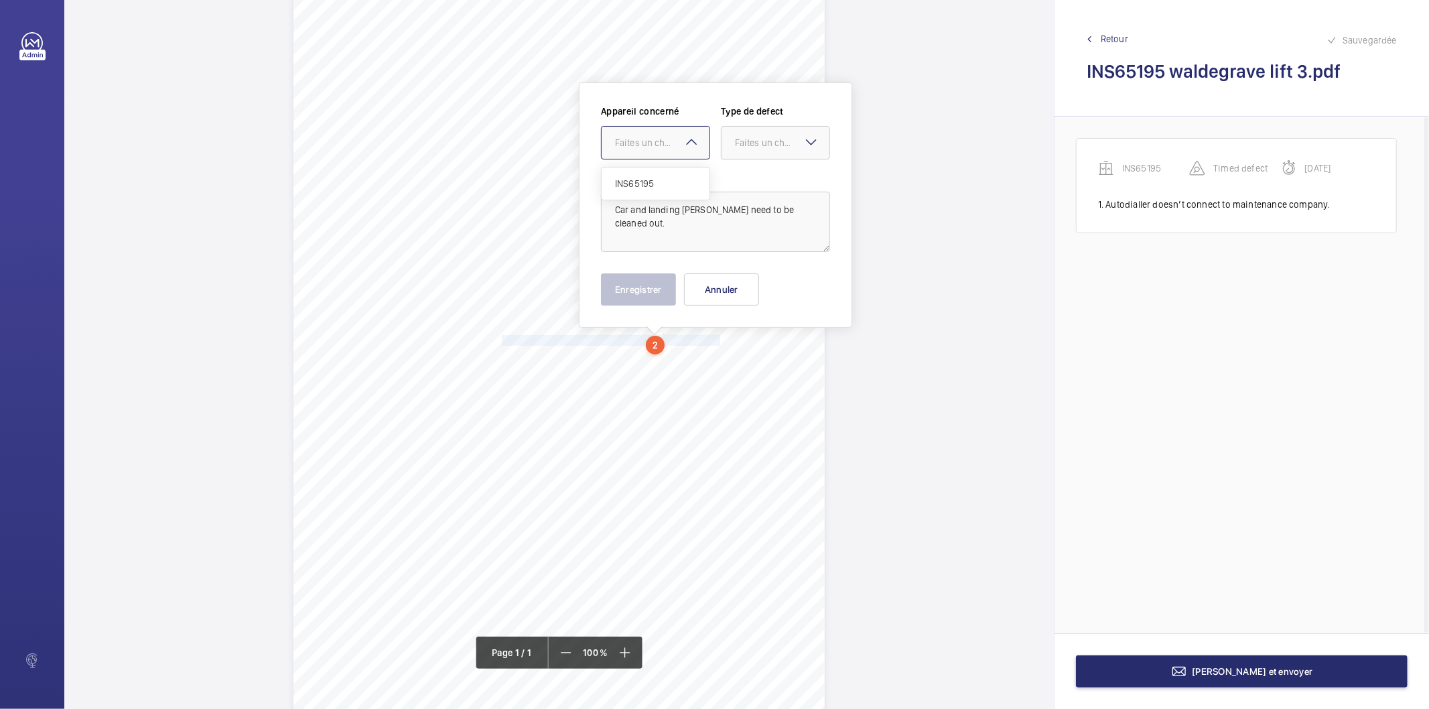
click at [658, 143] on div "Faites un choix" at bounding box center [662, 142] width 94 height 13
click at [647, 182] on span "INS65195" at bounding box center [655, 183] width 81 height 13
click at [756, 139] on div "Faites un choix" at bounding box center [782, 142] width 94 height 13
click at [775, 188] on span "Standard" at bounding box center [775, 183] width 81 height 13
click at [666, 295] on button "Enregistrer" at bounding box center [638, 289] width 75 height 32
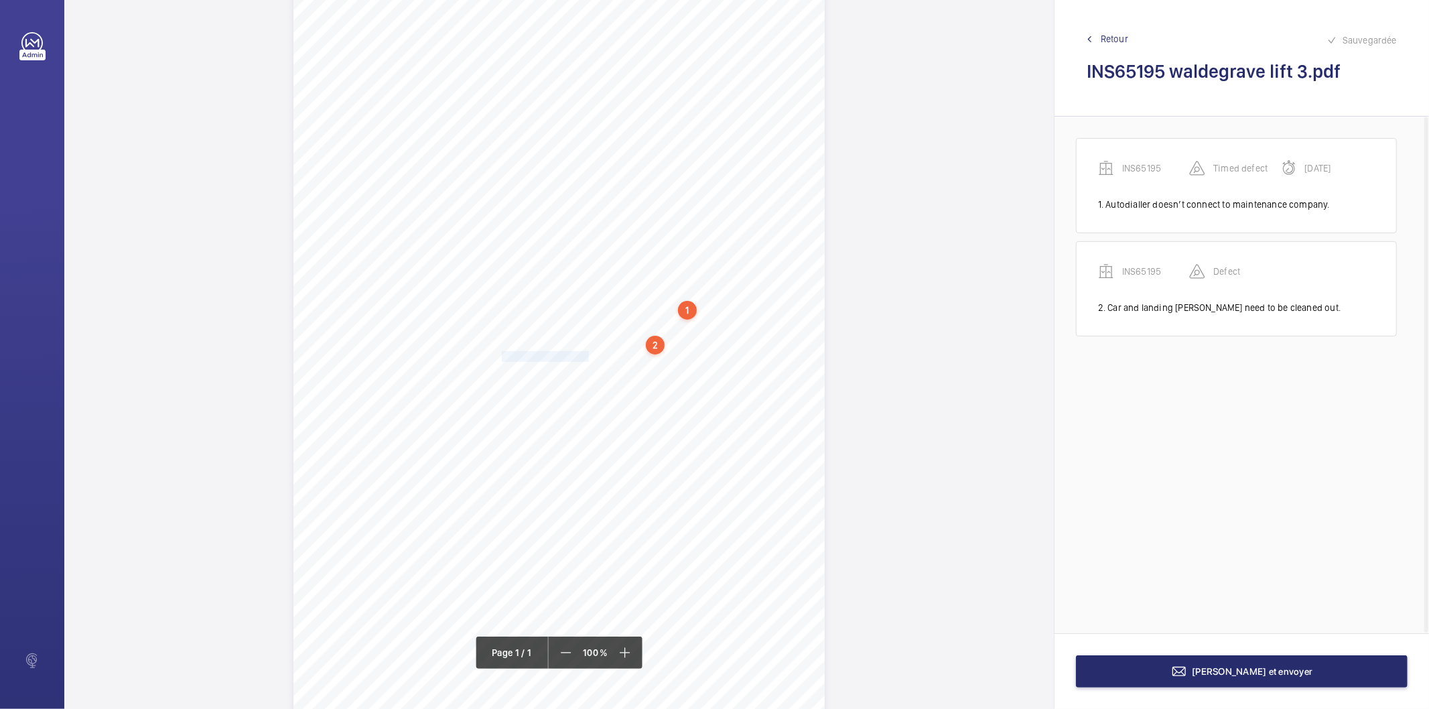
drag, startPoint x: 501, startPoint y: 356, endPoint x: 584, endPoint y: 358, distance: 83.1
click at [584, 358] on div "Signed: Lifting Operations and Lifting Equipment Regulations 1998 Report of Tho…" at bounding box center [558, 352] width 531 height 752
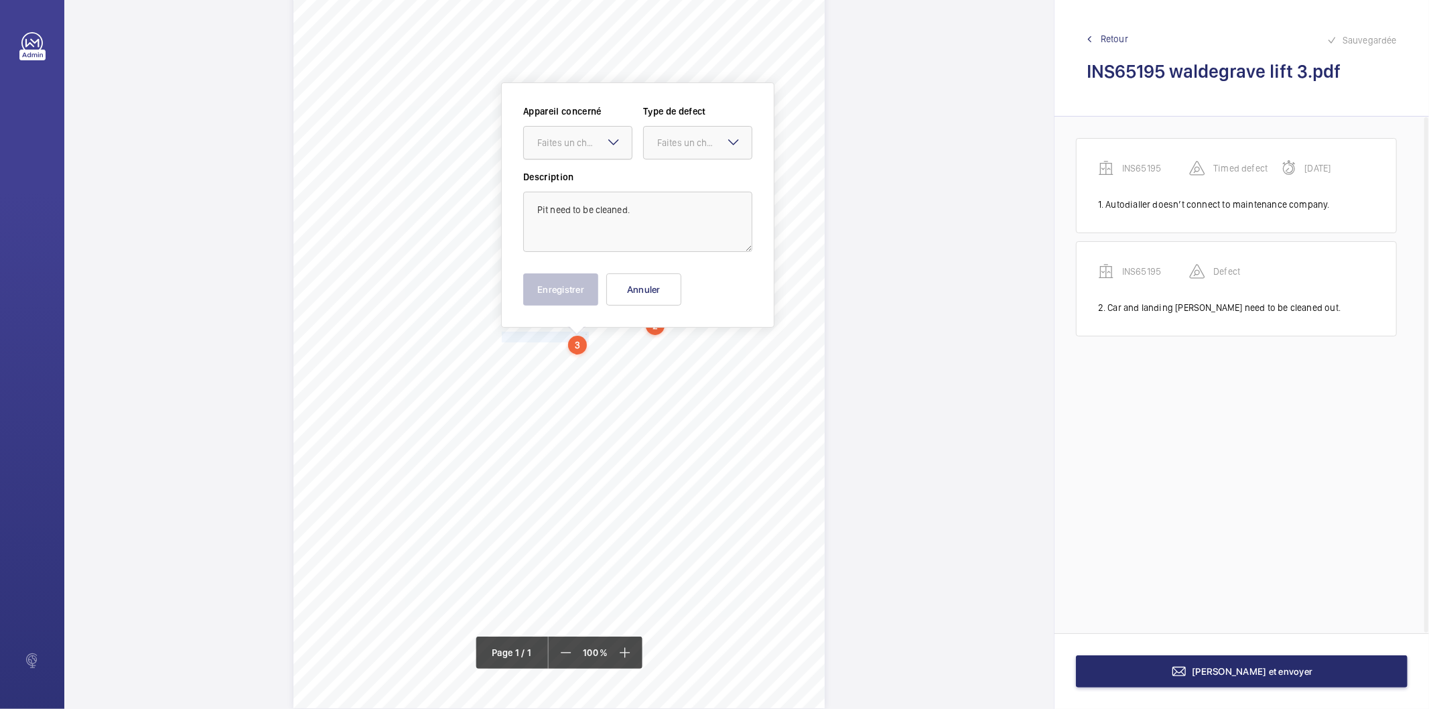
click at [552, 142] on div "Faites un choix" at bounding box center [584, 142] width 94 height 13
click at [548, 181] on span "INS65195" at bounding box center [577, 183] width 81 height 13
click at [678, 134] on div at bounding box center [698, 143] width 108 height 32
click at [663, 179] on span "Standard" at bounding box center [697, 183] width 81 height 13
click at [592, 289] on button "Enregistrer" at bounding box center [560, 289] width 75 height 32
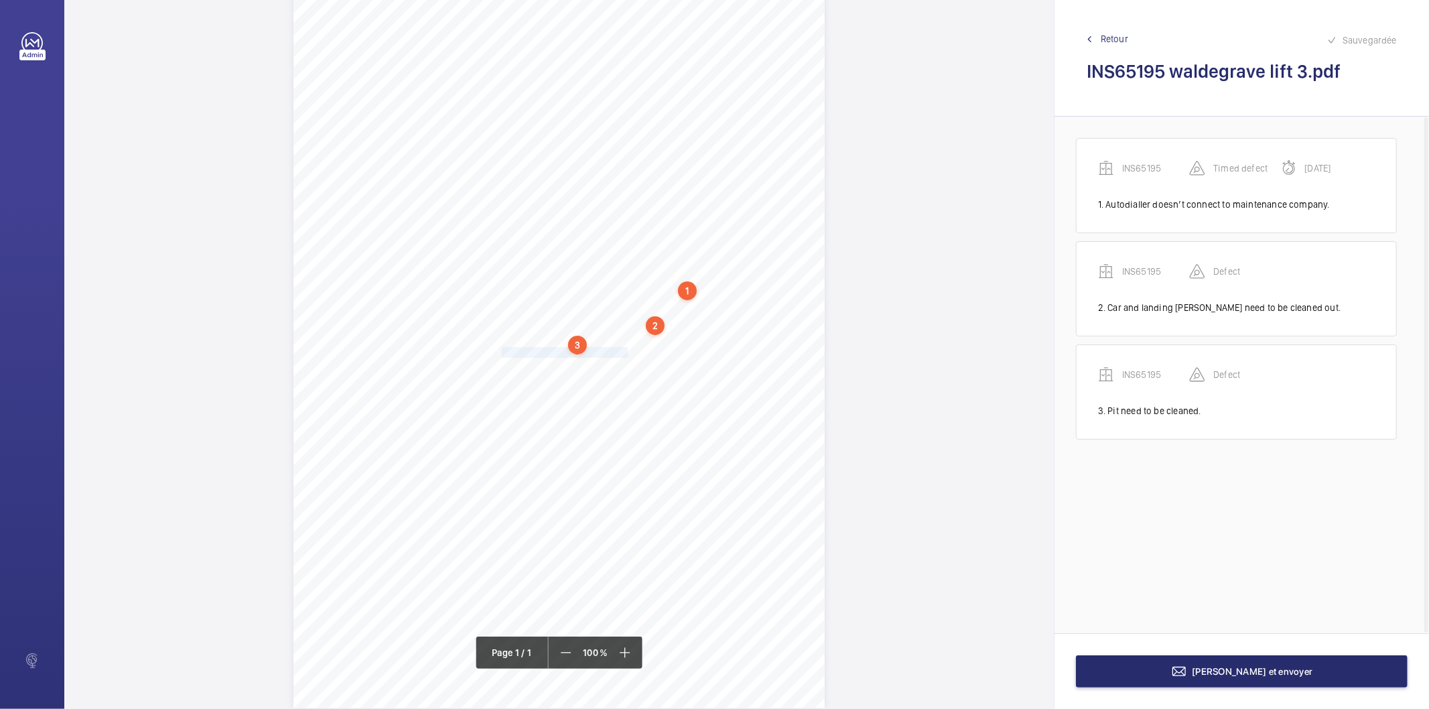
drag, startPoint x: 501, startPoint y: 351, endPoint x: 624, endPoint y: 351, distance: 123.3
click at [624, 351] on div "Signed: Lifting Operations and Lifting Equipment Regulations 1998 Report of Tho…" at bounding box center [558, 332] width 531 height 752
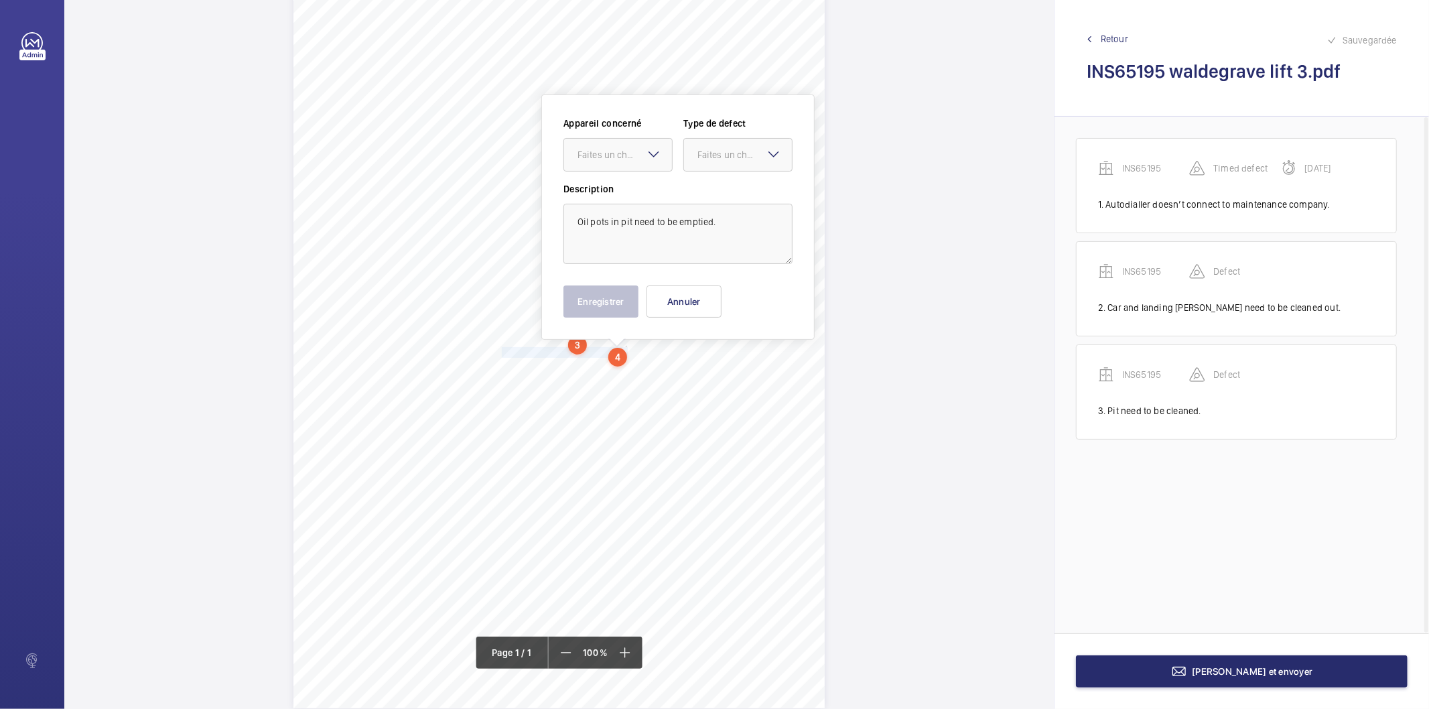
scroll to position [77, 0]
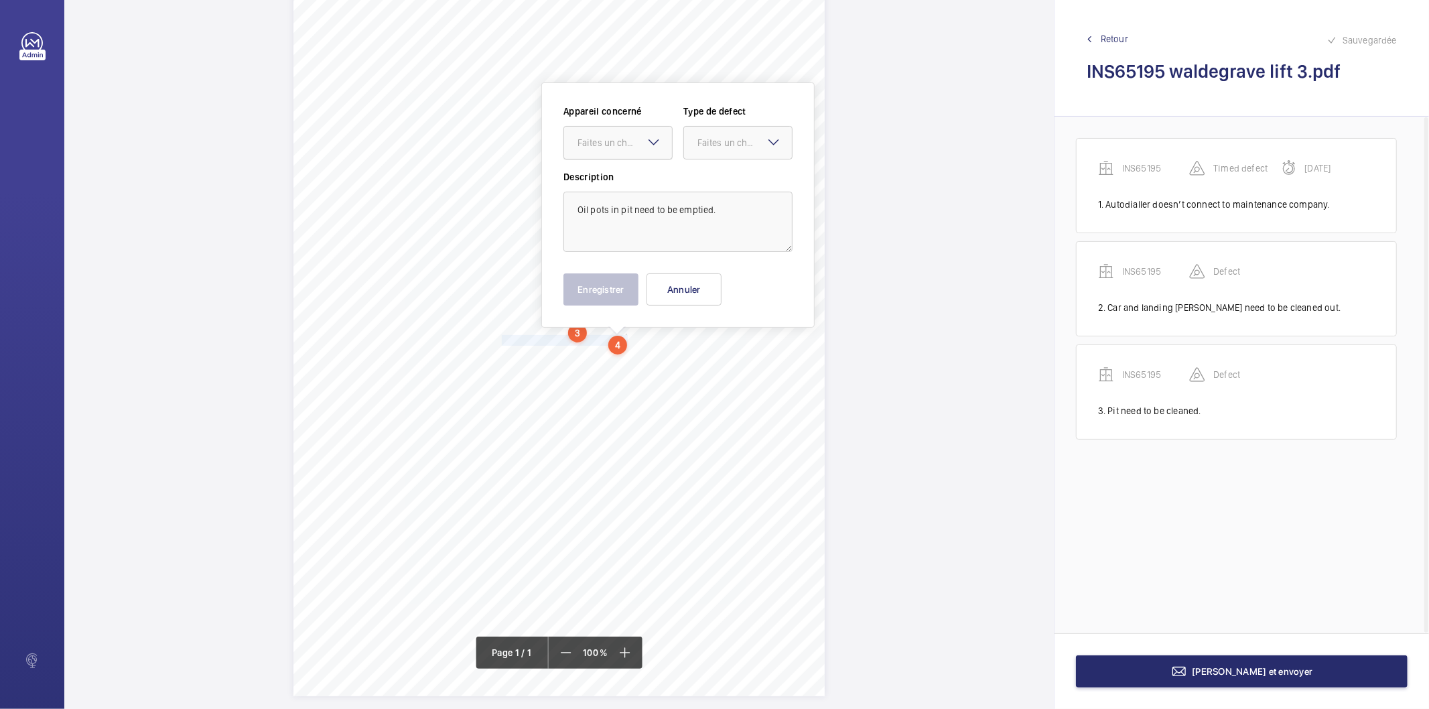
click at [623, 150] on div at bounding box center [618, 143] width 108 height 32
click at [617, 186] on span "INS65195" at bounding box center [618, 183] width 81 height 13
click at [700, 143] on div "Faites un choix" at bounding box center [744, 142] width 94 height 13
drag, startPoint x: 699, startPoint y: 184, endPoint x: 633, endPoint y: 273, distance: 110.1
click at [698, 184] on span "Standard" at bounding box center [737, 183] width 81 height 13
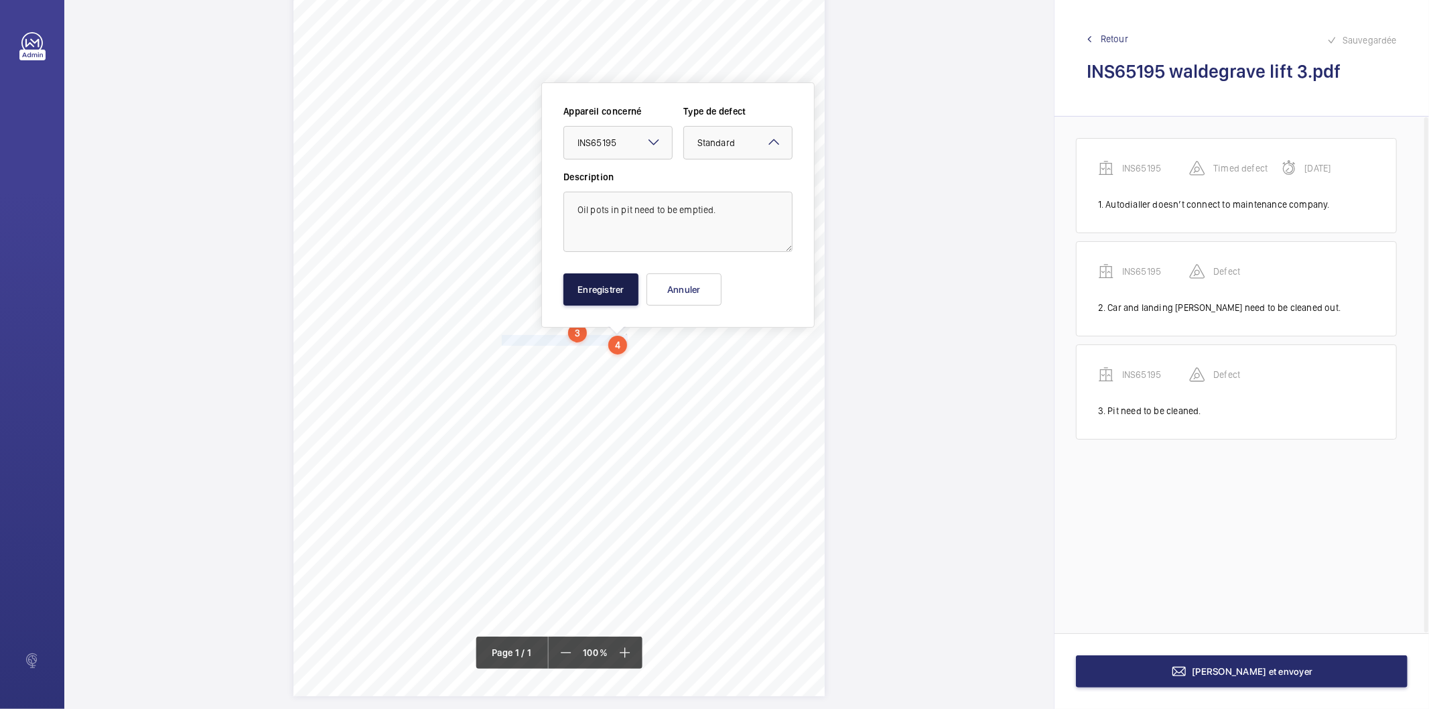
click at [623, 280] on button "Enregistrer" at bounding box center [600, 289] width 75 height 32
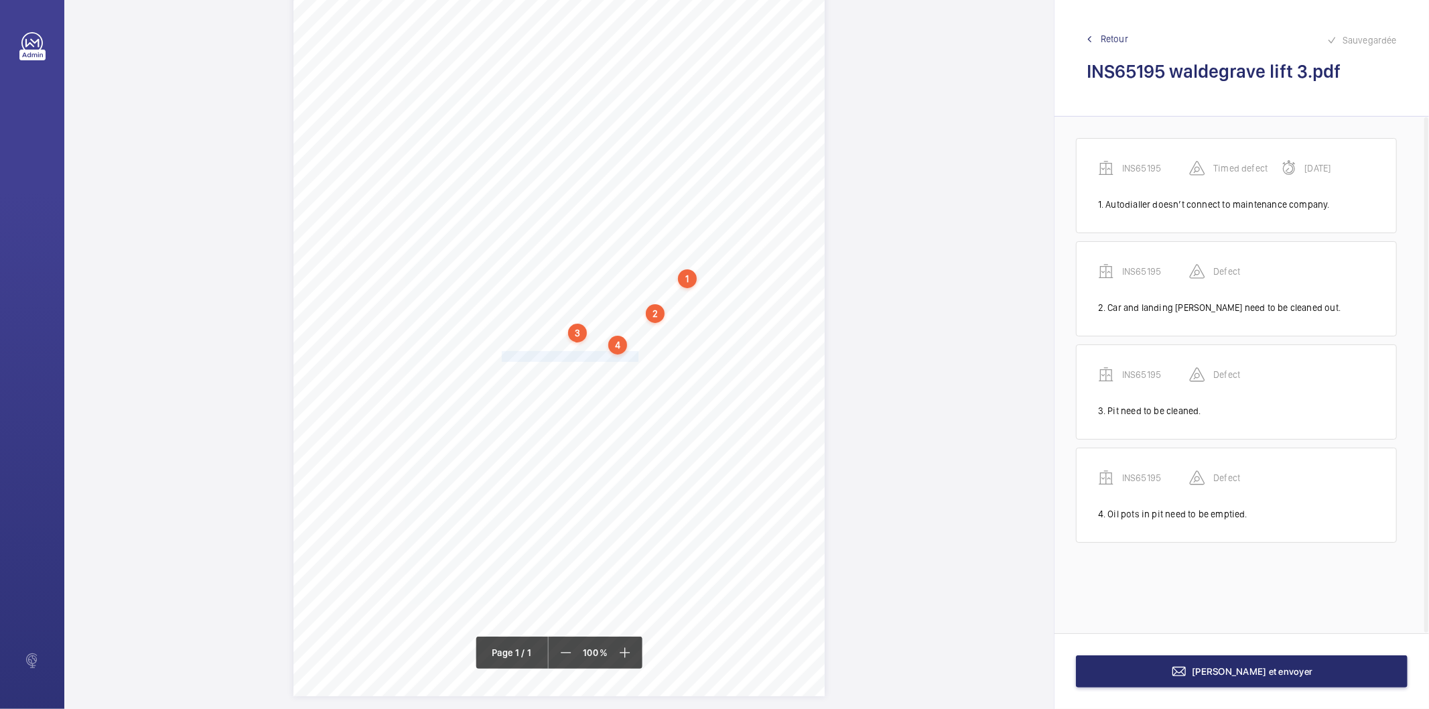
drag, startPoint x: 500, startPoint y: 356, endPoint x: 634, endPoint y: 356, distance: 134.0
click at [634, 356] on div "Signed: Lifting Operations and Lifting Equipment Regulations 1998 Report of Tho…" at bounding box center [558, 320] width 531 height 752
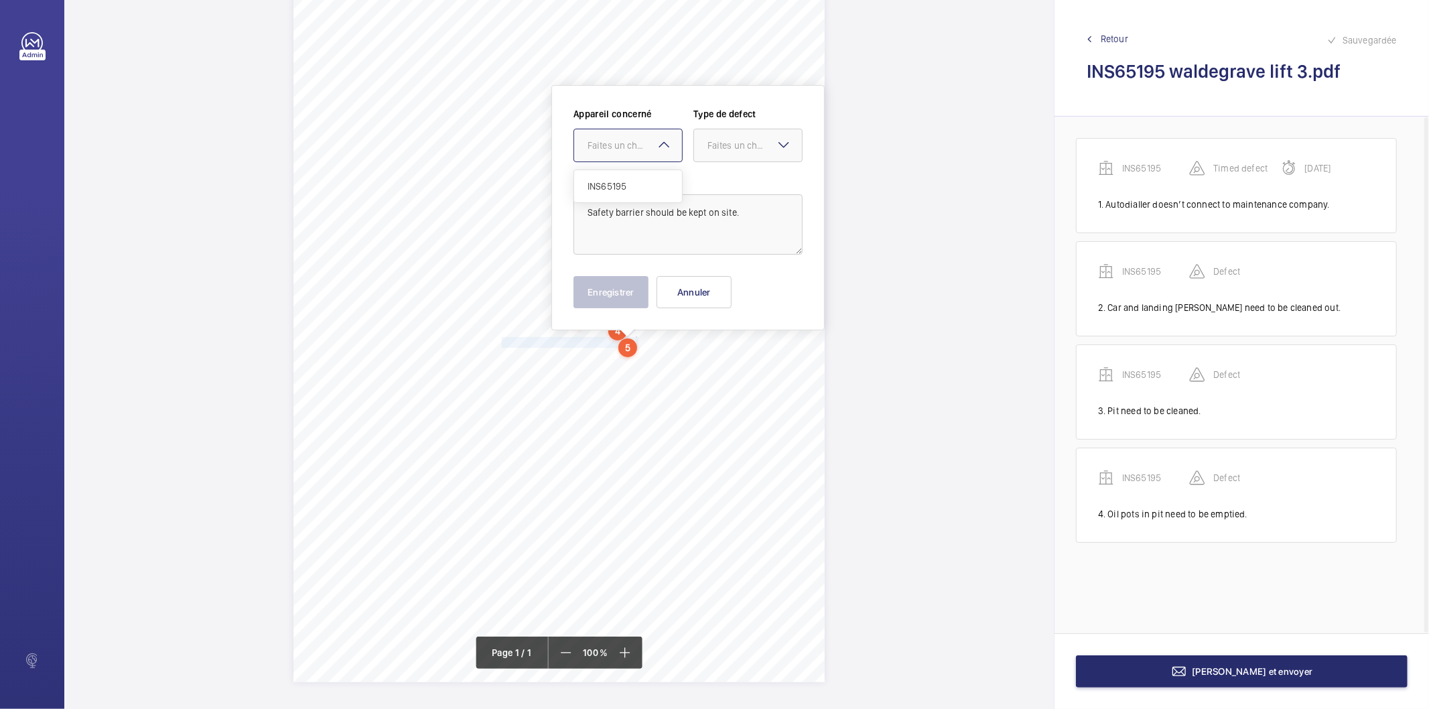
click at [630, 149] on div "Faites un choix" at bounding box center [635, 145] width 94 height 13
click at [617, 185] on span "INS65195" at bounding box center [628, 186] width 81 height 13
click at [738, 142] on div "Faites un choix" at bounding box center [754, 145] width 94 height 13
click at [730, 283] on span "Recommandation" at bounding box center [747, 284] width 81 height 13
click at [633, 291] on button "Enregistrer" at bounding box center [610, 292] width 75 height 32
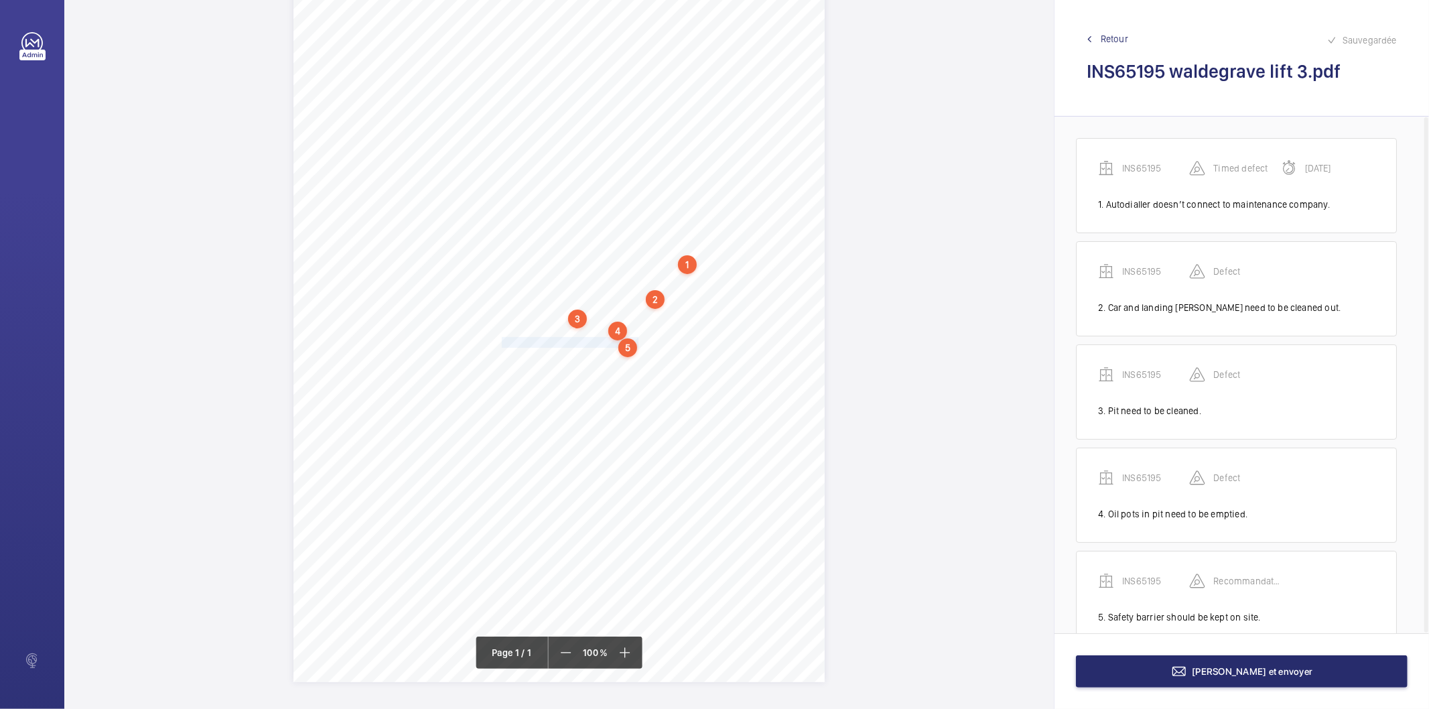
scroll to position [34, 0]
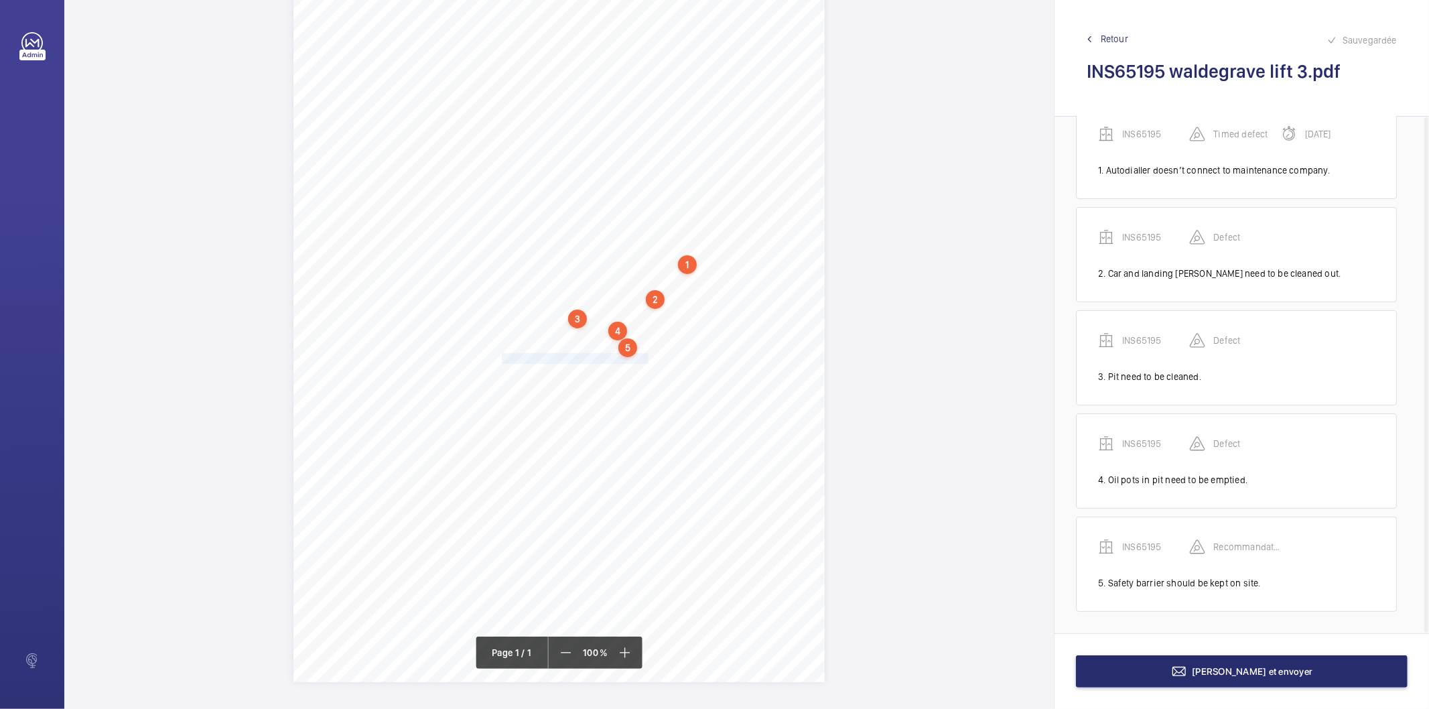
drag, startPoint x: 502, startPoint y: 358, endPoint x: 644, endPoint y: 358, distance: 141.4
click at [644, 358] on div "Signed: Lifting Operations and Lifting Equipment Regulations 1998 Report of Tho…" at bounding box center [558, 306] width 531 height 752
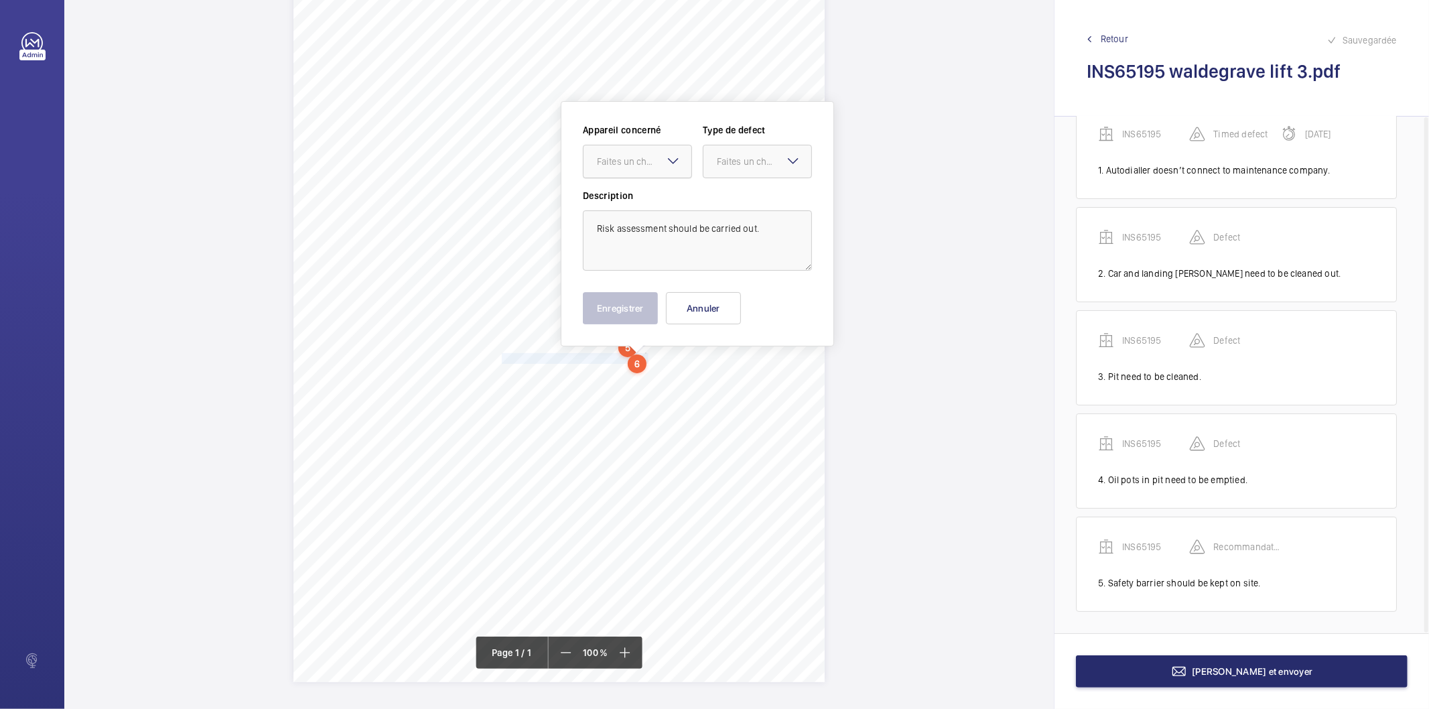
click at [619, 145] on div at bounding box center [638, 161] width 108 height 32
click at [601, 198] on span "INS65195" at bounding box center [637, 202] width 81 height 13
click at [744, 164] on div "Faites un choix" at bounding box center [764, 161] width 94 height 13
drag, startPoint x: 729, startPoint y: 293, endPoint x: 643, endPoint y: 316, distance: 88.7
click at [727, 294] on span "Recommandation" at bounding box center [757, 300] width 81 height 13
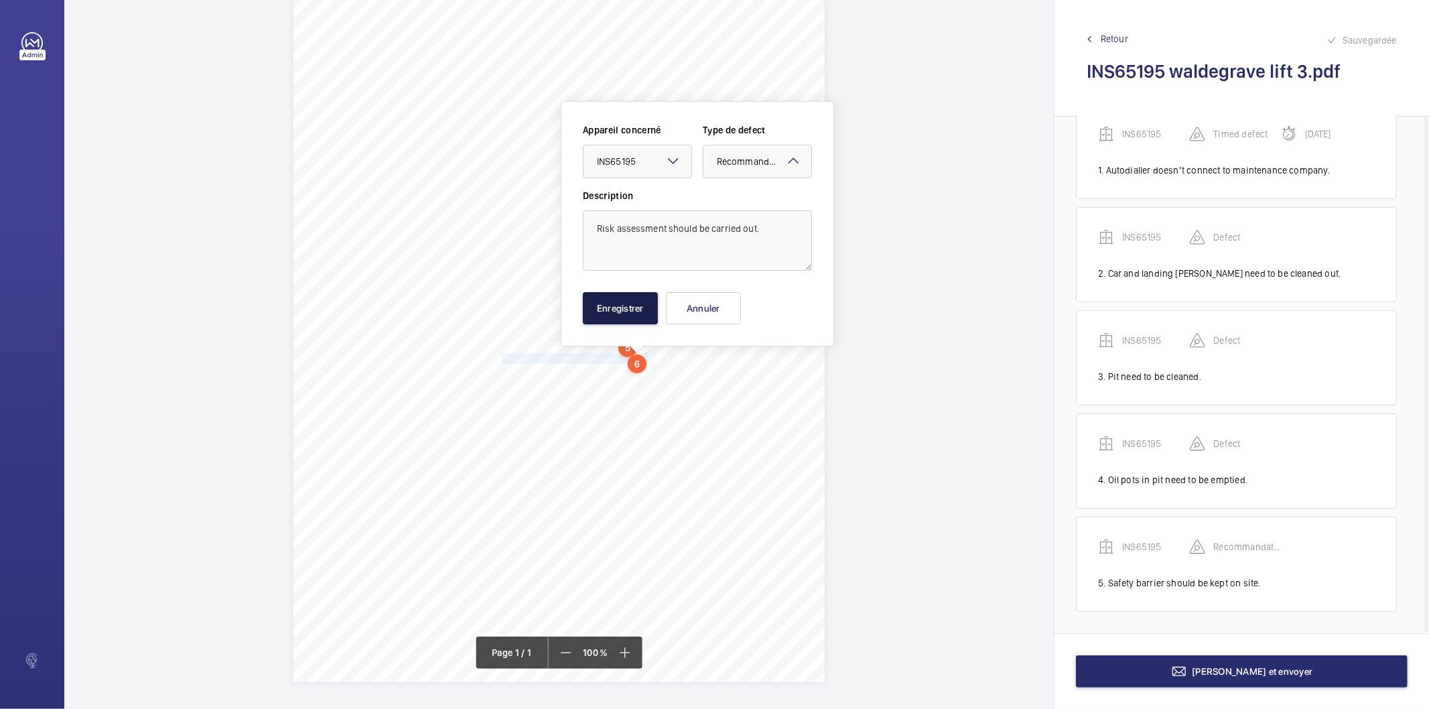
click at [643, 316] on button "Enregistrer" at bounding box center [620, 308] width 75 height 32
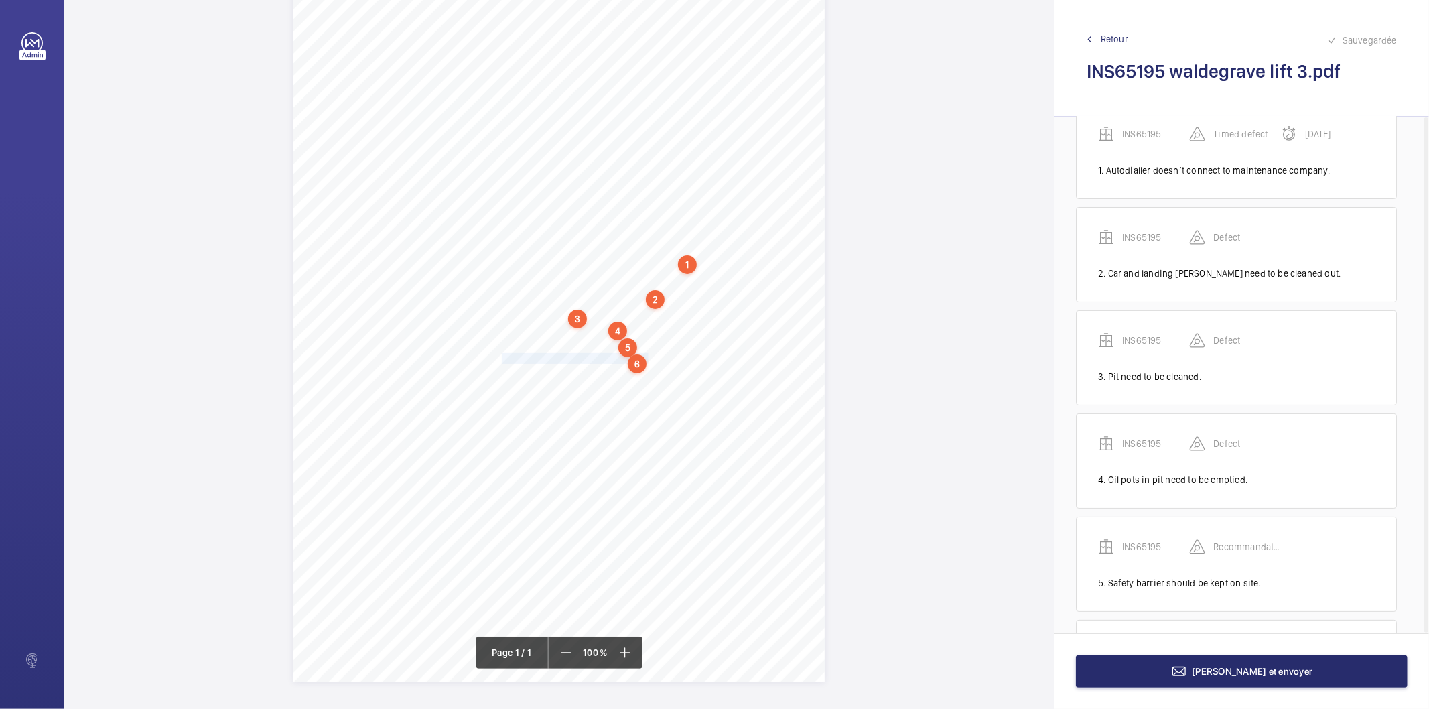
scroll to position [137, 0]
drag, startPoint x: 501, startPoint y: 375, endPoint x: 561, endPoint y: 373, distance: 60.4
click at [561, 373] on div "Signed: Lifting Operations and Lifting Equipment Regulations 1998 Report of Tho…" at bounding box center [558, 306] width 531 height 752
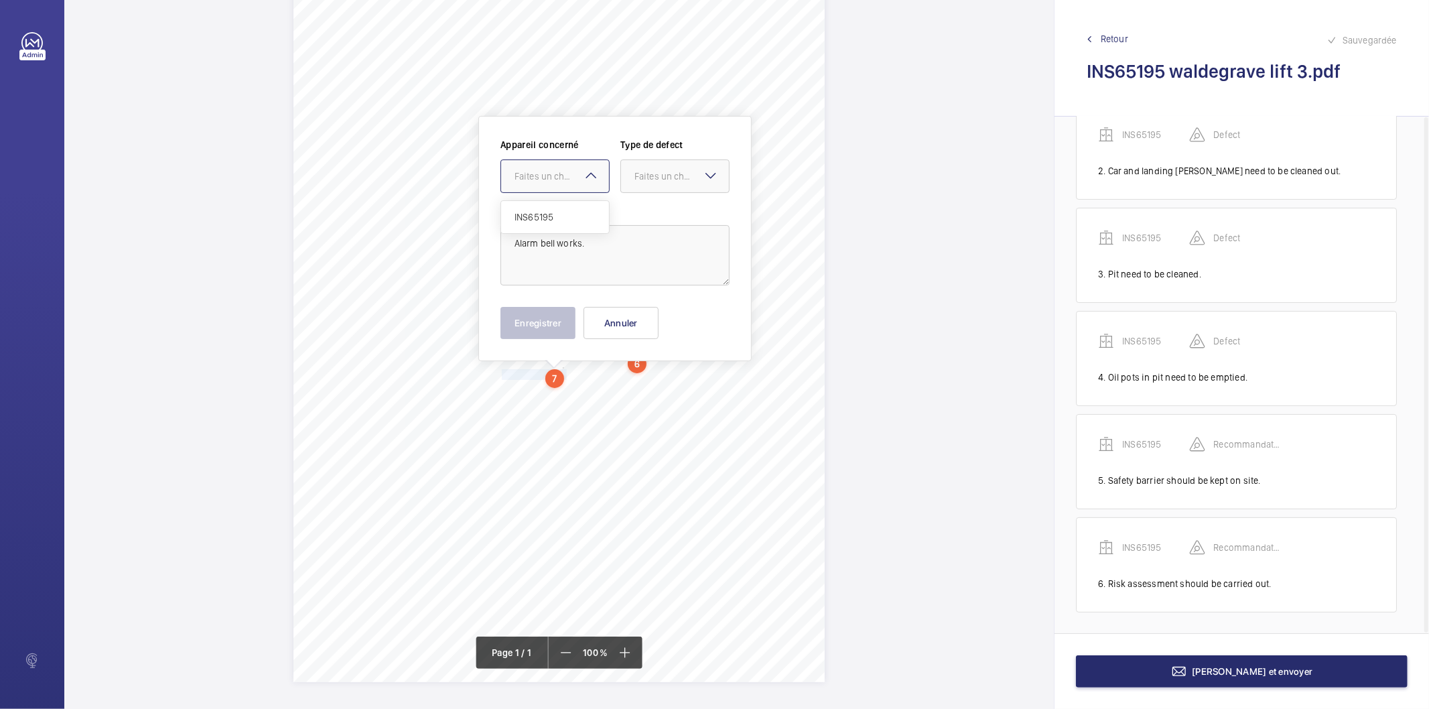
click at [565, 170] on div "Faites un choix" at bounding box center [562, 176] width 94 height 13
click at [554, 216] on span "INS65195" at bounding box center [555, 216] width 81 height 13
click at [655, 175] on div "Faites un choix" at bounding box center [681, 176] width 94 height 13
drag, startPoint x: 635, startPoint y: 310, endPoint x: 591, endPoint y: 330, distance: 48.9
click at [630, 312] on div "Recommandation" at bounding box center [675, 315] width 108 height 32
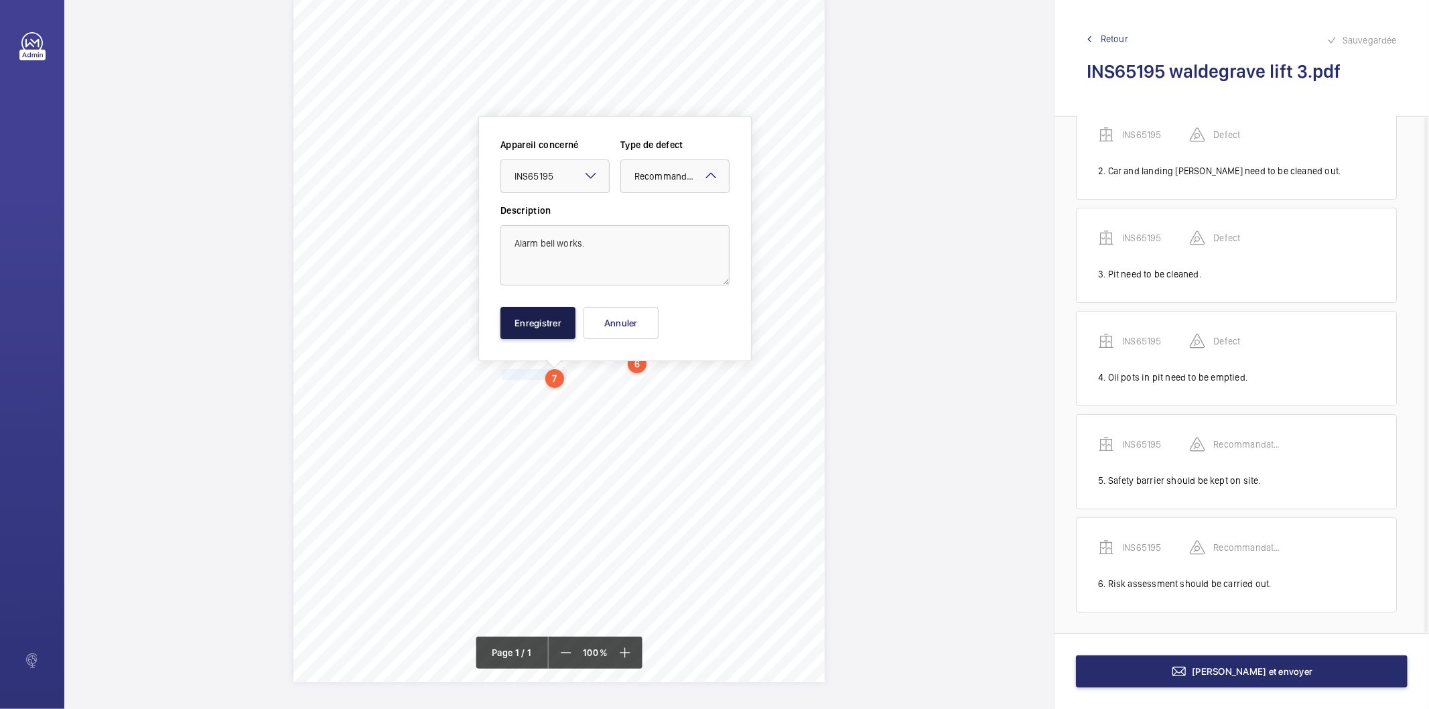
click at [557, 326] on button "Enregistrer" at bounding box center [537, 323] width 75 height 32
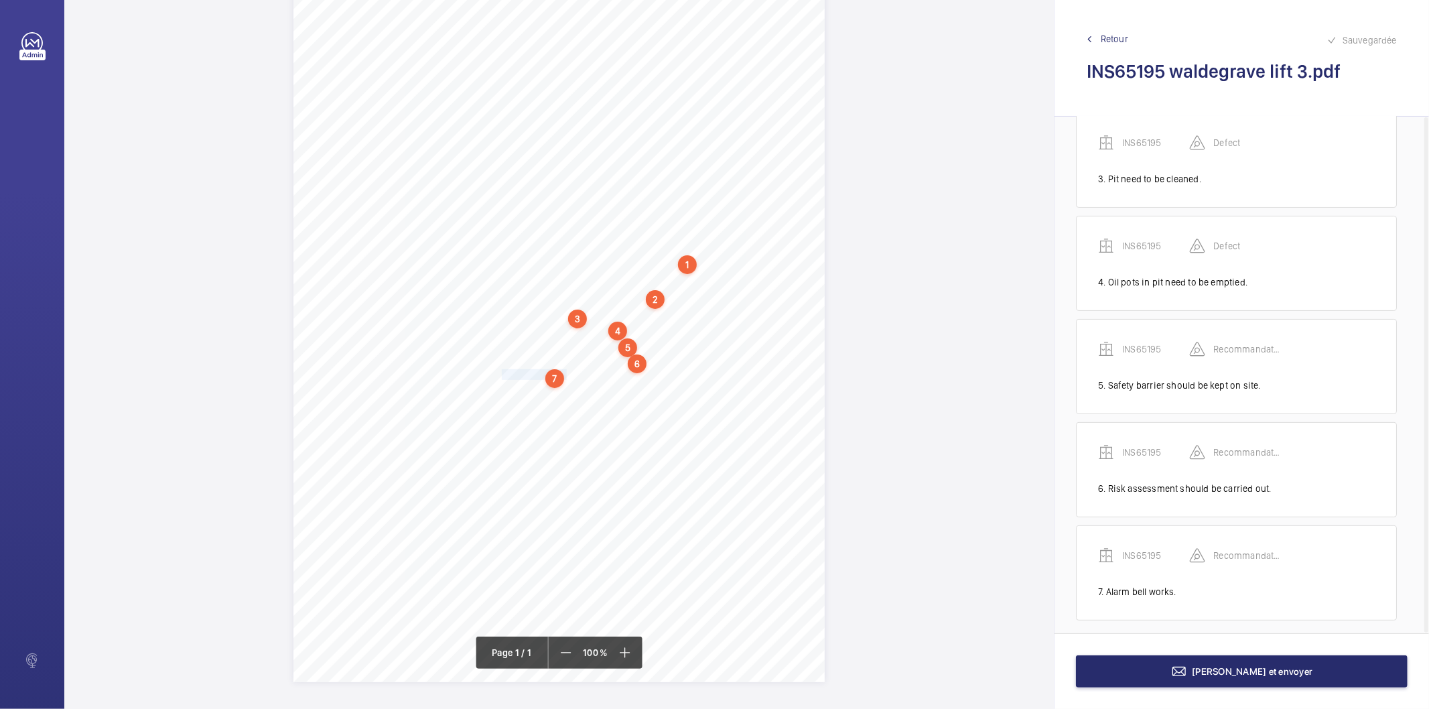
scroll to position [240, 0]
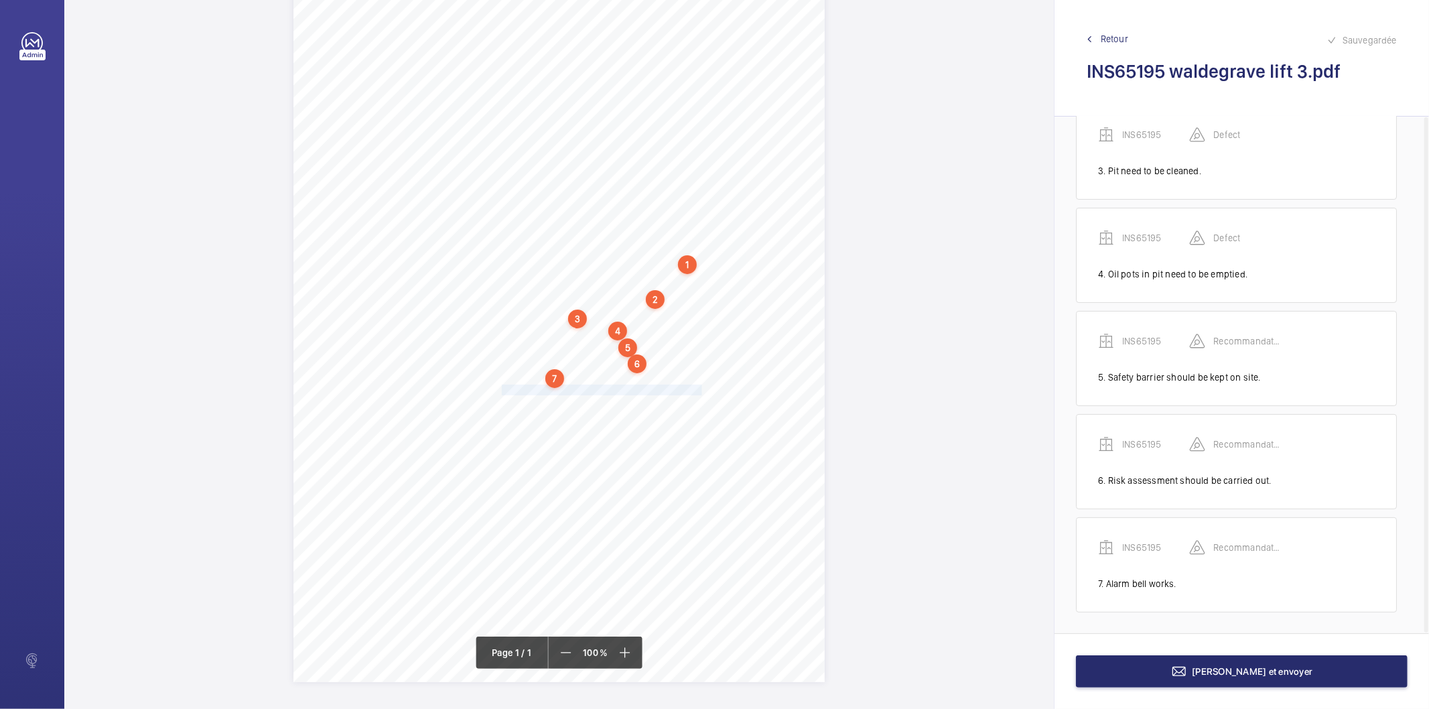
drag, startPoint x: 501, startPoint y: 391, endPoint x: 699, endPoint y: 389, distance: 197.7
click at [699, 389] on span "No safe man space has been marked out top of lift car." at bounding box center [602, 389] width 200 height 9
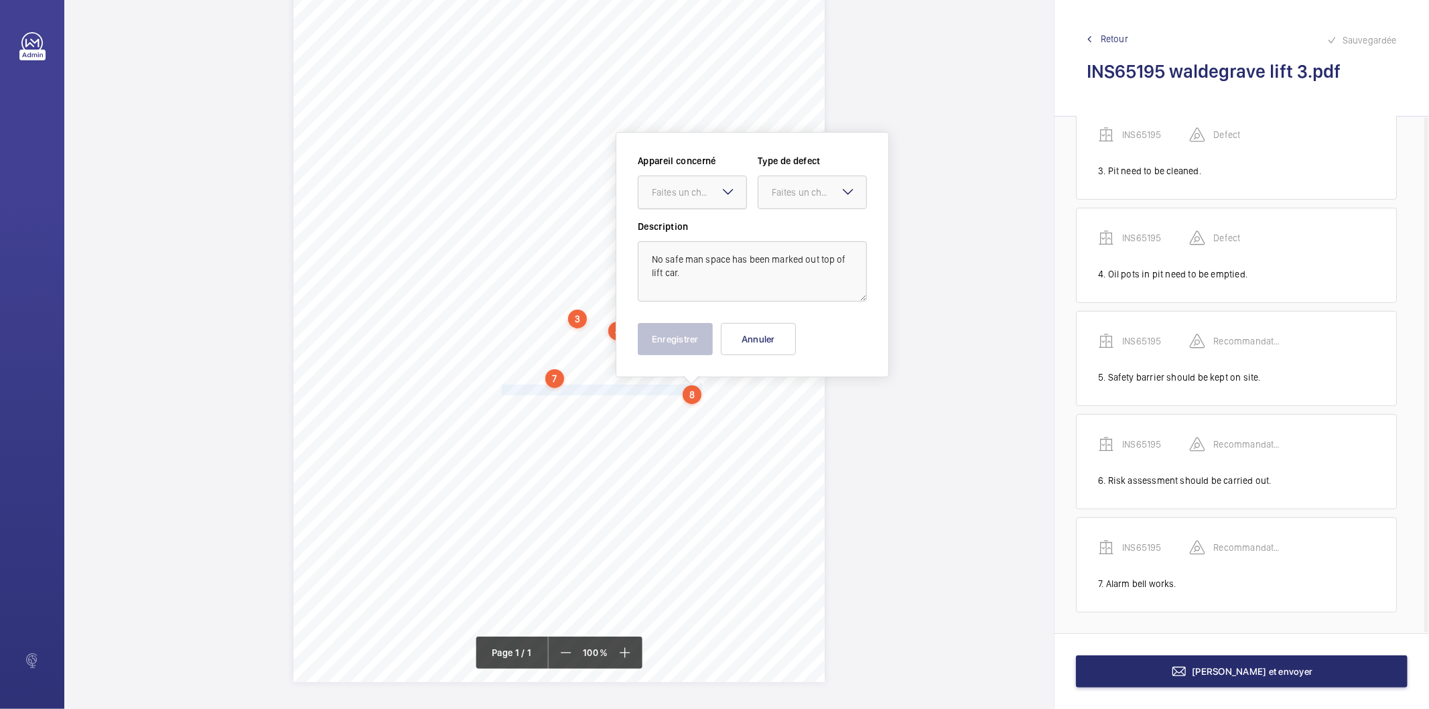
click at [687, 200] on div at bounding box center [692, 192] width 108 height 32
click at [677, 240] on div "INS65195" at bounding box center [692, 233] width 108 height 32
click at [795, 191] on div "Faites un choix" at bounding box center [819, 192] width 94 height 13
click at [782, 330] on span "Recommandation" at bounding box center [812, 331] width 81 height 13
click at [693, 343] on button "Enregistrer" at bounding box center [675, 339] width 75 height 32
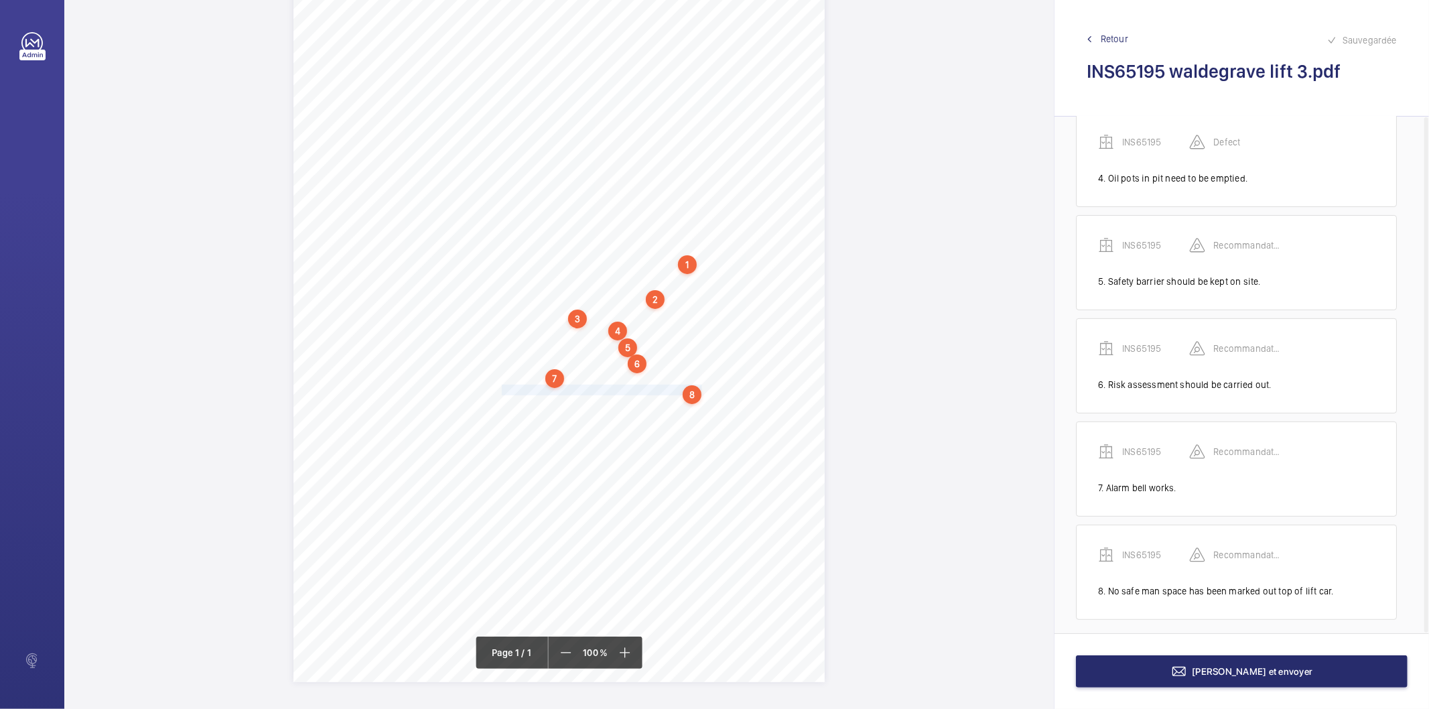
scroll to position [344, 0]
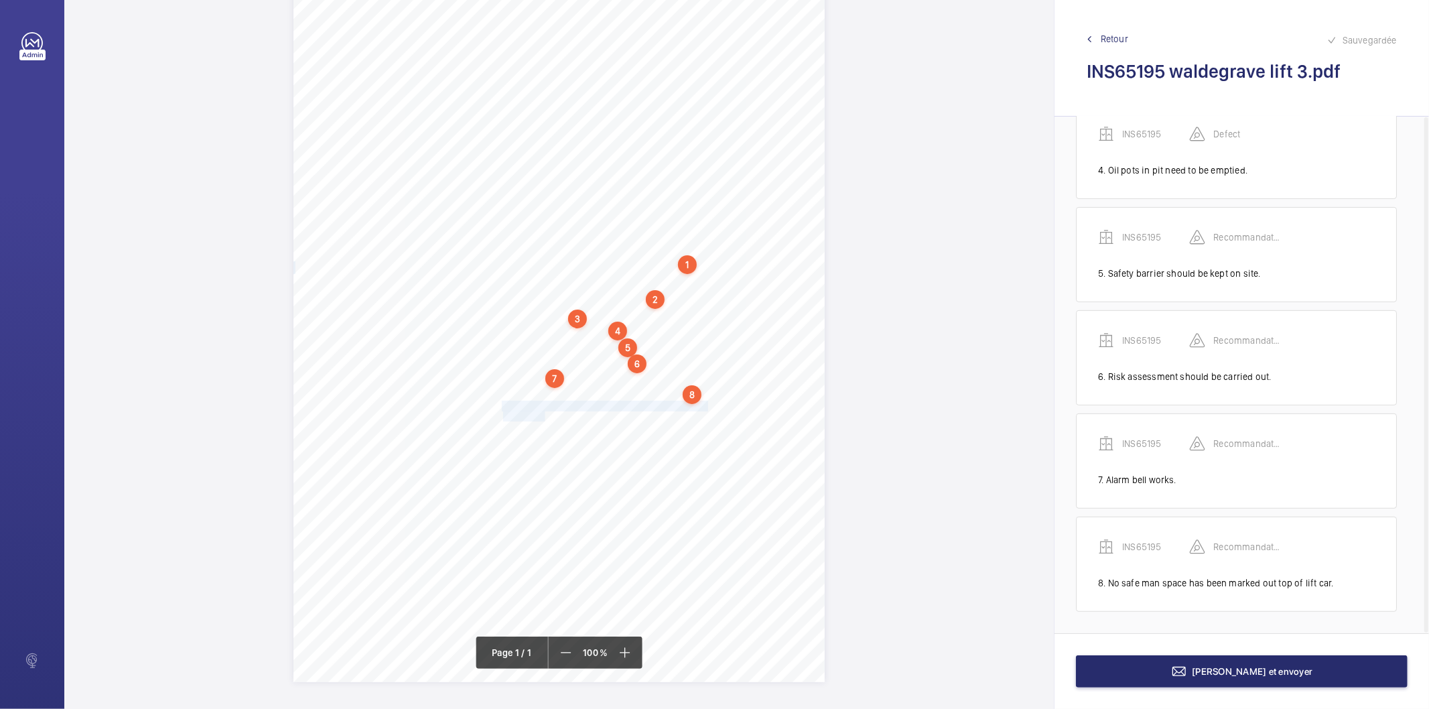
drag, startPoint x: 500, startPoint y: 406, endPoint x: 544, endPoint y: 415, distance: 45.2
click at [544, 415] on div "Signed: Lifting Operations and Lifting Equipment Regulations 1998 Report of Tho…" at bounding box center [558, 306] width 531 height 752
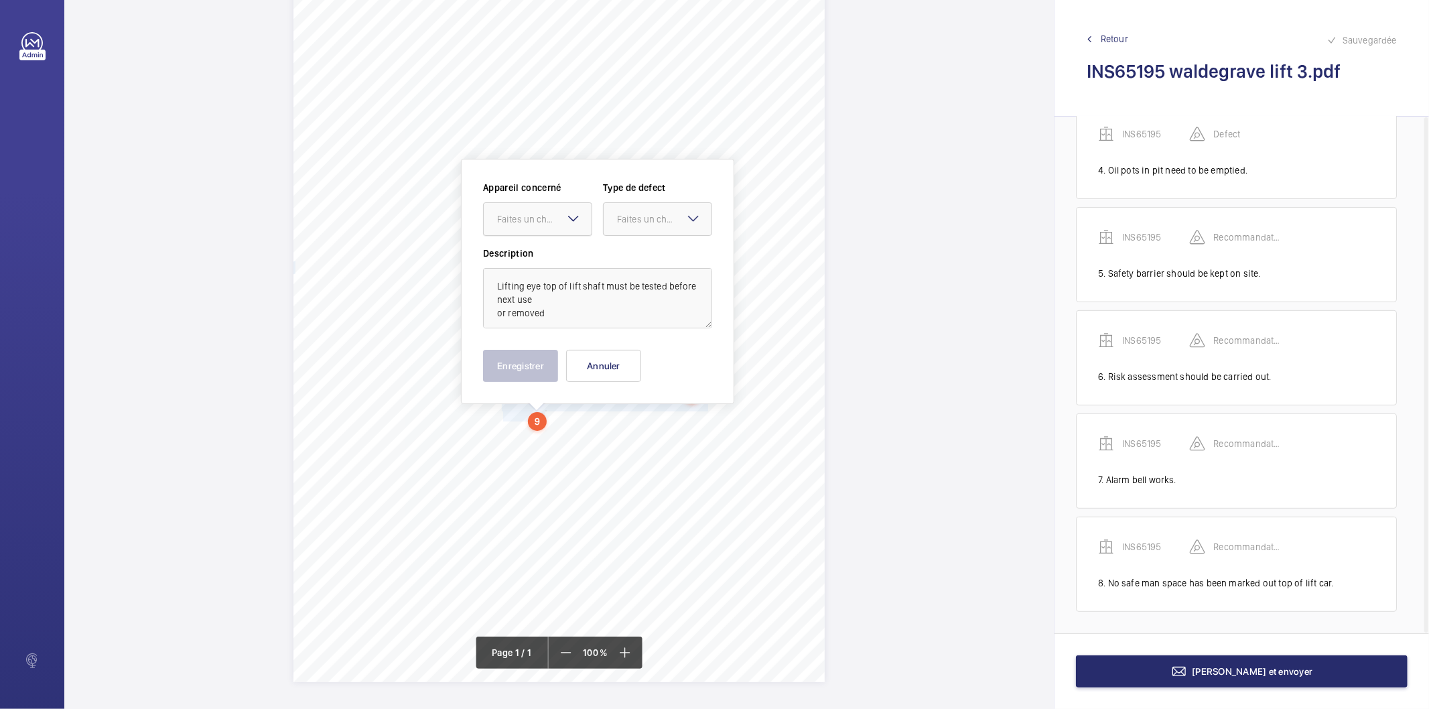
click at [537, 216] on div "Faites un choix" at bounding box center [544, 218] width 94 height 13
click at [523, 261] on span "INS65195" at bounding box center [537, 259] width 81 height 13
click at [648, 222] on div "Faites un choix" at bounding box center [664, 218] width 94 height 13
click at [633, 350] on div "Recommandation" at bounding box center [658, 358] width 108 height 32
click at [553, 365] on button "Enregistrer" at bounding box center [520, 366] width 75 height 32
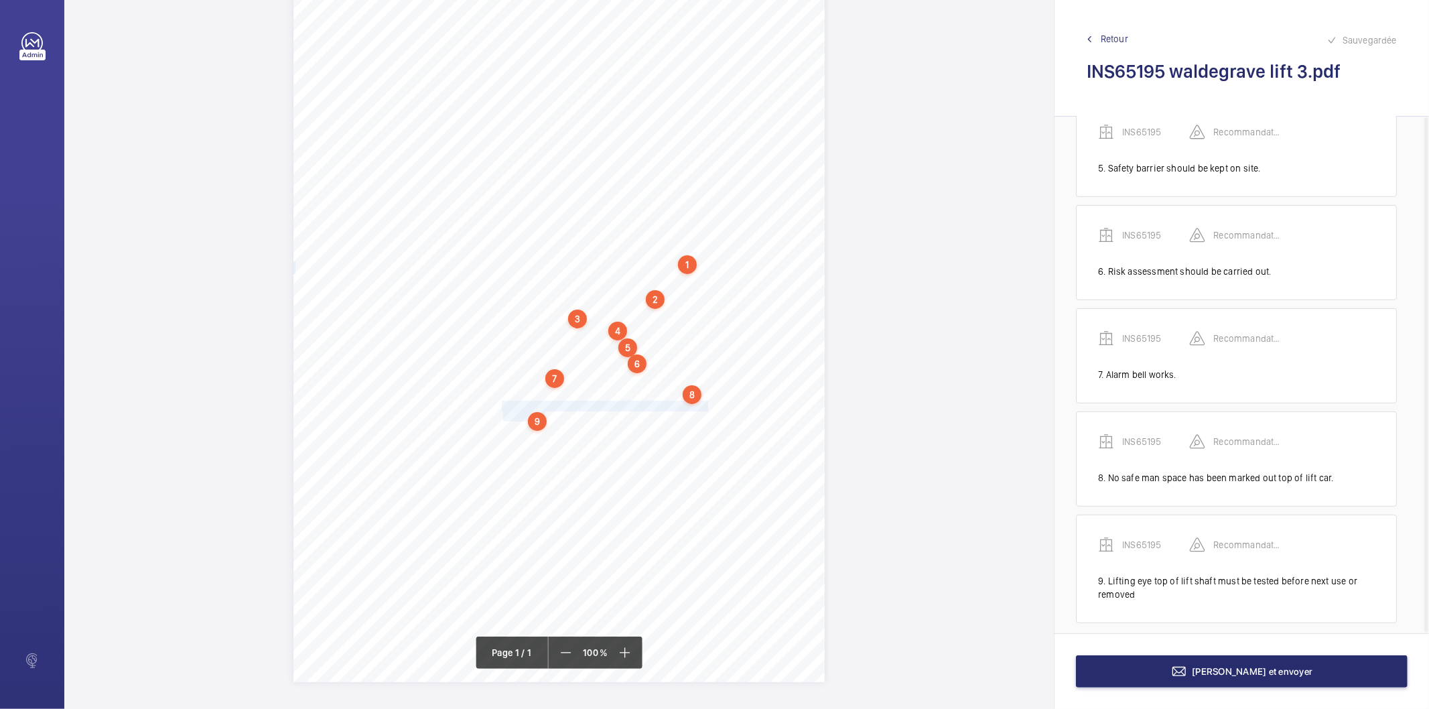
scroll to position [460, 0]
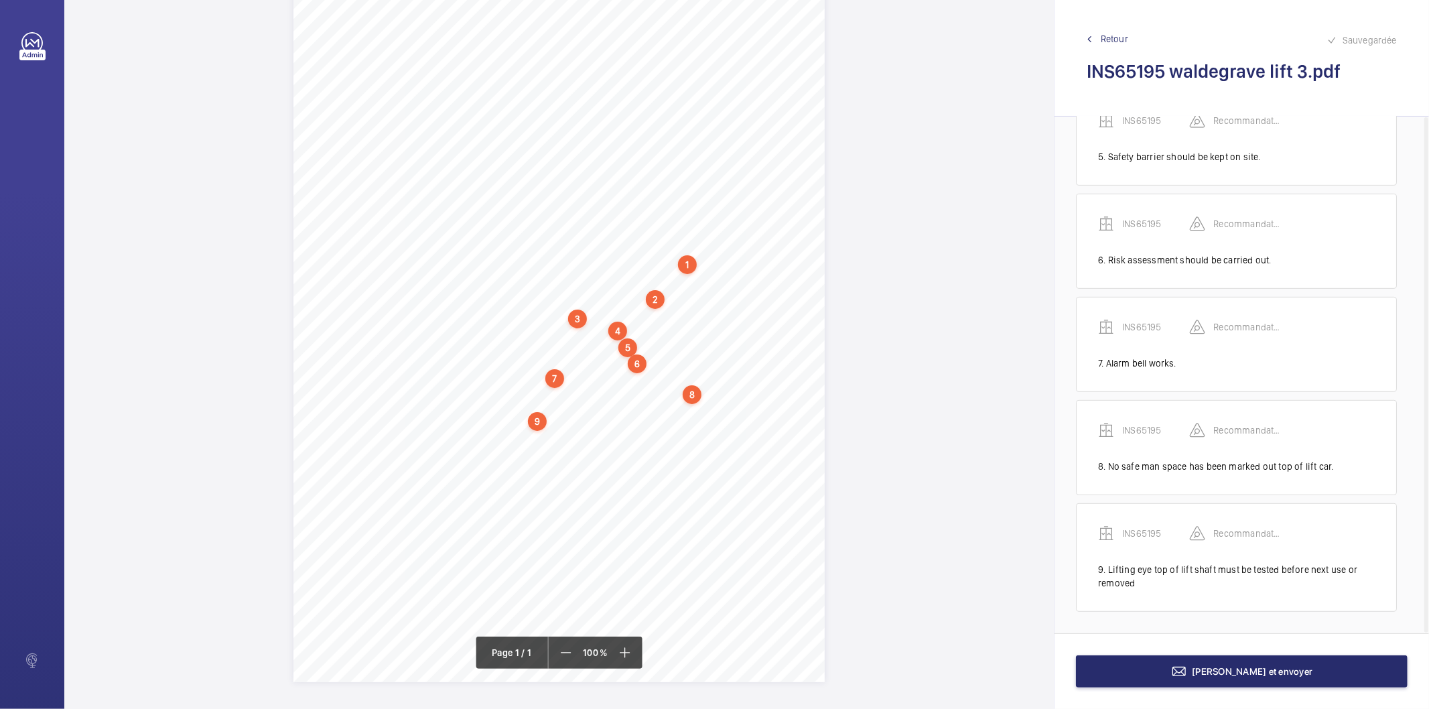
click at [541, 419] on div "9" at bounding box center [537, 421] width 19 height 19
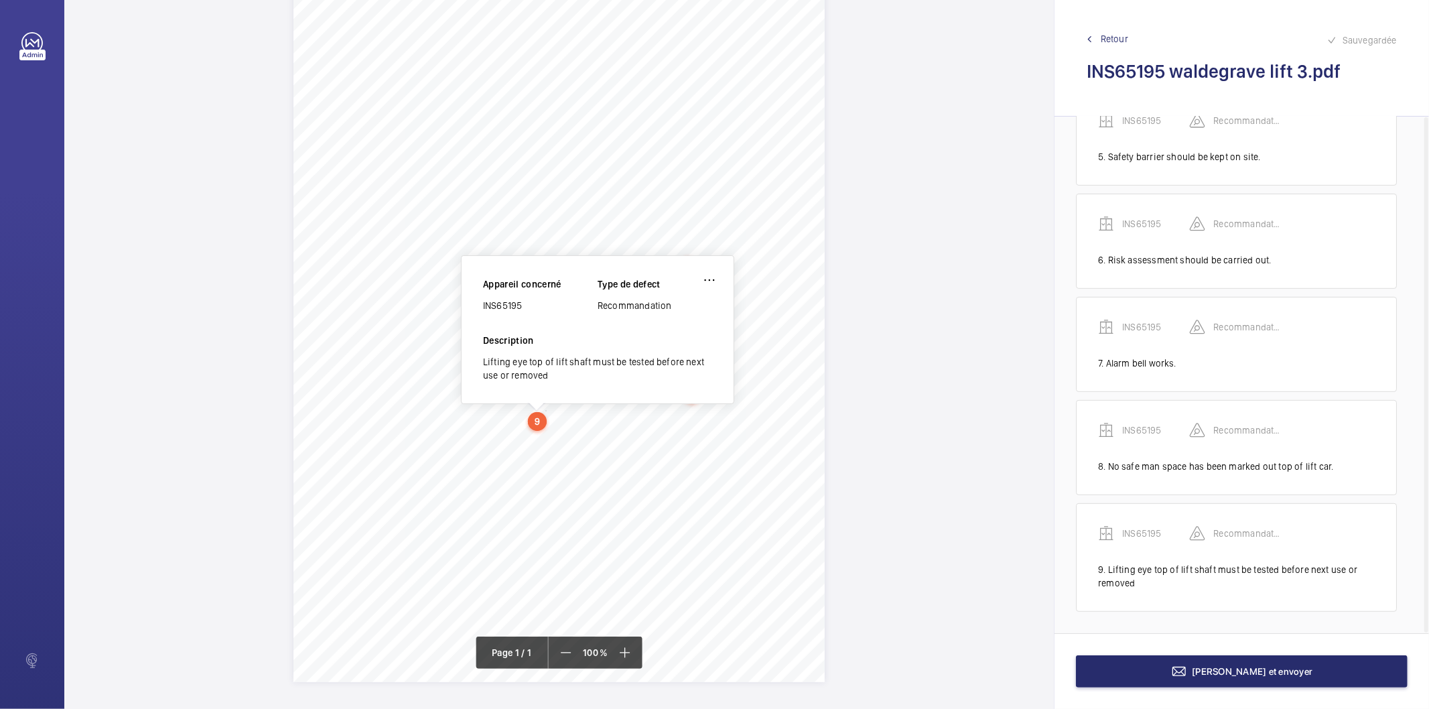
click at [508, 303] on div "INS65195" at bounding box center [540, 305] width 115 height 13
click at [1114, 675] on button "[PERSON_NAME] et envoyer" at bounding box center [1242, 671] width 332 height 32
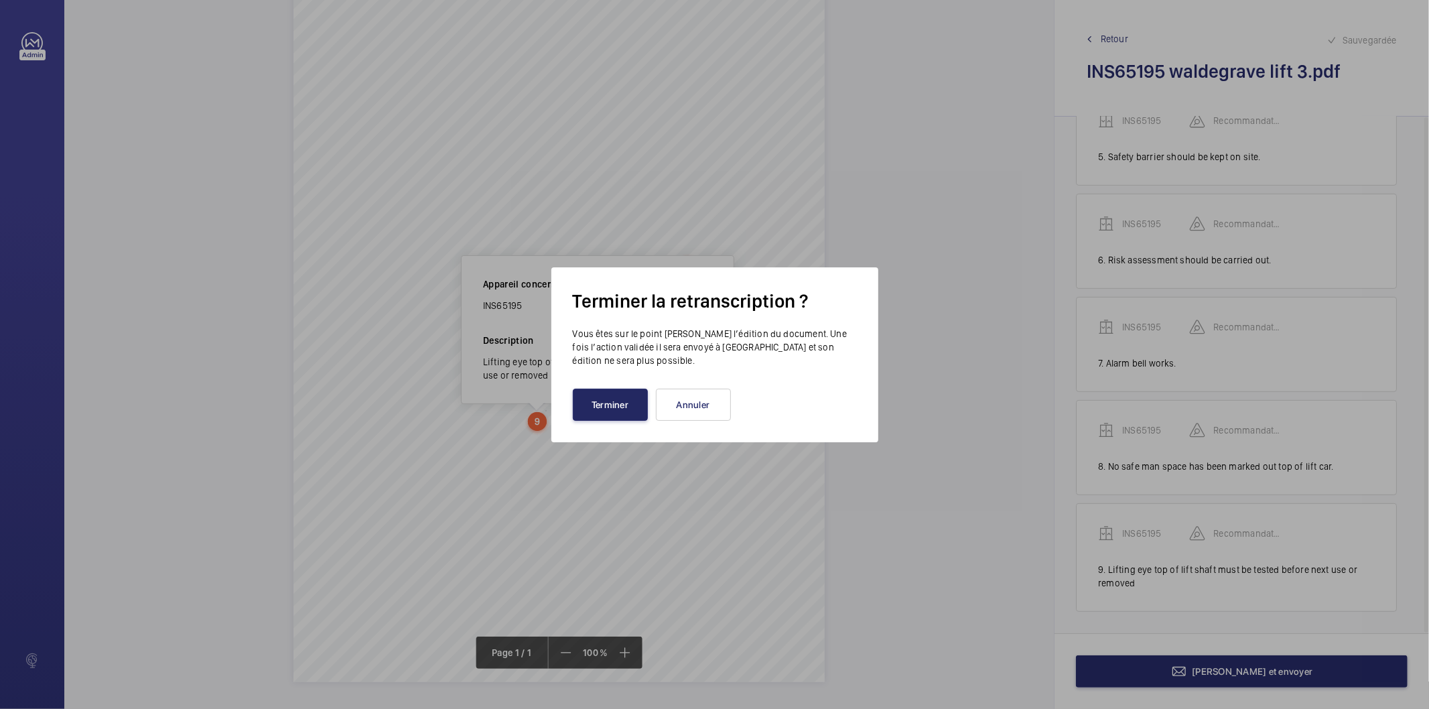
click at [592, 407] on button "Terminer" at bounding box center [610, 405] width 75 height 32
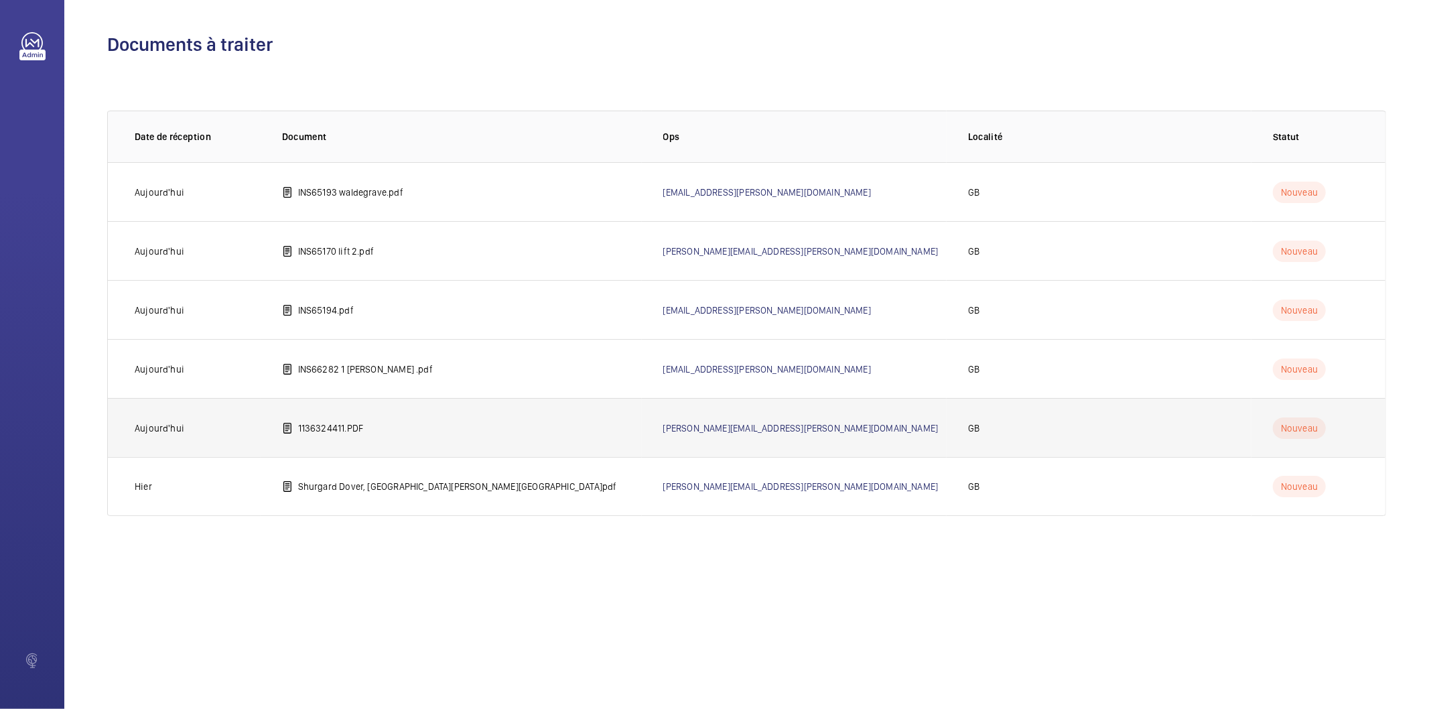
click at [315, 424] on p "1136324411.PDF" at bounding box center [331, 427] width 66 height 13
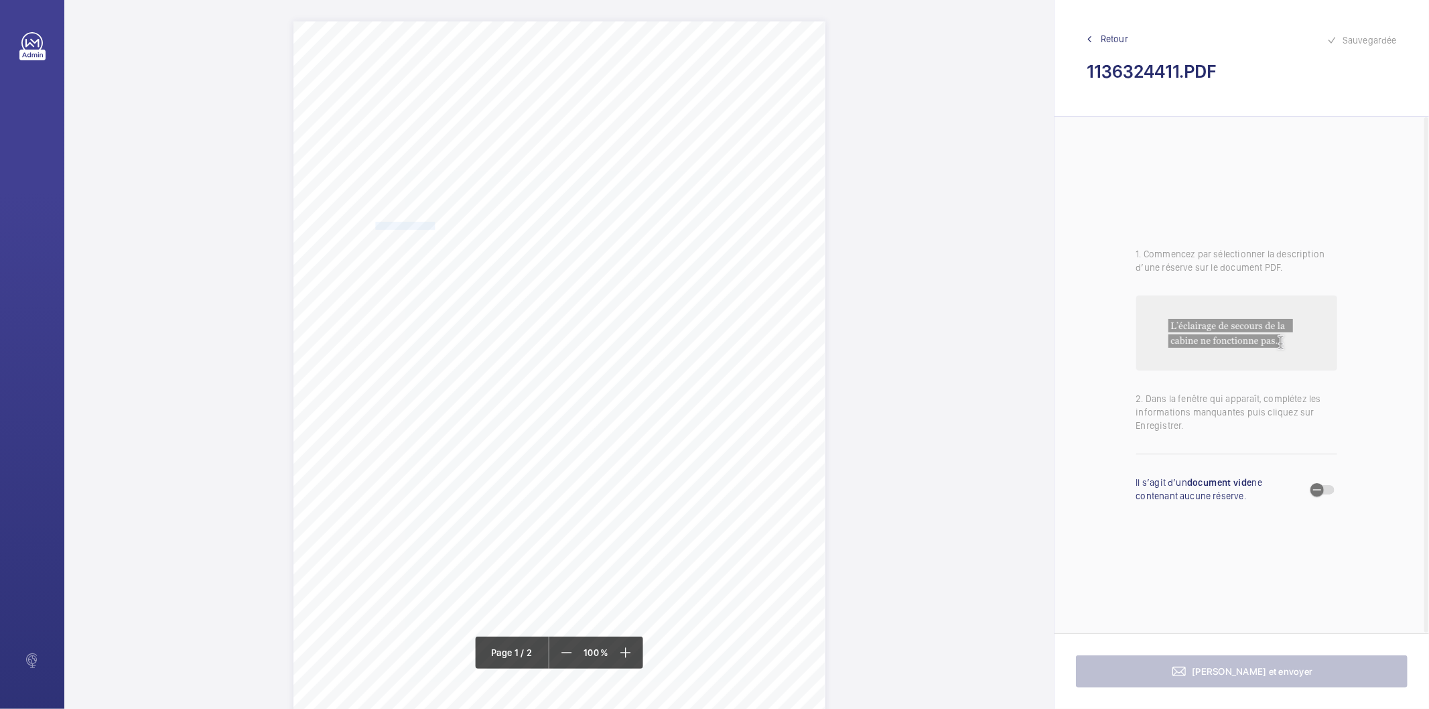
drag, startPoint x: 373, startPoint y: 226, endPoint x: 423, endPoint y: 225, distance: 50.3
click at [423, 225] on span "Occupier: [PERSON_NAME] LTD" at bounding box center [398, 225] width 108 height 7
click at [490, 457] on button "Annuler" at bounding box center [483, 460] width 75 height 32
drag, startPoint x: 487, startPoint y: 245, endPoint x: 623, endPoint y: 242, distance: 136.0
click at [623, 242] on div "Lifting Operations and Lifting Equipment Regulations Report of Thorough Examina…" at bounding box center [559, 397] width 532 height 752
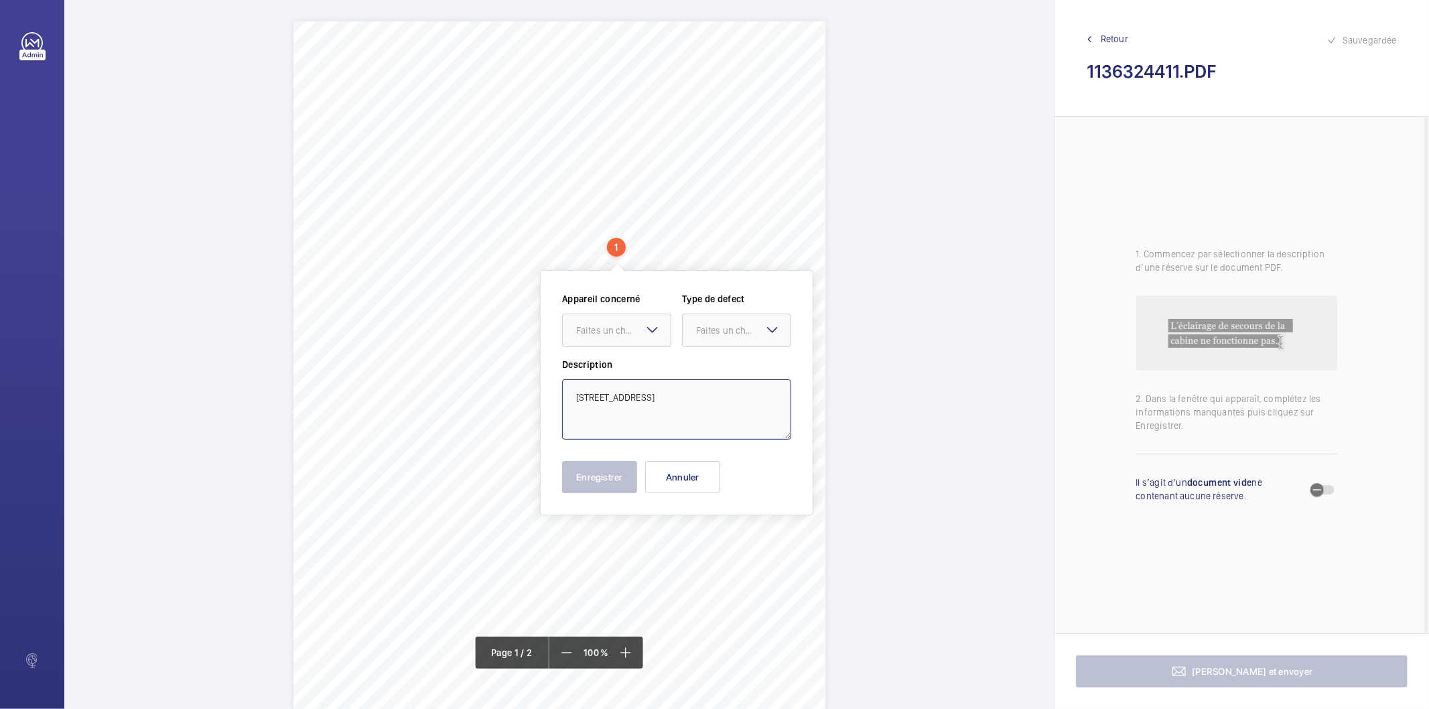
click at [702, 402] on textarea "[STREET_ADDRESS]" at bounding box center [676, 409] width 229 height 60
click at [677, 478] on button "Annuler" at bounding box center [682, 477] width 75 height 32
drag, startPoint x: 476, startPoint y: 527, endPoint x: 661, endPoint y: 525, distance: 184.9
click at [661, 525] on span "One in-car spotlight is inoperative and should be reinstated." at bounding box center [573, 528] width 190 height 7
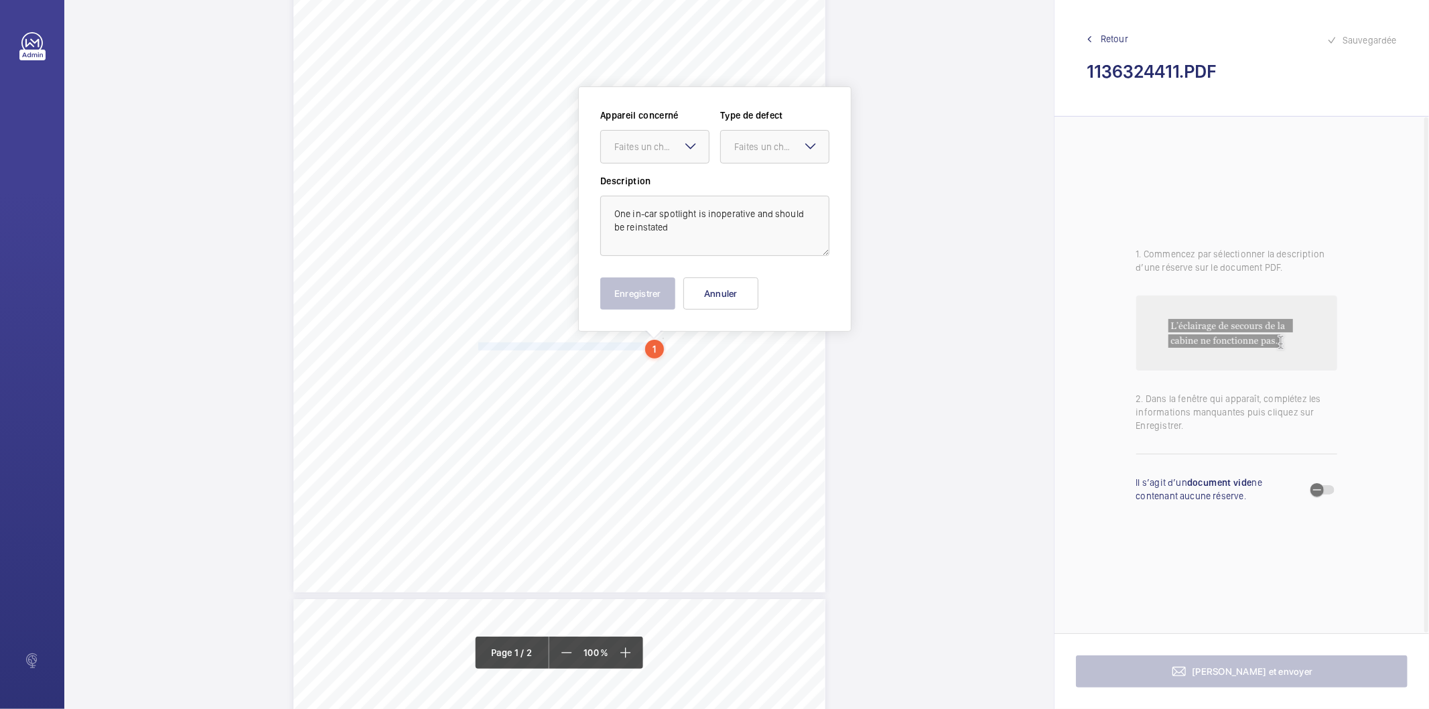
scroll to position [186, 0]
click at [640, 127] on div at bounding box center [655, 143] width 108 height 32
click at [624, 174] on div "11363244/11" at bounding box center [655, 183] width 108 height 32
click at [740, 139] on div "Faites un choix" at bounding box center [781, 142] width 94 height 13
click at [740, 190] on span "Standard" at bounding box center [774, 183] width 81 height 13
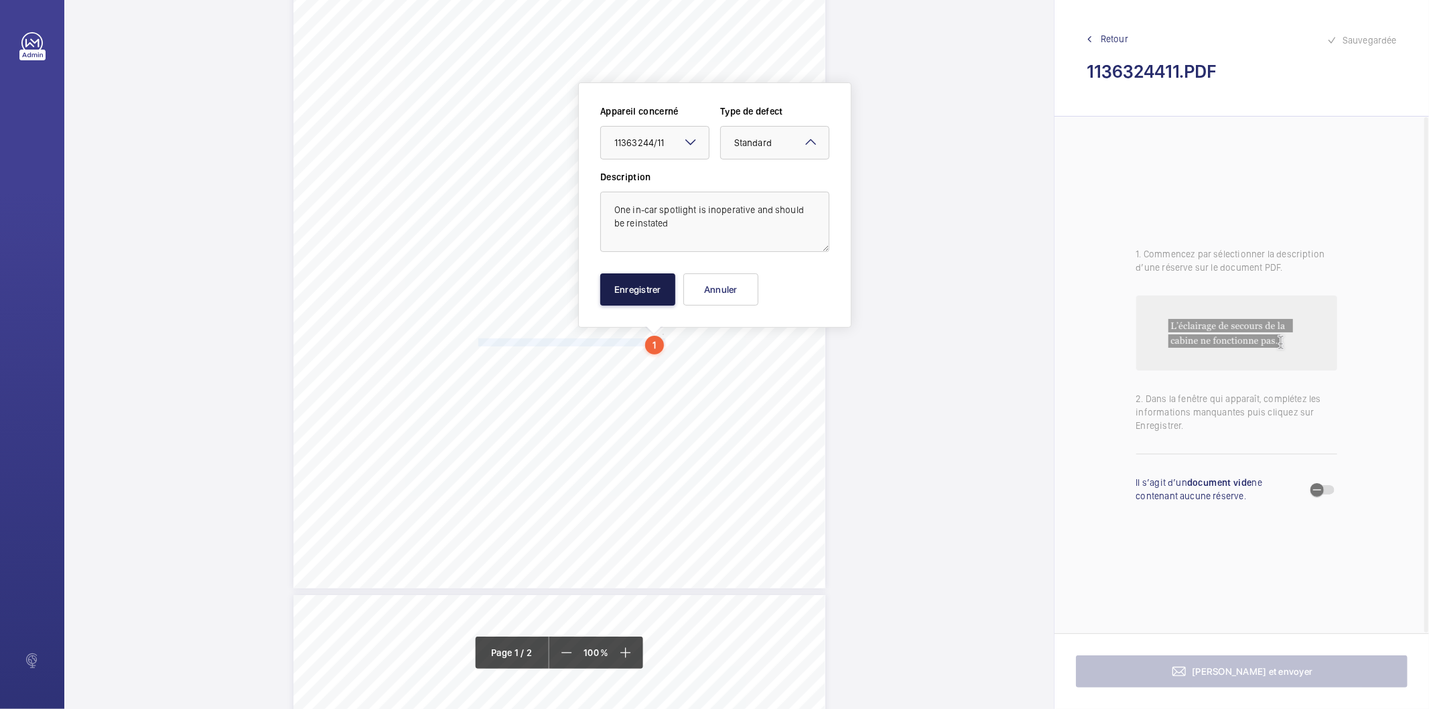
click at [640, 286] on button "Enregistrer" at bounding box center [637, 289] width 75 height 32
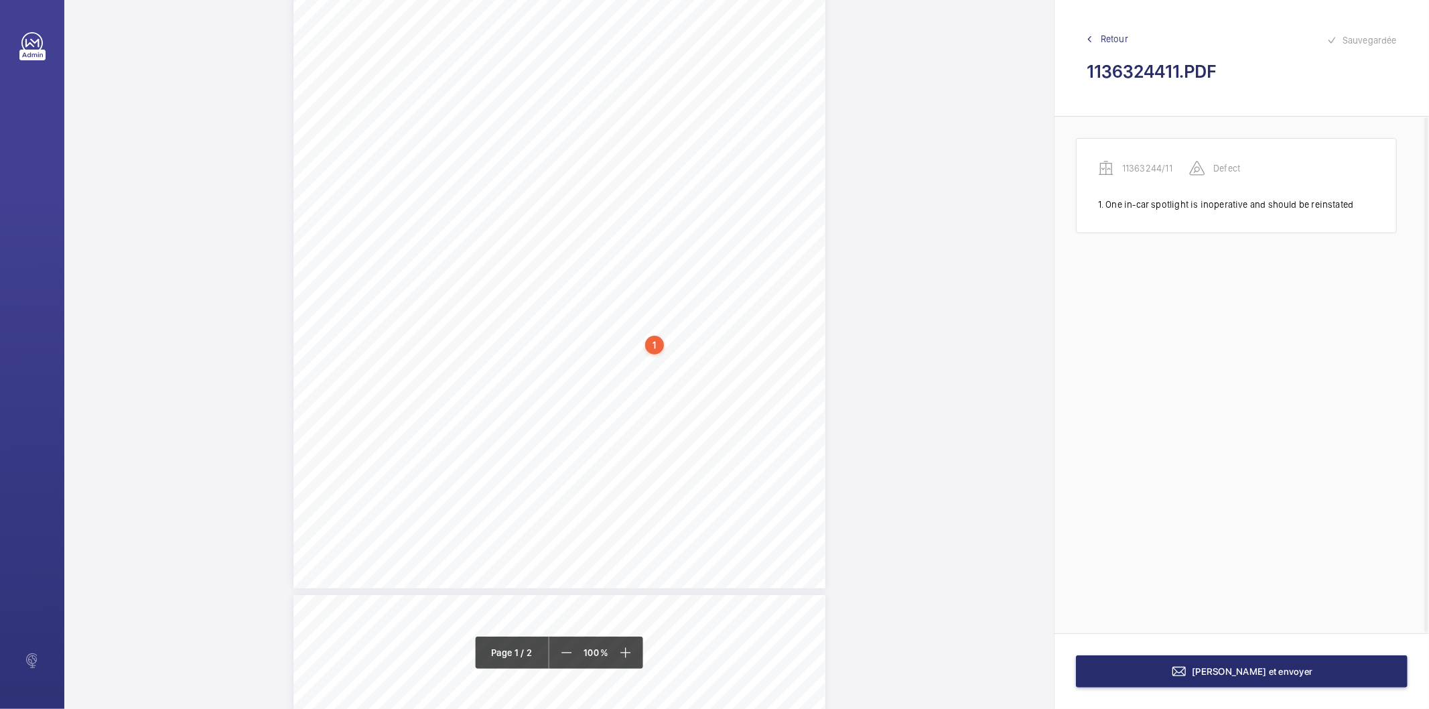
click at [657, 346] on div "1" at bounding box center [654, 345] width 19 height 19
click at [621, 235] on div "11363244/11" at bounding box center [657, 238] width 115 height 13
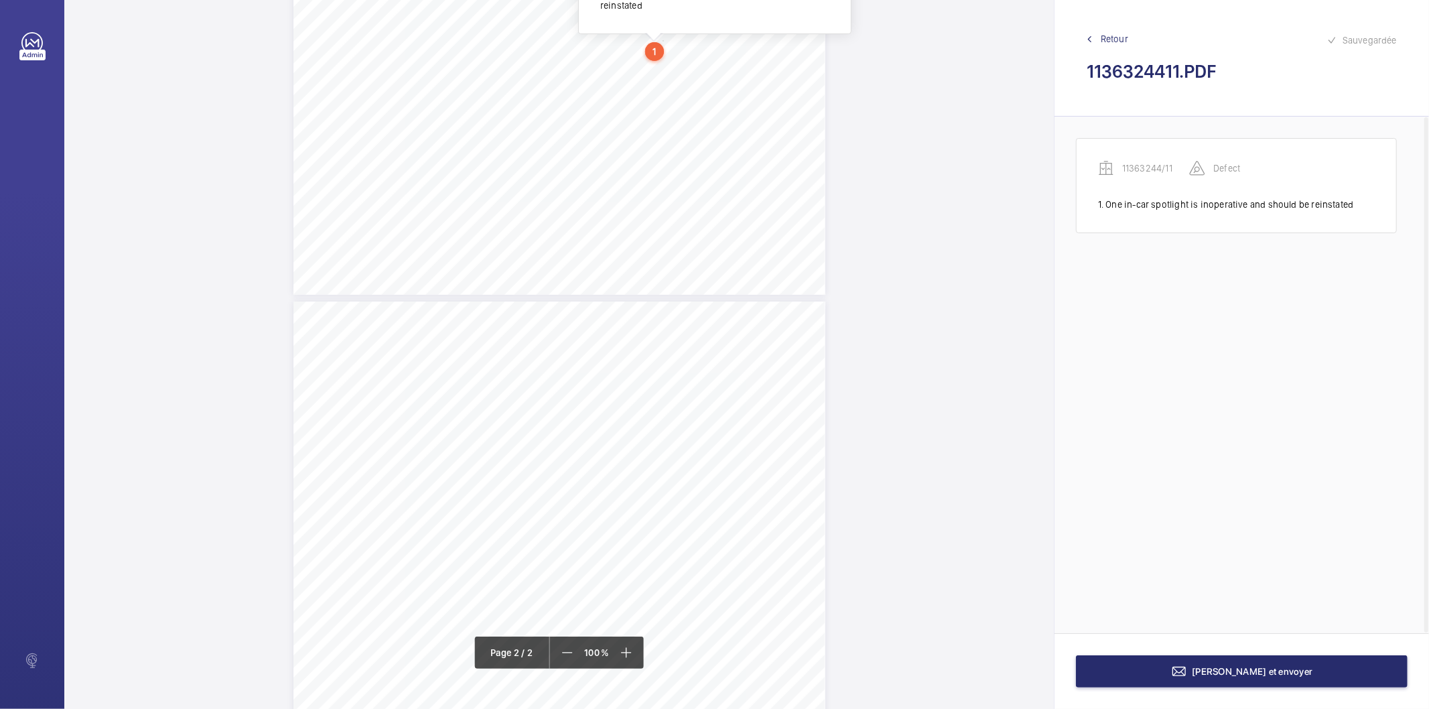
scroll to position [256, 0]
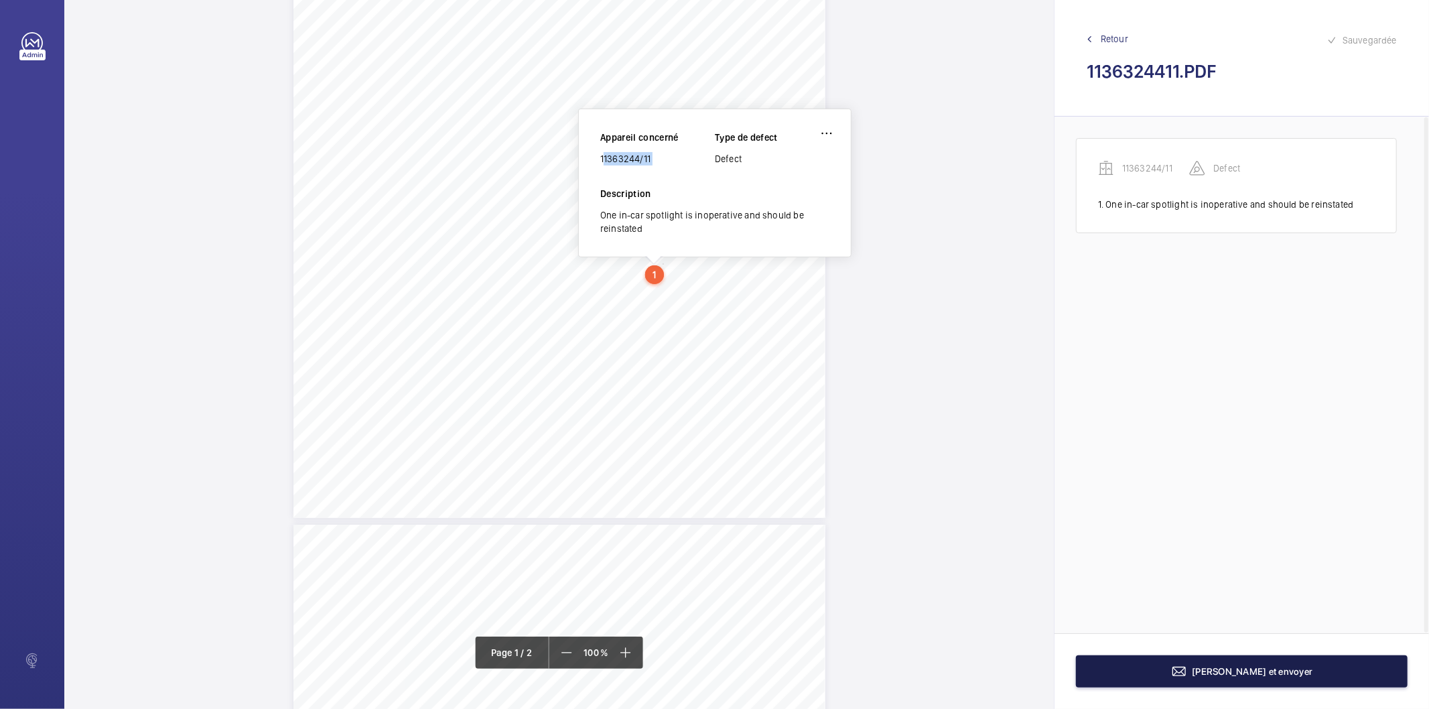
click at [1128, 665] on button "[PERSON_NAME] et envoyer" at bounding box center [1242, 671] width 332 height 32
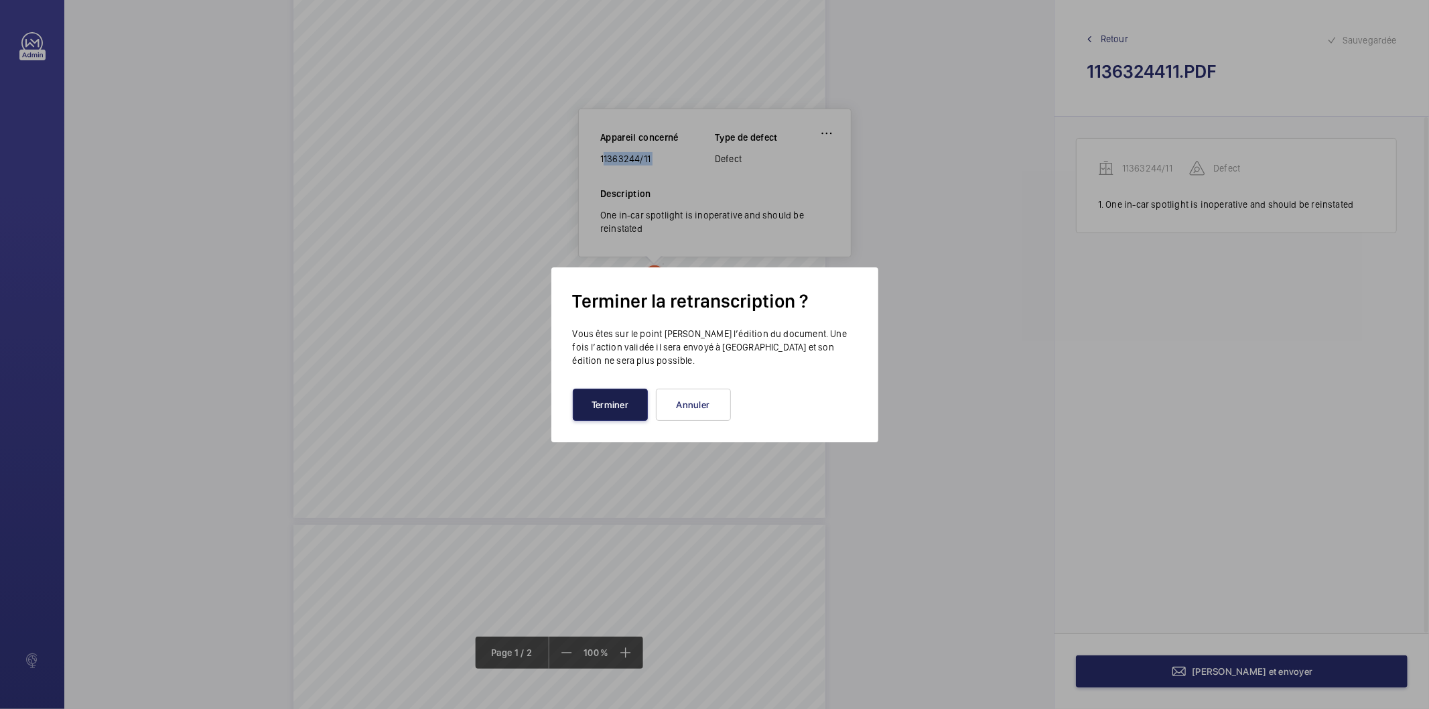
click at [605, 404] on button "Terminer" at bounding box center [610, 405] width 75 height 32
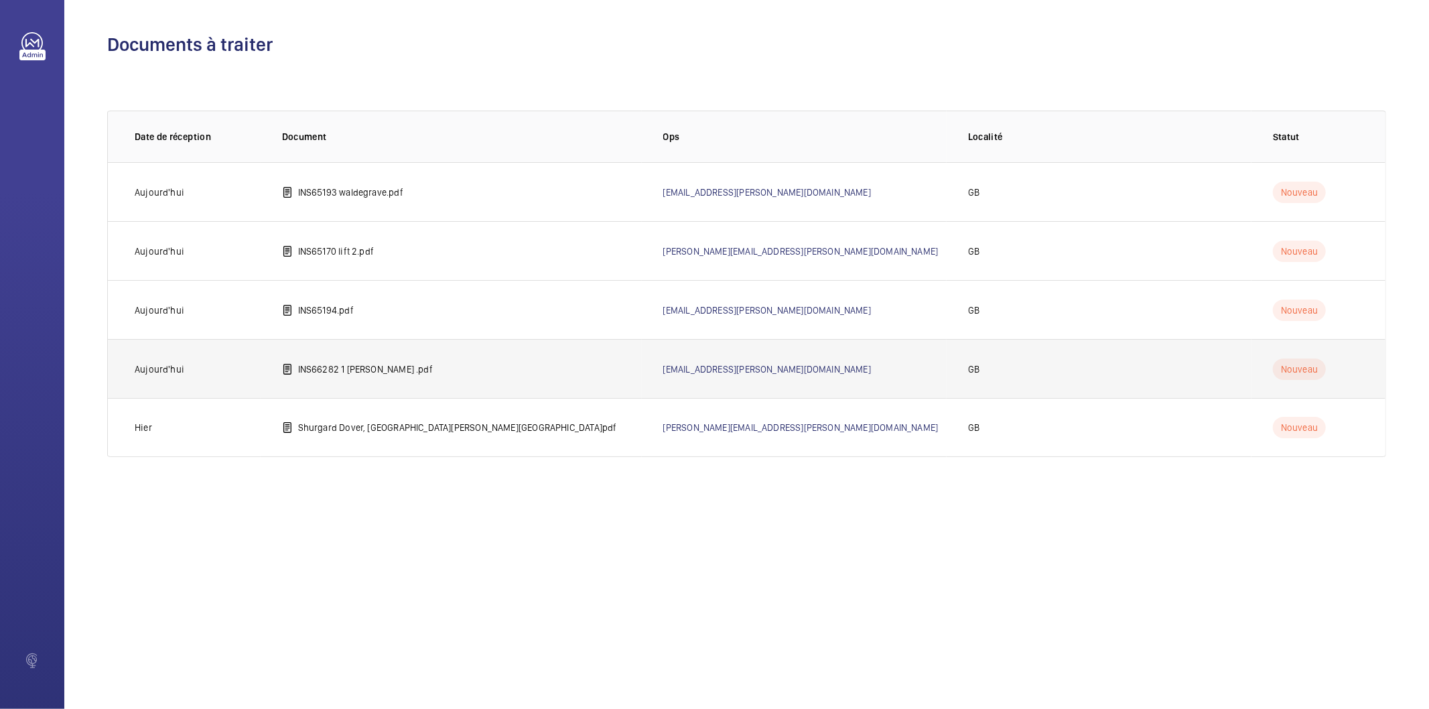
click at [406, 373] on p "INS66282 1 [PERSON_NAME] .pdf" at bounding box center [365, 368] width 135 height 13
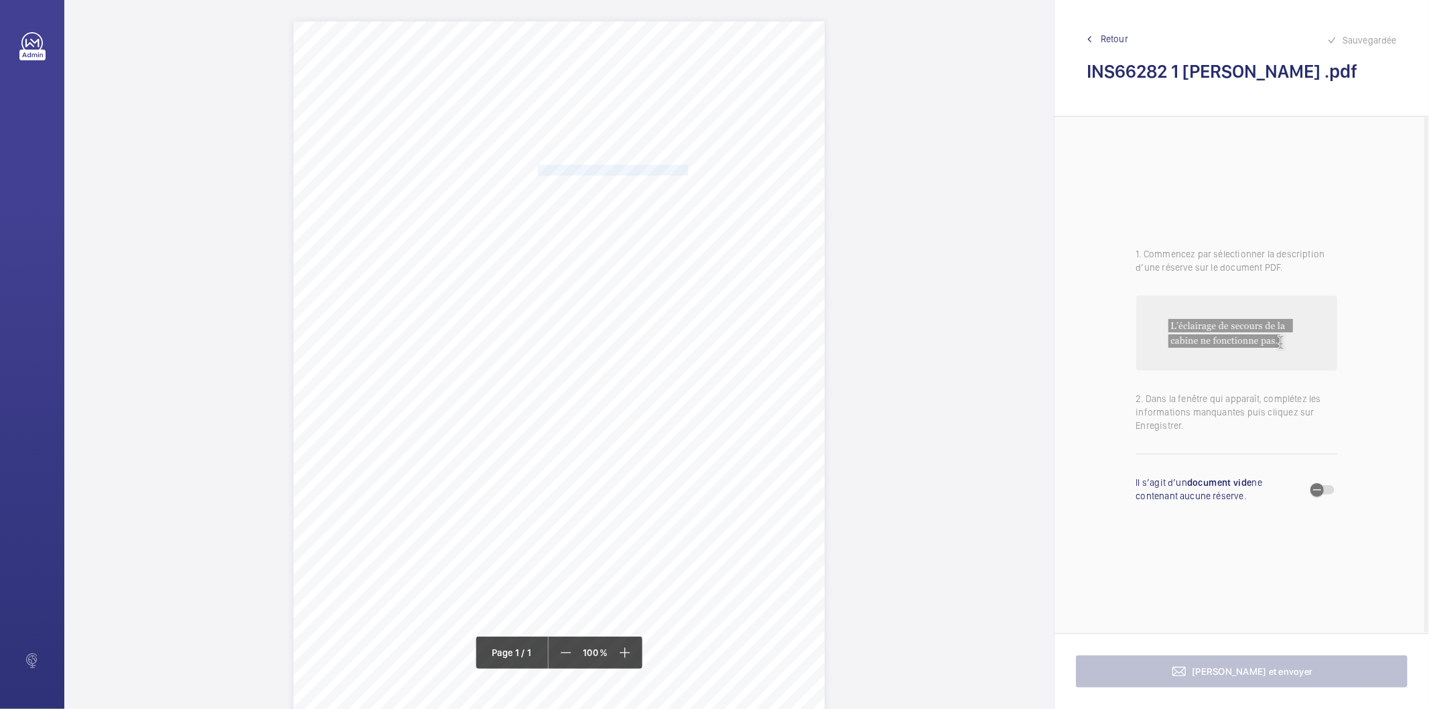
drag, startPoint x: 538, startPoint y: 168, endPoint x: 657, endPoint y: 172, distance: 118.6
click at [657, 172] on span "[STREET_ADDRESS][PERSON_NAME]" at bounding box center [613, 169] width 150 height 9
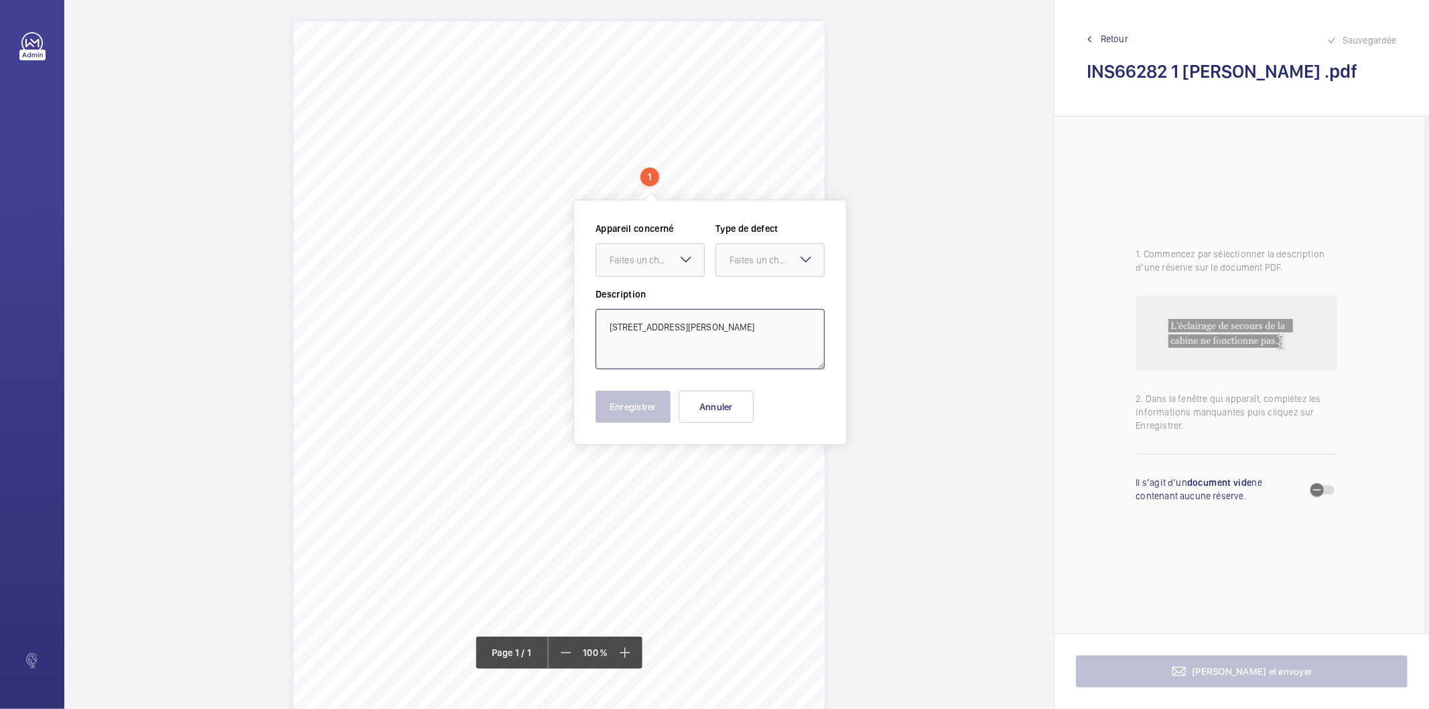
click at [677, 330] on textarea "[STREET_ADDRESS][PERSON_NAME]" at bounding box center [710, 339] width 229 height 60
click at [697, 405] on button "Annuler" at bounding box center [716, 407] width 75 height 32
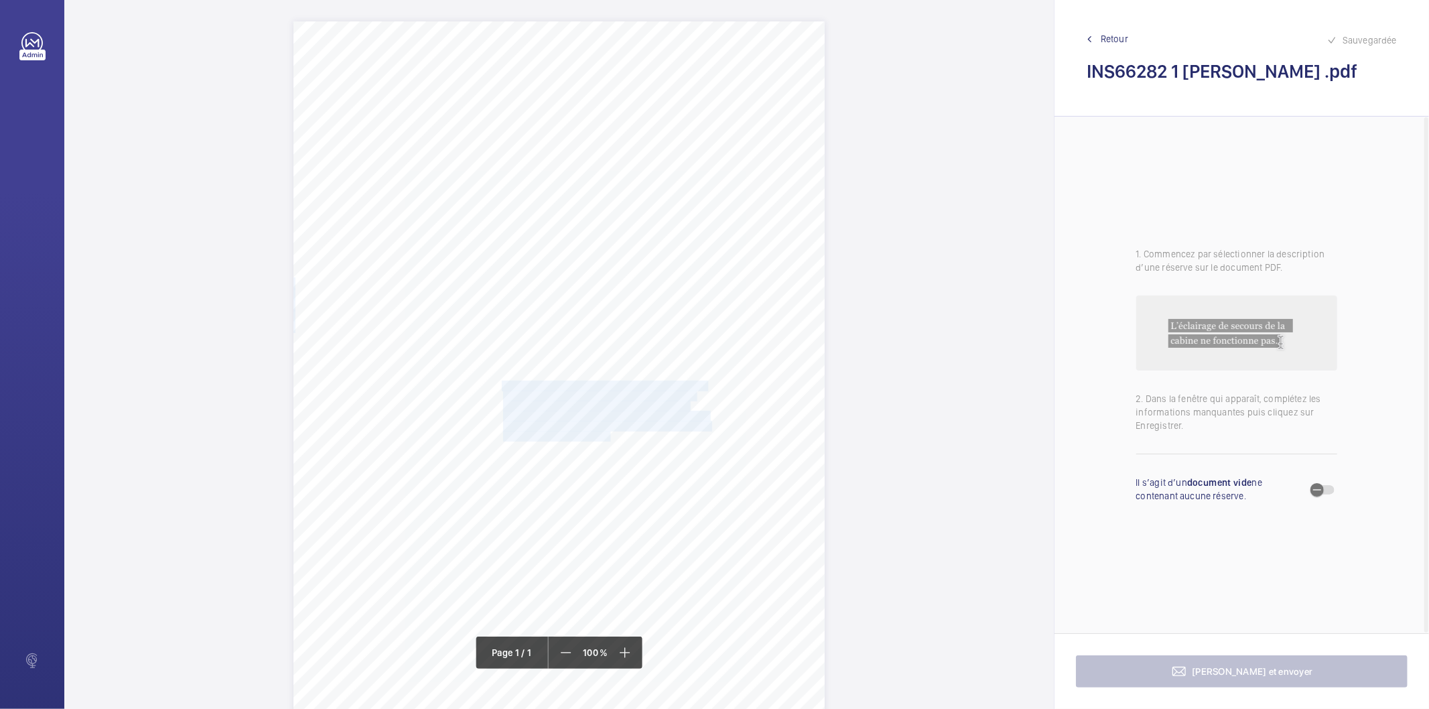
drag, startPoint x: 500, startPoint y: 385, endPoint x: 610, endPoint y: 435, distance: 121.4
click at [610, 435] on div "Signed: Lifting Operations and Lifting Equipment Regulations 1998 Report of Tho…" at bounding box center [558, 397] width 531 height 752
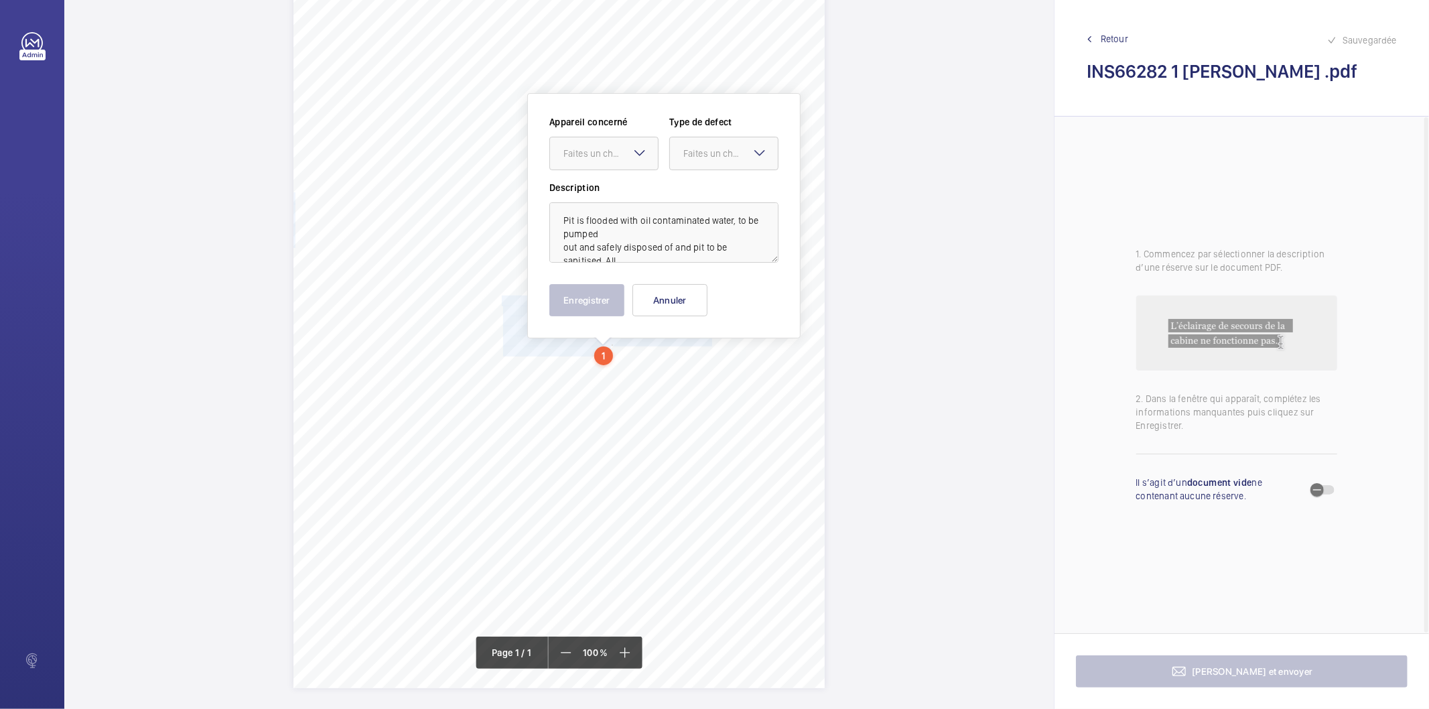
scroll to position [91, 0]
drag, startPoint x: 613, startPoint y: 158, endPoint x: 603, endPoint y: 163, distance: 11.1
click at [612, 158] on div at bounding box center [604, 147] width 108 height 32
click at [590, 182] on span "INS66282" at bounding box center [603, 188] width 81 height 13
click at [690, 145] on div "Faites un choix" at bounding box center [730, 147] width 94 height 13
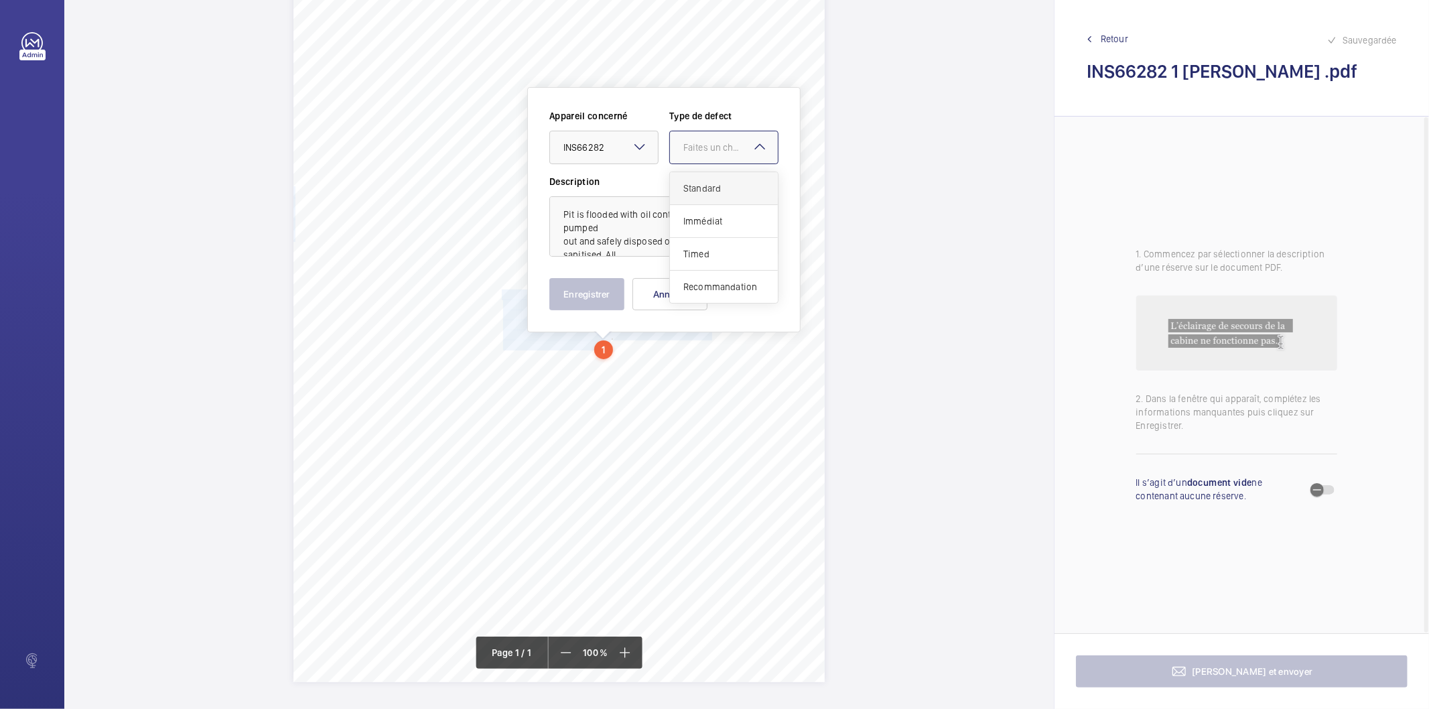
drag, startPoint x: 686, startPoint y: 188, endPoint x: 644, endPoint y: 261, distance: 84.9
click at [684, 188] on span "Standard" at bounding box center [723, 188] width 81 height 13
click at [610, 283] on button "Enregistrer" at bounding box center [586, 294] width 75 height 32
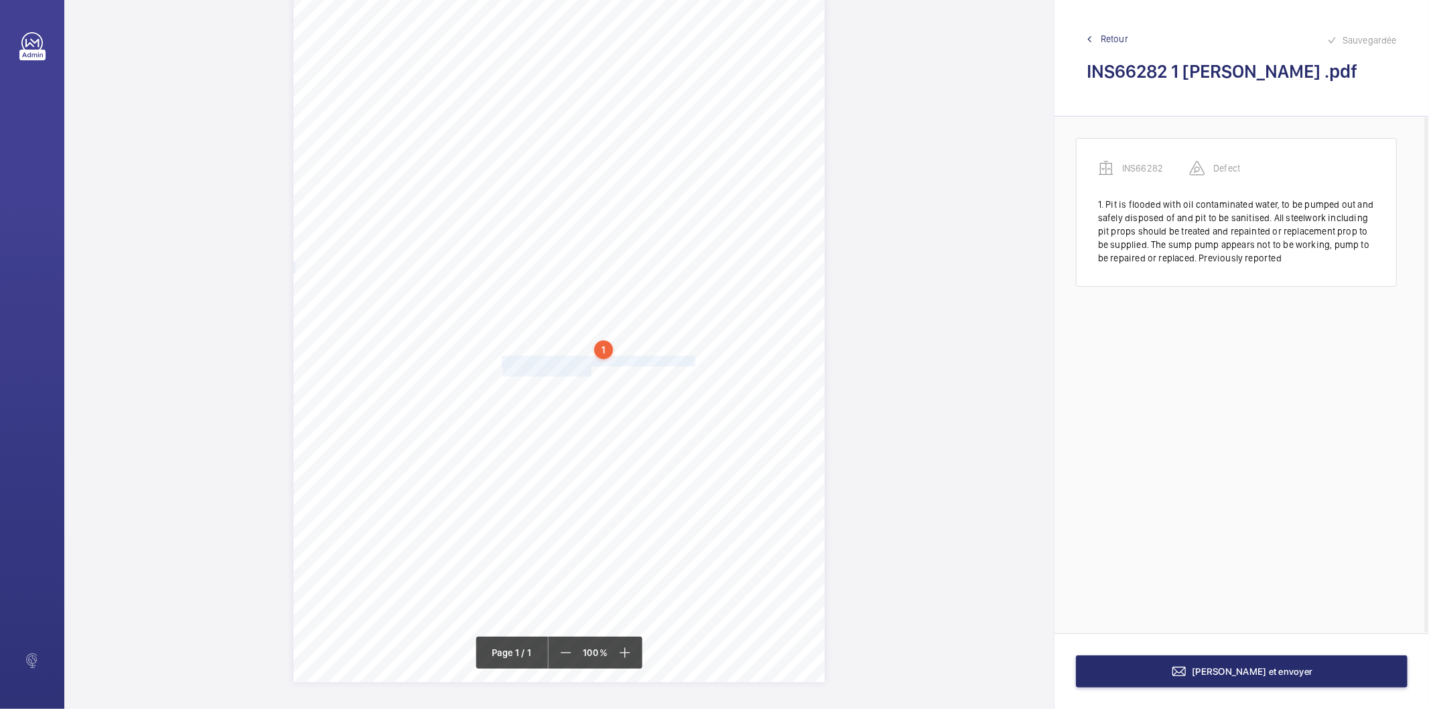
drag, startPoint x: 500, startPoint y: 359, endPoint x: 590, endPoint y: 370, distance: 91.1
click at [590, 370] on div "Signed: Lifting Operations and Lifting Equipment Regulations 1998 Report of Tho…" at bounding box center [558, 306] width 531 height 752
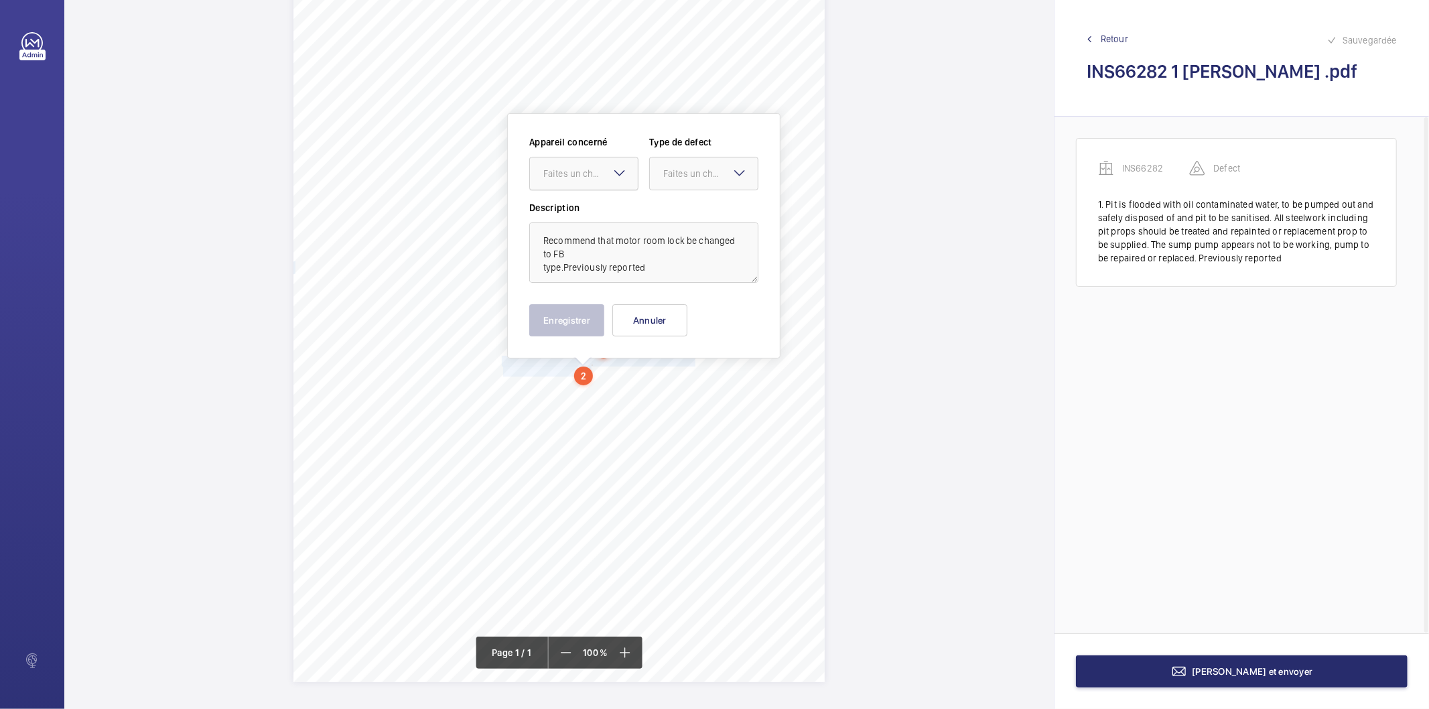
click at [592, 178] on div "Faites un choix" at bounding box center [590, 173] width 94 height 13
click at [568, 216] on span "INS66282" at bounding box center [583, 214] width 81 height 13
click at [685, 178] on div "Faites un choix" at bounding box center [710, 173] width 94 height 13
click at [681, 315] on span "Recommandation" at bounding box center [703, 312] width 81 height 13
click at [583, 323] on button "Enregistrer" at bounding box center [566, 320] width 75 height 32
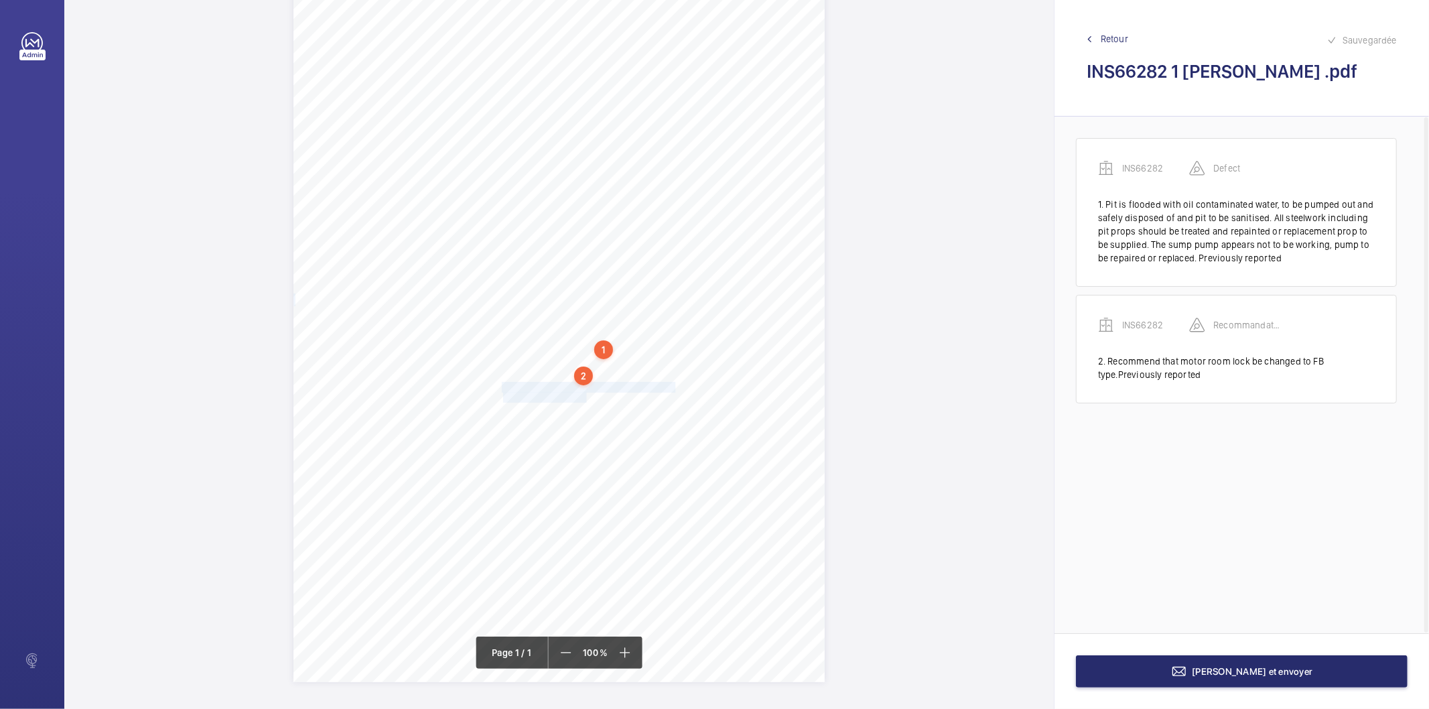
drag, startPoint x: 501, startPoint y: 387, endPoint x: 585, endPoint y: 391, distance: 83.9
click at [585, 391] on div "Signed: Lifting Operations and Lifting Equipment Regulations 1998 Report of Tho…" at bounding box center [558, 306] width 531 height 752
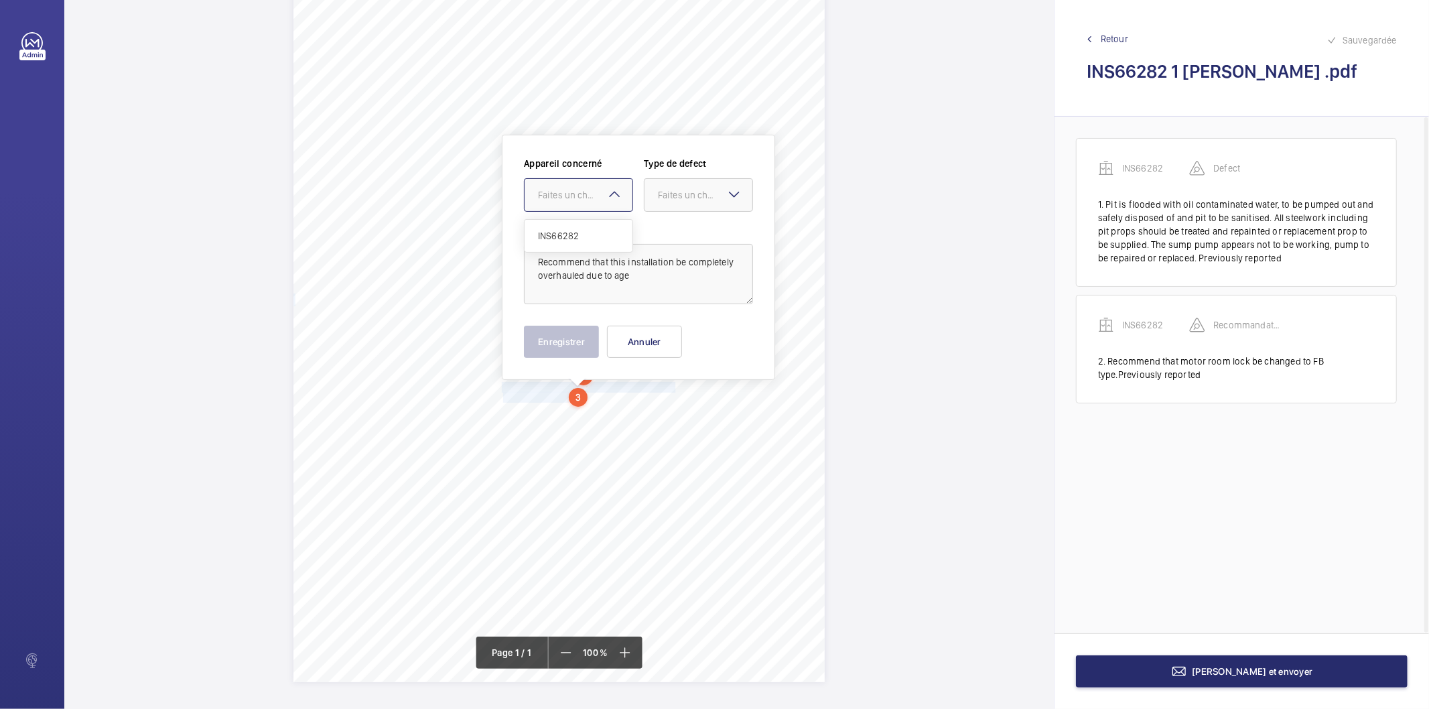
click at [590, 201] on div "Faites un choix" at bounding box center [585, 194] width 94 height 13
click at [567, 232] on span "INS66282" at bounding box center [578, 235] width 81 height 13
click at [654, 190] on div at bounding box center [699, 195] width 108 height 32
click at [677, 340] on div "Recommandation" at bounding box center [699, 334] width 108 height 32
click at [570, 336] on button "Enregistrer" at bounding box center [561, 342] width 75 height 32
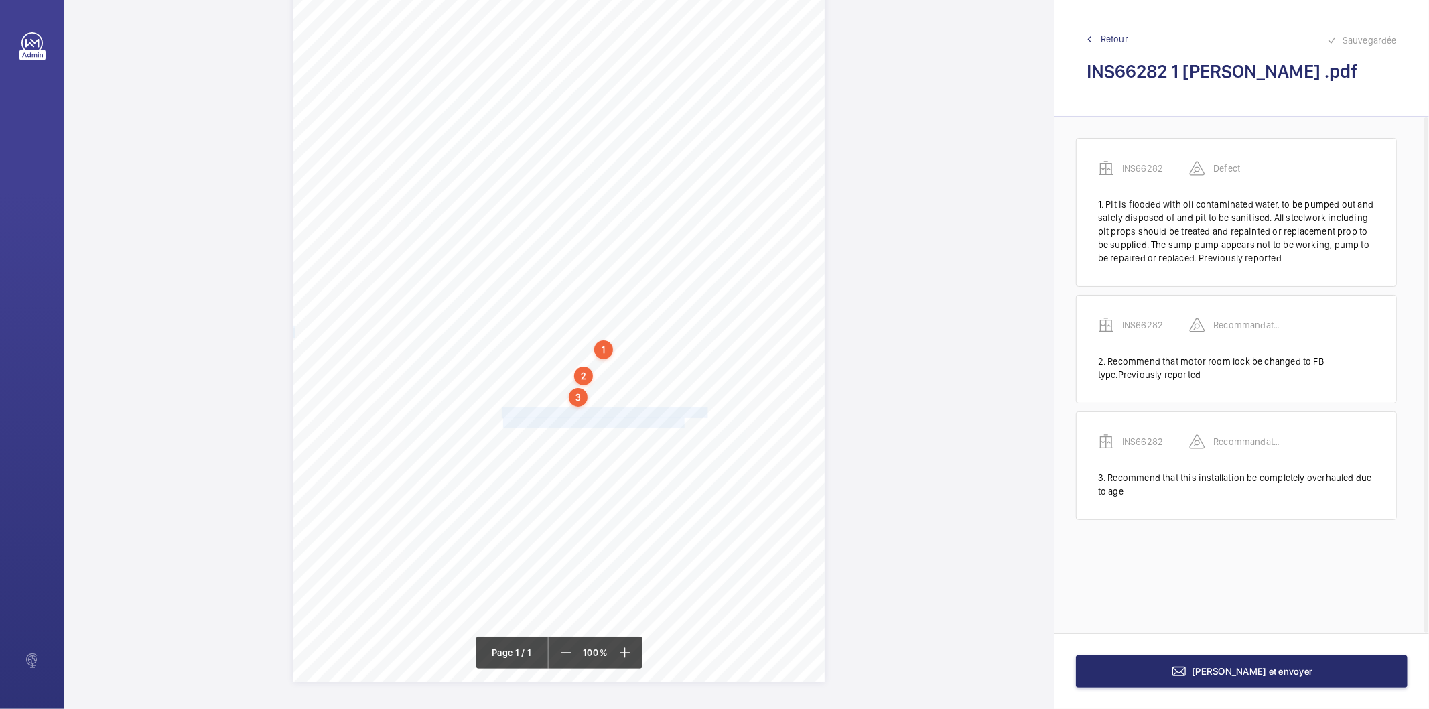
drag, startPoint x: 500, startPoint y: 411, endPoint x: 684, endPoint y: 420, distance: 184.4
click at [684, 420] on div "Signed: Lifting Operations and Lifting Equipment Regulations 1998 Report of Tho…" at bounding box center [558, 306] width 531 height 752
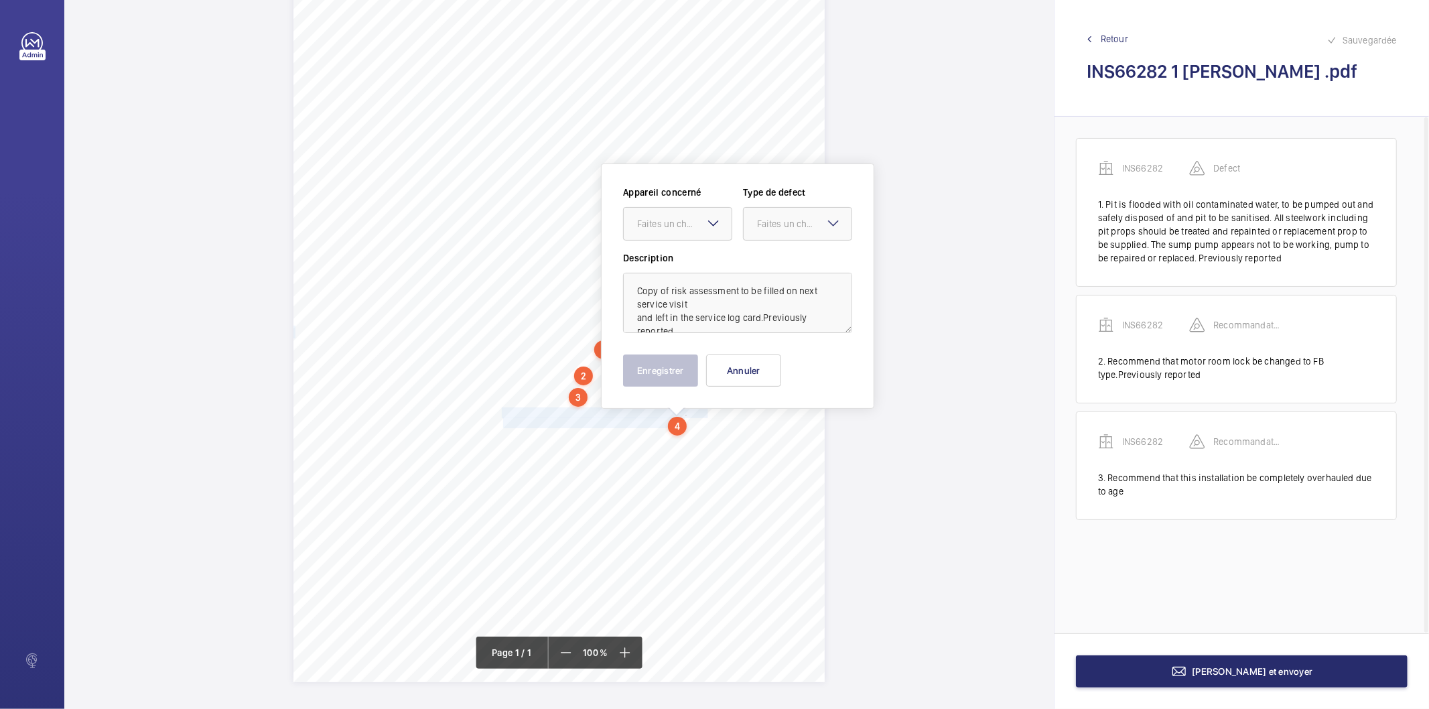
scroll to position [16, 0]
drag, startPoint x: 667, startPoint y: 222, endPoint x: 664, endPoint y: 259, distance: 36.9
click at [665, 222] on div "Faites un choix" at bounding box center [684, 223] width 94 height 13
click at [663, 262] on span "INS66282" at bounding box center [677, 264] width 81 height 13
click at [831, 209] on div at bounding box center [798, 224] width 108 height 32
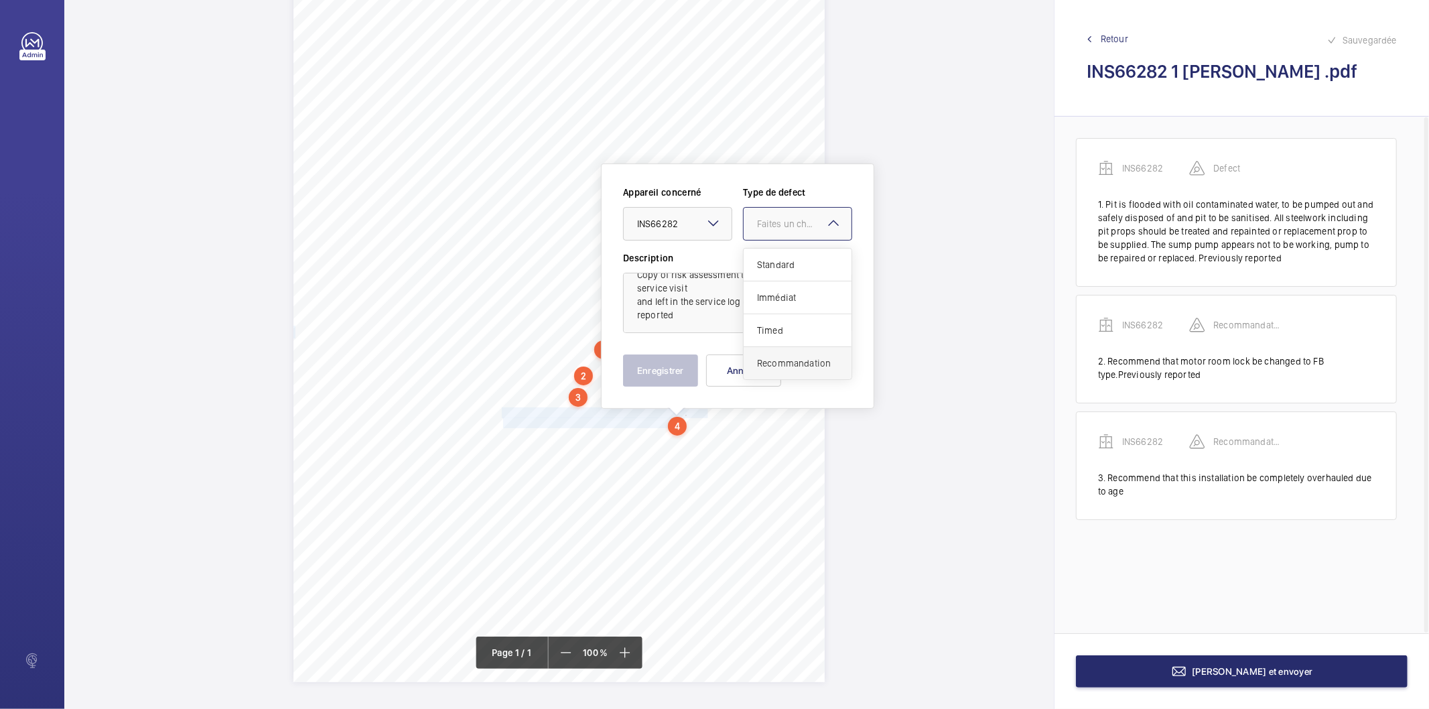
drag, startPoint x: 788, startPoint y: 357, endPoint x: 688, endPoint y: 370, distance: 100.7
click at [788, 358] on span "Recommandation" at bounding box center [797, 362] width 81 height 13
click at [671, 370] on button "Enregistrer" at bounding box center [660, 370] width 75 height 32
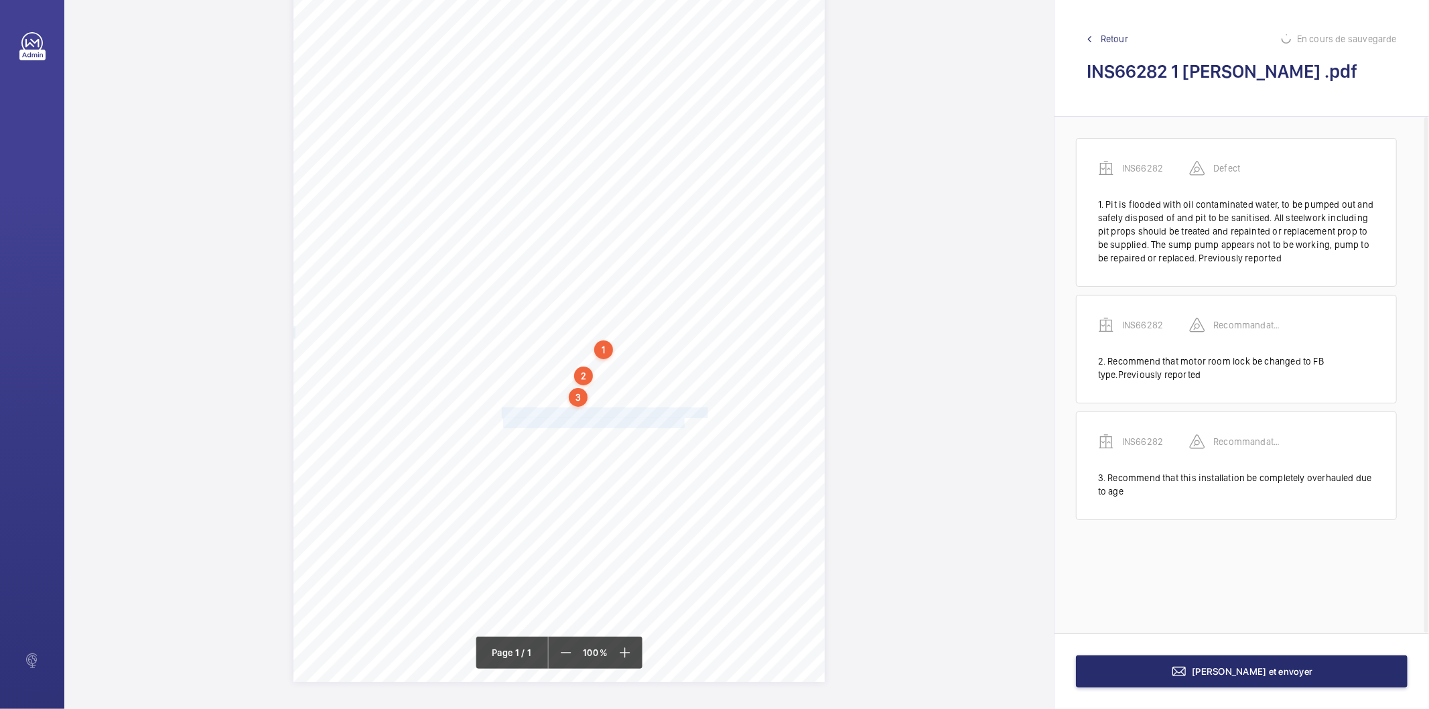
scroll to position [24, 0]
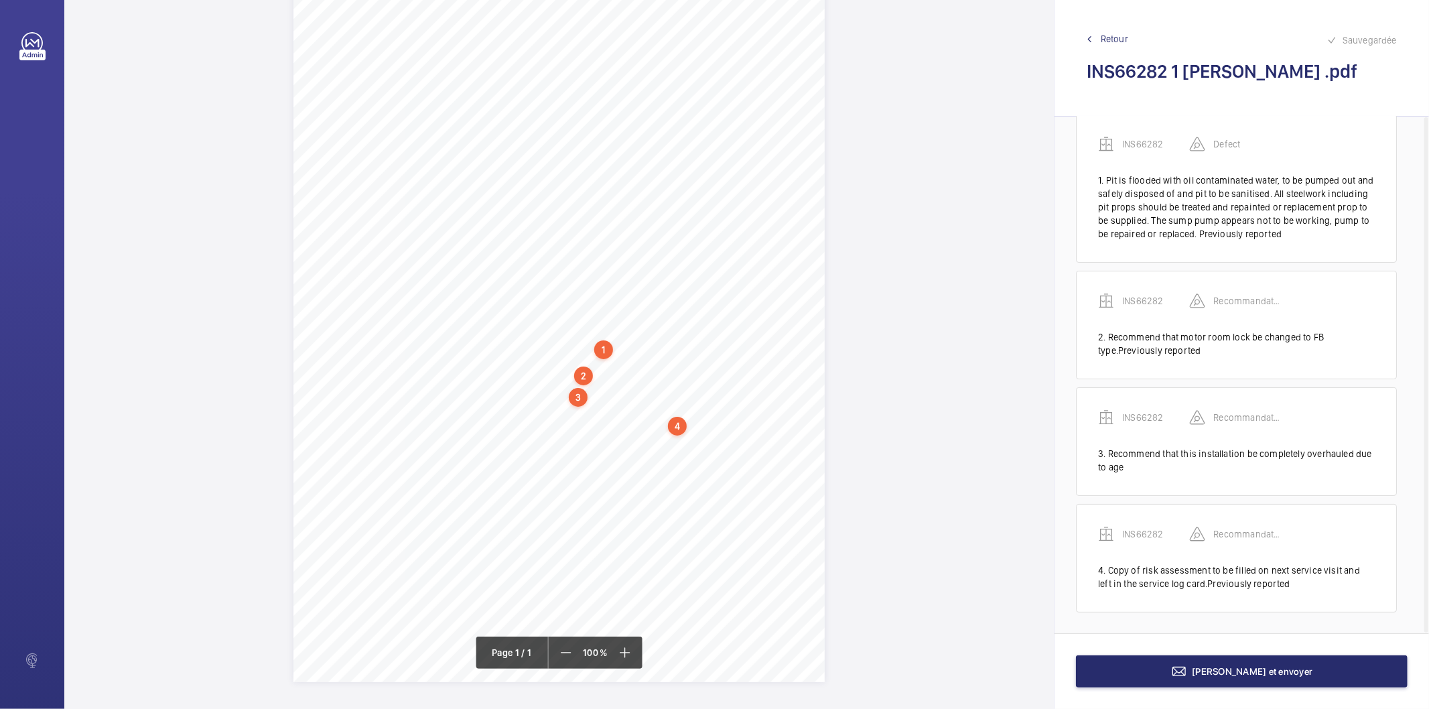
click at [674, 429] on div "4" at bounding box center [677, 426] width 19 height 19
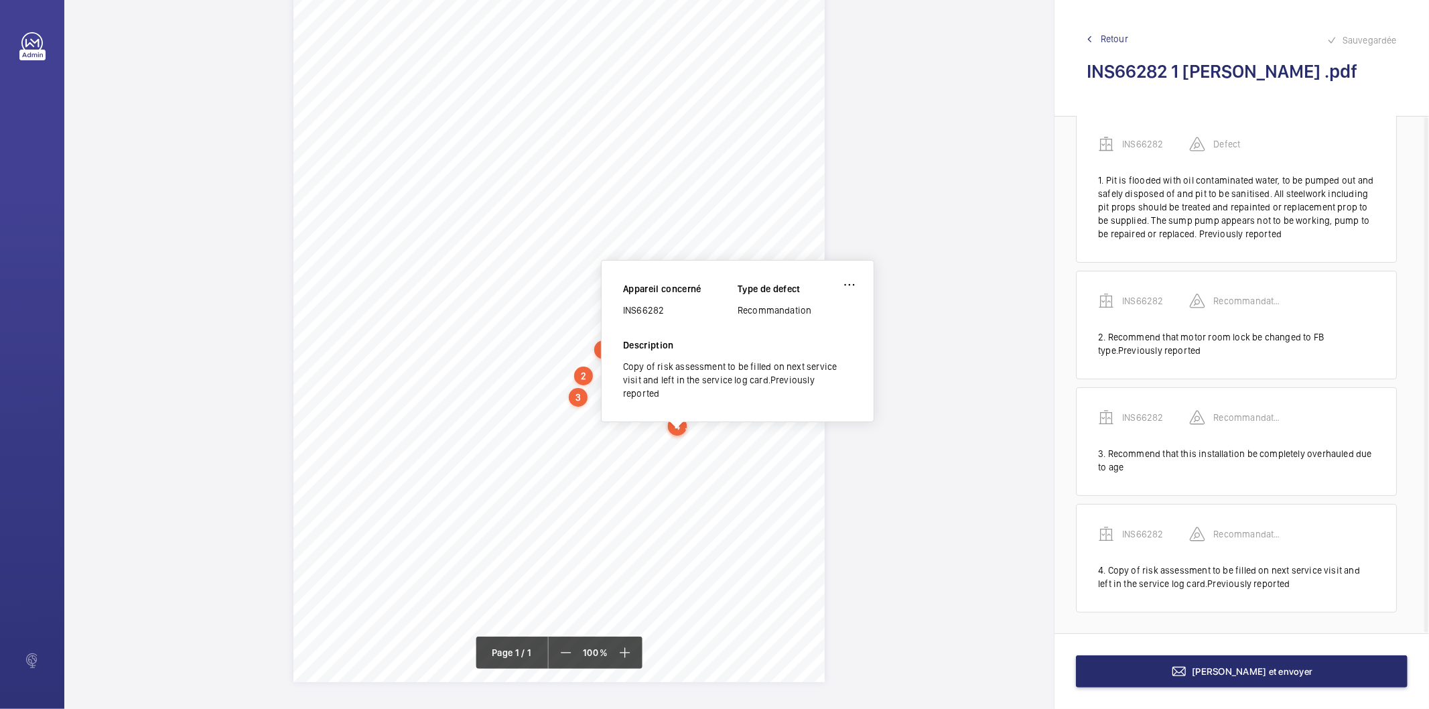
click at [653, 312] on div "INS66282" at bounding box center [680, 309] width 115 height 13
click at [653, 311] on div "INS66282" at bounding box center [680, 309] width 115 height 13
click at [1124, 672] on button "[PERSON_NAME] et envoyer" at bounding box center [1242, 671] width 332 height 32
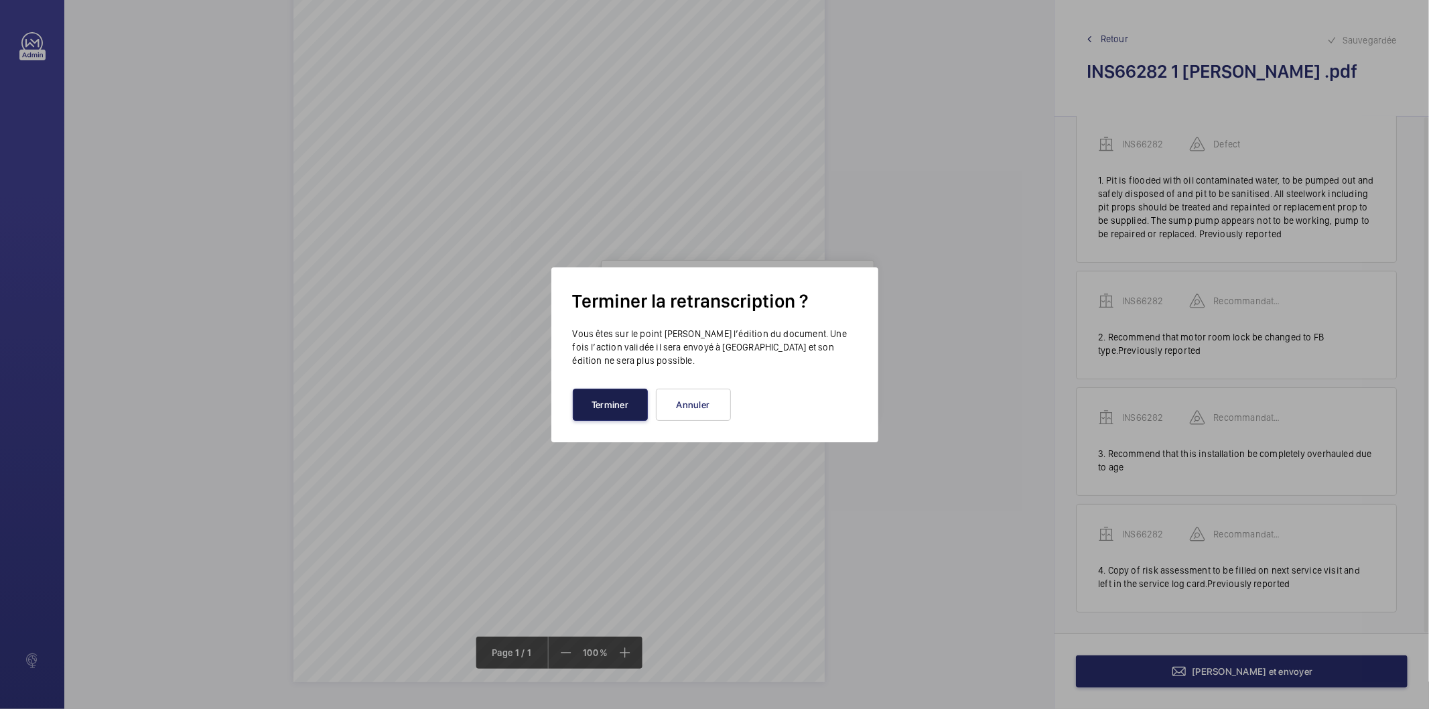
click at [626, 410] on button "Terminer" at bounding box center [610, 405] width 75 height 32
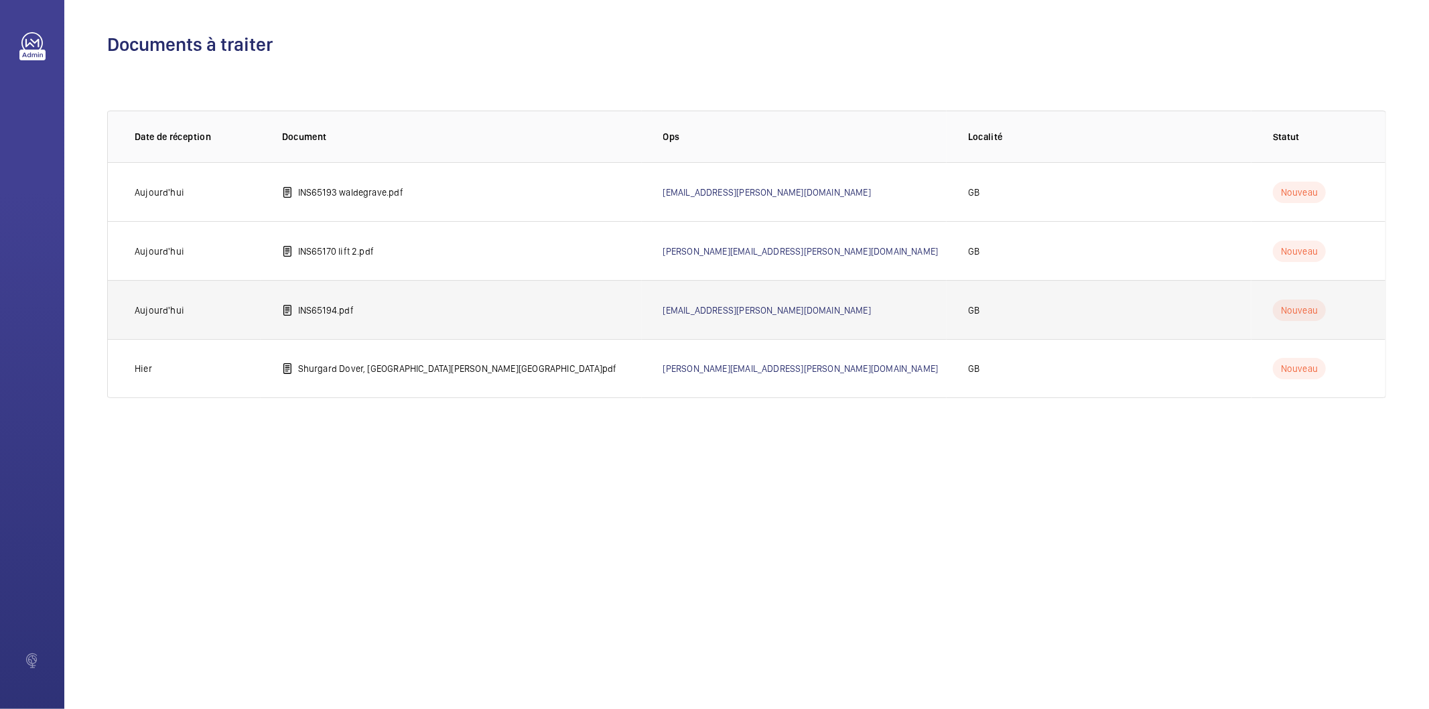
click at [338, 310] on p "INS65194.pdf" at bounding box center [326, 309] width 56 height 13
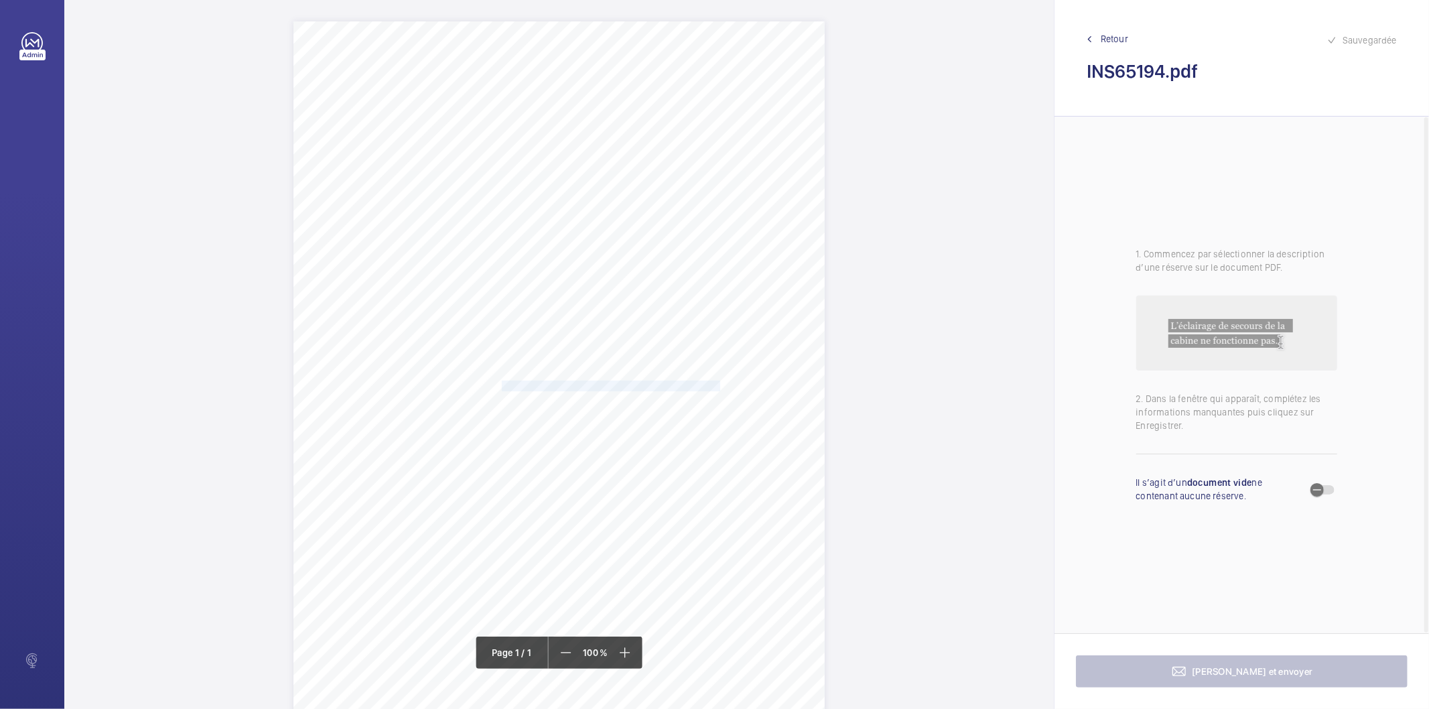
drag, startPoint x: 500, startPoint y: 383, endPoint x: 661, endPoint y: 385, distance: 160.8
click at [661, 385] on div "Signed: Lifting Operations and Lifting Equipment Regulations 1998 Report of Tho…" at bounding box center [558, 397] width 531 height 752
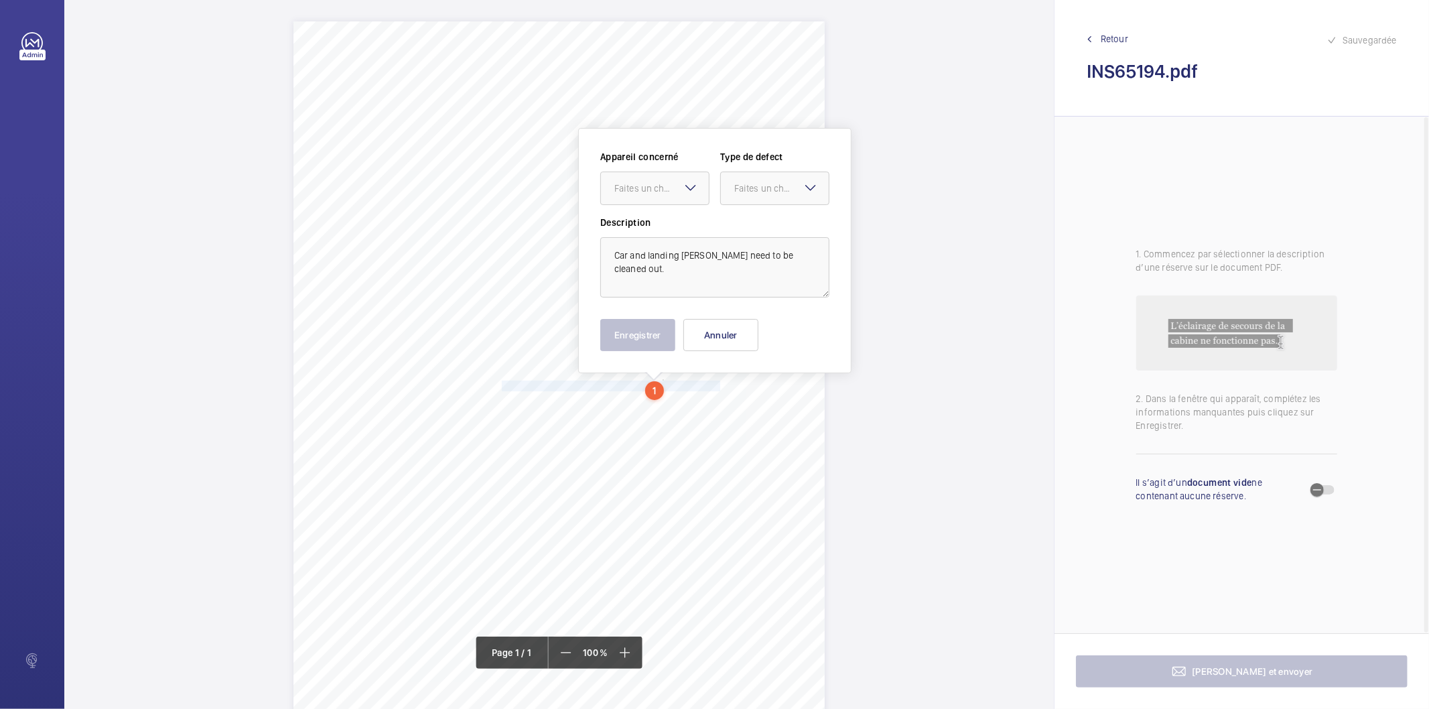
scroll to position [46, 0]
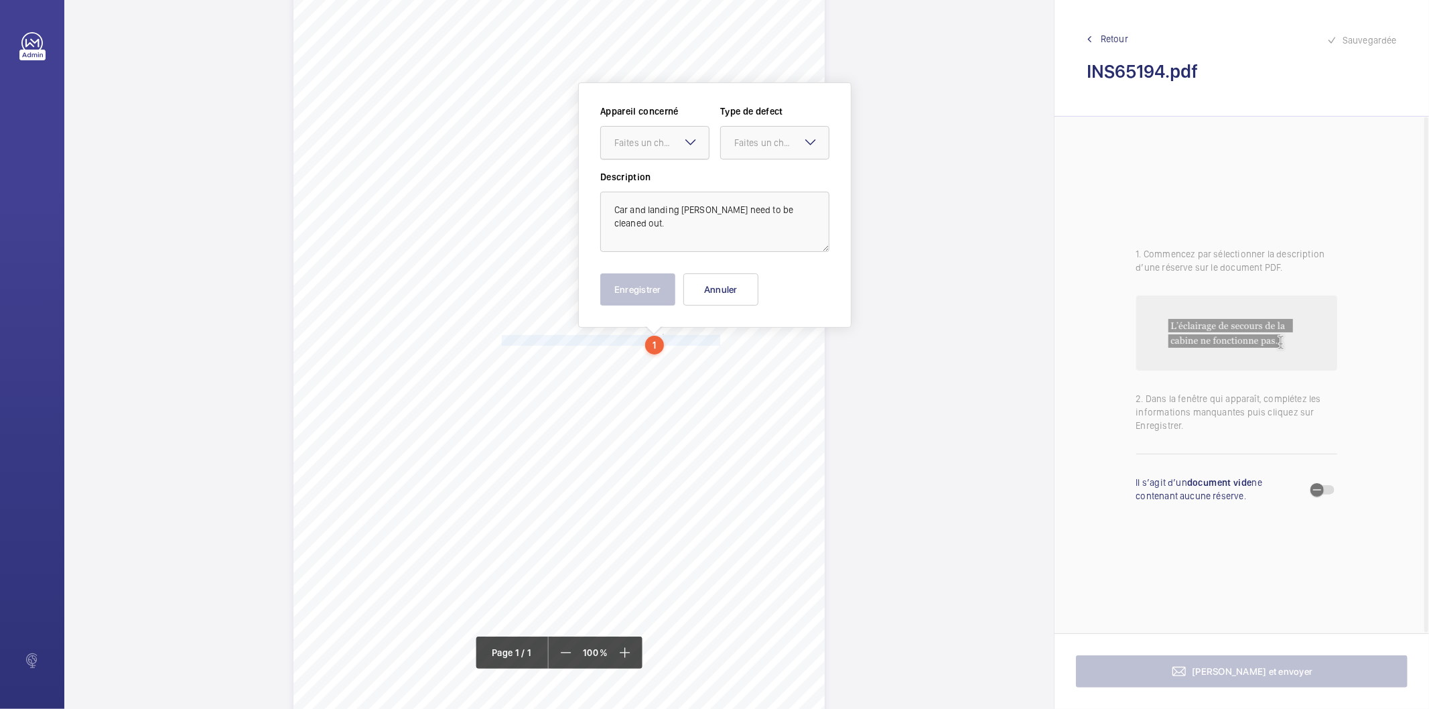
click at [645, 143] on div "Faites un choix" at bounding box center [661, 142] width 94 height 13
click at [633, 190] on div "INS65194" at bounding box center [655, 183] width 108 height 32
click at [750, 139] on div "Faites un choix" at bounding box center [781, 142] width 94 height 13
click at [758, 186] on span "Standard" at bounding box center [774, 183] width 81 height 13
click at [653, 293] on button "Enregistrer" at bounding box center [637, 289] width 75 height 32
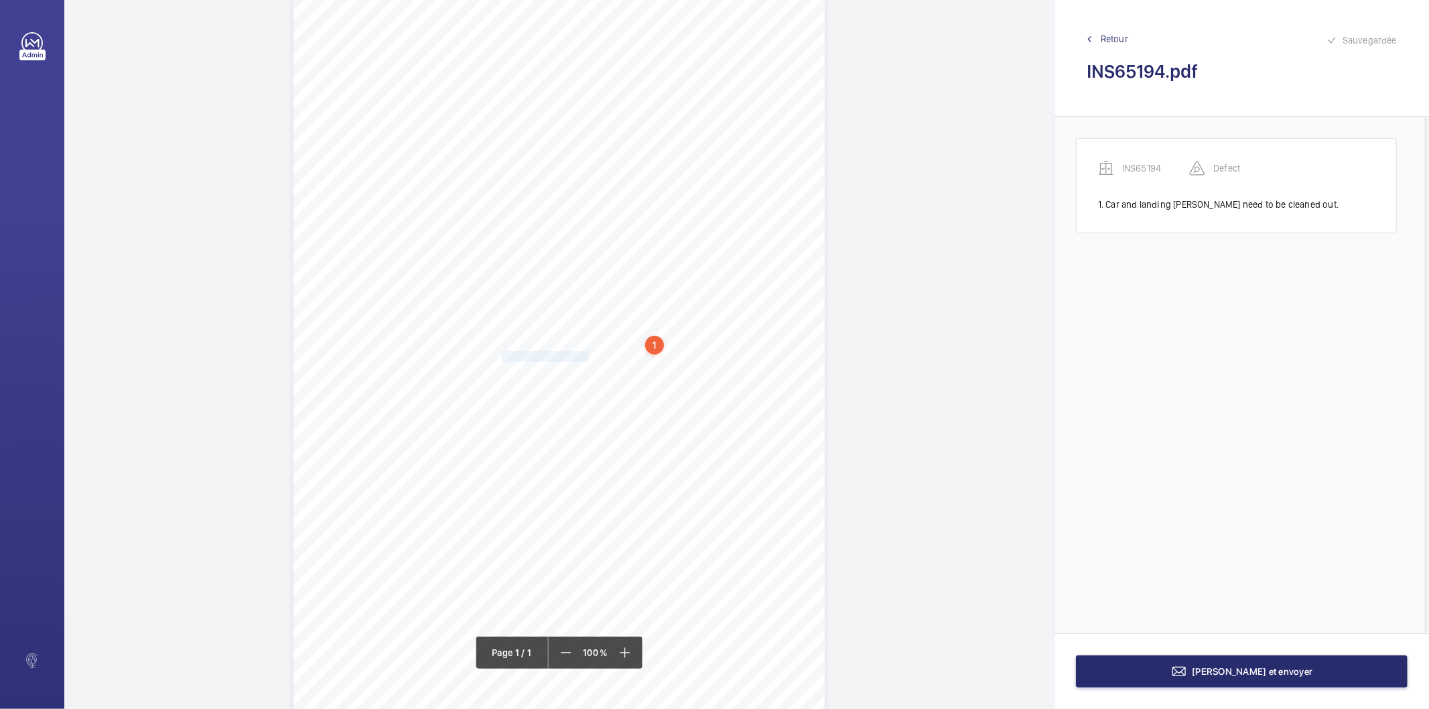
drag, startPoint x: 500, startPoint y: 358, endPoint x: 584, endPoint y: 356, distance: 84.4
click at [584, 356] on div "Signed: Lifting Operations and Lifting Equipment Regulations 1998 Report of Tho…" at bounding box center [558, 352] width 531 height 752
click at [597, 150] on div at bounding box center [578, 142] width 108 height 32
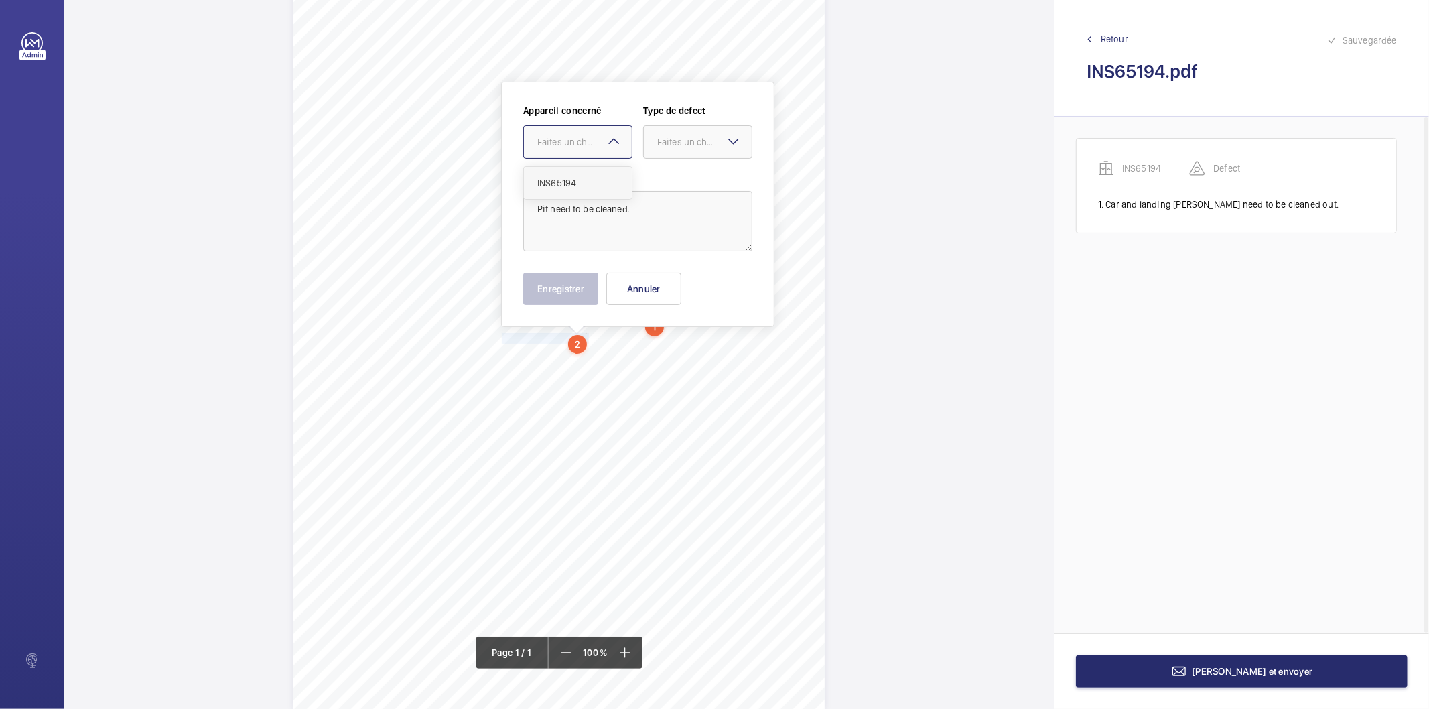
click at [573, 177] on span "INS65194" at bounding box center [577, 182] width 81 height 13
click at [681, 135] on div "Faites un choix" at bounding box center [704, 141] width 94 height 13
click at [673, 182] on span "Standard" at bounding box center [697, 182] width 81 height 13
click at [573, 279] on button "Enregistrer" at bounding box center [560, 289] width 75 height 32
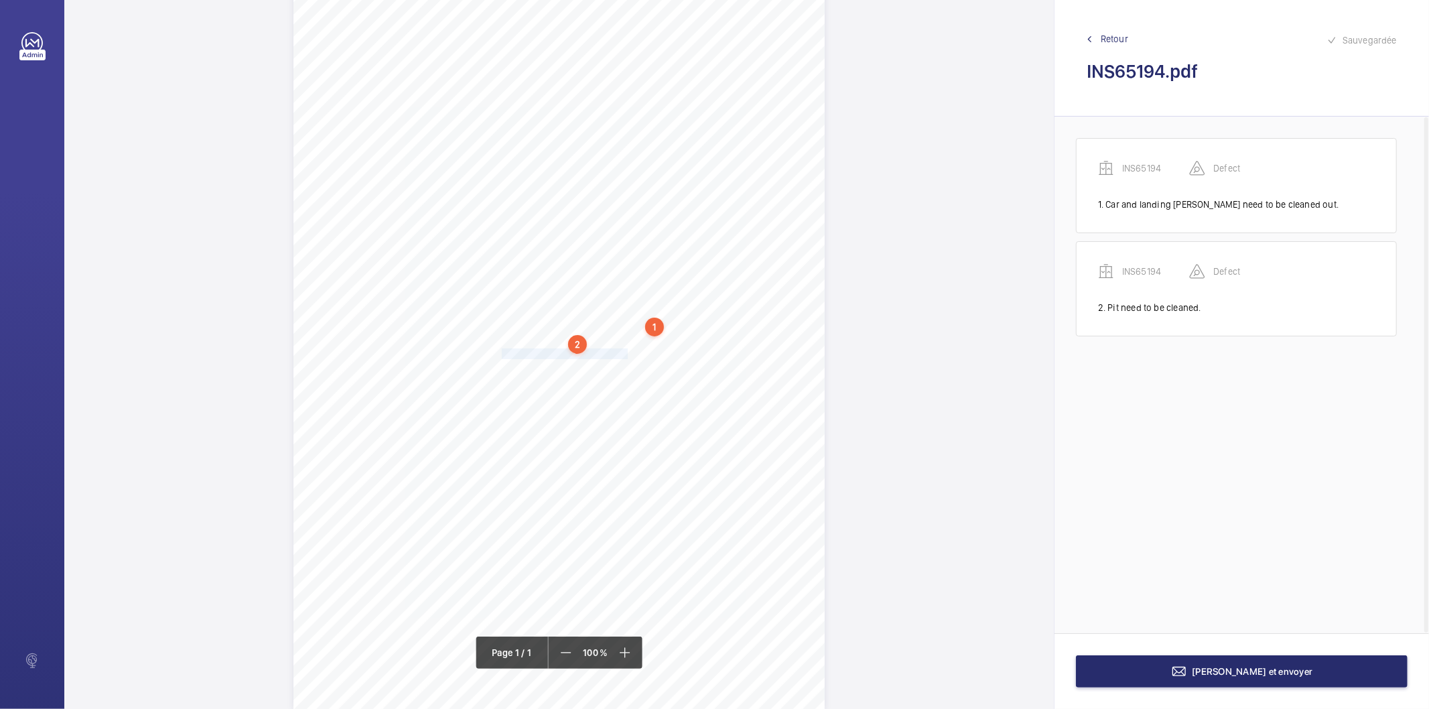
drag, startPoint x: 500, startPoint y: 350, endPoint x: 624, endPoint y: 357, distance: 124.1
click at [624, 357] on div "Signed: Lifting Operations and Lifting Equipment Regulations 1998 Report of Tho…" at bounding box center [558, 334] width 531 height 752
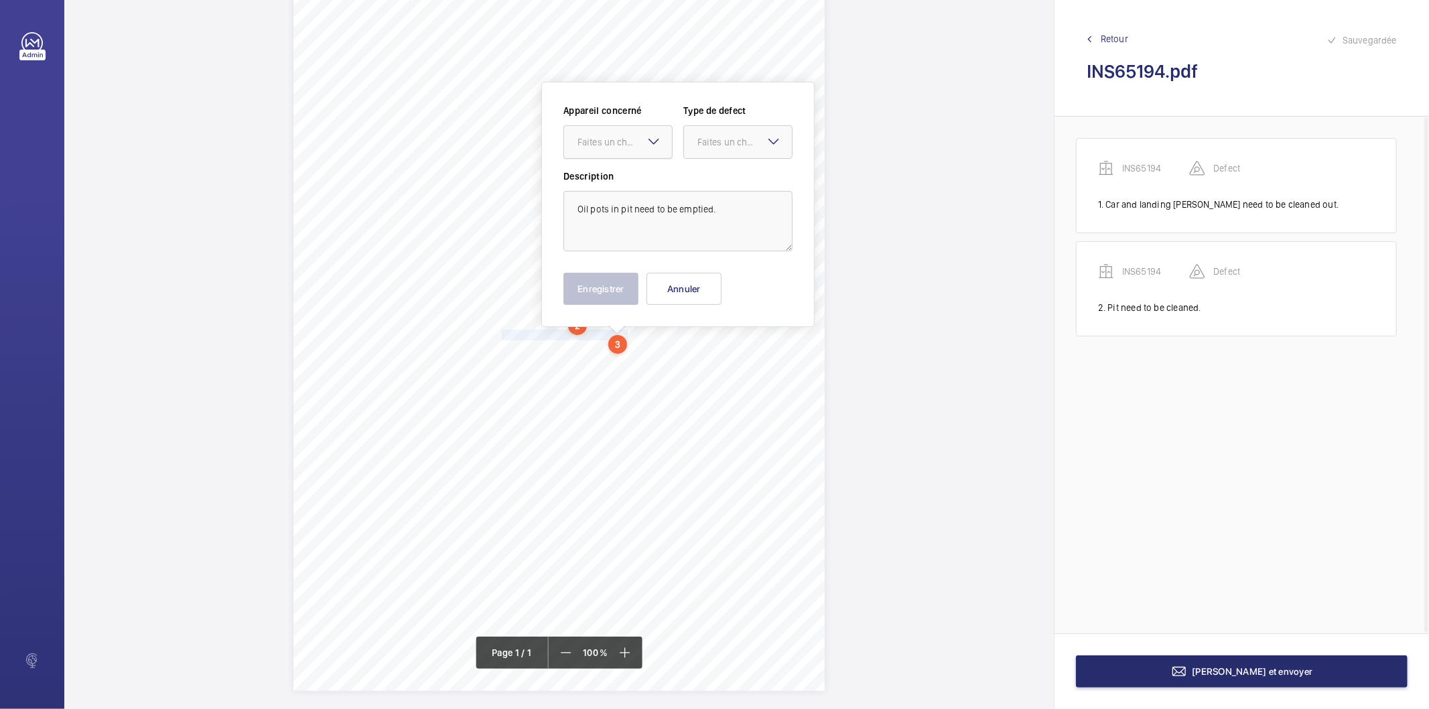
click at [639, 144] on div "Faites un choix" at bounding box center [625, 141] width 94 height 13
drag, startPoint x: 610, startPoint y: 186, endPoint x: 641, endPoint y: 175, distance: 33.5
click at [612, 186] on span "INS65194" at bounding box center [618, 182] width 81 height 13
click at [715, 141] on div "Faites un choix" at bounding box center [744, 141] width 94 height 13
click at [718, 177] on span "Standard" at bounding box center [737, 182] width 81 height 13
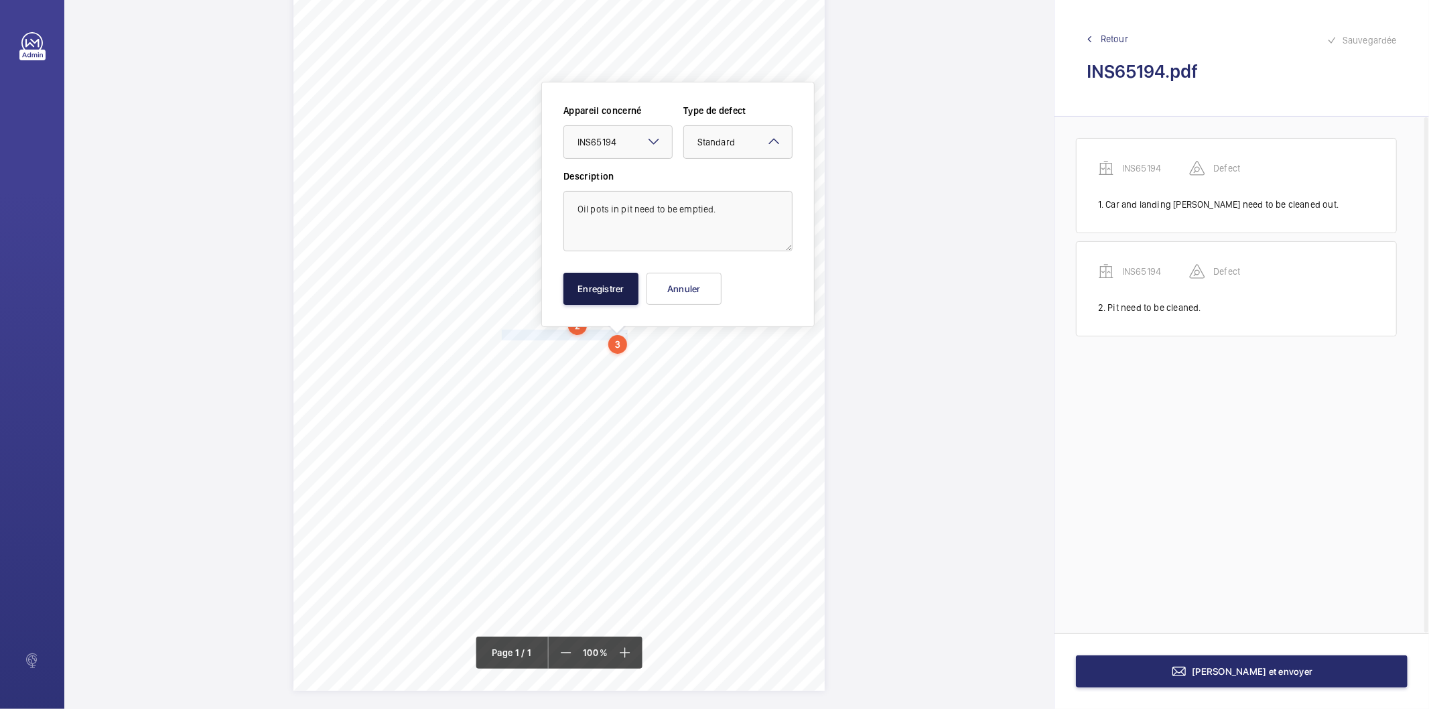
click at [619, 285] on button "Enregistrer" at bounding box center [600, 289] width 75 height 32
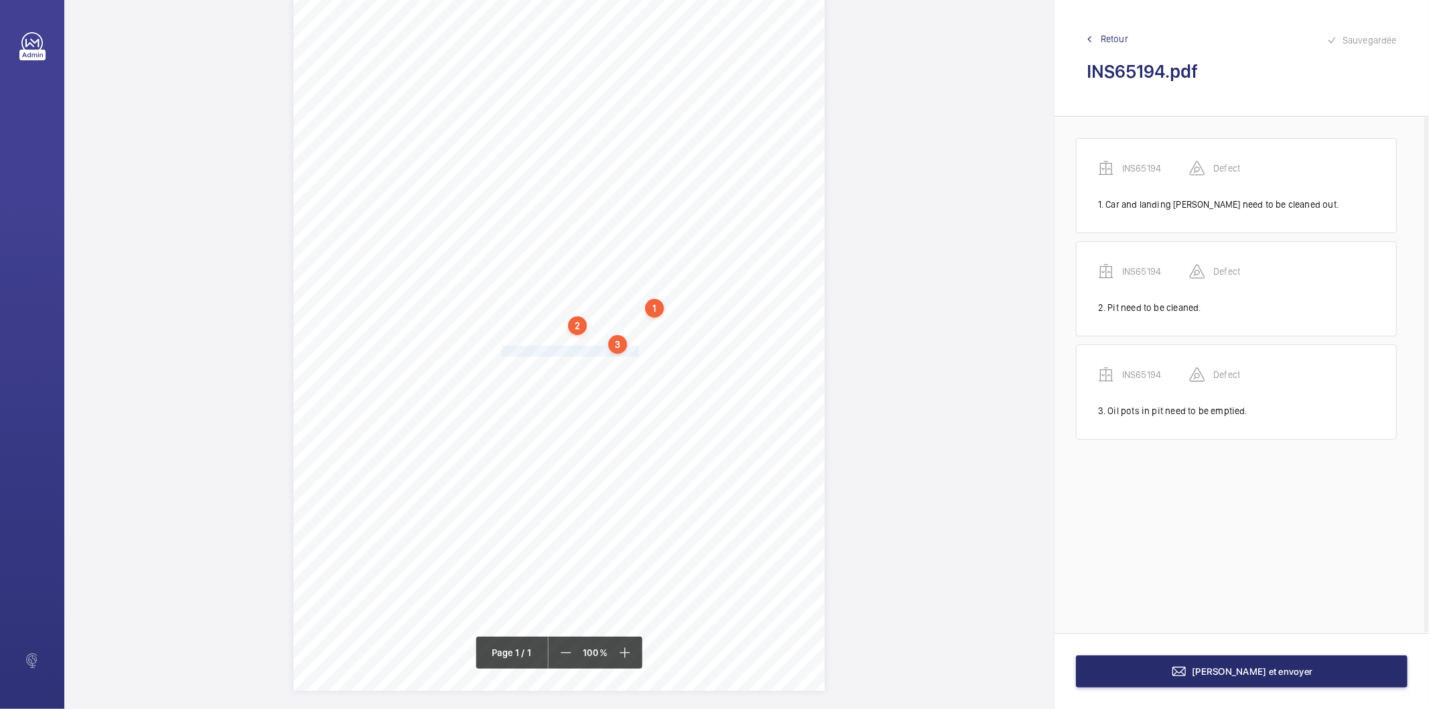
drag, startPoint x: 500, startPoint y: 352, endPoint x: 636, endPoint y: 352, distance: 136.0
click at [636, 352] on div "Signed: Lifting Operations and Lifting Equipment Regulations 1998 Report of Tho…" at bounding box center [558, 315] width 531 height 752
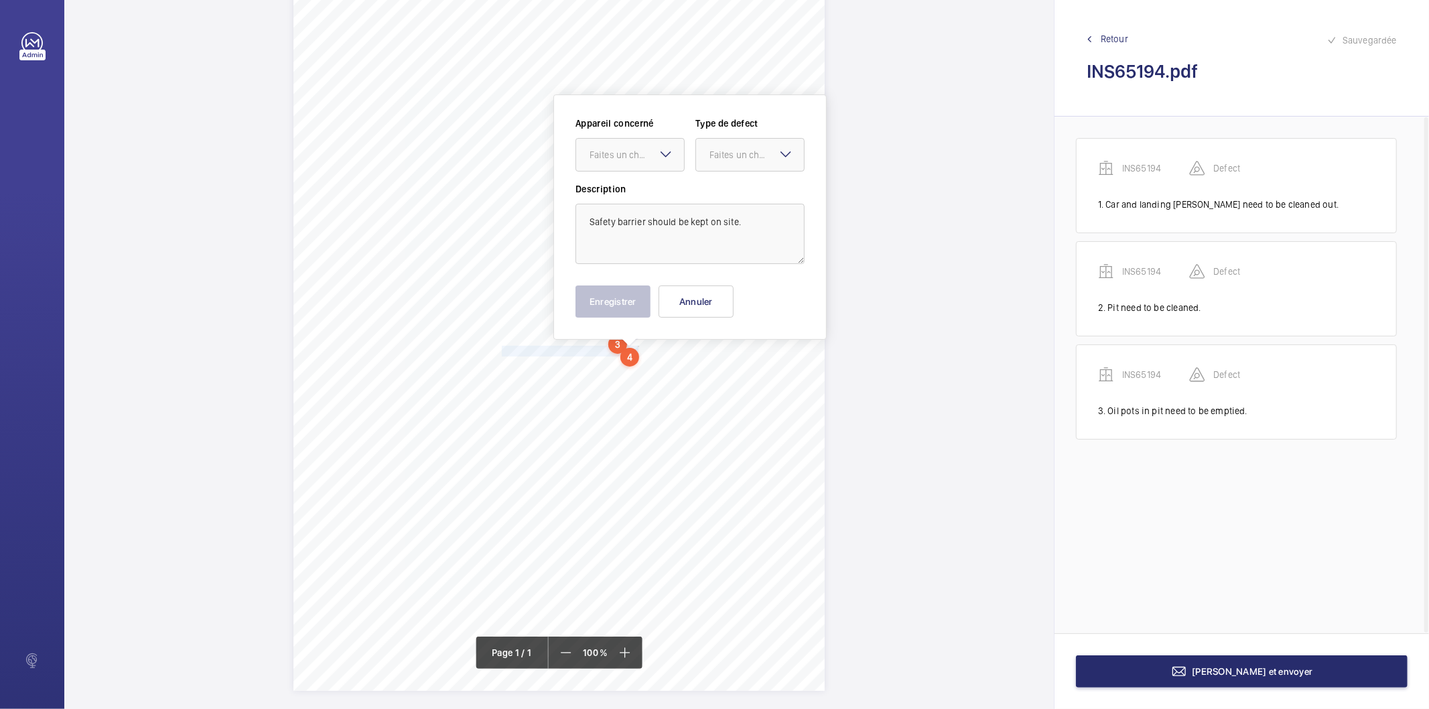
scroll to position [91, 0]
click at [639, 149] on div "Faites un choix" at bounding box center [637, 145] width 94 height 13
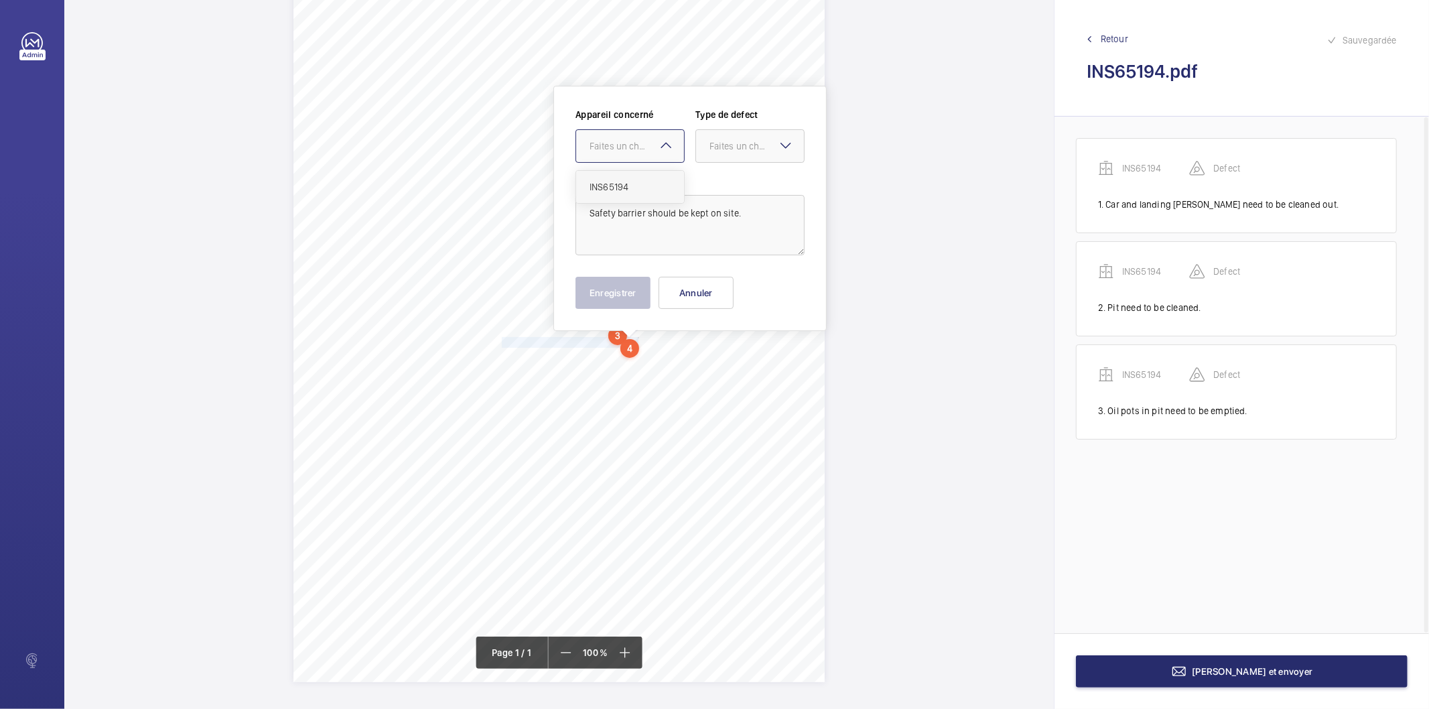
click at [616, 182] on span "INS65194" at bounding box center [630, 186] width 81 height 13
click at [719, 139] on div "Faites un choix" at bounding box center [757, 145] width 94 height 13
drag, startPoint x: 731, startPoint y: 287, endPoint x: 721, endPoint y: 289, distance: 10.2
click at [729, 287] on span "Recommandation" at bounding box center [750, 285] width 81 height 13
click at [638, 297] on button "Enregistrer" at bounding box center [613, 293] width 75 height 32
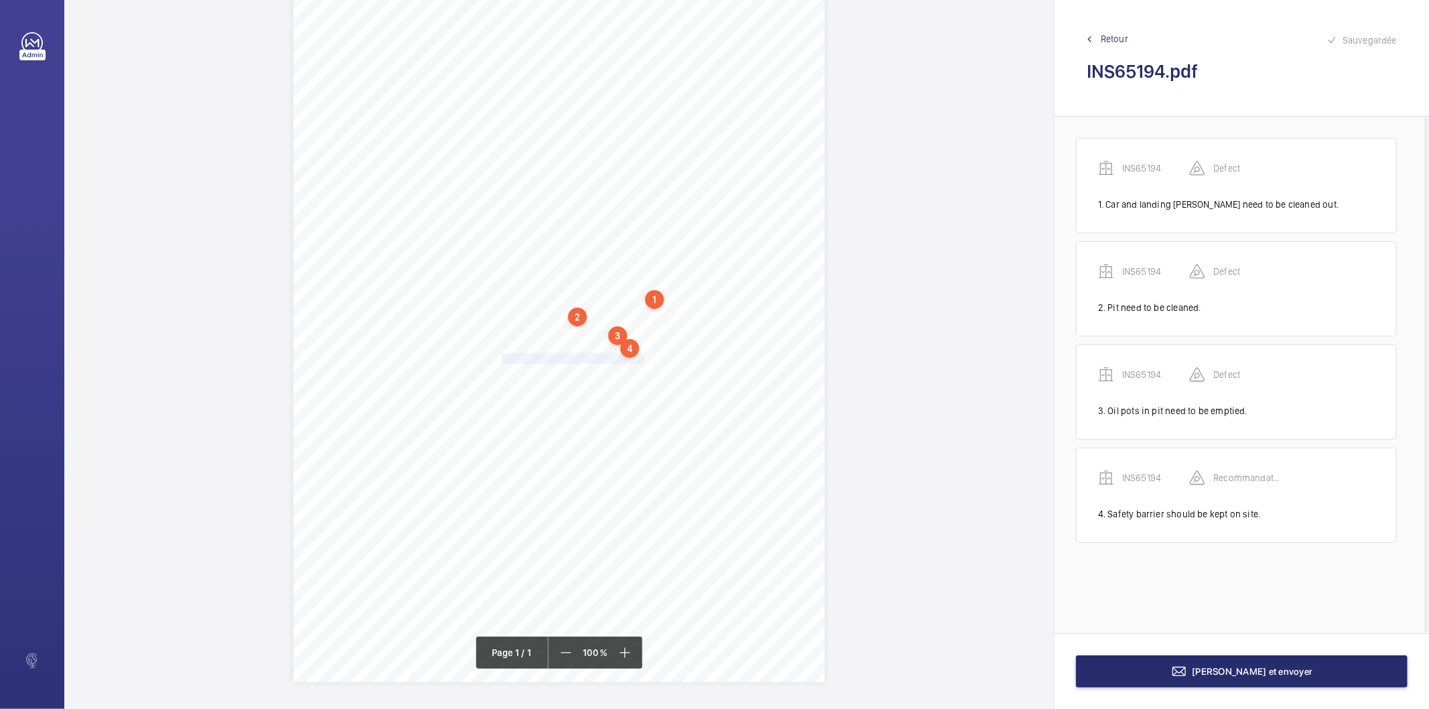
drag, startPoint x: 500, startPoint y: 357, endPoint x: 643, endPoint y: 359, distance: 143.4
click at [643, 359] on span "Risk assessment should be carried out." at bounding box center [574, 358] width 144 height 9
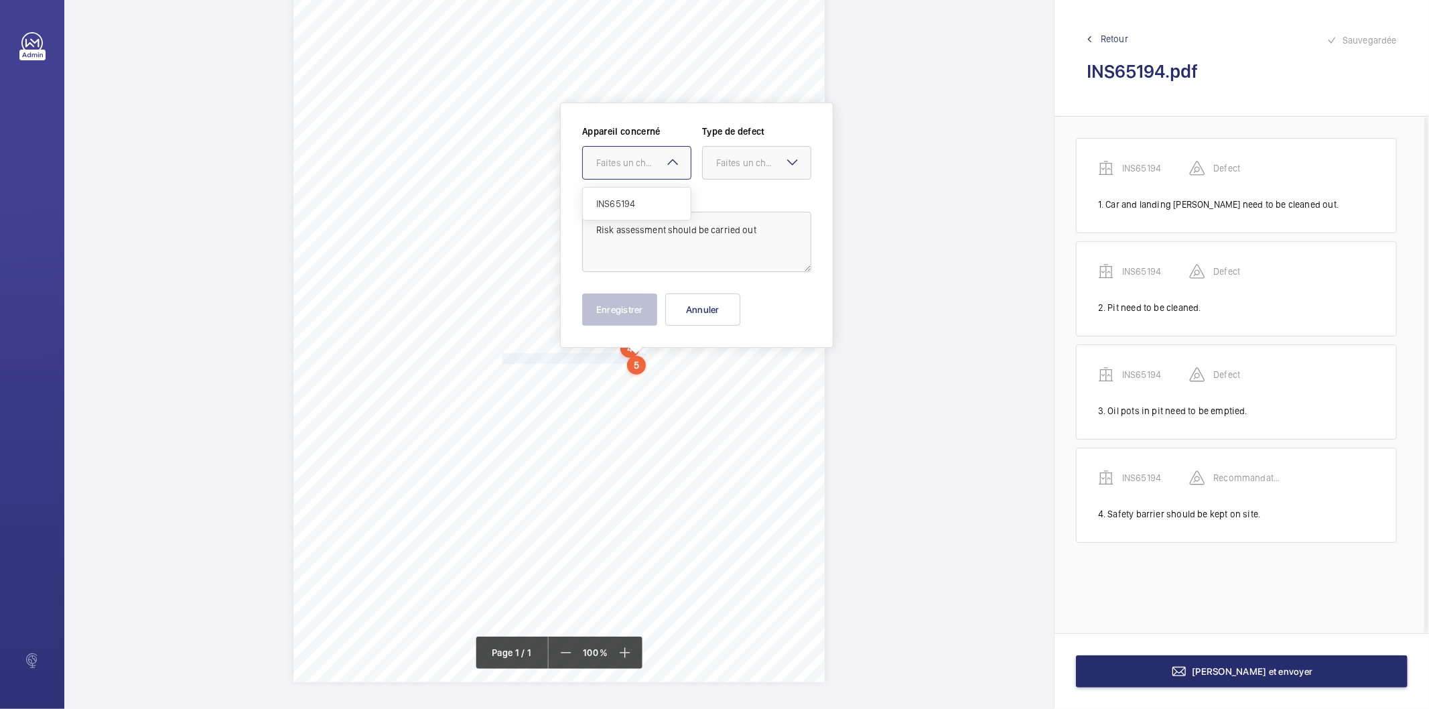
click at [645, 165] on div "Faites un choix" at bounding box center [643, 162] width 94 height 13
click at [621, 198] on span "INS65194" at bounding box center [636, 203] width 81 height 13
click at [720, 155] on div at bounding box center [757, 163] width 108 height 32
drag, startPoint x: 727, startPoint y: 299, endPoint x: 672, endPoint y: 306, distance: 55.3
click at [725, 299] on span "Recommandation" at bounding box center [756, 301] width 81 height 13
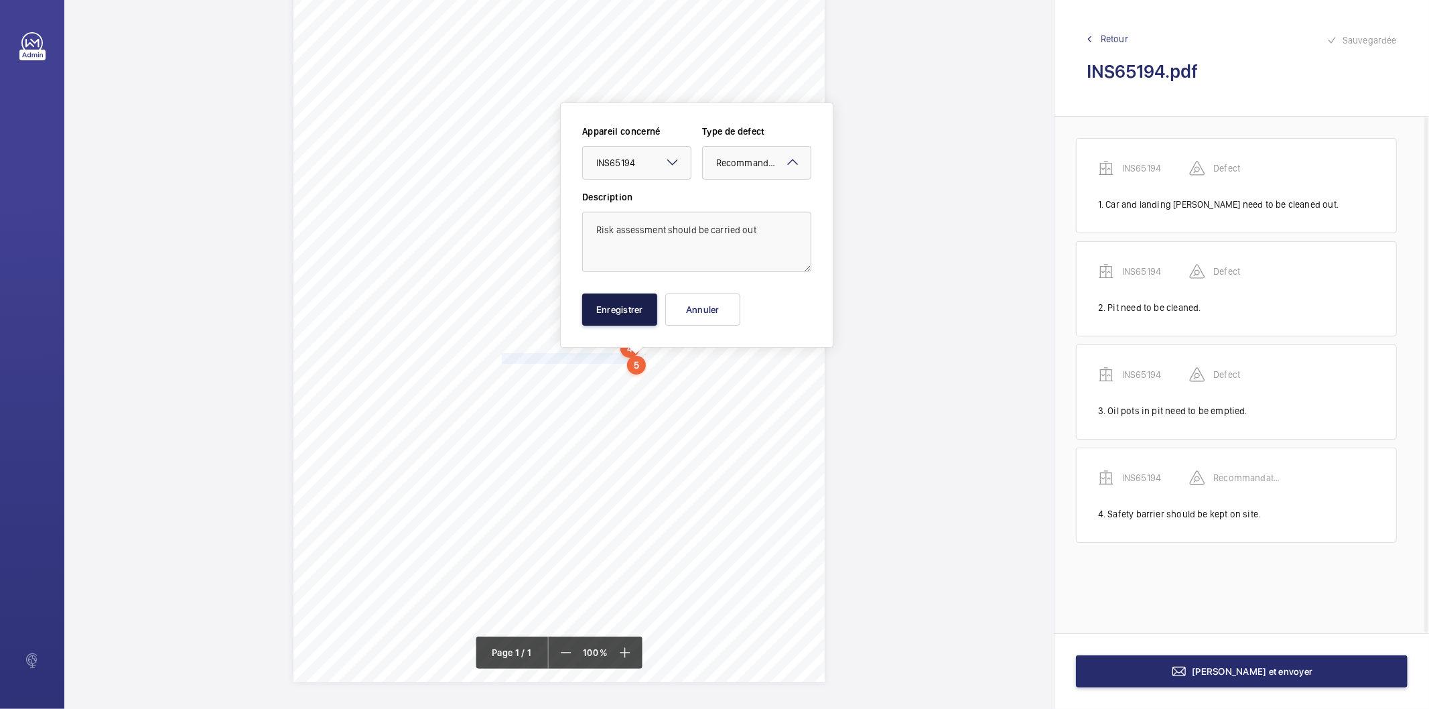
click at [646, 310] on button "Enregistrer" at bounding box center [619, 309] width 75 height 32
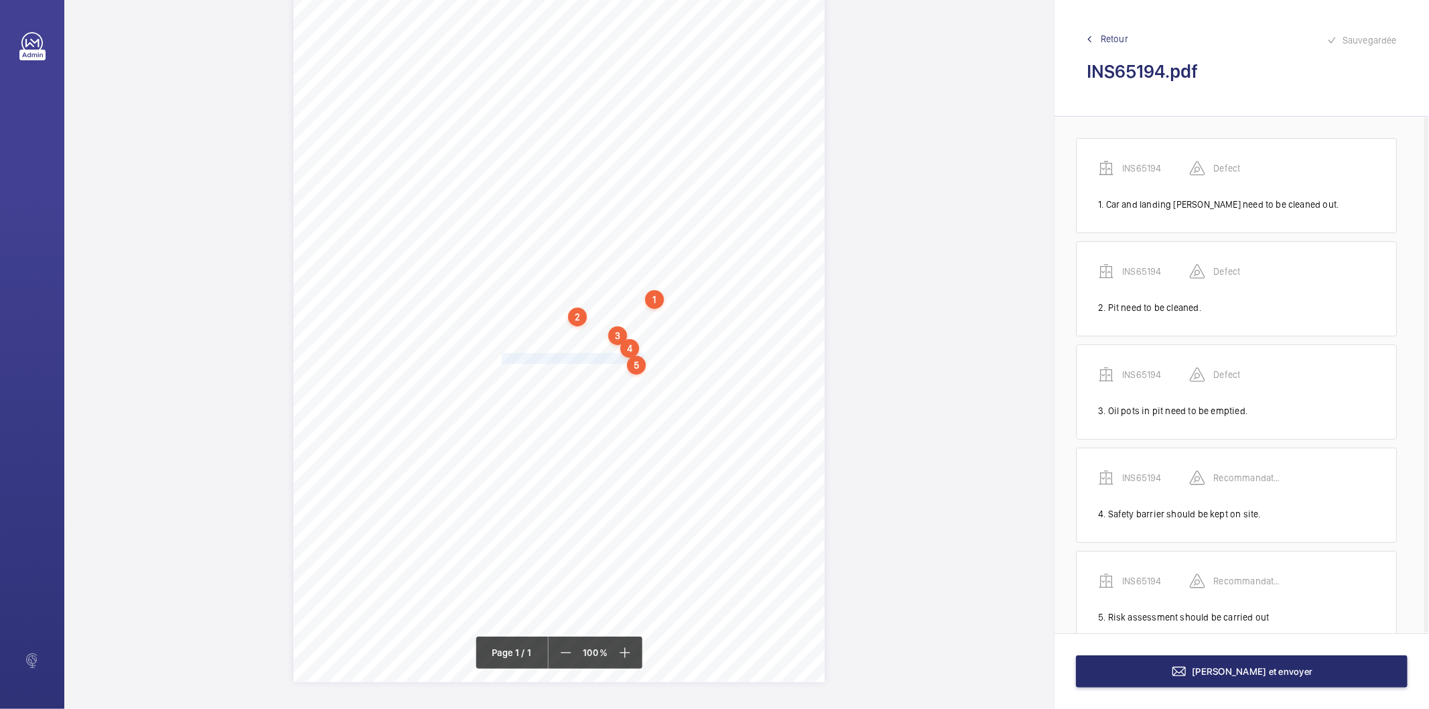
scroll to position [34, 0]
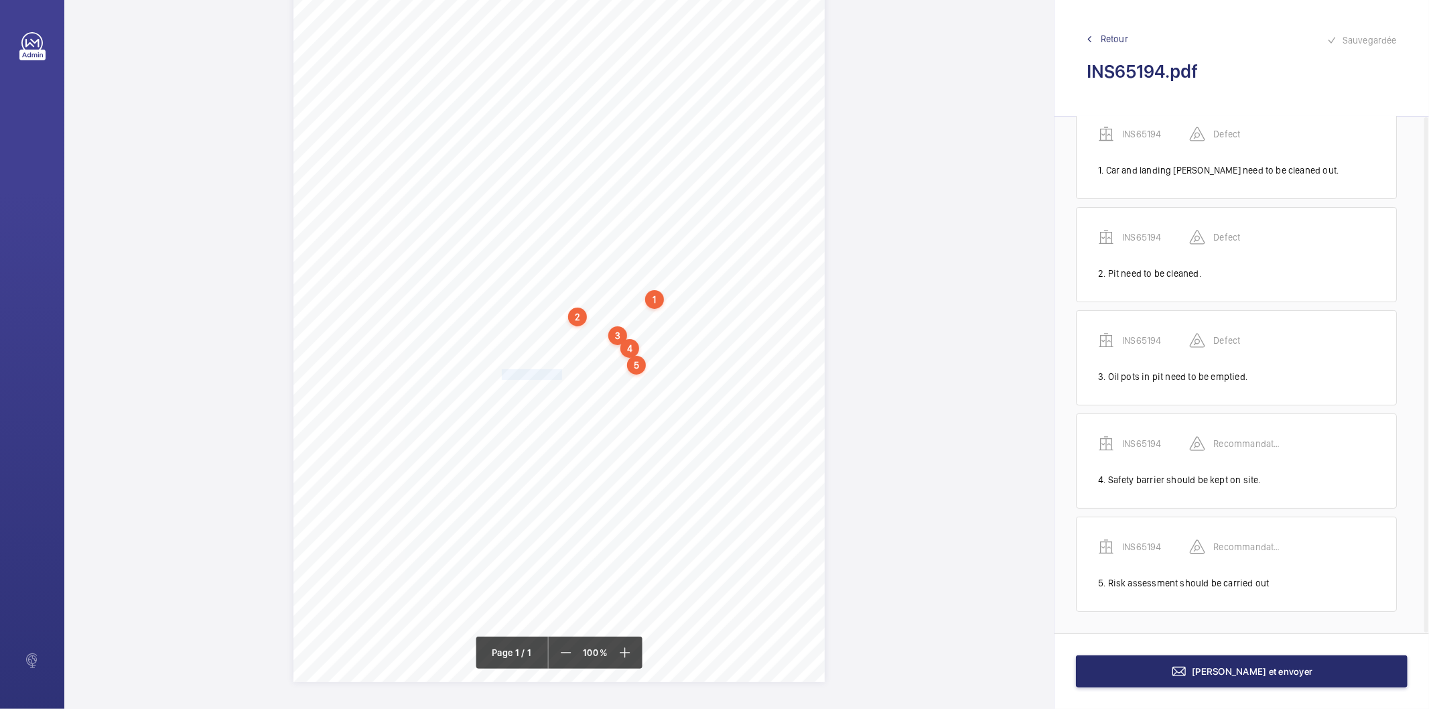
drag, startPoint x: 500, startPoint y: 373, endPoint x: 560, endPoint y: 376, distance: 60.4
click at [560, 376] on span "Alarm bell works." at bounding box center [533, 374] width 63 height 9
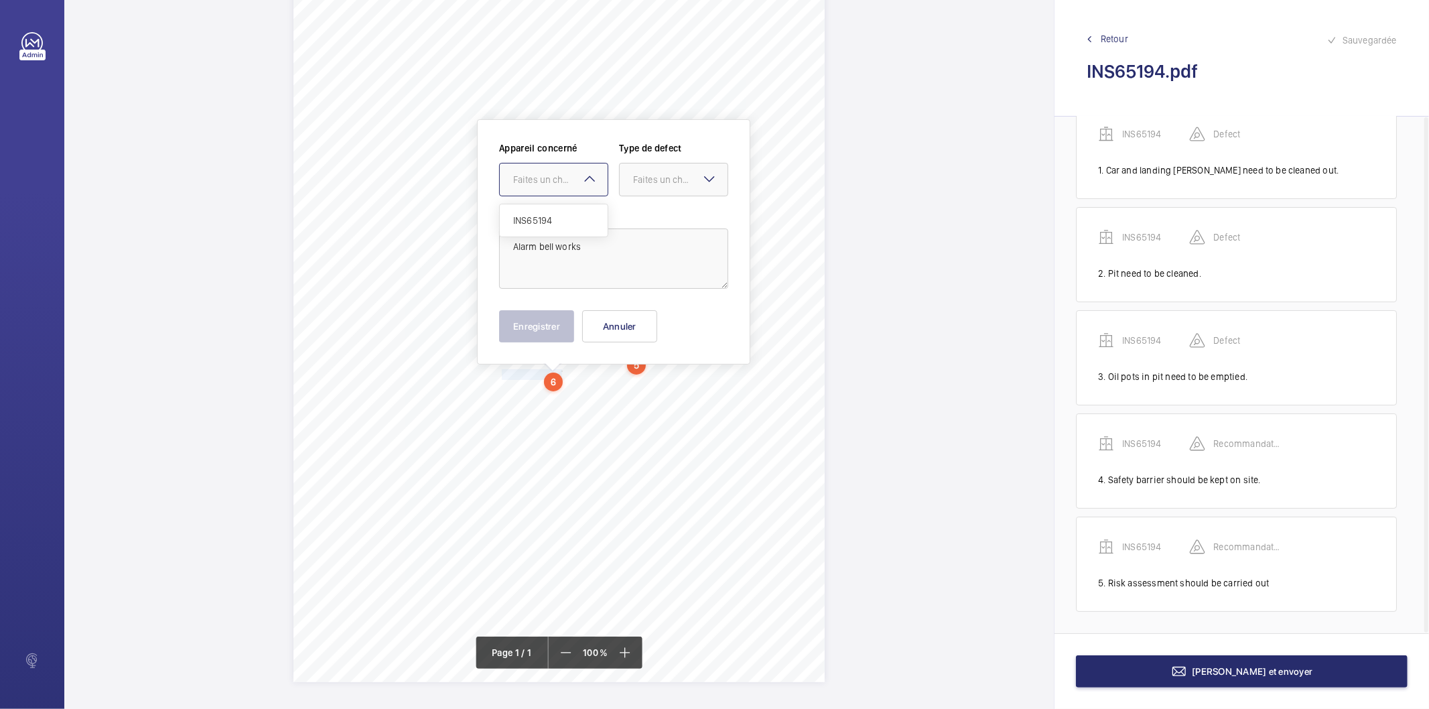
click at [547, 176] on div "Faites un choix" at bounding box center [560, 179] width 94 height 13
click at [537, 211] on div "INS65194" at bounding box center [554, 220] width 108 height 32
click at [647, 184] on div "Faites un choix" at bounding box center [680, 179] width 94 height 13
click at [648, 320] on span "Recommandation" at bounding box center [673, 318] width 81 height 13
drag, startPoint x: 556, startPoint y: 324, endPoint x: 531, endPoint y: 332, distance: 26.1
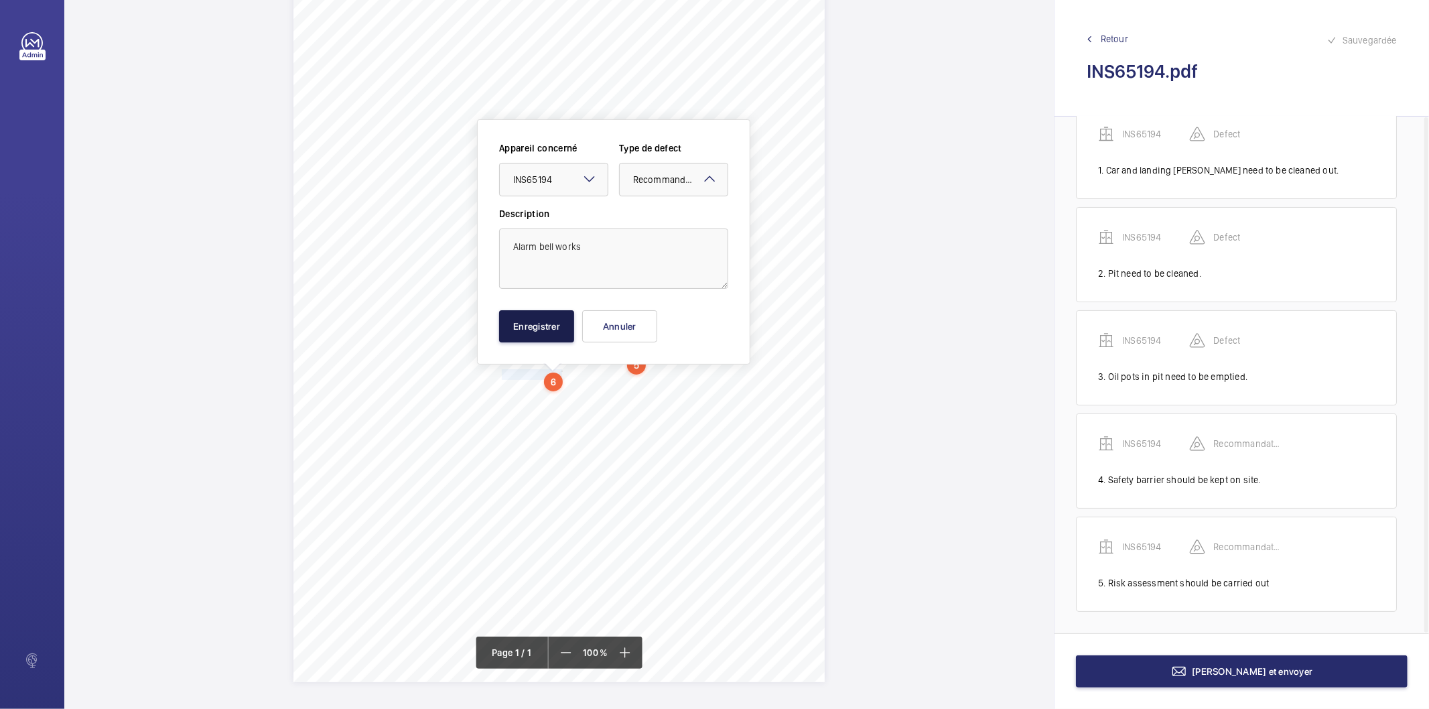
click at [555, 324] on button "Enregistrer" at bounding box center [536, 326] width 75 height 32
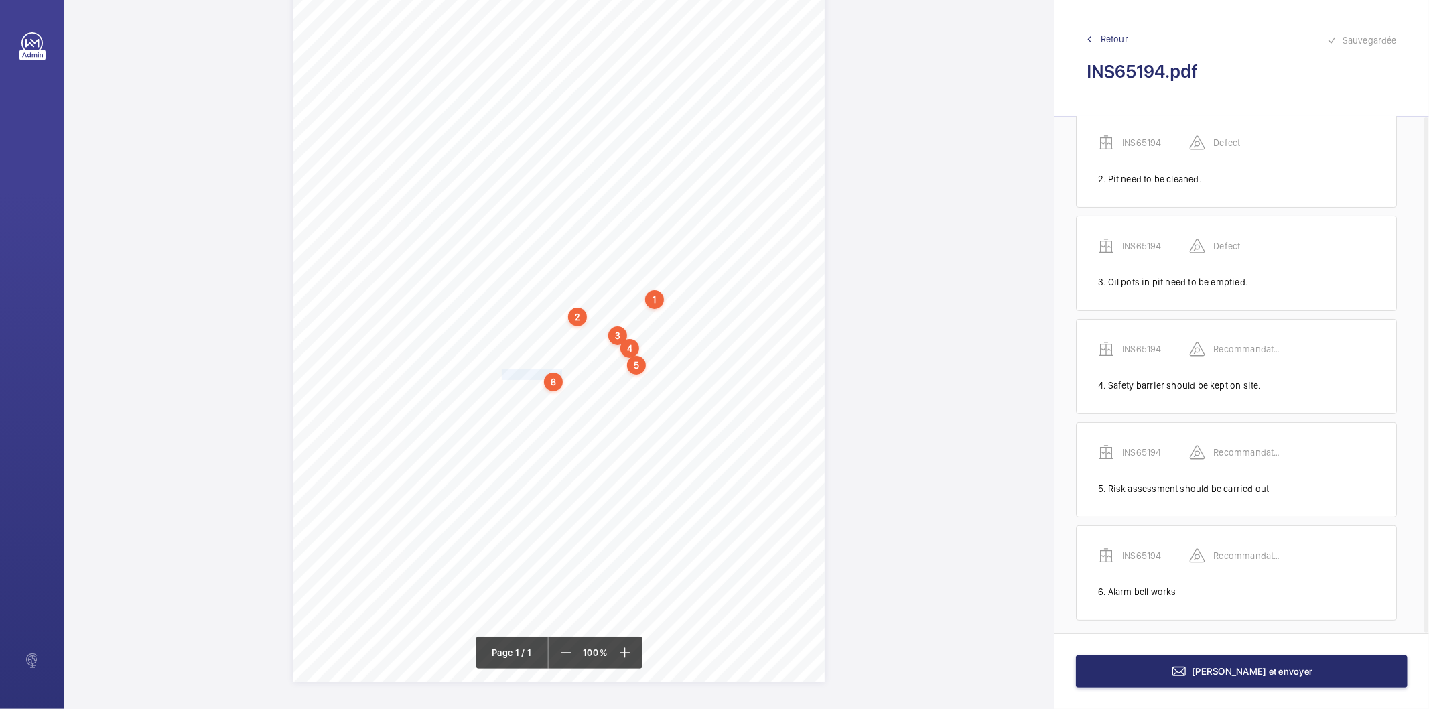
scroll to position [137, 0]
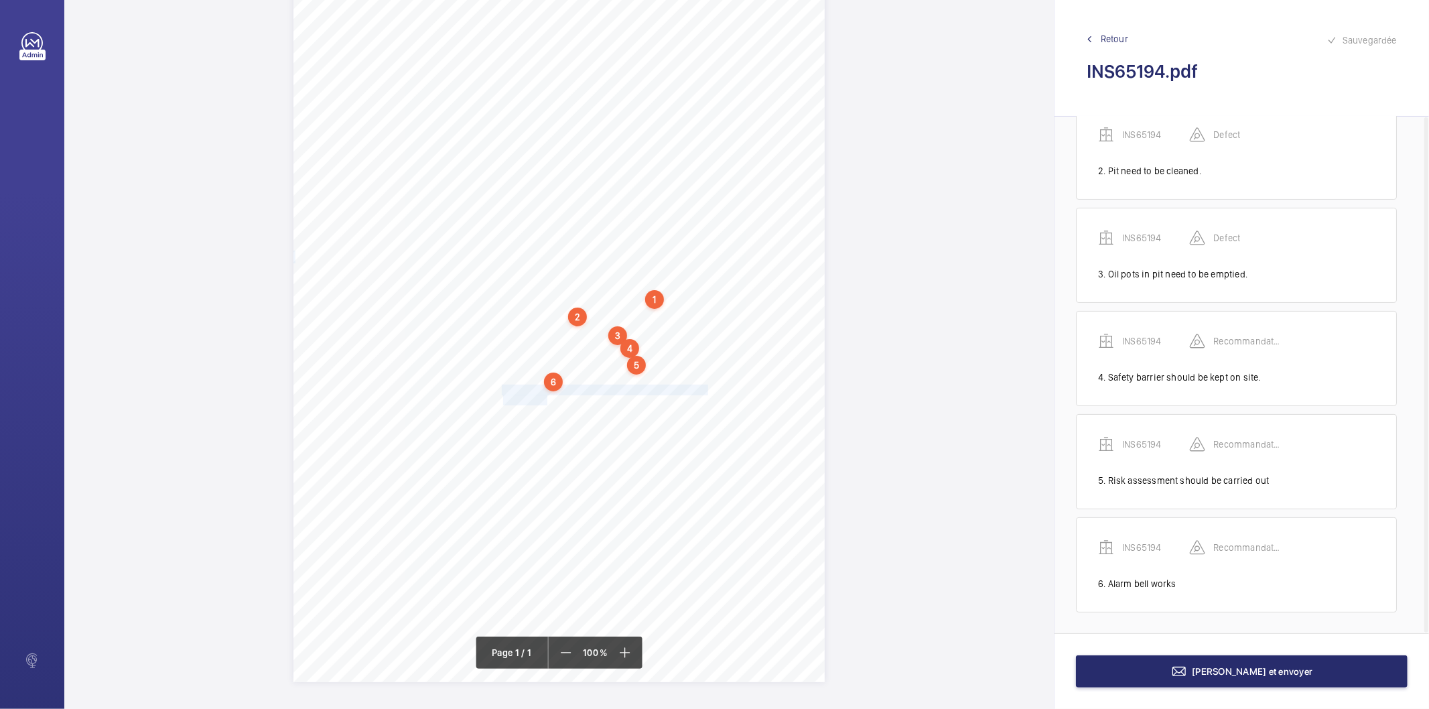
drag, startPoint x: 500, startPoint y: 391, endPoint x: 545, endPoint y: 399, distance: 45.7
click at [545, 399] on div "Signed: Lifting Operations and Lifting Equipment Regulations 1998 Report of Tho…" at bounding box center [558, 306] width 531 height 752
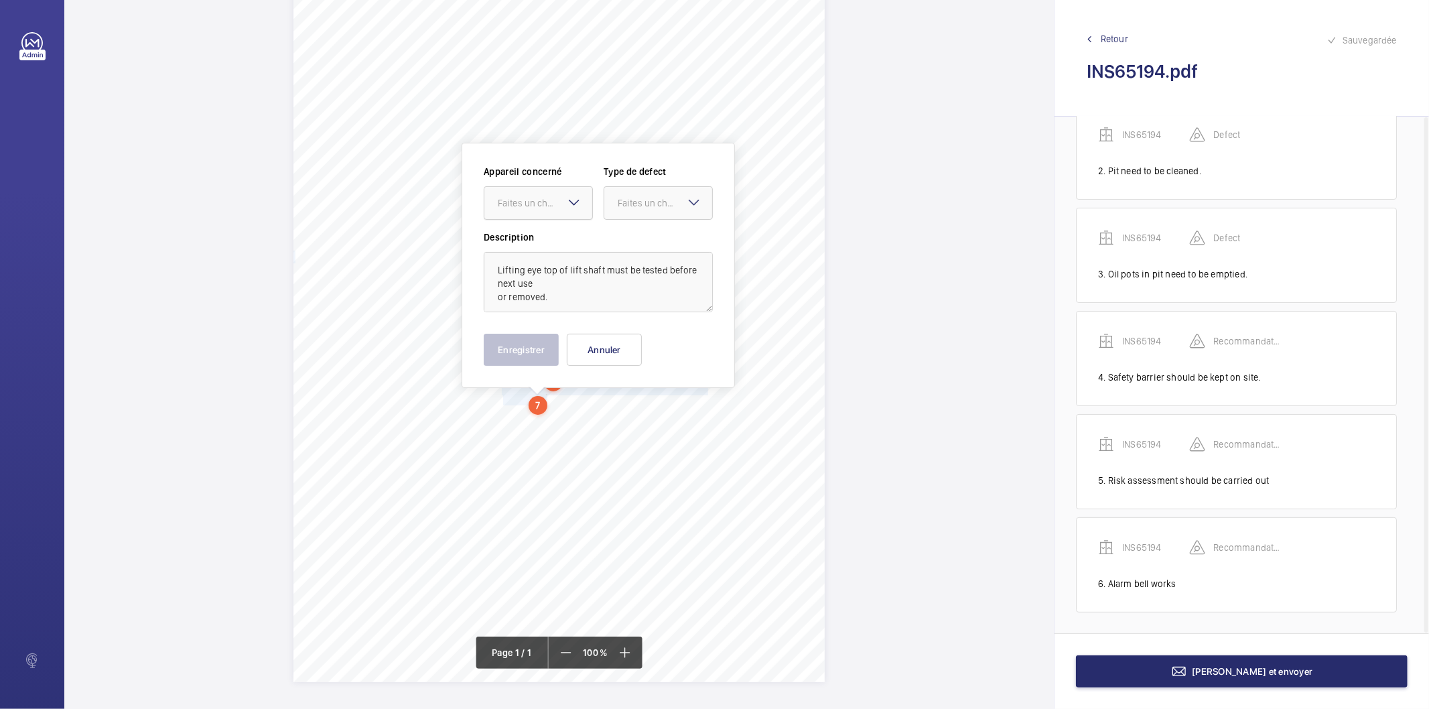
click at [549, 206] on div "Faites un choix" at bounding box center [545, 202] width 94 height 13
click at [516, 239] on span "INS65194" at bounding box center [538, 243] width 81 height 13
drag, startPoint x: 635, startPoint y: 200, endPoint x: 631, endPoint y: 218, distance: 18.5
click at [632, 208] on div "Faites un choix" at bounding box center [665, 202] width 94 height 13
click at [631, 338] on span "Recommandation" at bounding box center [658, 342] width 81 height 13
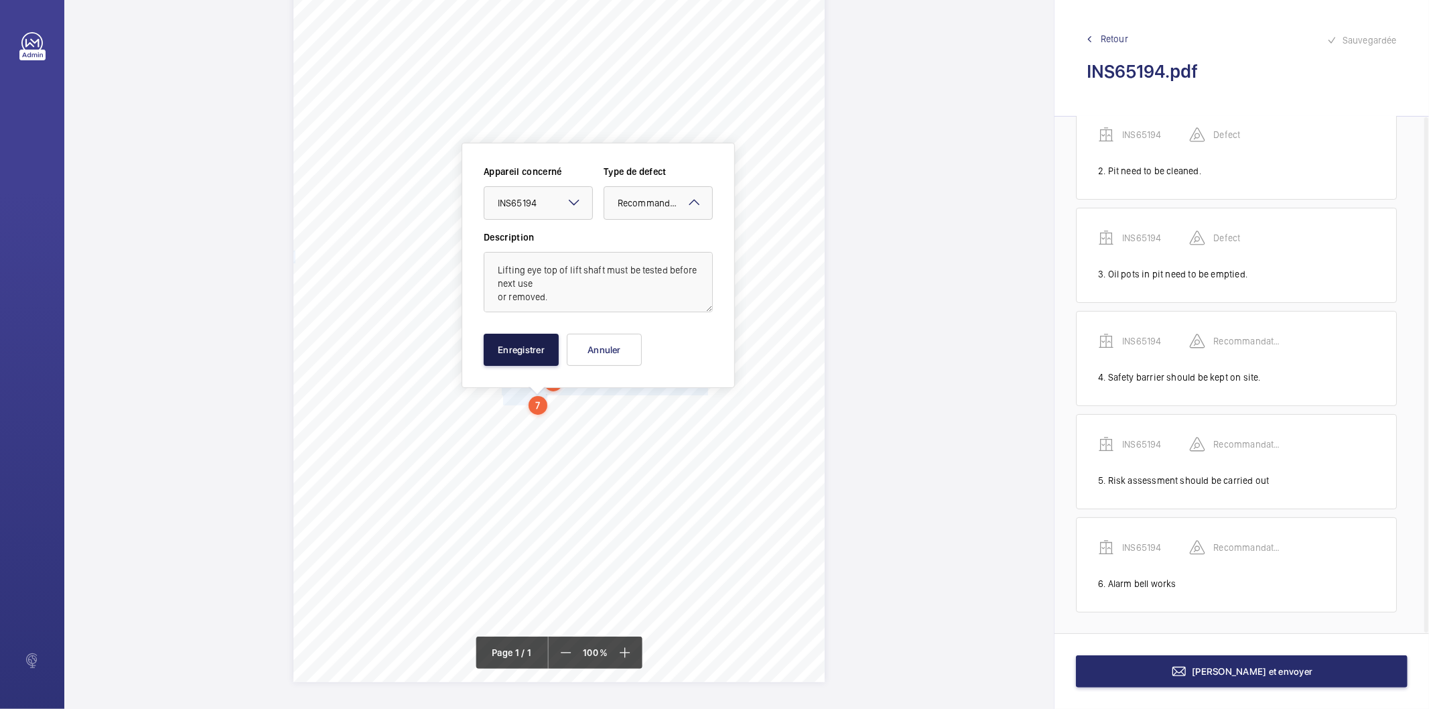
click at [512, 356] on button "Enregistrer" at bounding box center [521, 350] width 75 height 32
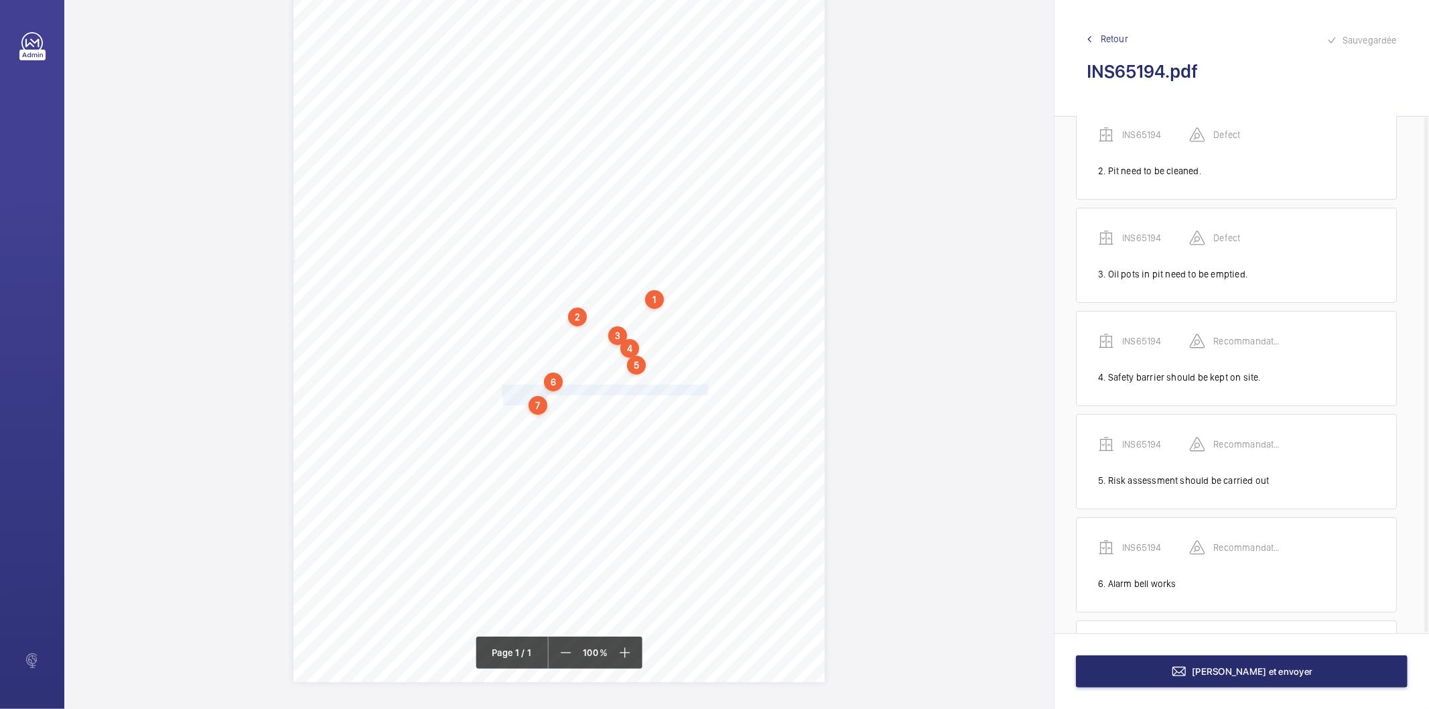
scroll to position [253, 0]
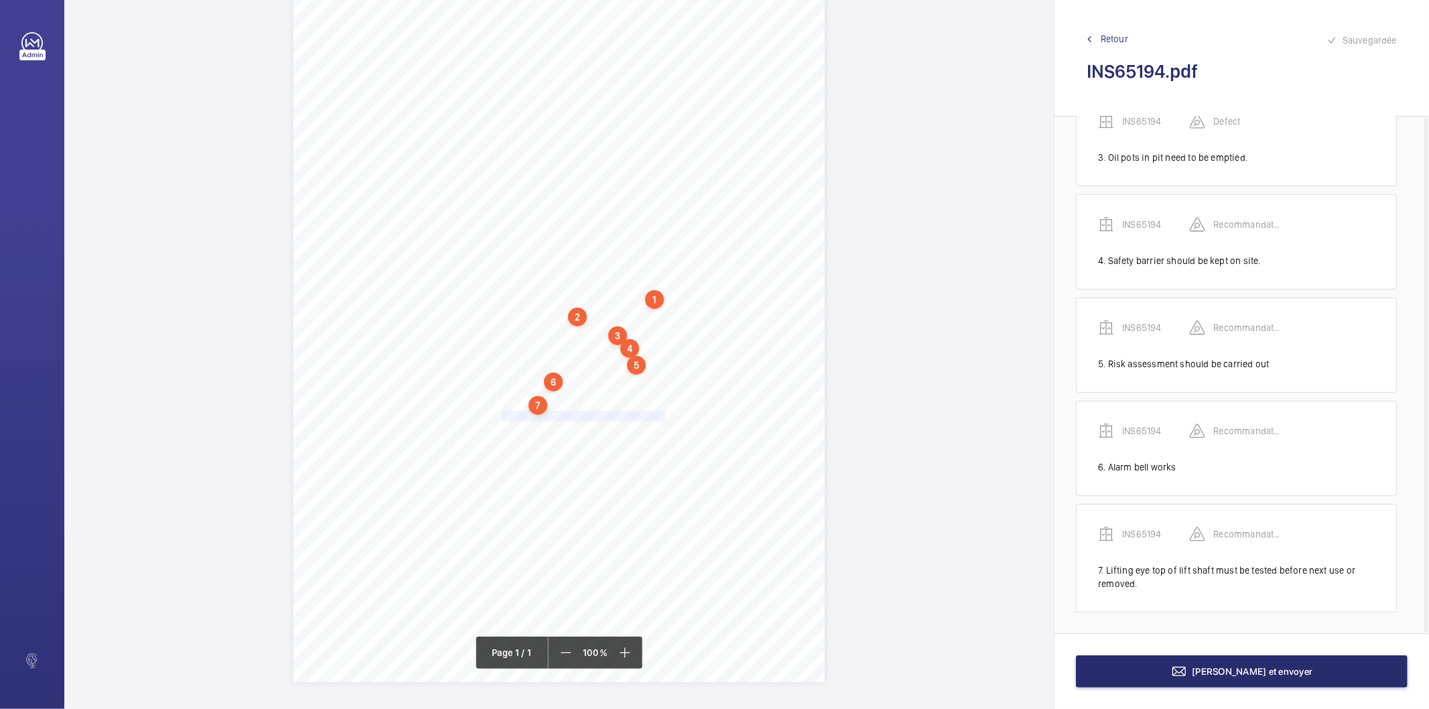
drag, startPoint x: 500, startPoint y: 418, endPoint x: 664, endPoint y: 416, distance: 163.5
click at [664, 416] on span "Autodialler connect to maintenance company." at bounding box center [585, 415] width 166 height 9
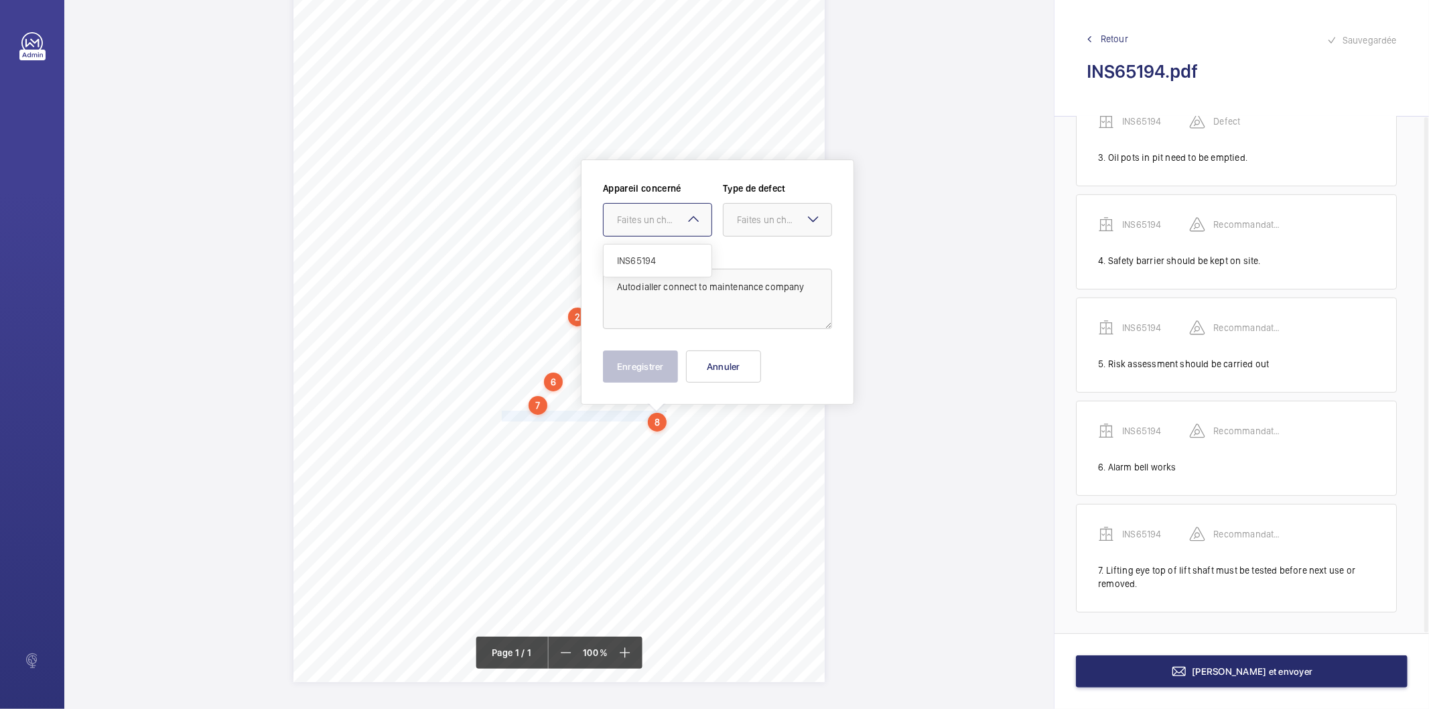
click at [661, 218] on div "Faites un choix" at bounding box center [664, 219] width 94 height 13
click at [646, 268] on div "INS65194" at bounding box center [658, 261] width 108 height 32
drag, startPoint x: 750, startPoint y: 215, endPoint x: 751, endPoint y: 232, distance: 17.4
click at [751, 215] on div "Faites un choix" at bounding box center [784, 219] width 94 height 13
click at [759, 360] on span "Recommandation" at bounding box center [777, 358] width 81 height 13
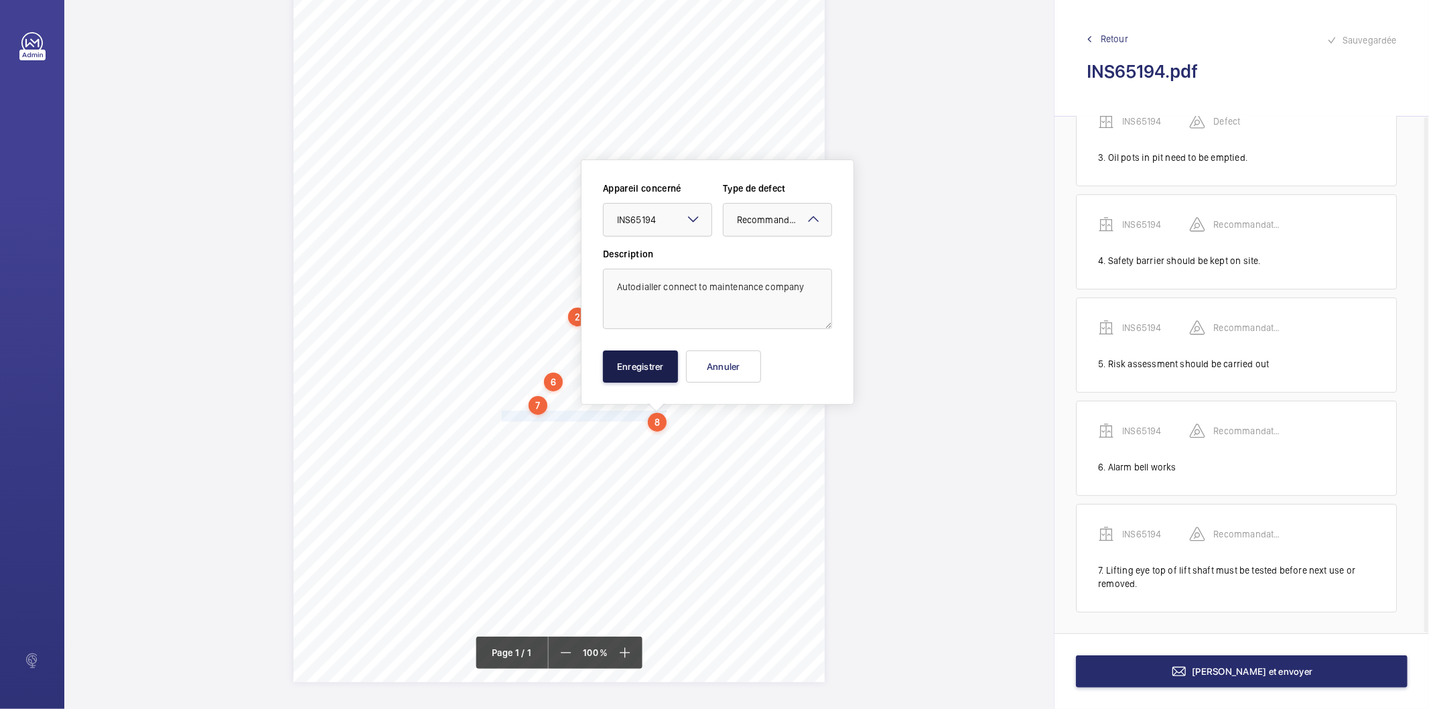
click at [637, 360] on button "Enregistrer" at bounding box center [640, 366] width 75 height 32
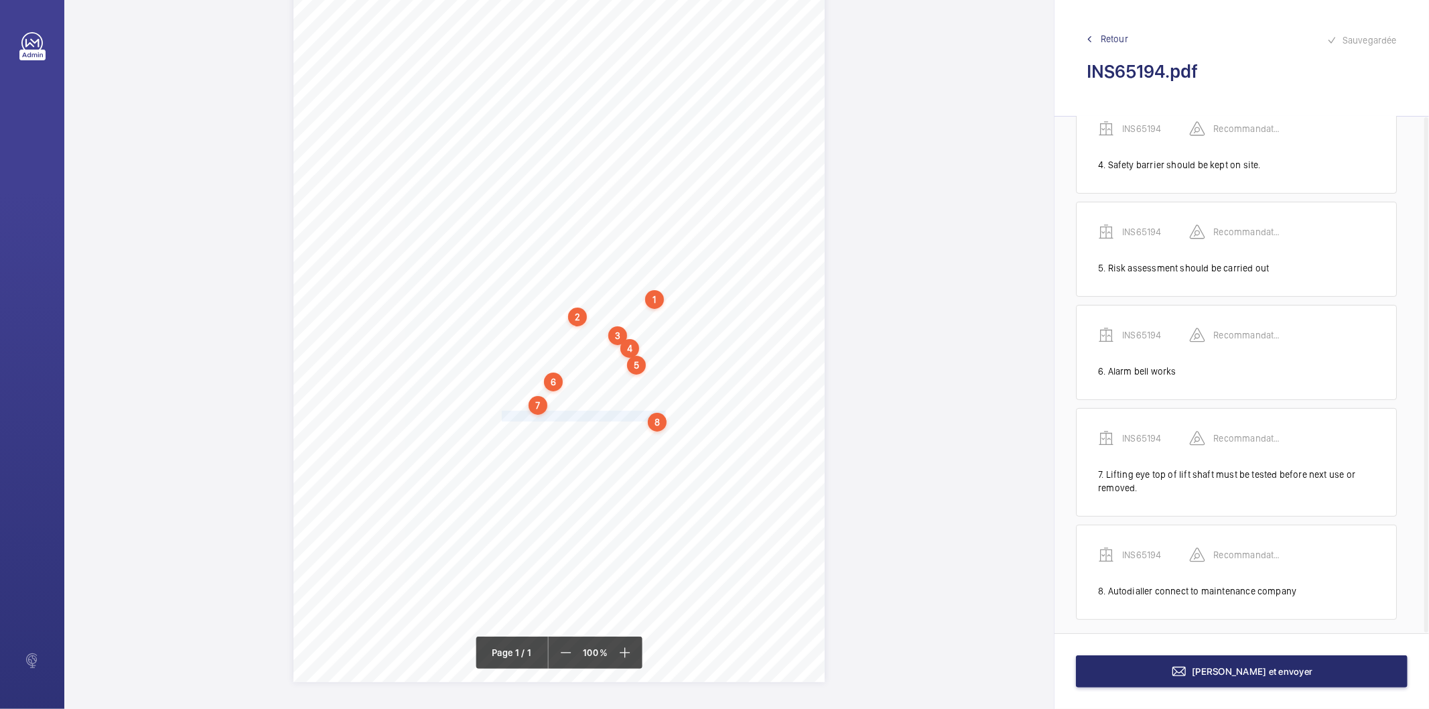
scroll to position [357, 0]
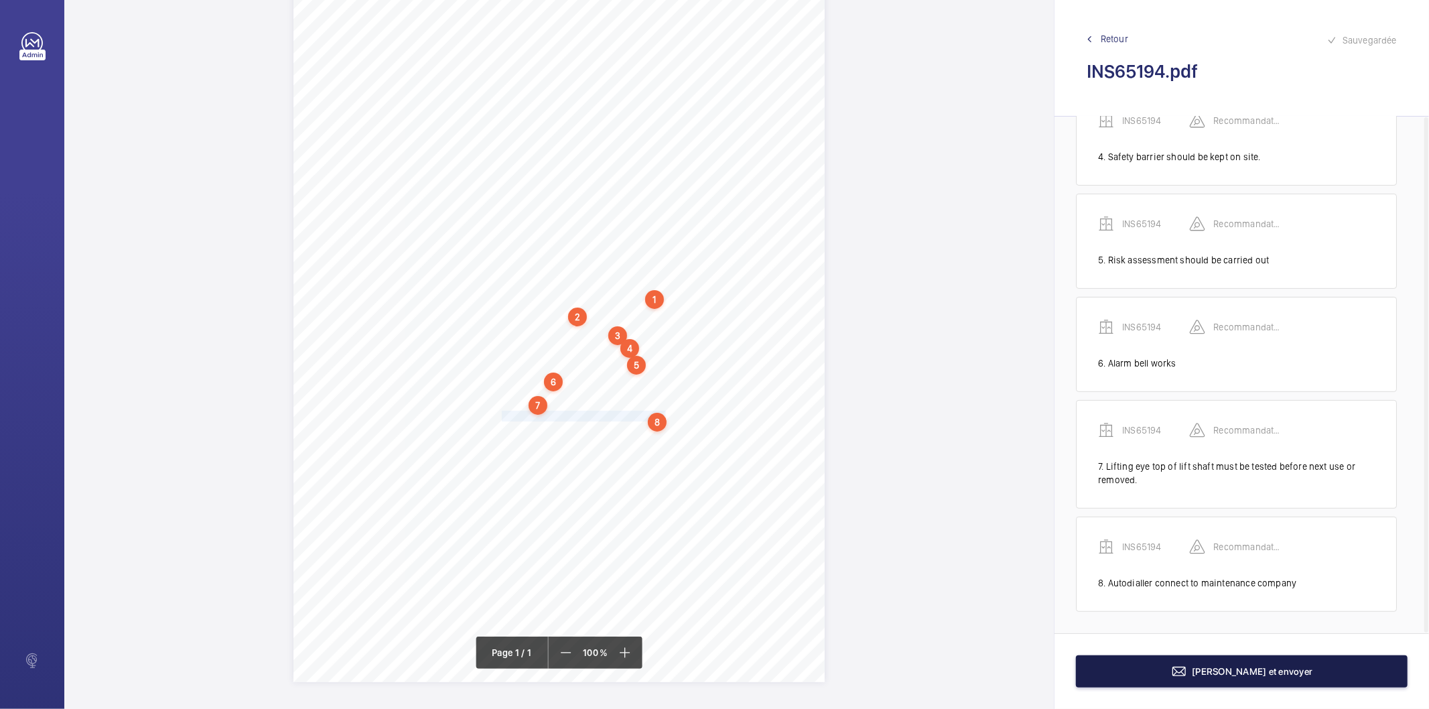
click at [1226, 667] on span "[PERSON_NAME] et envoyer" at bounding box center [1253, 671] width 121 height 11
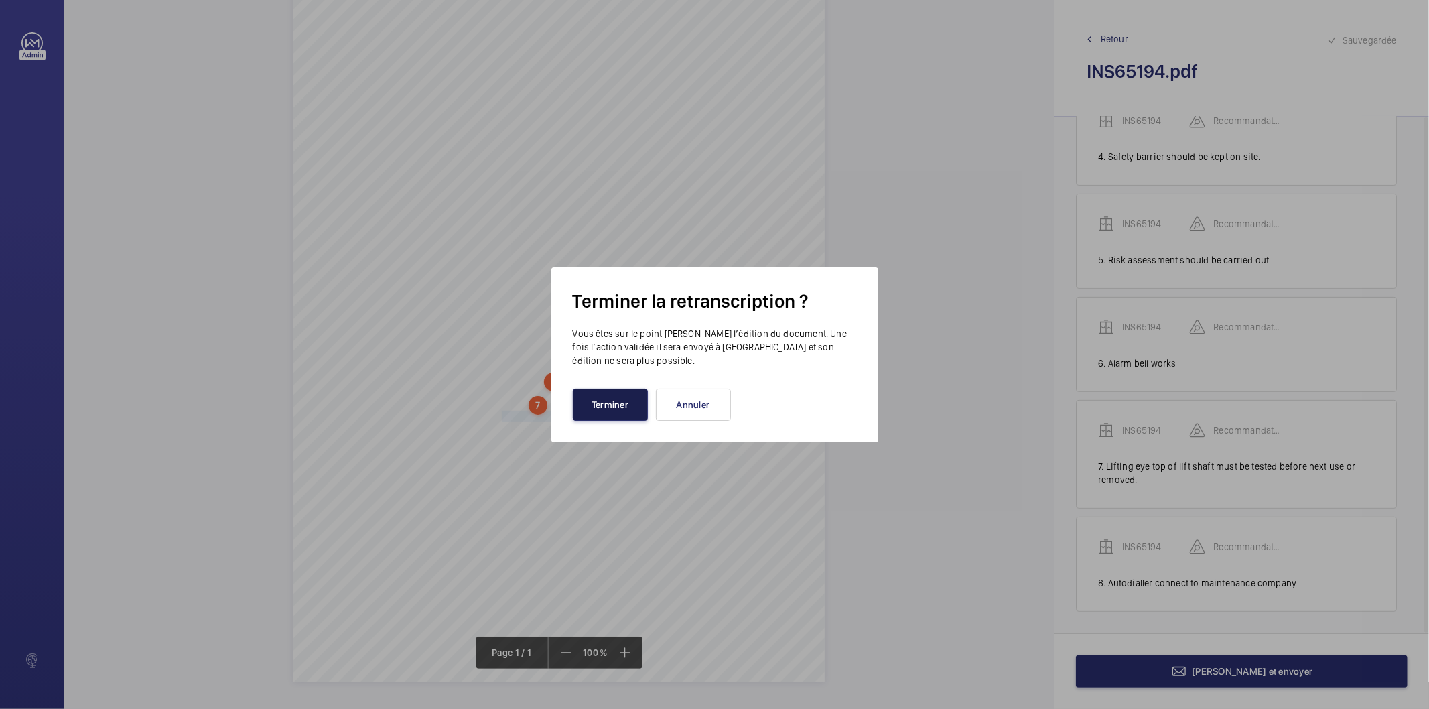
click at [610, 397] on button "Terminer" at bounding box center [610, 405] width 75 height 32
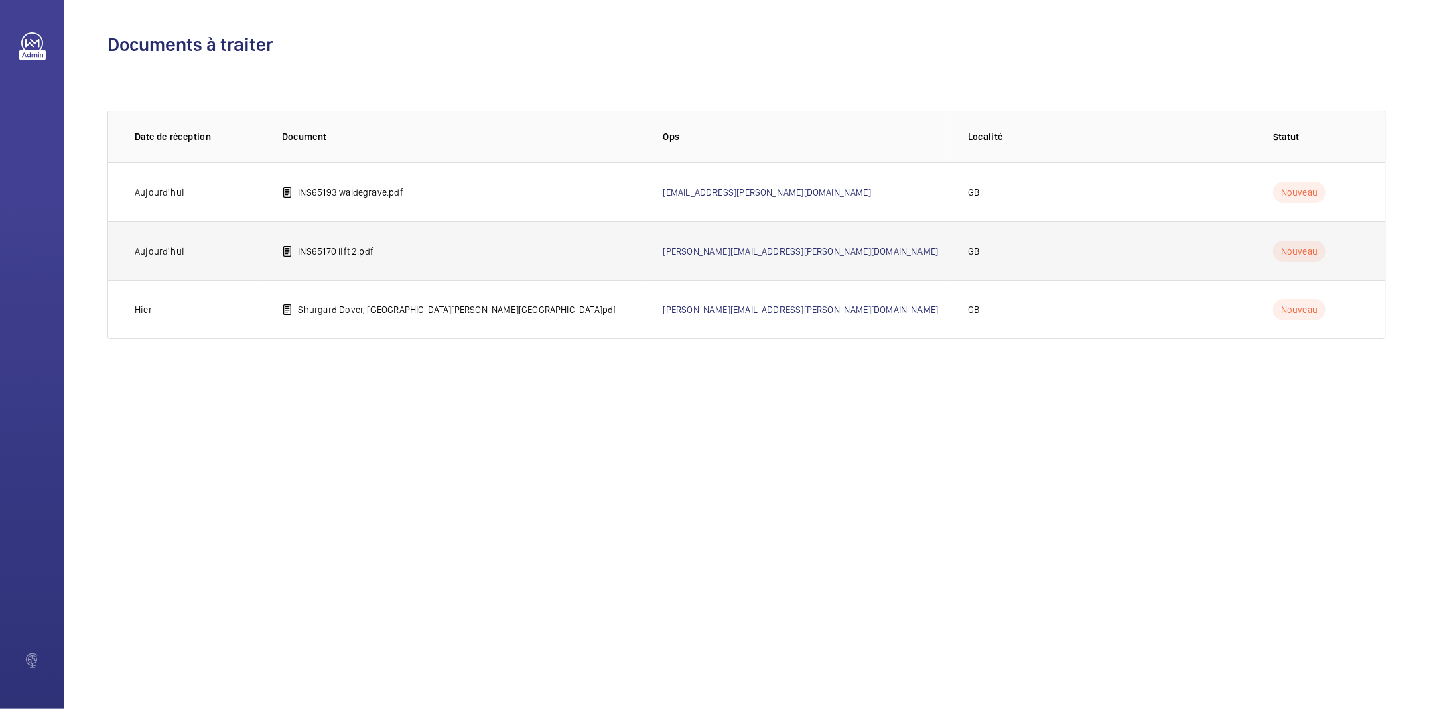
click at [375, 251] on td "INS65170 lift 2.pdf" at bounding box center [451, 250] width 381 height 59
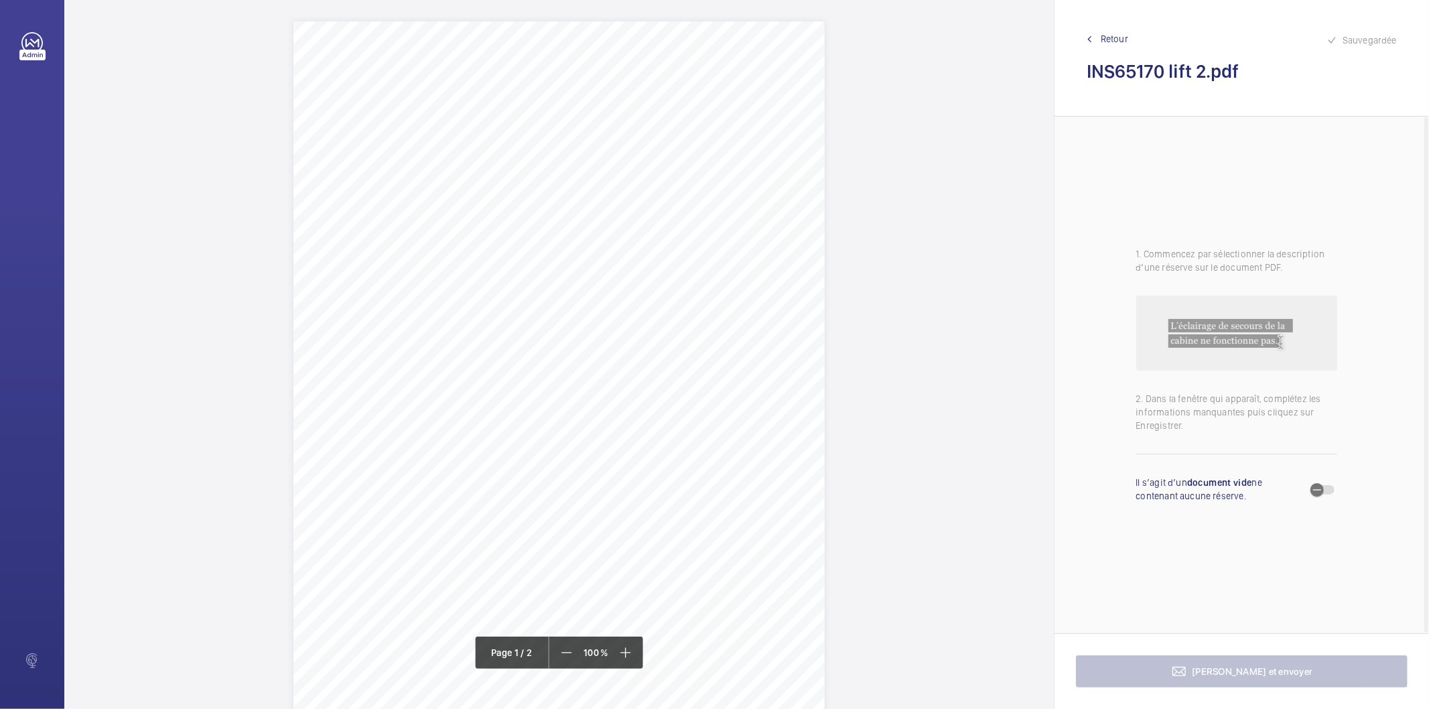
drag, startPoint x: 539, startPoint y: 172, endPoint x: 716, endPoint y: 170, distance: 176.9
click at [672, 170] on span "Mirlees Court [STREET_ADDRESS]" at bounding box center [605, 169] width 134 height 9
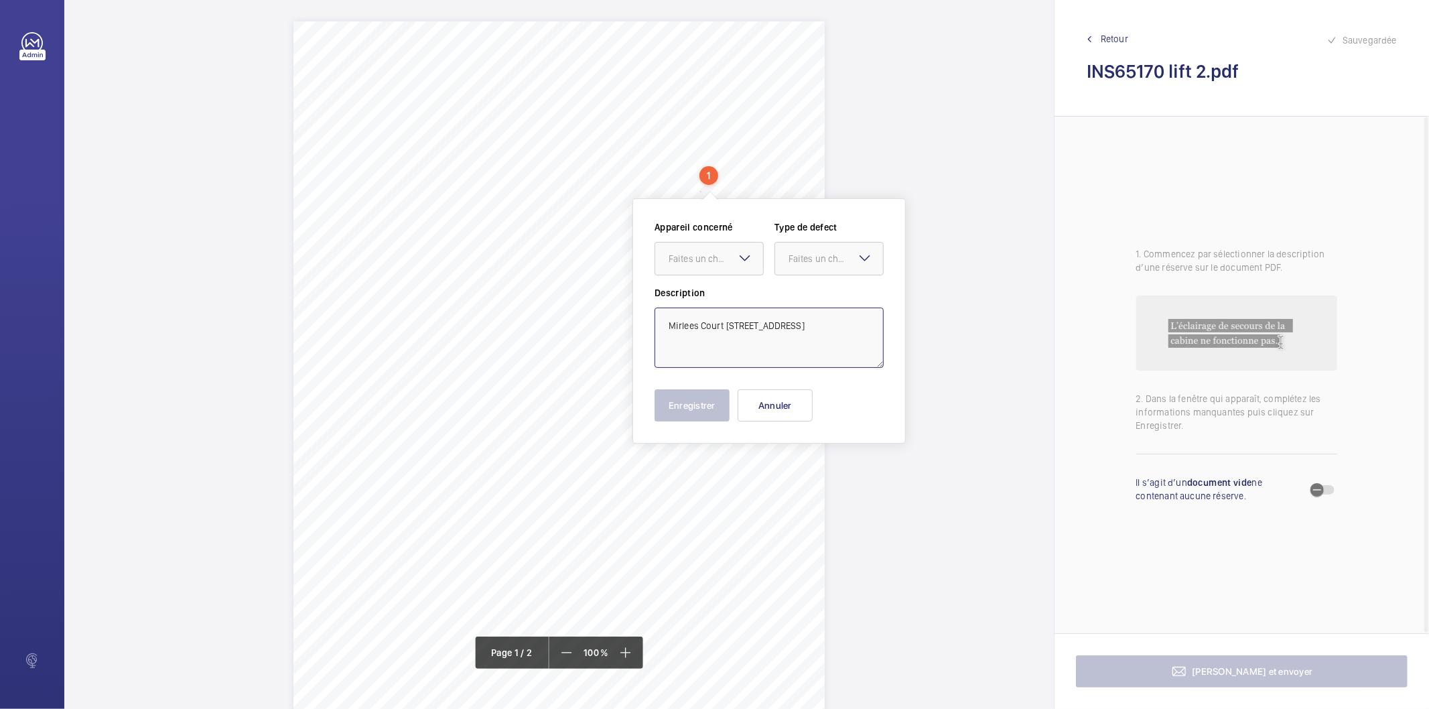
click at [833, 325] on textarea "Mirlees Court [STREET_ADDRESS]" at bounding box center [769, 338] width 229 height 60
click at [781, 395] on button "Annuler" at bounding box center [775, 405] width 75 height 32
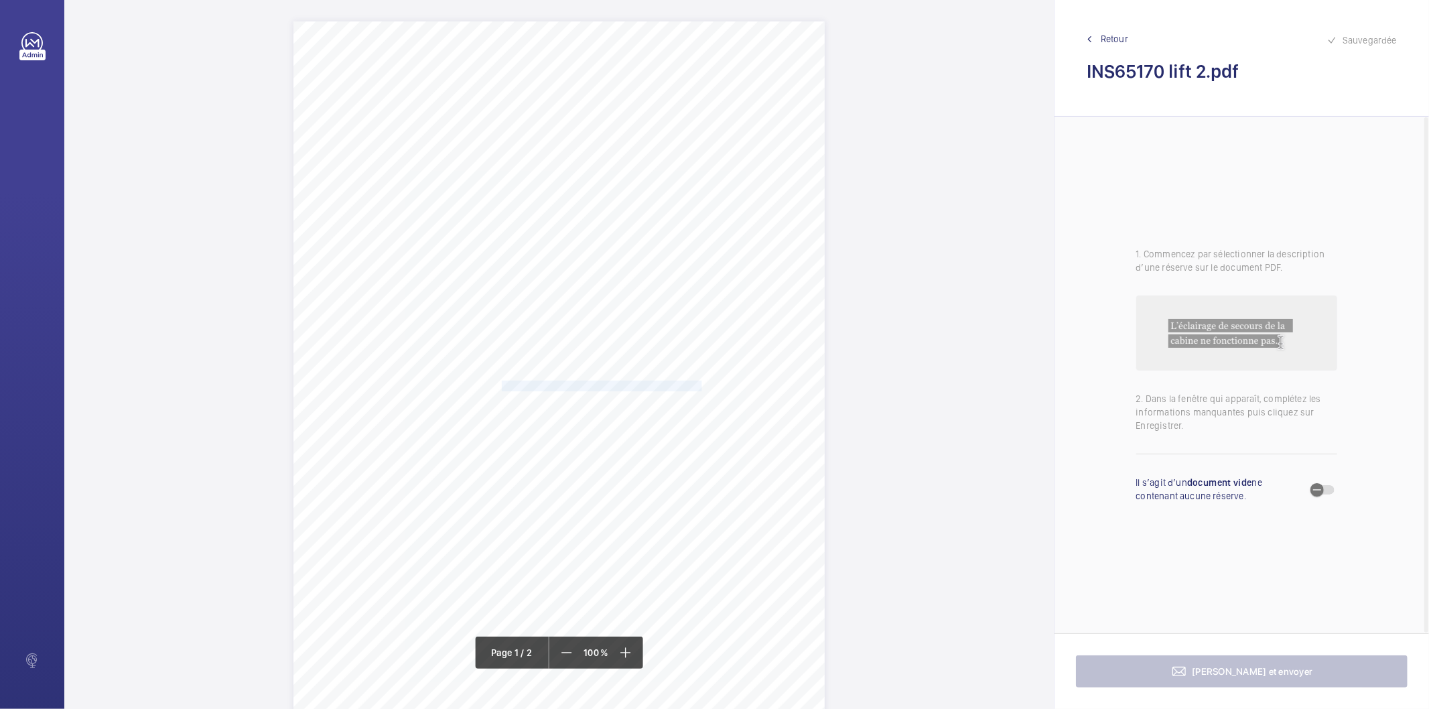
drag, startPoint x: 500, startPoint y: 385, endPoint x: 698, endPoint y: 383, distance: 198.3
click at [698, 383] on div "Lifting Operations and Lifting Equipment Regulations 1998 Report of Thorough Ex…" at bounding box center [558, 397] width 531 height 752
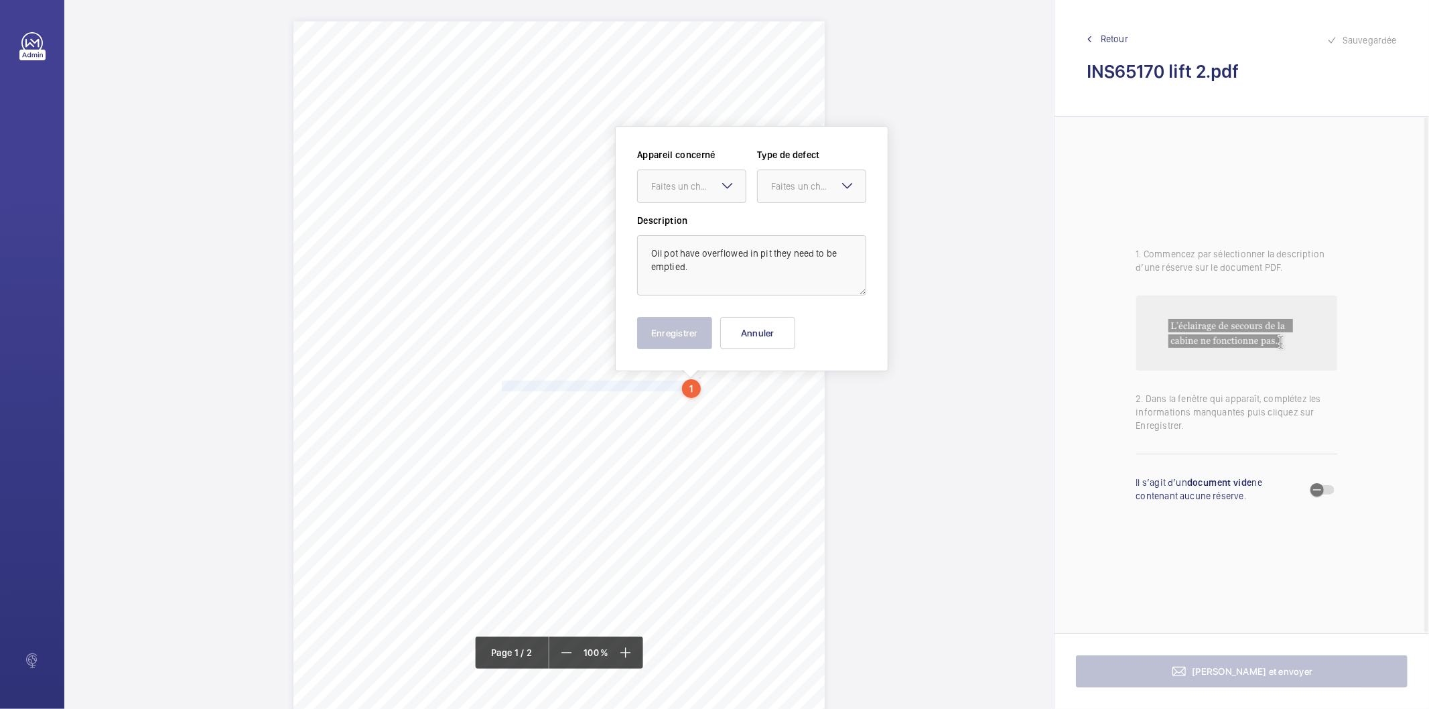
scroll to position [44, 0]
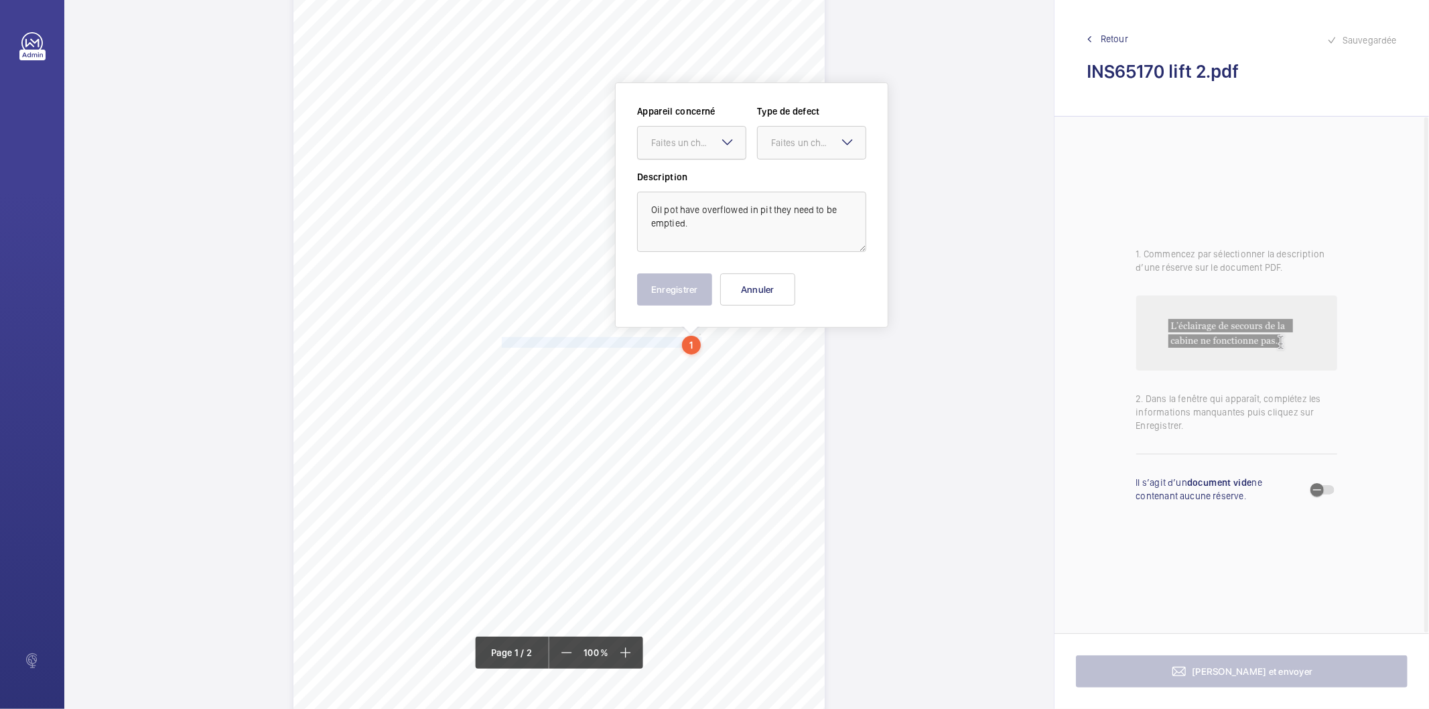
click at [679, 131] on div at bounding box center [692, 143] width 108 height 32
click at [657, 184] on span "INS65170" at bounding box center [691, 183] width 81 height 13
click at [792, 138] on div "Faites un choix" at bounding box center [818, 142] width 94 height 13
click at [783, 182] on span "Standard" at bounding box center [811, 183] width 81 height 13
click at [681, 283] on button "Enregistrer" at bounding box center [674, 289] width 75 height 32
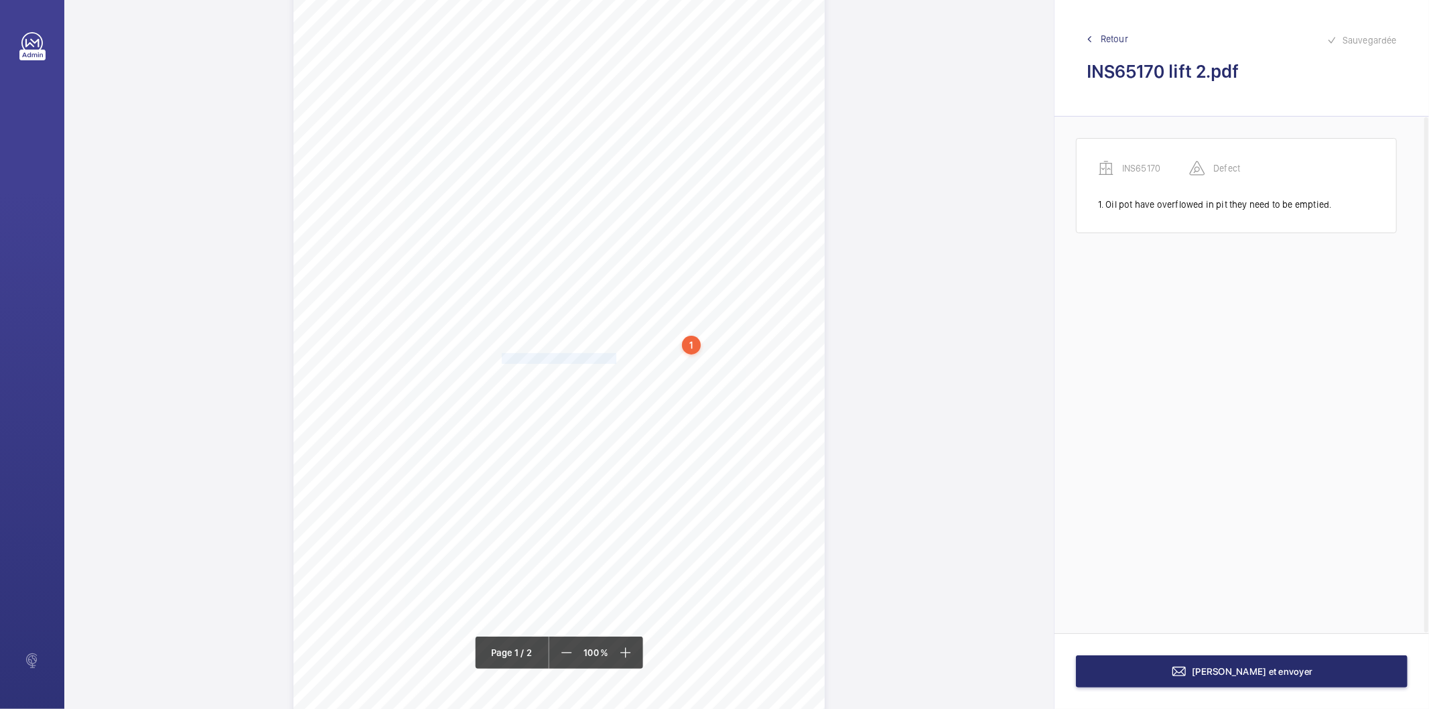
drag, startPoint x: 500, startPoint y: 359, endPoint x: 615, endPoint y: 358, distance: 114.6
click at [615, 358] on span "Motor room need general clean." at bounding box center [560, 358] width 117 height 9
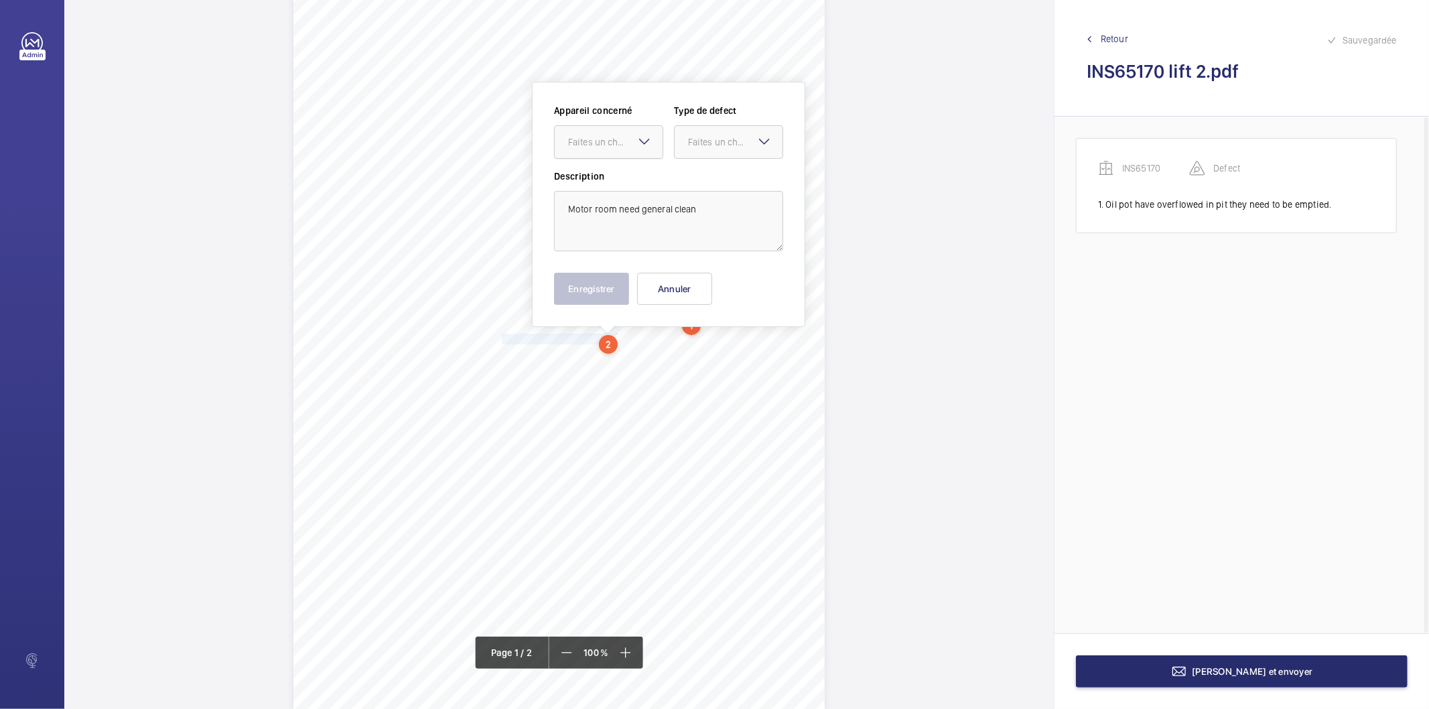
click at [633, 130] on div at bounding box center [609, 142] width 108 height 32
click at [584, 182] on span "INS65170" at bounding box center [608, 182] width 81 height 13
click at [707, 143] on div "Faites un choix" at bounding box center [735, 141] width 94 height 13
drag, startPoint x: 693, startPoint y: 178, endPoint x: 613, endPoint y: 264, distance: 117.6
click at [688, 183] on span "Standard" at bounding box center [728, 182] width 81 height 13
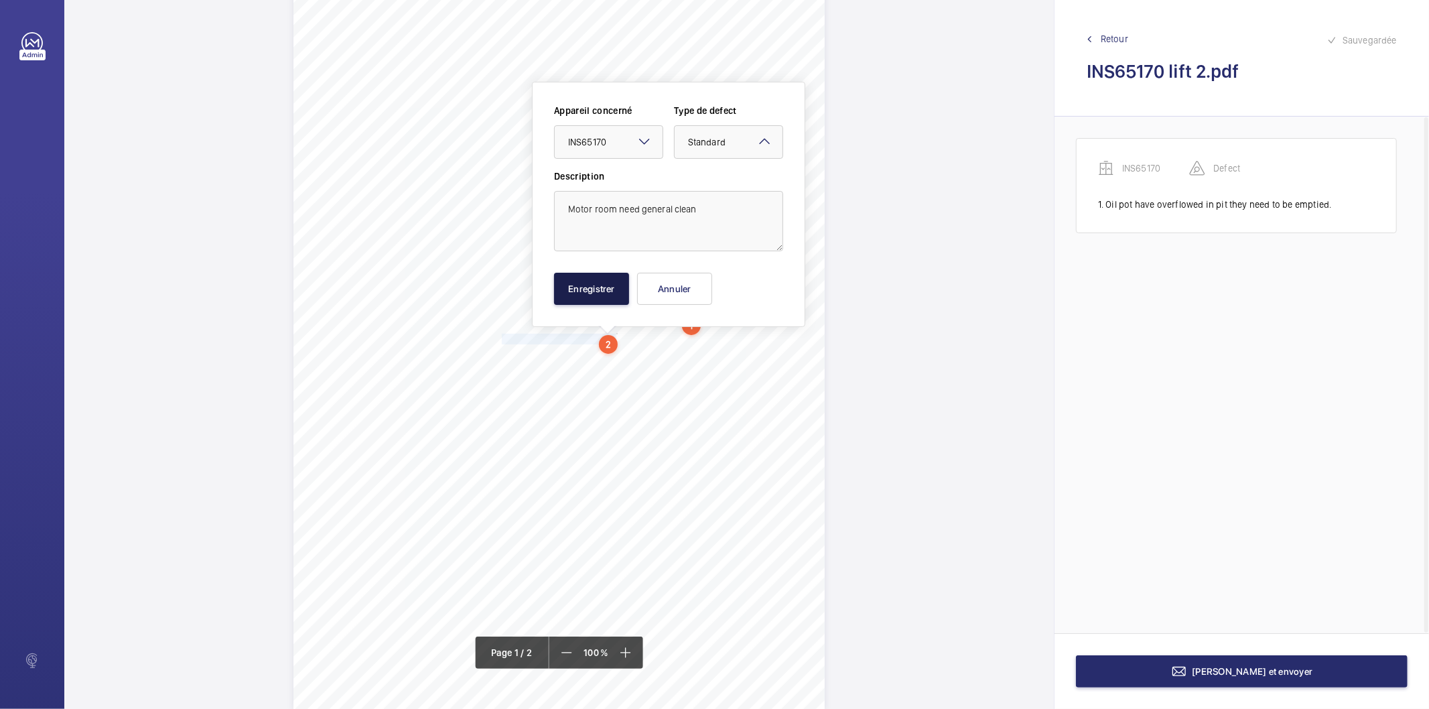
click at [590, 284] on button "Enregistrer" at bounding box center [591, 289] width 75 height 32
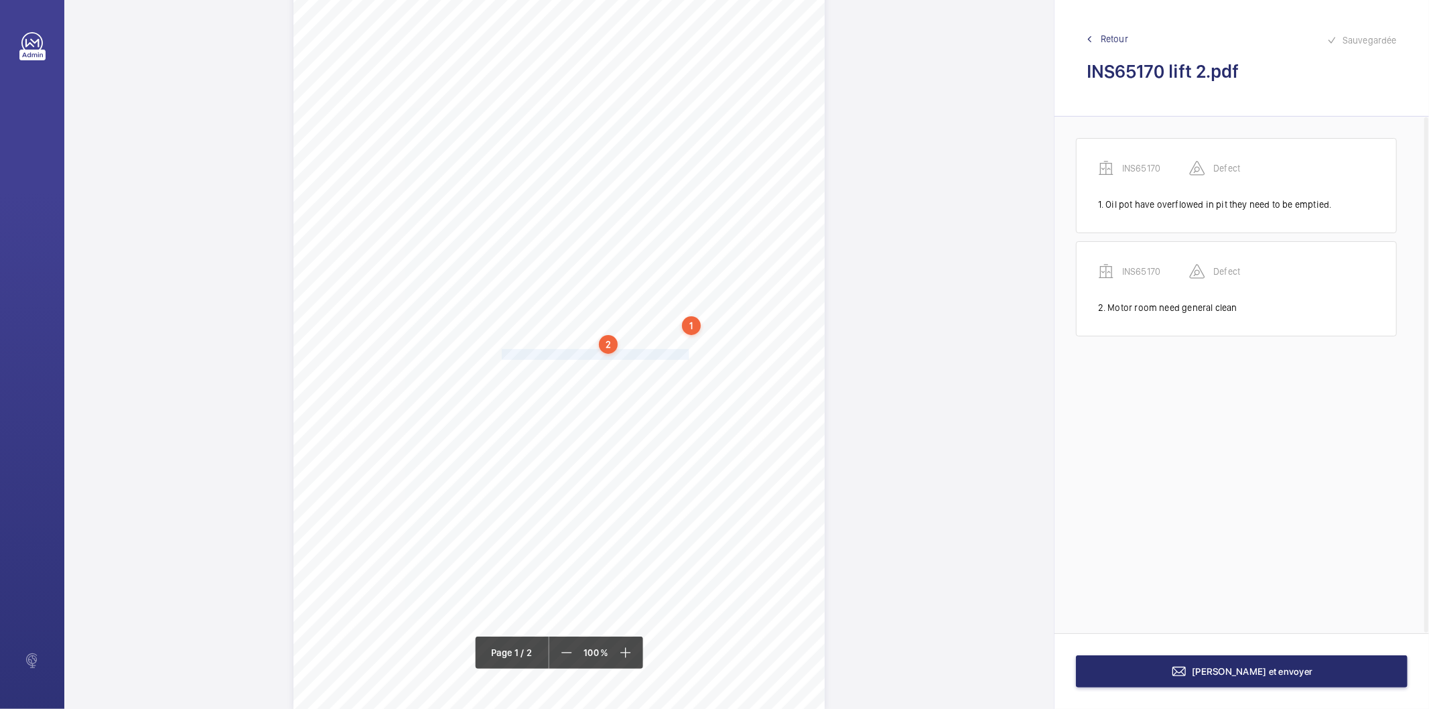
drag, startPoint x: 500, startPoint y: 354, endPoint x: 685, endPoint y: 356, distance: 184.3
click at [685, 356] on div "Lifting Operations and Lifting Equipment Regulations 1998 Report of Thorough Ex…" at bounding box center [558, 334] width 531 height 752
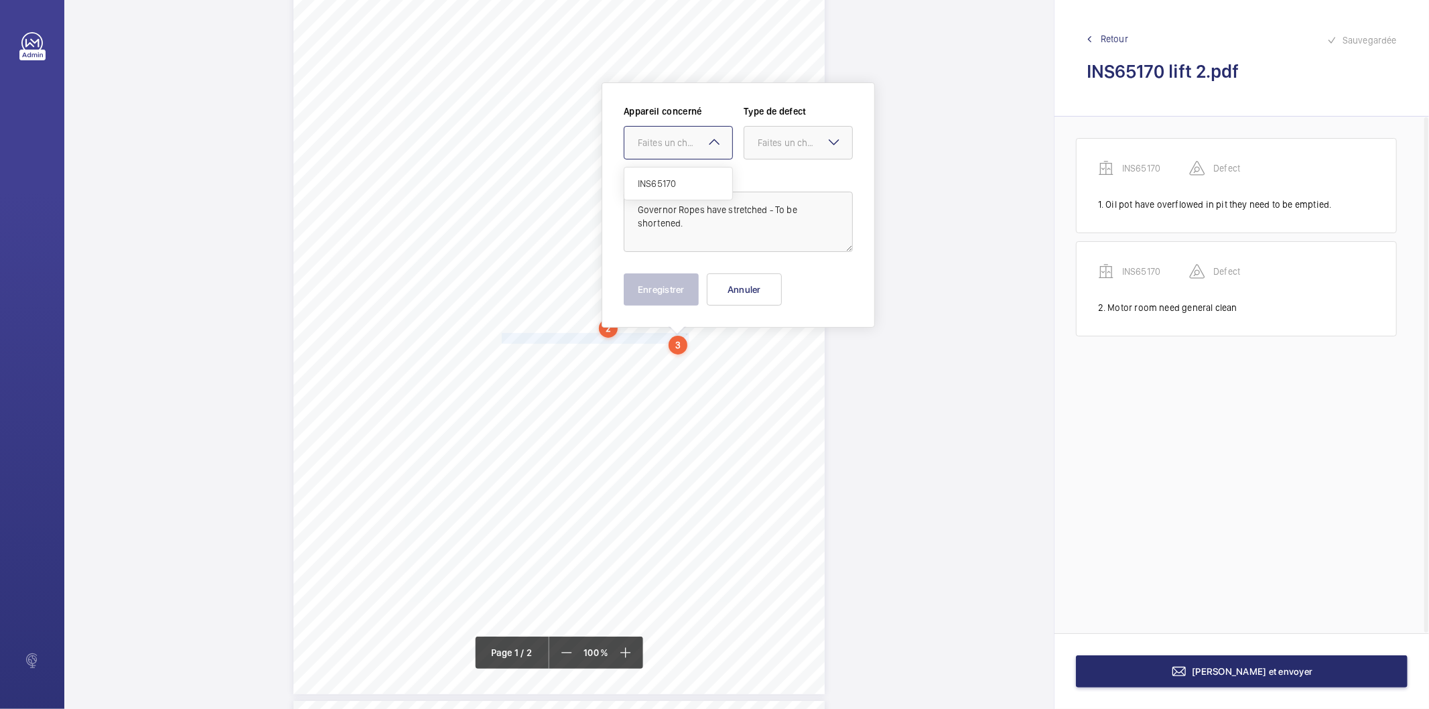
click at [682, 154] on div at bounding box center [678, 143] width 108 height 32
click at [679, 186] on span "INS65170" at bounding box center [678, 183] width 81 height 13
click at [840, 116] on label "Type de defect" at bounding box center [798, 111] width 109 height 13
click at [822, 147] on div "Faites un choix" at bounding box center [805, 142] width 94 height 13
drag, startPoint x: 795, startPoint y: 176, endPoint x: 701, endPoint y: 242, distance: 115.0
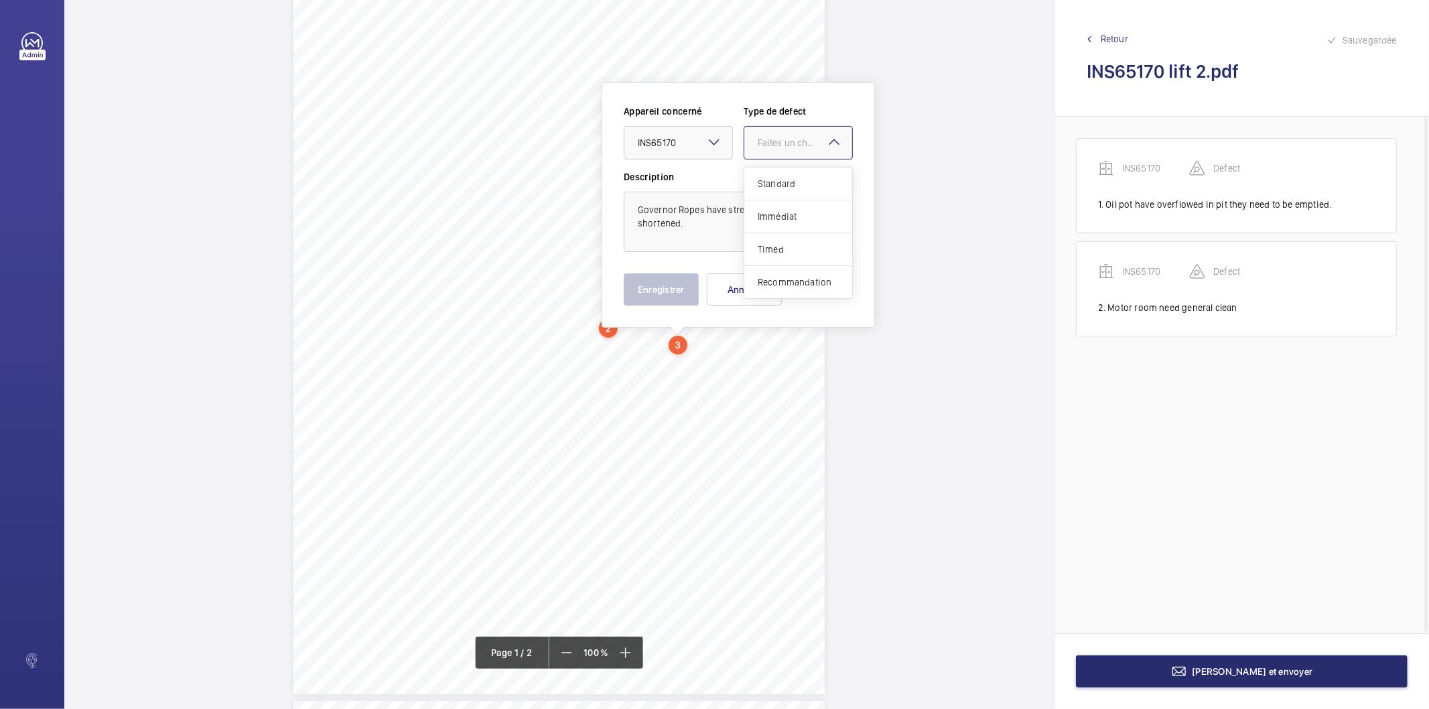
click at [787, 182] on span "Standard" at bounding box center [798, 183] width 81 height 13
click at [660, 292] on button "Enregistrer" at bounding box center [661, 289] width 75 height 32
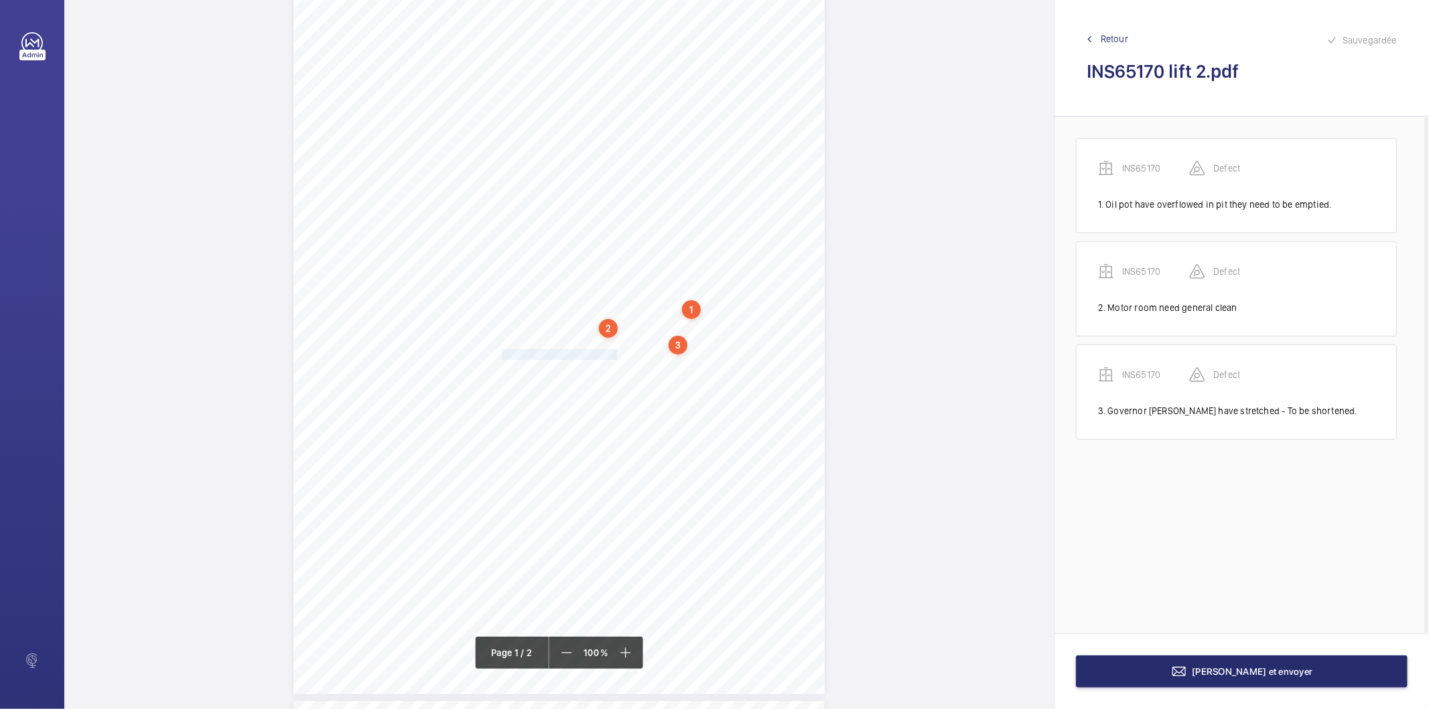
drag, startPoint x: 500, startPoint y: 356, endPoint x: 614, endPoint y: 354, distance: 113.3
click at [614, 354] on div "Lifting Operations and Lifting Equipment Regulations 1998 Report of Thorough Ex…" at bounding box center [558, 318] width 531 height 752
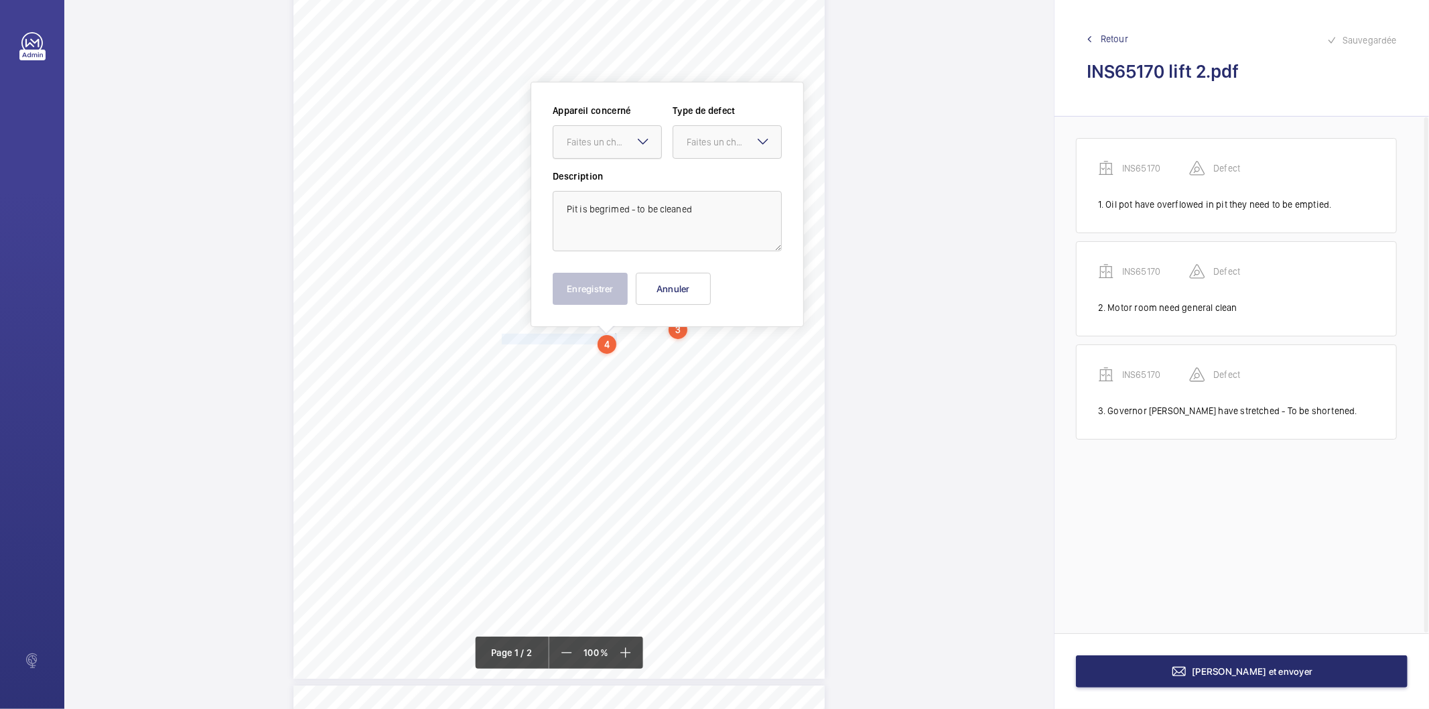
click at [616, 149] on div at bounding box center [607, 142] width 108 height 32
click at [613, 184] on span "INS65170" at bounding box center [607, 182] width 81 height 13
click at [695, 144] on div "Faites un choix" at bounding box center [734, 141] width 94 height 13
click at [712, 183] on span "Standard" at bounding box center [727, 182] width 81 height 13
click at [587, 282] on button "Enregistrer" at bounding box center [590, 289] width 75 height 32
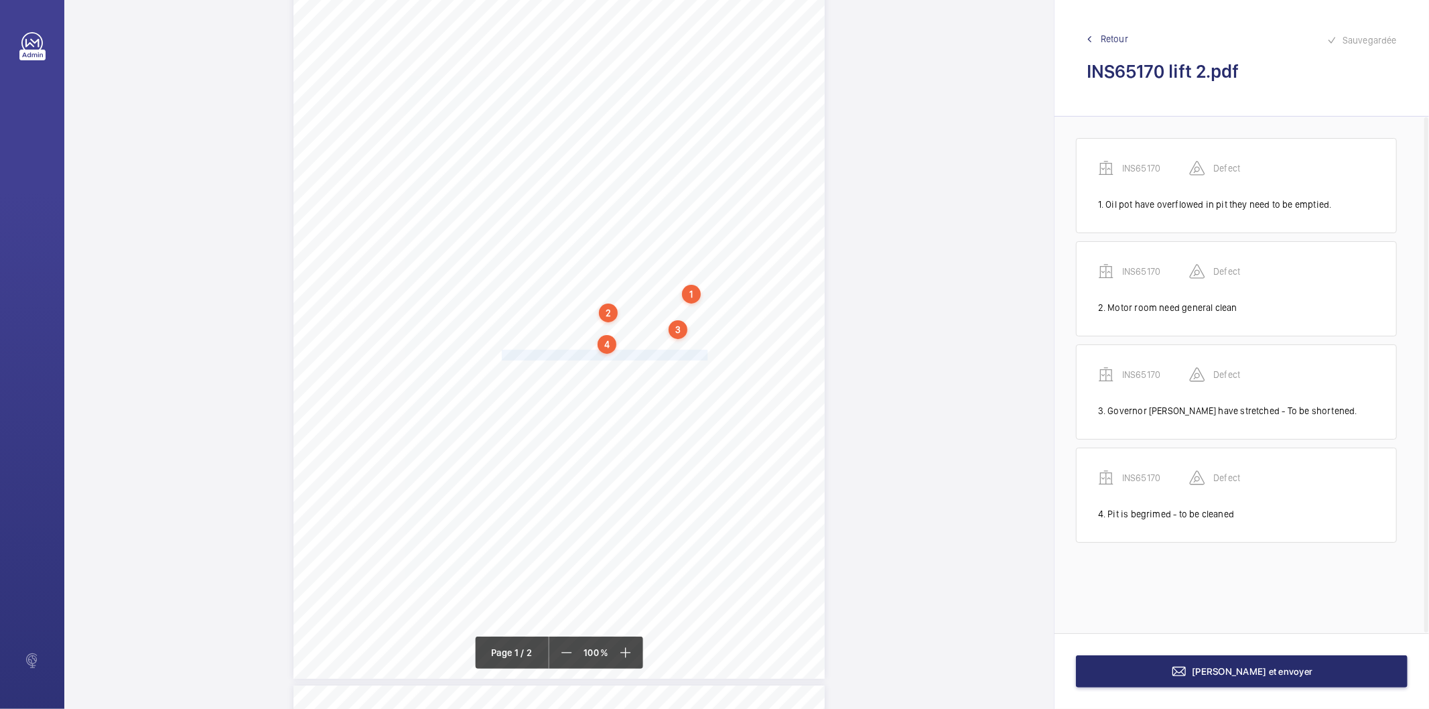
drag, startPoint x: 500, startPoint y: 356, endPoint x: 704, endPoint y: 355, distance: 203.7
click at [704, 355] on div "Lifting Operations and Lifting Equipment Regulations 1998 Report of Thorough Ex…" at bounding box center [558, 303] width 531 height 752
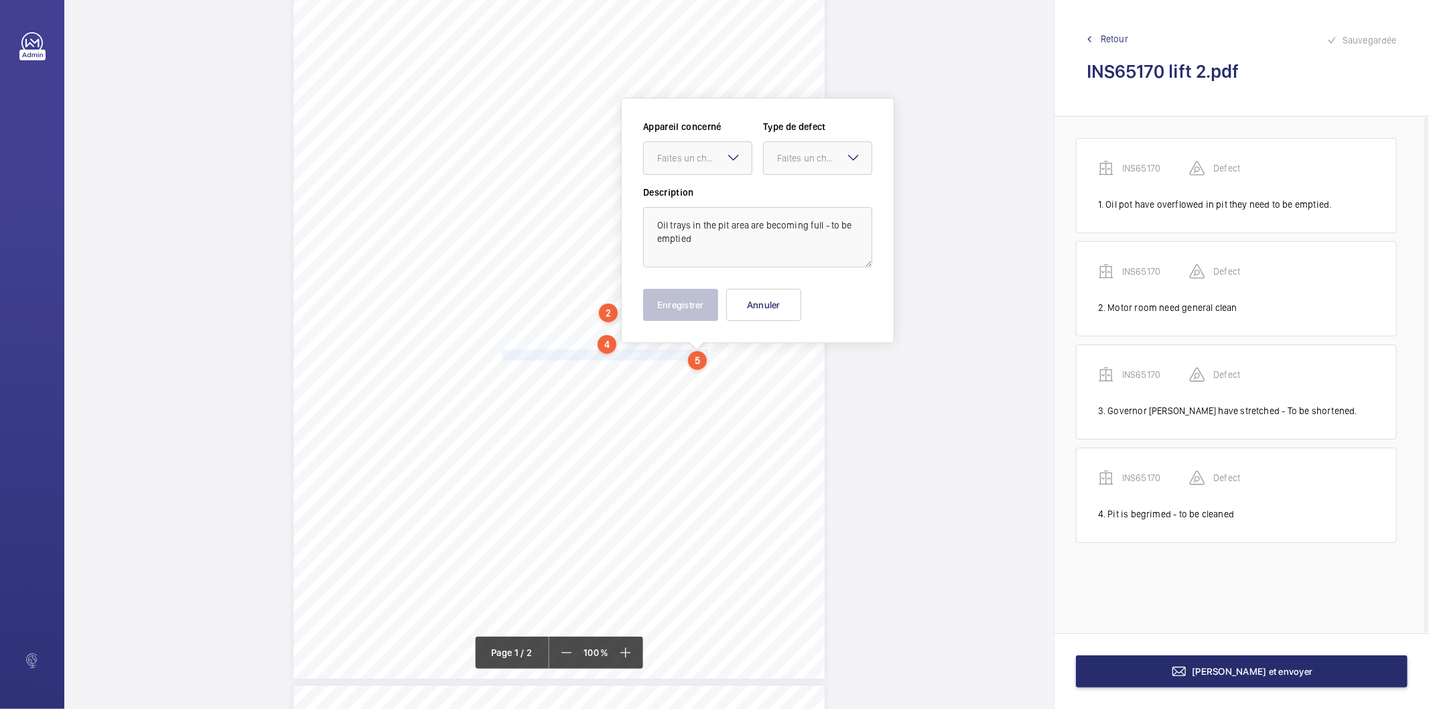
scroll to position [111, 0]
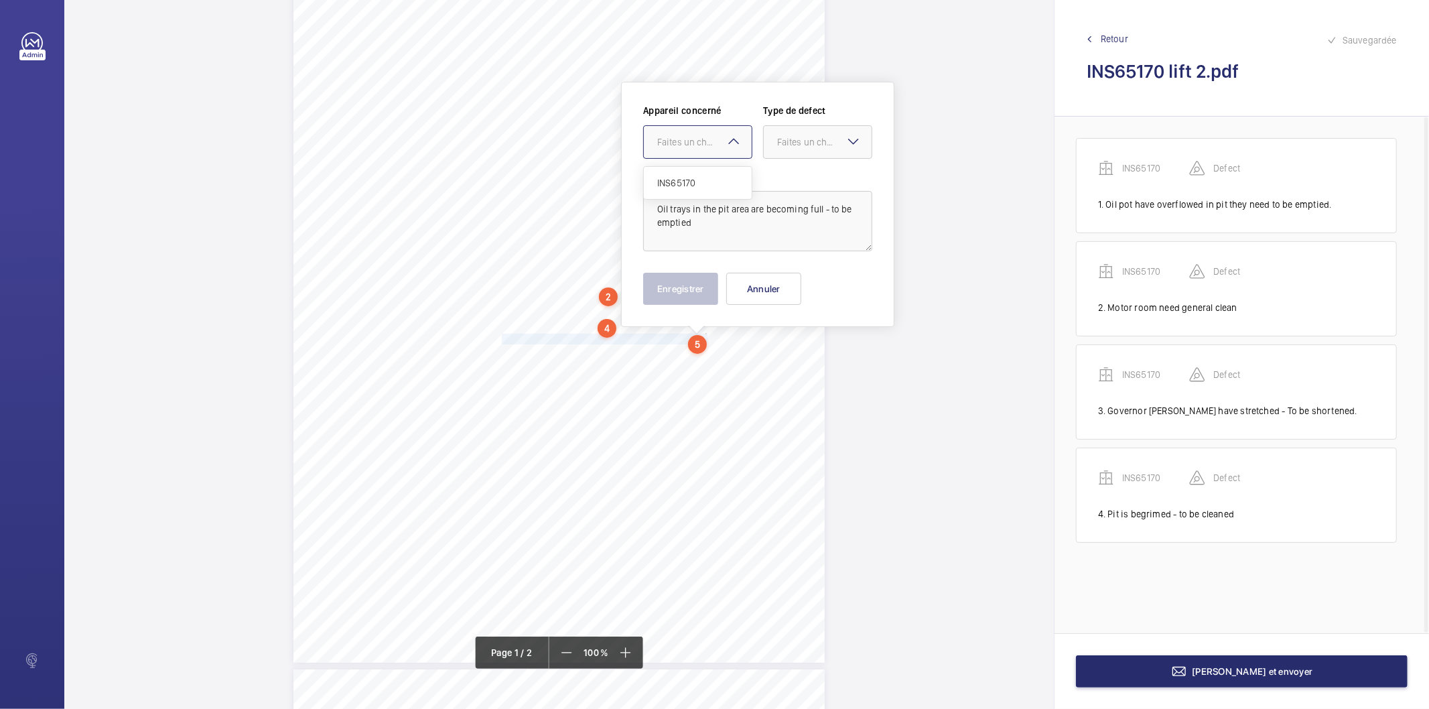
click at [702, 149] on div at bounding box center [698, 142] width 108 height 32
click at [690, 184] on span "INS65170" at bounding box center [697, 182] width 81 height 13
click at [814, 136] on div "Faites un choix" at bounding box center [824, 141] width 94 height 13
click at [805, 177] on span "Standard" at bounding box center [817, 182] width 81 height 13
click at [691, 286] on button "Enregistrer" at bounding box center [680, 289] width 75 height 32
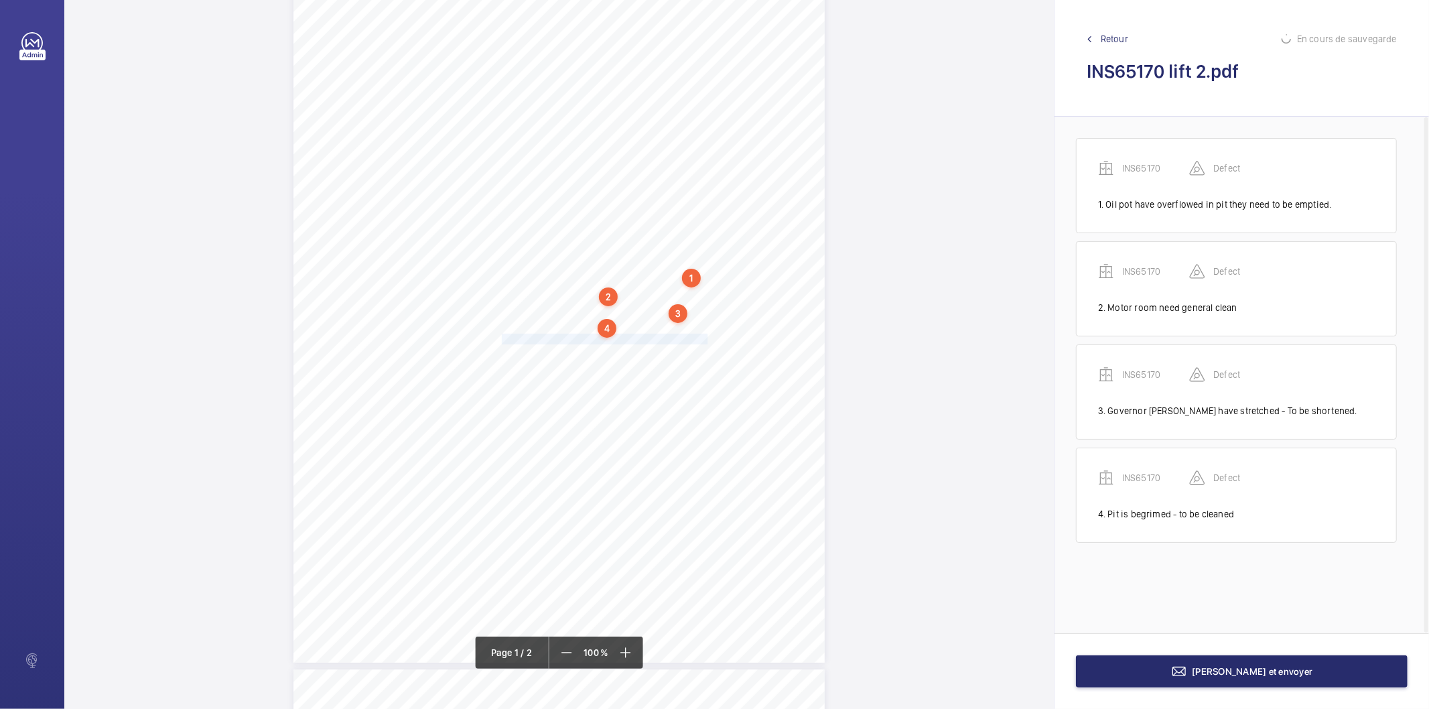
scroll to position [34, 0]
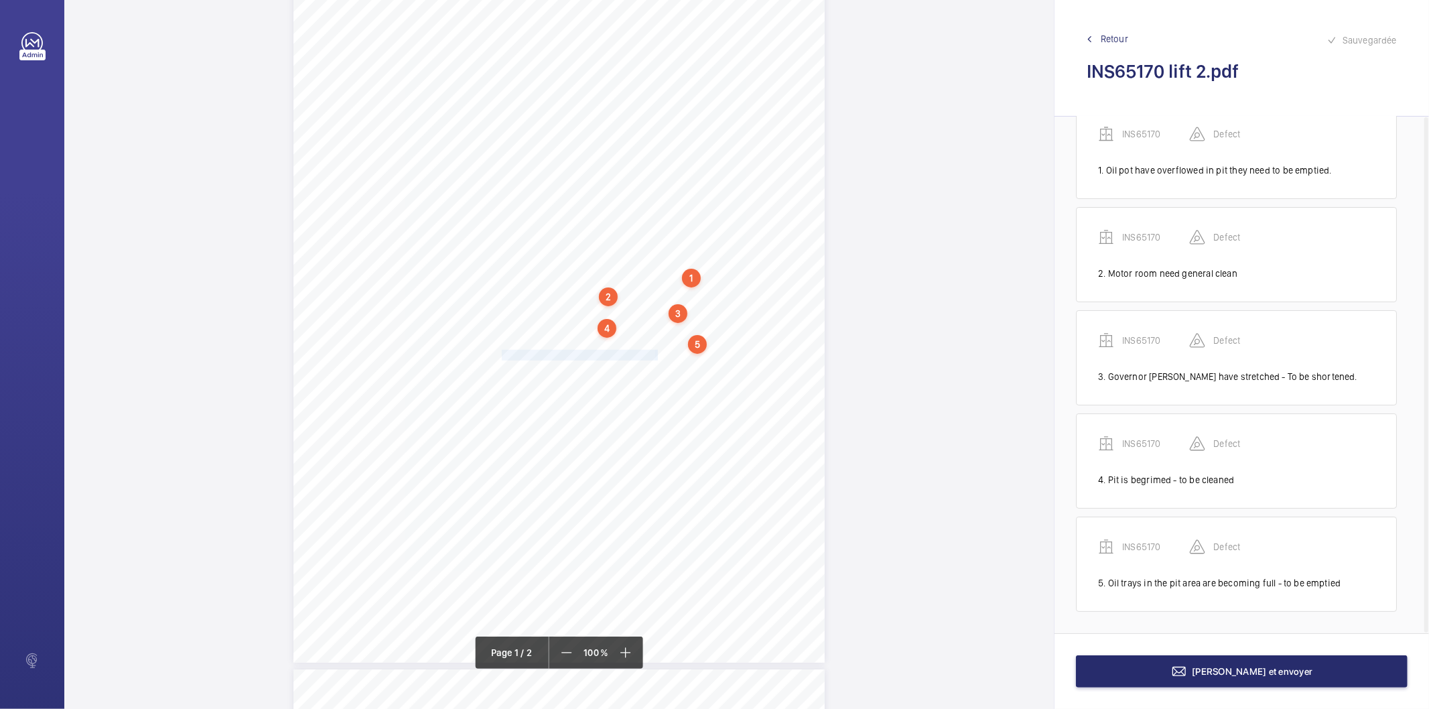
drag, startPoint x: 500, startPoint y: 354, endPoint x: 655, endPoint y: 354, distance: 154.8
click at [655, 354] on div "Lifting Operations and Lifting Equipment Regulations 1998 Report of Thorough Ex…" at bounding box center [558, 287] width 531 height 752
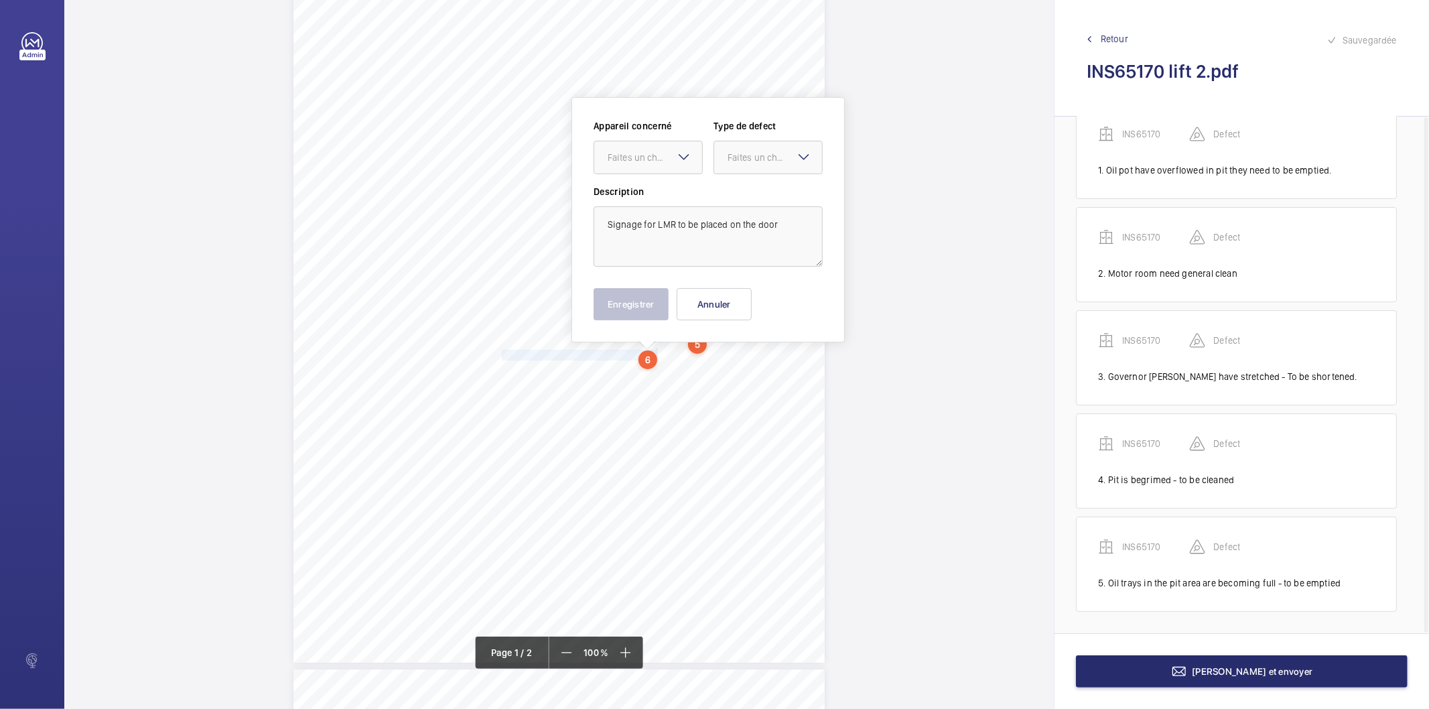
scroll to position [125, 0]
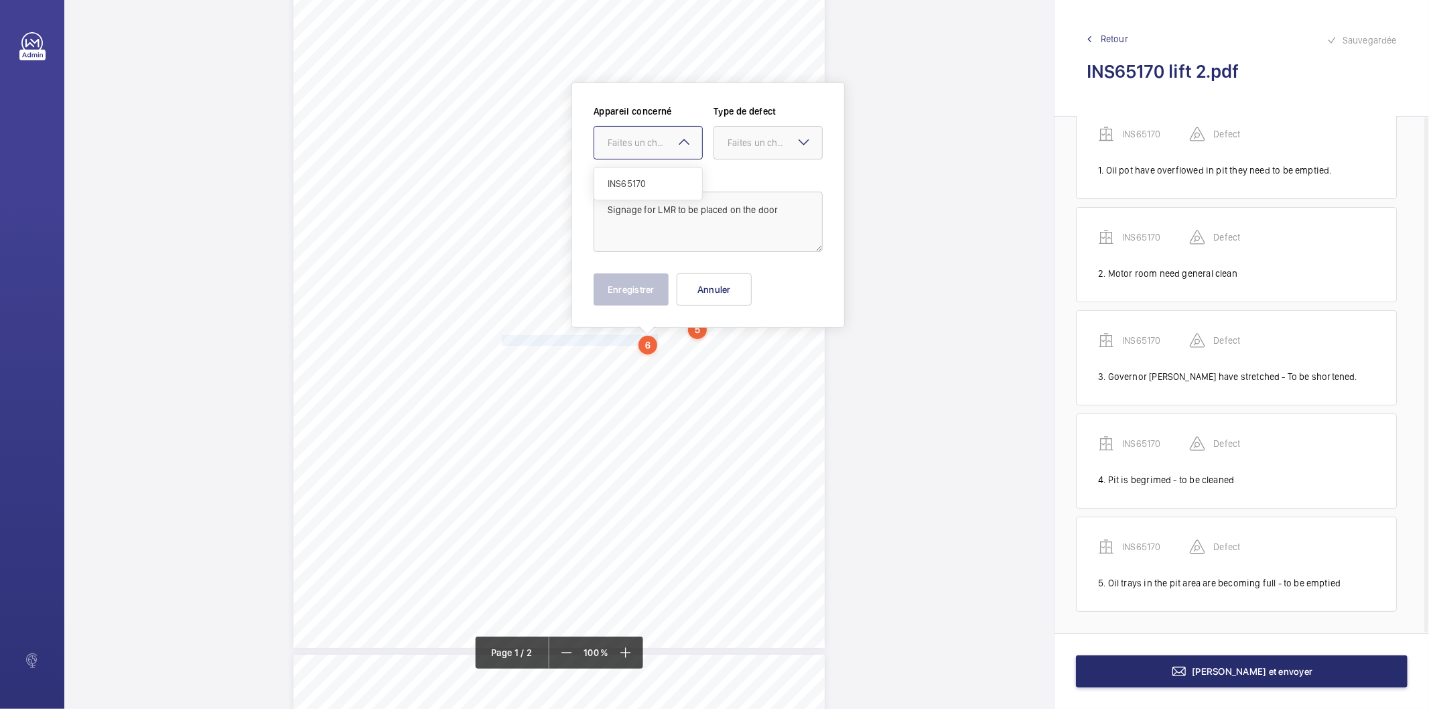
click at [661, 145] on div "Faites un choix" at bounding box center [655, 142] width 94 height 13
click at [653, 179] on span "INS65170" at bounding box center [648, 183] width 81 height 13
click at [746, 135] on div at bounding box center [768, 143] width 108 height 32
click at [748, 280] on span "Recommandation" at bounding box center [768, 281] width 81 height 13
click at [632, 292] on button "Enregistrer" at bounding box center [631, 289] width 75 height 32
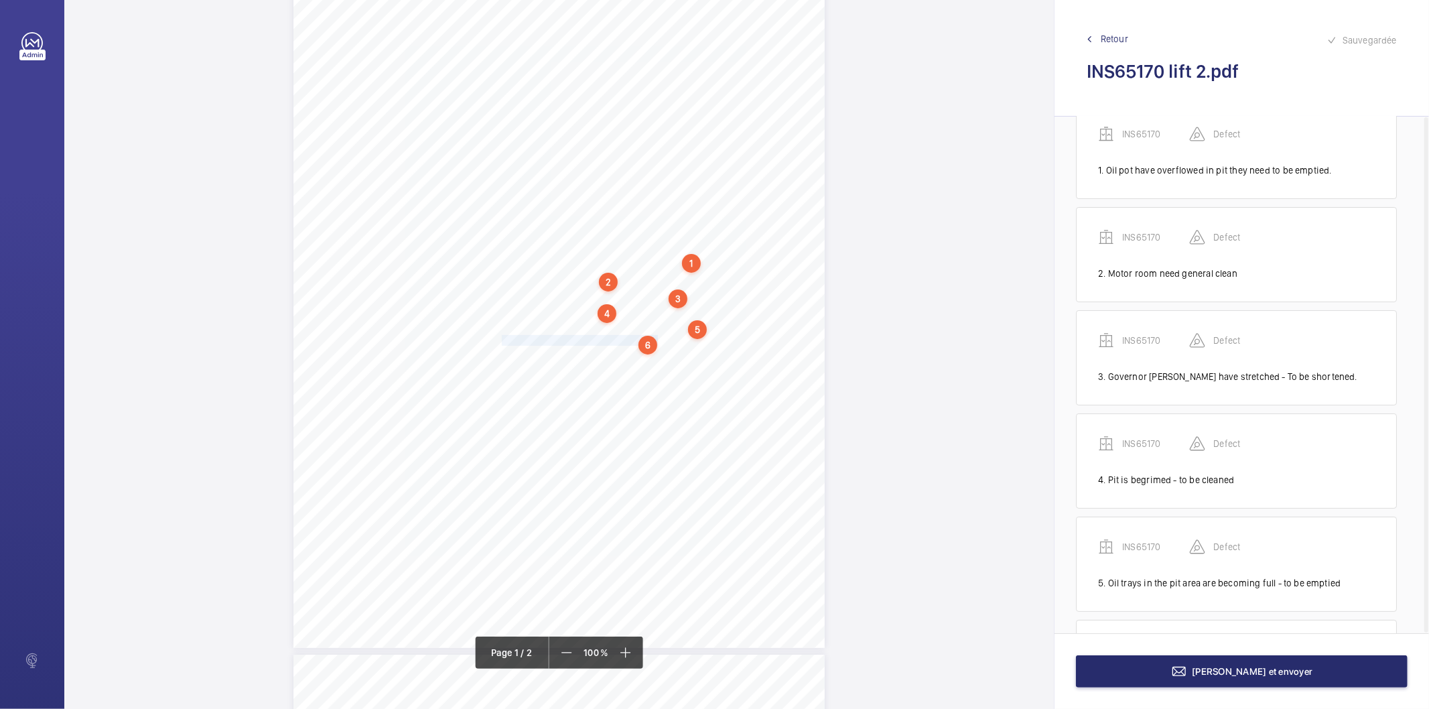
scroll to position [137, 0]
drag, startPoint x: 500, startPoint y: 356, endPoint x: 610, endPoint y: 353, distance: 109.2
click at [610, 353] on div "Lifting Operations and Lifting Equipment Regulations 1998 Report of Thorough Ex…" at bounding box center [558, 272] width 531 height 752
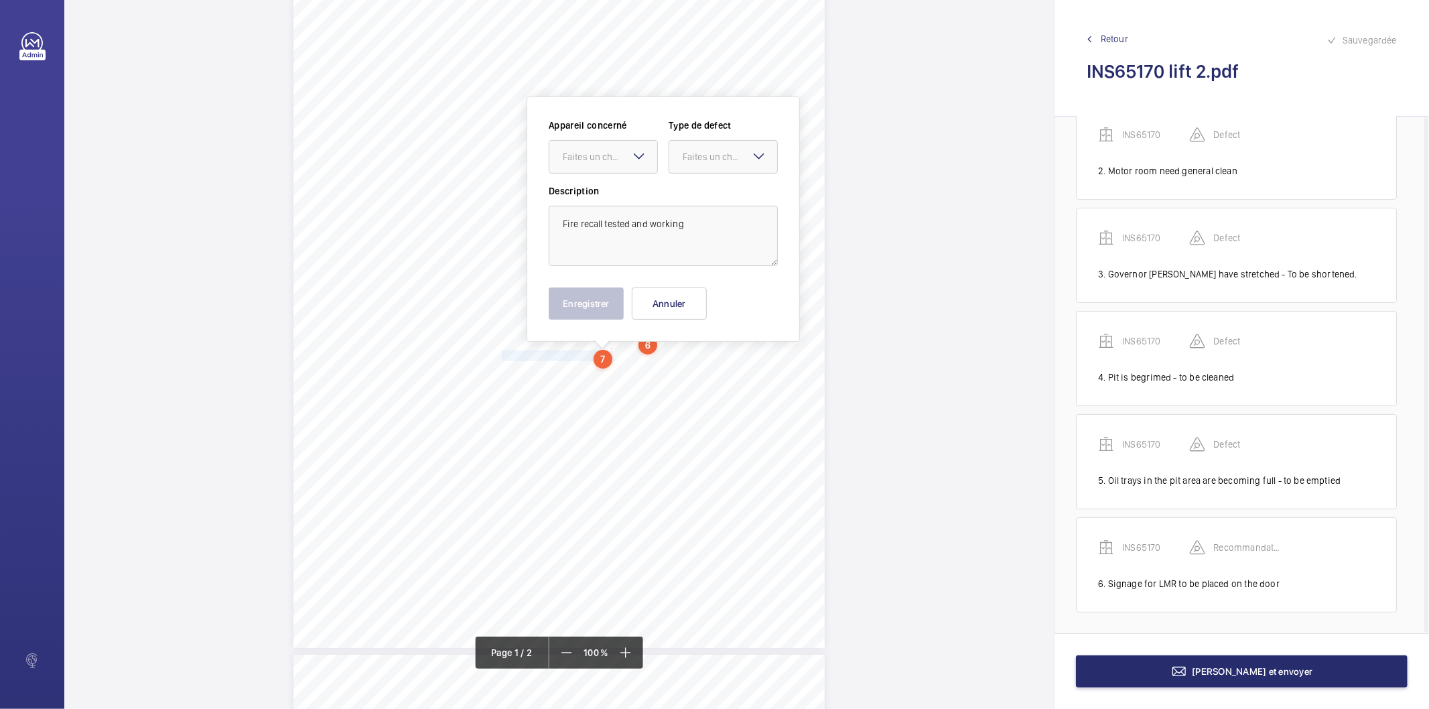
scroll to position [139, 0]
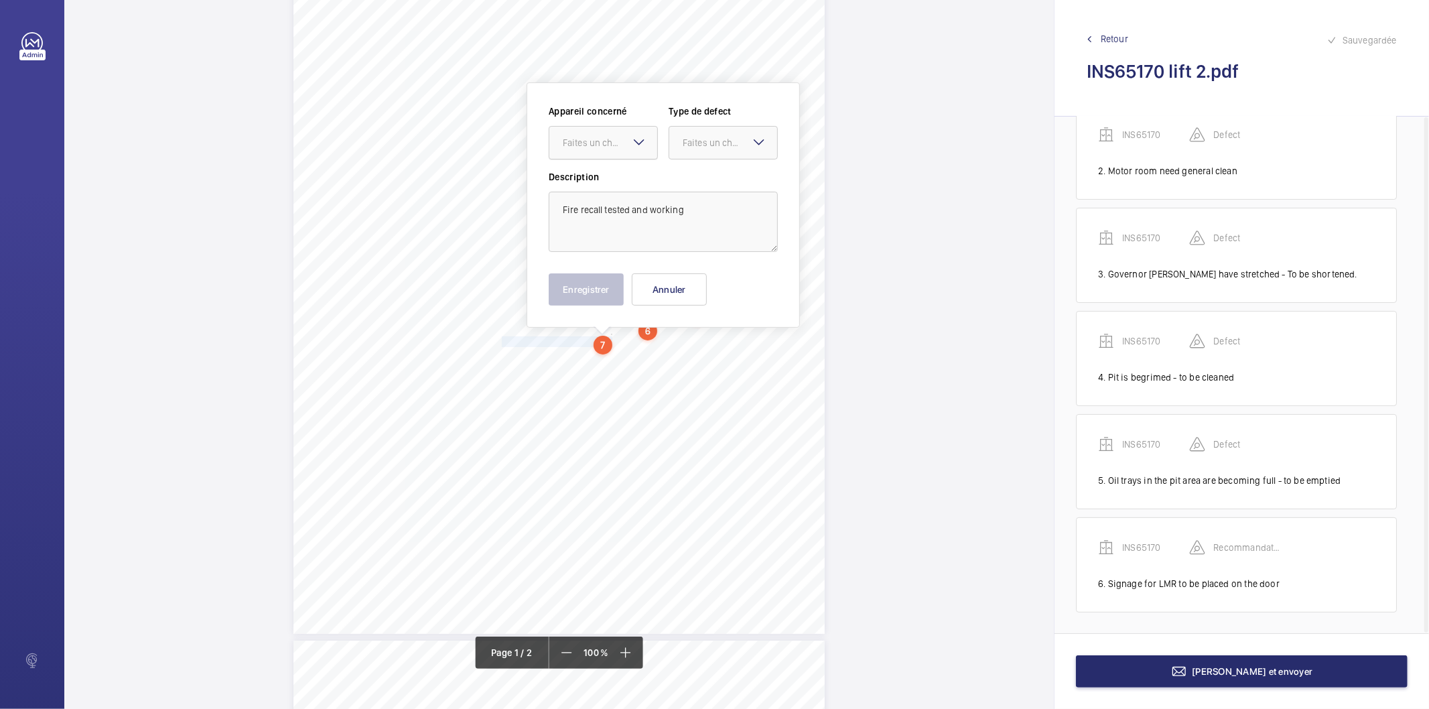
click at [601, 141] on div "Faites un choix" at bounding box center [610, 142] width 94 height 13
click at [590, 178] on span "INS65170" at bounding box center [603, 183] width 81 height 13
click at [686, 141] on div "Faites un choix" at bounding box center [730, 142] width 94 height 13
click at [712, 283] on span "Recommandation" at bounding box center [723, 281] width 81 height 13
click at [621, 285] on button "Enregistrer" at bounding box center [586, 289] width 75 height 32
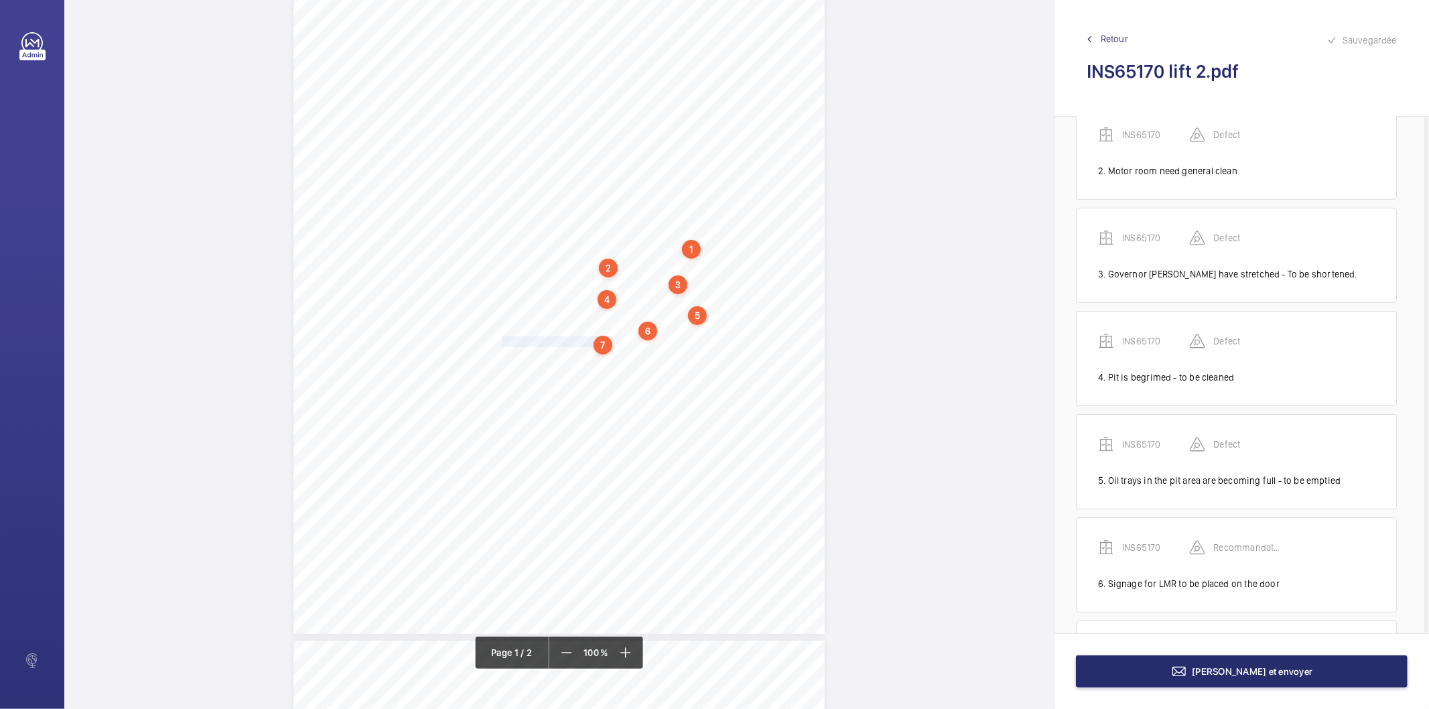
scroll to position [240, 0]
drag, startPoint x: 500, startPoint y: 356, endPoint x: 590, endPoint y: 367, distance: 89.7
click at [590, 367] on div "Lifting Operations and Lifting Equipment Regulations 1998 Report of Thorough Ex…" at bounding box center [558, 258] width 531 height 752
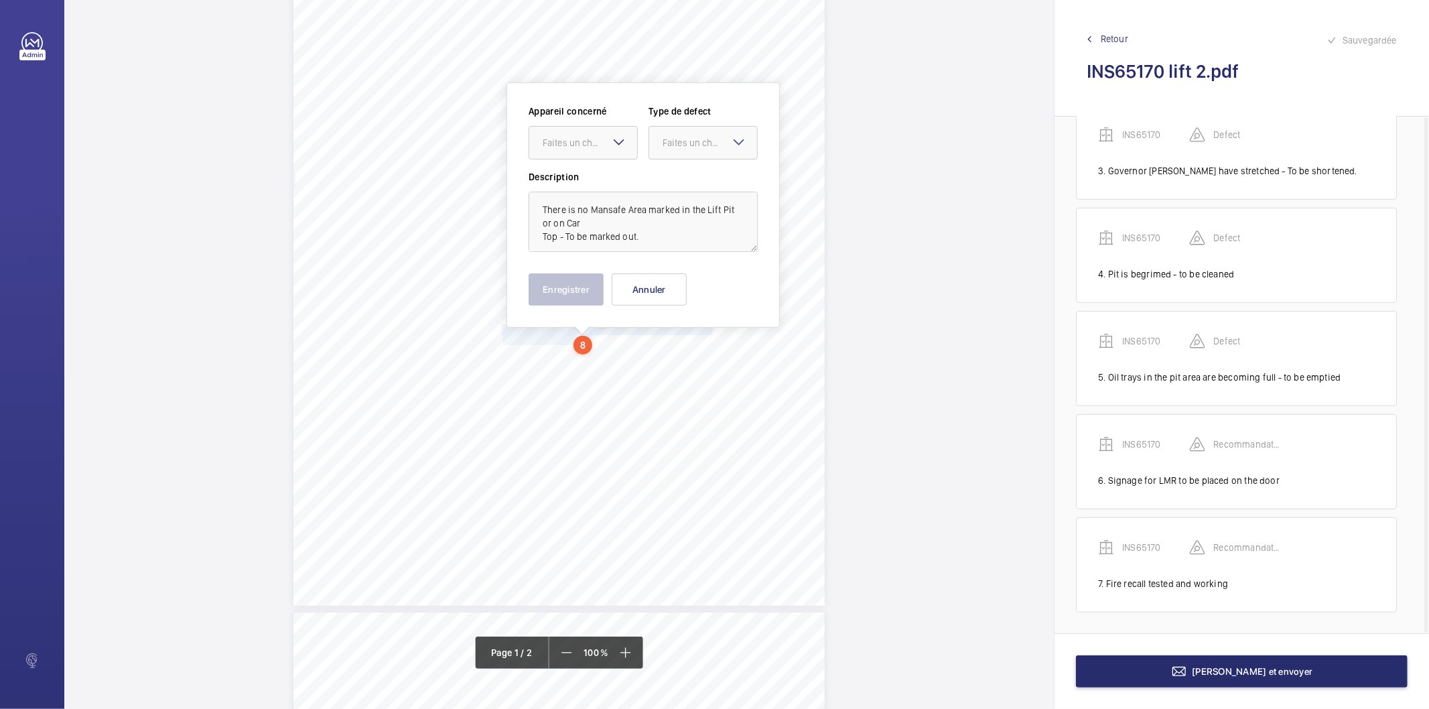
scroll to position [168, 0]
click at [584, 145] on div "Faites un choix" at bounding box center [590, 141] width 94 height 13
click at [570, 186] on span "INS65170" at bounding box center [583, 182] width 81 height 13
click at [665, 139] on div "Faites un choix" at bounding box center [710, 141] width 94 height 13
click at [672, 278] on span "Recommandation" at bounding box center [703, 281] width 81 height 13
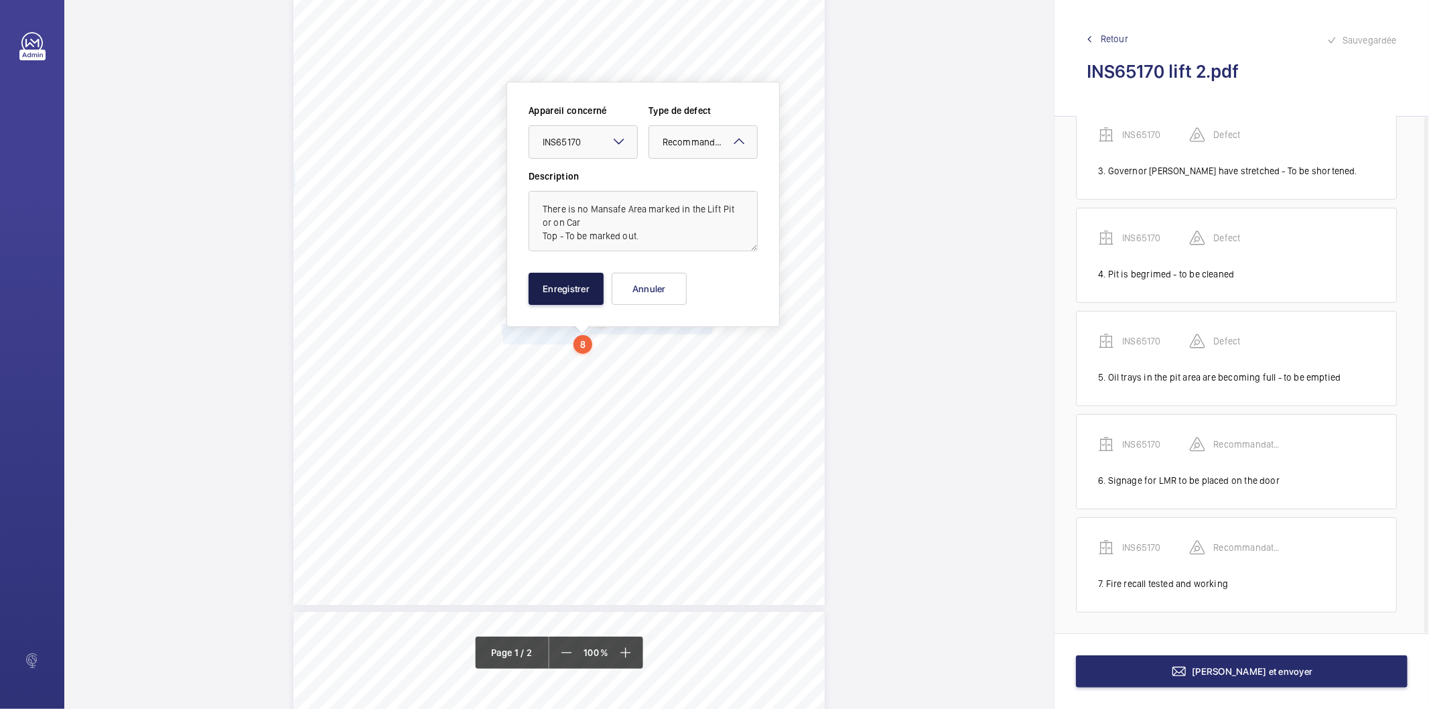
click at [583, 289] on button "Enregistrer" at bounding box center [566, 289] width 75 height 32
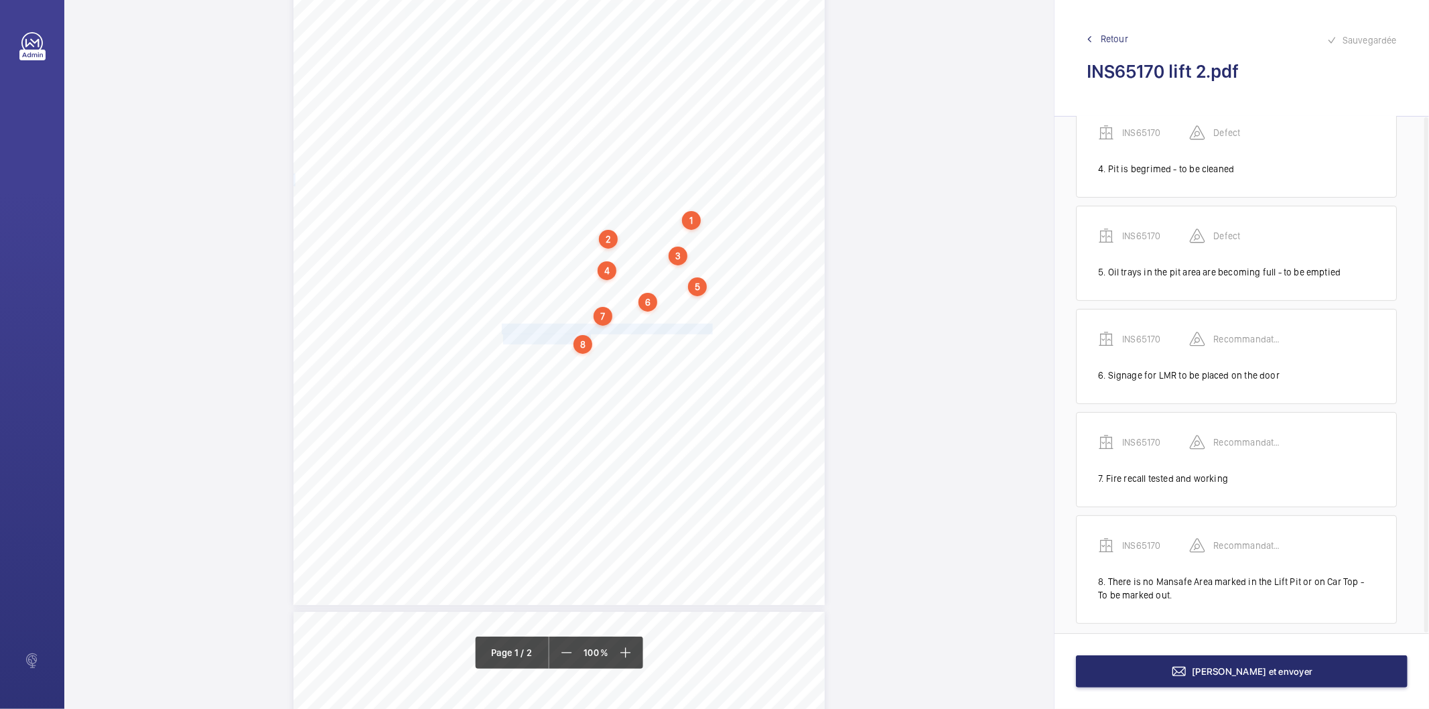
scroll to position [357, 0]
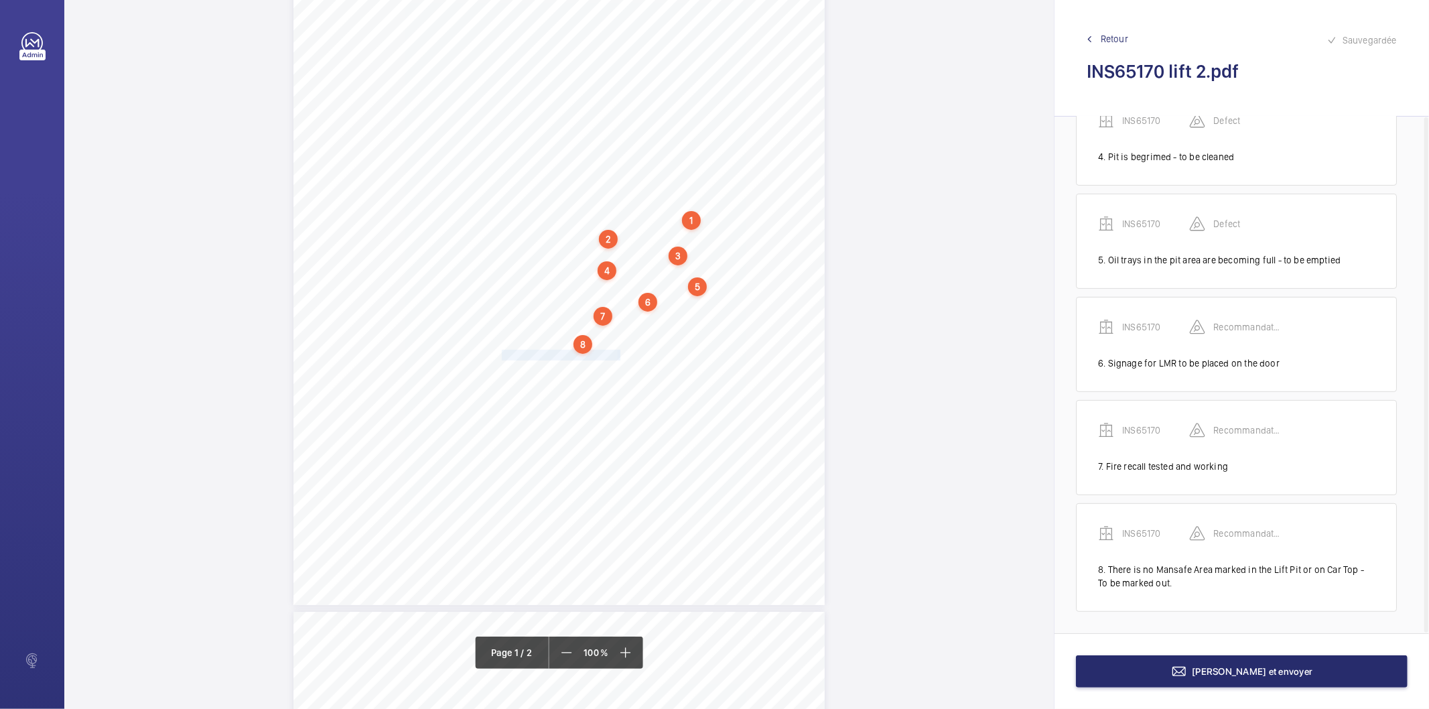
drag, startPoint x: 502, startPoint y: 353, endPoint x: 618, endPoint y: 353, distance: 115.9
click at [618, 353] on div "Lifting Operations and Lifting Equipment Regulations 1998 Report of Thorough Ex…" at bounding box center [558, 229] width 531 height 752
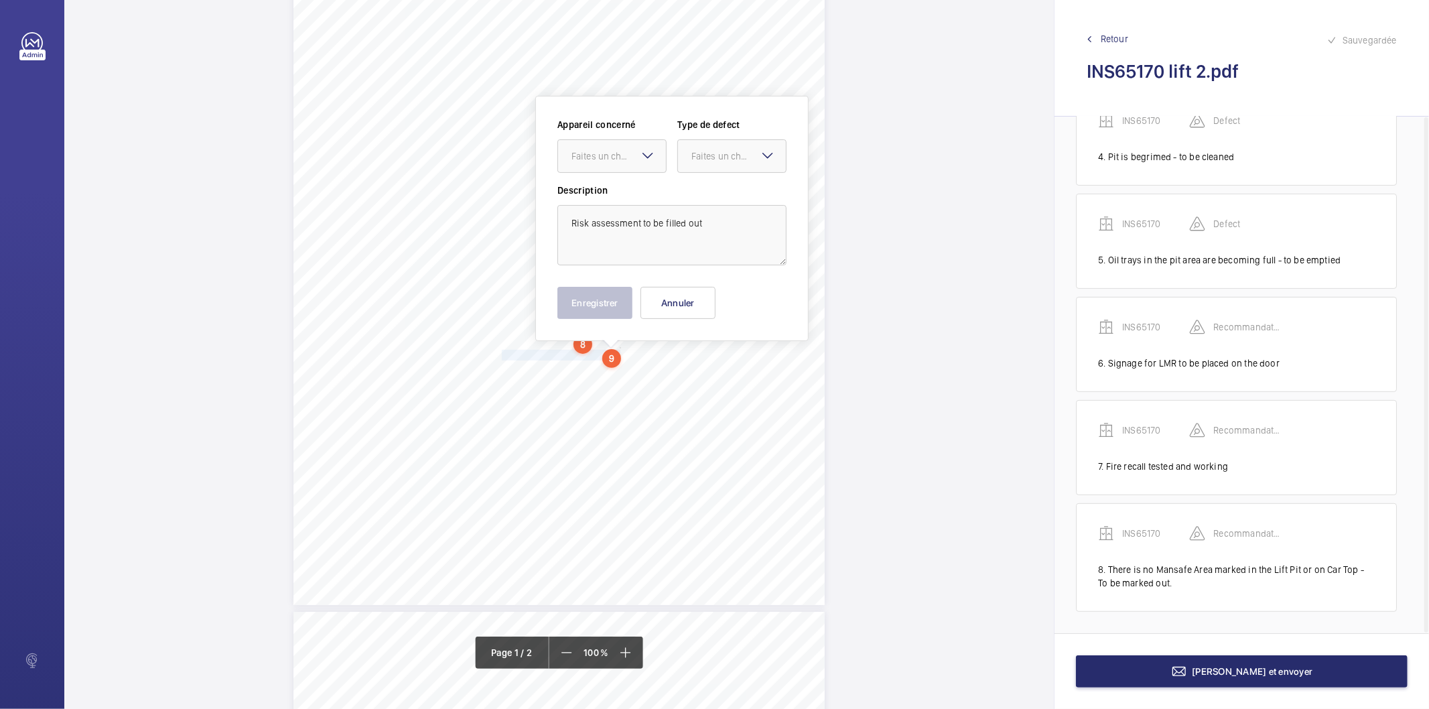
scroll to position [182, 0]
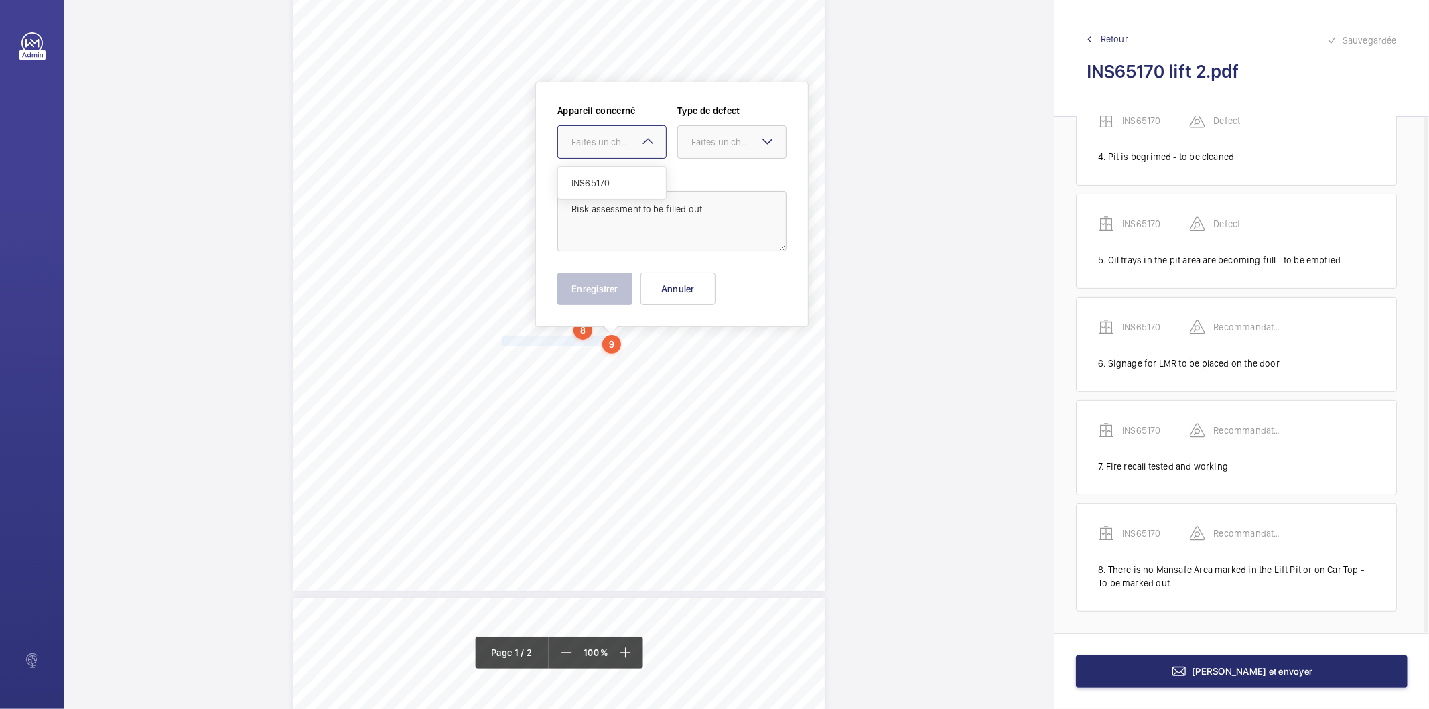
click at [610, 135] on div "Faites un choix" at bounding box center [618, 141] width 94 height 13
click at [619, 180] on span "INS65170" at bounding box center [611, 182] width 81 height 13
click at [732, 136] on div "Faites un choix" at bounding box center [738, 141] width 94 height 13
click at [714, 278] on span "Recommandation" at bounding box center [731, 281] width 81 height 13
click at [598, 287] on button "Enregistrer" at bounding box center [594, 289] width 75 height 32
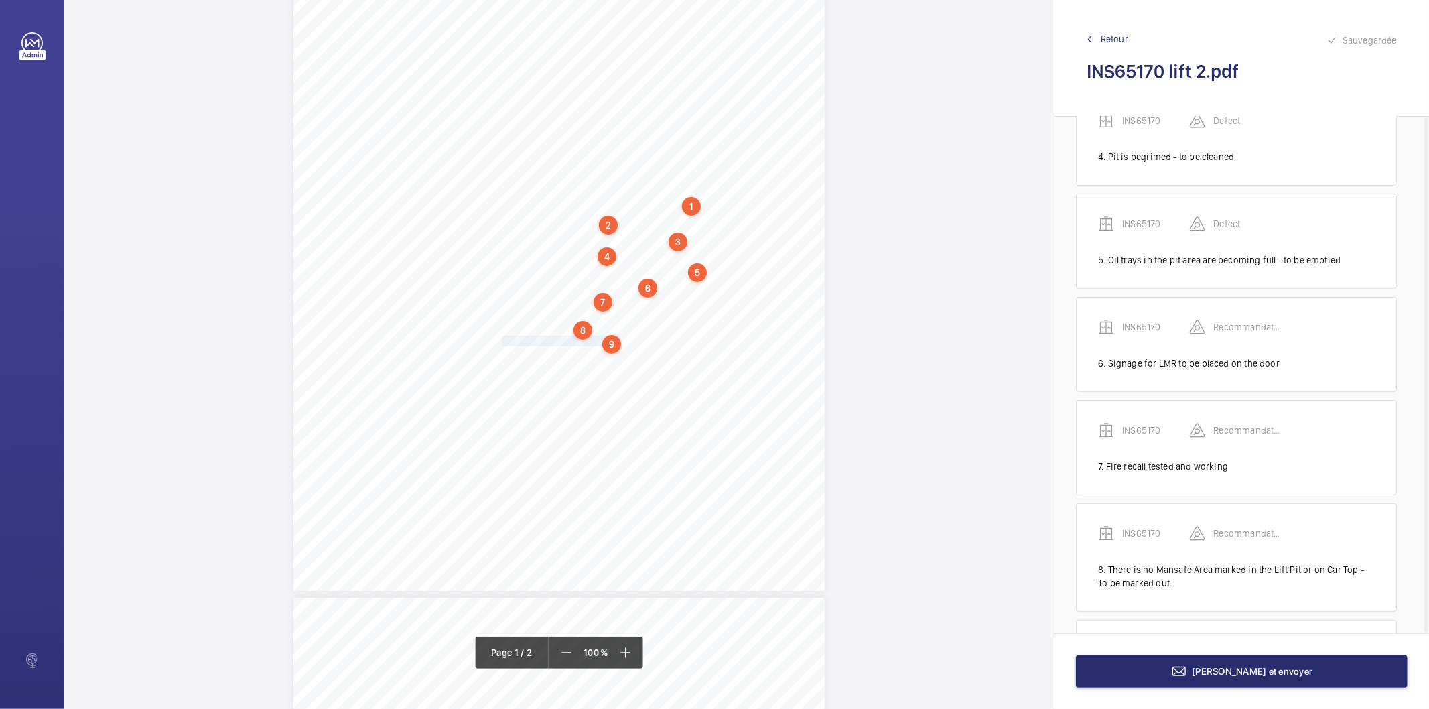
scroll to position [460, 0]
drag, startPoint x: 502, startPoint y: 357, endPoint x: 632, endPoint y: 353, distance: 130.0
click at [632, 353] on span "Safety barrier should be kept on site." at bounding box center [569, 356] width 134 height 9
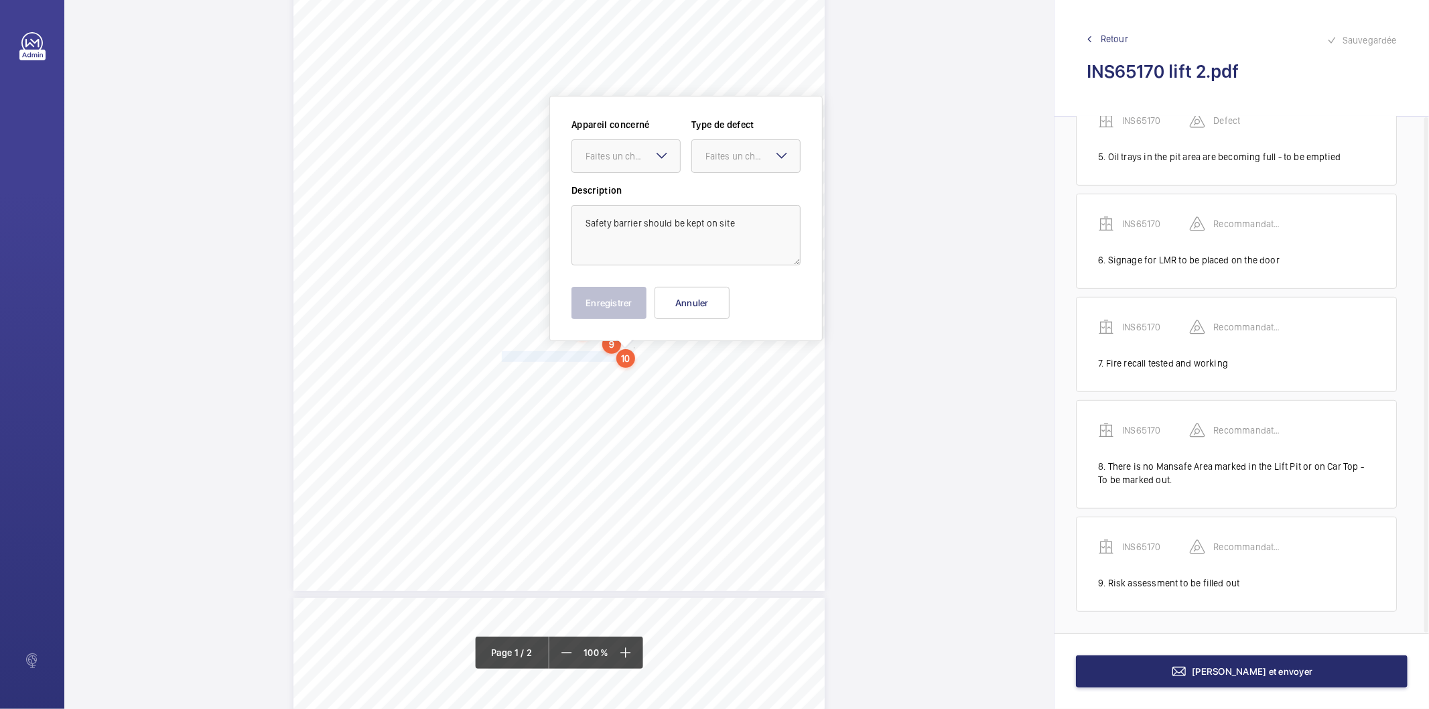
scroll to position [196, 0]
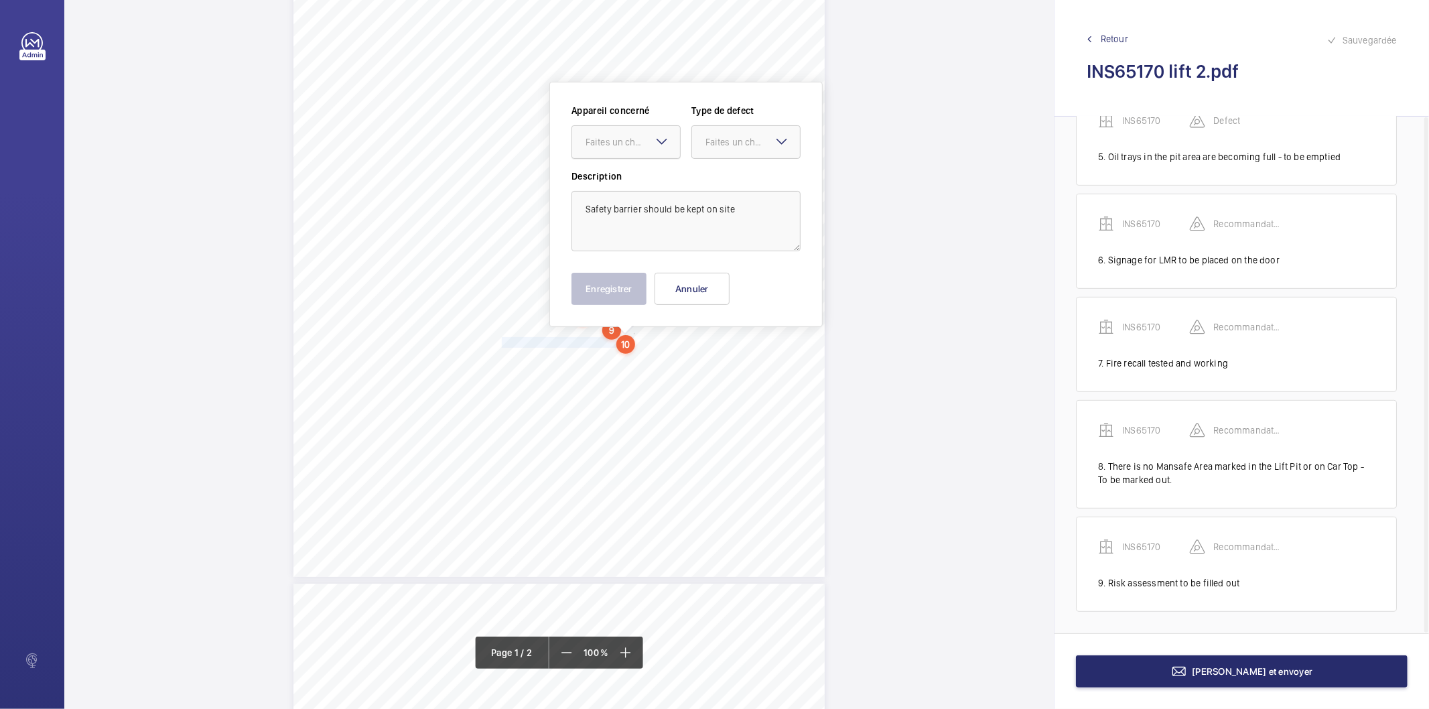
click at [624, 137] on div "Faites un choix" at bounding box center [633, 141] width 94 height 13
click at [612, 181] on span "INS65170" at bounding box center [626, 182] width 81 height 13
click at [741, 141] on div "Faites un choix" at bounding box center [752, 141] width 94 height 13
click at [727, 289] on div "Recommandation" at bounding box center [746, 281] width 108 height 32
click at [596, 298] on button "Enregistrer" at bounding box center [608, 289] width 75 height 32
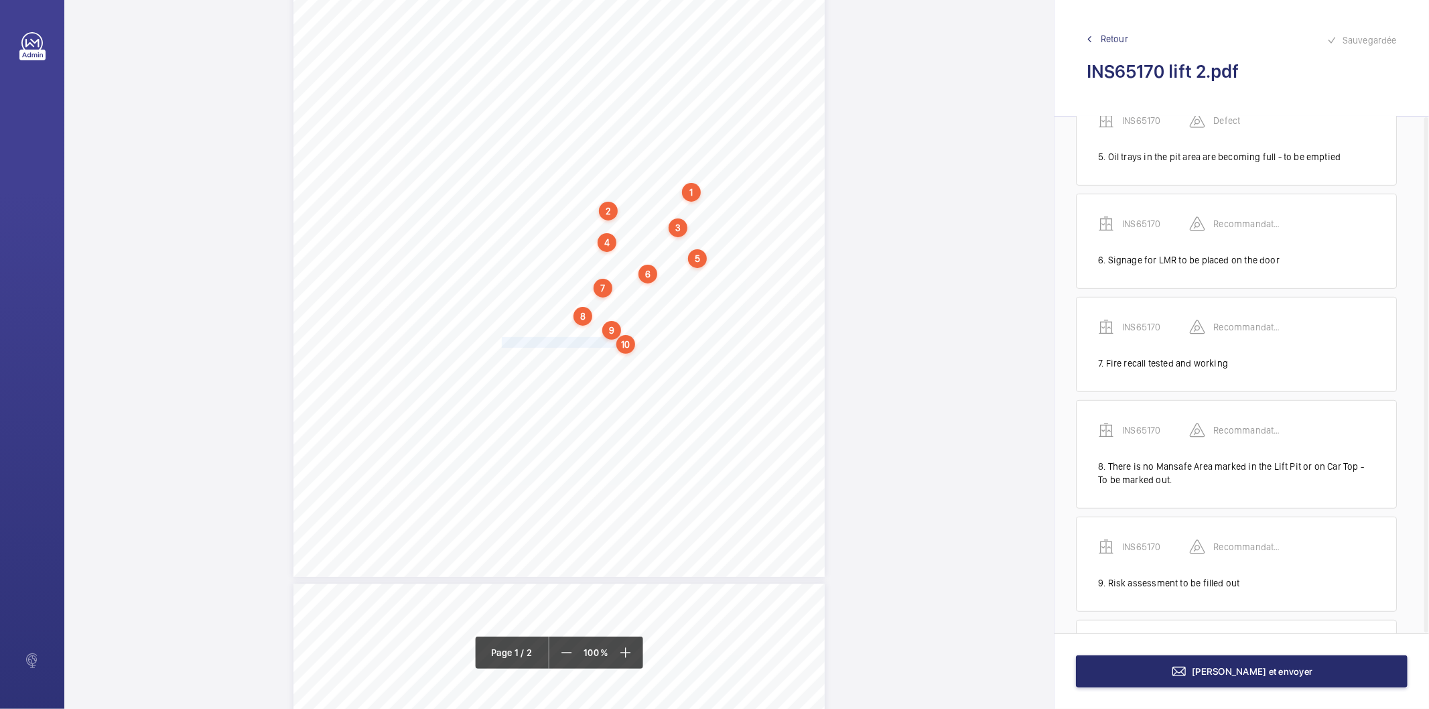
scroll to position [564, 0]
drag, startPoint x: 500, startPoint y: 359, endPoint x: 701, endPoint y: 357, distance: 201.7
click at [701, 357] on div "Lifting Operations and Lifting Equipment Regulations 1998 Report of Thorough Ex…" at bounding box center [558, 201] width 531 height 752
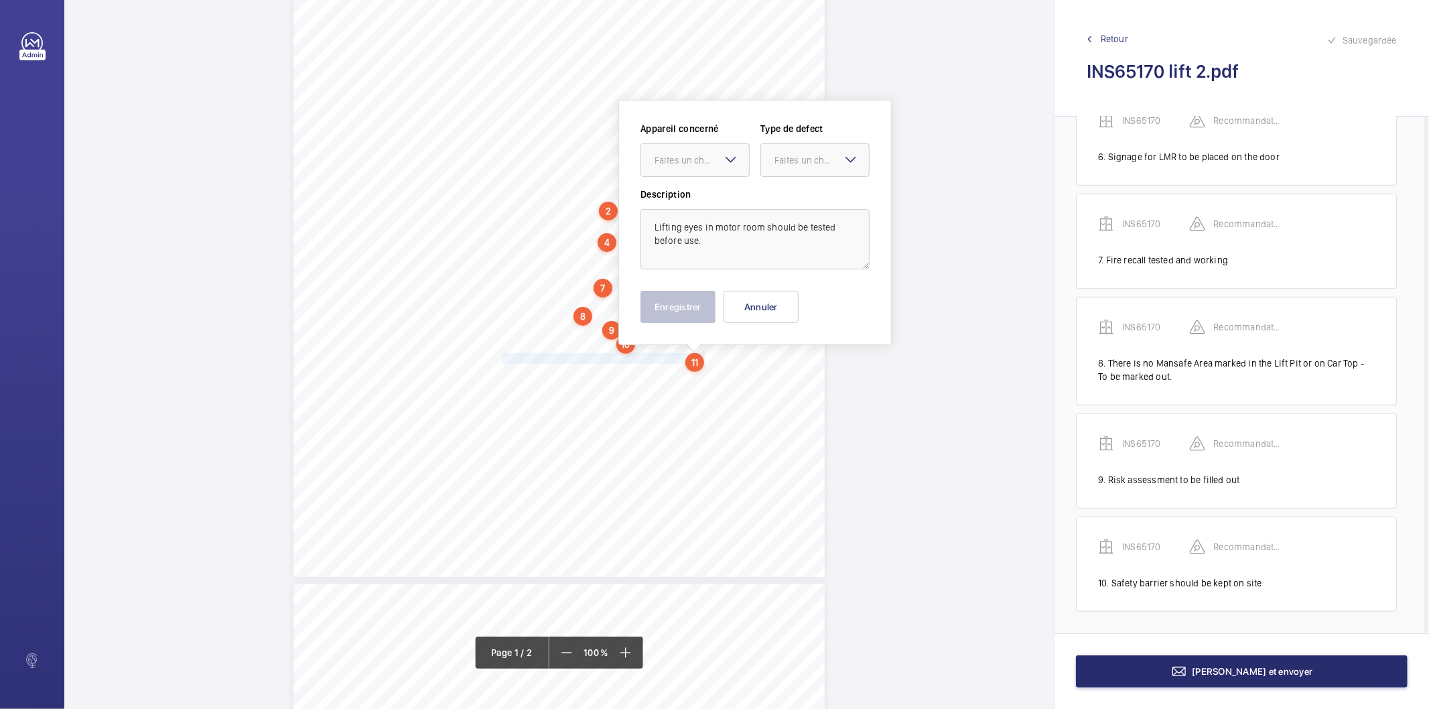
scroll to position [214, 0]
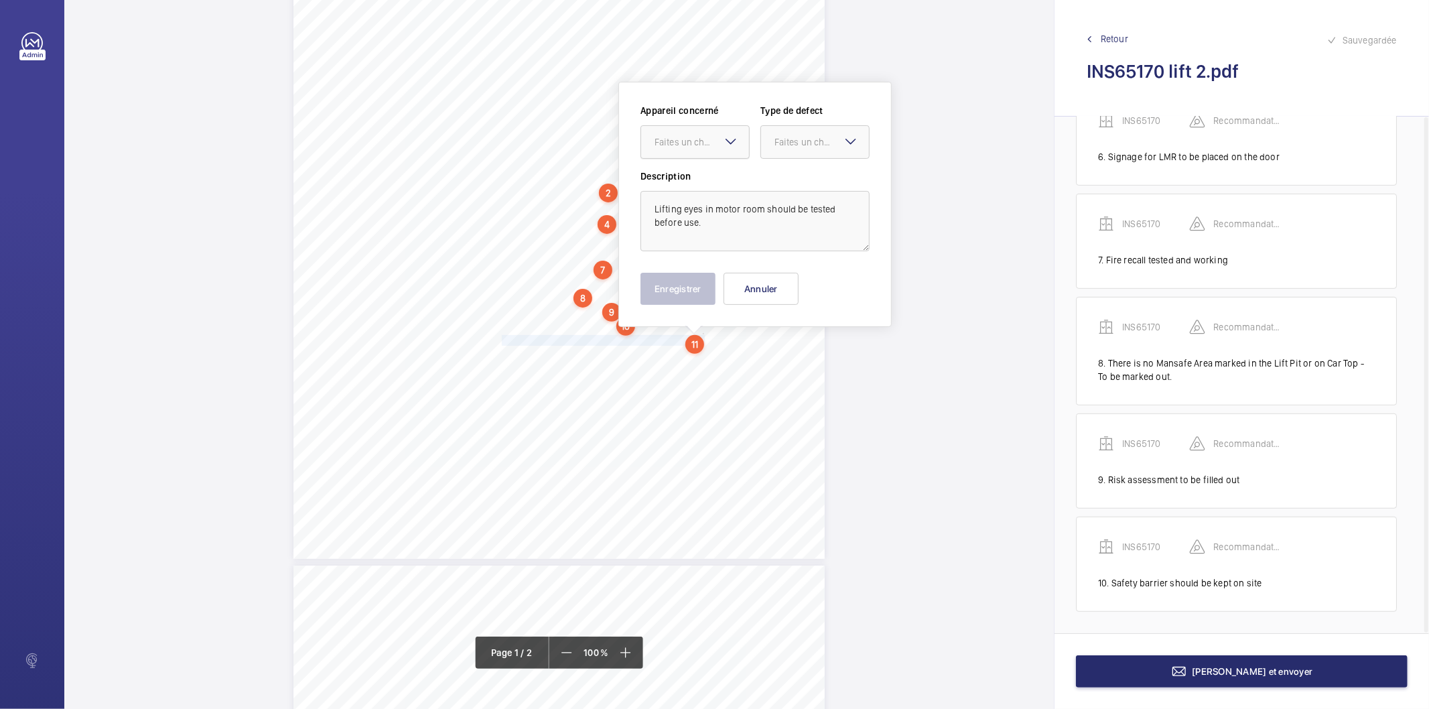
click at [699, 139] on div "Faites un choix" at bounding box center [702, 141] width 94 height 13
click at [685, 182] on span "INS65170" at bounding box center [695, 182] width 81 height 13
click at [837, 122] on wm-front-input-dropdown "Type de defect Faites un choix" at bounding box center [814, 131] width 109 height 55
click at [833, 128] on div at bounding box center [815, 142] width 108 height 32
drag, startPoint x: 804, startPoint y: 278, endPoint x: 718, endPoint y: 279, distance: 86.4
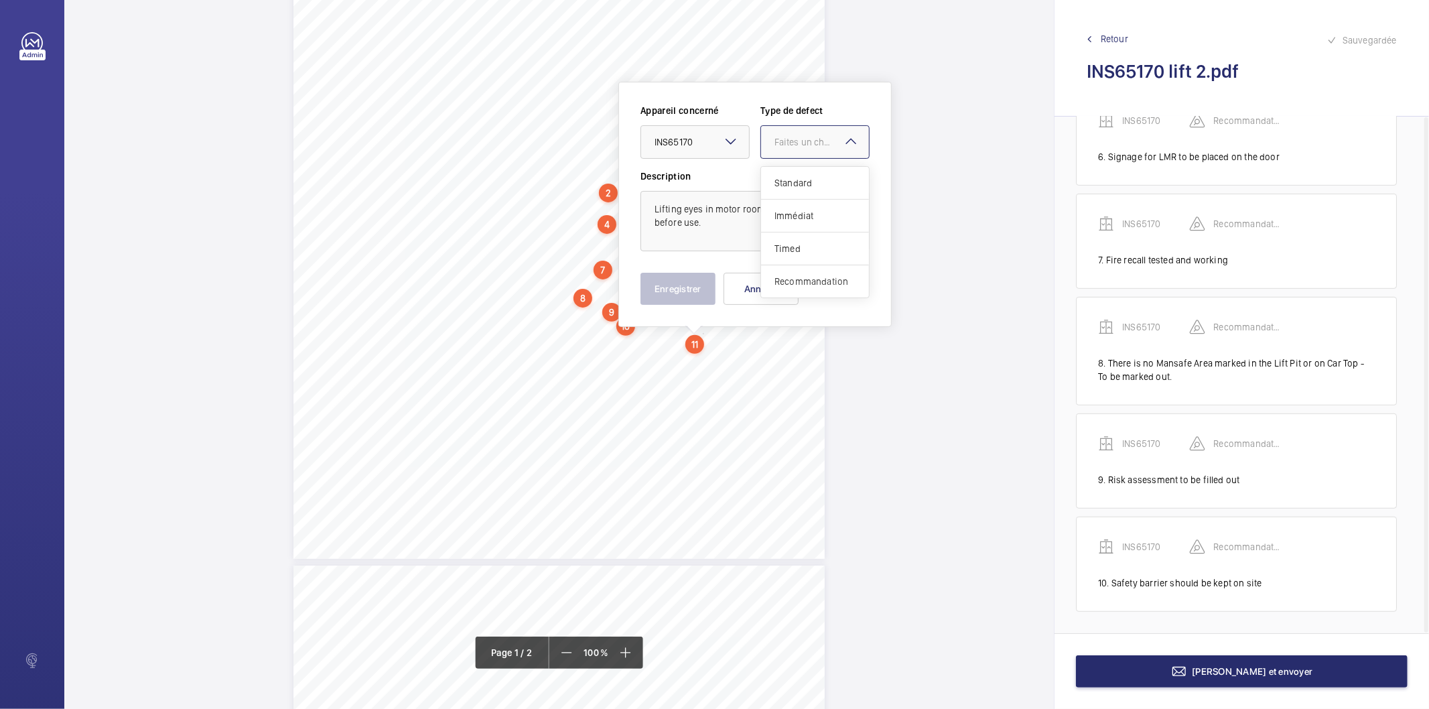
click at [802, 279] on span "Recommandation" at bounding box center [814, 281] width 81 height 13
click at [697, 279] on button "Enregistrer" at bounding box center [677, 289] width 75 height 32
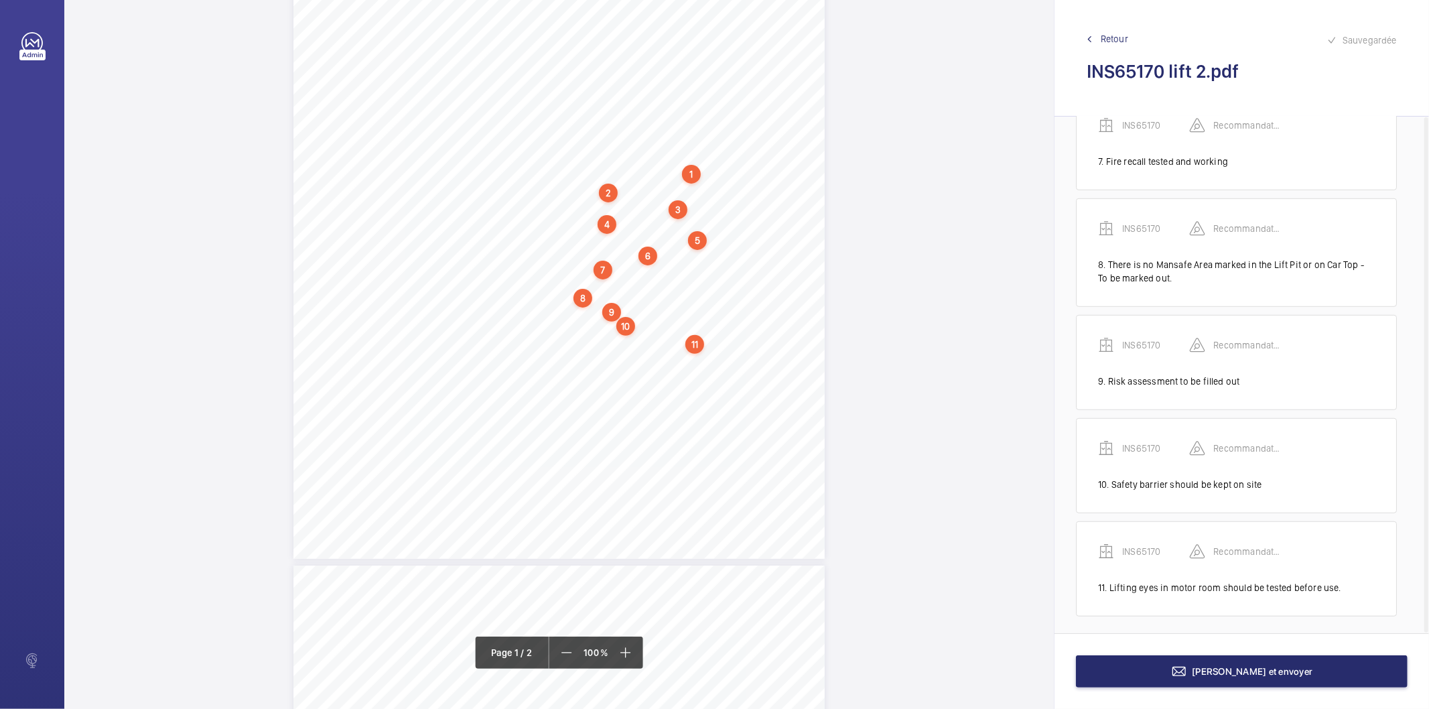
scroll to position [667, 0]
click at [504, 356] on span "Smoke detector should be fitted in motor room in case of" at bounding box center [605, 356] width 207 height 9
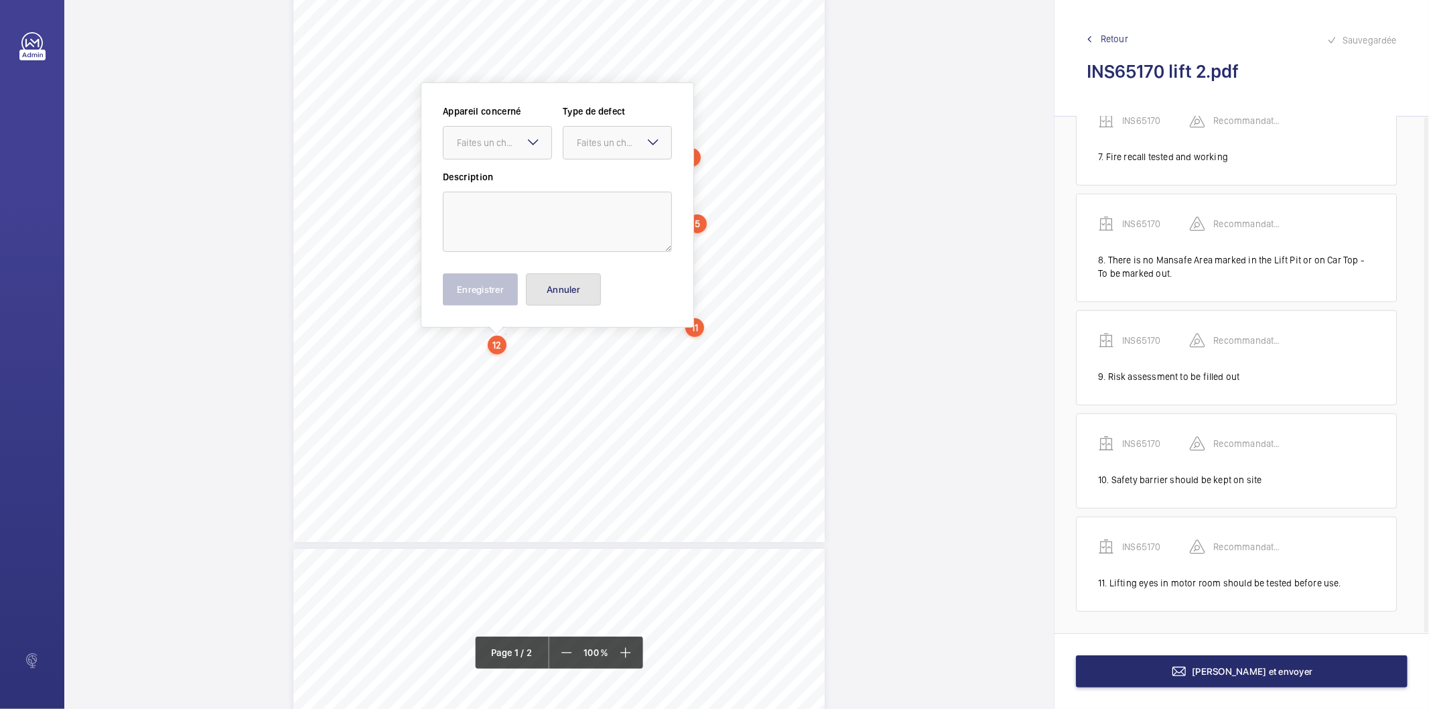
click at [553, 297] on button "Annuler" at bounding box center [563, 289] width 75 height 32
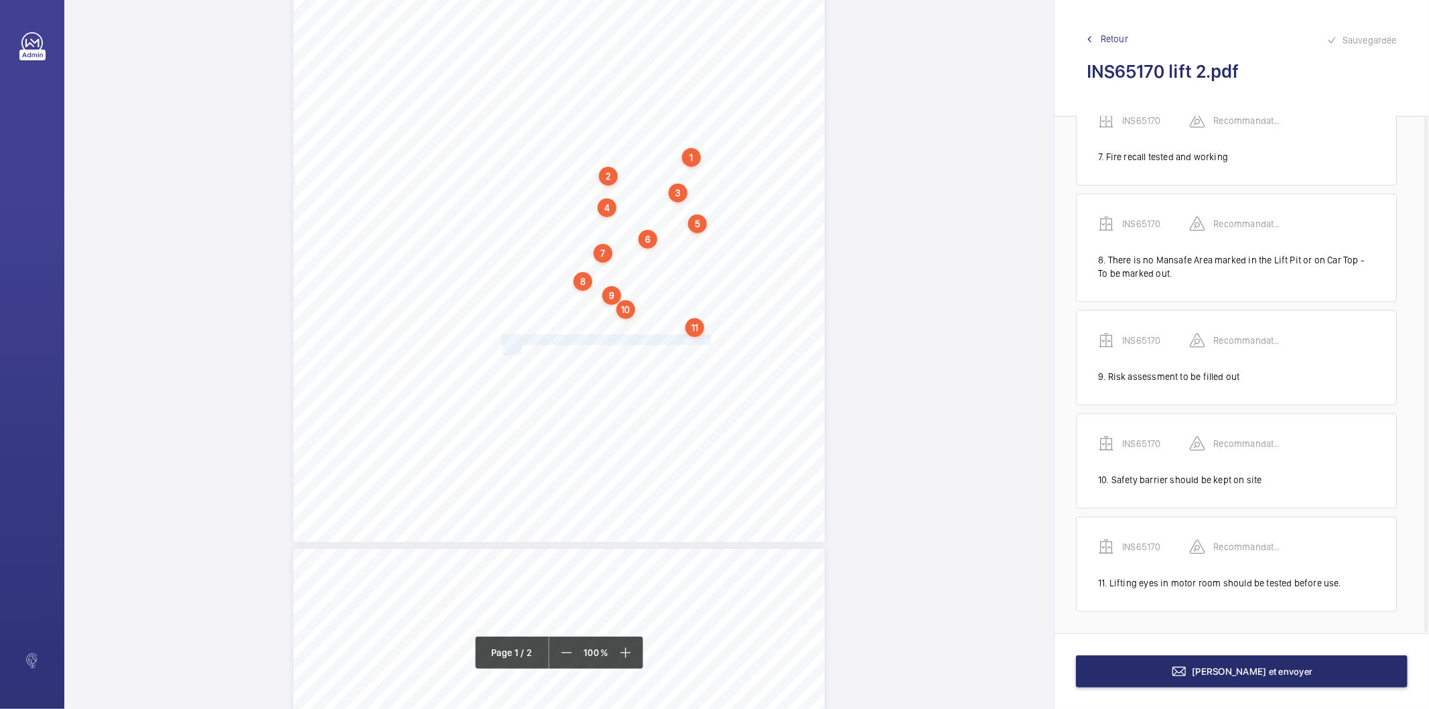
drag, startPoint x: 500, startPoint y: 342, endPoint x: 521, endPoint y: 351, distance: 22.8
click at [521, 351] on div "Lifting Operations and Lifting Equipment Regulations 1998 Report of Thorough Ex…" at bounding box center [558, 166] width 531 height 752
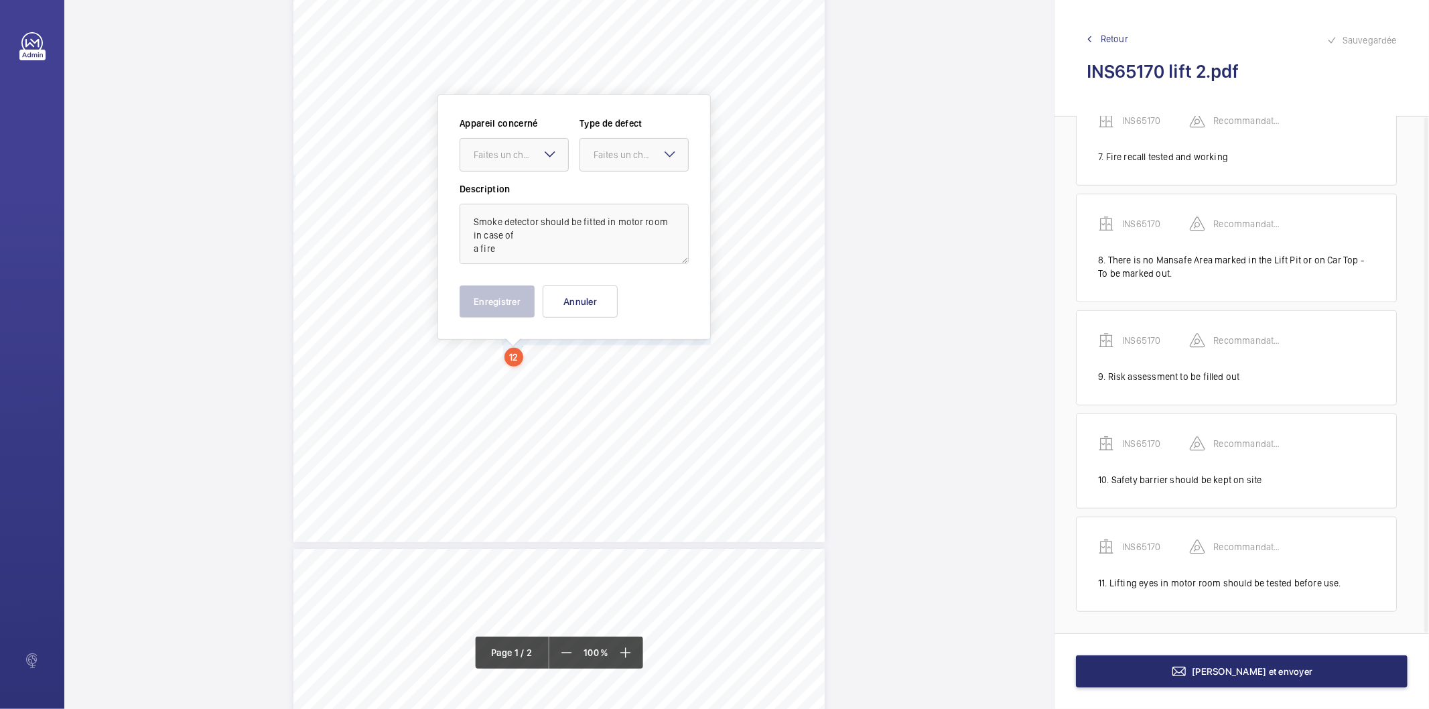
scroll to position [244, 0]
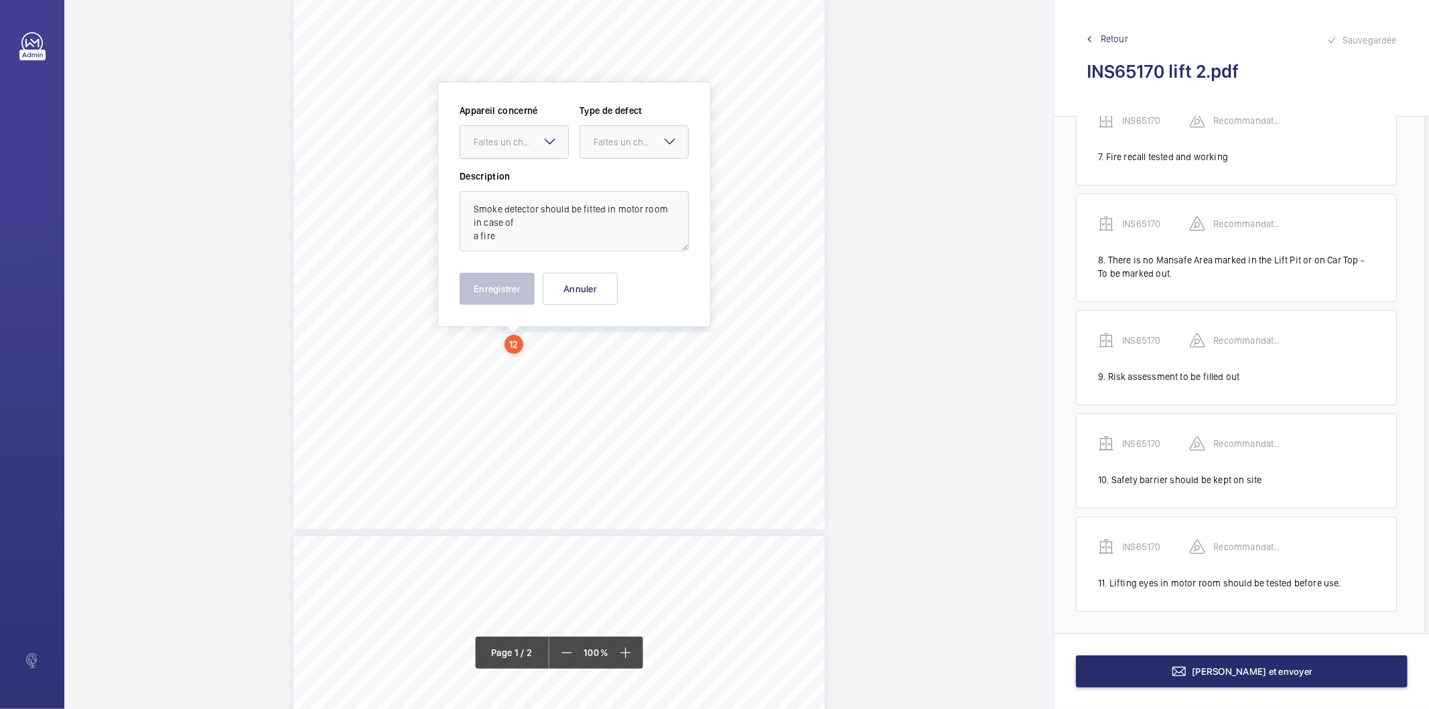
drag, startPoint x: 527, startPoint y: 129, endPoint x: 521, endPoint y: 132, distance: 7.5
click at [525, 129] on div at bounding box center [514, 142] width 108 height 32
click at [507, 178] on span "INS65170" at bounding box center [514, 182] width 81 height 13
click at [614, 147] on div "Faites un choix" at bounding box center [641, 141] width 94 height 13
click at [620, 273] on div "Recommandation" at bounding box center [634, 281] width 108 height 32
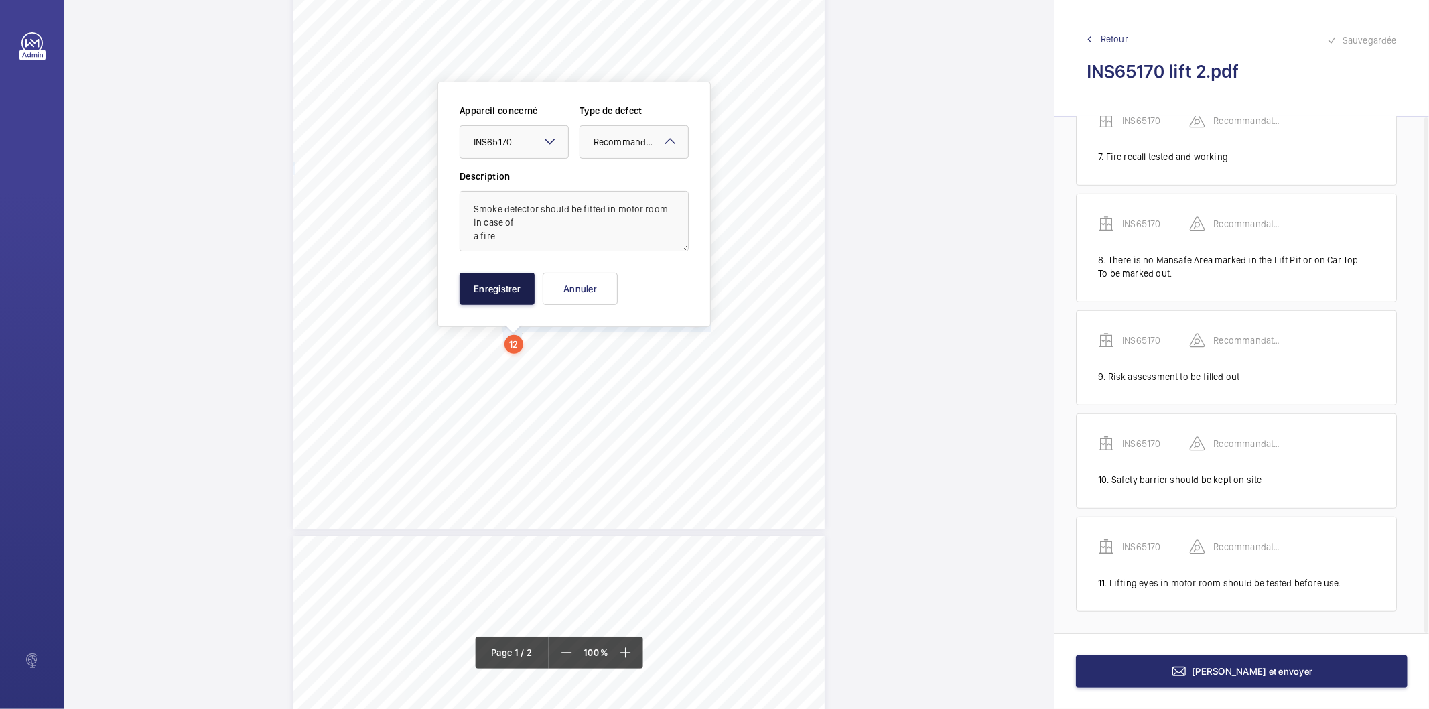
click at [512, 284] on button "Enregistrer" at bounding box center [497, 289] width 75 height 32
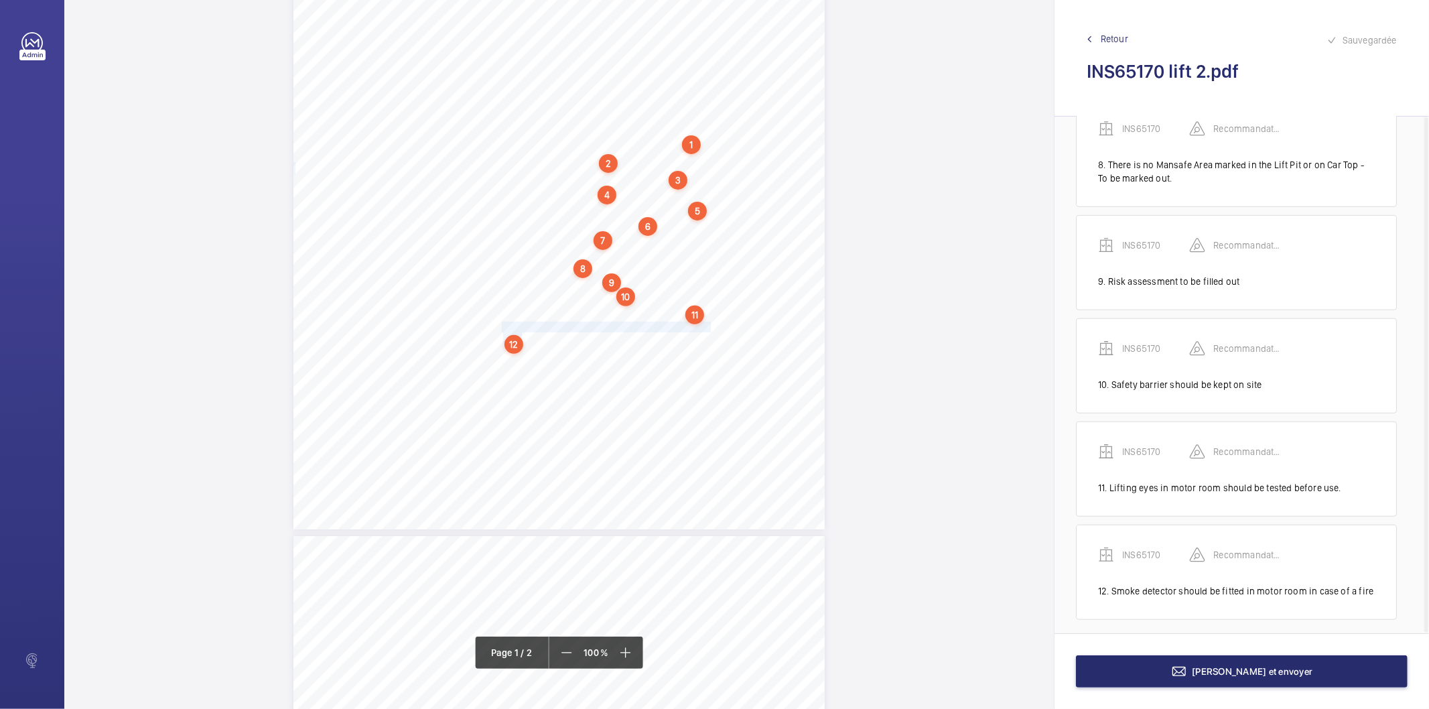
scroll to position [770, 0]
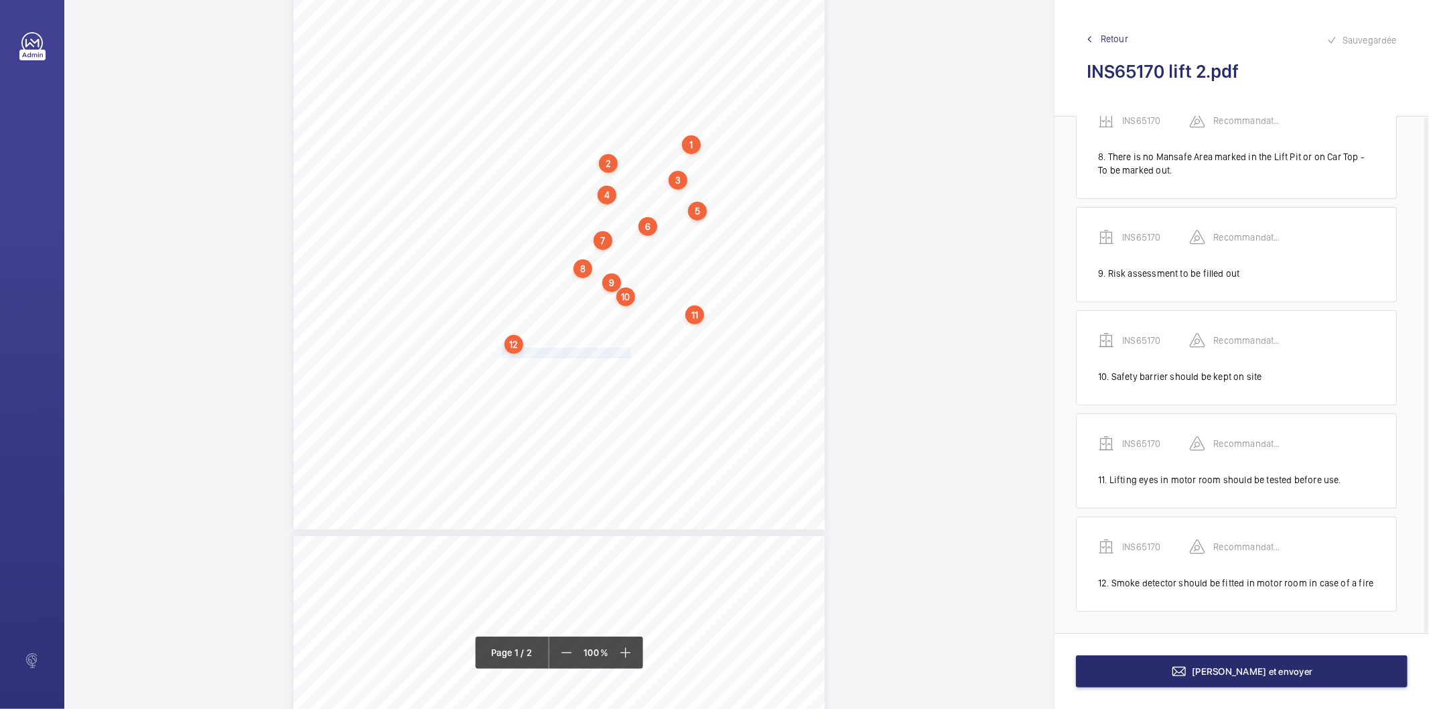
drag, startPoint x: 500, startPoint y: 353, endPoint x: 626, endPoint y: 350, distance: 126.0
click at [626, 350] on div "Lifting Operations and Lifting Equipment Regulations 1998 Report of Thorough Ex…" at bounding box center [558, 154] width 531 height 752
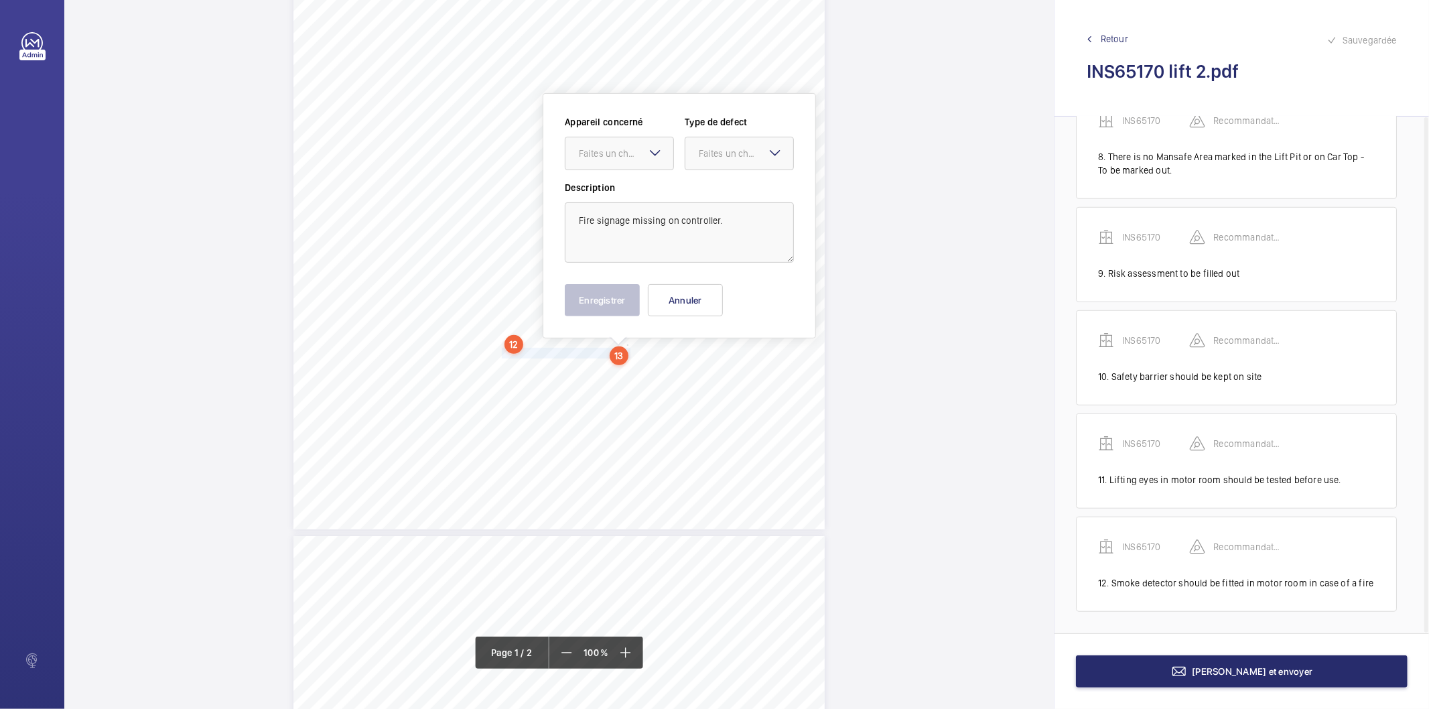
scroll to position [255, 0]
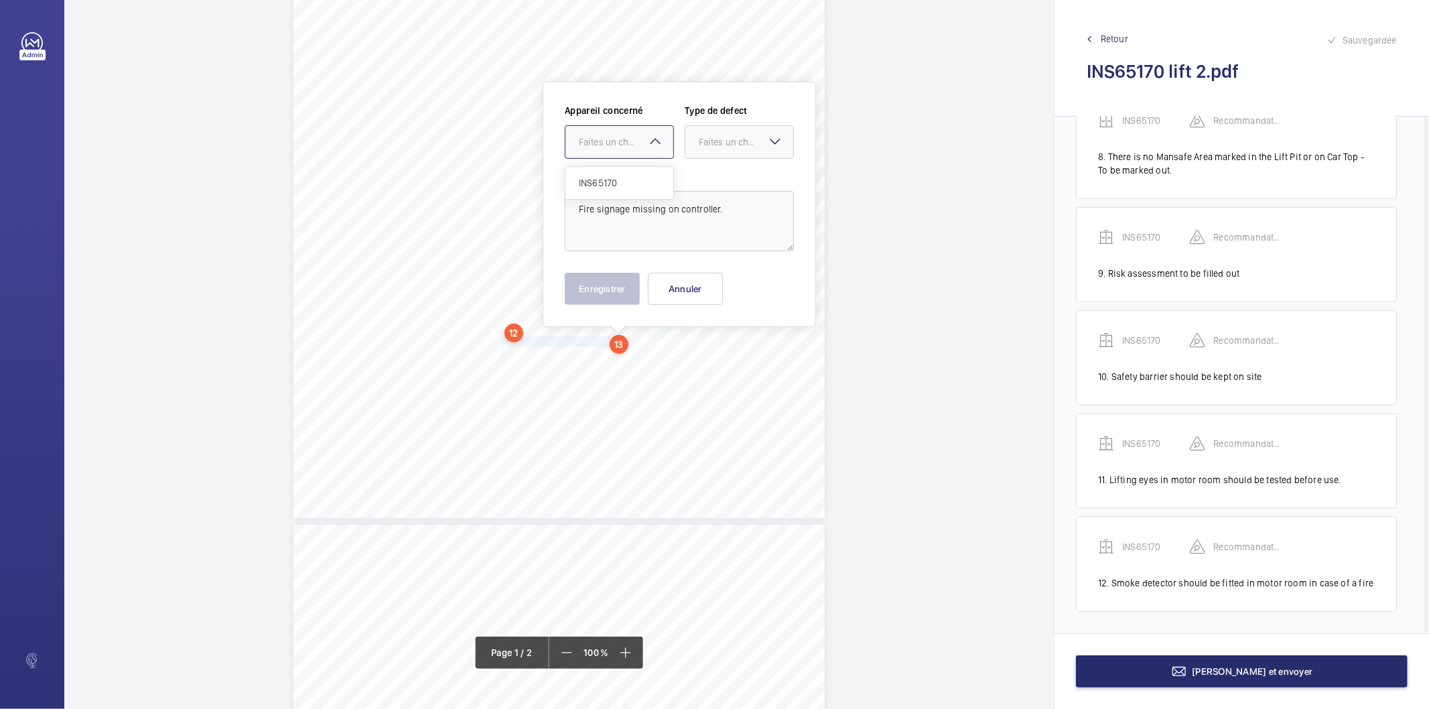
click at [640, 135] on div "Faites un choix" at bounding box center [626, 141] width 94 height 13
click at [612, 182] on span "INS65170" at bounding box center [619, 182] width 81 height 13
click at [712, 141] on div "Faites un choix" at bounding box center [746, 141] width 94 height 13
click at [716, 280] on span "Recommandation" at bounding box center [739, 281] width 81 height 13
click at [626, 280] on button "Enregistrer" at bounding box center [602, 289] width 75 height 32
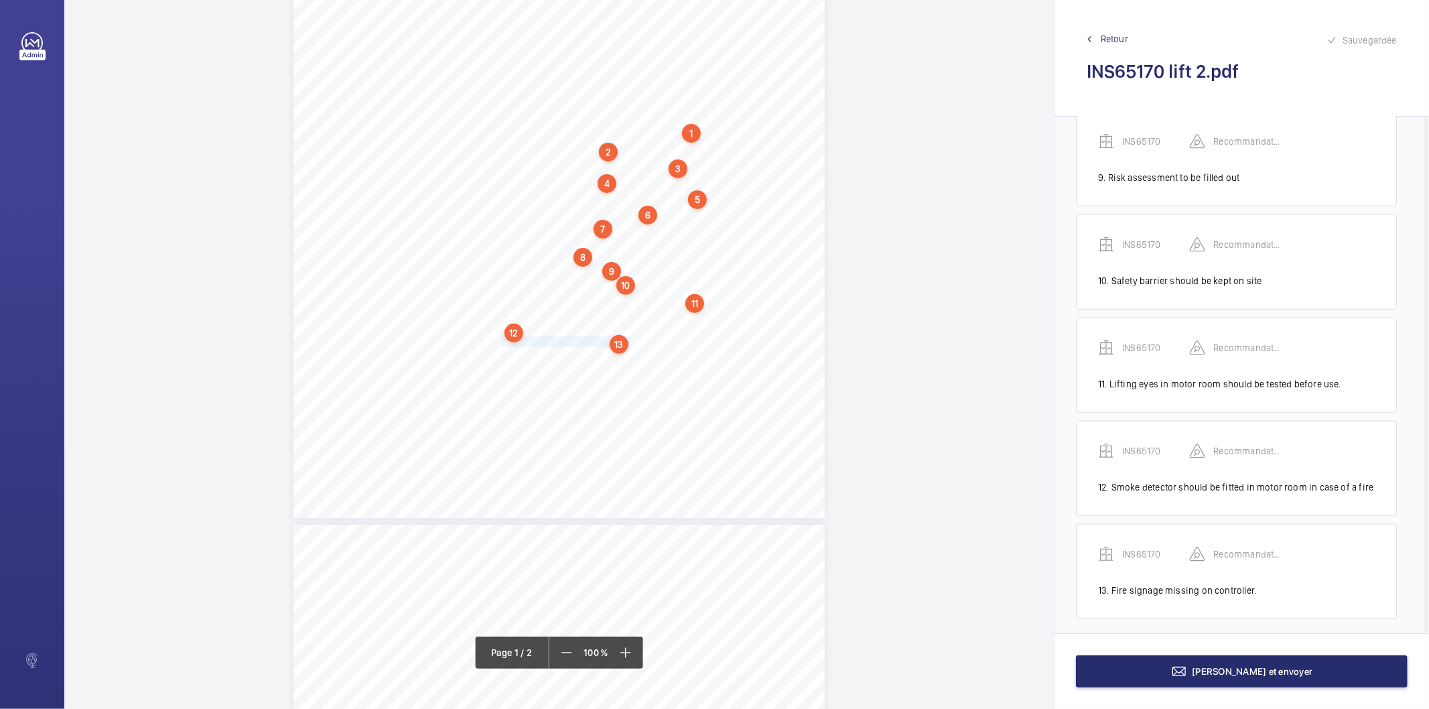
scroll to position [874, 0]
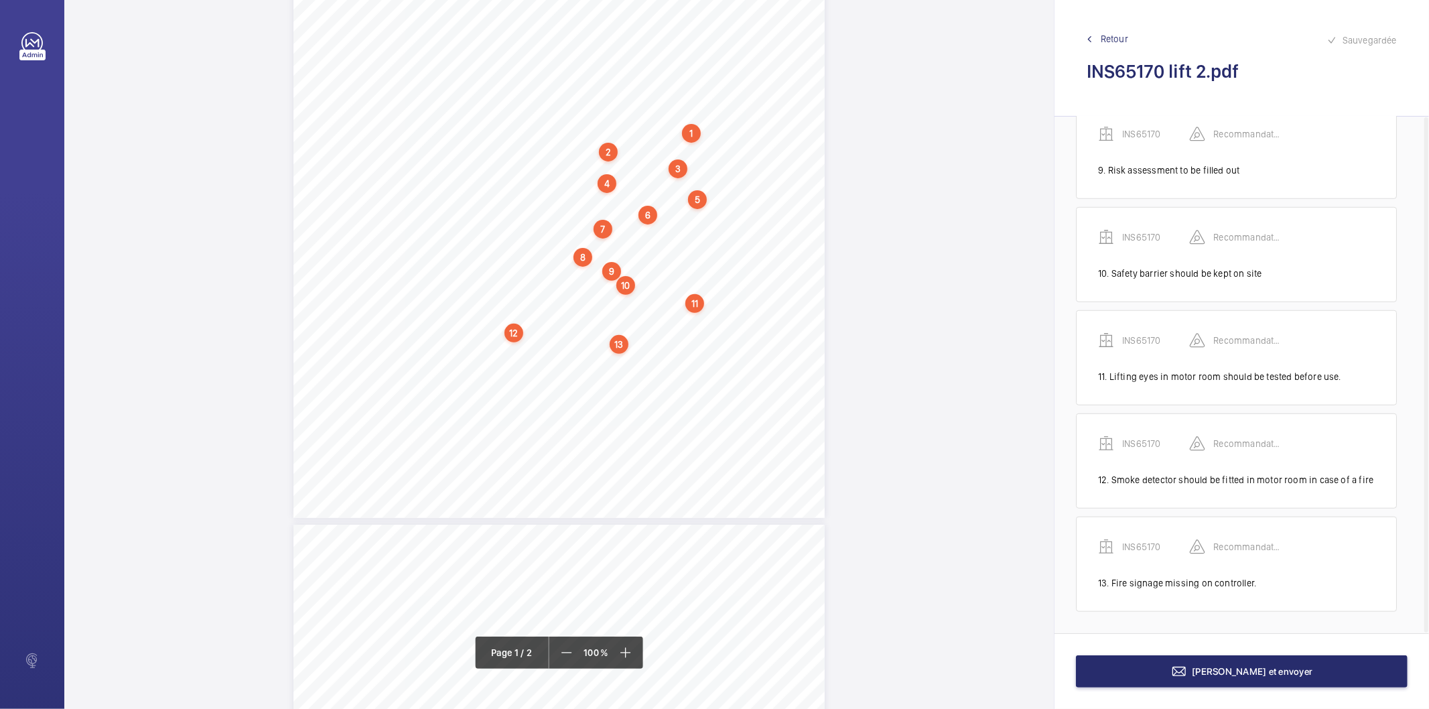
click at [616, 345] on div "13" at bounding box center [619, 344] width 19 height 19
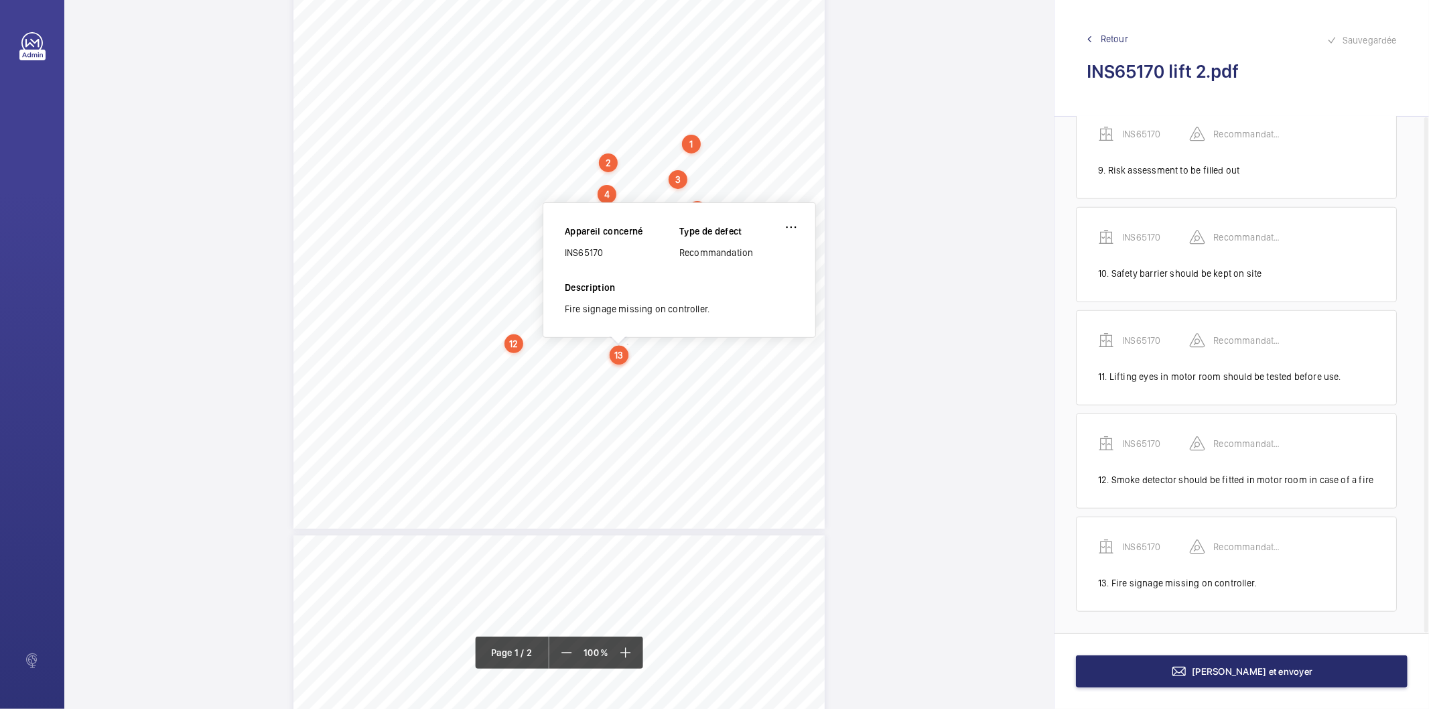
click at [594, 255] on div "INS65170" at bounding box center [622, 252] width 115 height 13
click at [1123, 653] on div "[PERSON_NAME] et envoyer" at bounding box center [1242, 671] width 375 height 76
click at [1108, 664] on button "[PERSON_NAME] et envoyer" at bounding box center [1242, 671] width 332 height 32
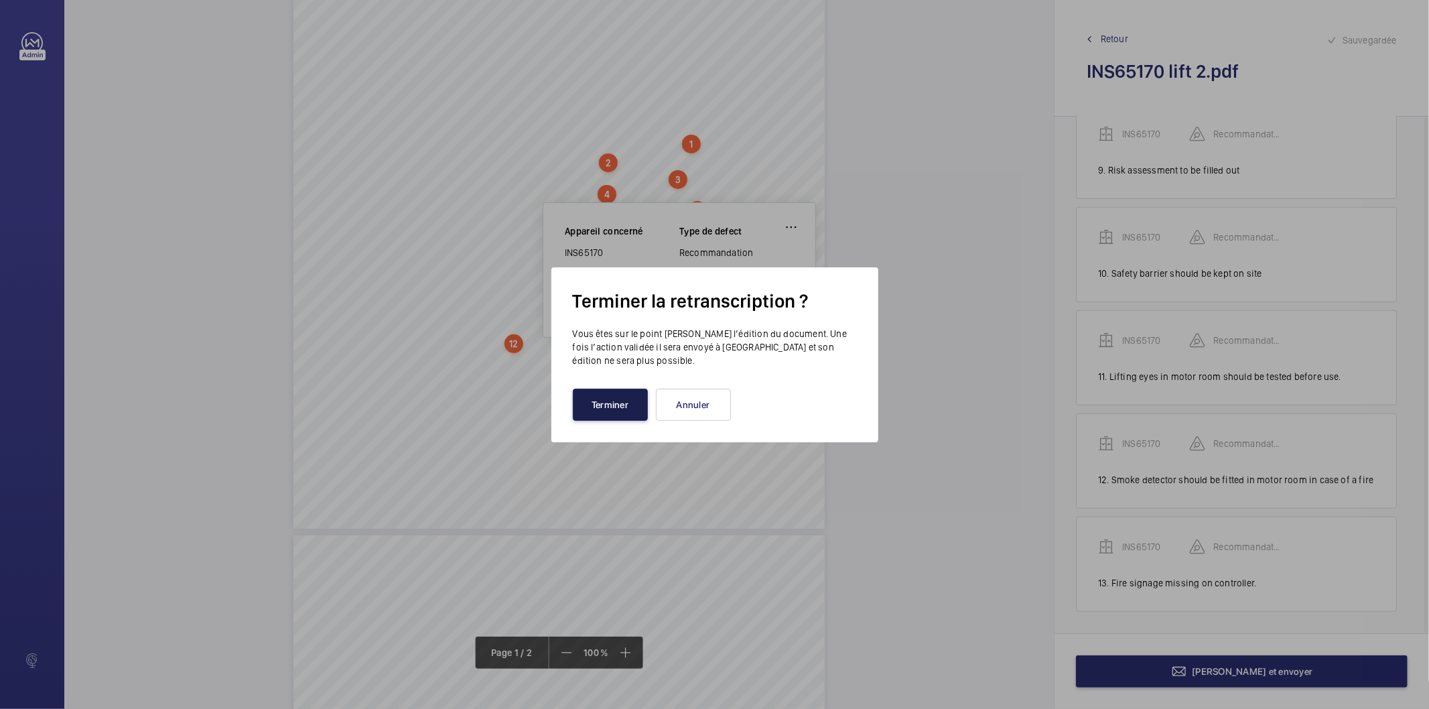
click at [628, 405] on button "Terminer" at bounding box center [610, 405] width 75 height 32
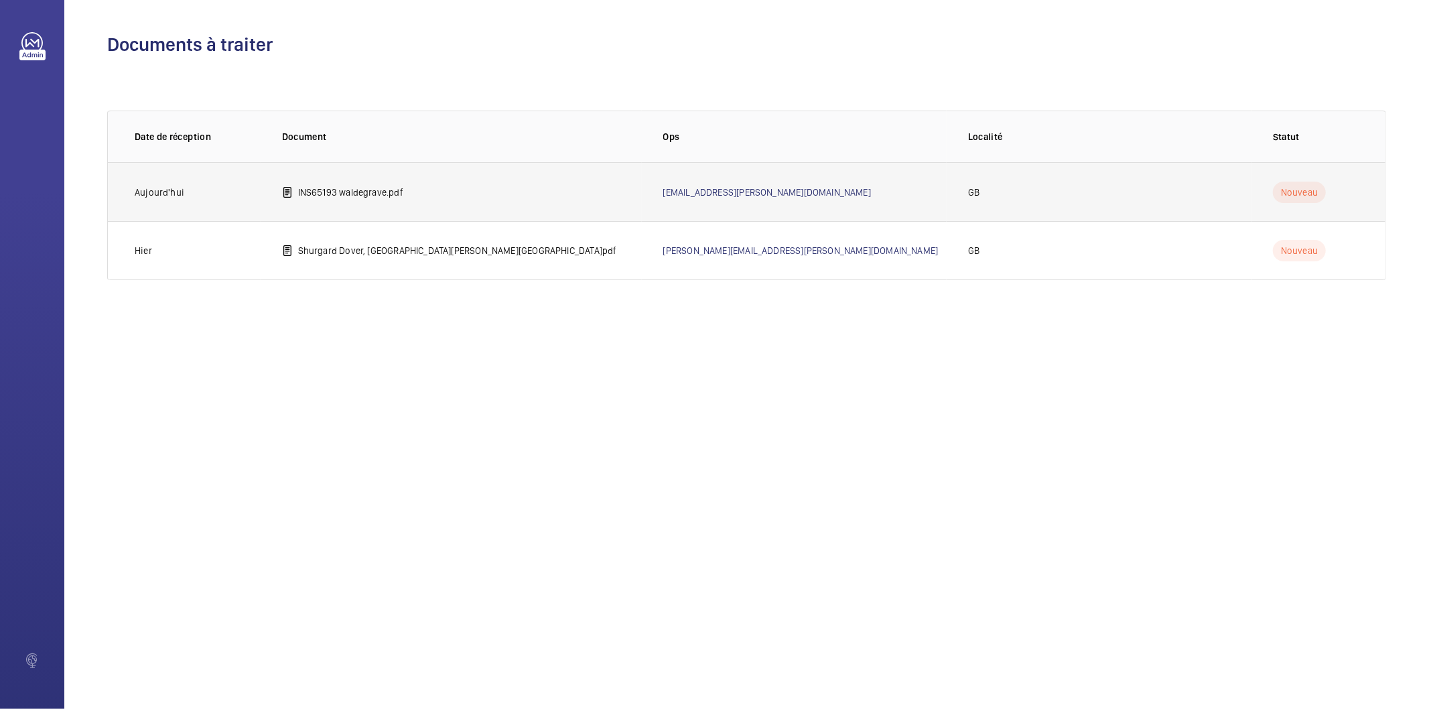
click at [370, 192] on p "INS65193 waldegrave.pdf" at bounding box center [350, 192] width 105 height 13
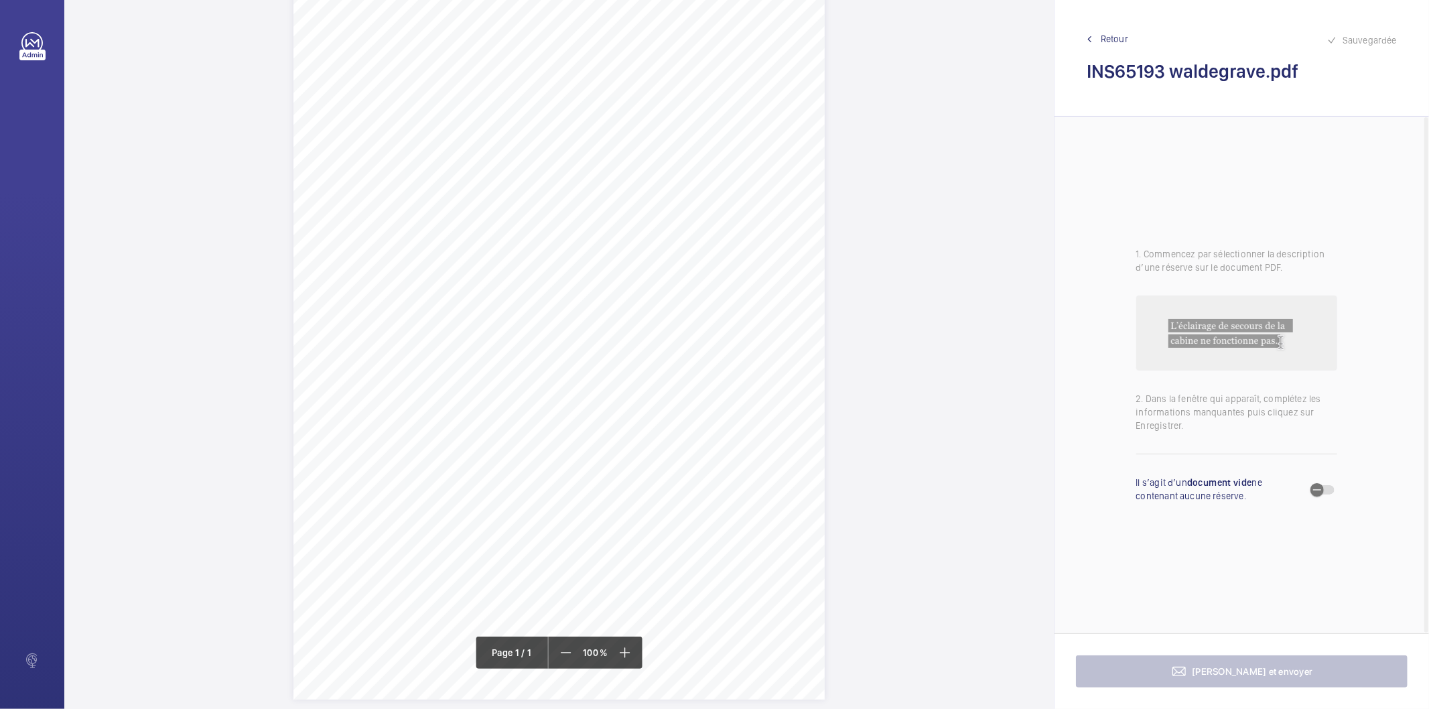
scroll to position [74, 0]
drag, startPoint x: 500, startPoint y: 311, endPoint x: 661, endPoint y: 312, distance: 160.8
click at [661, 312] on div "Signed: Lifting Operations and Lifting Equipment Regulations 1998 Report of Tho…" at bounding box center [558, 323] width 531 height 752
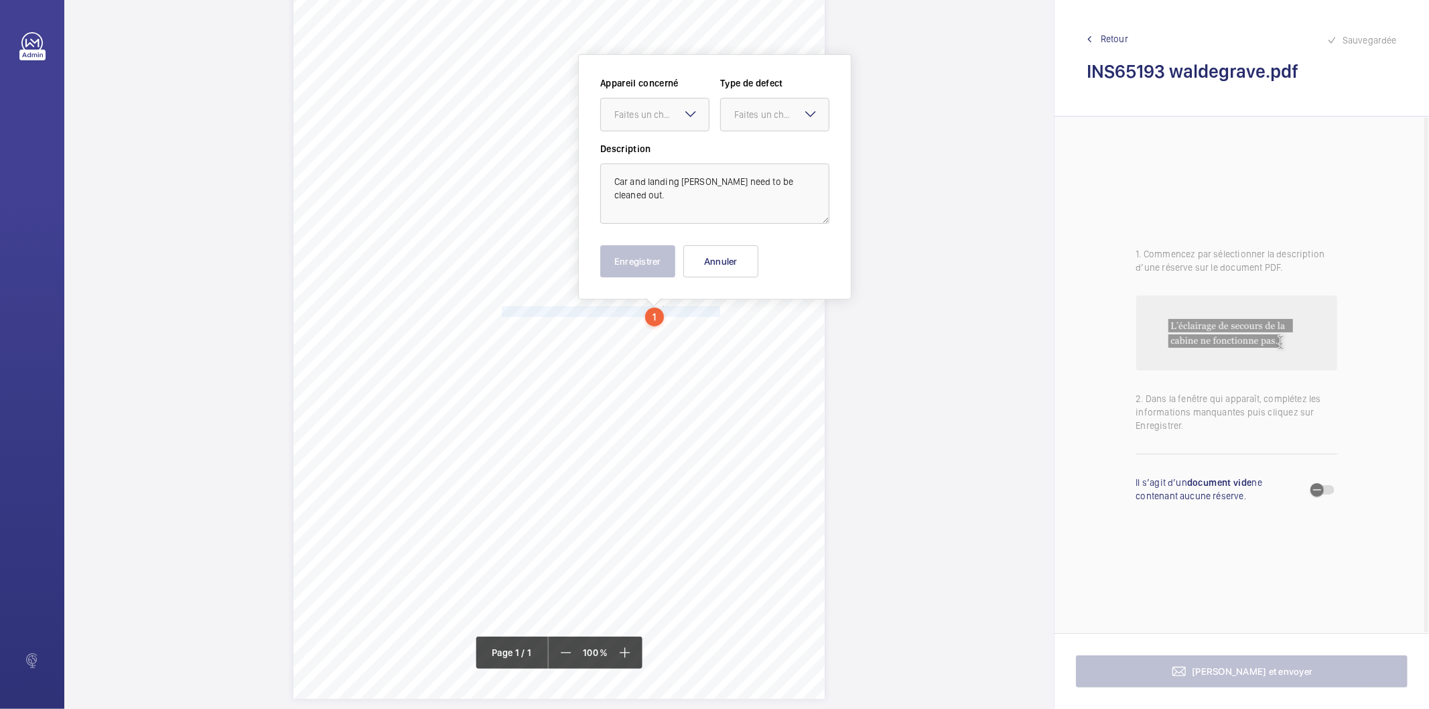
scroll to position [47, 0]
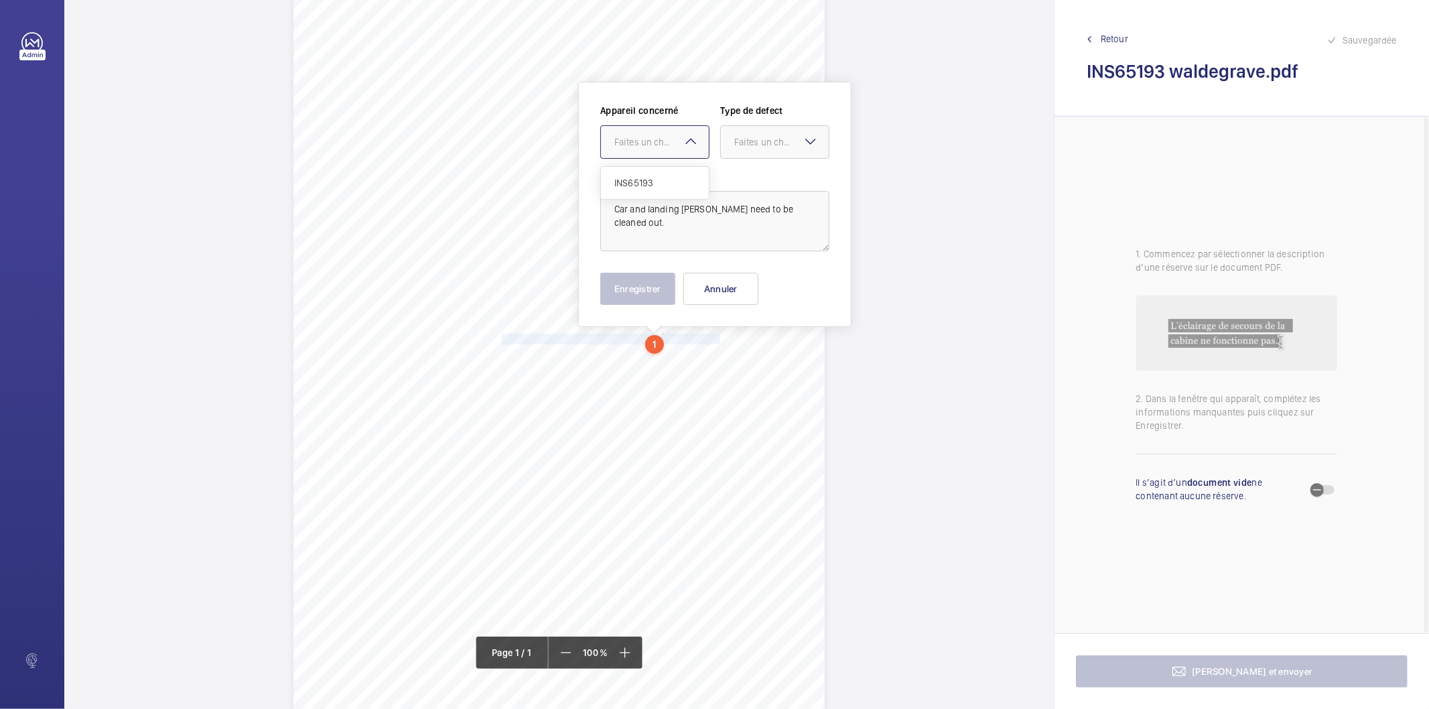
click at [652, 134] on div at bounding box center [655, 142] width 108 height 32
click at [640, 182] on span "INS65193" at bounding box center [654, 182] width 81 height 13
click at [738, 145] on div "Faites un choix" at bounding box center [781, 141] width 94 height 13
click at [738, 188] on span "Standard" at bounding box center [774, 182] width 81 height 13
click at [651, 292] on button "Enregistrer" at bounding box center [637, 289] width 75 height 32
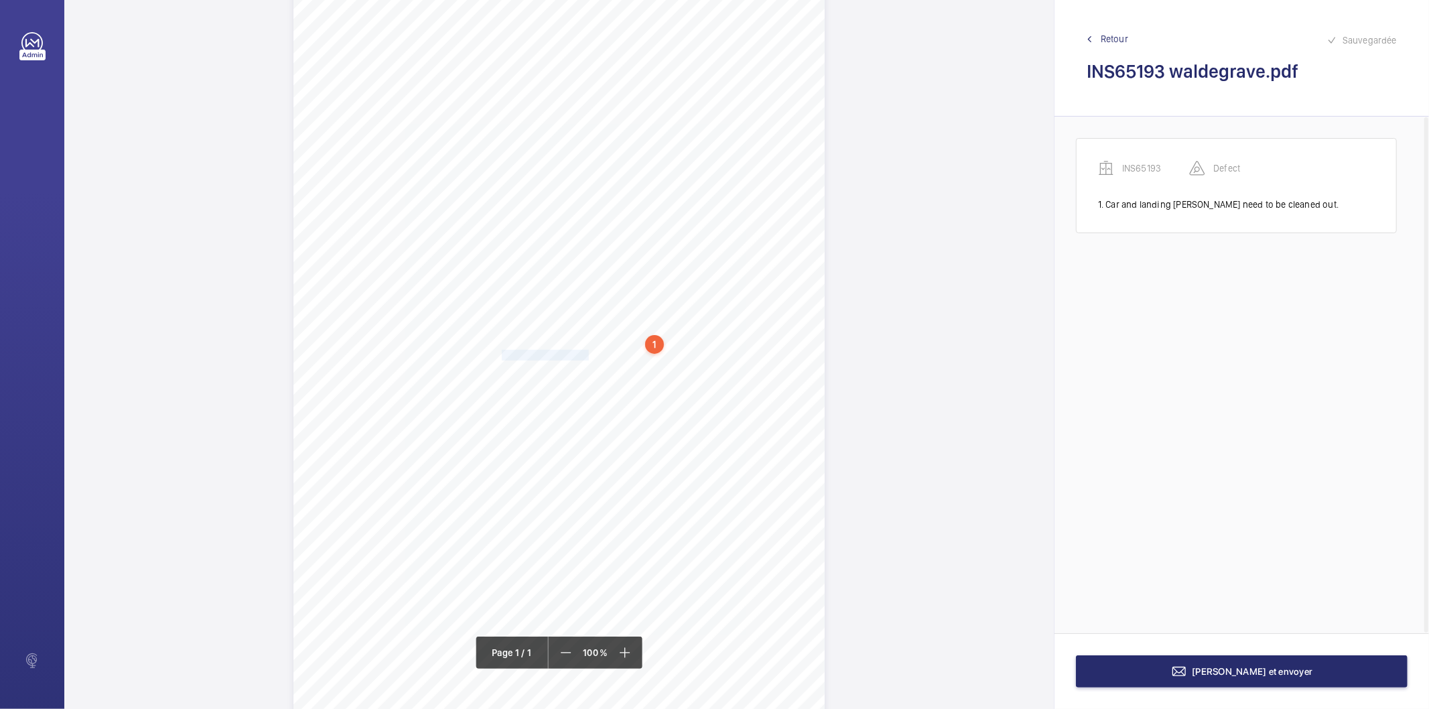
drag, startPoint x: 502, startPoint y: 352, endPoint x: 584, endPoint y: 357, distance: 81.9
click at [584, 357] on div "Signed: Lifting Operations and Lifting Equipment Regulations 1998 Report of Tho…" at bounding box center [558, 351] width 531 height 752
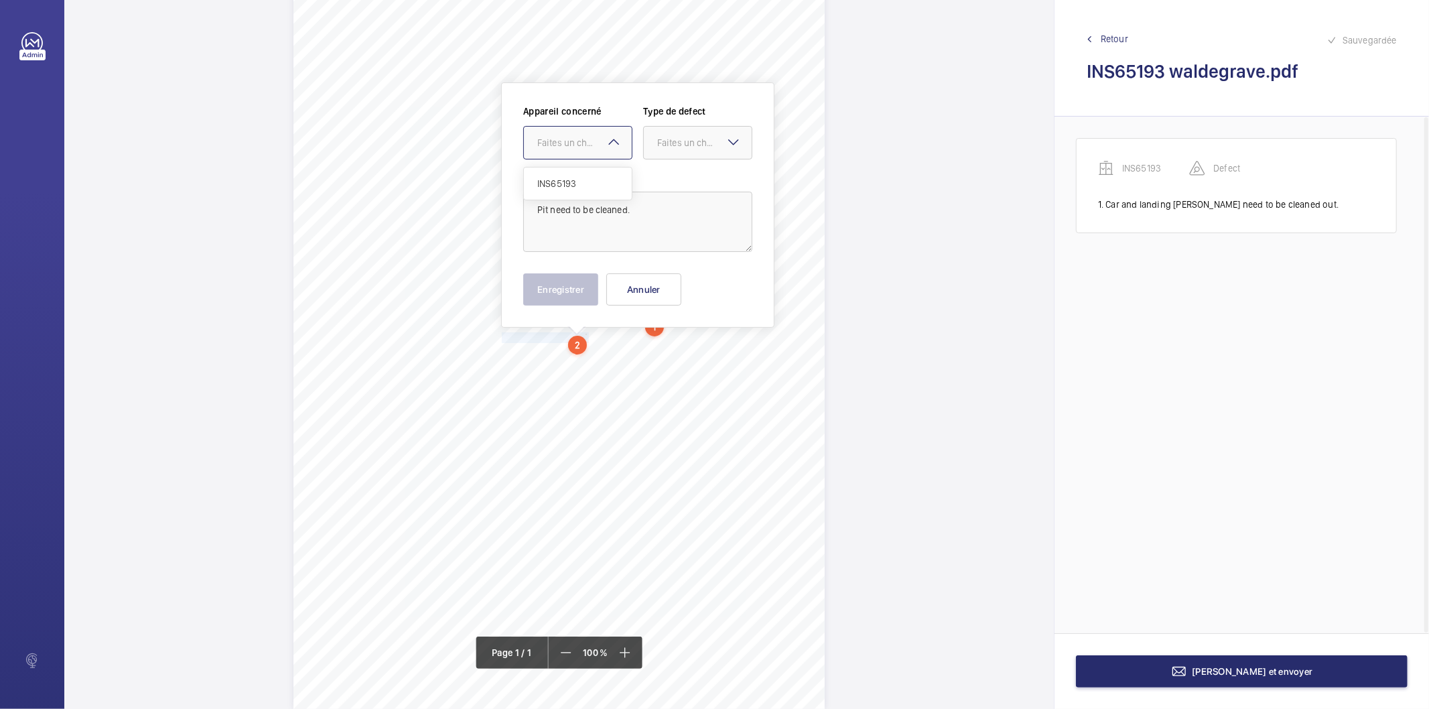
click at [580, 153] on div at bounding box center [578, 143] width 108 height 32
click at [578, 181] on span "INS65193" at bounding box center [577, 183] width 81 height 13
click at [657, 145] on div "Faites un choix" at bounding box center [704, 142] width 94 height 13
click at [667, 177] on span "Standard" at bounding box center [697, 183] width 81 height 13
click at [580, 293] on button "Enregistrer" at bounding box center [560, 289] width 75 height 32
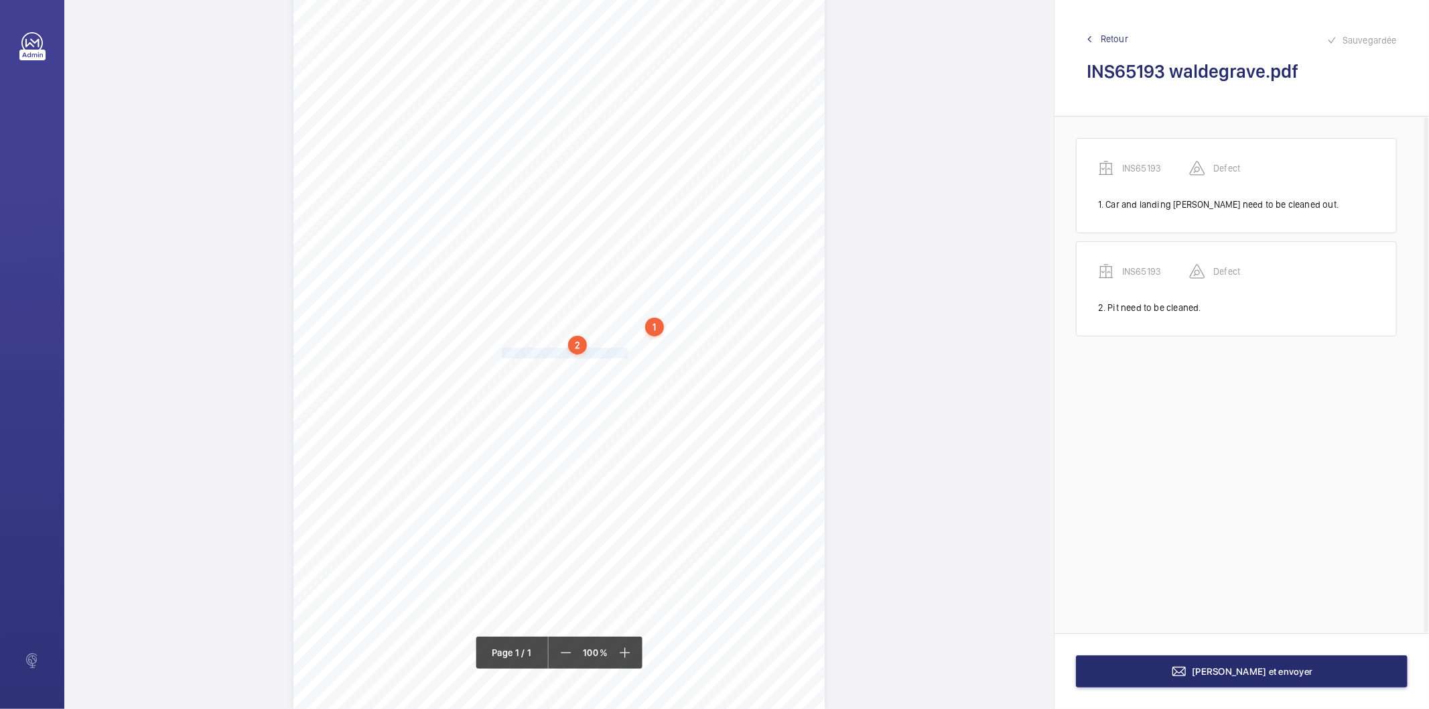
drag, startPoint x: 500, startPoint y: 352, endPoint x: 623, endPoint y: 355, distance: 123.3
click at [623, 355] on div "Signed: Lifting Operations and Lifting Equipment Regulations 1998 Report of Tho…" at bounding box center [558, 333] width 531 height 752
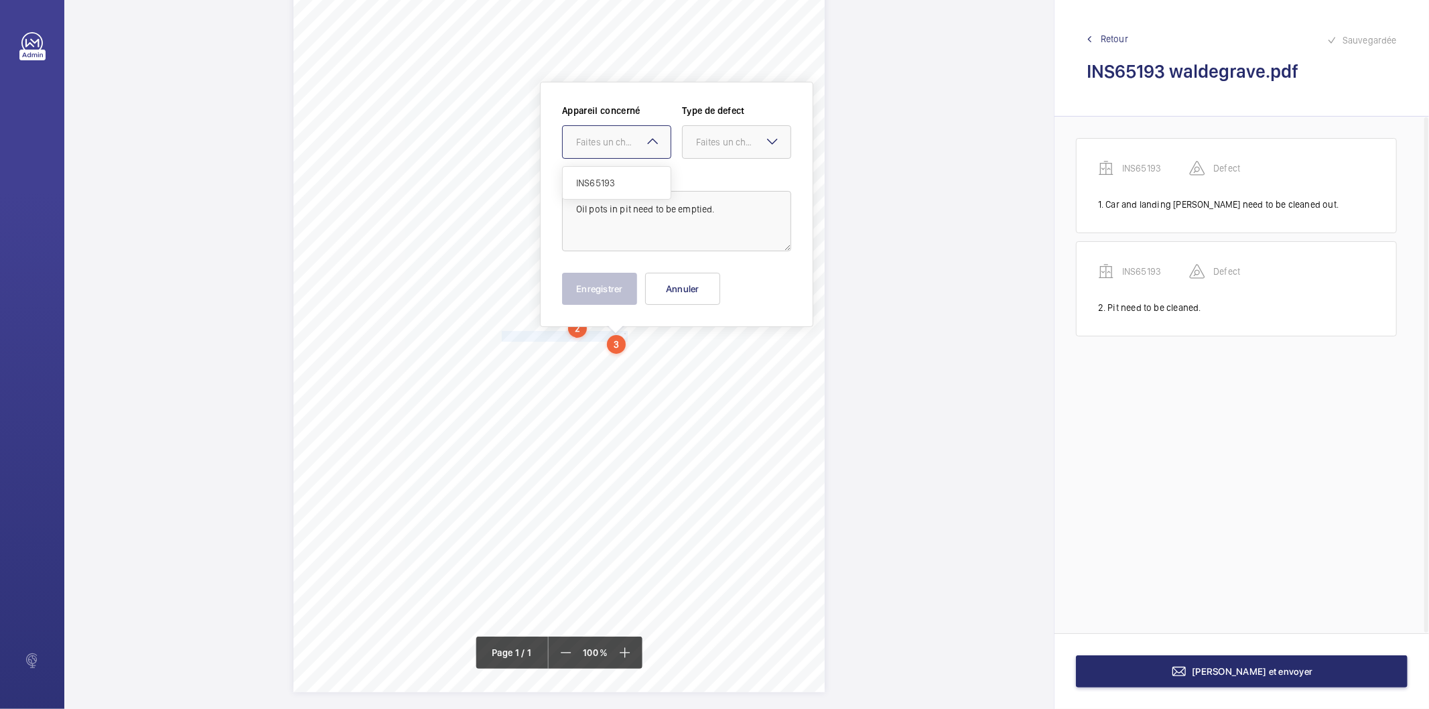
click at [624, 145] on div "Faites un choix" at bounding box center [623, 141] width 94 height 13
click at [614, 188] on span "INS65193" at bounding box center [616, 182] width 81 height 13
click at [737, 138] on div "Faites un choix" at bounding box center [743, 141] width 94 height 13
click at [732, 179] on span "Standard" at bounding box center [736, 182] width 81 height 13
click at [622, 285] on button "Enregistrer" at bounding box center [599, 289] width 75 height 32
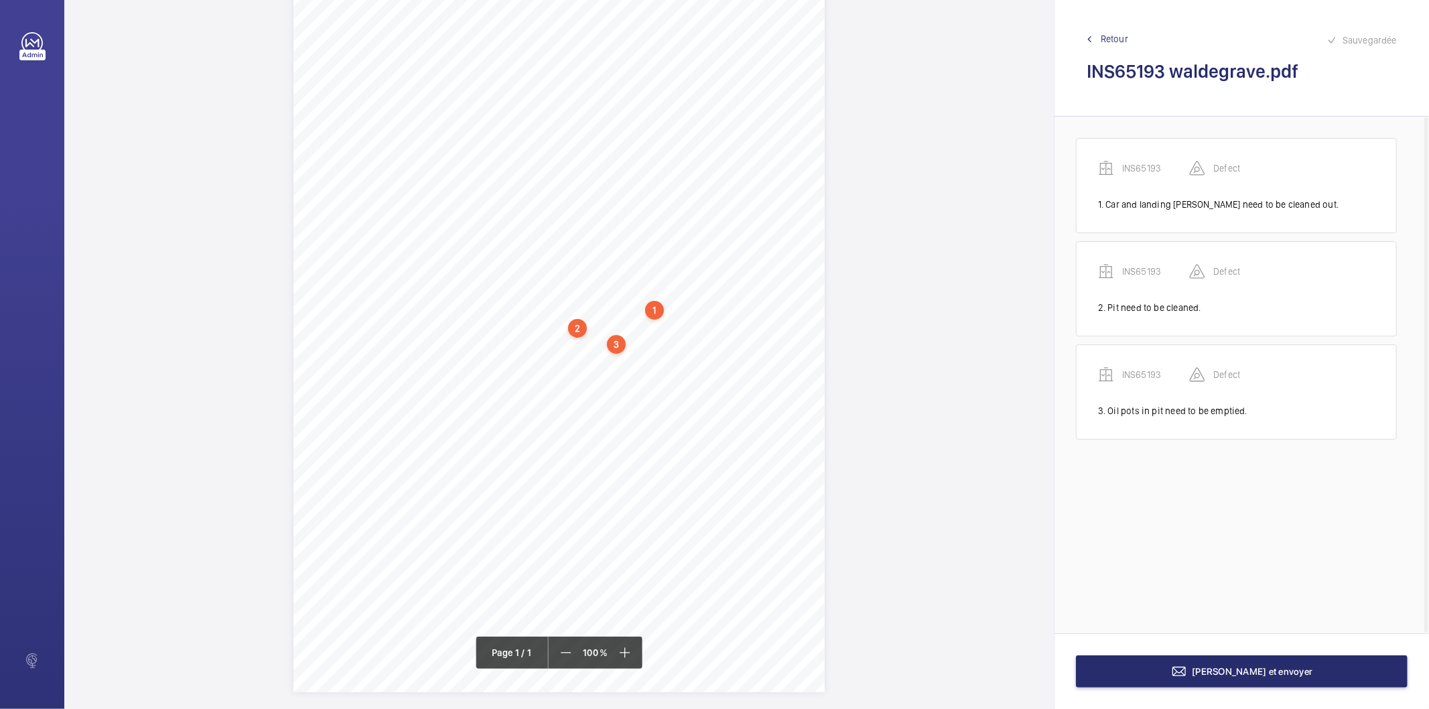
click at [618, 348] on div "3" at bounding box center [616, 344] width 19 height 19
click at [579, 256] on div "INS65193" at bounding box center [619, 252] width 115 height 13
drag, startPoint x: 500, startPoint y: 362, endPoint x: 667, endPoint y: 362, distance: 166.2
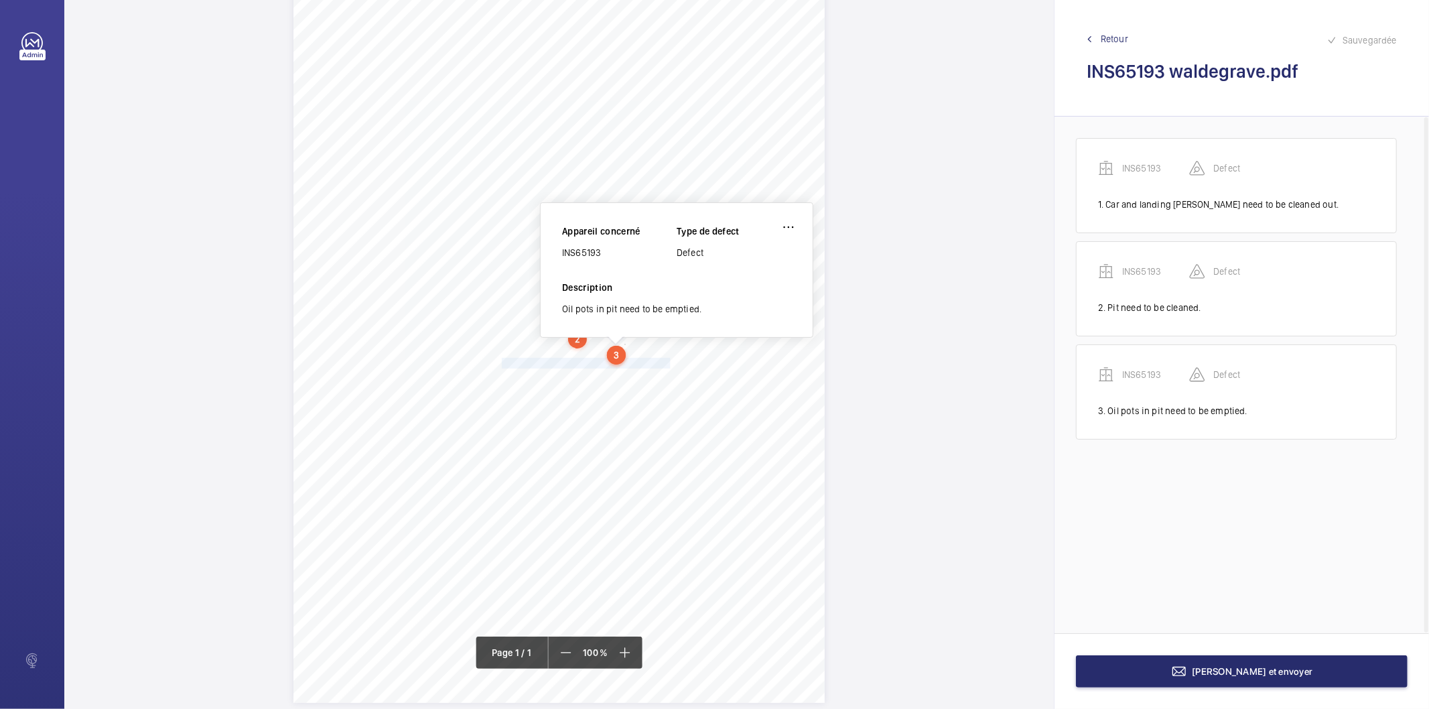
click at [667, 362] on div "Signed: Lifting Operations and Lifting Equipment Regulations 1998 Report of Tho…" at bounding box center [558, 327] width 531 height 752
click at [661, 364] on span "Autodialler connect to maintenance company." at bounding box center [585, 362] width 166 height 9
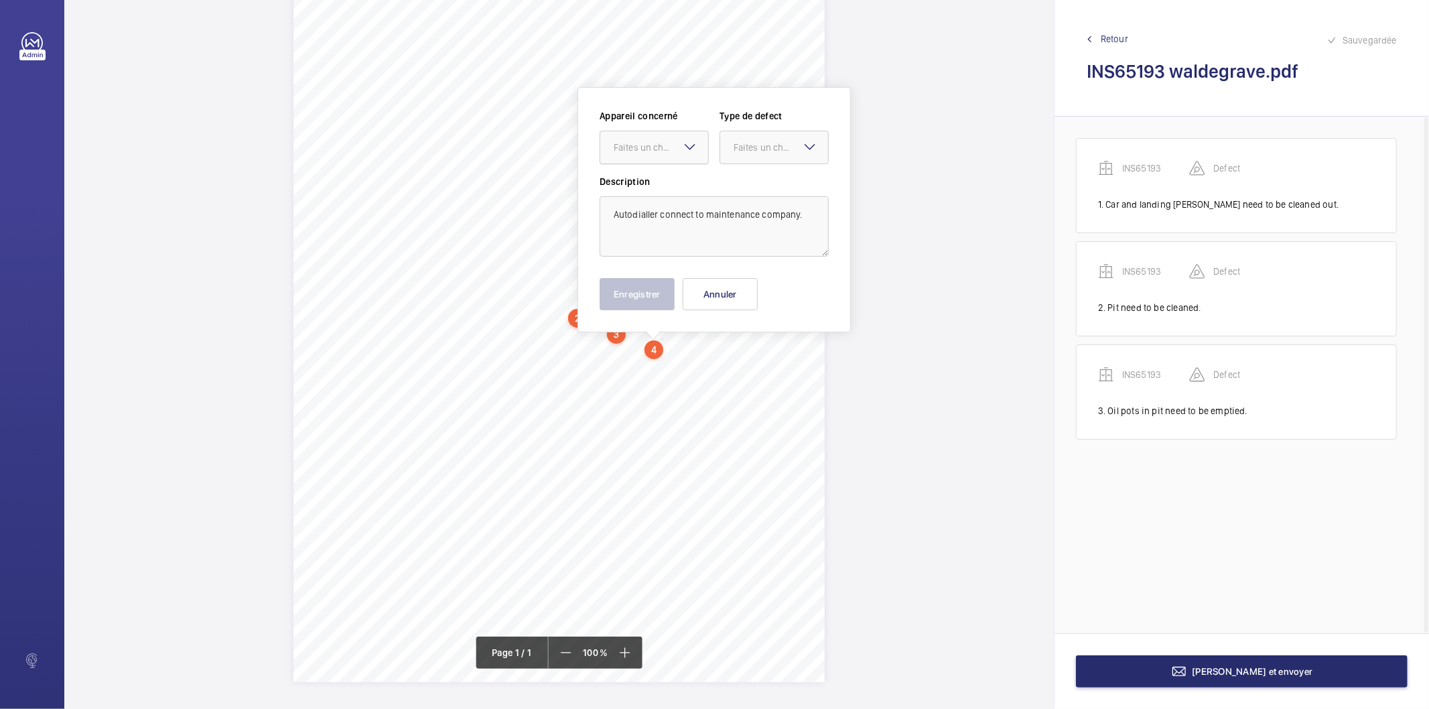
click at [665, 147] on div "Faites un choix" at bounding box center [661, 147] width 94 height 13
click at [651, 184] on span "INS65193" at bounding box center [654, 188] width 81 height 13
click at [761, 137] on div at bounding box center [774, 147] width 108 height 32
click at [751, 283] on span "Recommandation" at bounding box center [774, 286] width 81 height 13
click at [669, 296] on button "Enregistrer" at bounding box center [637, 294] width 75 height 32
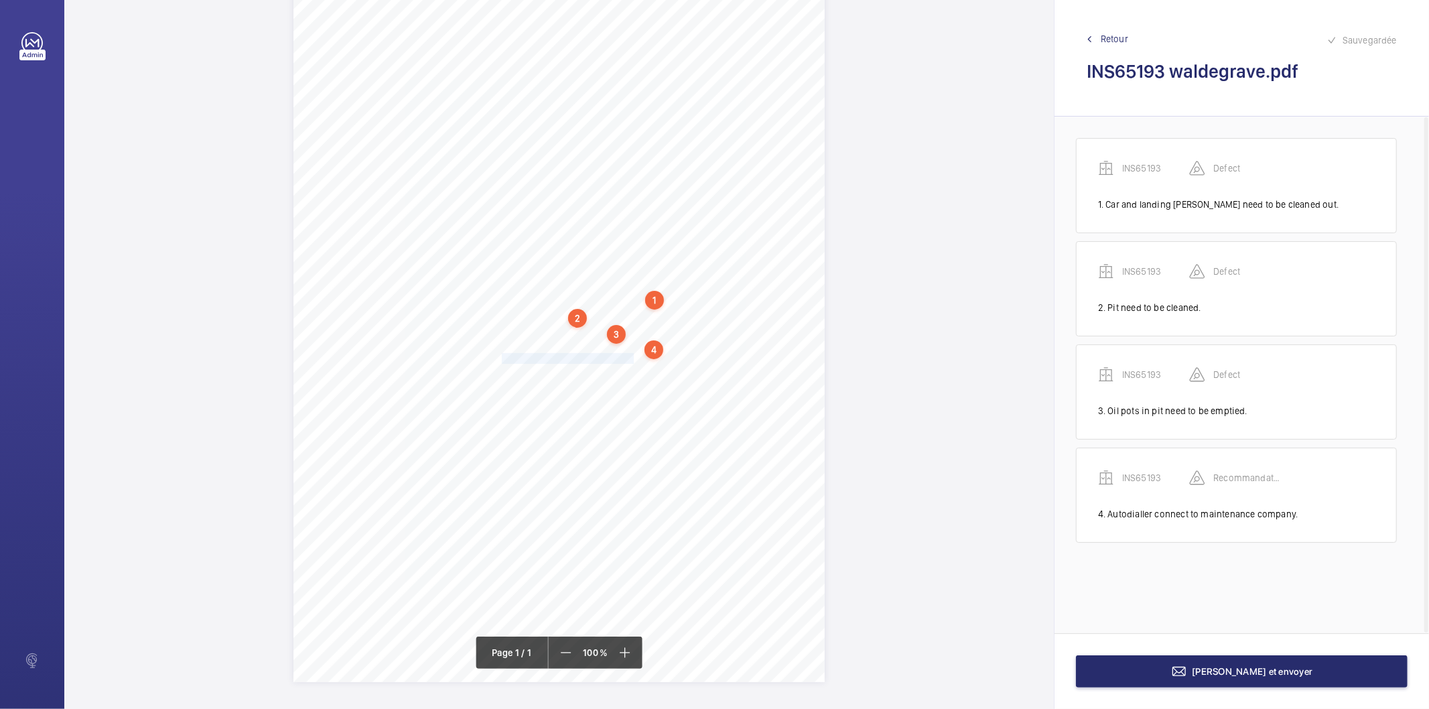
drag, startPoint x: 500, startPoint y: 359, endPoint x: 632, endPoint y: 358, distance: 131.3
click at [632, 358] on span "Safety barrier should be kept on site." at bounding box center [569, 358] width 134 height 9
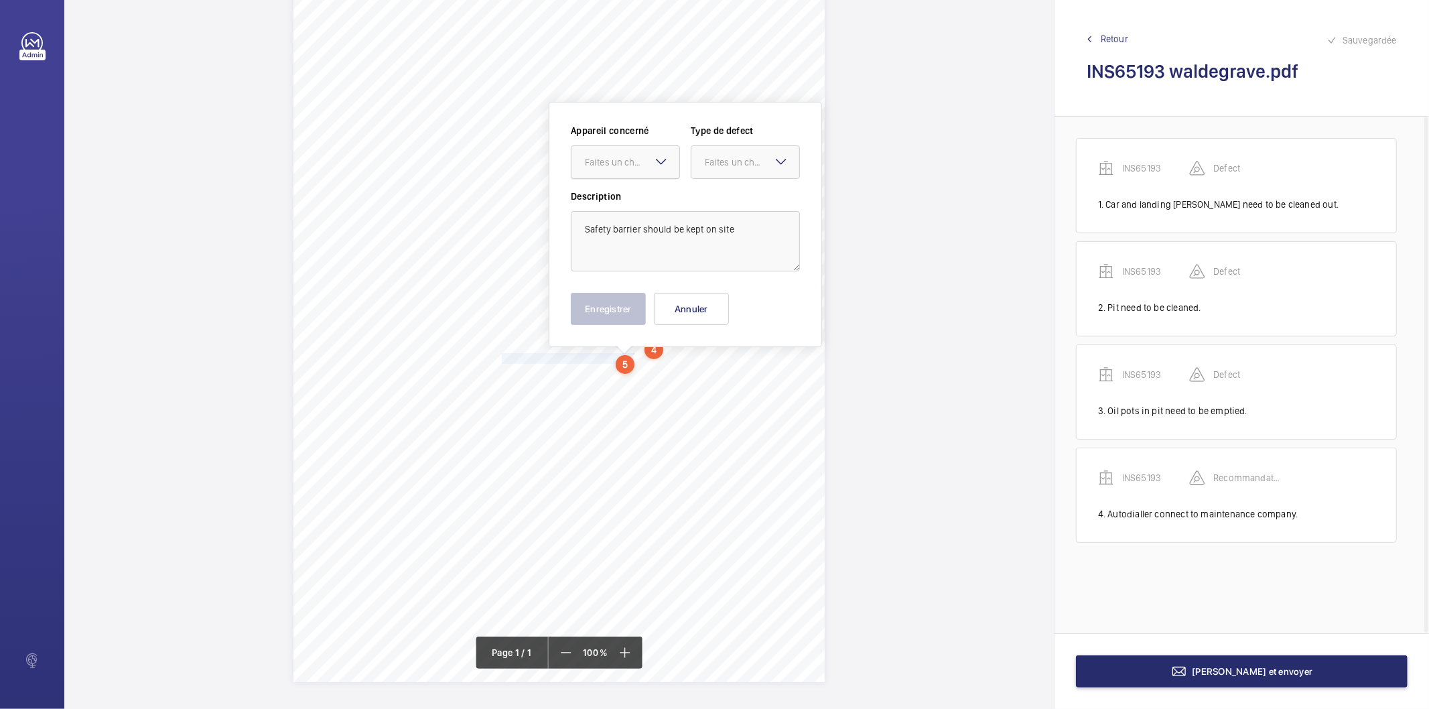
click at [634, 165] on div "Faites un choix" at bounding box center [632, 161] width 94 height 13
click at [613, 202] on span "INS65193" at bounding box center [625, 202] width 81 height 13
click at [745, 159] on div "Faites un choix" at bounding box center [752, 161] width 94 height 13
click at [730, 295] on span "Recommandation" at bounding box center [745, 301] width 81 height 13
click at [620, 309] on button "Enregistrer" at bounding box center [608, 309] width 75 height 32
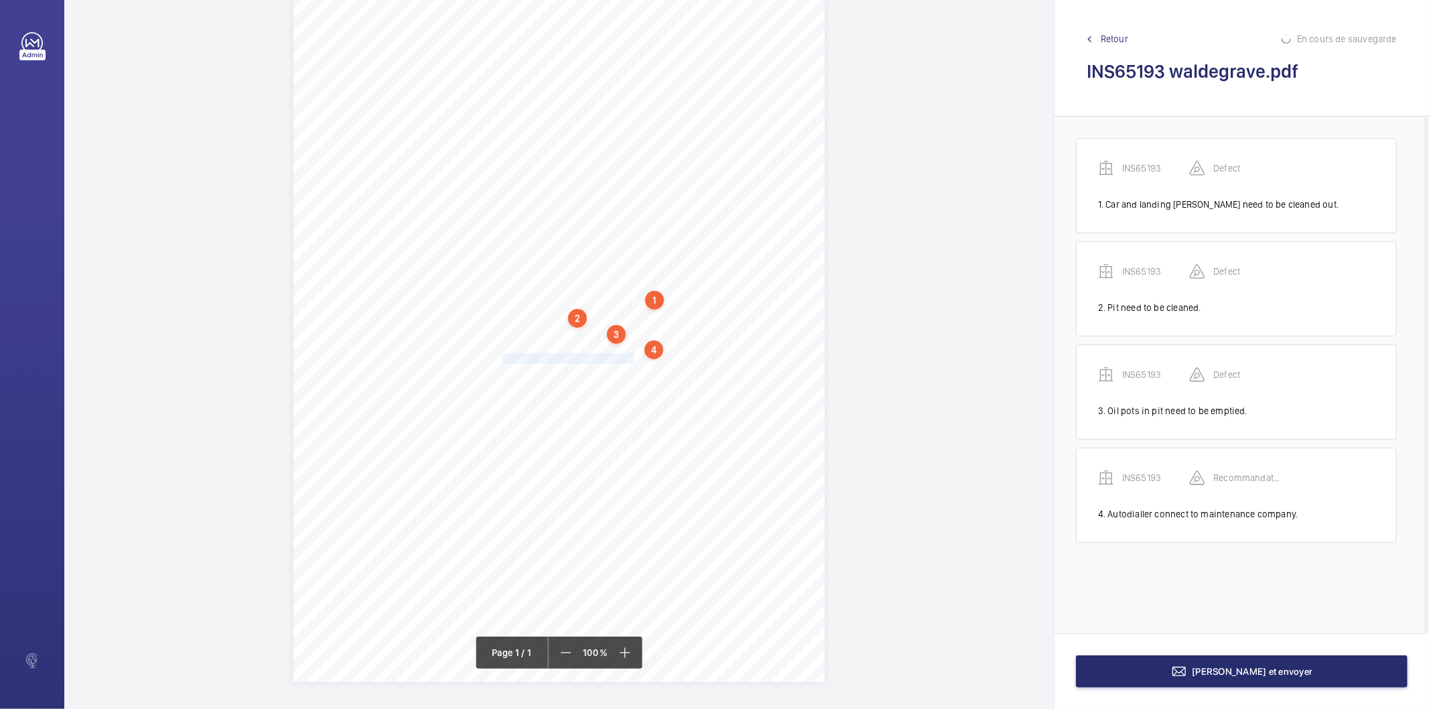
scroll to position [34, 0]
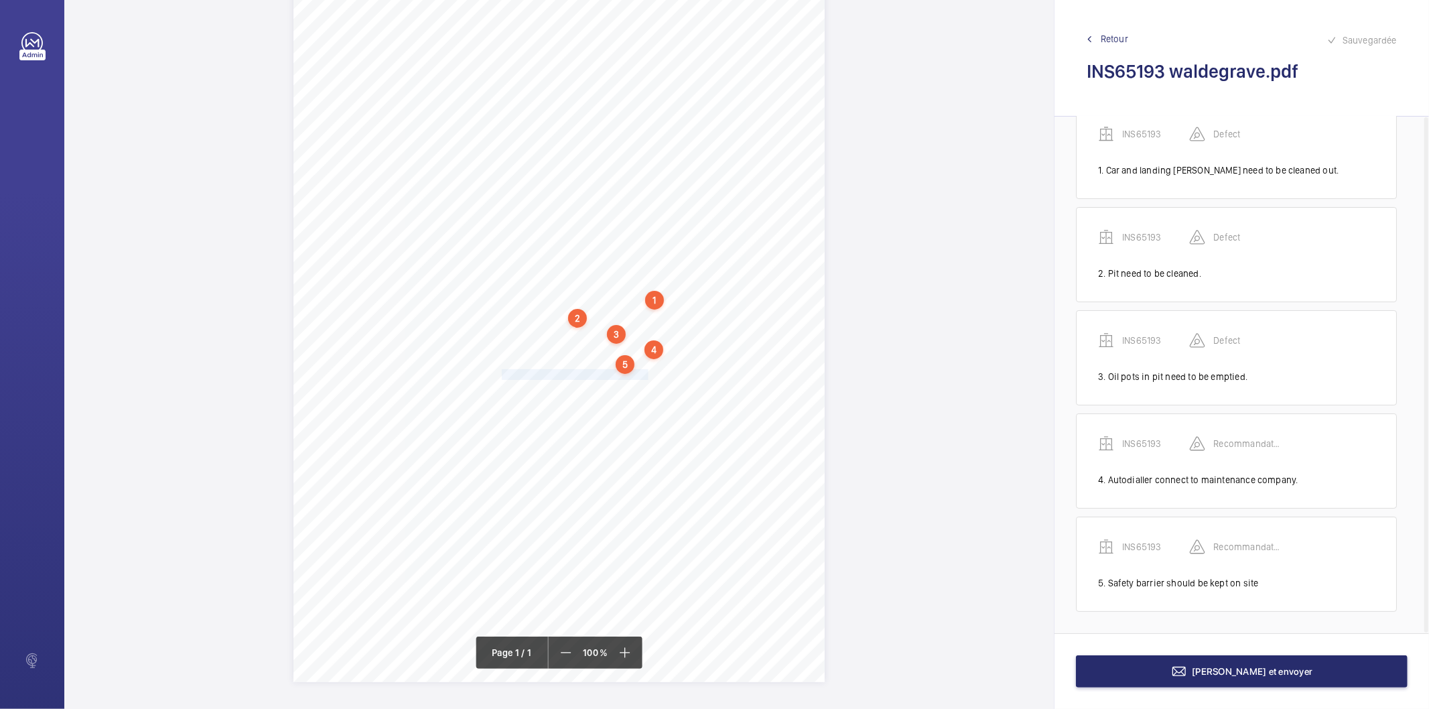
drag, startPoint x: 501, startPoint y: 375, endPoint x: 645, endPoint y: 373, distance: 143.4
click at [645, 373] on div "Signed: Lifting Operations and Lifting Equipment Regulations 1998 Report of Tho…" at bounding box center [558, 306] width 531 height 752
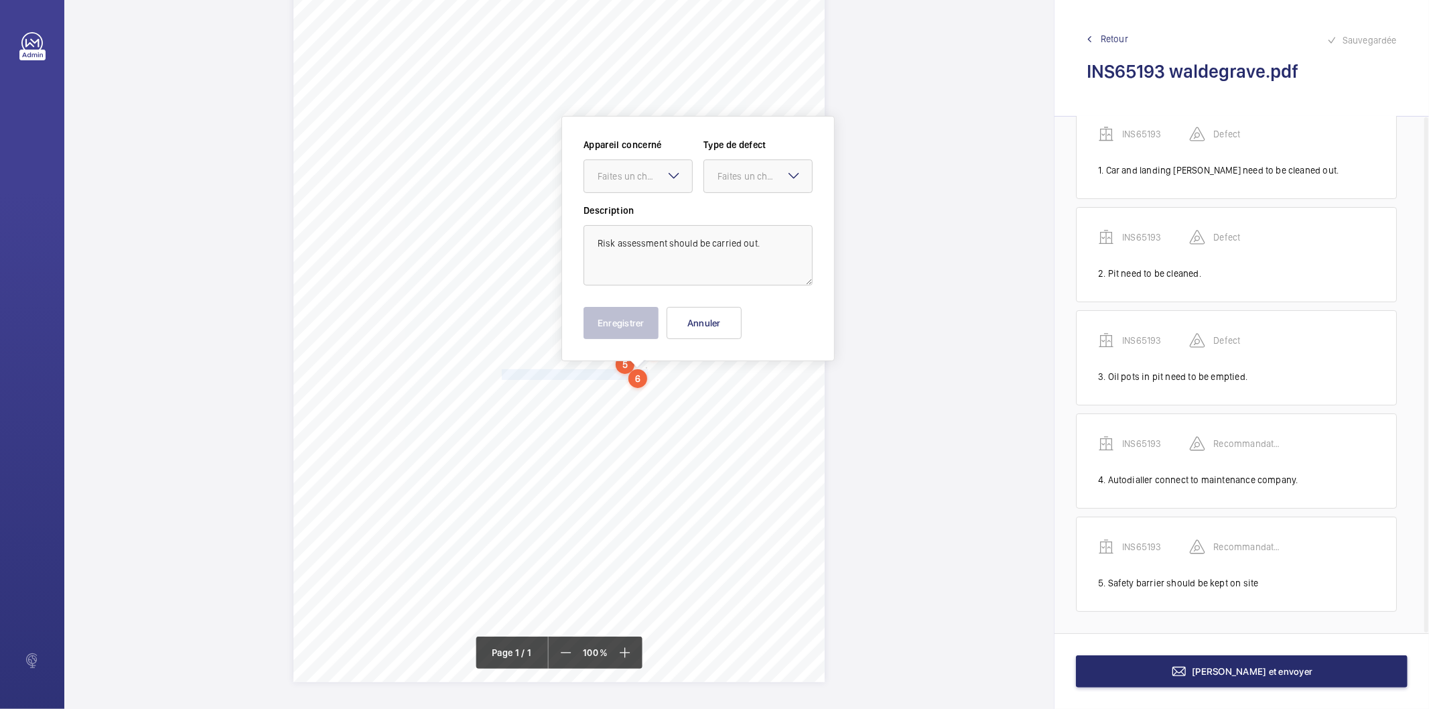
click at [667, 177] on mat-icon at bounding box center [674, 175] width 16 height 16
click at [643, 218] on span "INS65193" at bounding box center [638, 216] width 81 height 13
click at [733, 180] on div "Faites un choix" at bounding box center [765, 176] width 94 height 13
drag, startPoint x: 724, startPoint y: 312, endPoint x: 710, endPoint y: 313, distance: 13.4
click at [722, 313] on span "Recommandation" at bounding box center [758, 315] width 81 height 13
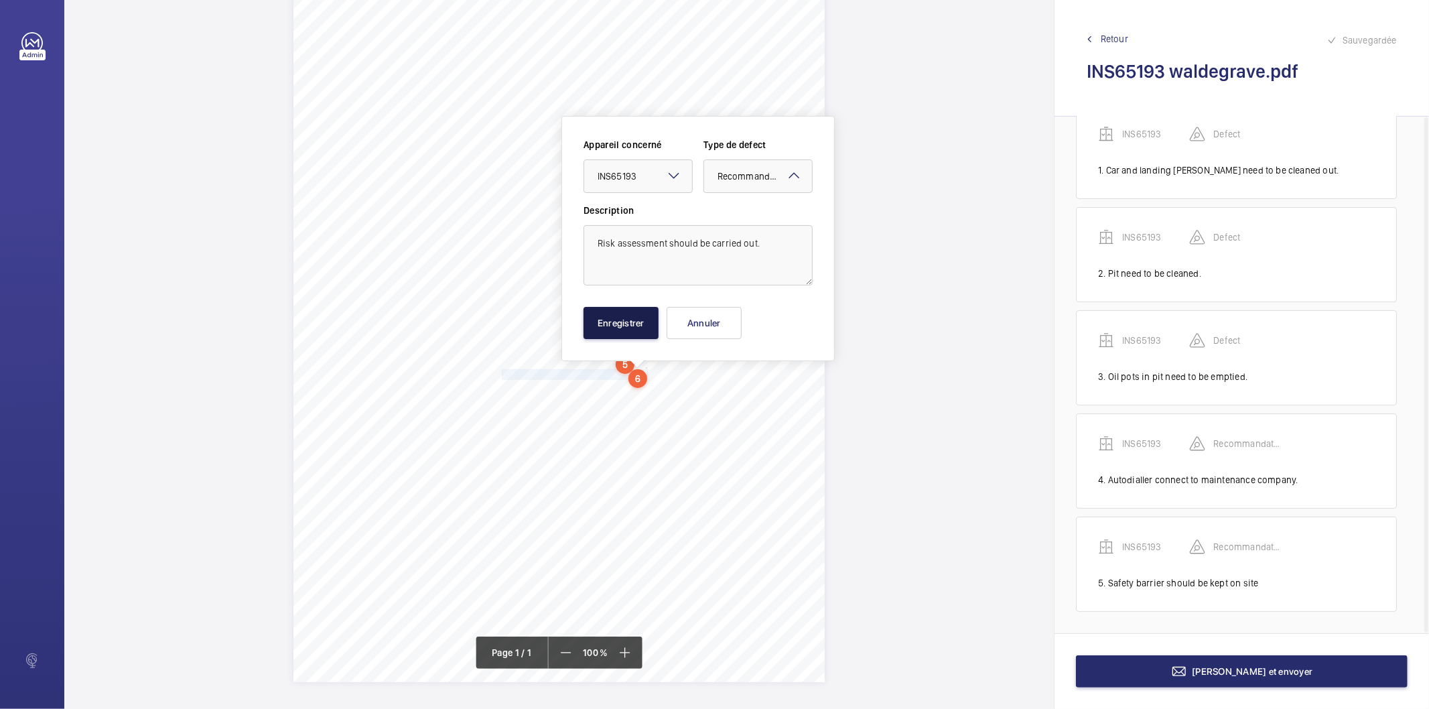
click at [630, 316] on button "Enregistrer" at bounding box center [621, 323] width 75 height 32
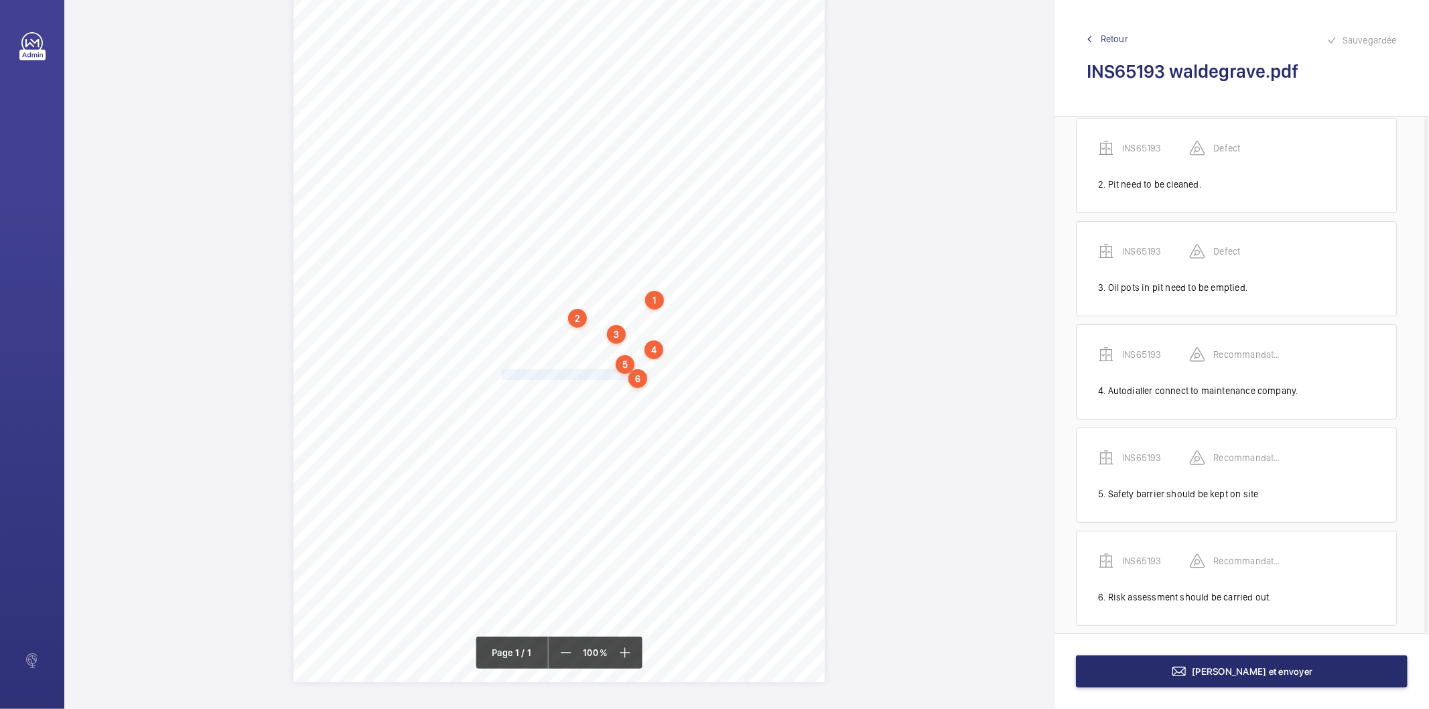
scroll to position [137, 0]
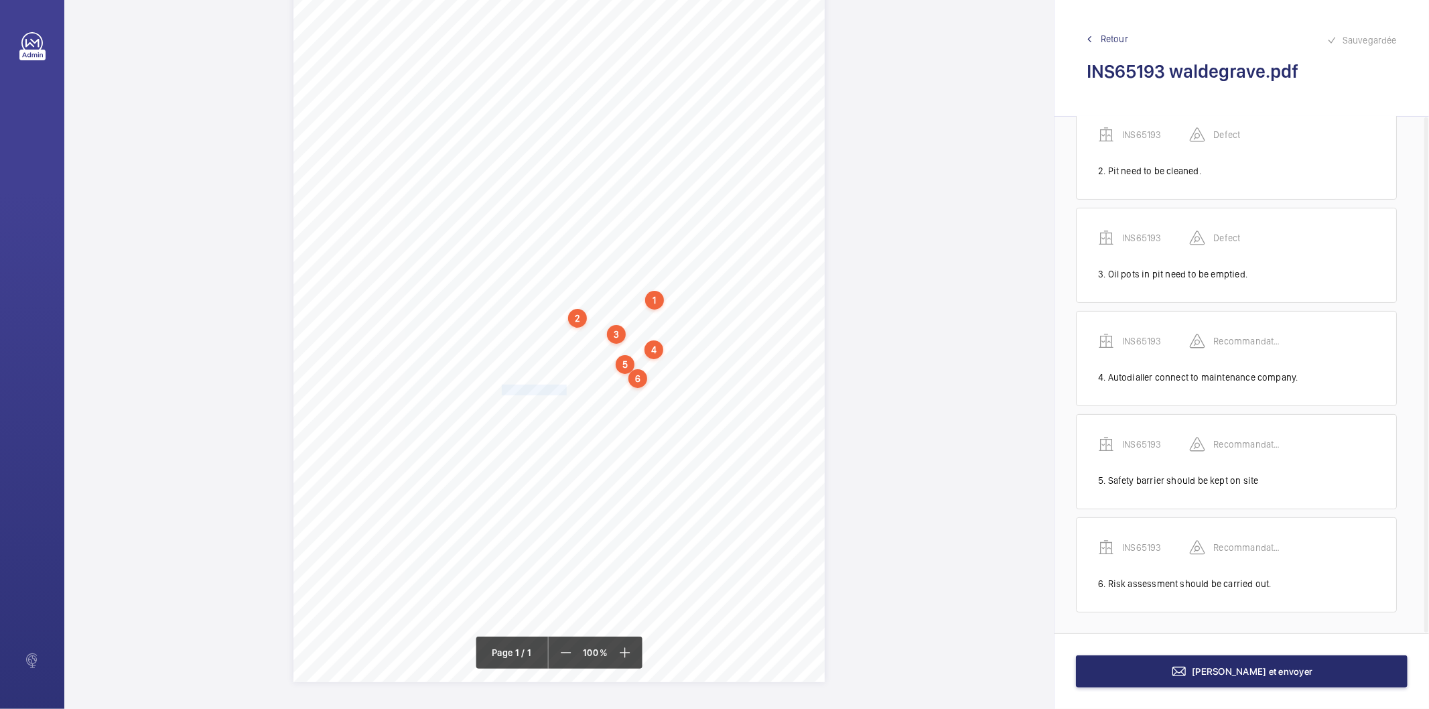
drag, startPoint x: 501, startPoint y: 391, endPoint x: 563, endPoint y: 389, distance: 61.7
click at [563, 389] on div "Signed: Lifting Operations and Lifting Equipment Regulations 1998 Report of Tho…" at bounding box center [558, 306] width 531 height 752
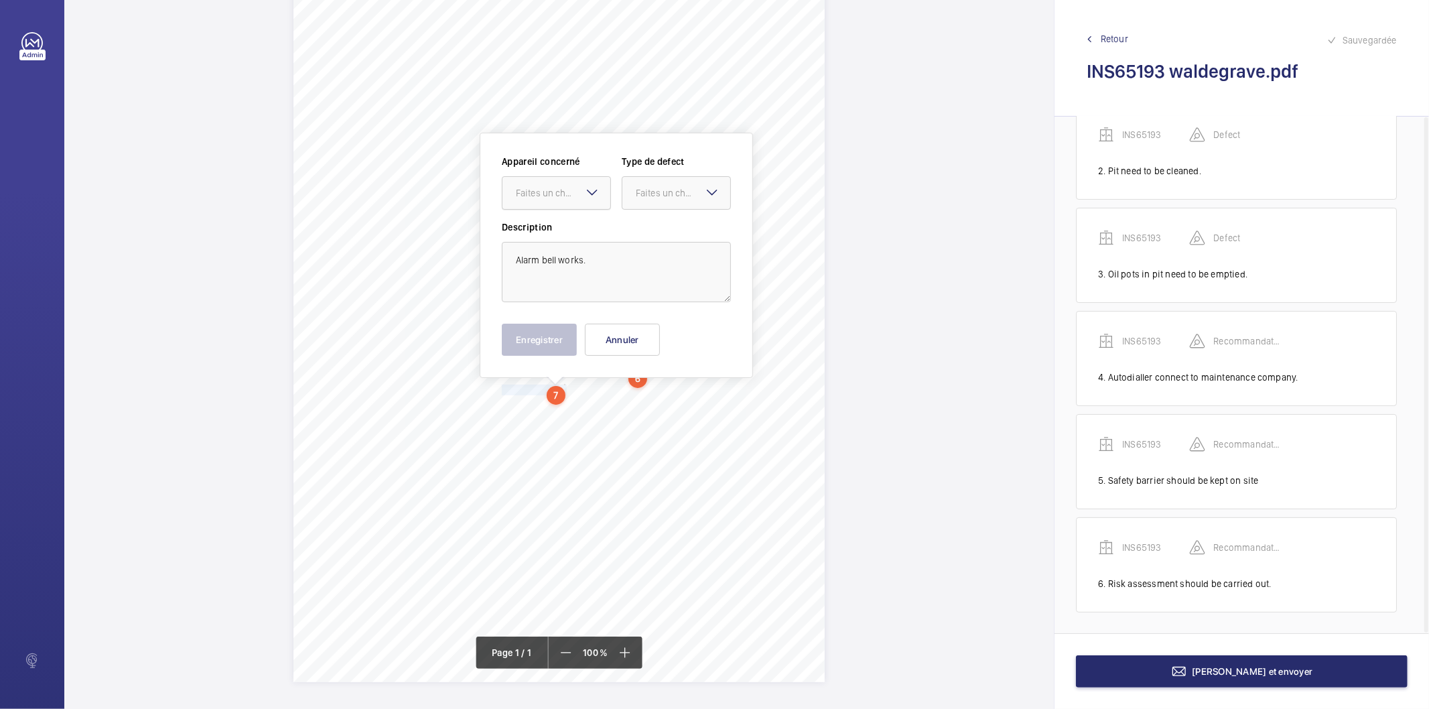
click at [551, 190] on div "Faites un choix" at bounding box center [563, 192] width 94 height 13
drag, startPoint x: 543, startPoint y: 236, endPoint x: 590, endPoint y: 224, distance: 47.6
click at [543, 237] on span "INS65193" at bounding box center [556, 233] width 81 height 13
click at [685, 188] on div "Faites un choix" at bounding box center [683, 192] width 94 height 13
click at [663, 332] on span "Recommandation" at bounding box center [676, 332] width 81 height 13
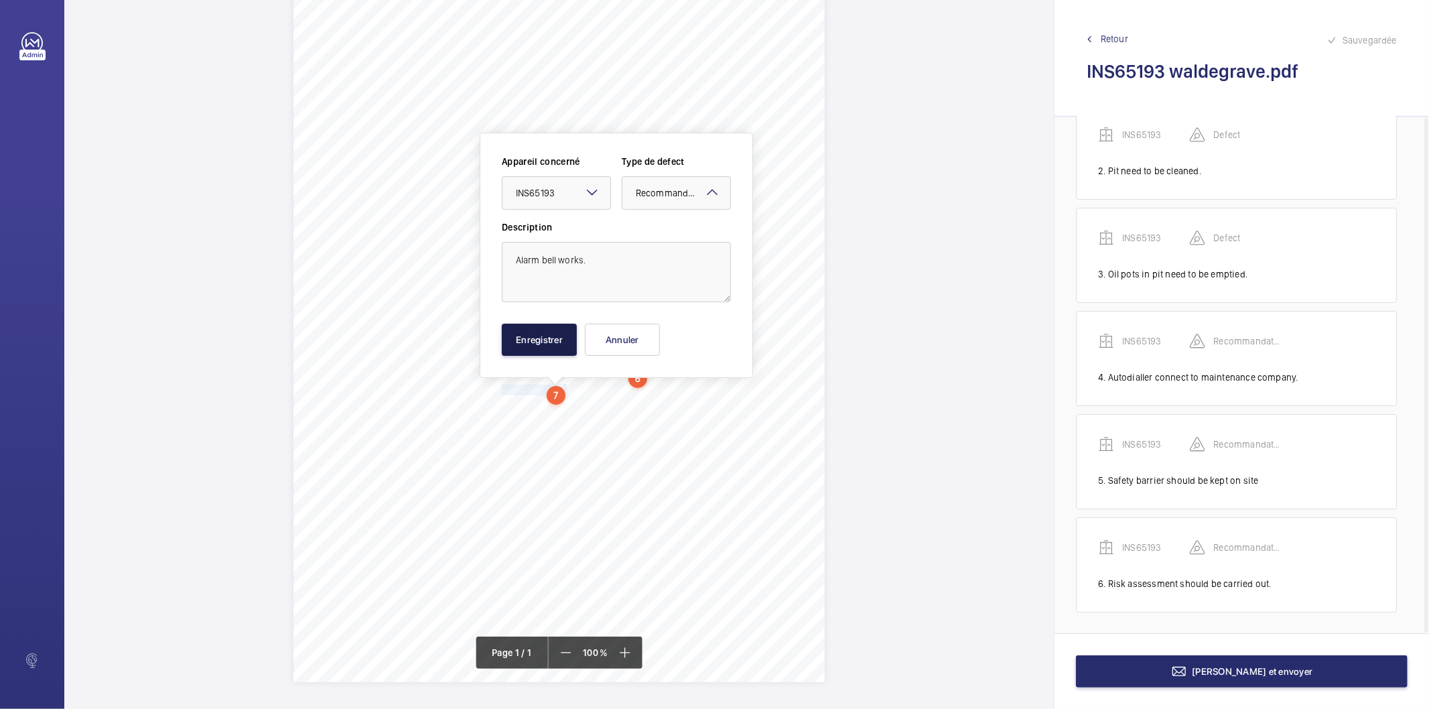
click at [538, 342] on button "Enregistrer" at bounding box center [539, 340] width 75 height 32
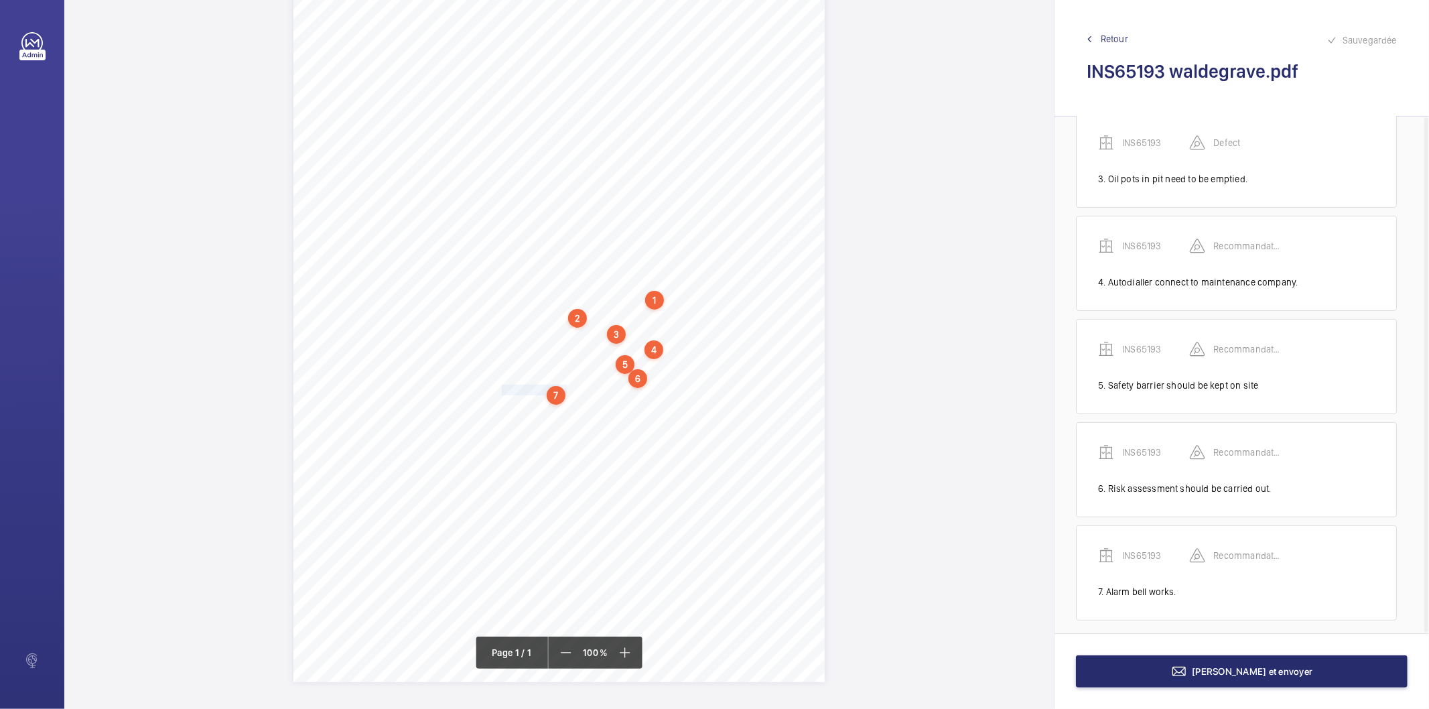
scroll to position [240, 0]
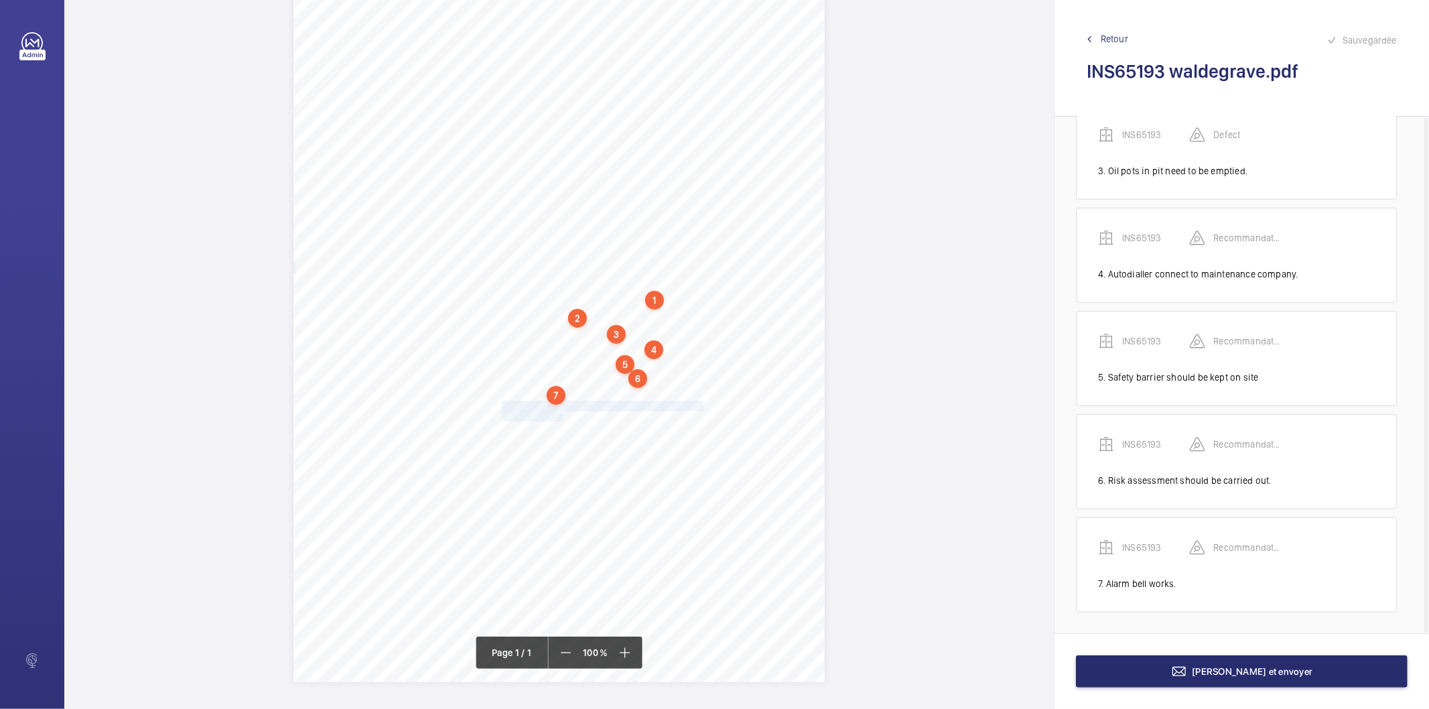
drag, startPoint x: 500, startPoint y: 405, endPoint x: 560, endPoint y: 415, distance: 61.1
click at [560, 415] on div "Signed: Lifting Operations and Lifting Equipment Regulations 1998 Report of Tho…" at bounding box center [558, 306] width 531 height 752
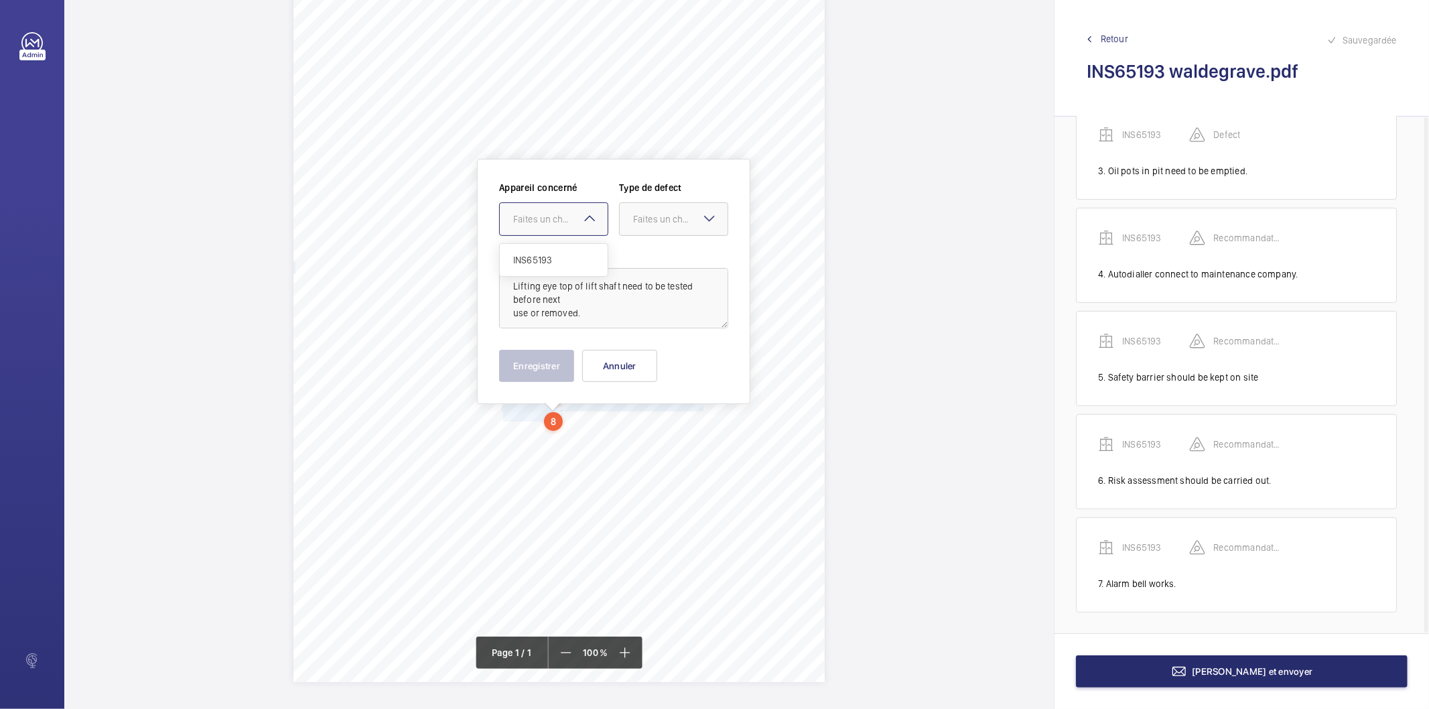
click at [557, 226] on div at bounding box center [554, 219] width 108 height 32
click at [545, 259] on span "INS65193" at bounding box center [553, 259] width 81 height 13
click at [678, 217] on div "Faites un choix" at bounding box center [680, 218] width 94 height 13
drag, startPoint x: 658, startPoint y: 359, endPoint x: 611, endPoint y: 359, distance: 46.9
click at [657, 359] on span "Recommandation" at bounding box center [673, 358] width 81 height 13
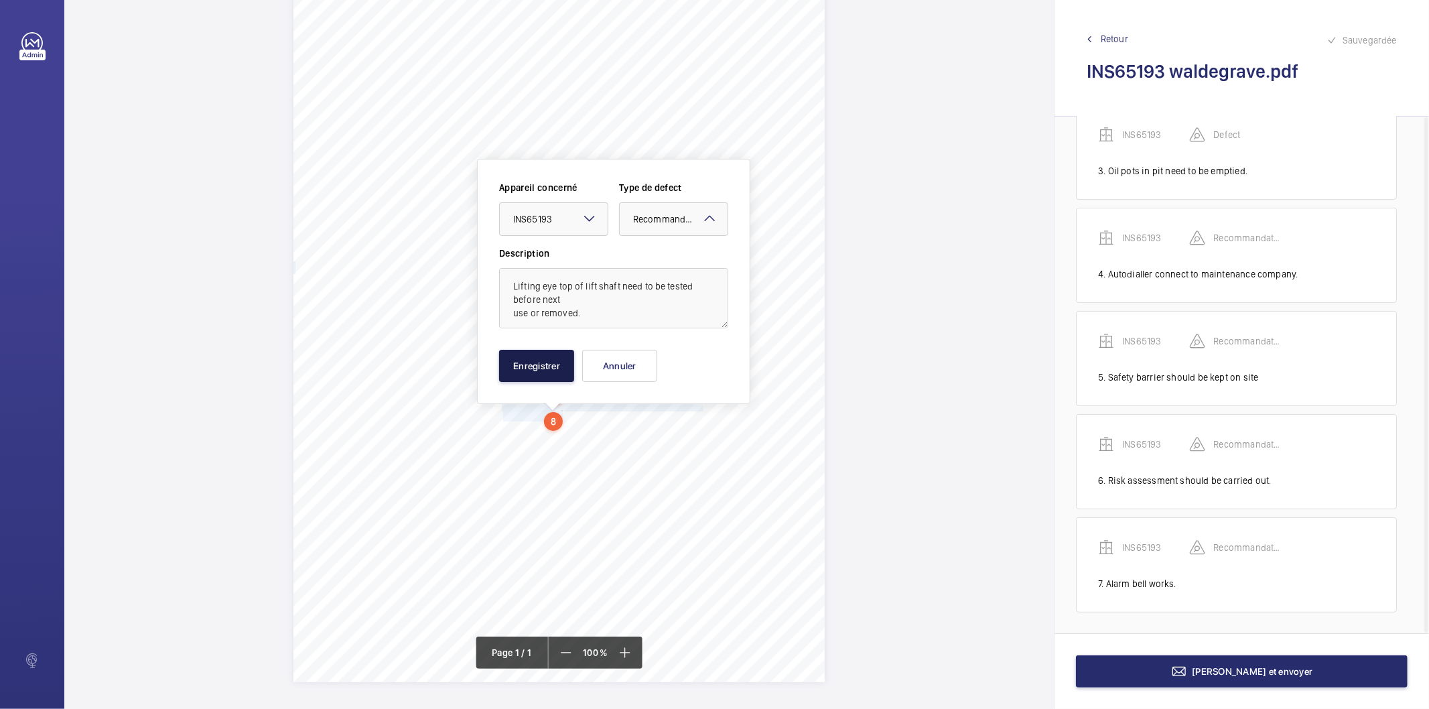
click at [544, 367] on button "Enregistrer" at bounding box center [536, 366] width 75 height 32
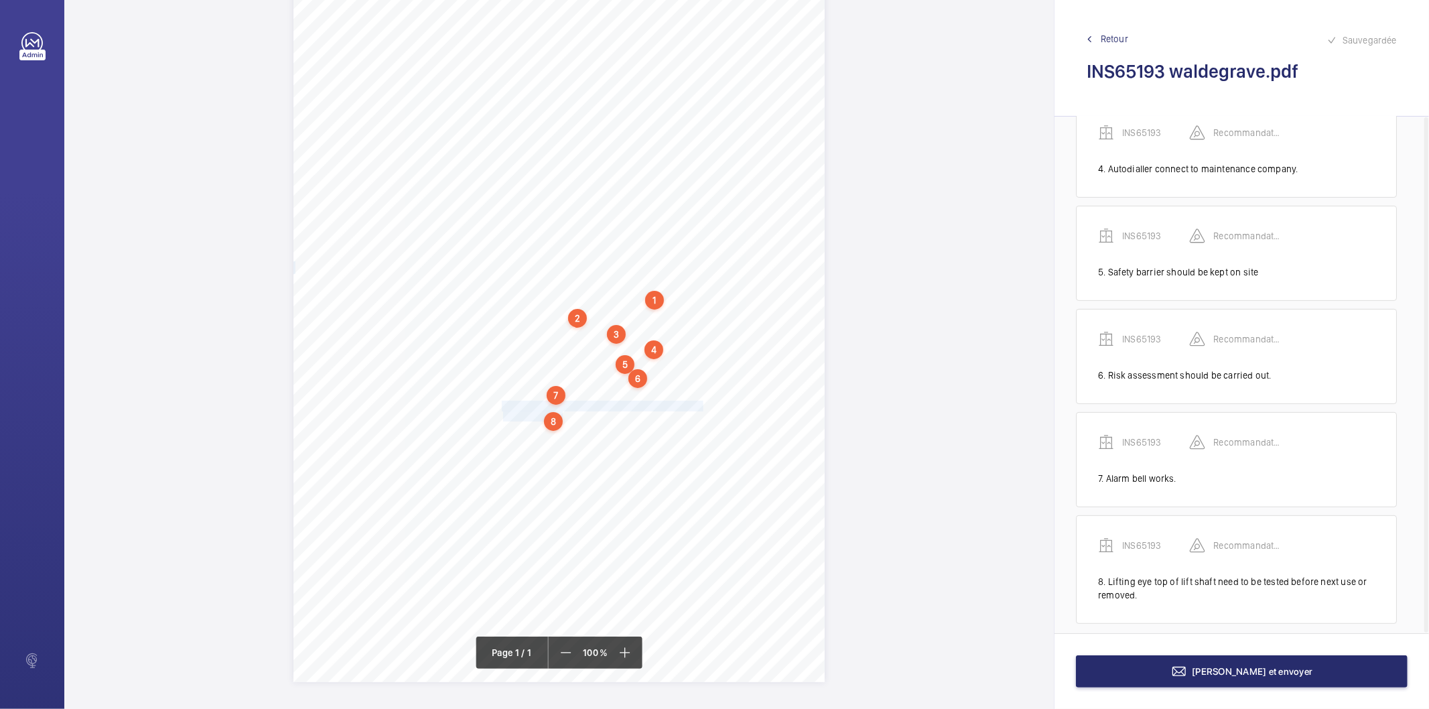
scroll to position [357, 0]
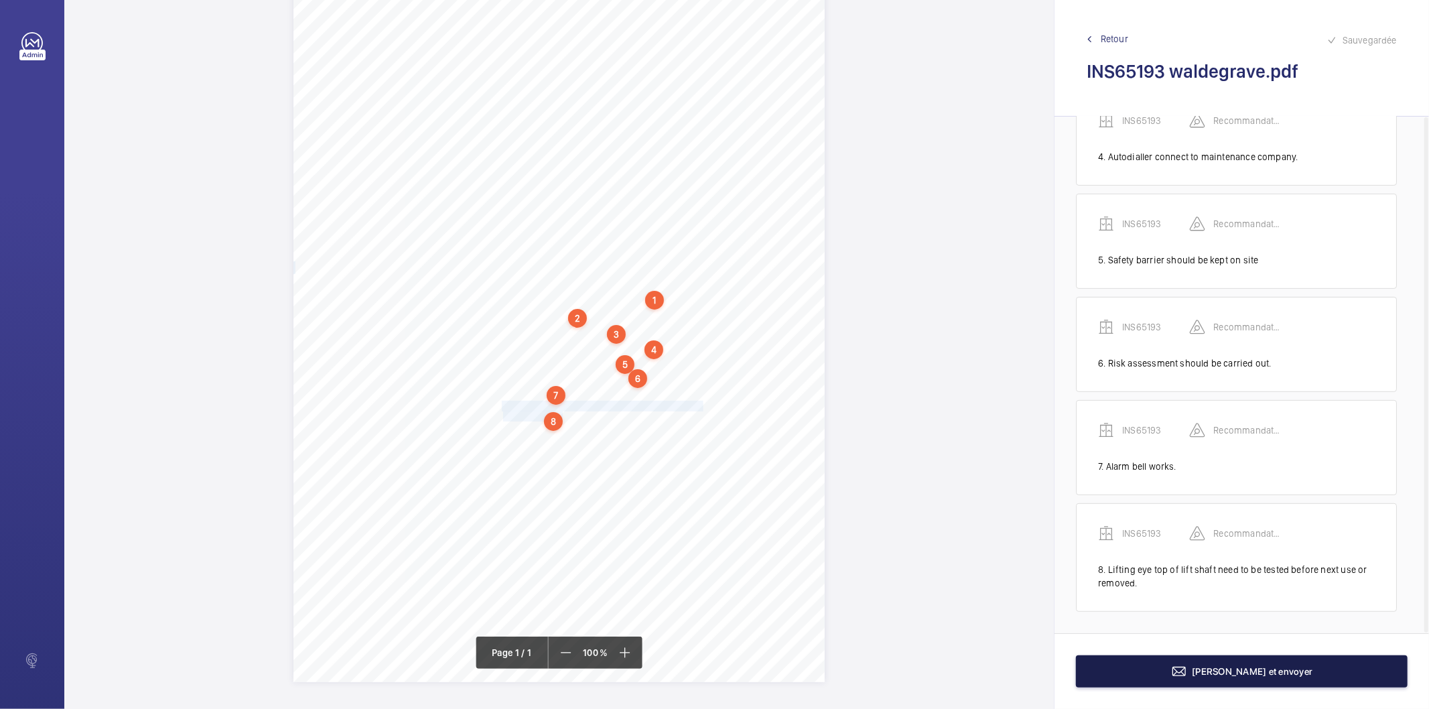
click at [1159, 675] on button "[PERSON_NAME] et envoyer" at bounding box center [1242, 671] width 332 height 32
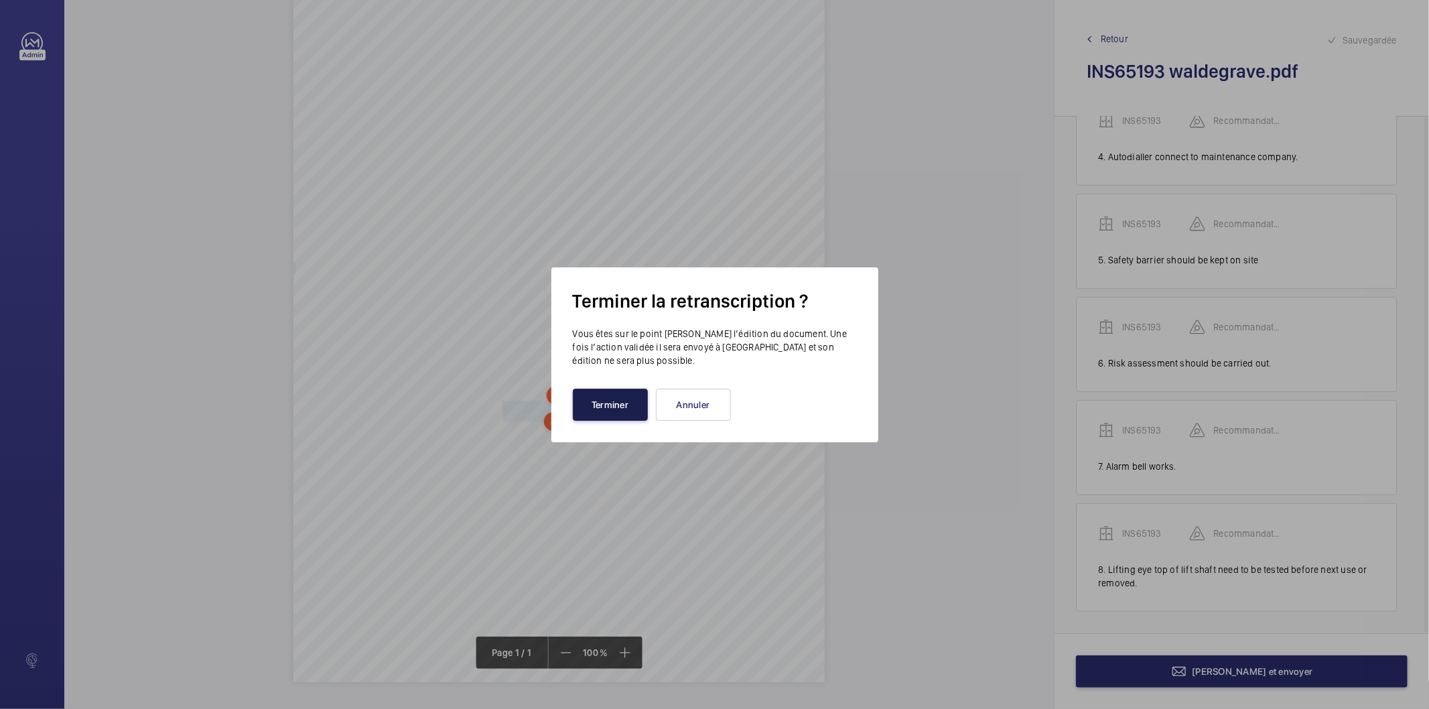
click at [612, 399] on button "Terminer" at bounding box center [610, 405] width 75 height 32
